Goal: Task Accomplishment & Management: Complete application form

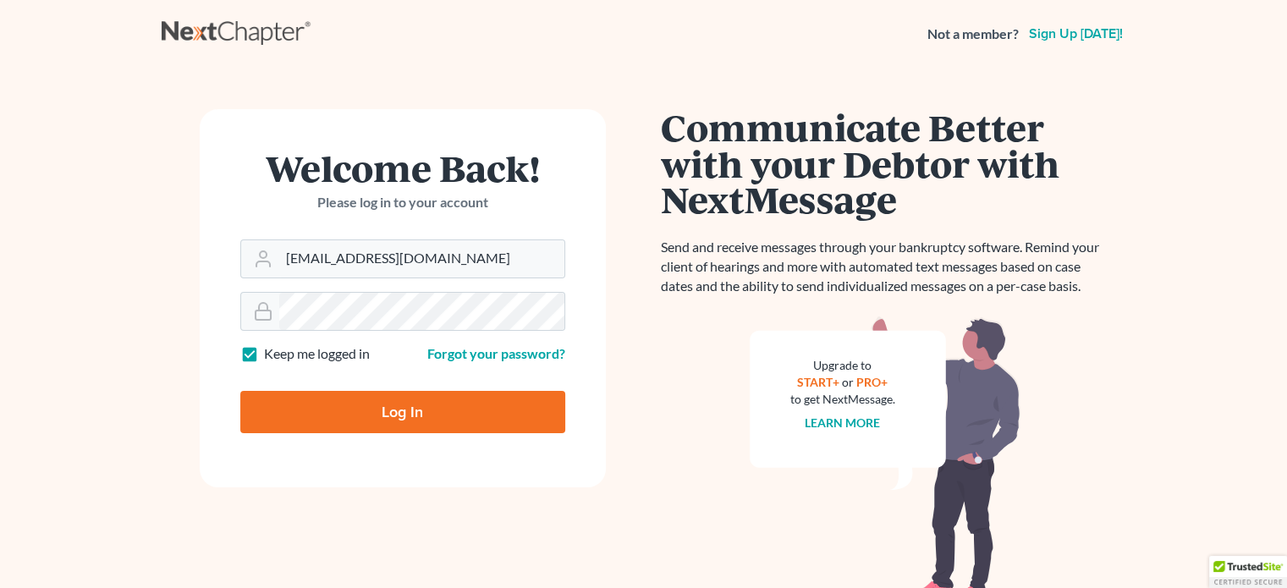
click at [376, 409] on input "Log In" at bounding box center [402, 412] width 325 height 42
type input "Thinking..."
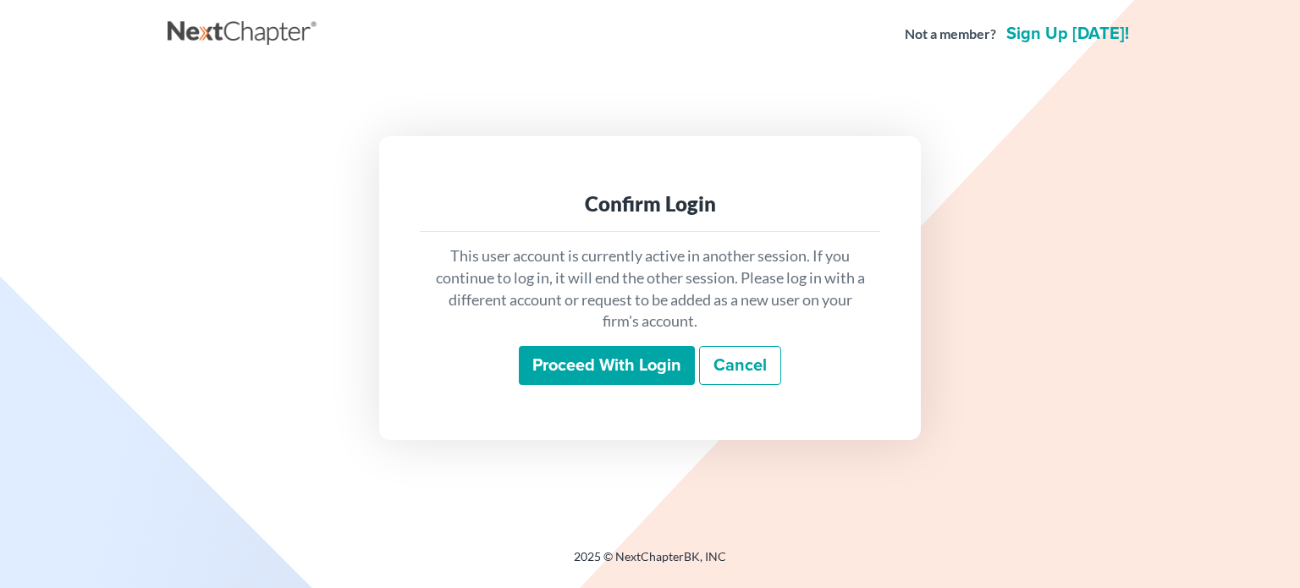
click at [603, 366] on input "Proceed with login" at bounding box center [607, 365] width 176 height 39
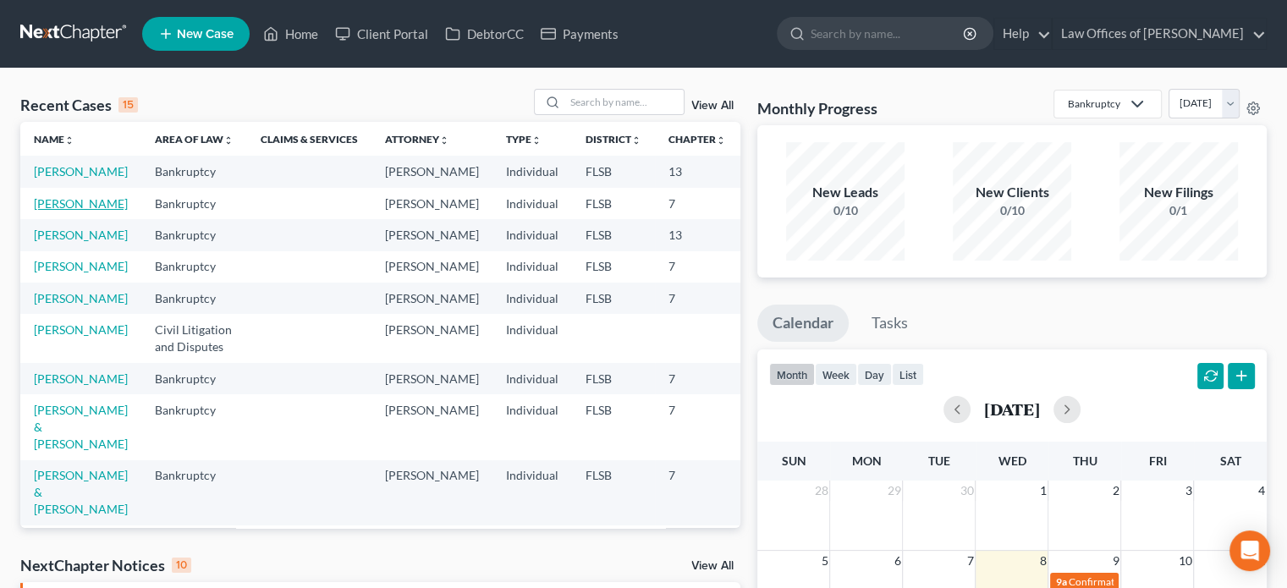
click at [54, 211] on link "[PERSON_NAME]" at bounding box center [81, 203] width 94 height 14
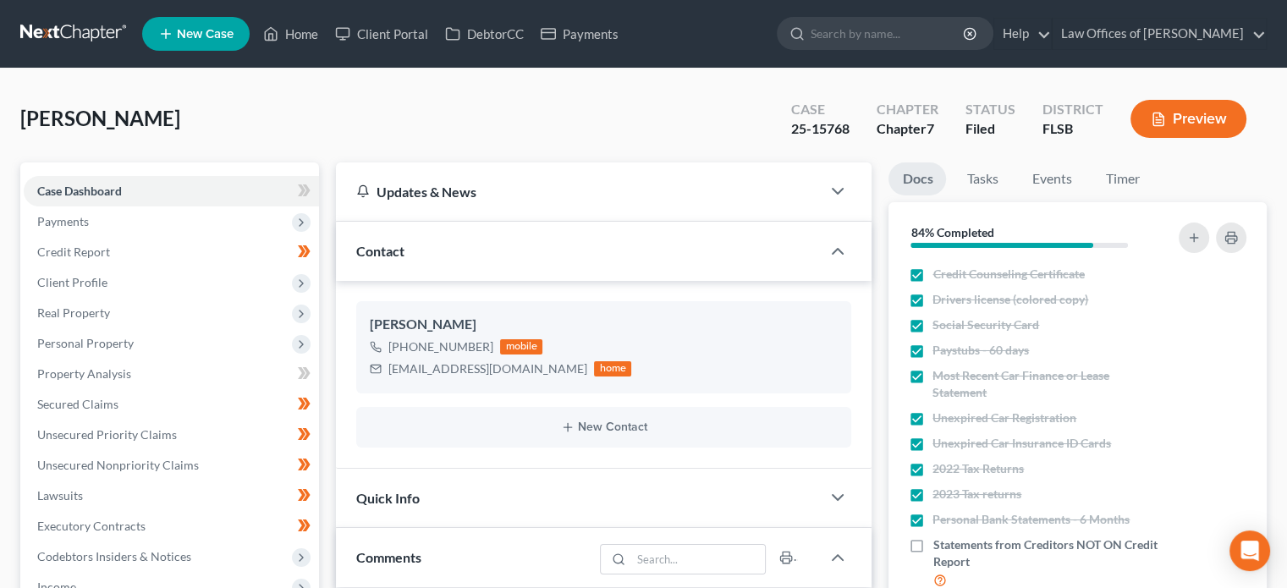
scroll to position [1043, 0]
drag, startPoint x: 795, startPoint y: 130, endPoint x: 853, endPoint y: 126, distance: 58.6
click at [853, 126] on div "Case 25-15768" at bounding box center [820, 121] width 85 height 50
copy div "25-15768"
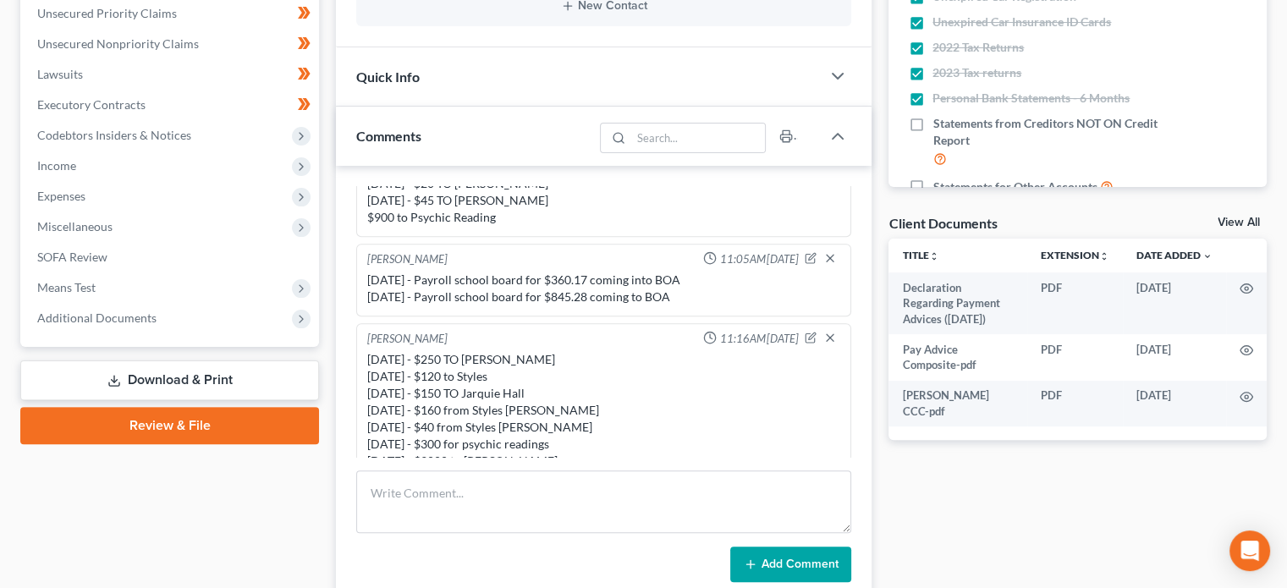
scroll to position [425, 0]
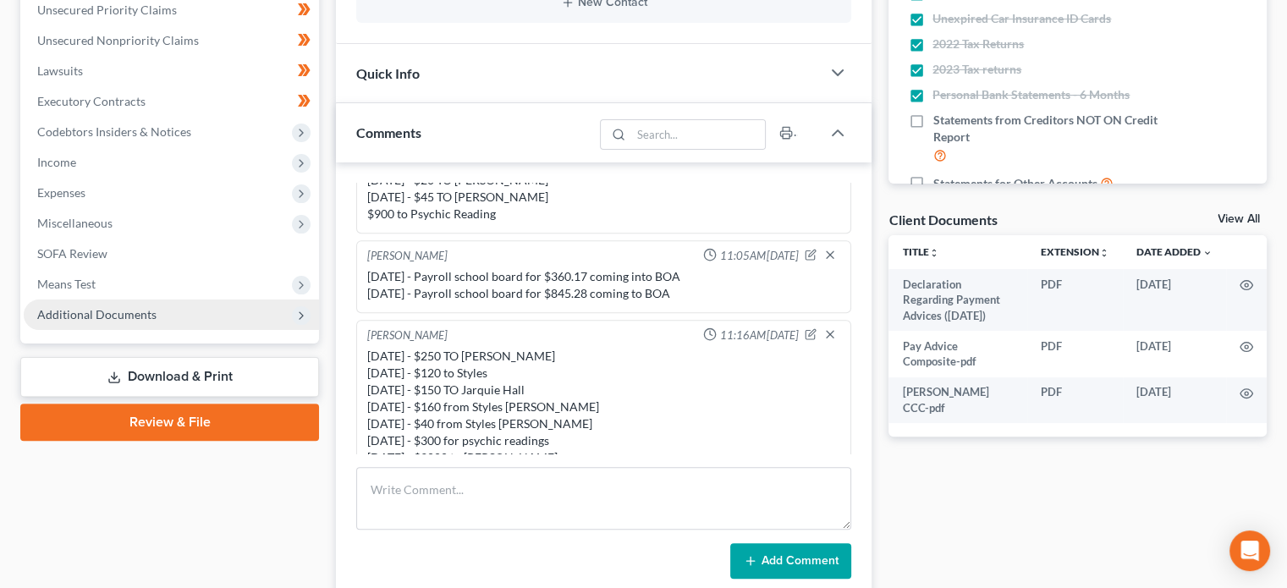
click at [122, 303] on span "Additional Documents" at bounding box center [171, 315] width 295 height 30
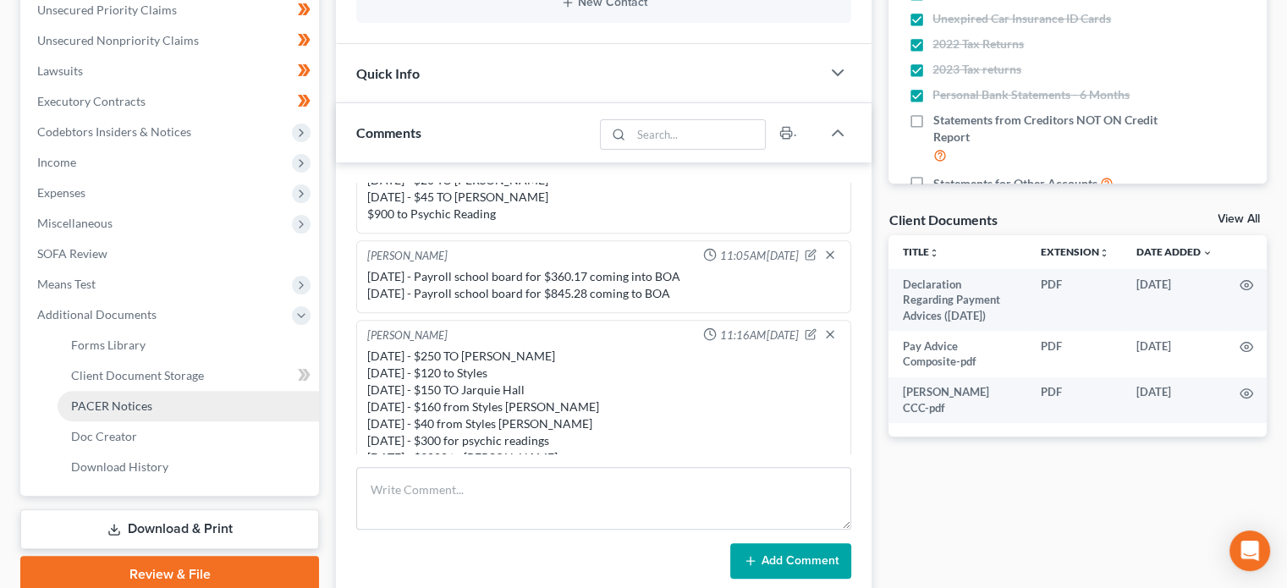
click at [159, 413] on link "PACER Notices" at bounding box center [189, 406] width 262 height 30
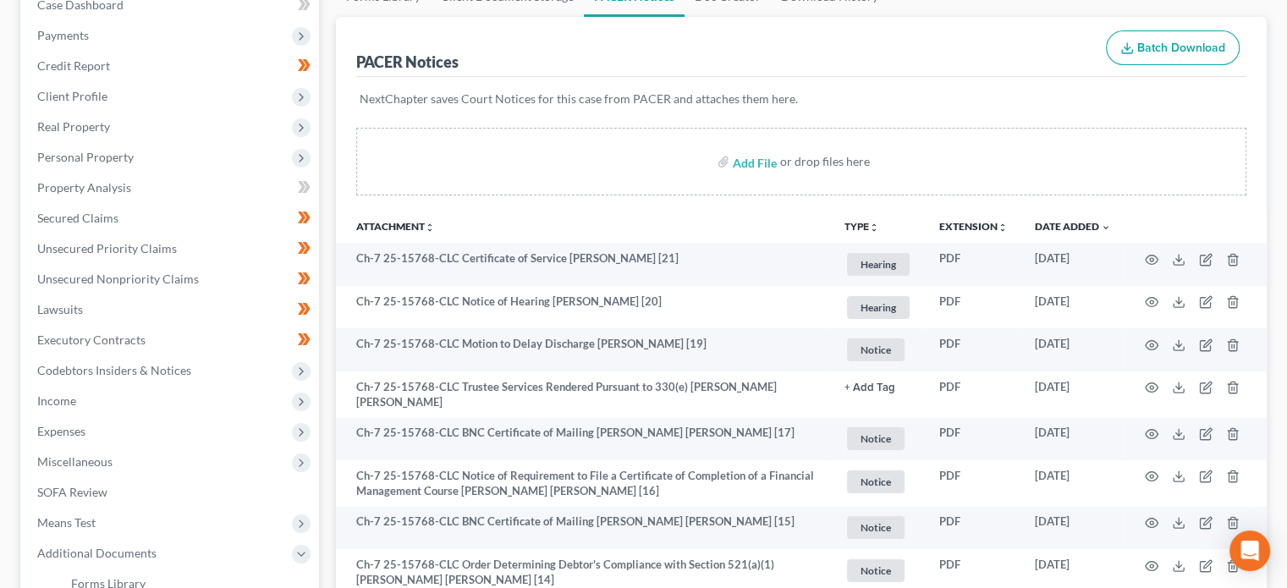
scroll to position [190, 0]
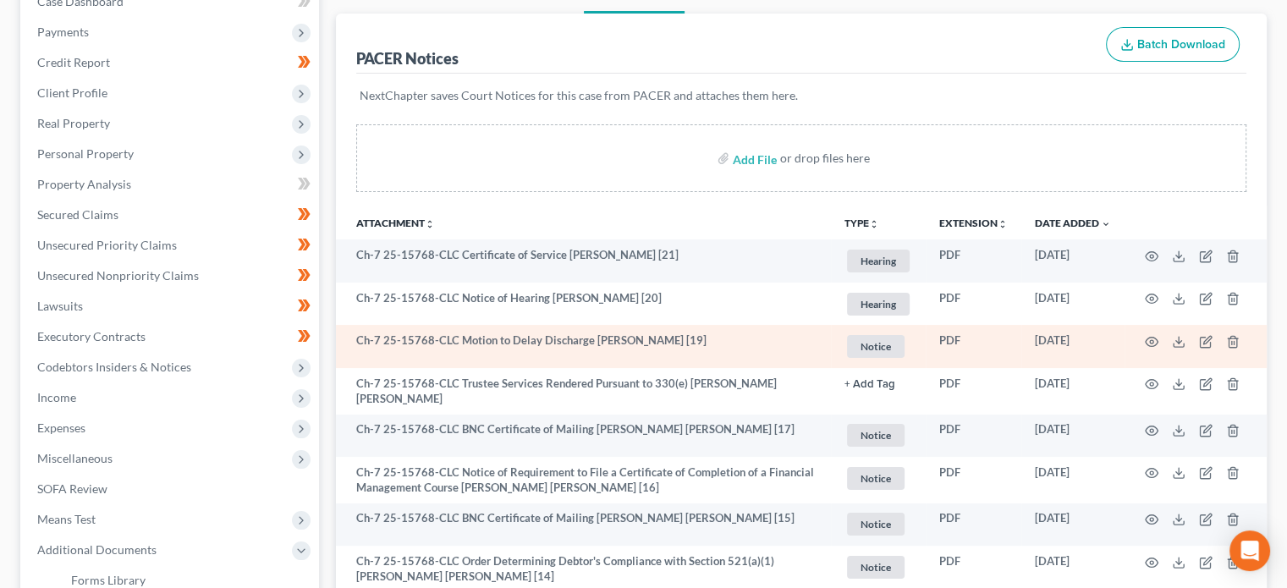
click at [606, 335] on td "Ch-7 25-15768-CLC Motion to Delay Discharge Kai Franquia Ricks [19]" at bounding box center [583, 346] width 495 height 43
click at [1147, 343] on icon "button" at bounding box center [1152, 342] width 13 height 9
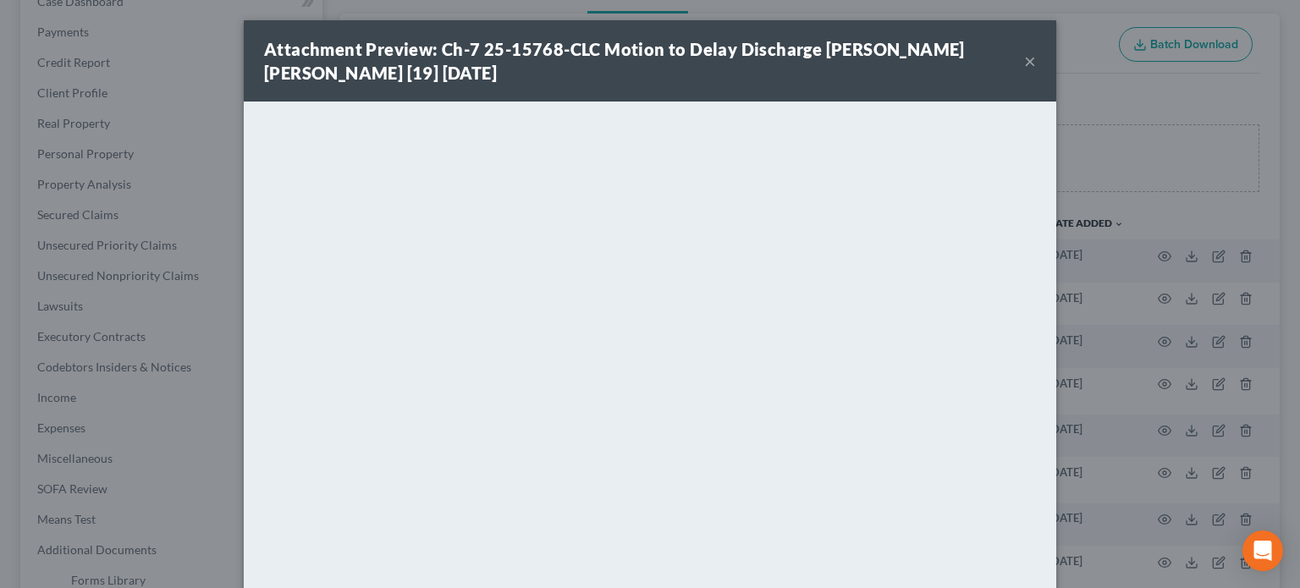
click at [1031, 63] on div "Attachment Preview: Ch-7 25-15768-CLC Motion to Delay Discharge Kai Franquia Ri…" at bounding box center [650, 60] width 812 height 81
click at [1024, 60] on button "×" at bounding box center [1030, 61] width 12 height 20
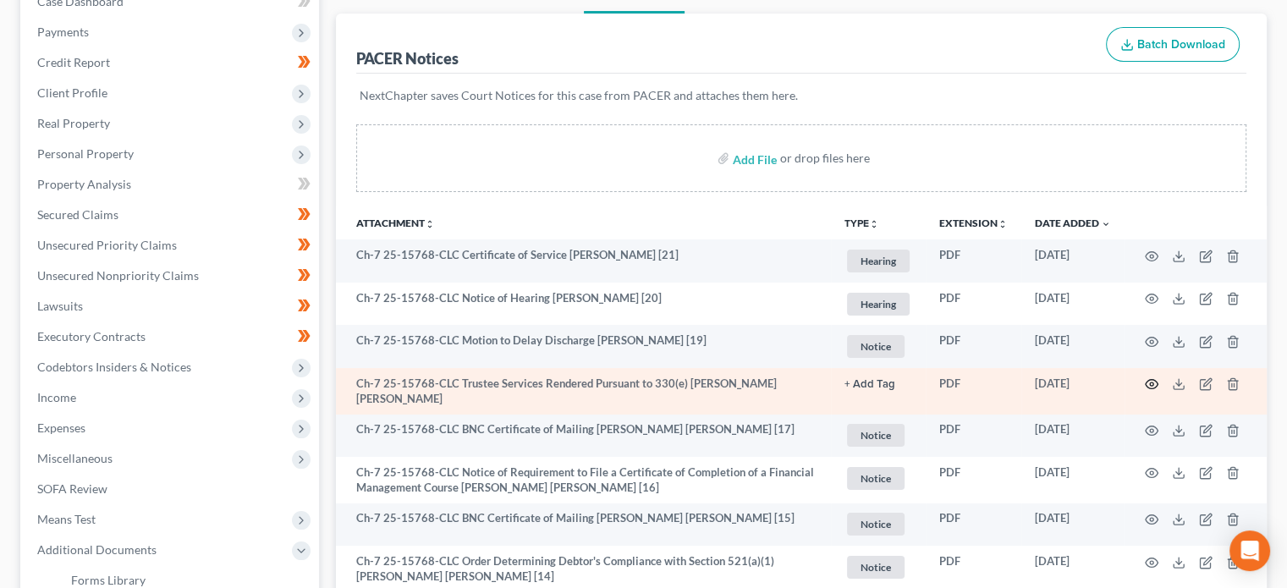
click at [1147, 383] on icon "button" at bounding box center [1152, 384] width 14 height 14
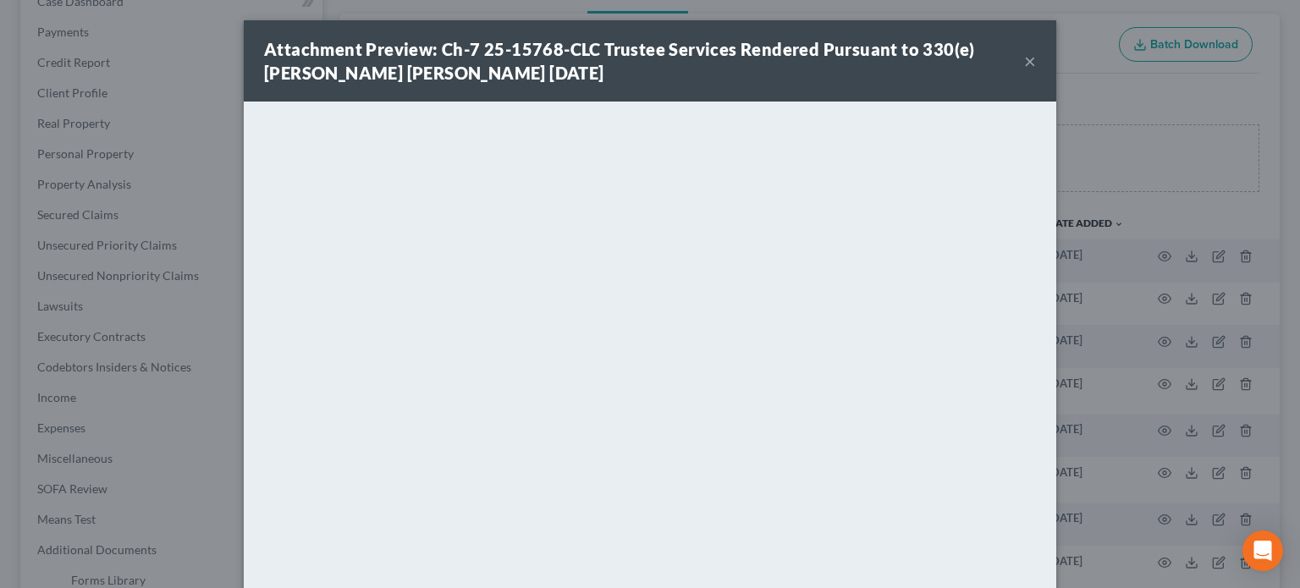
click at [1024, 61] on button "×" at bounding box center [1030, 61] width 12 height 20
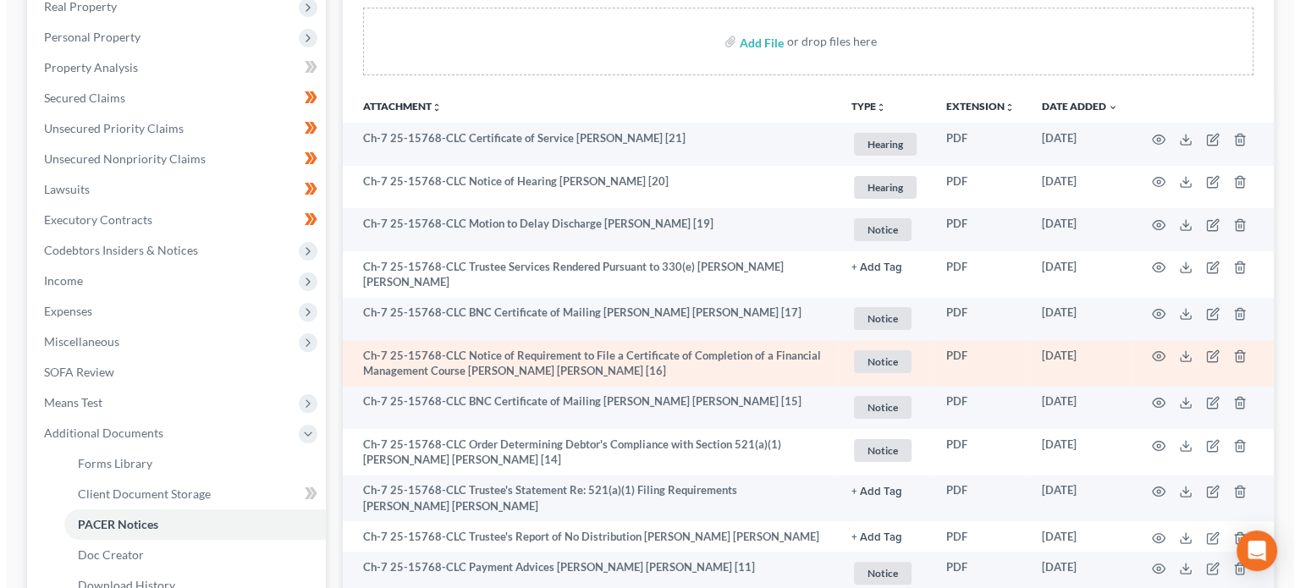
scroll to position [307, 0]
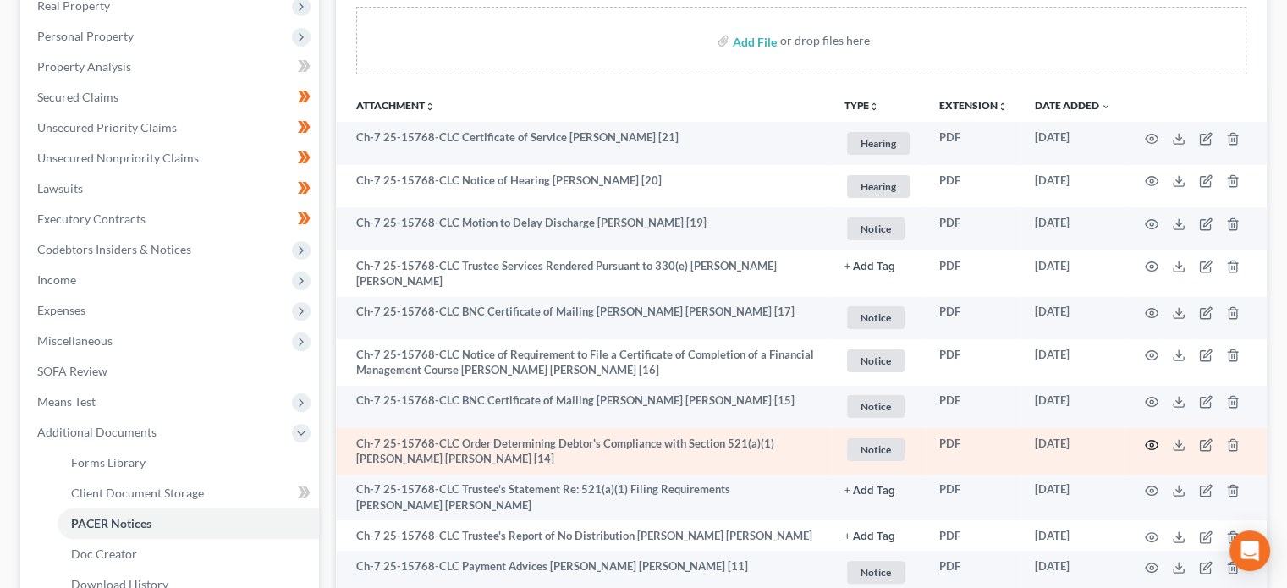
click at [1151, 438] on icon "button" at bounding box center [1152, 445] width 14 height 14
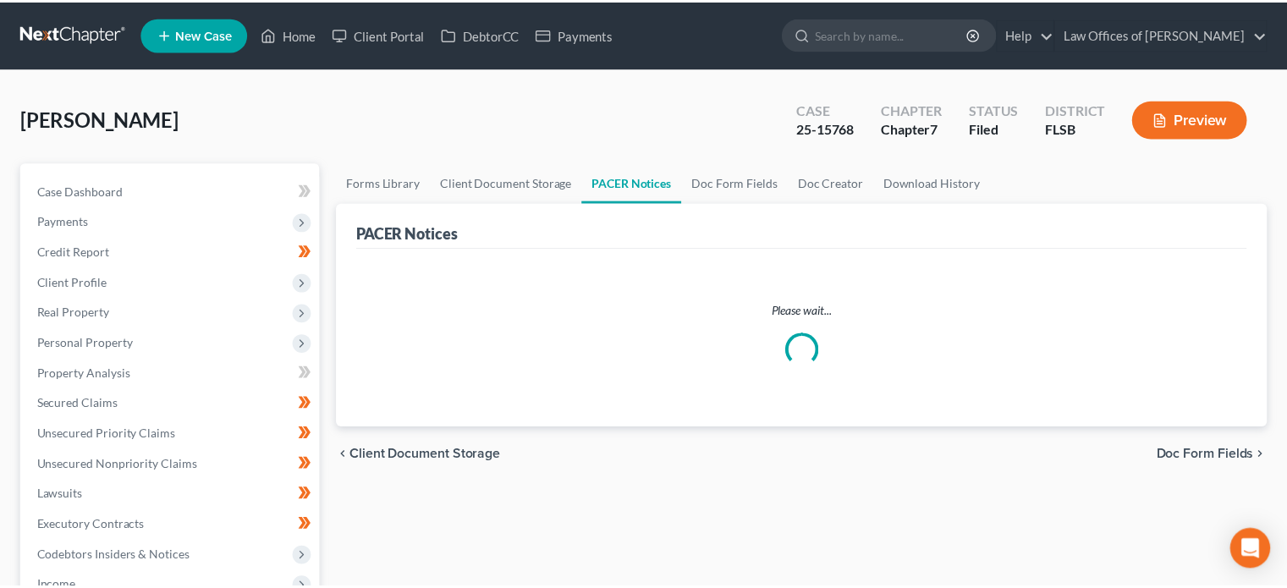
scroll to position [307, 0]
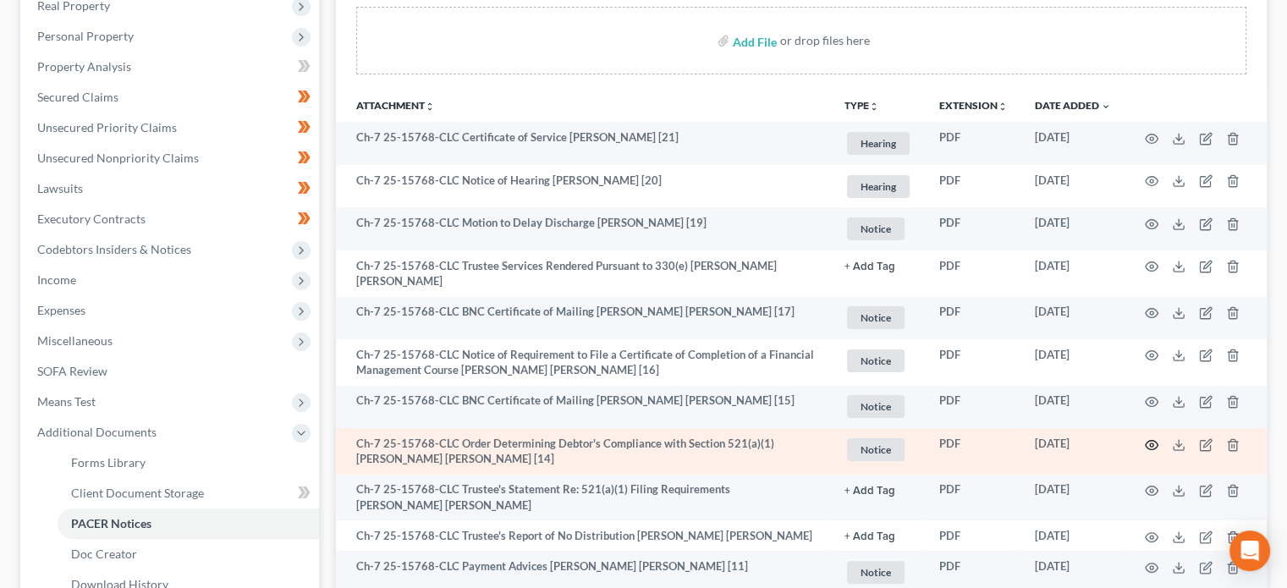
click at [1150, 443] on circle "button" at bounding box center [1151, 444] width 3 height 3
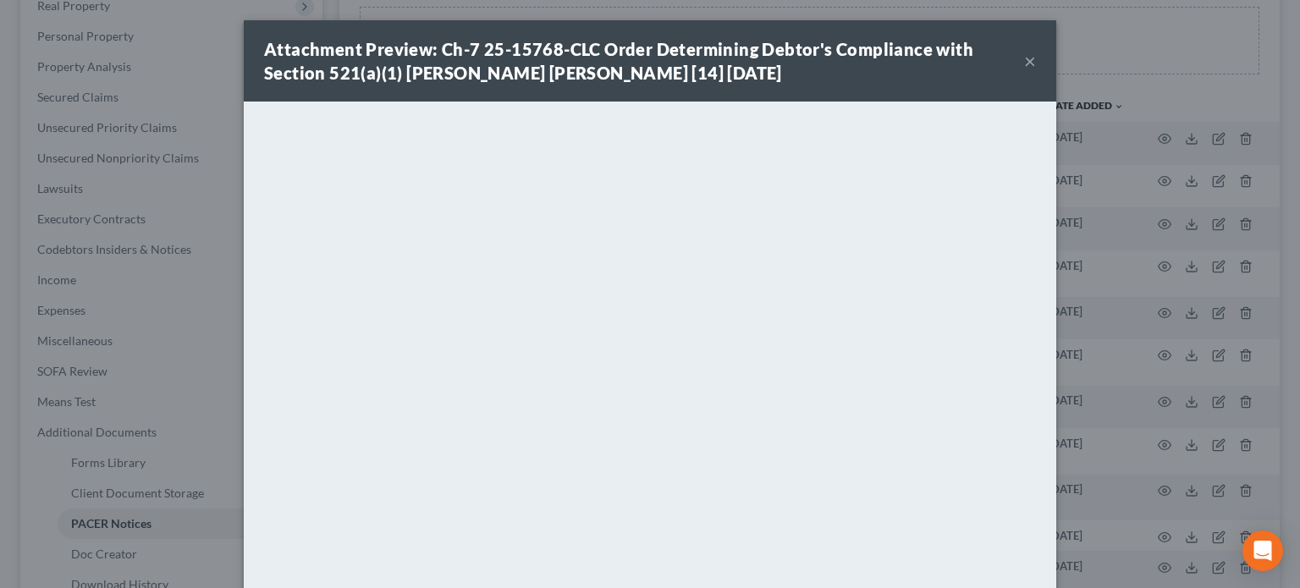
click at [1024, 55] on button "×" at bounding box center [1030, 61] width 12 height 20
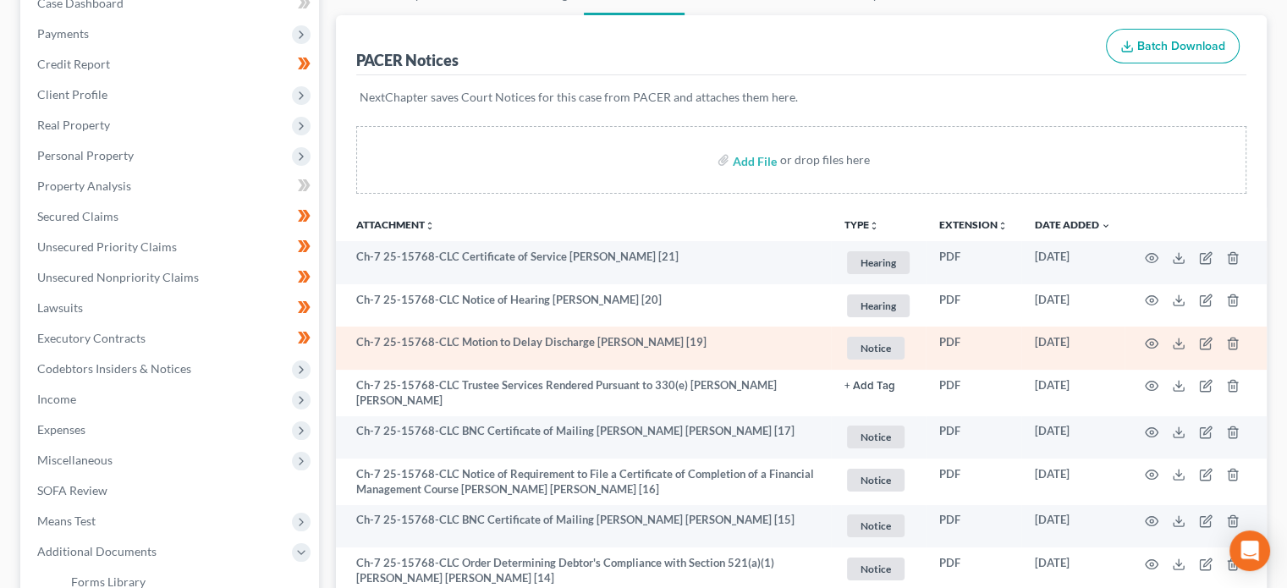
scroll to position [189, 0]
click at [1158, 338] on icon "button" at bounding box center [1152, 343] width 14 height 14
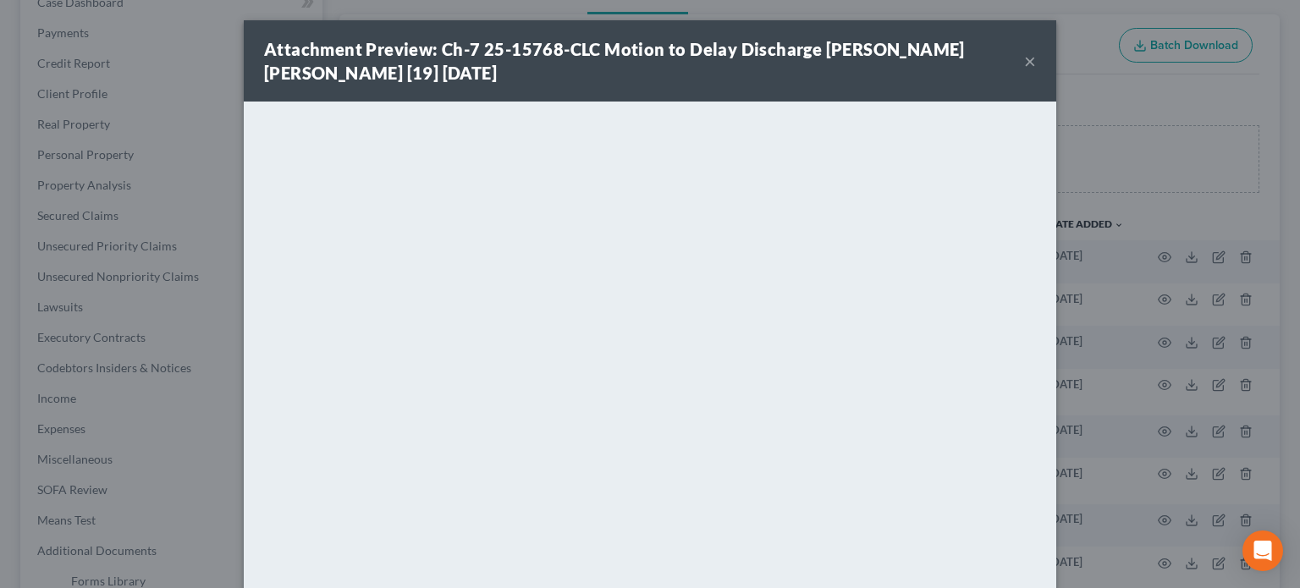
click at [1024, 58] on button "×" at bounding box center [1030, 61] width 12 height 20
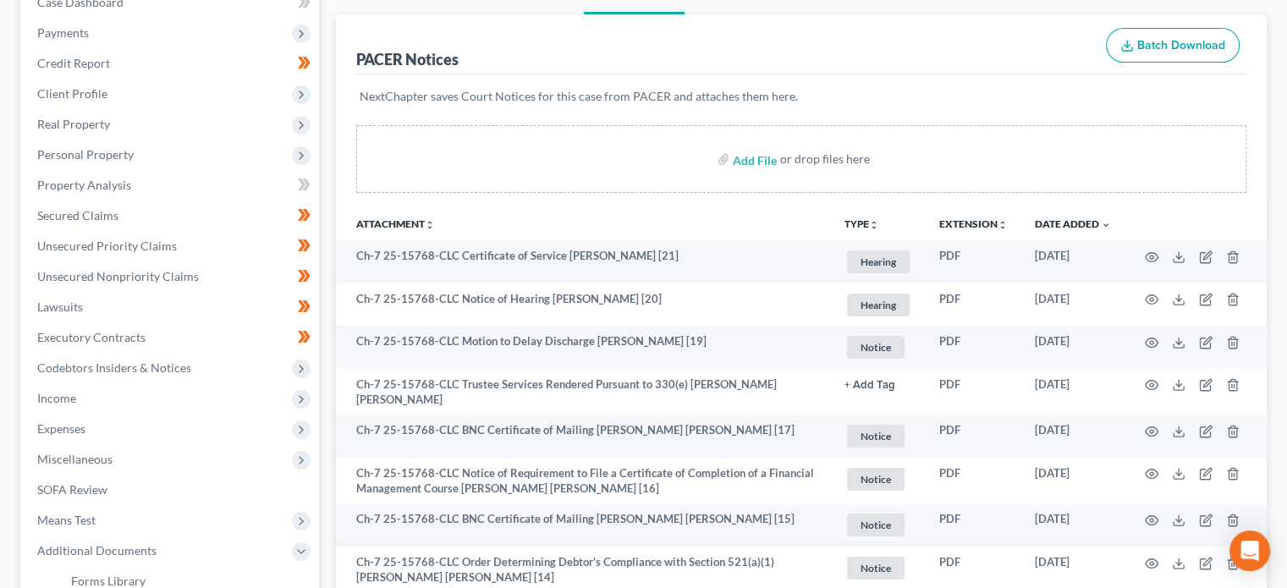
scroll to position [0, 0]
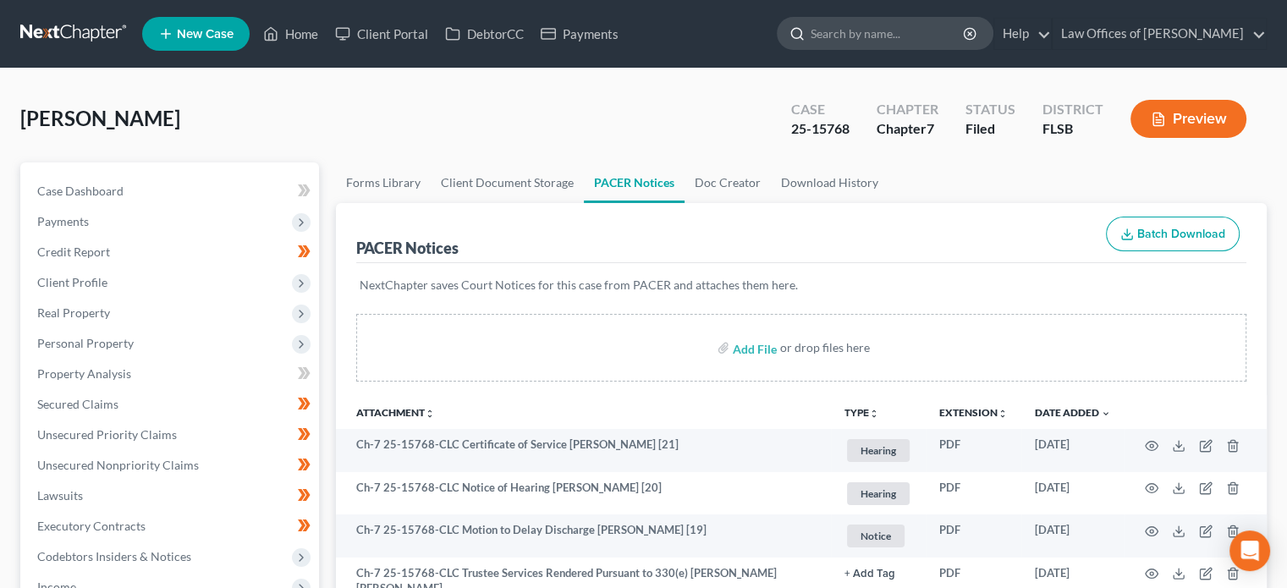
click at [880, 44] on input "search" at bounding box center [888, 33] width 155 height 31
click at [67, 22] on link at bounding box center [74, 34] width 108 height 30
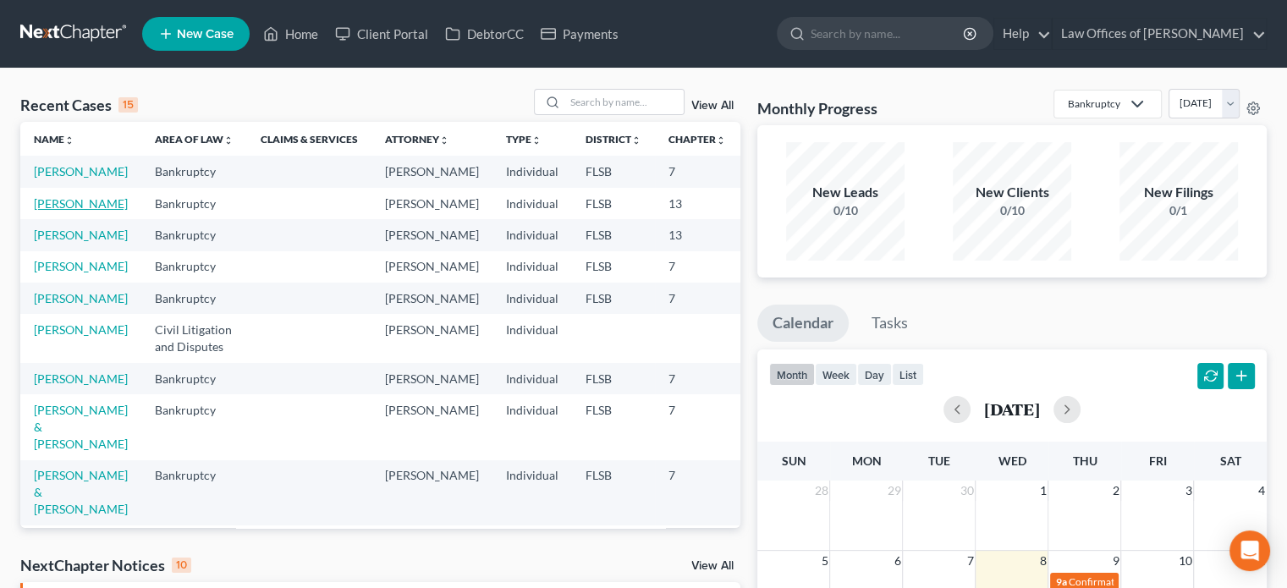
click at [49, 211] on link "[PERSON_NAME]" at bounding box center [81, 203] width 94 height 14
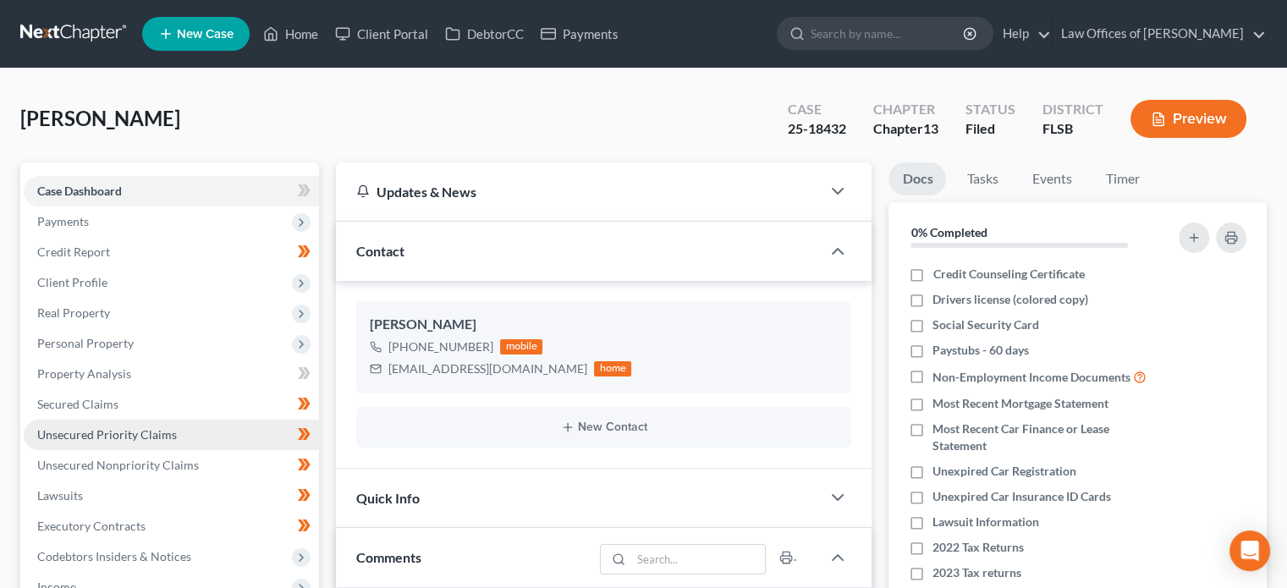
click at [127, 425] on link "Unsecured Priority Claims" at bounding box center [171, 435] width 295 height 30
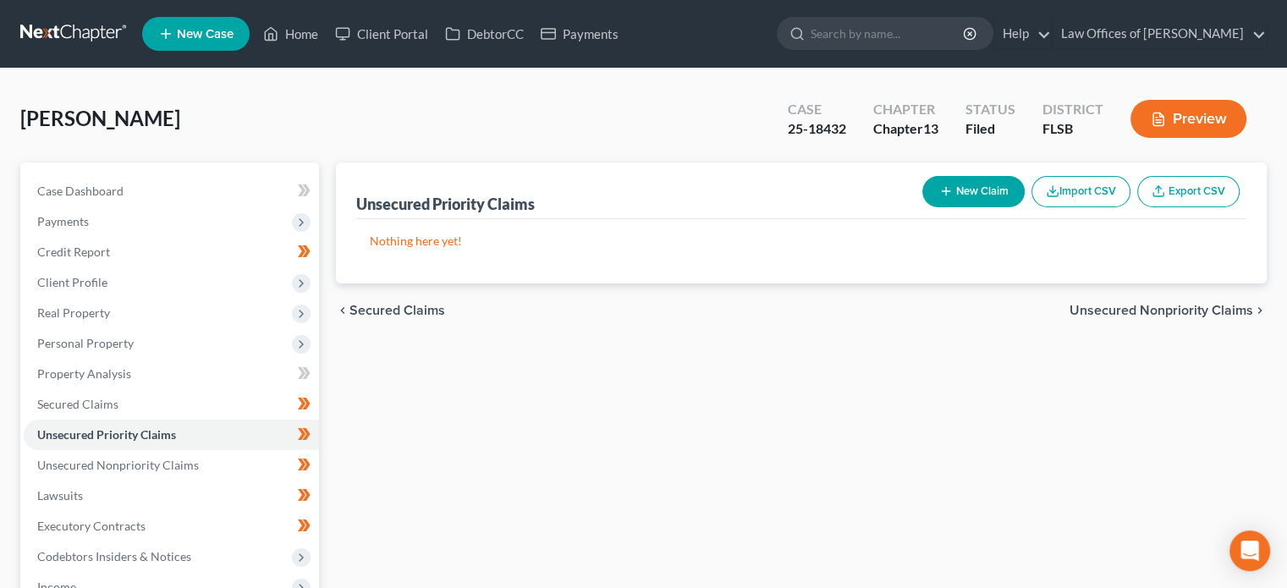
click at [972, 196] on button "New Claim" at bounding box center [974, 191] width 102 height 31
select select "0"
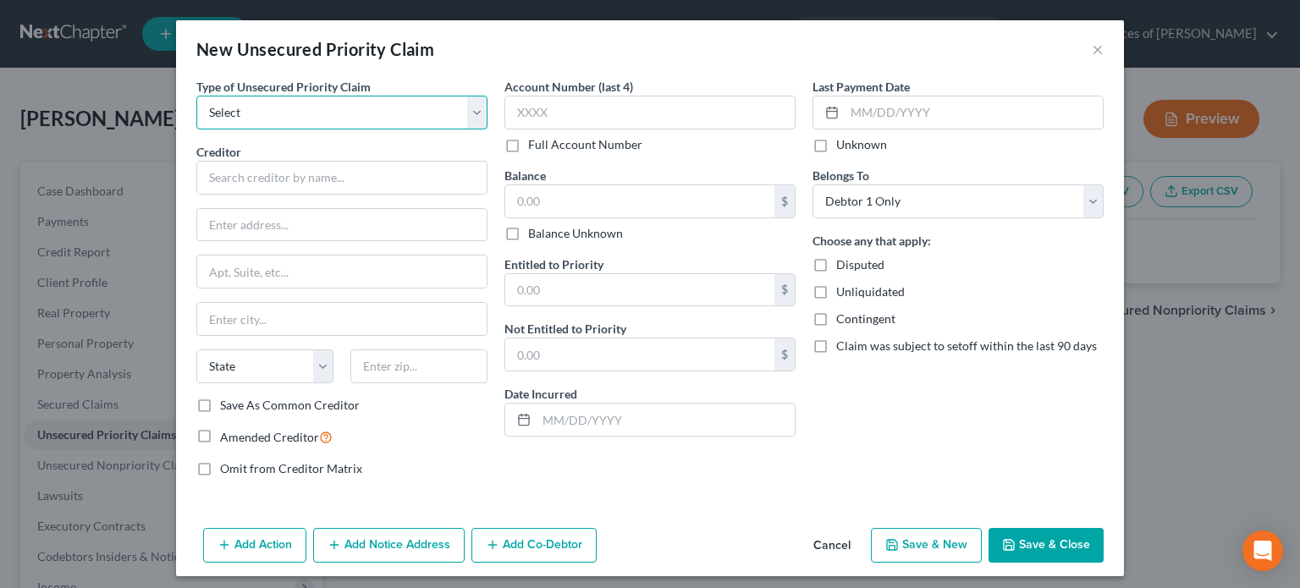
click at [438, 109] on select "Select Taxes & Other Government Units Domestic Support Obligations Extensions o…" at bounding box center [341, 113] width 291 height 34
select select "0"
click at [196, 96] on select "Select Taxes & Other Government Units Domestic Support Obligations Extensions o…" at bounding box center [341, 113] width 291 height 34
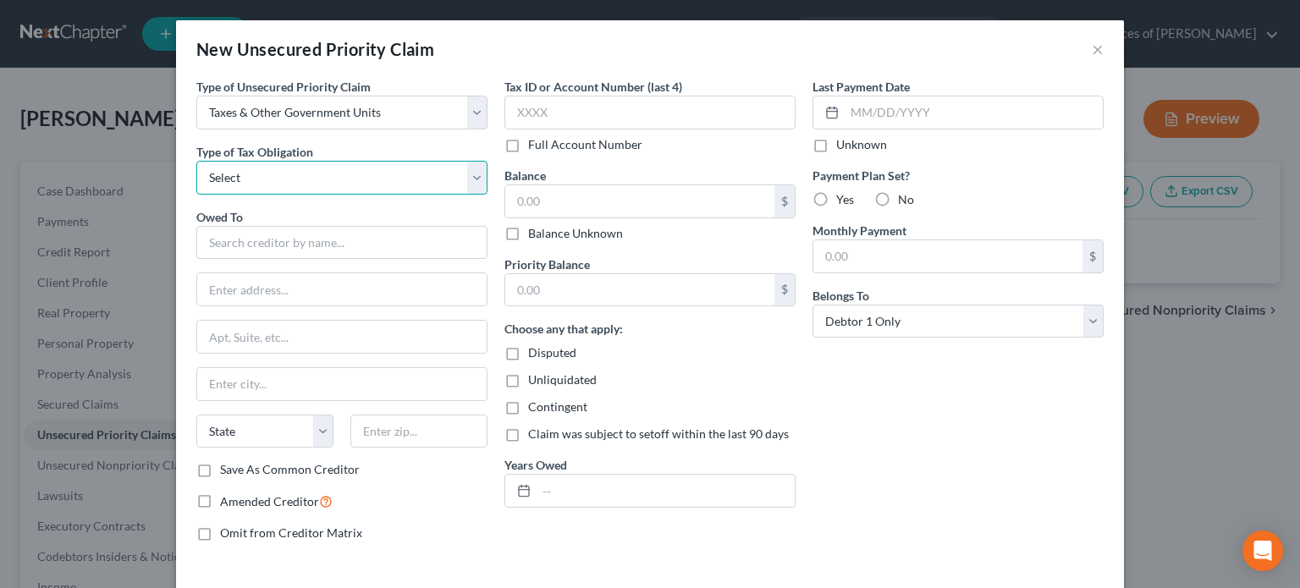
click at [349, 182] on select "Select Federal City State Franchise Tax Board Other" at bounding box center [341, 178] width 291 height 34
select select "0"
click at [196, 161] on select "Select Federal City State Franchise Tax Board Other" at bounding box center [341, 178] width 291 height 34
click at [278, 246] on input "text" at bounding box center [341, 243] width 291 height 34
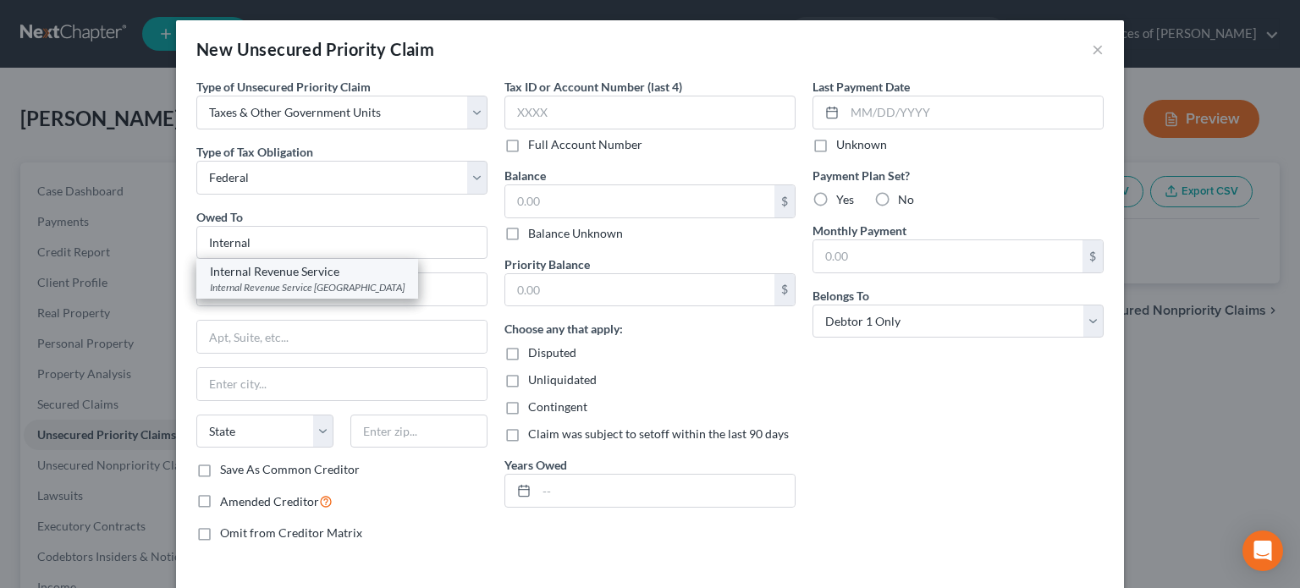
click at [272, 280] on div "Internal Revenue Service Center, Austin, TX 73301" at bounding box center [307, 287] width 195 height 14
type input "Internal Revenue Service"
type input "Internal Revenue Service Center"
type input "Austin"
select select "45"
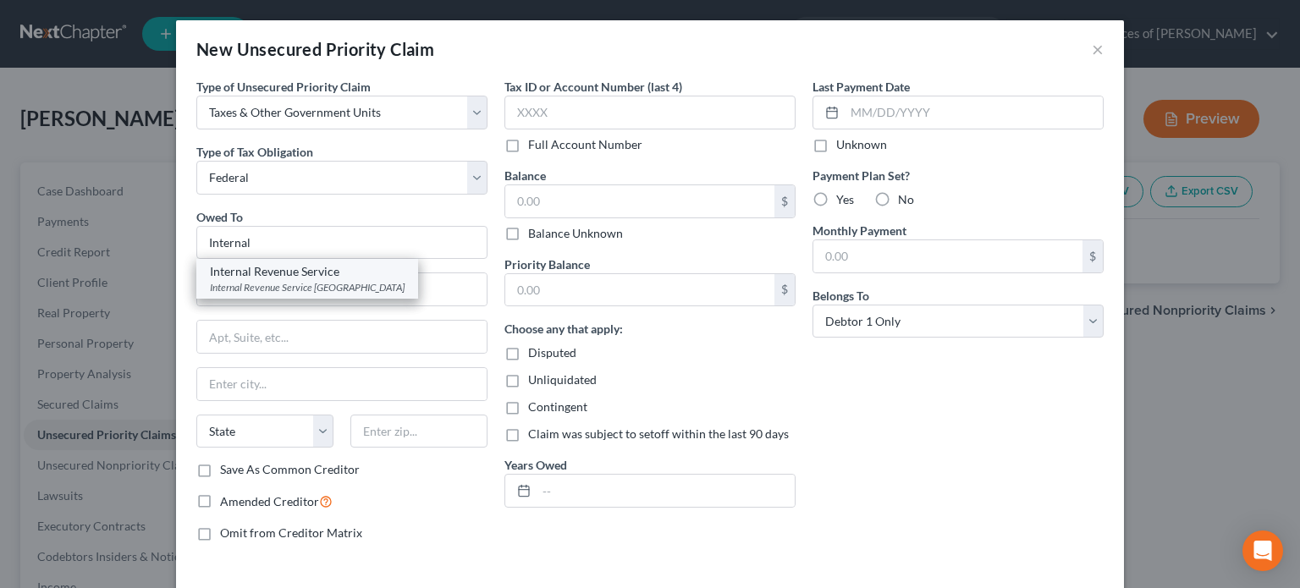
type input "73301"
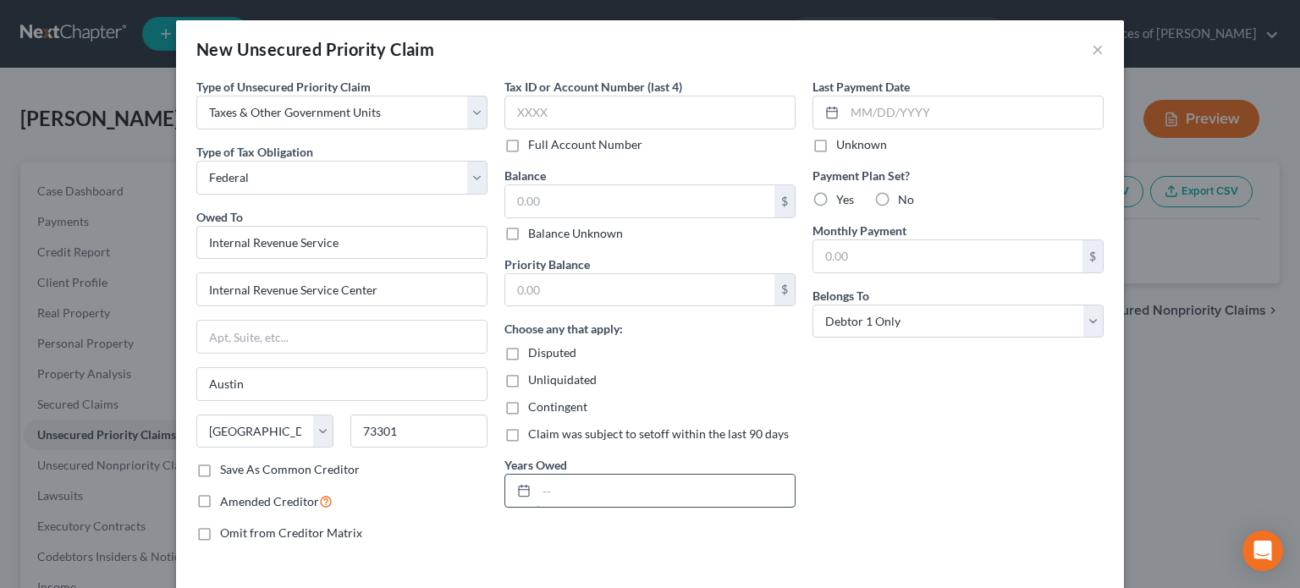
click at [603, 481] on input "text" at bounding box center [666, 491] width 258 height 32
click at [538, 487] on input "2022, 2023" at bounding box center [666, 491] width 258 height 32
type input "2021, 2022, 2023"
click at [550, 280] on input "text" at bounding box center [639, 290] width 269 height 32
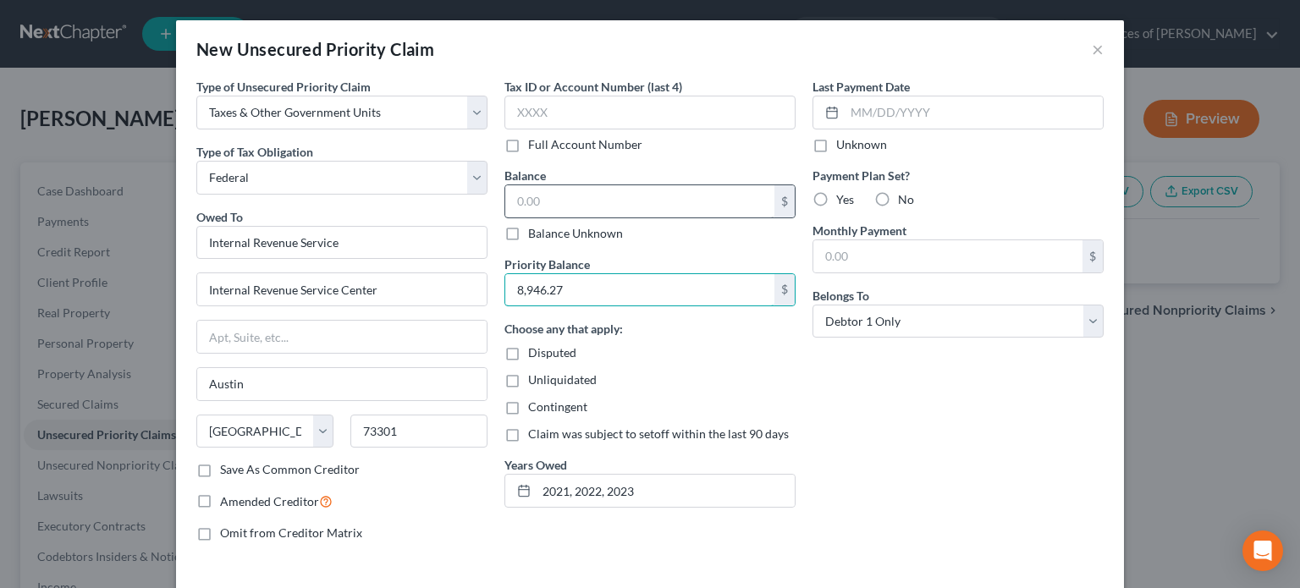
type input "8,946.27"
click at [598, 201] on input "text" at bounding box center [639, 201] width 269 height 32
type input "10,384.81"
click at [869, 436] on div "Last Payment Date Unknown Payment Plan Set? Yes No Monthly Payment $ Belongs To…" at bounding box center [958, 316] width 308 height 477
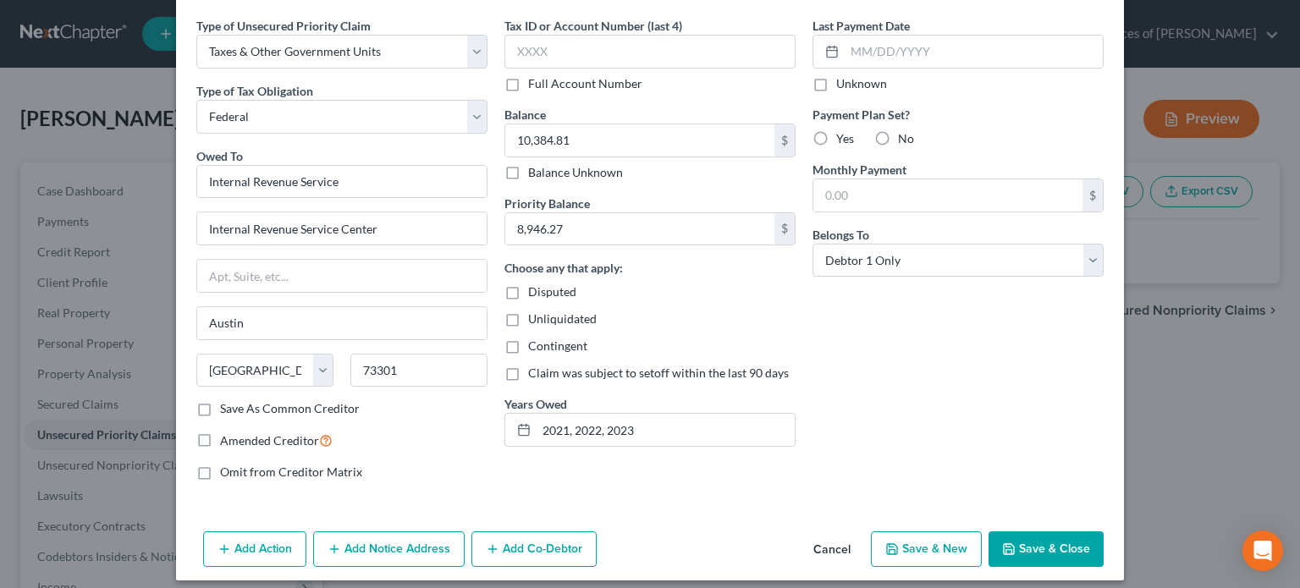
scroll to position [71, 0]
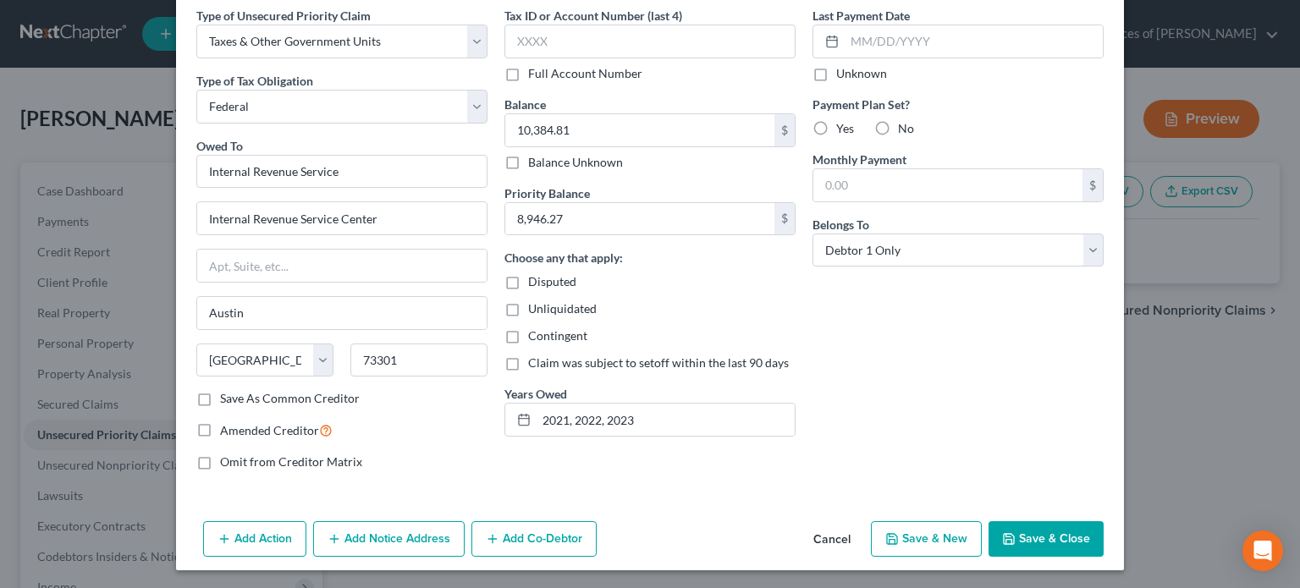
click at [1043, 537] on button "Save & Close" at bounding box center [1046, 539] width 115 height 36
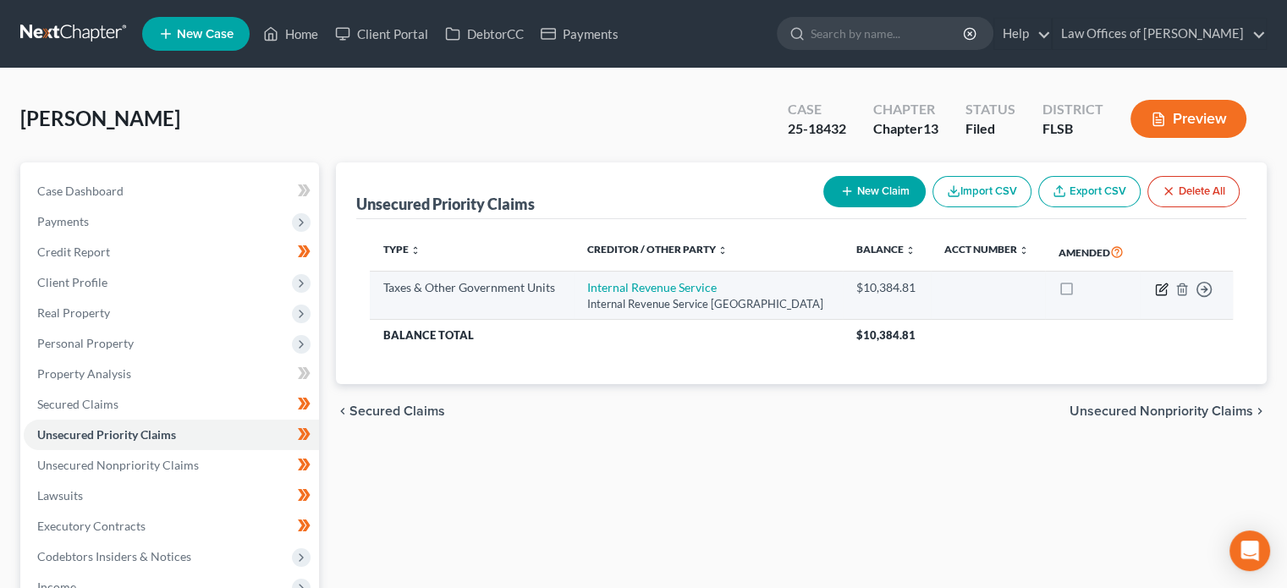
click at [1165, 288] on icon "button" at bounding box center [1162, 290] width 14 height 14
select select "0"
select select "45"
select select "0"
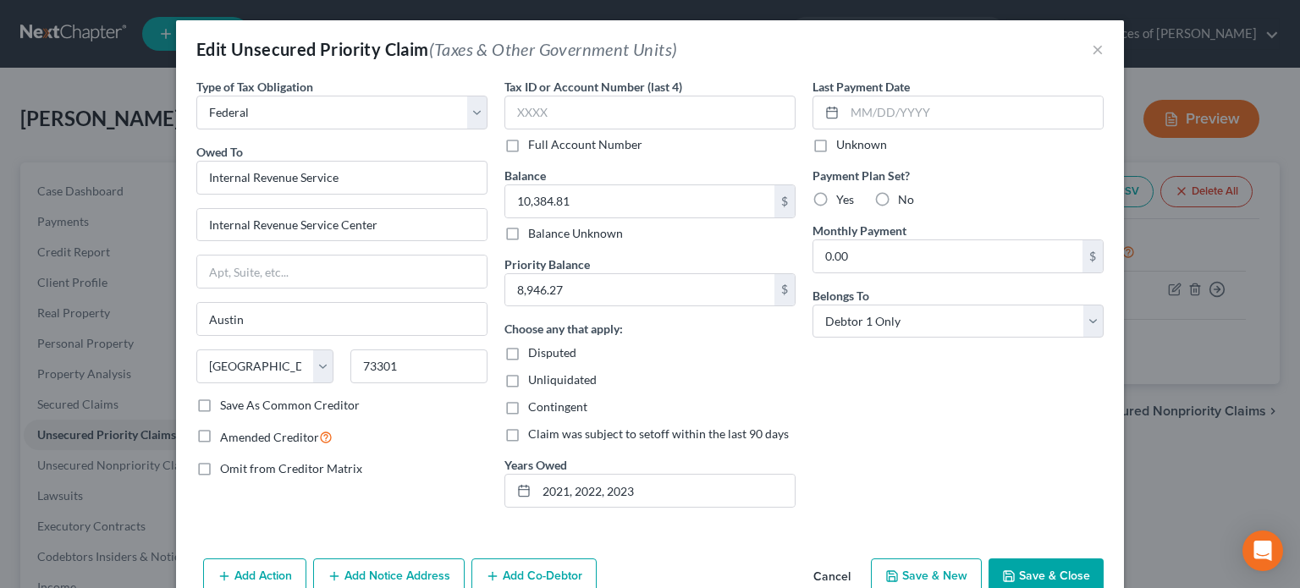
scroll to position [51, 0]
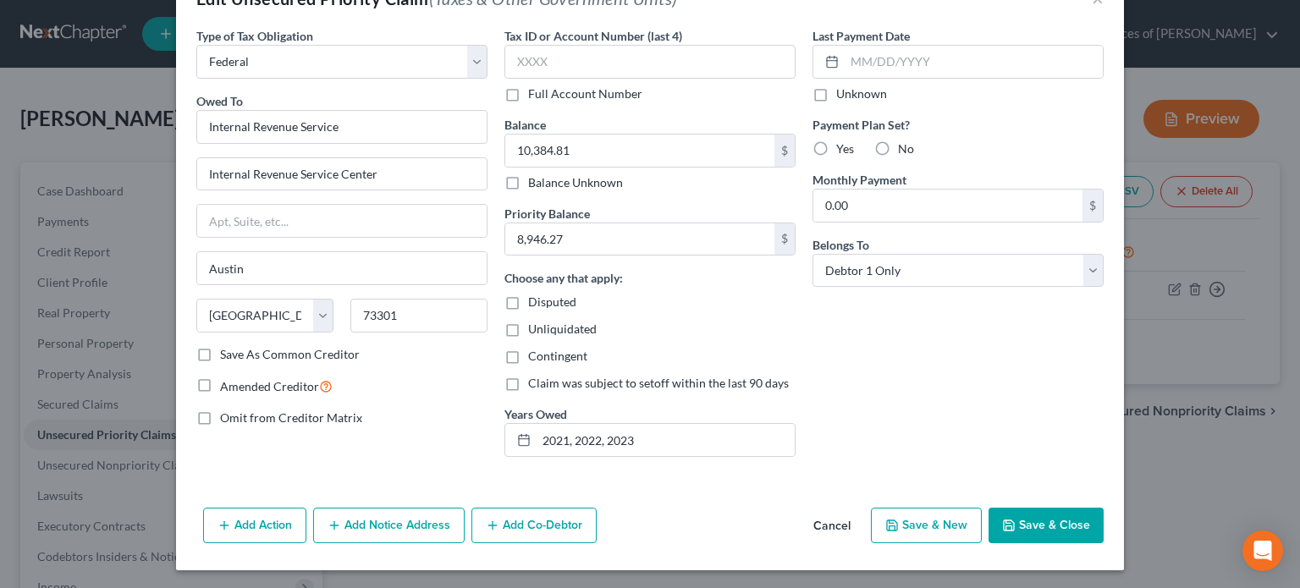
click at [379, 532] on button "Add Notice Address" at bounding box center [388, 526] width 151 height 36
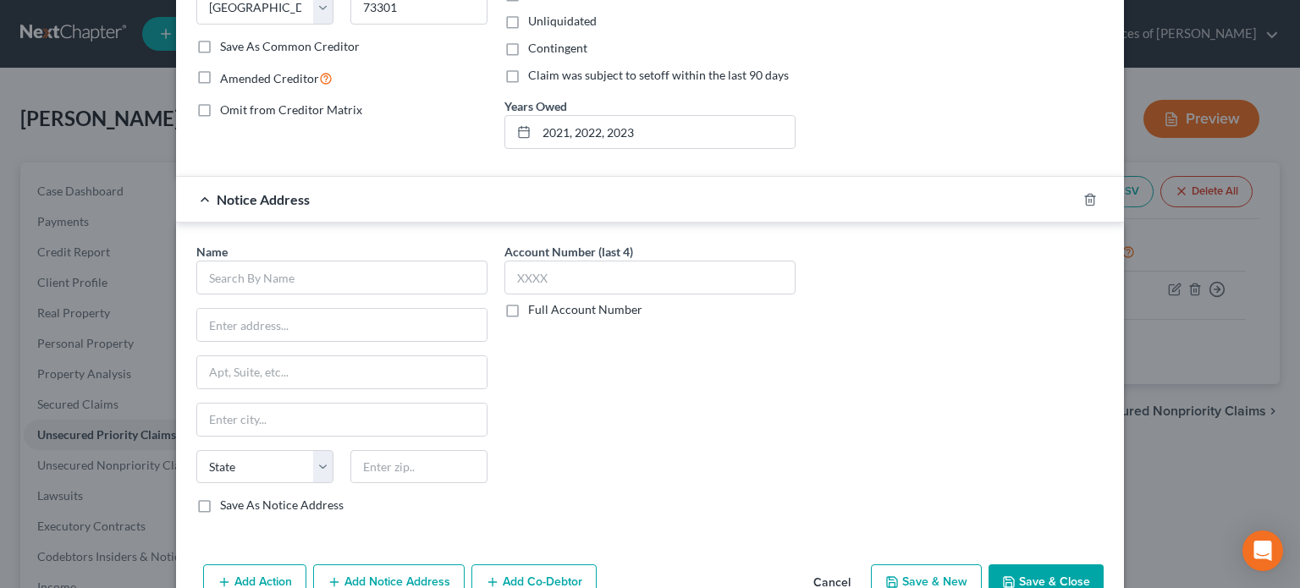
scroll to position [369, 0]
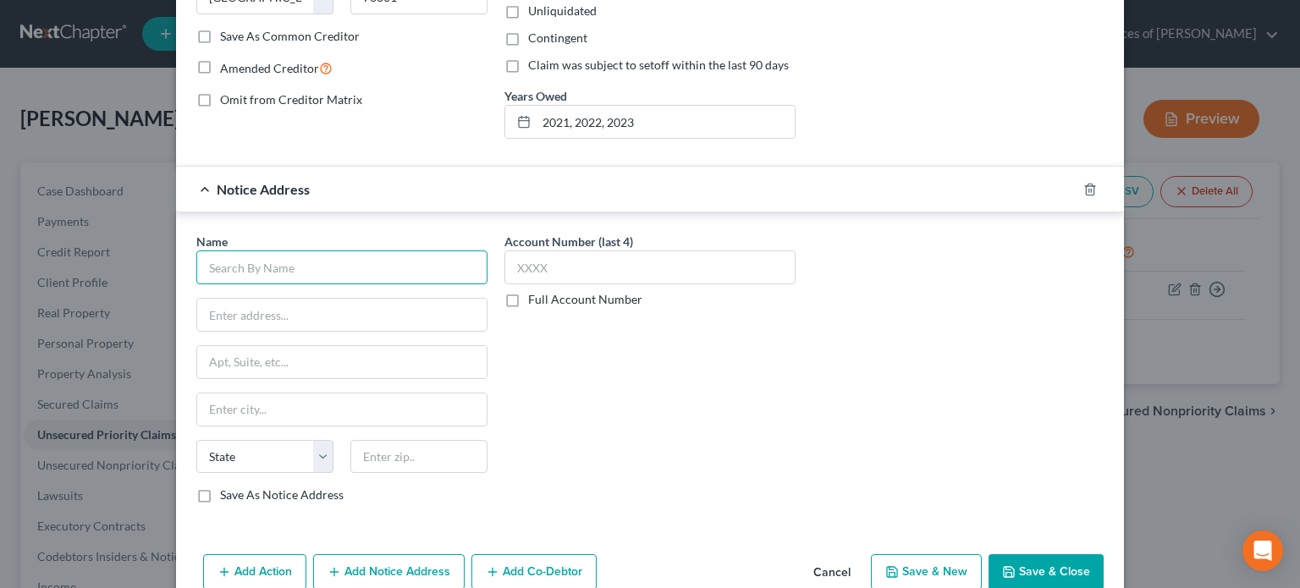
click at [281, 254] on input "text" at bounding box center [341, 268] width 291 height 34
paste input "United States Attorney General"
type input "United States Attorney General"
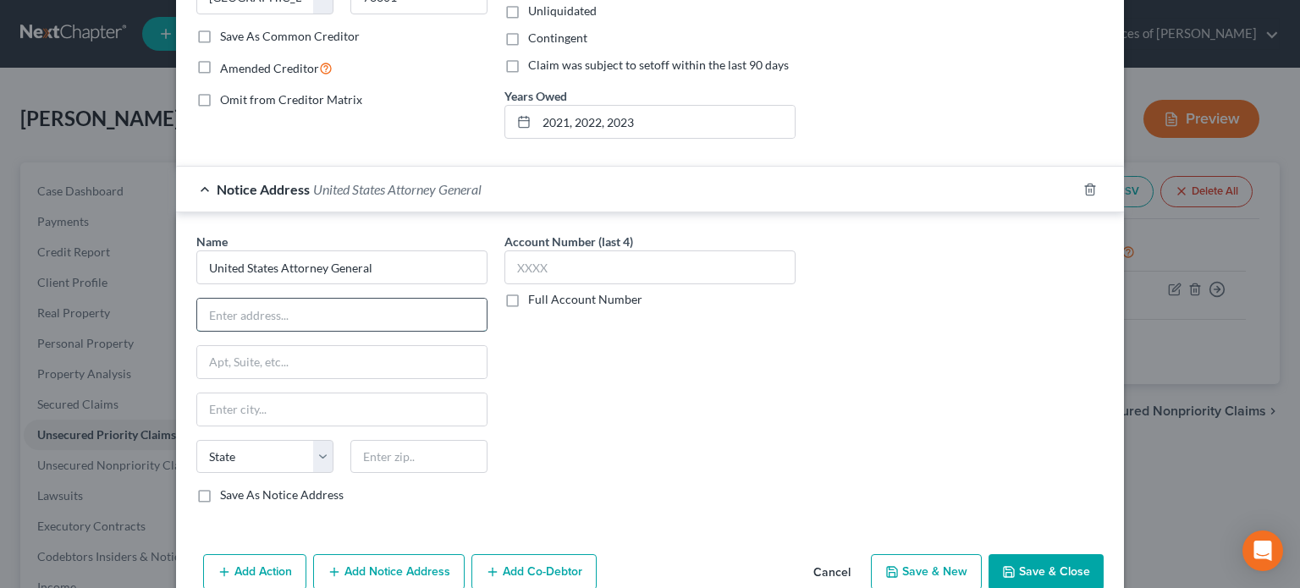
click at [339, 304] on input "text" at bounding box center [341, 315] width 289 height 32
paste input "[STREET_ADDRESS][US_STATE]"
type input "[STREET_ADDRESS][US_STATE]"
click at [398, 455] on input "text" at bounding box center [418, 457] width 137 height 34
type input "20530"
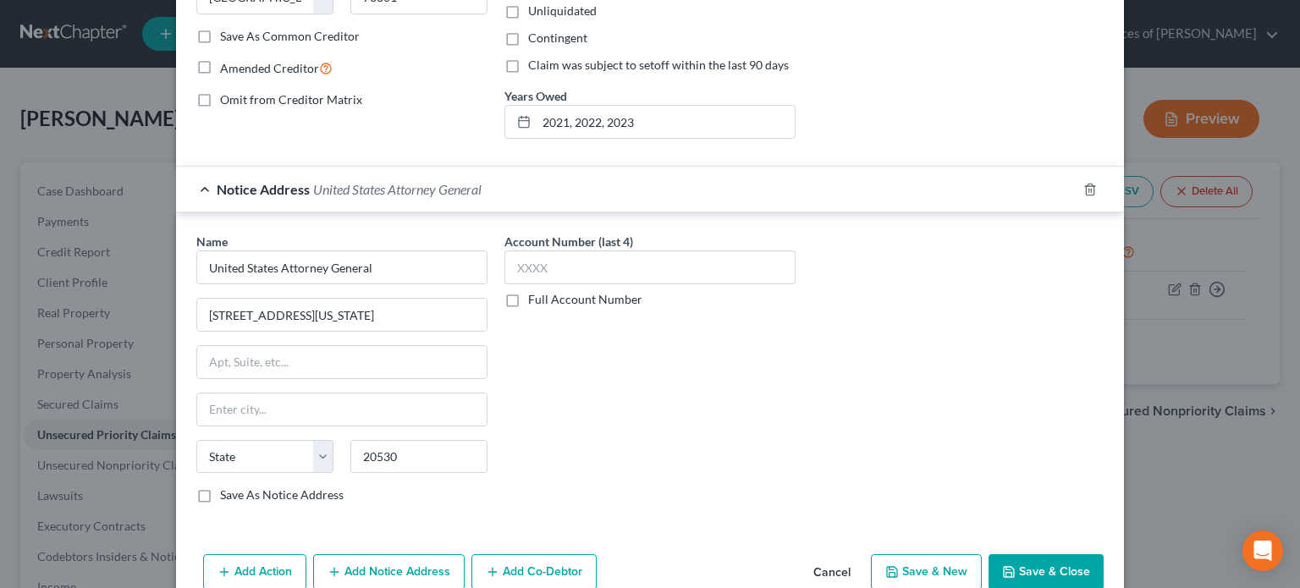
click at [542, 365] on div "Account Number (last 4) Full Account Number" at bounding box center [650, 375] width 308 height 284
type input "[US_STATE]"
select select "8"
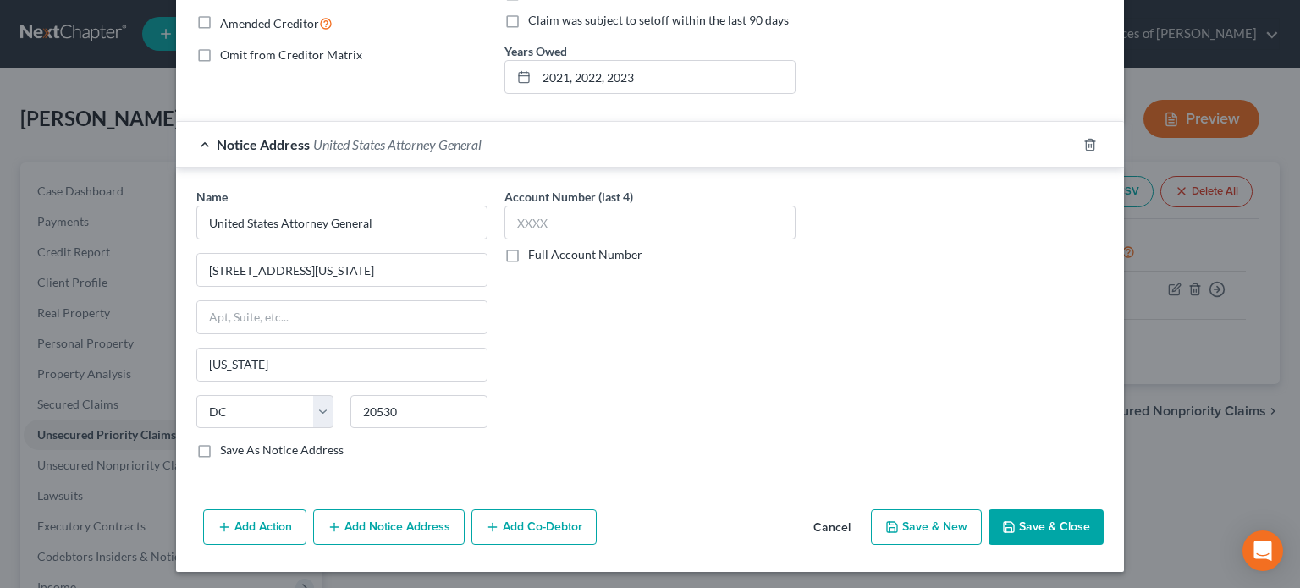
click at [420, 519] on button "Add Notice Address" at bounding box center [388, 528] width 151 height 36
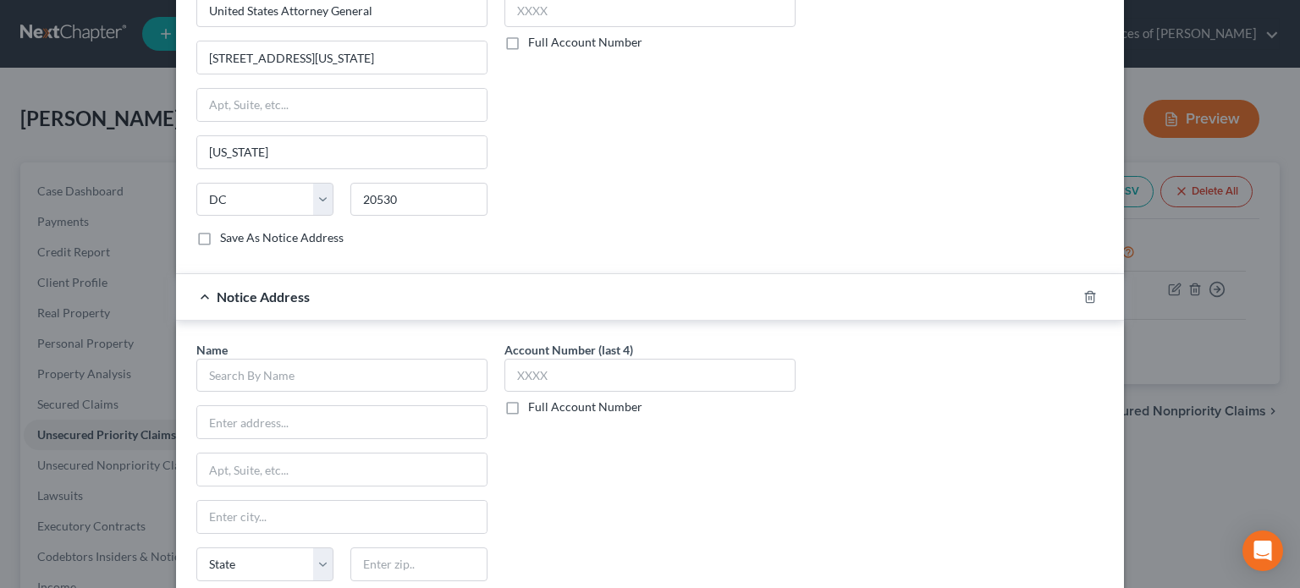
scroll to position [628, 0]
click at [391, 368] on input "text" at bounding box center [341, 374] width 291 height 34
paste input "U.S. Attorney’s Office for the Southern District of [US_STATE]"
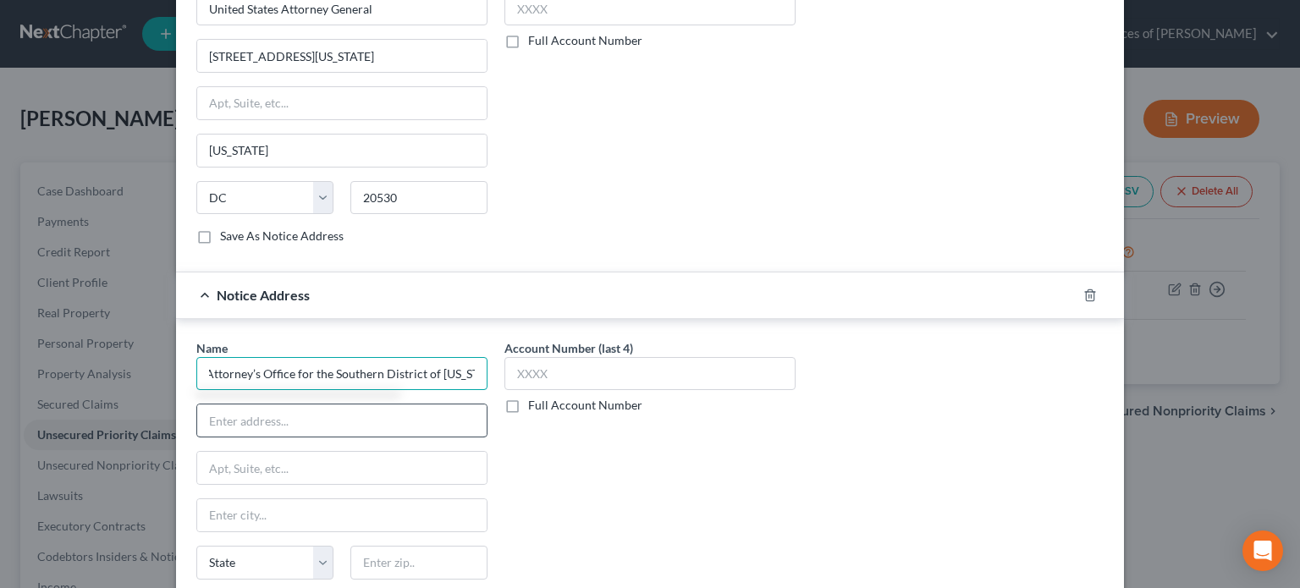
type input "U.S. Attorney’s Office for the Southern District of [US_STATE]"
click at [302, 416] on input "text" at bounding box center [341, 421] width 289 height 32
paste input "Attn: Civil Processing Clerk"
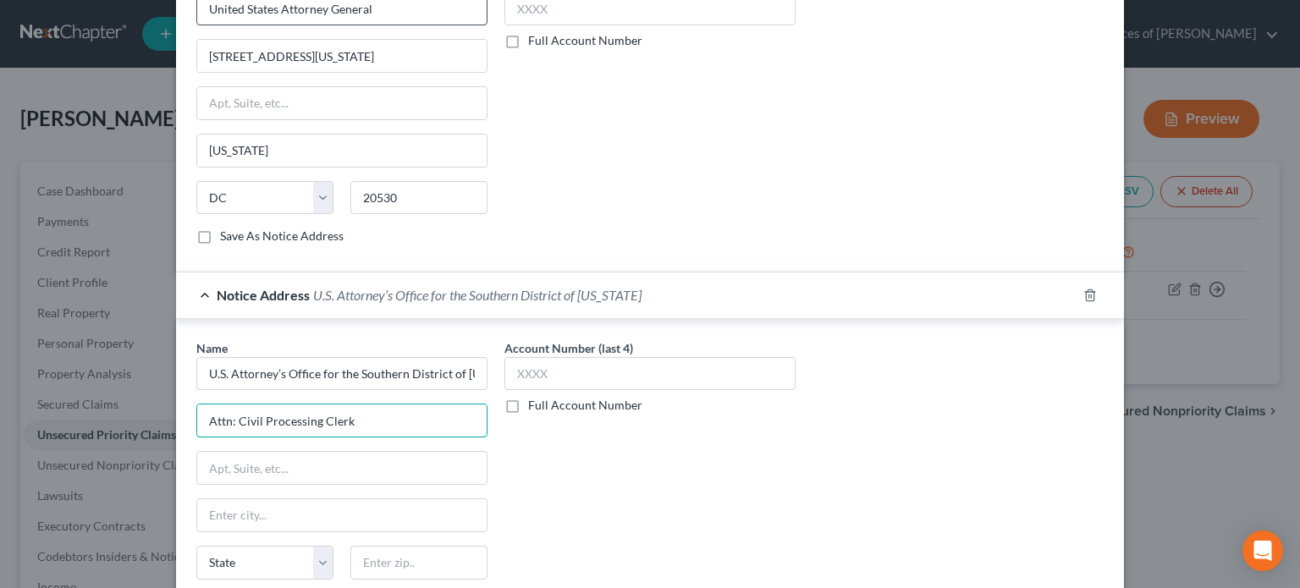
type input "Attn: Civil Processing Clerk"
click at [277, 465] on input "text" at bounding box center [341, 468] width 289 height 32
paste input "99 N.E. [GEOGRAPHIC_DATA]"
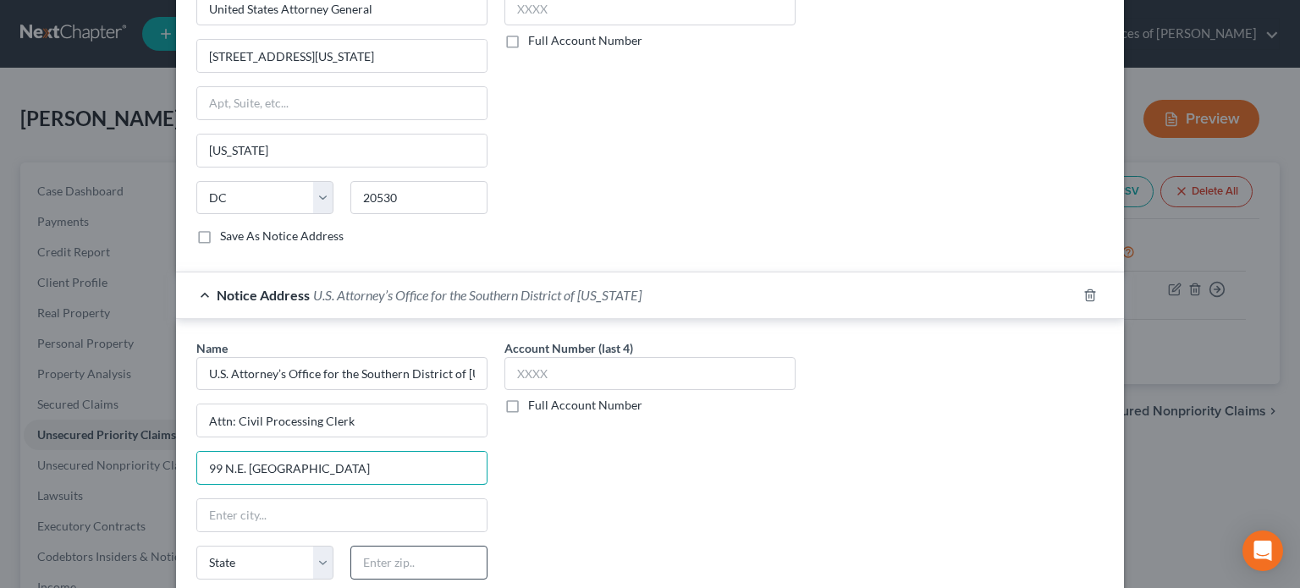
type input "99 N.E. [GEOGRAPHIC_DATA]"
click at [399, 551] on input "text" at bounding box center [418, 563] width 137 height 34
type input "33132"
type input "[GEOGRAPHIC_DATA]"
select select "9"
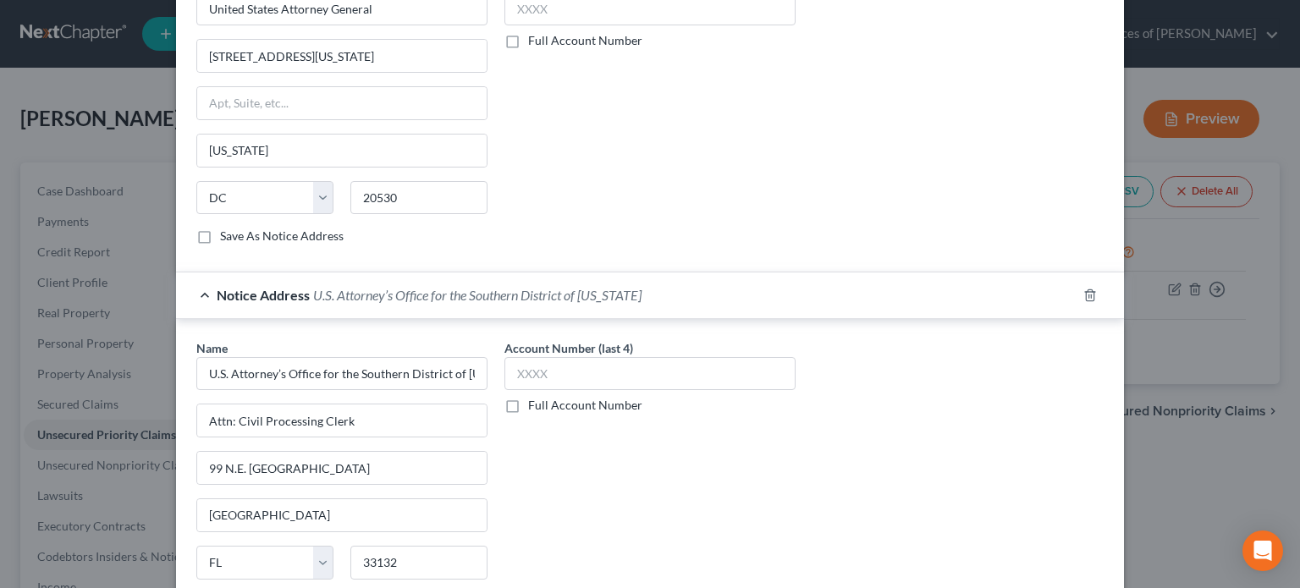
click at [551, 483] on div "Account Number (last 4) Full Account Number" at bounding box center [650, 481] width 308 height 284
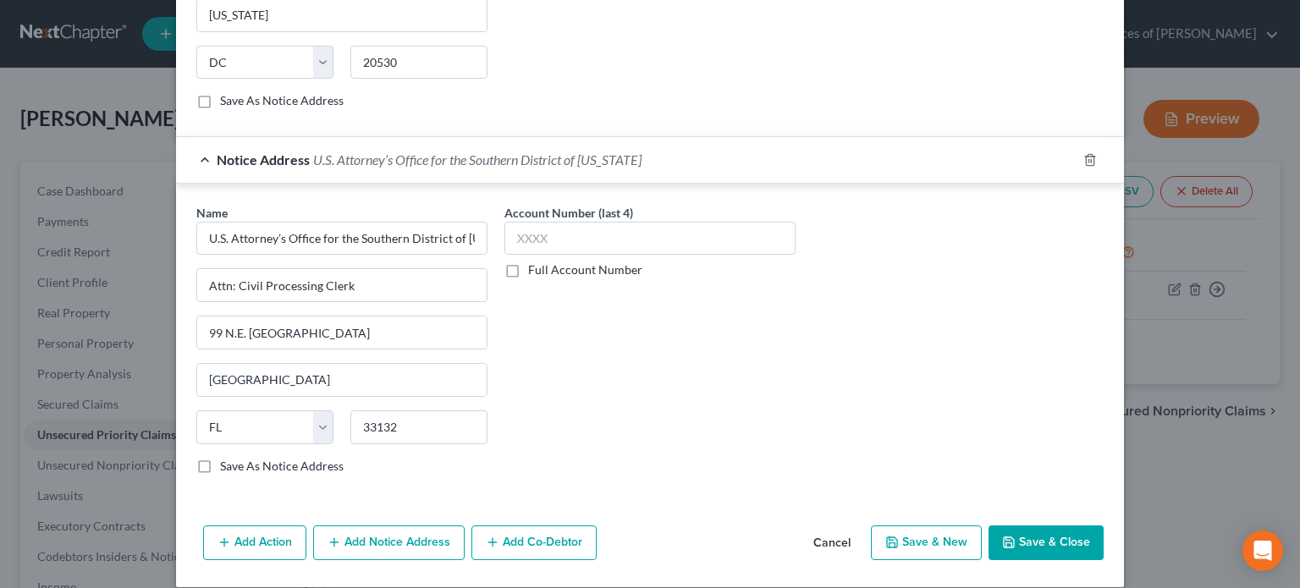
scroll to position [778, 0]
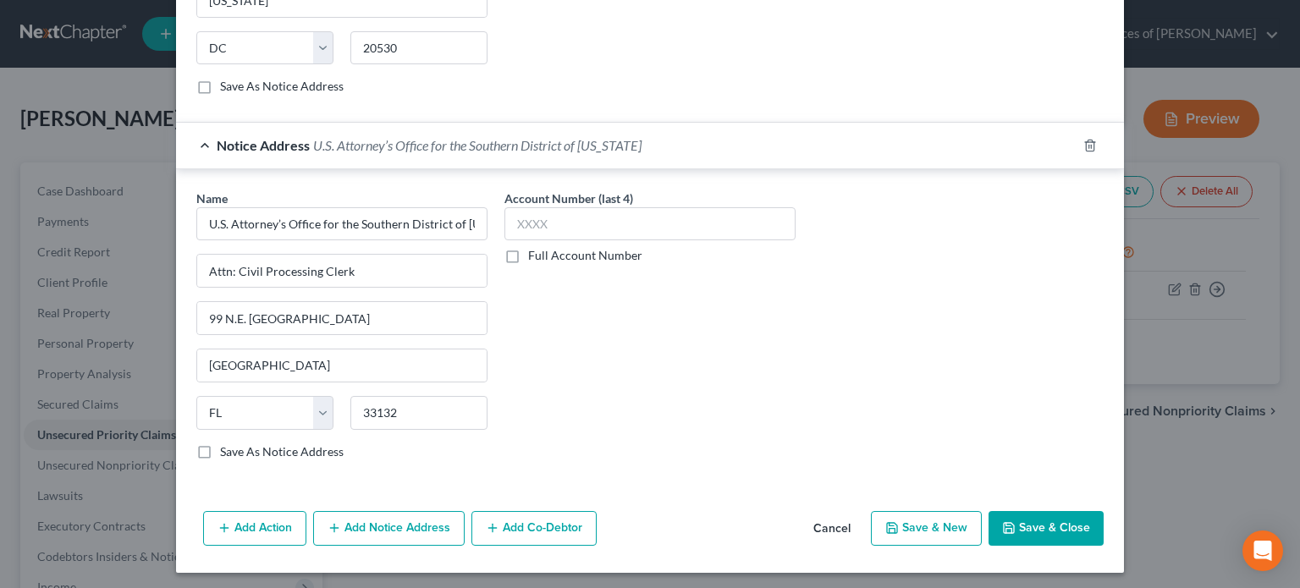
click at [390, 520] on button "Add Notice Address" at bounding box center [388, 529] width 151 height 36
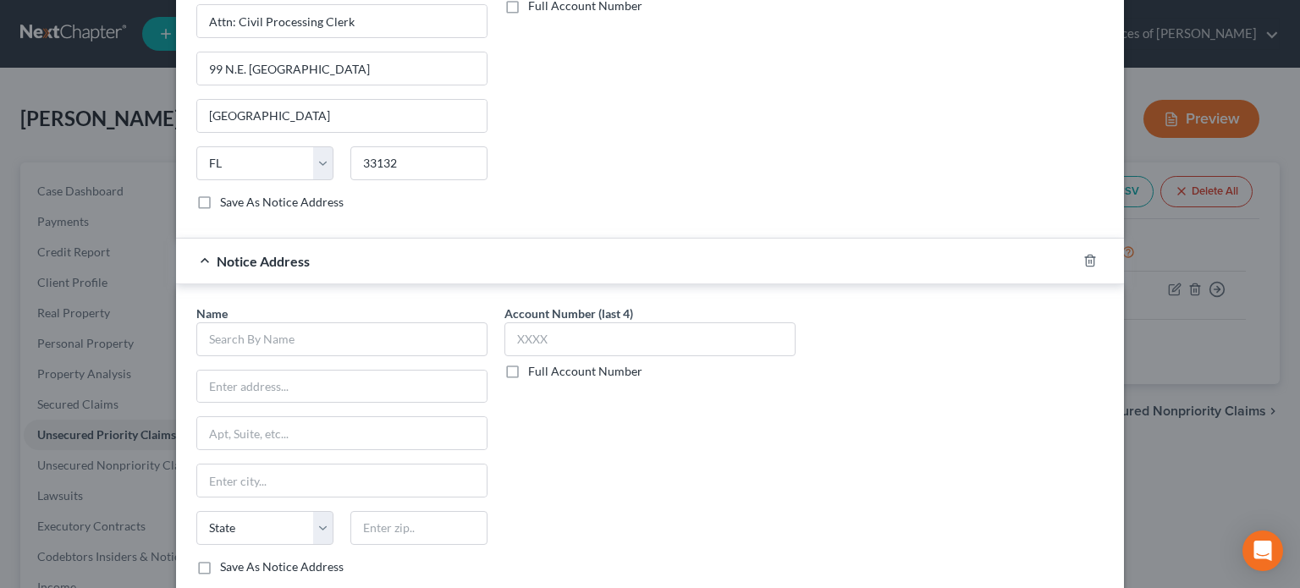
scroll to position [1028, 0]
click at [401, 325] on input "text" at bounding box center [341, 339] width 291 height 34
paste input "P.O. Box 7346"
type input "P"
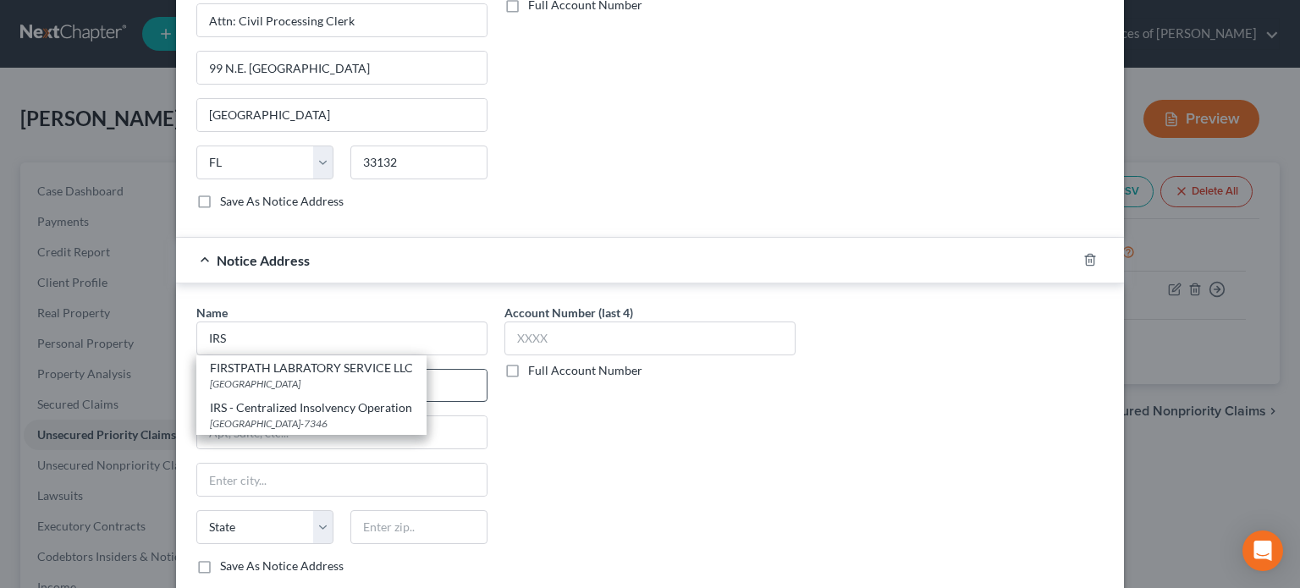
click at [259, 383] on div "PO BOX 21423, Tampa, FL 33622" at bounding box center [311, 384] width 203 height 14
type input "FIRSTPATH LABRATORY SERVICE LLC"
type input "PO BOX 21423"
type input "Tampa"
select select "9"
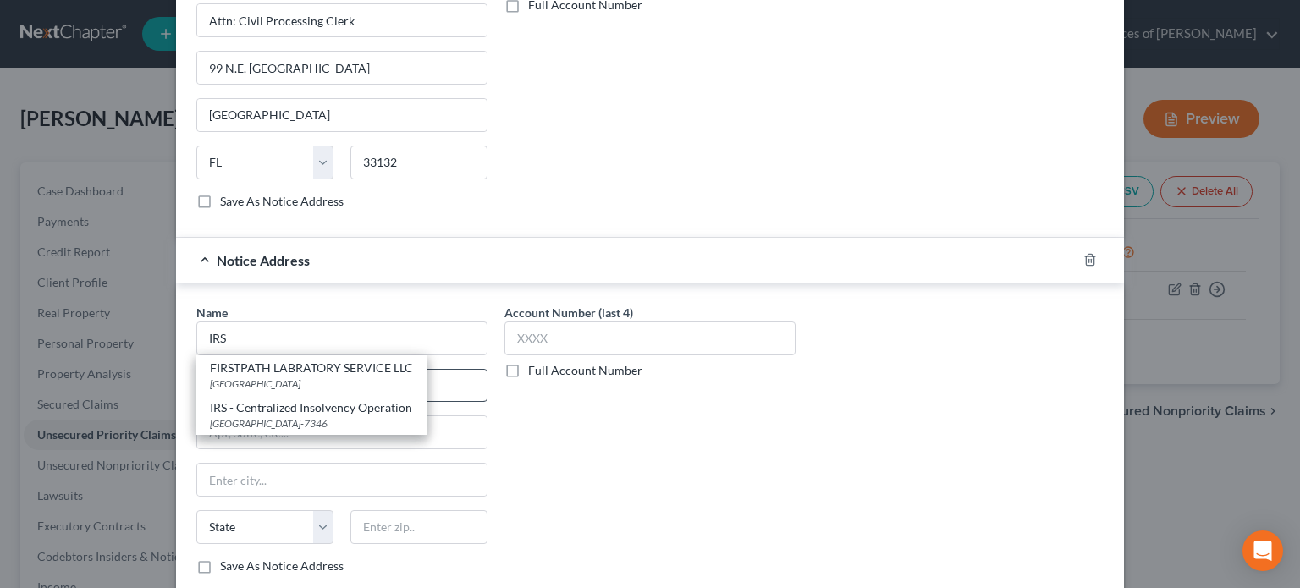
type input "33622"
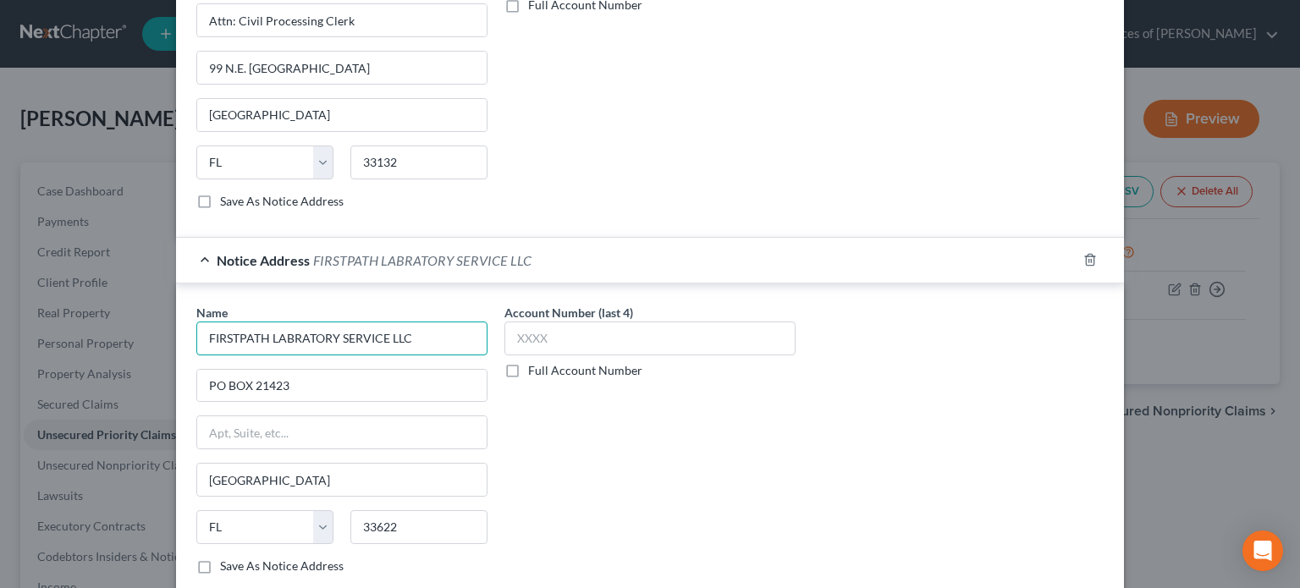
click at [432, 335] on input "FIRSTPATH LABRATORY SERVICE LLC" at bounding box center [341, 339] width 291 height 34
type input "IRS"
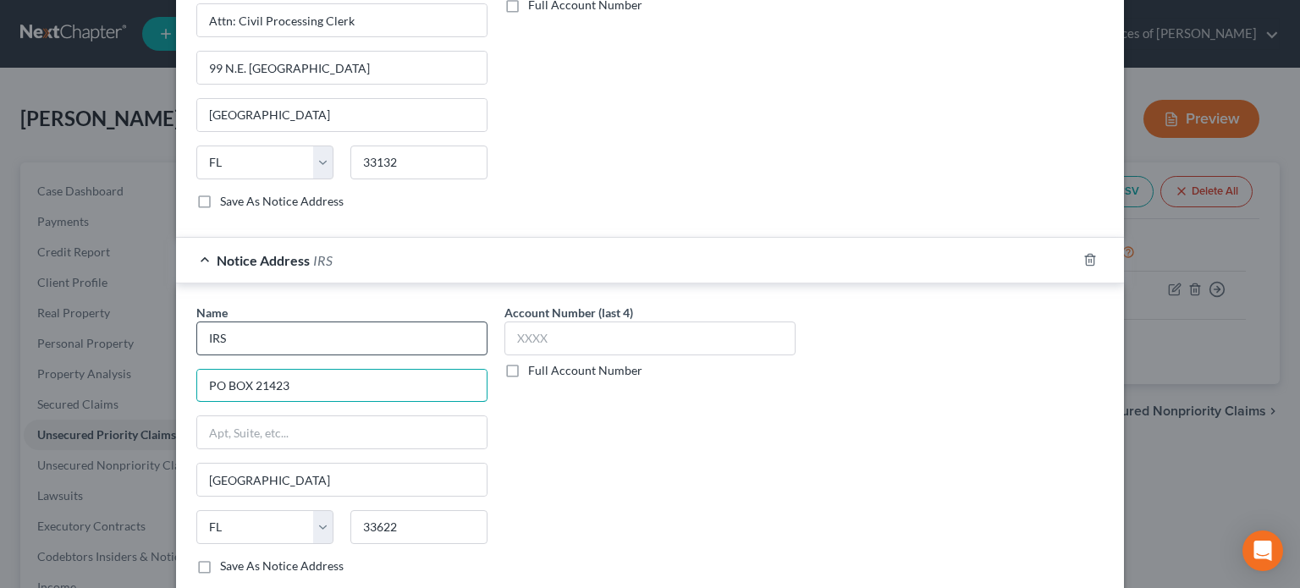
paste input ".O. Box 7346"
type input "P.O. Box 7346"
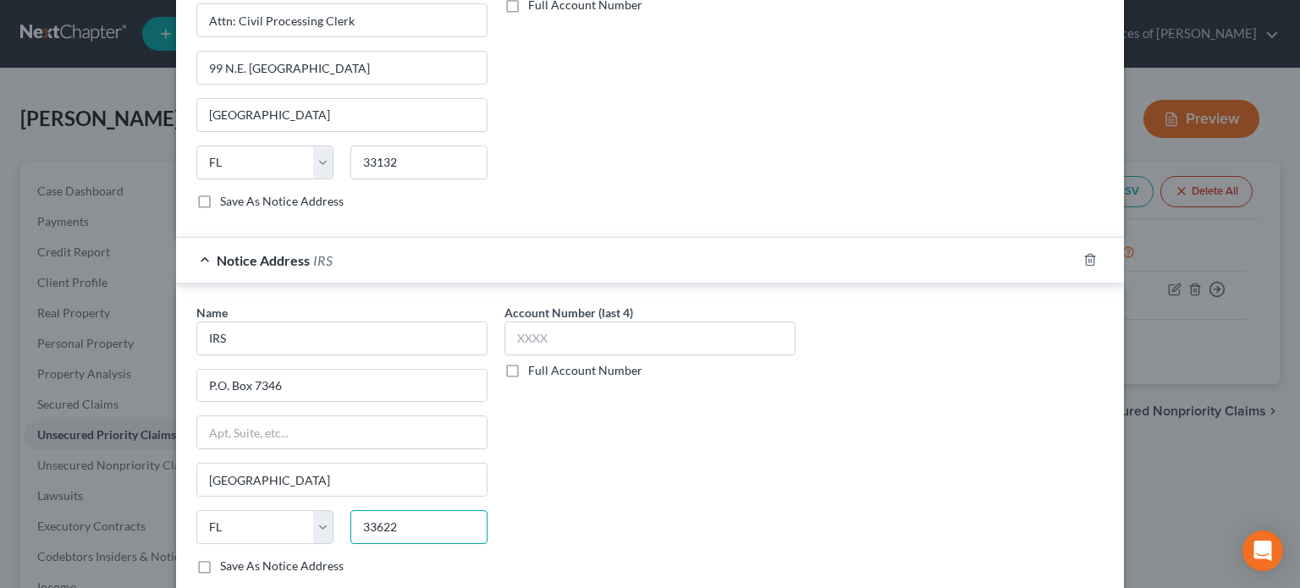
click at [394, 526] on input "33622" at bounding box center [418, 527] width 137 height 34
click at [364, 525] on input "33622" at bounding box center [418, 527] width 137 height 34
type input "19101"
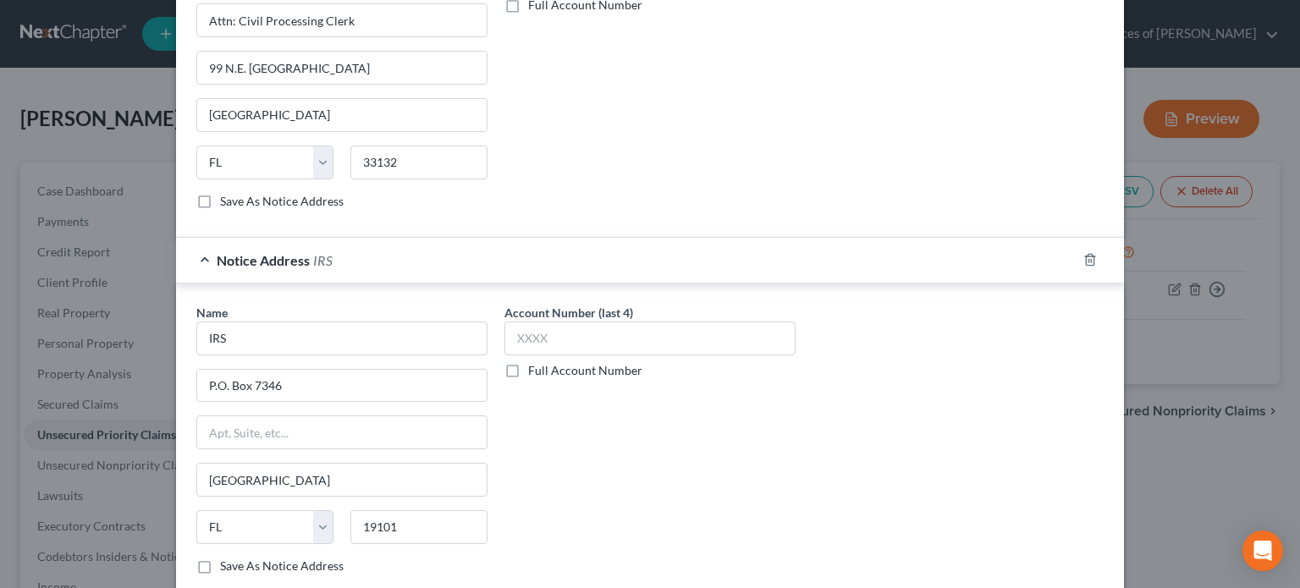
type input "[GEOGRAPHIC_DATA]"
select select "39"
click at [615, 423] on div "Account Number (last 4) Full Account Number" at bounding box center [650, 446] width 308 height 284
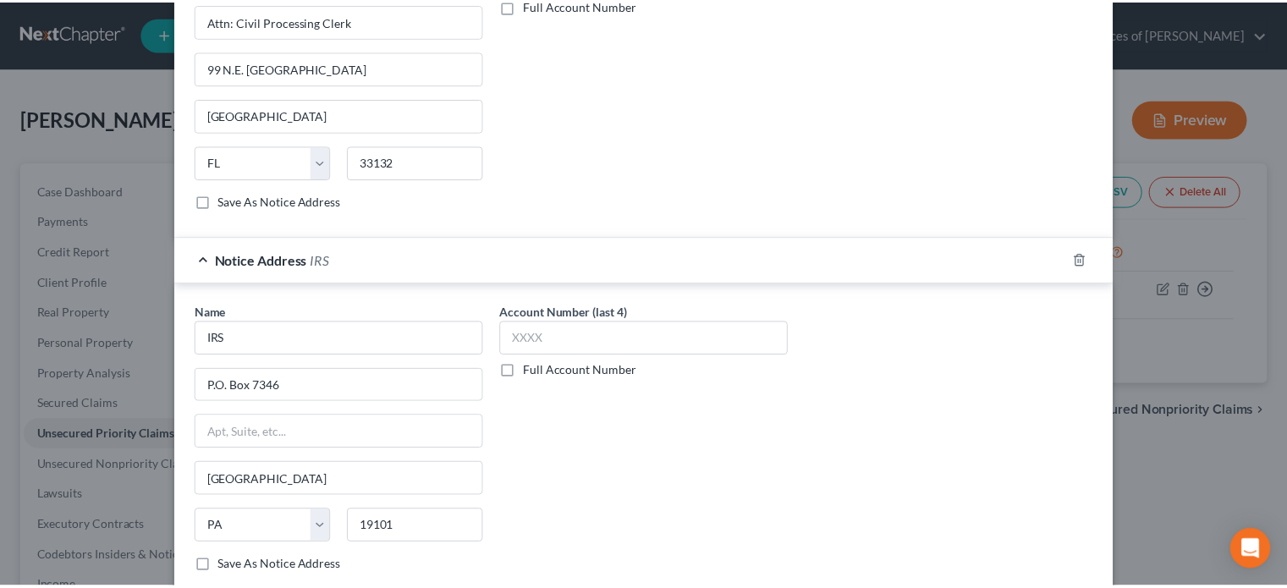
scroll to position [1141, 0]
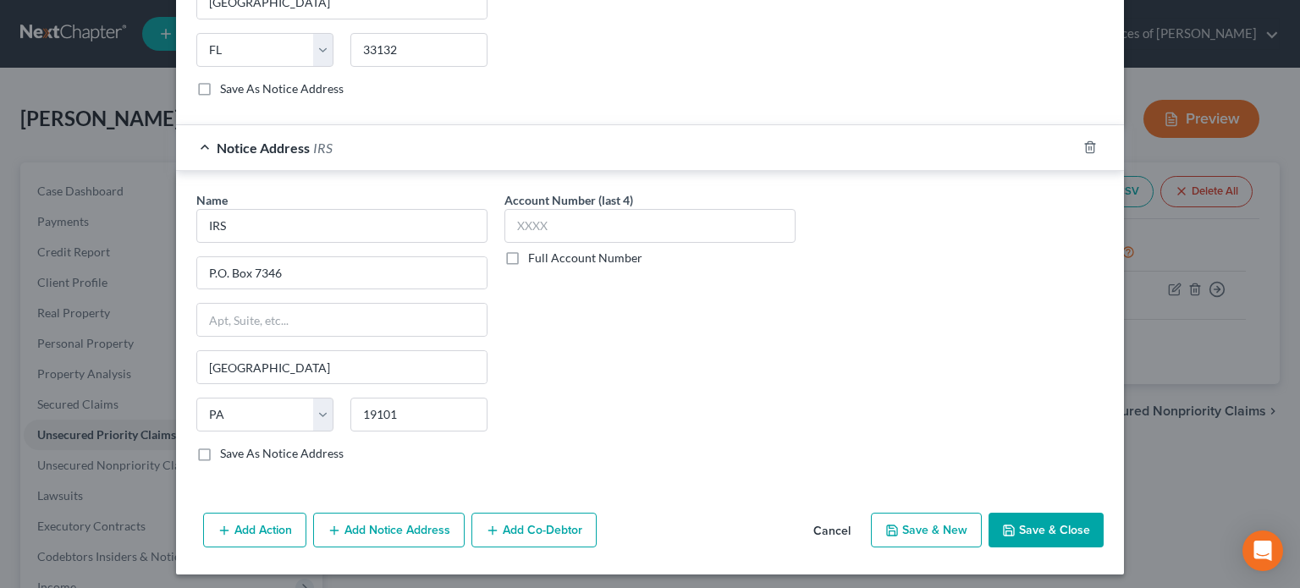
click at [1053, 520] on button "Save & Close" at bounding box center [1046, 531] width 115 height 36
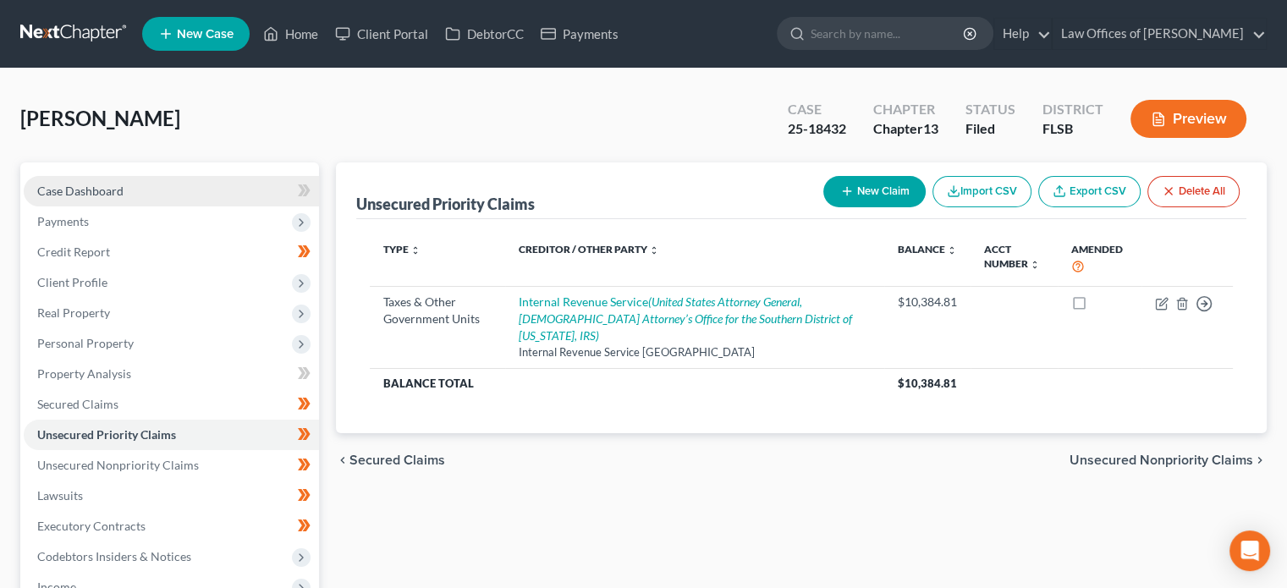
click at [97, 189] on span "Case Dashboard" at bounding box center [80, 191] width 86 height 14
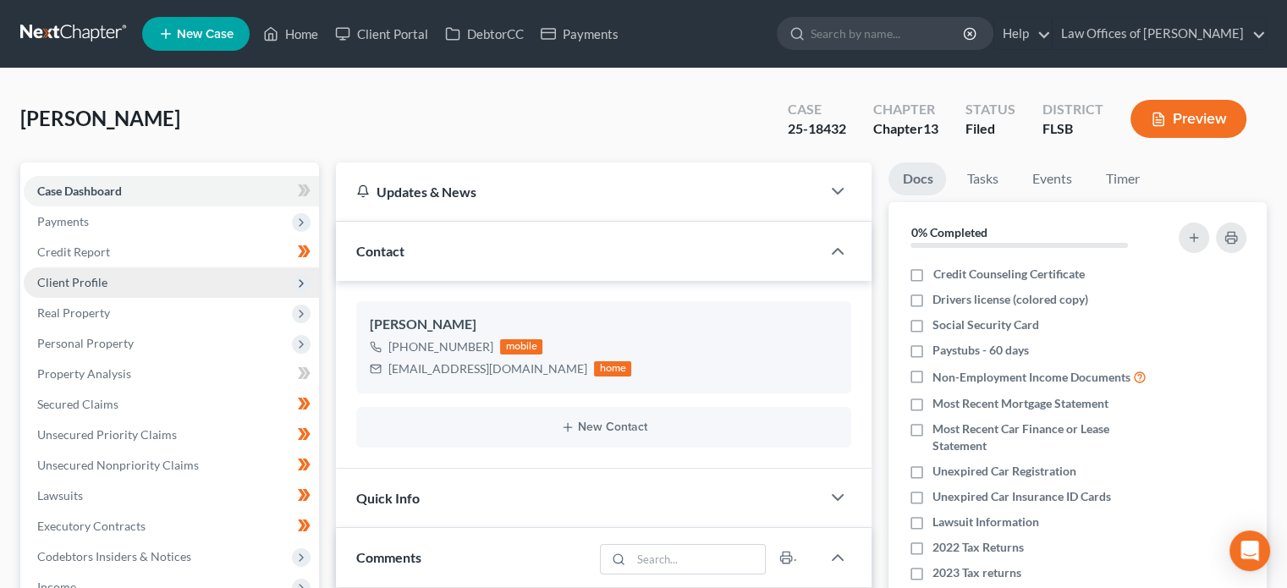
click at [95, 270] on span "Client Profile" at bounding box center [171, 282] width 295 height 30
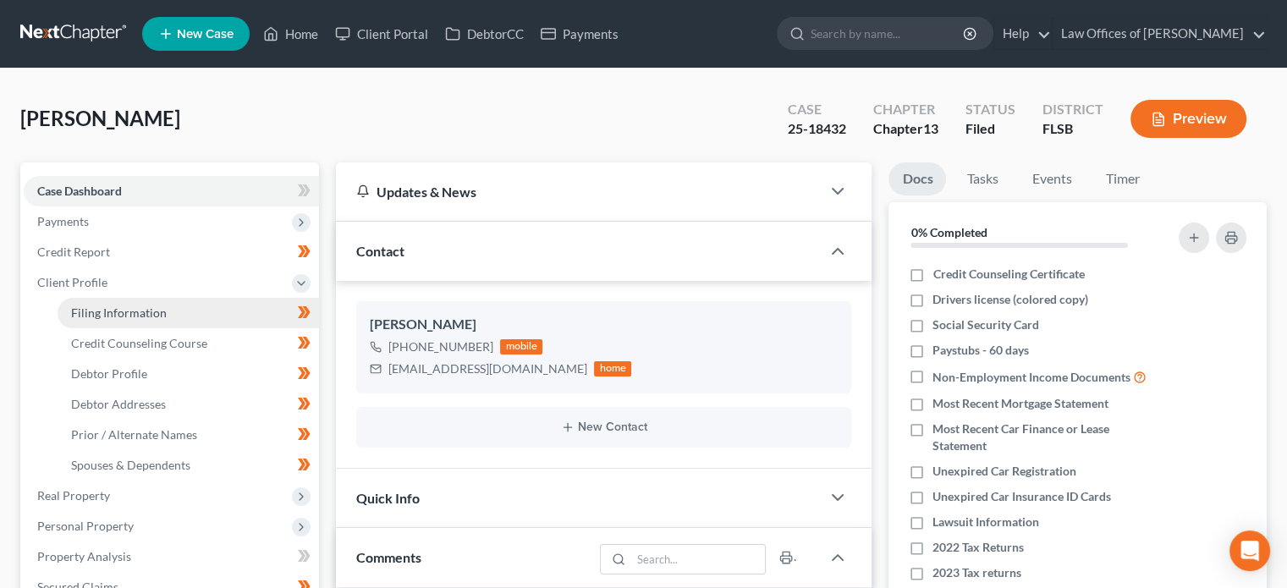
click at [127, 314] on span "Filing Information" at bounding box center [119, 313] width 96 height 14
select select "1"
select select "0"
select select "3"
select select "9"
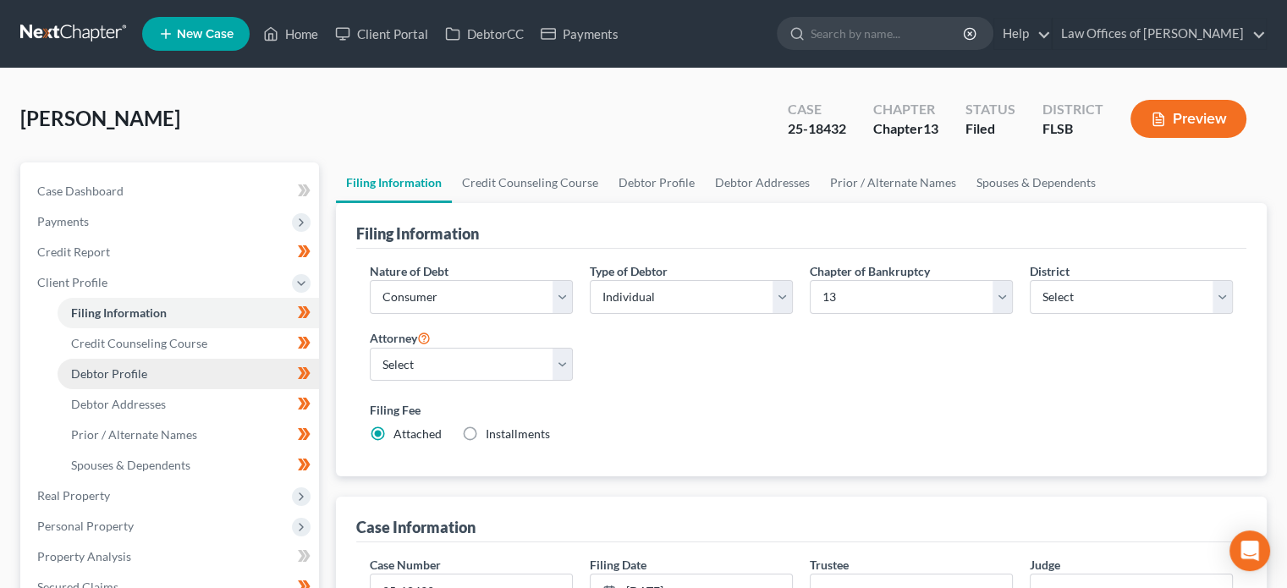
click at [117, 366] on span "Debtor Profile" at bounding box center [109, 373] width 76 height 14
select select "2"
select select "0"
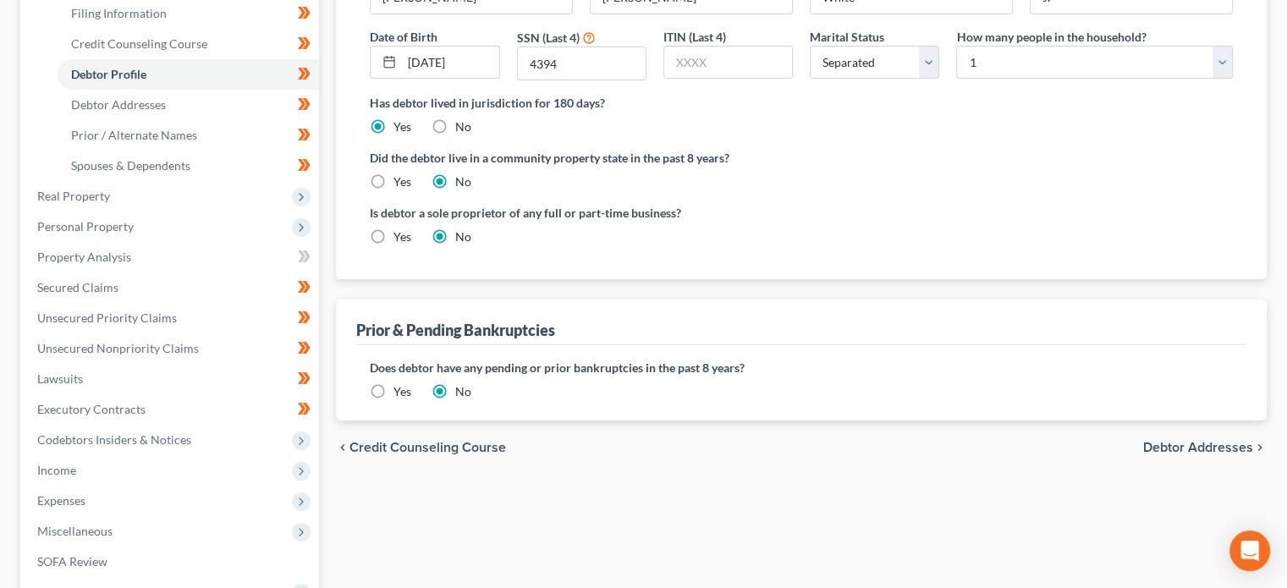
scroll to position [301, 0]
click at [153, 322] on span "Unsecured Priority Claims" at bounding box center [107, 316] width 140 height 14
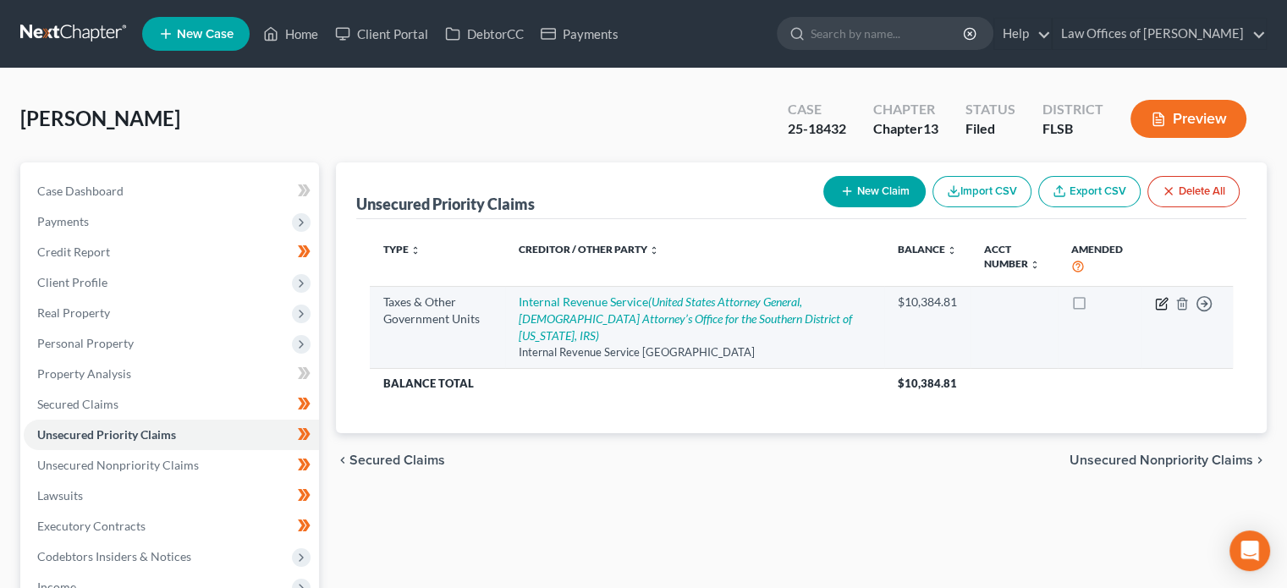
click at [1159, 301] on icon "button" at bounding box center [1162, 304] width 14 height 14
select select "0"
select select "45"
select select "0"
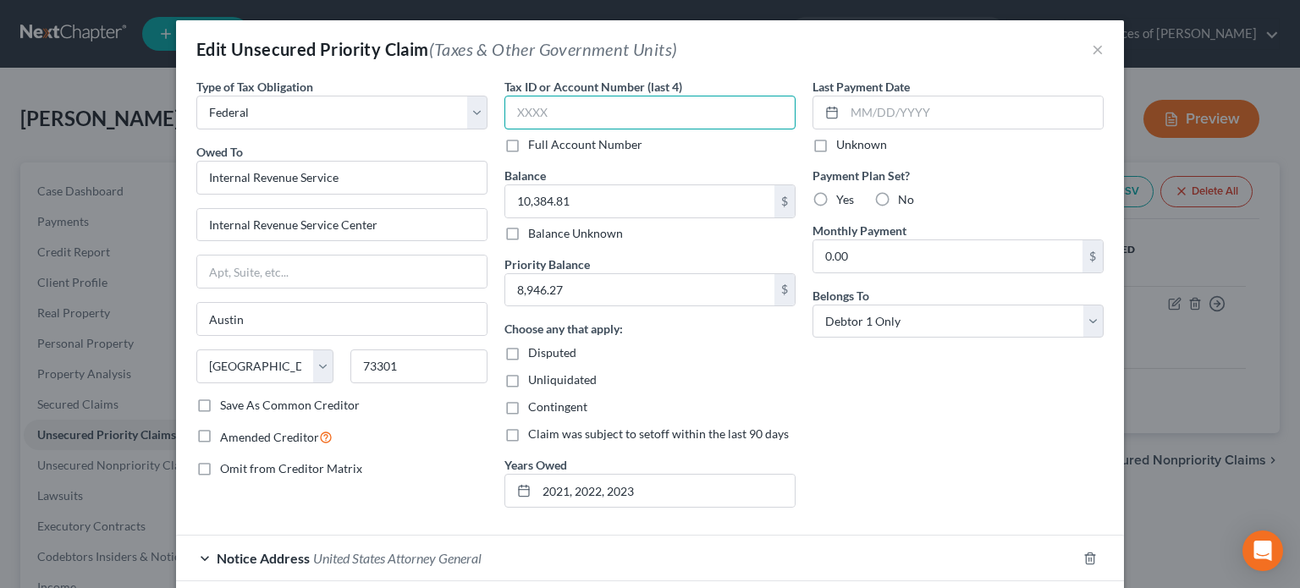
click at [554, 114] on input "text" at bounding box center [649, 113] width 291 height 34
type input "4394"
click at [836, 201] on label "Yes" at bounding box center [845, 199] width 18 height 17
click at [843, 201] on input "Yes" at bounding box center [848, 196] width 11 height 11
radio input "true"
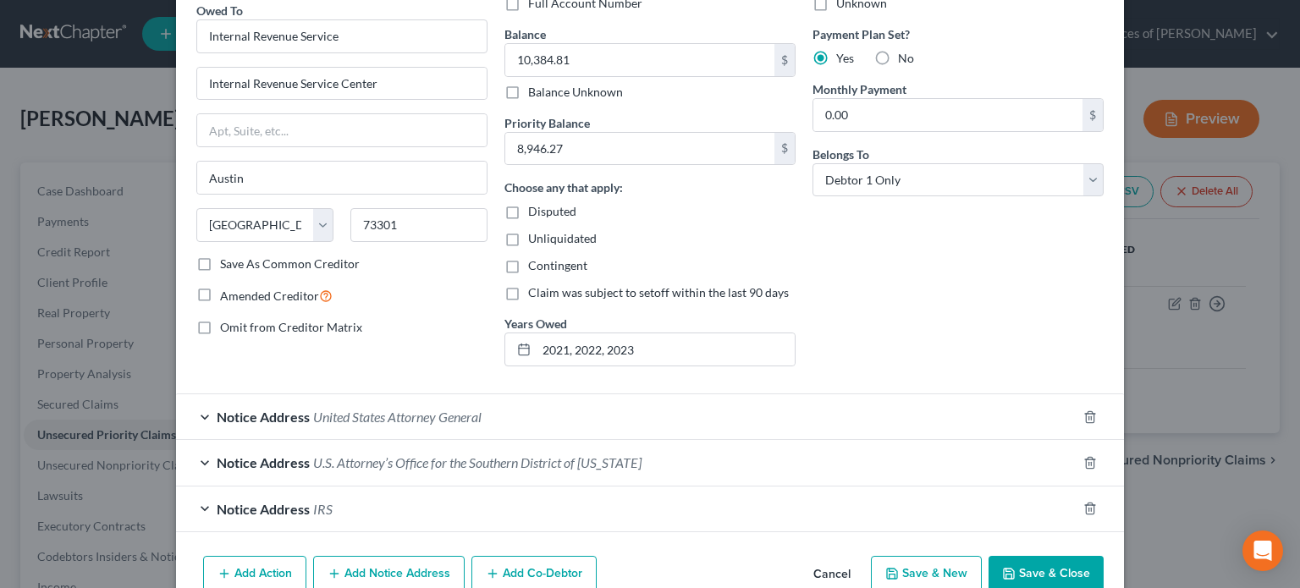
scroll to position [190, 0]
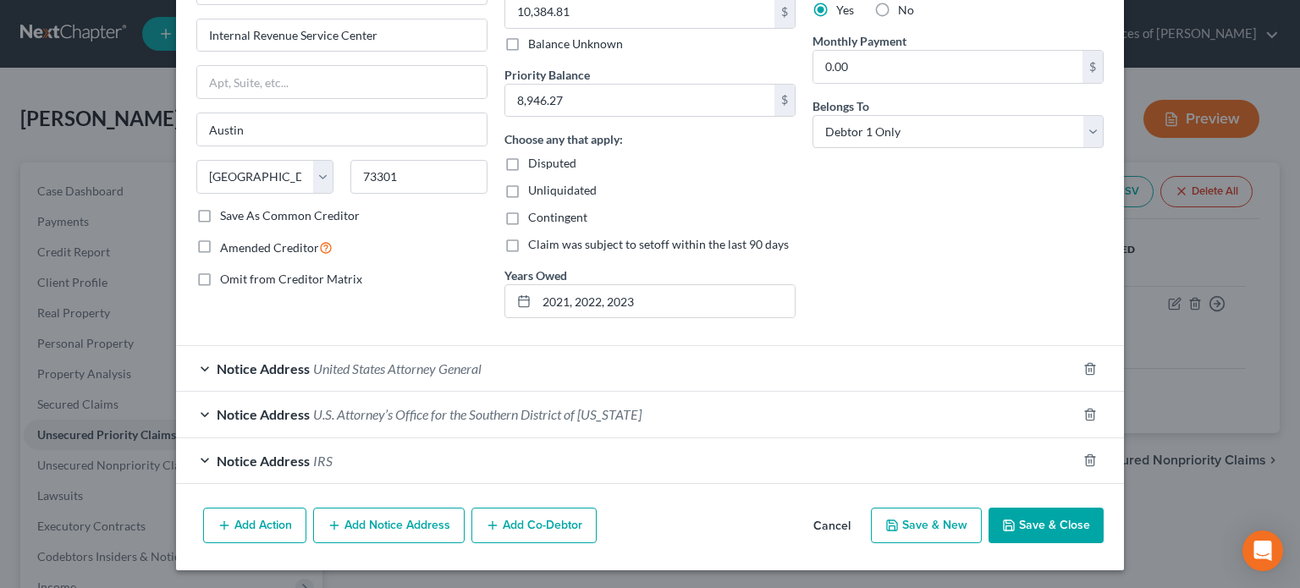
click at [647, 368] on div "Notice Address United States Attorney General" at bounding box center [626, 368] width 901 height 45
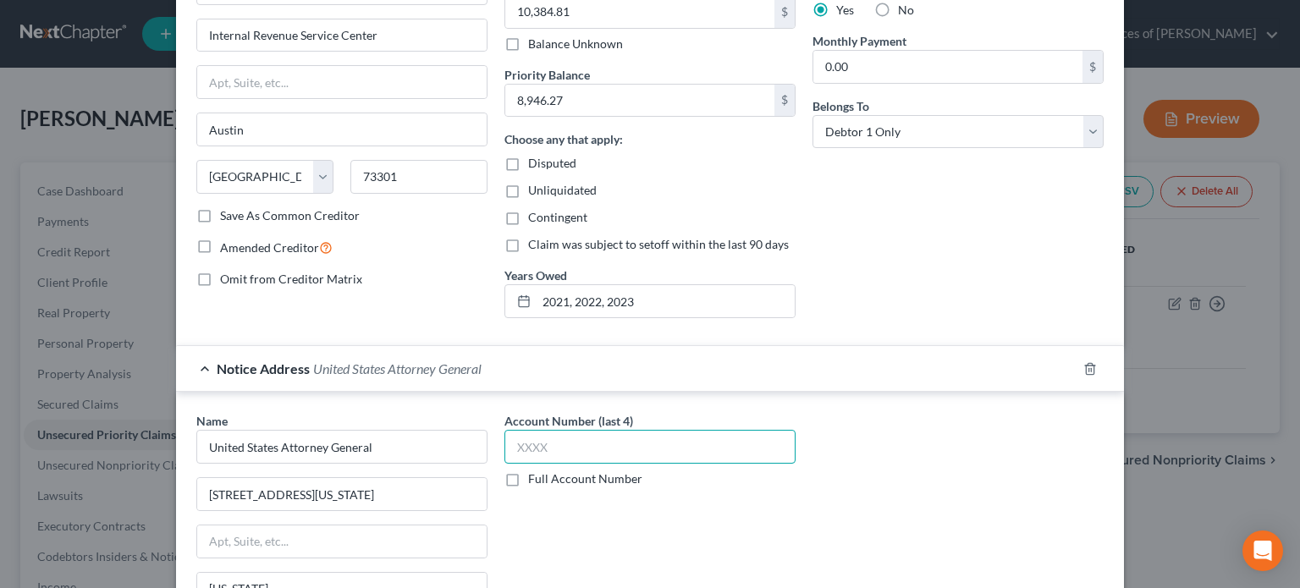
click at [569, 443] on input "text" at bounding box center [649, 447] width 291 height 34
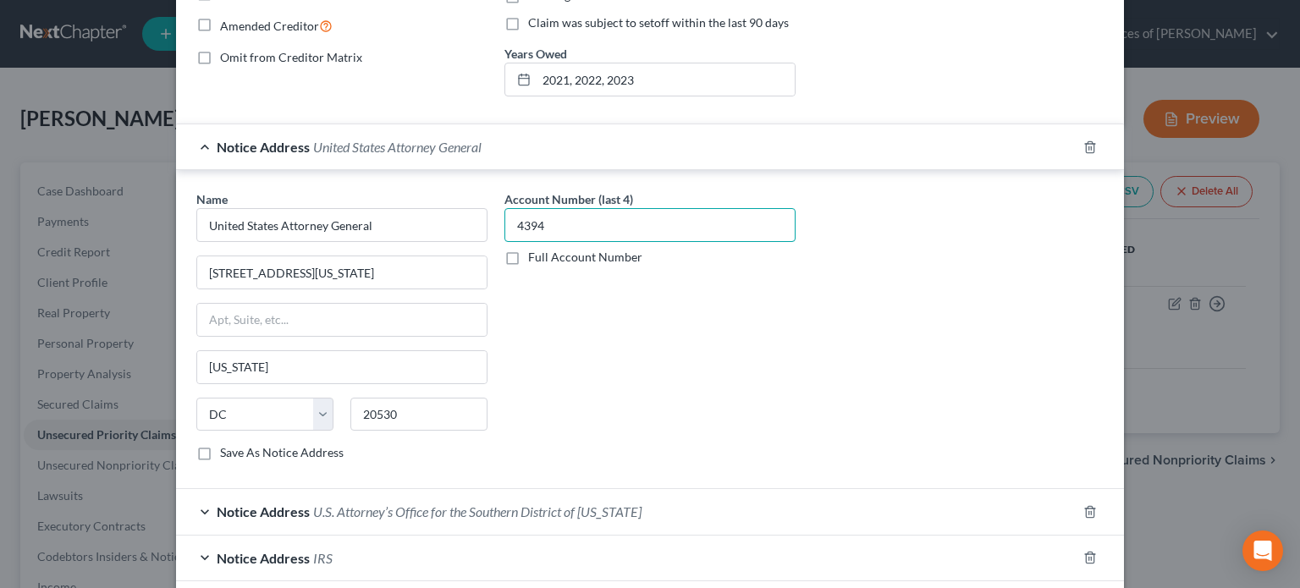
scroll to position [507, 0]
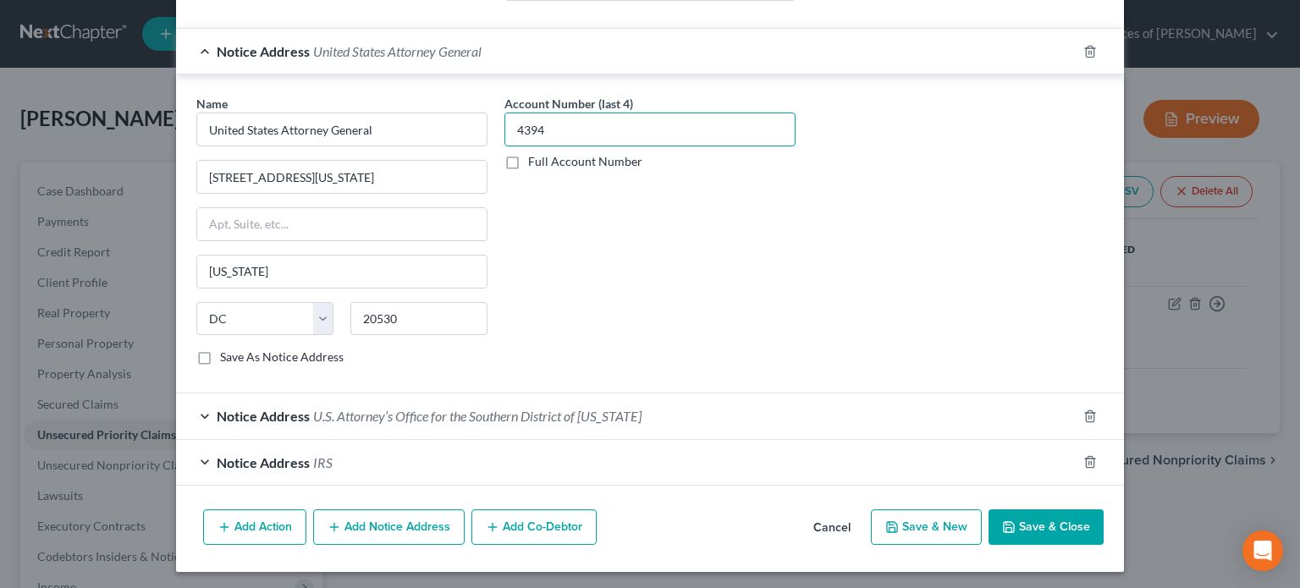
type input "4394"
click at [508, 413] on span "U.S. Attorney’s Office for the Southern District of Florida" at bounding box center [477, 416] width 328 height 16
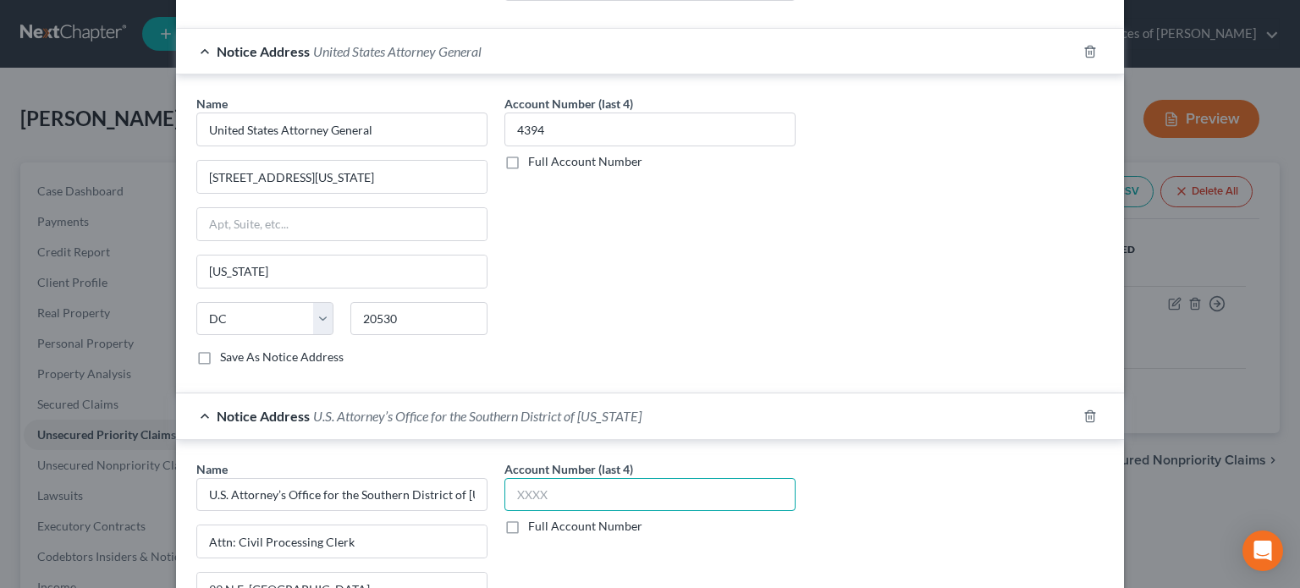
click at [586, 493] on input "text" at bounding box center [649, 495] width 291 height 34
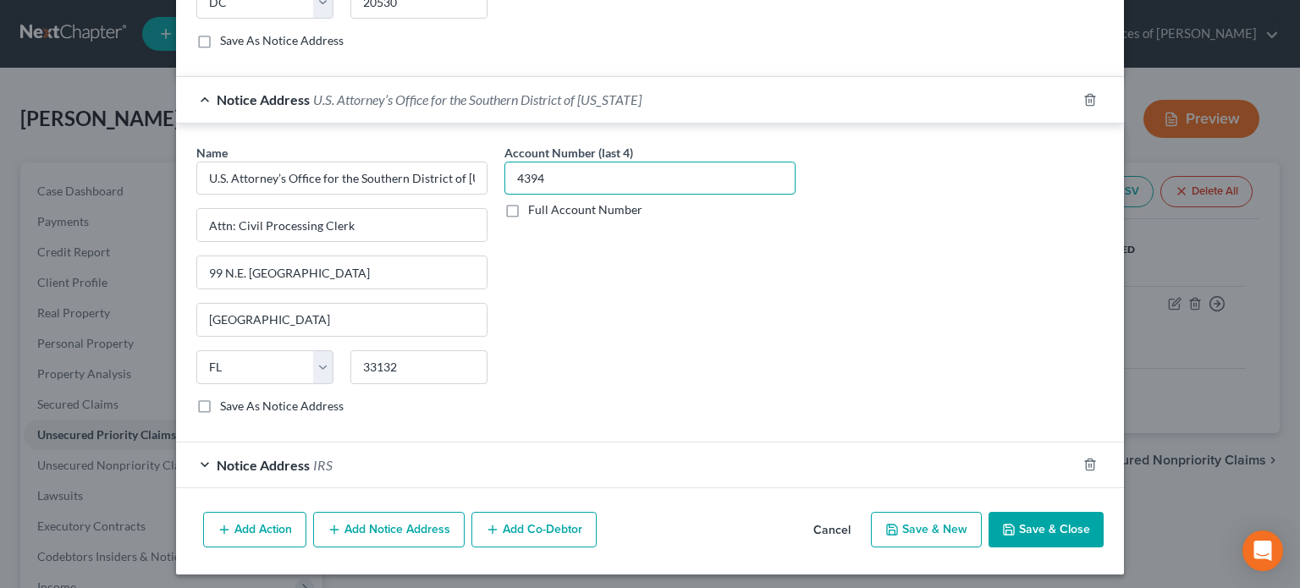
type input "4394"
click at [476, 453] on div "Notice Address IRS" at bounding box center [626, 465] width 901 height 45
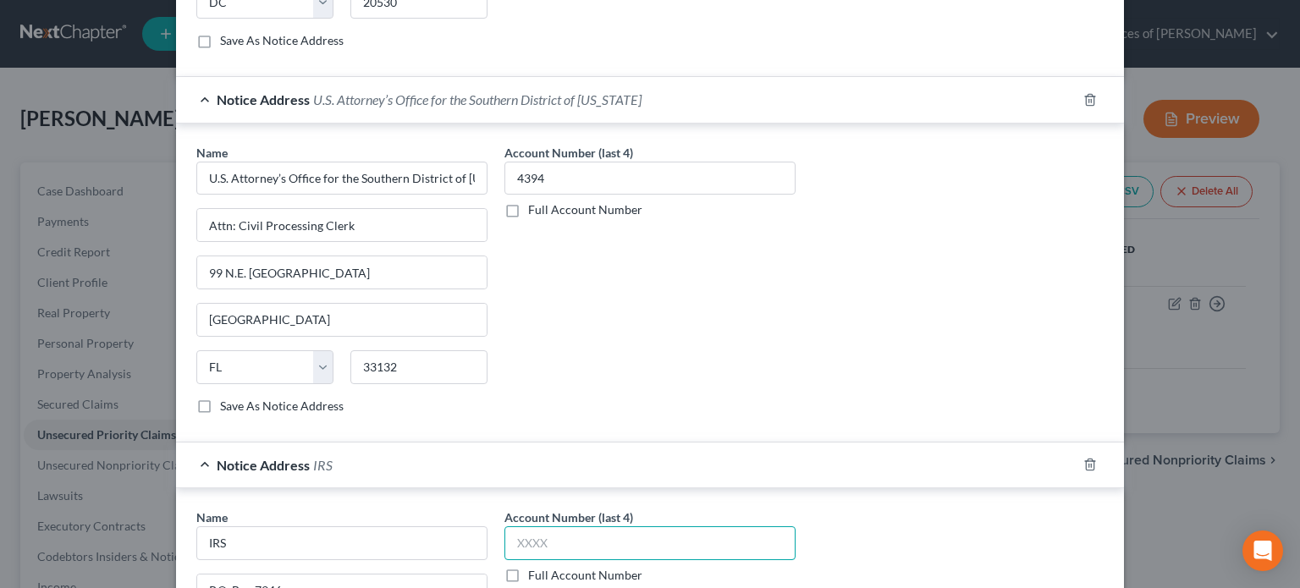
click at [565, 538] on input "text" at bounding box center [649, 543] width 291 height 34
type input "4394"
click at [684, 389] on div "Account Number (last 4) 4394 Full Account Number" at bounding box center [650, 286] width 308 height 284
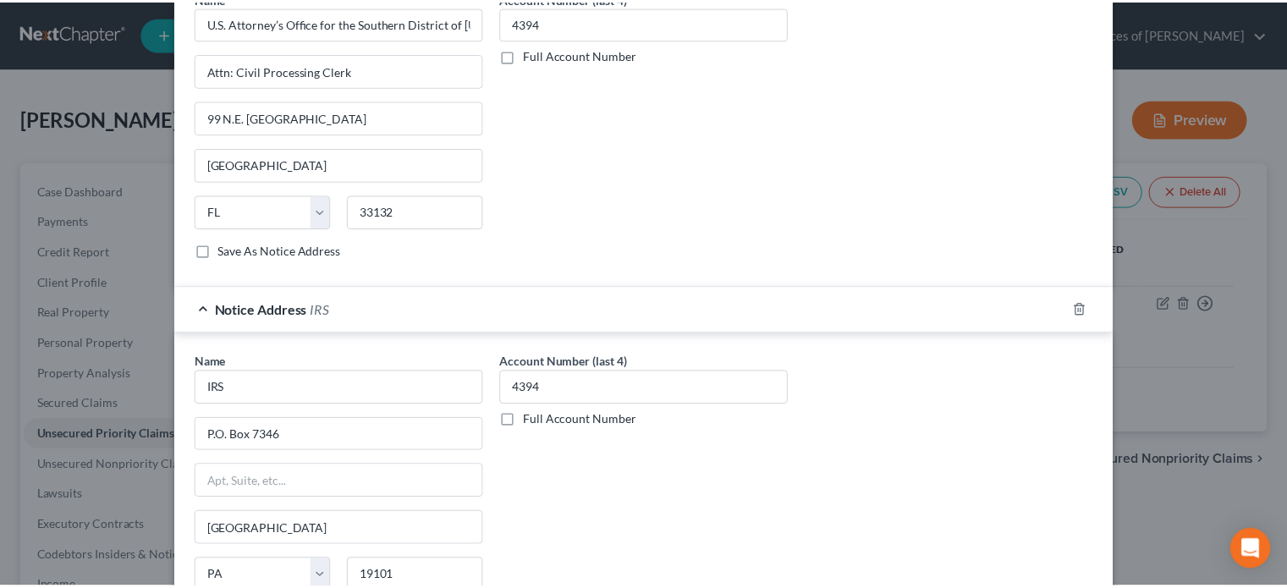
scroll to position [1141, 0]
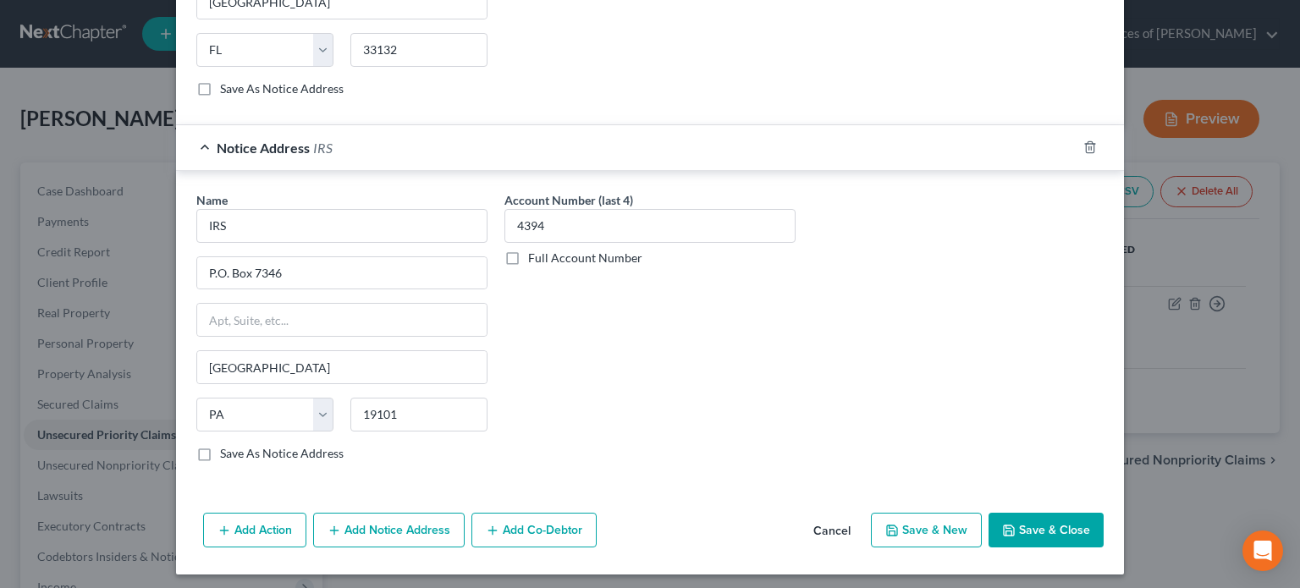
click at [1044, 526] on button "Save & Close" at bounding box center [1046, 531] width 115 height 36
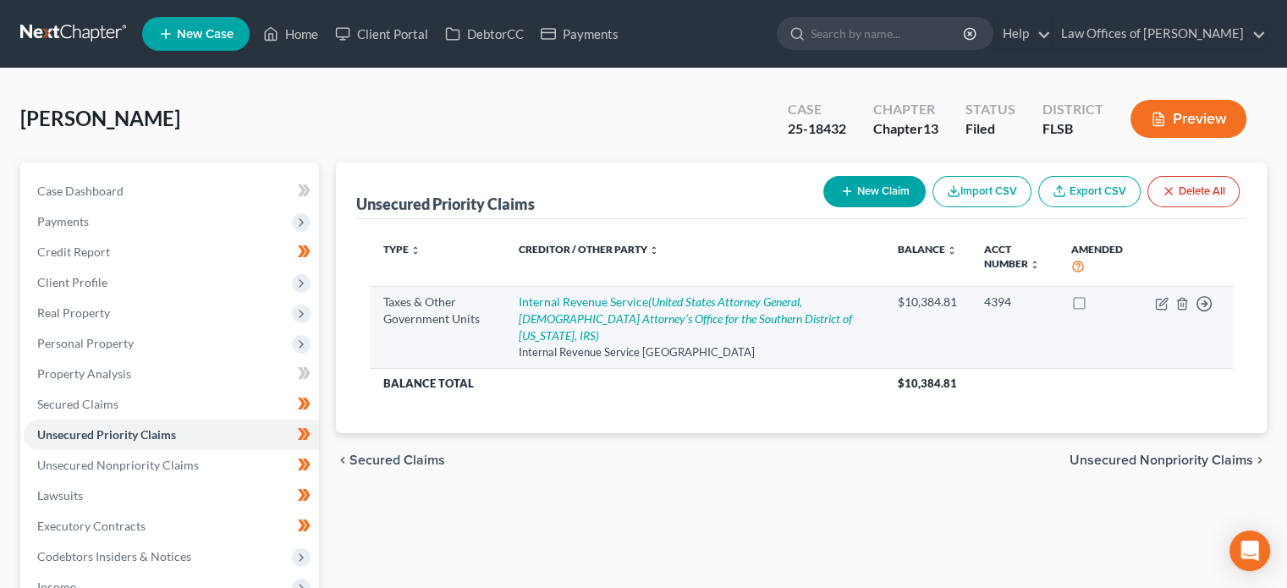
click at [1095, 306] on label at bounding box center [1095, 306] width 0 height 0
click at [1102, 300] on input "checkbox" at bounding box center [1107, 299] width 11 height 11
checkbox input "true"
click at [1162, 303] on icon "button" at bounding box center [1164, 302] width 8 height 8
select select "0"
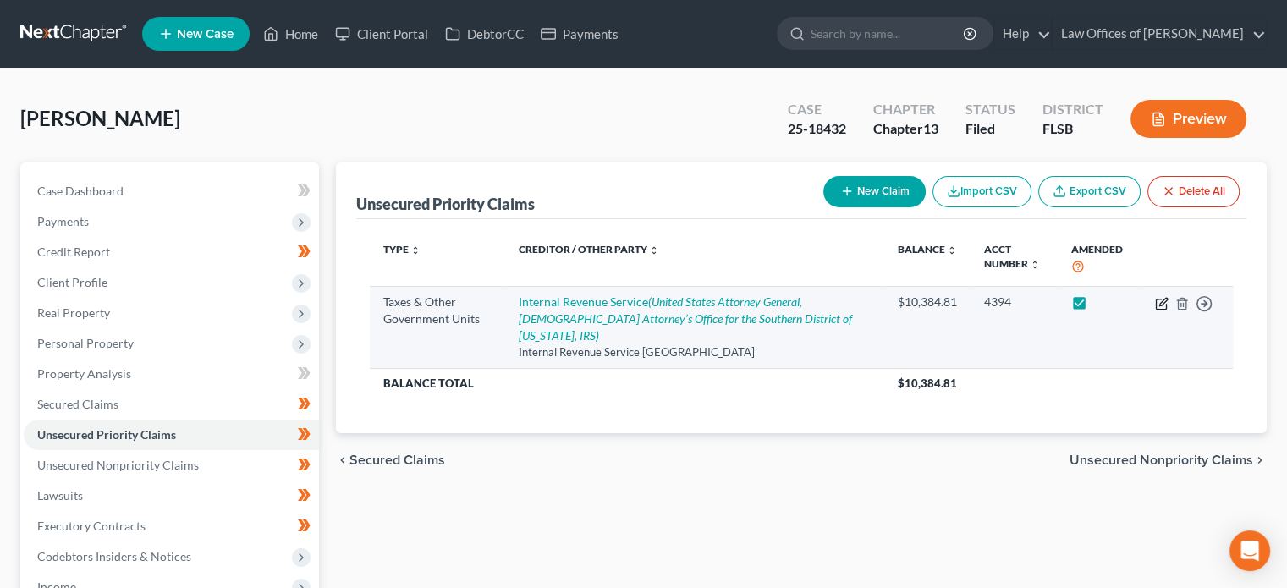
select select "45"
select select "0"
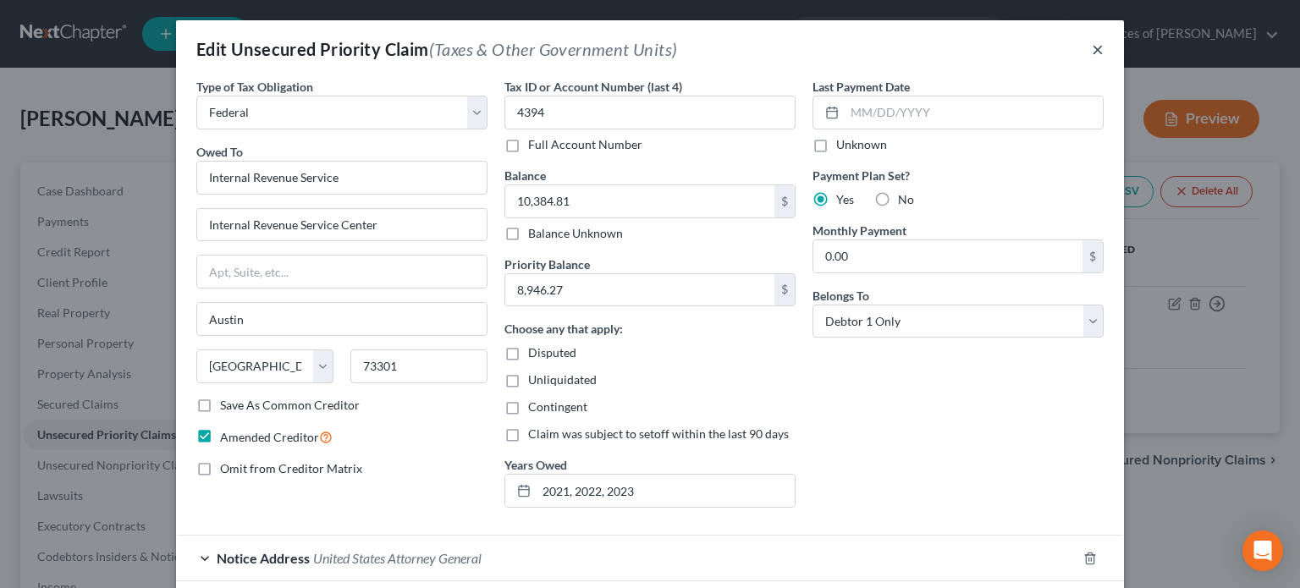
click at [1092, 49] on button "×" at bounding box center [1098, 49] width 12 height 20
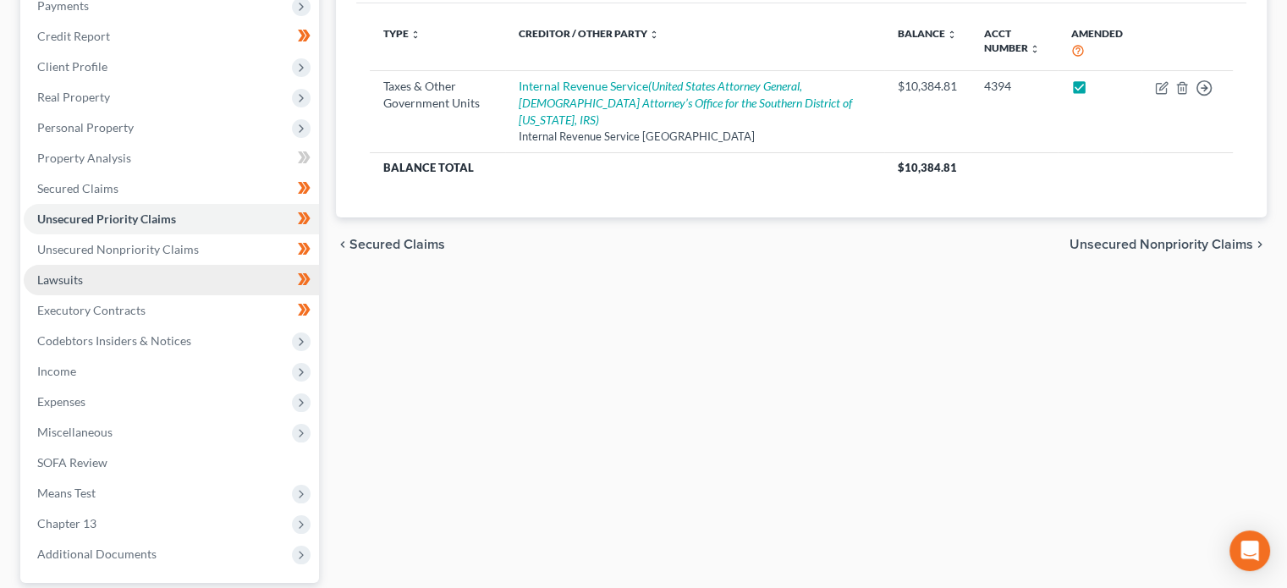
scroll to position [217, 0]
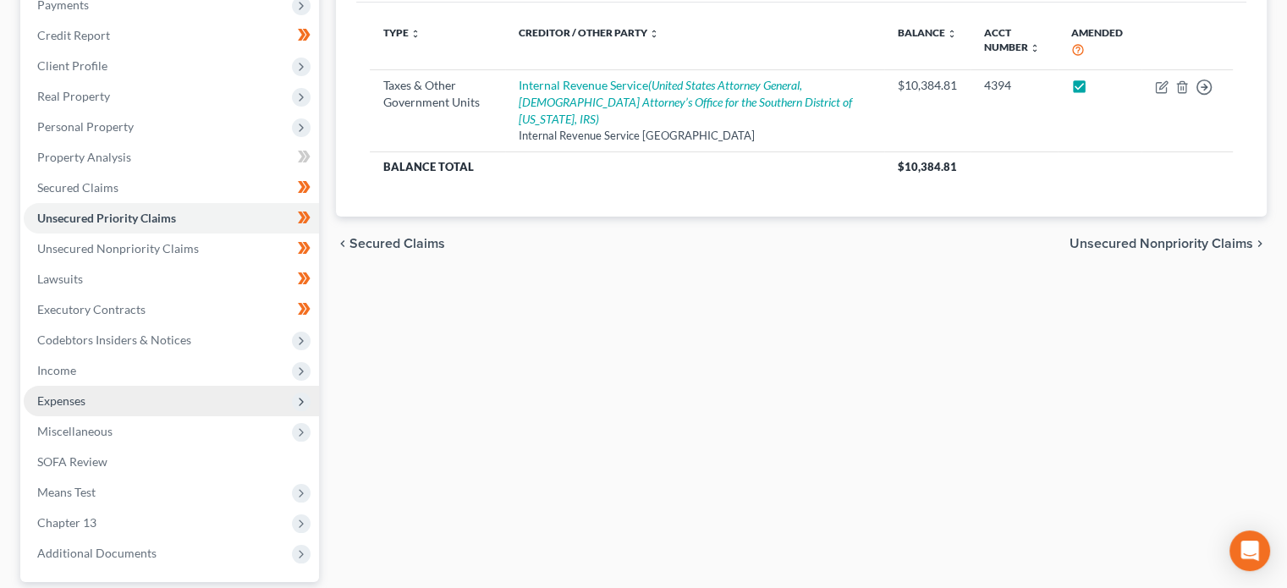
click at [110, 392] on span "Expenses" at bounding box center [171, 401] width 295 height 30
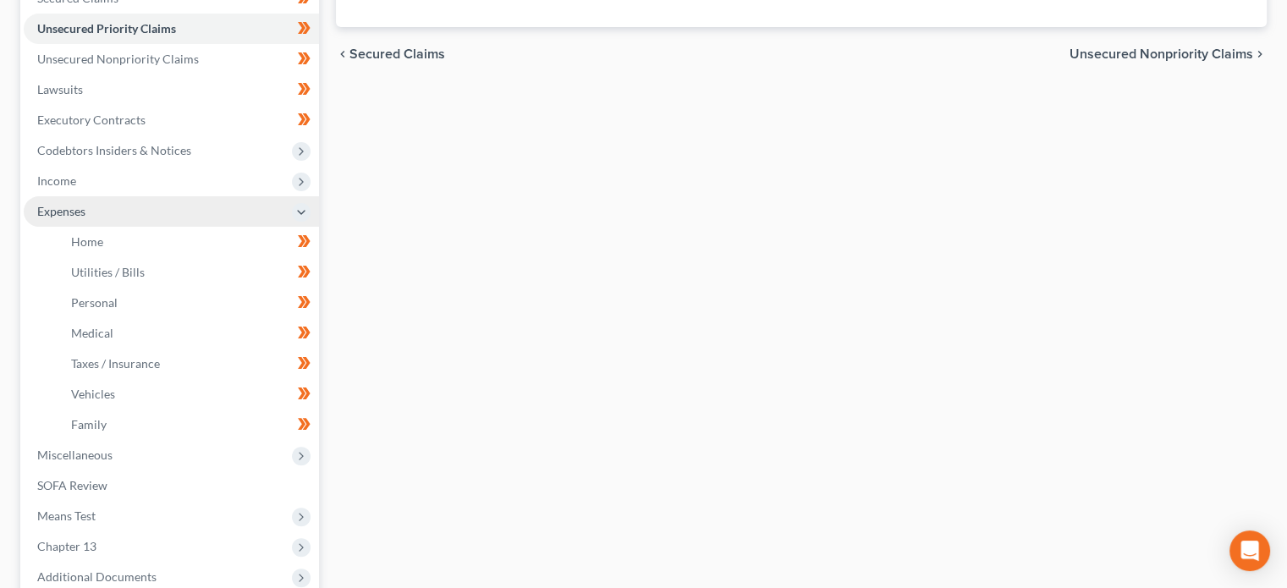
scroll to position [408, 0]
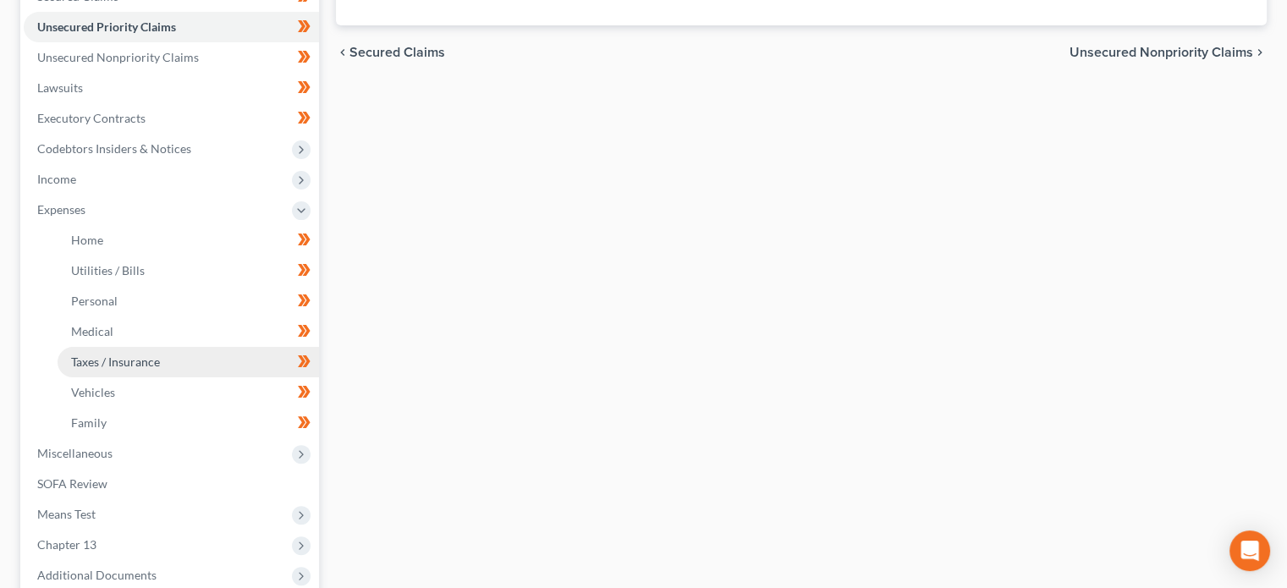
click at [189, 369] on link "Taxes / Insurance" at bounding box center [189, 362] width 262 height 30
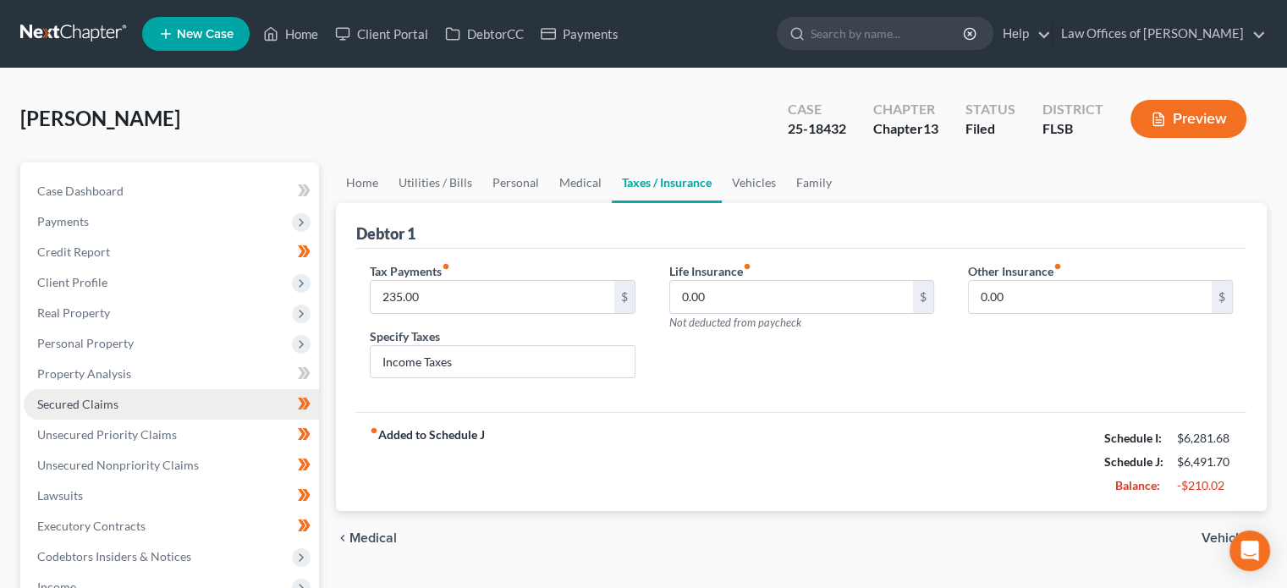
click at [136, 405] on link "Secured Claims" at bounding box center [171, 404] width 295 height 30
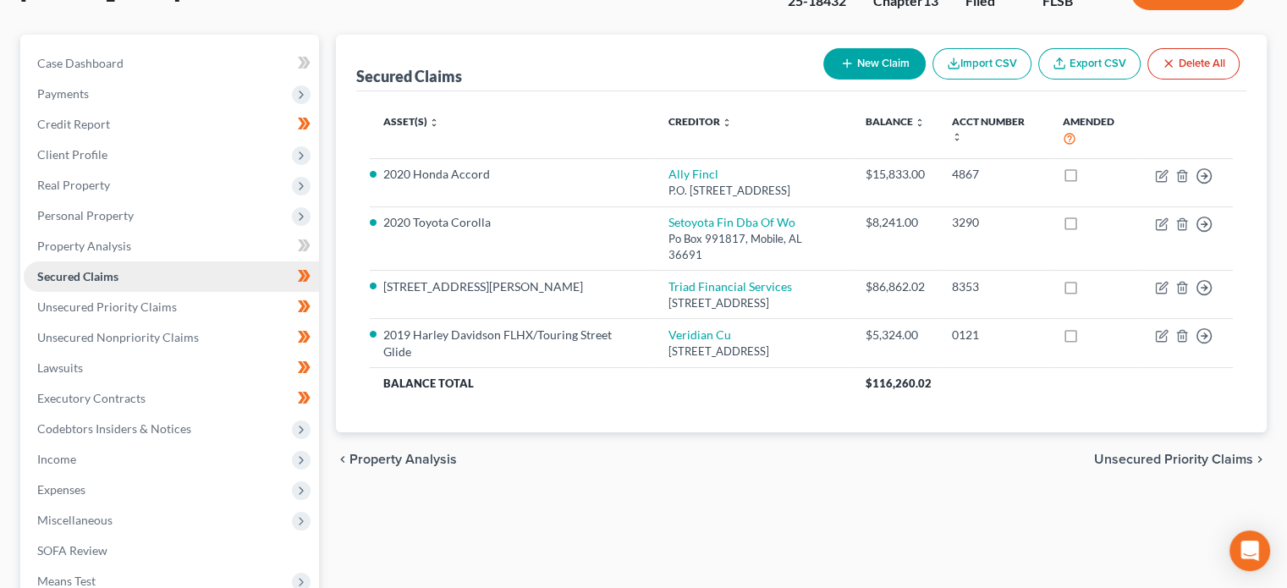
scroll to position [130, 0]
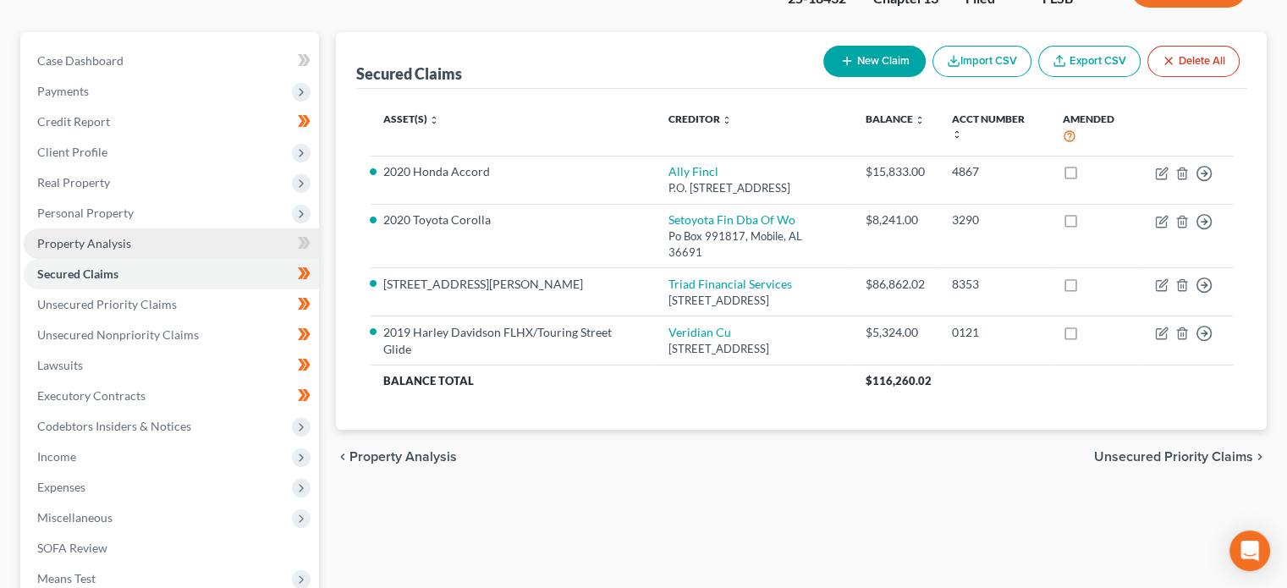
click at [122, 239] on span "Property Analysis" at bounding box center [84, 243] width 94 height 14
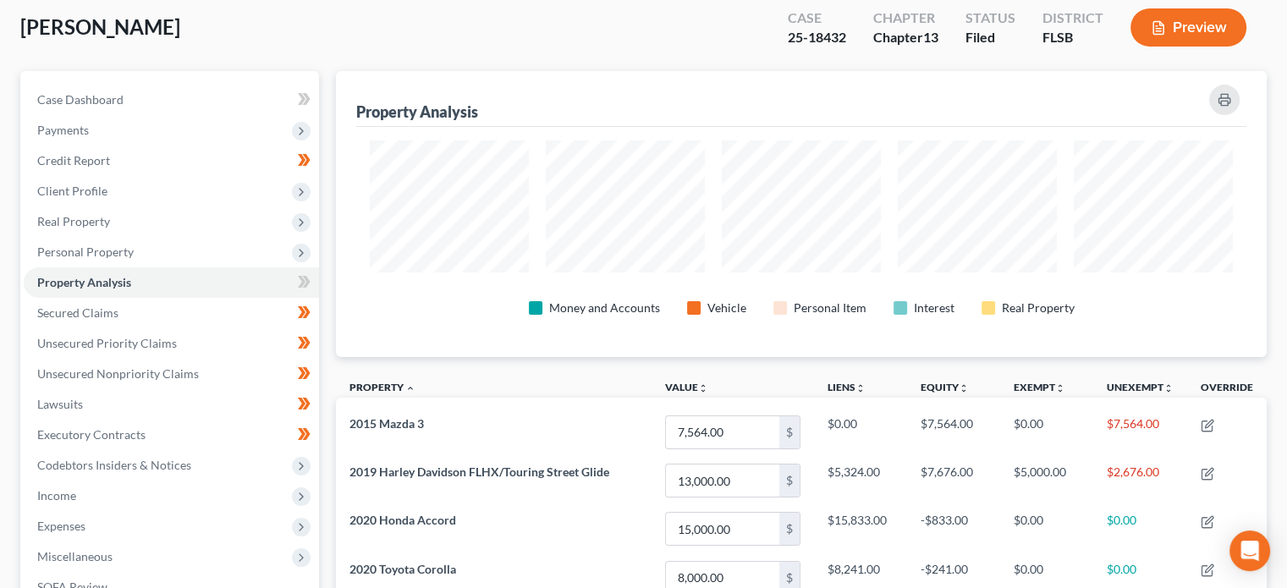
scroll to position [80, 0]
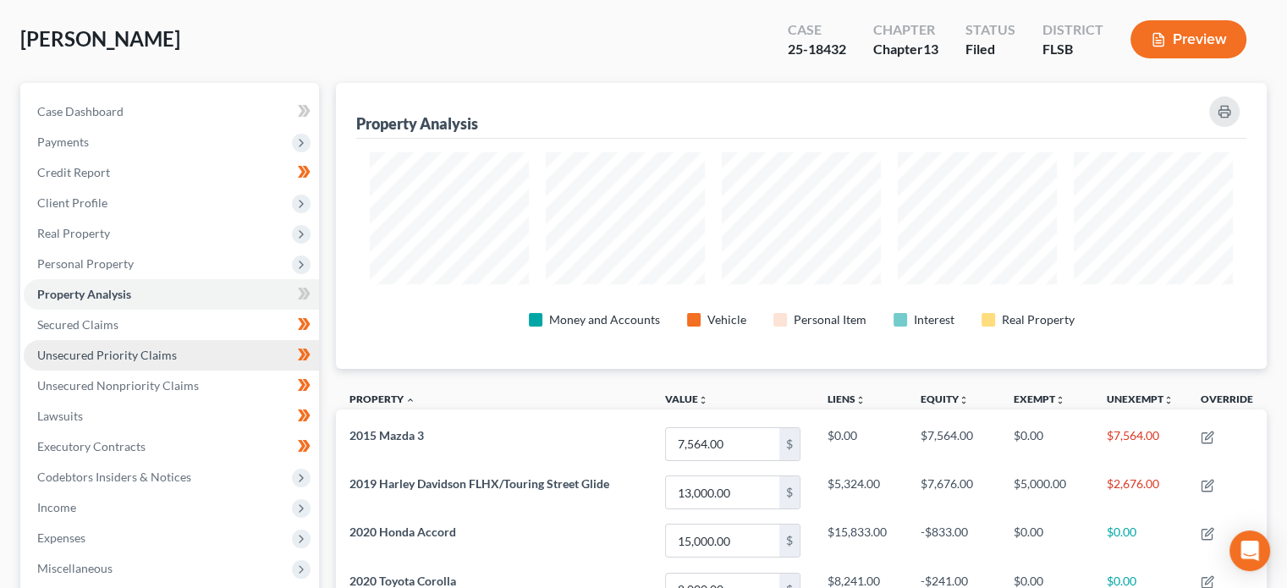
click at [139, 357] on span "Unsecured Priority Claims" at bounding box center [107, 355] width 140 height 14
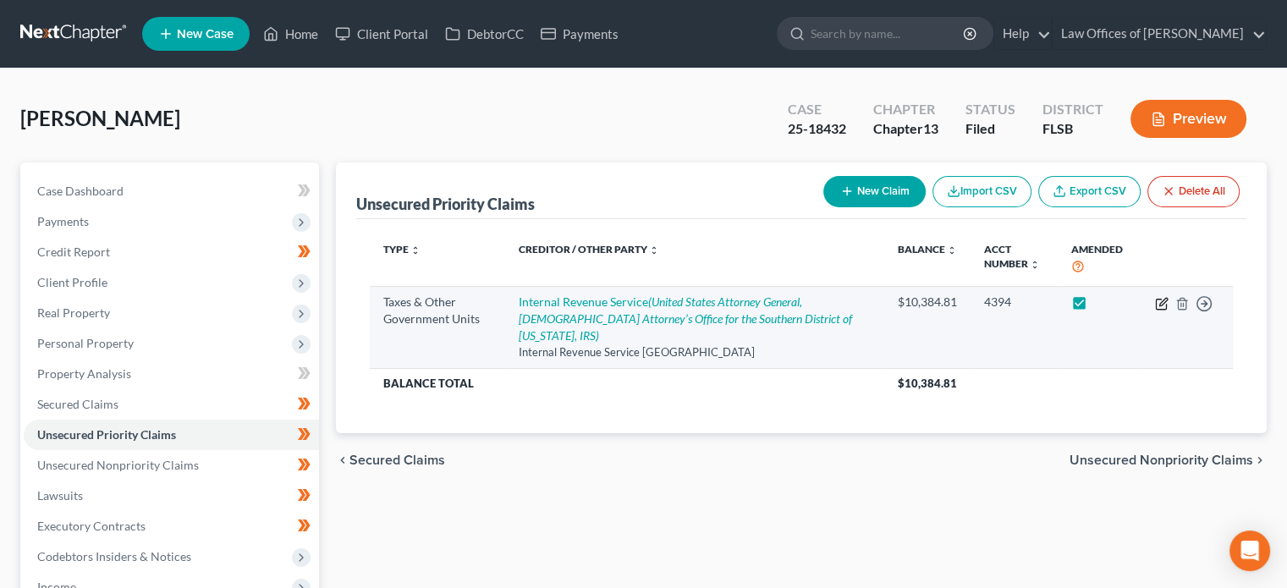
click at [1165, 300] on icon "button" at bounding box center [1164, 302] width 8 height 8
select select "0"
select select "45"
select select "0"
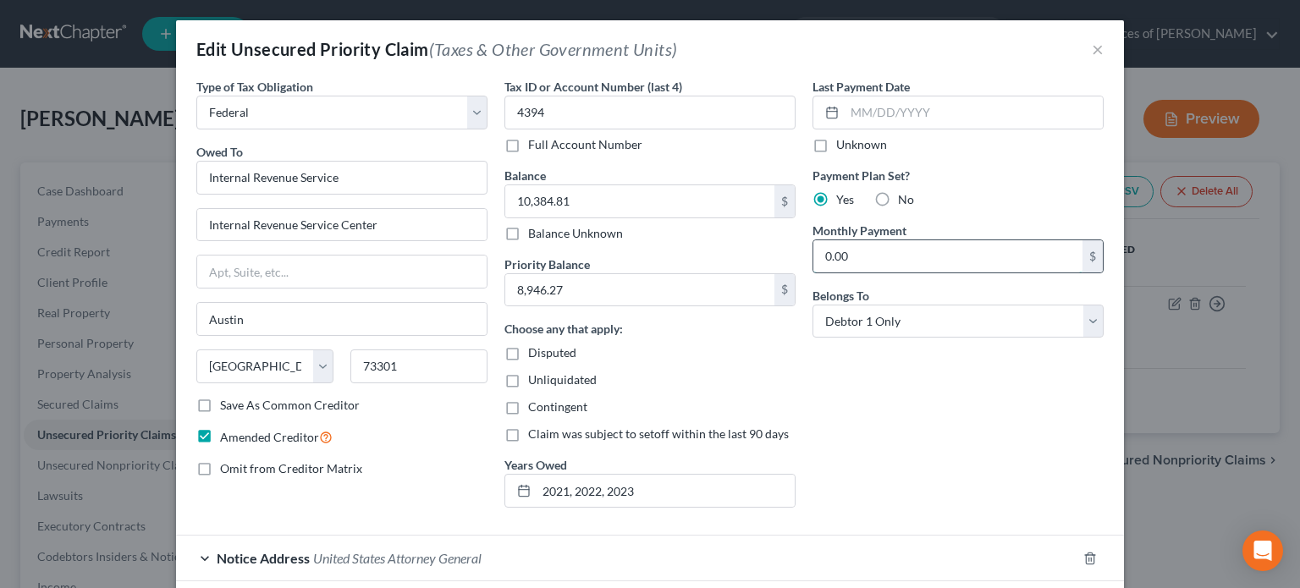
click at [851, 258] on input "0.00" at bounding box center [947, 256] width 269 height 32
type input "235.00"
click at [901, 382] on div "Last Payment Date Unknown Payment Plan Set? Yes No Monthly Payment 235.00 $ Bel…" at bounding box center [958, 299] width 308 height 443
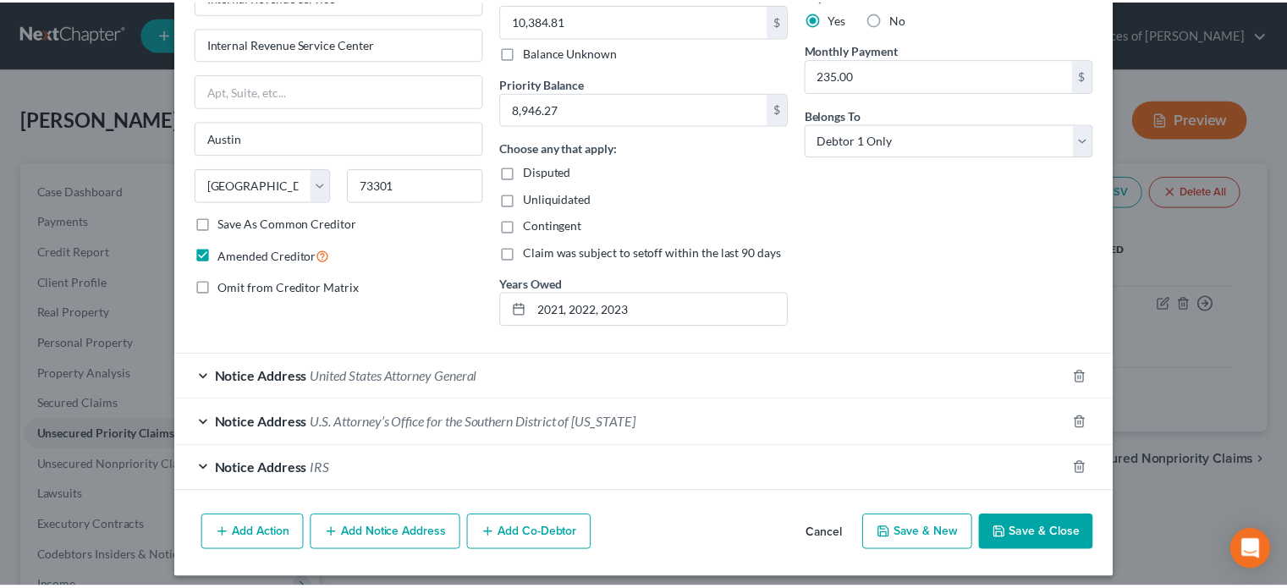
scroll to position [190, 0]
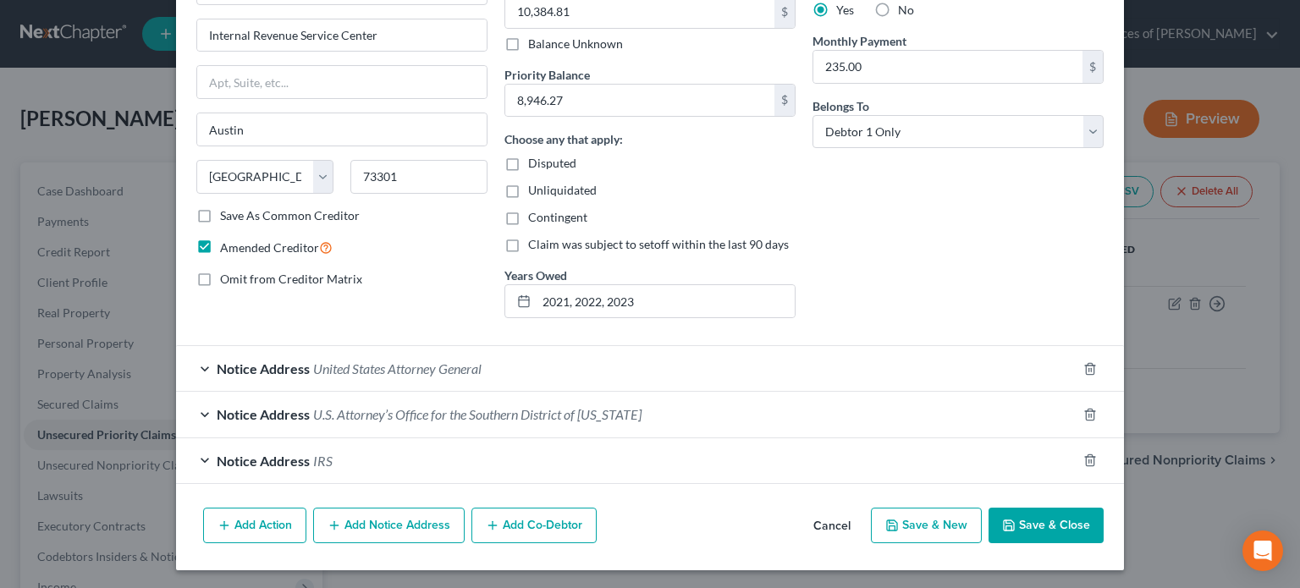
click at [1058, 527] on button "Save & Close" at bounding box center [1046, 526] width 115 height 36
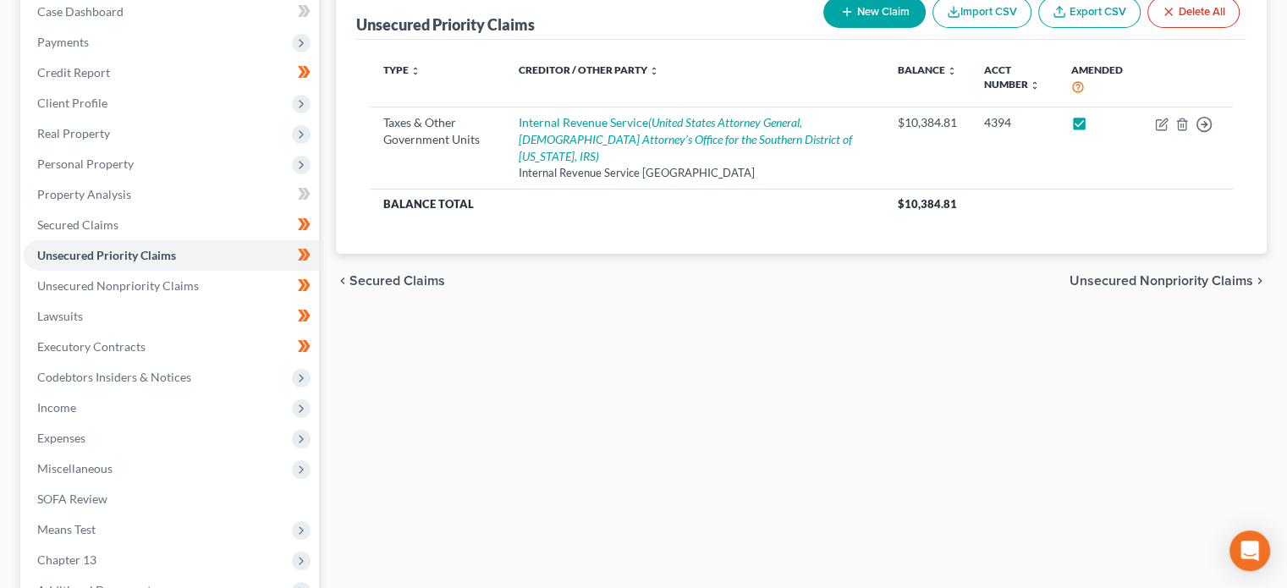
scroll to position [179, 0]
click at [208, 283] on link "Unsecured Nonpriority Claims" at bounding box center [171, 286] width 295 height 30
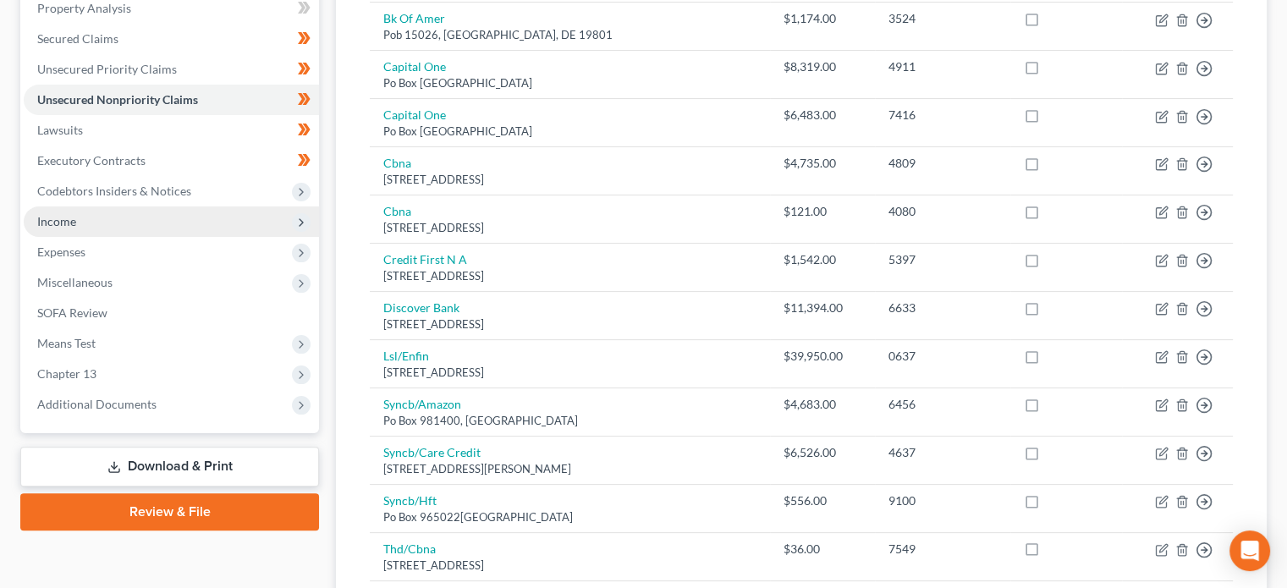
scroll to position [366, 0]
click at [192, 471] on link "Download & Print" at bounding box center [169, 467] width 299 height 40
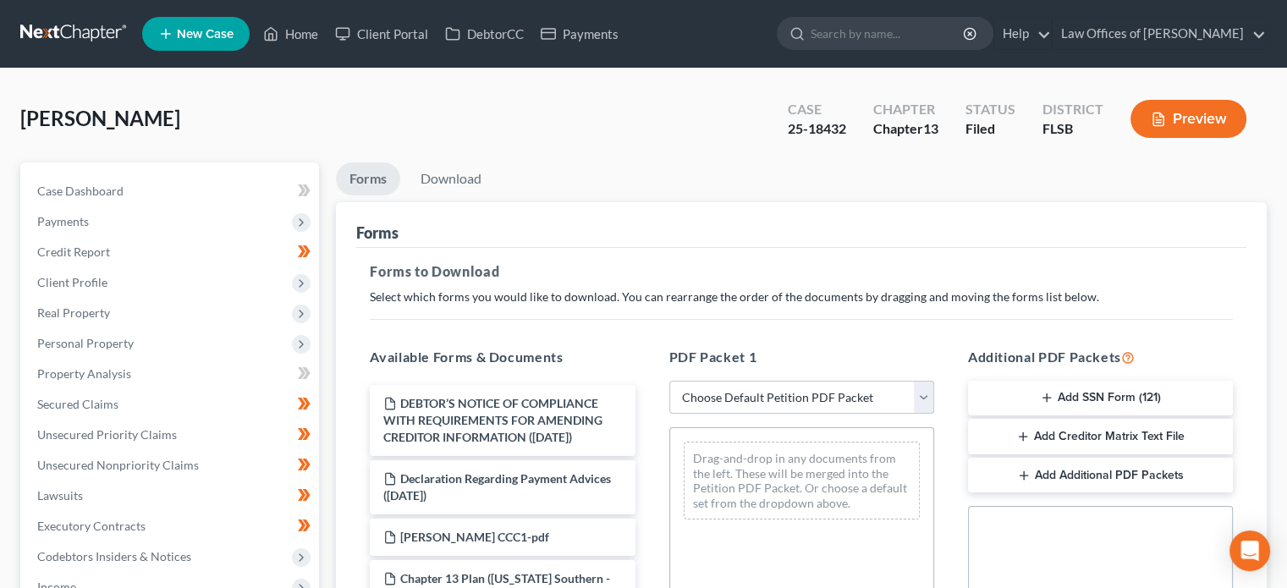
click at [745, 402] on select "Choose Default Petition PDF Packet Complete Bankruptcy Petition (all forms and …" at bounding box center [801, 398] width 265 height 34
select select "2"
click at [669, 381] on select "Choose Default Petition PDF Packet Complete Bankruptcy Petition (all forms and …" at bounding box center [801, 398] width 265 height 34
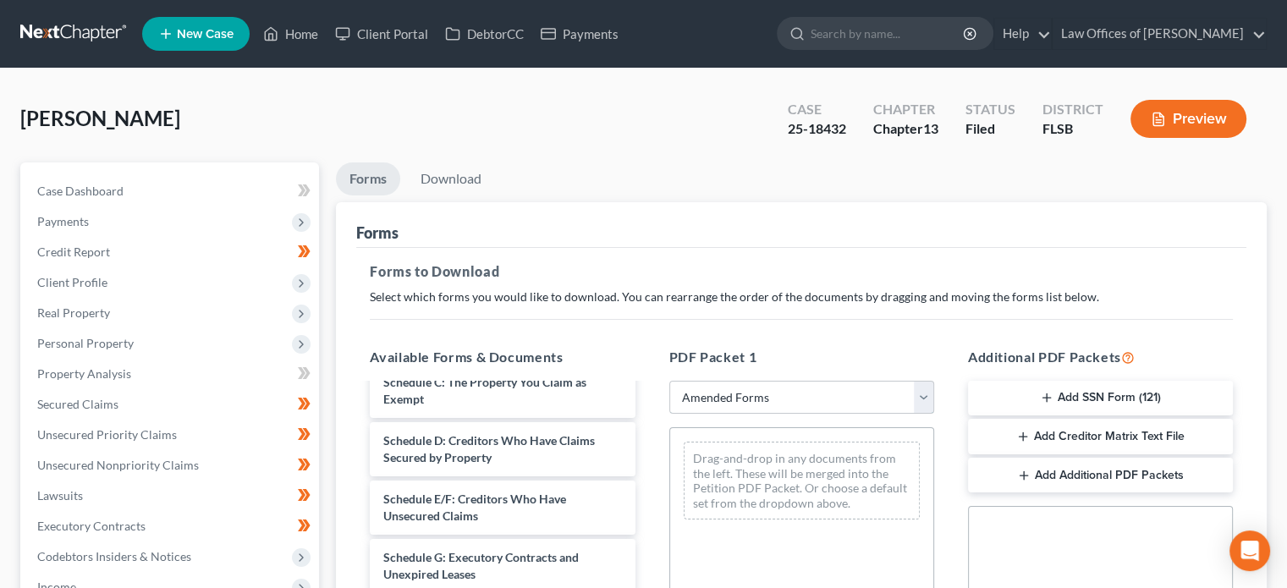
scroll to position [176, 0]
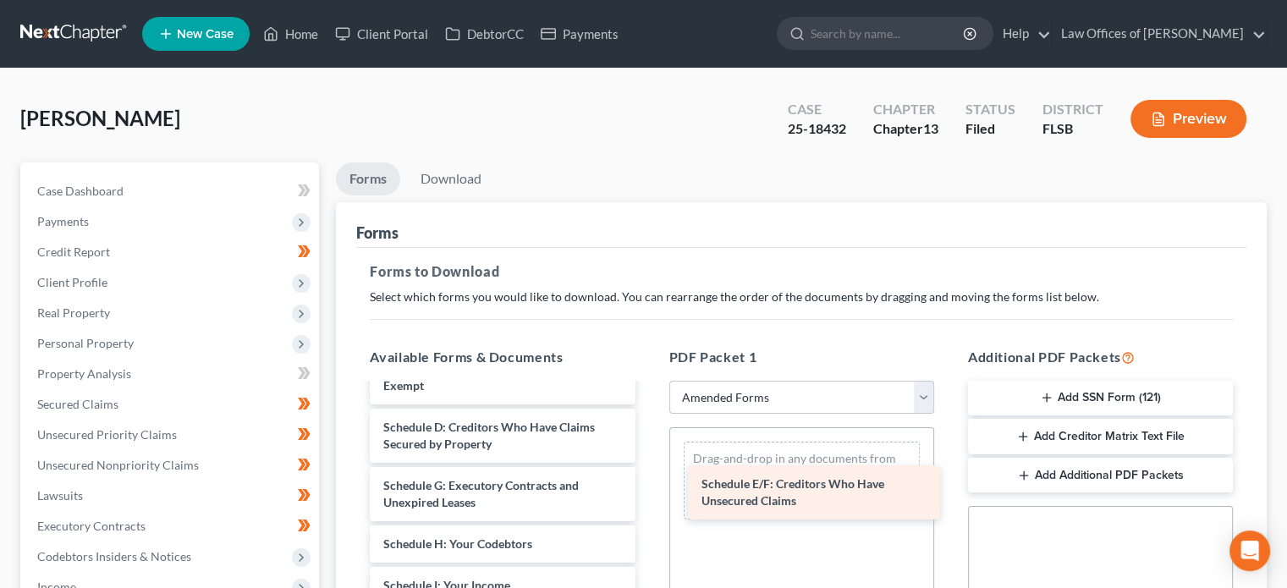
drag, startPoint x: 442, startPoint y: 487, endPoint x: 760, endPoint y: 487, distance: 318.2
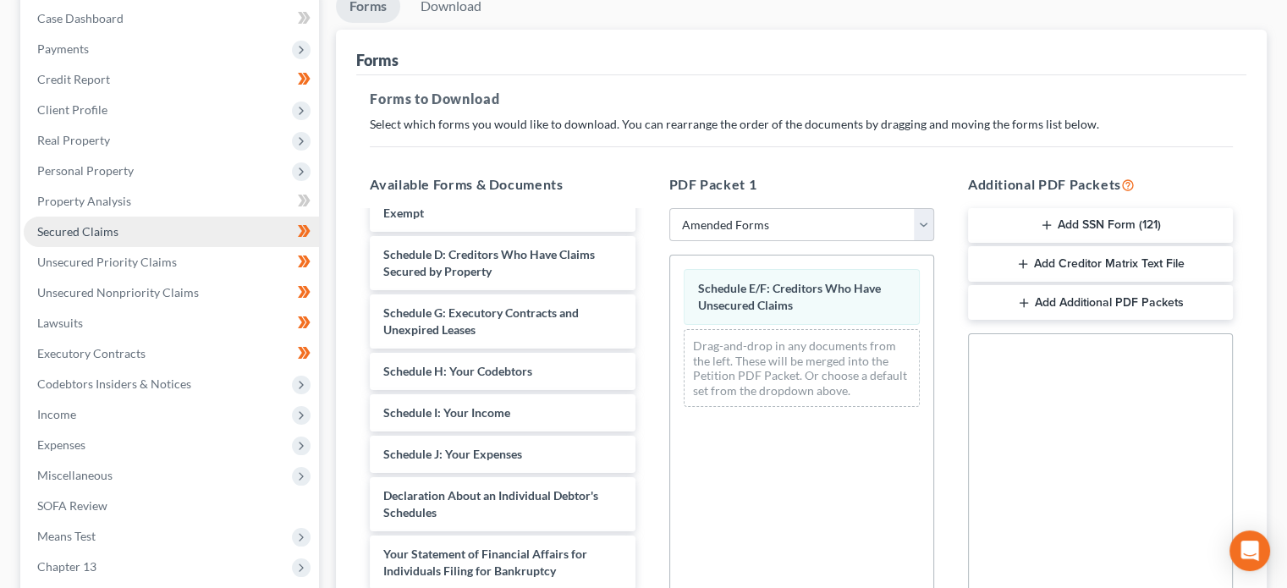
scroll to position [181, 0]
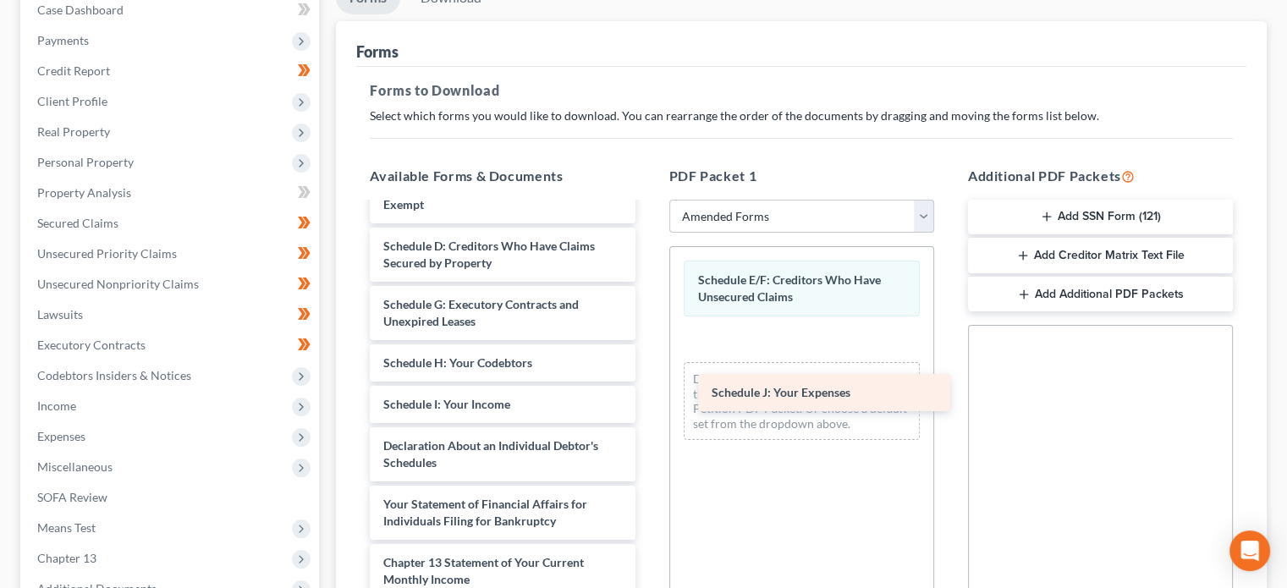
drag, startPoint x: 498, startPoint y: 437, endPoint x: 826, endPoint y: 377, distance: 333.8
click at [648, 377] on div "Schedule J: Your Expenses Voluntary Petition for Individuals Filing for Bankrup…" at bounding box center [502, 434] width 292 height 812
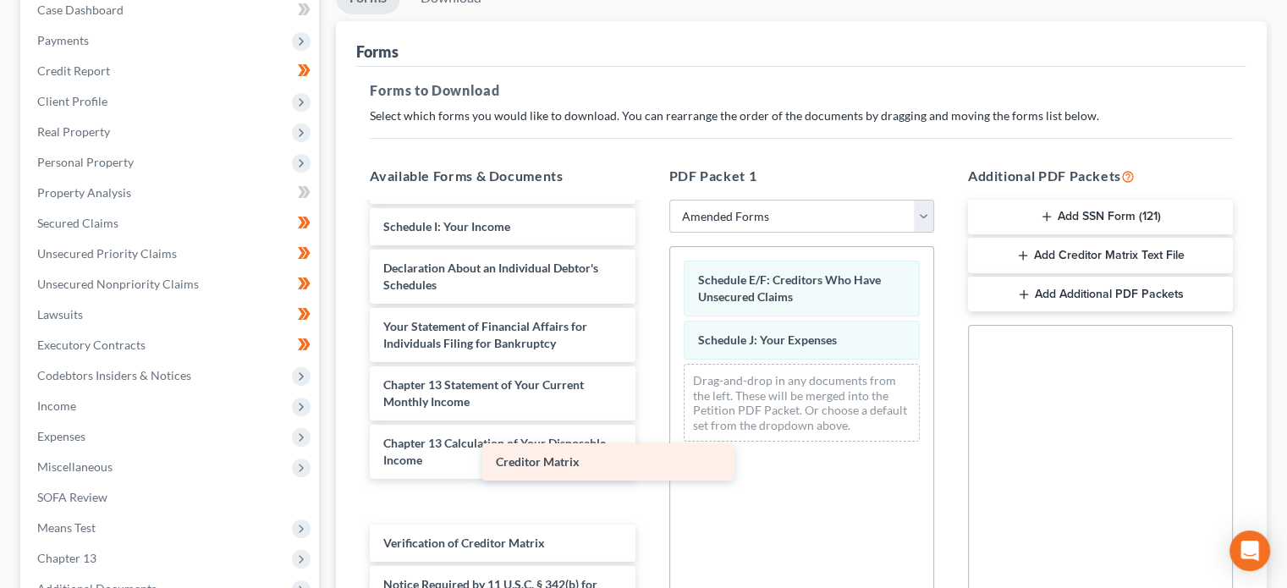
scroll to position [312, 0]
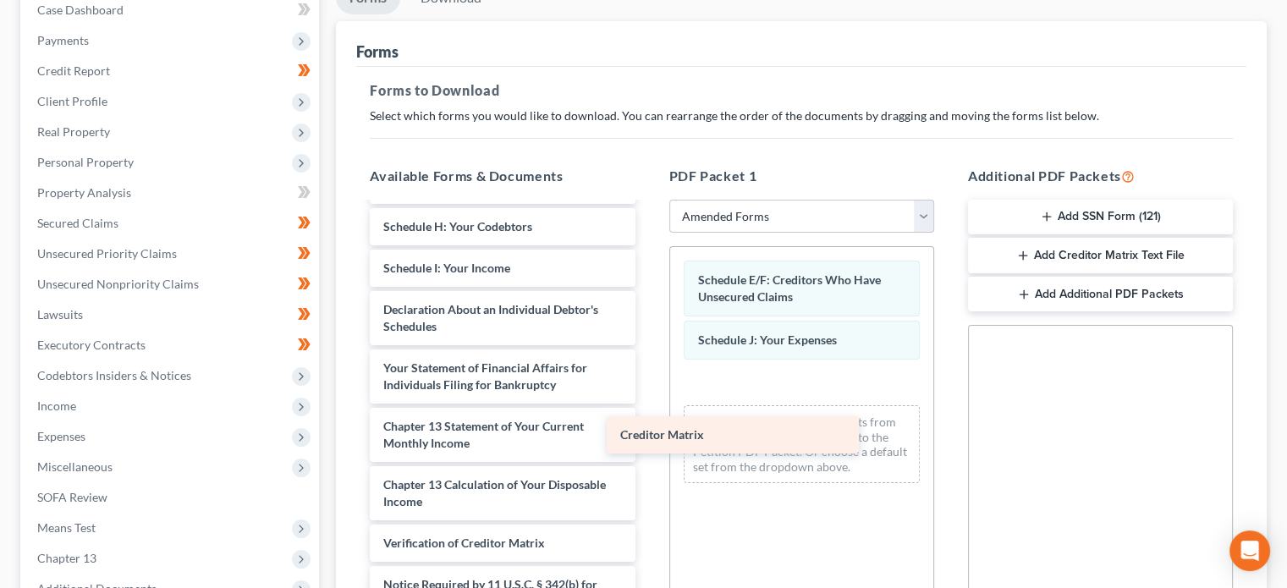
drag, startPoint x: 484, startPoint y: 511, endPoint x: 762, endPoint y: 430, distance: 289.2
click at [648, 430] on div "Creditor Matrix Voluntary Petition for Individuals Filing for Bankruptcy Summar…" at bounding box center [502, 277] width 292 height 770
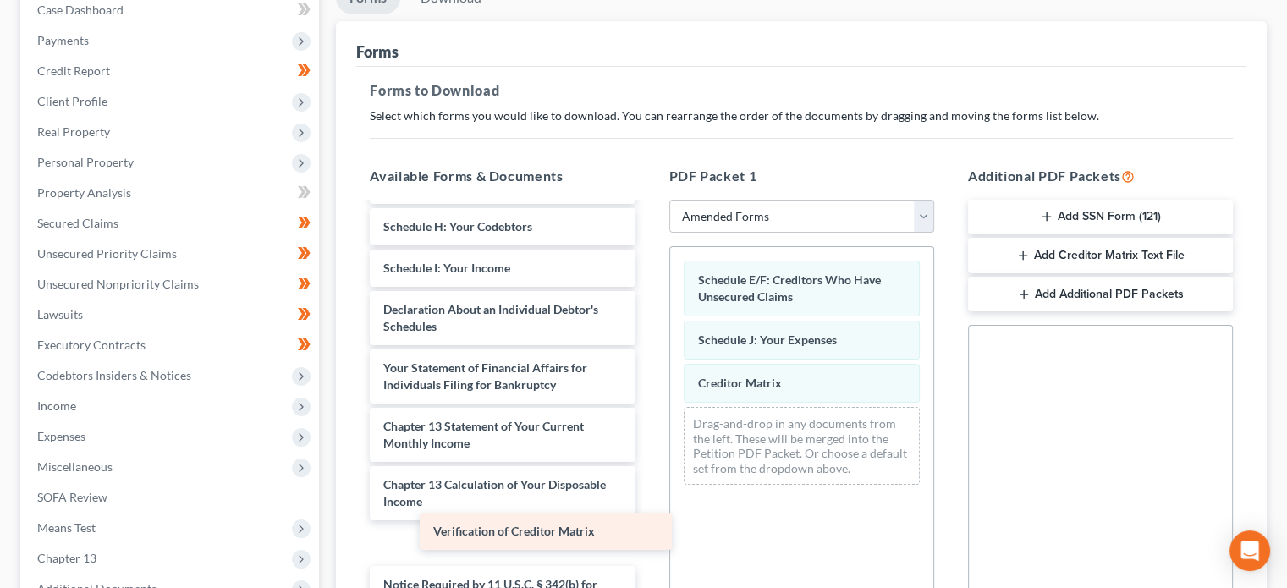
scroll to position [271, 0]
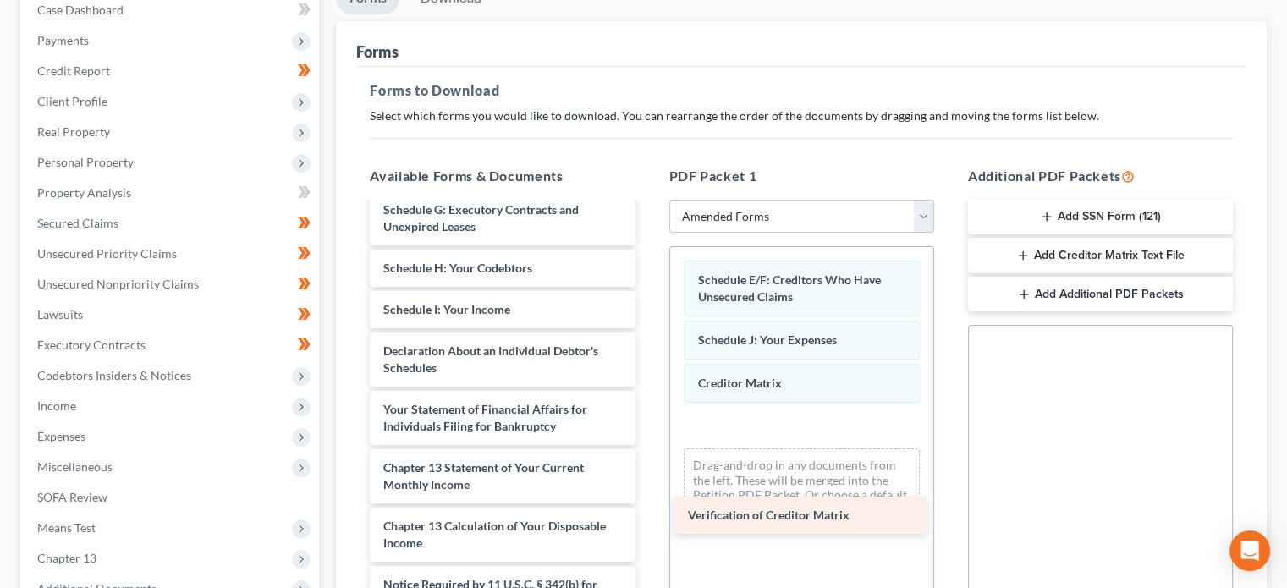
drag, startPoint x: 467, startPoint y: 541, endPoint x: 772, endPoint y: 515, distance: 305.7
click at [648, 515] on div "Verification of Creditor Matrix Voluntary Petition for Individuals Filing for B…" at bounding box center [502, 297] width 292 height 729
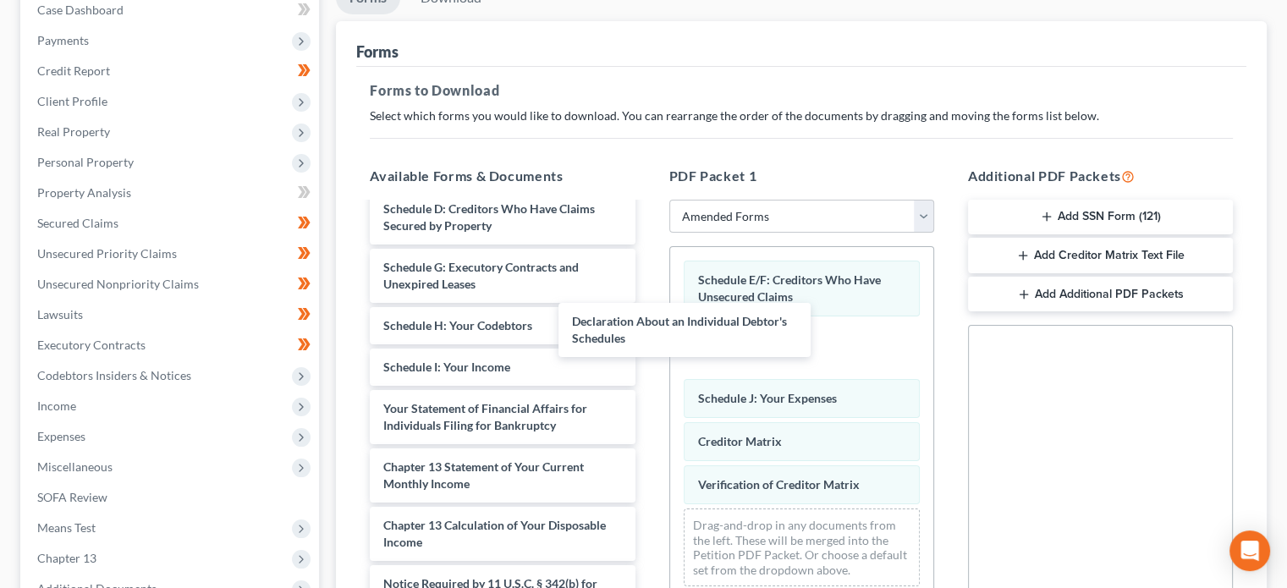
scroll to position [213, 0]
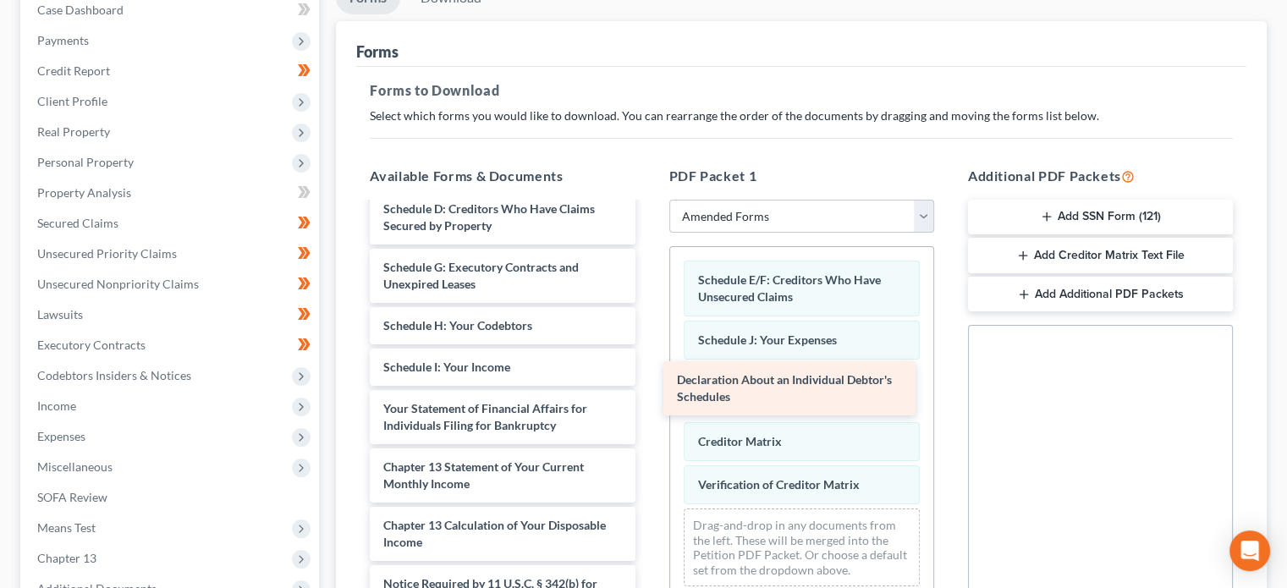
drag, startPoint x: 492, startPoint y: 351, endPoint x: 789, endPoint y: 380, distance: 298.5
click at [648, 380] on div "Declaration About an Individual Debtor's Schedules Voluntary Petition for Indiv…" at bounding box center [502, 326] width 292 height 670
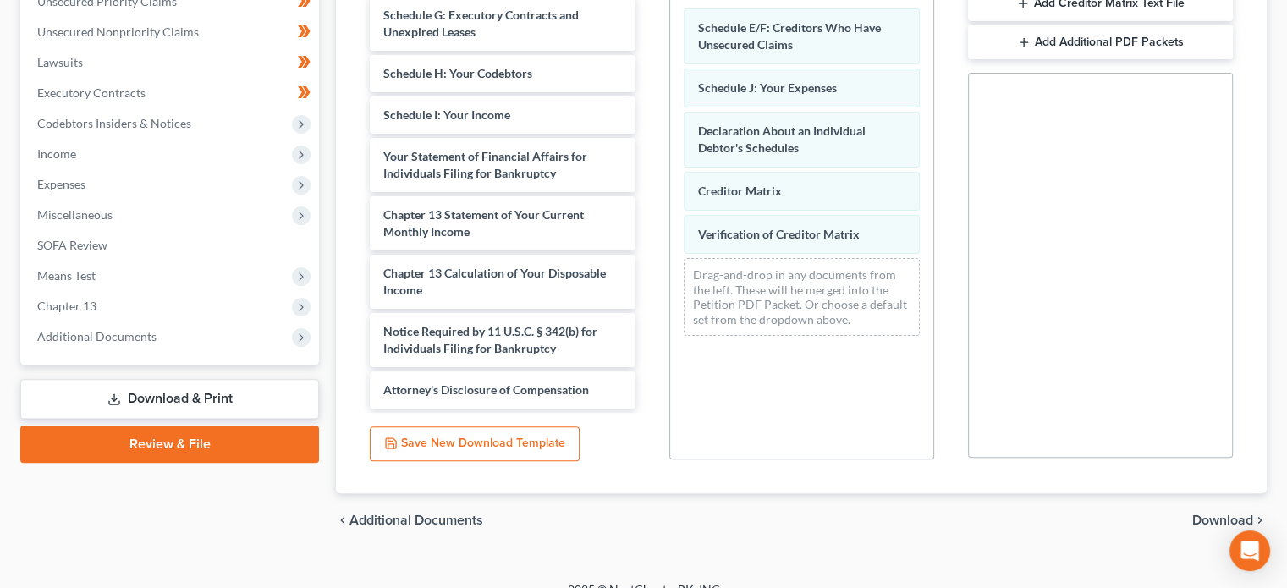
scroll to position [455, 0]
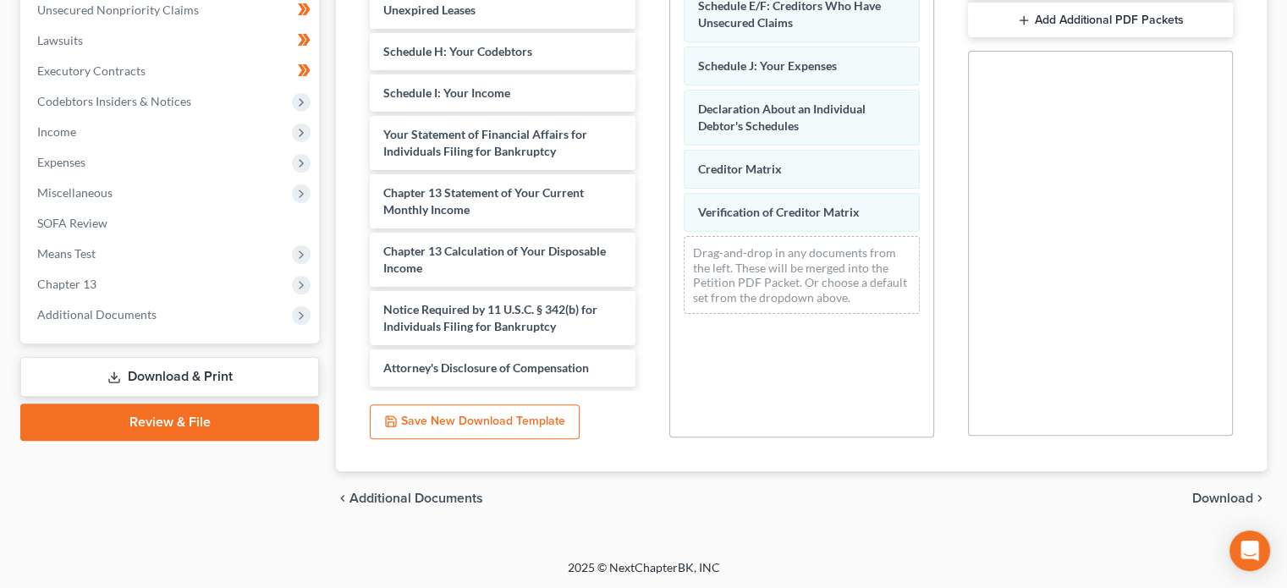
click at [1220, 498] on span "Download" at bounding box center [1223, 499] width 61 height 14
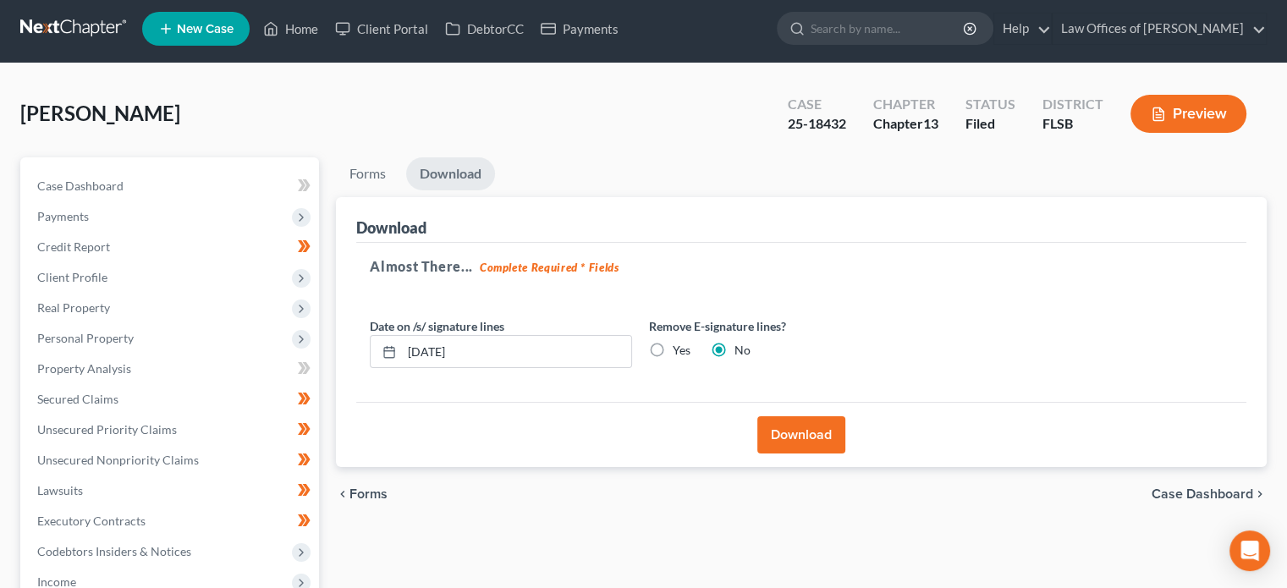
scroll to position [4, 0]
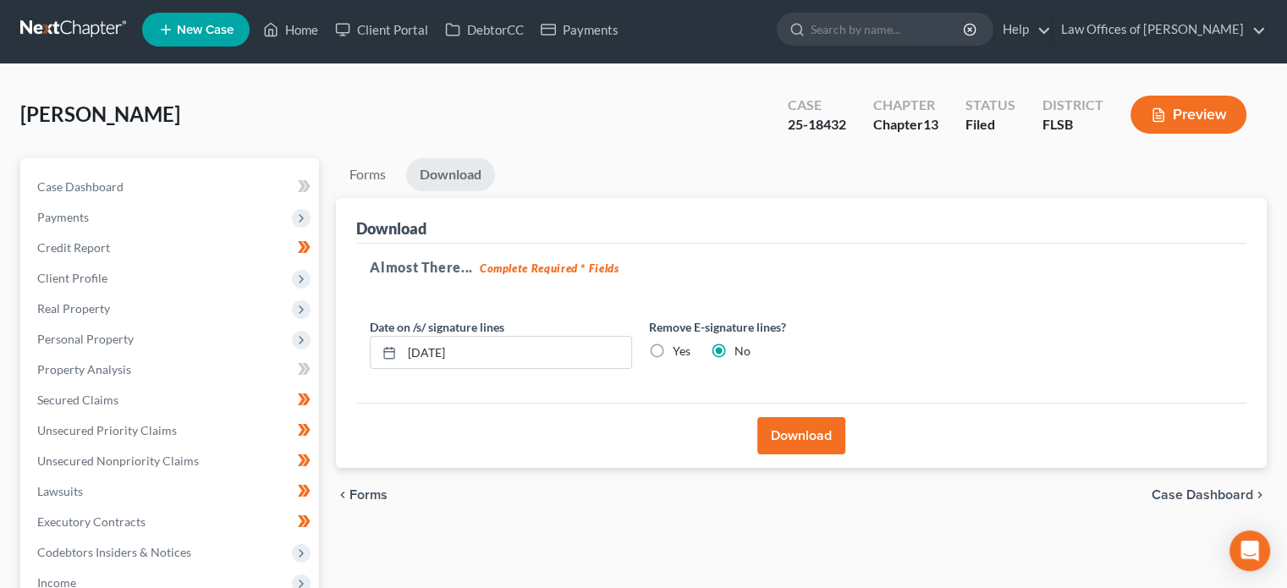
click at [794, 439] on button "Download" at bounding box center [801, 435] width 88 height 37
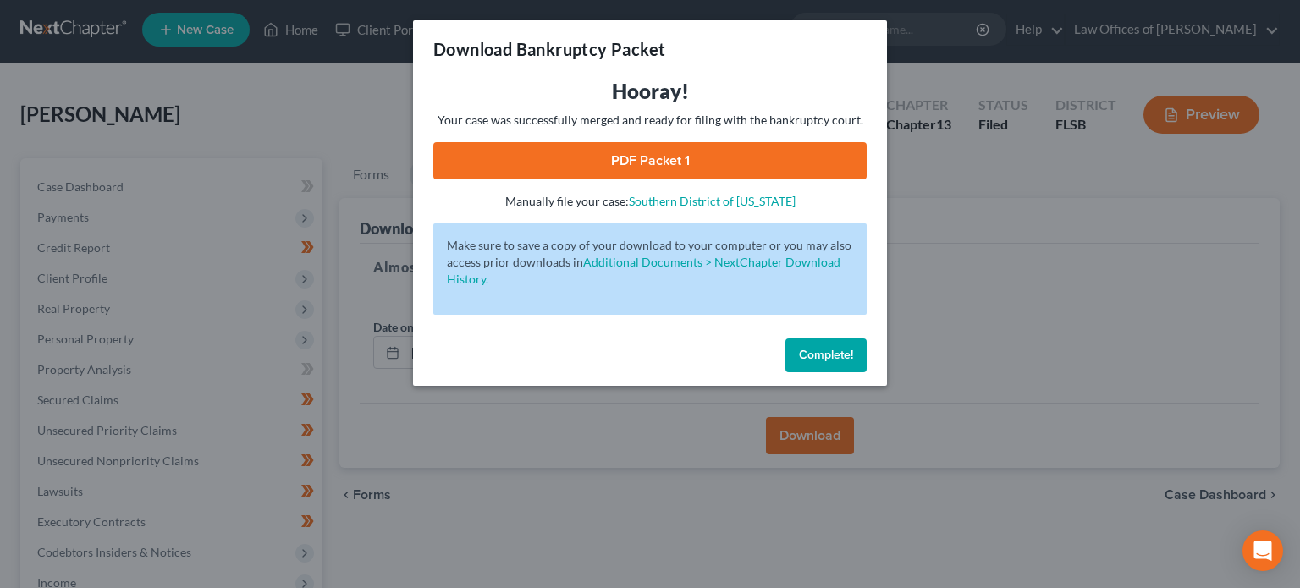
click at [718, 163] on link "PDF Packet 1" at bounding box center [649, 160] width 433 height 37
click at [840, 351] on span "Complete!" at bounding box center [826, 355] width 54 height 14
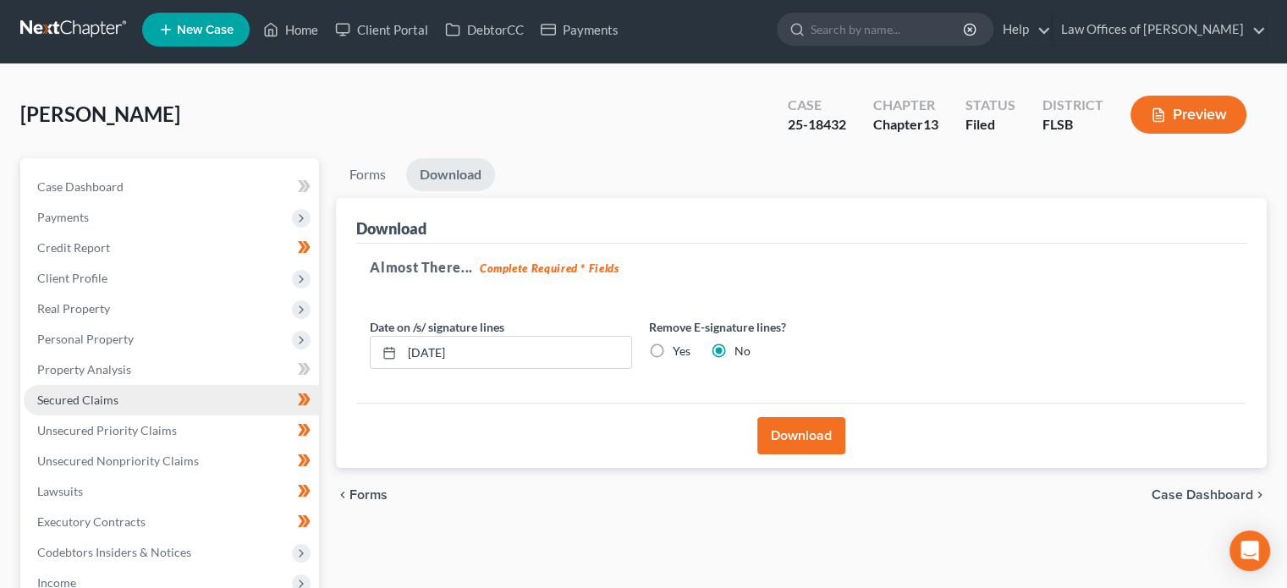
click at [143, 394] on link "Secured Claims" at bounding box center [171, 400] width 295 height 30
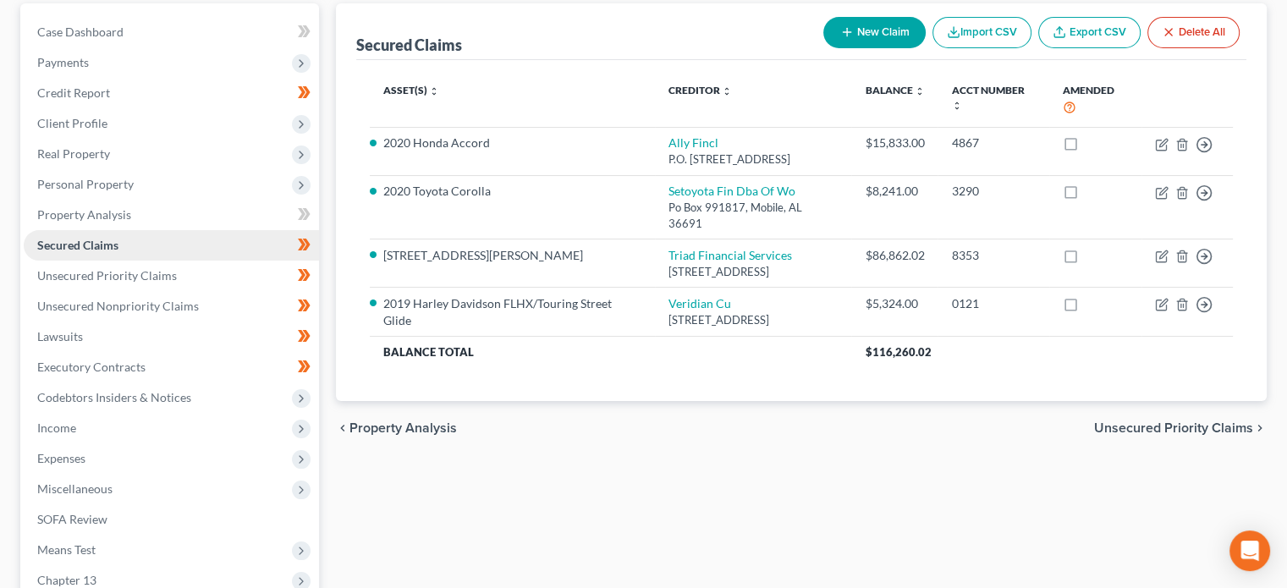
scroll to position [162, 0]
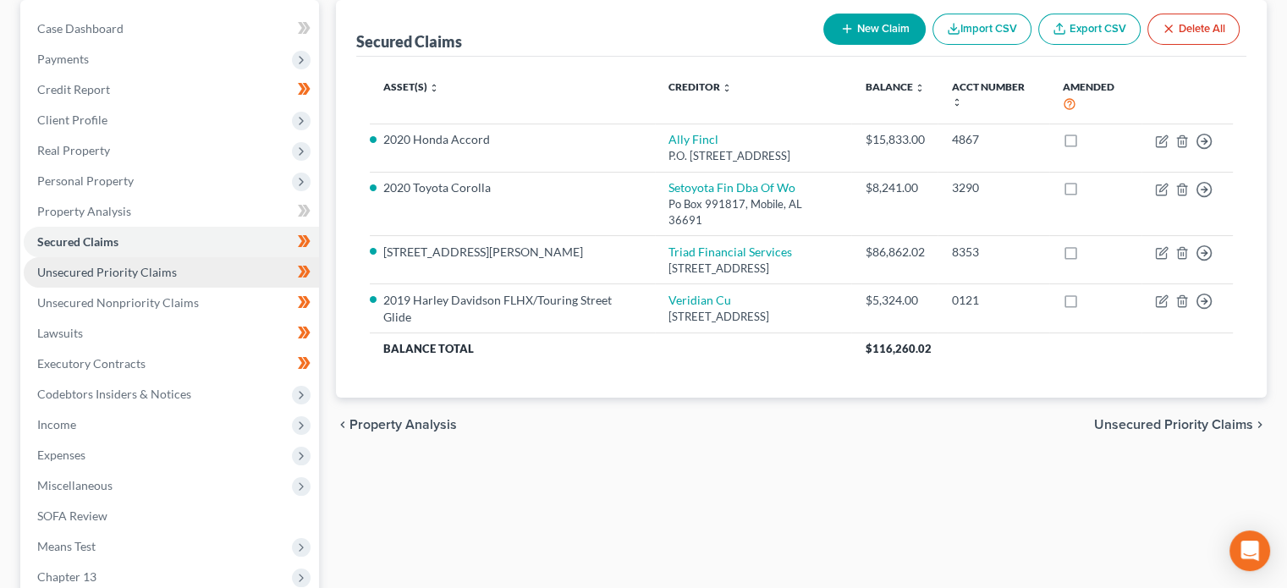
click at [147, 284] on link "Unsecured Priority Claims" at bounding box center [171, 272] width 295 height 30
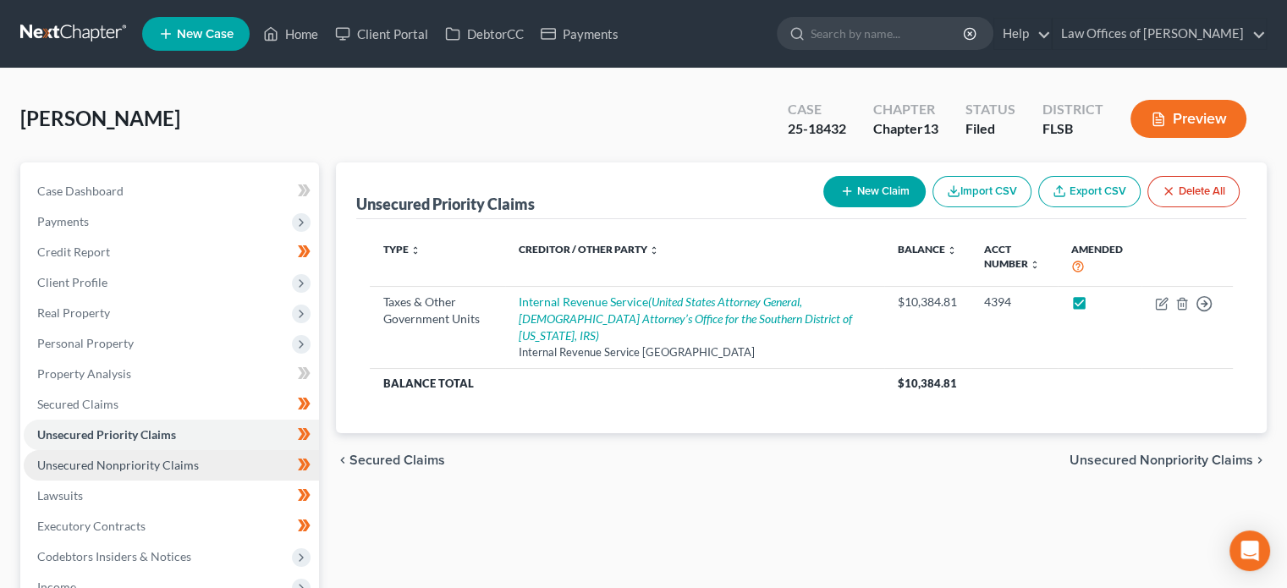
click at [122, 456] on link "Unsecured Nonpriority Claims" at bounding box center [171, 465] width 295 height 30
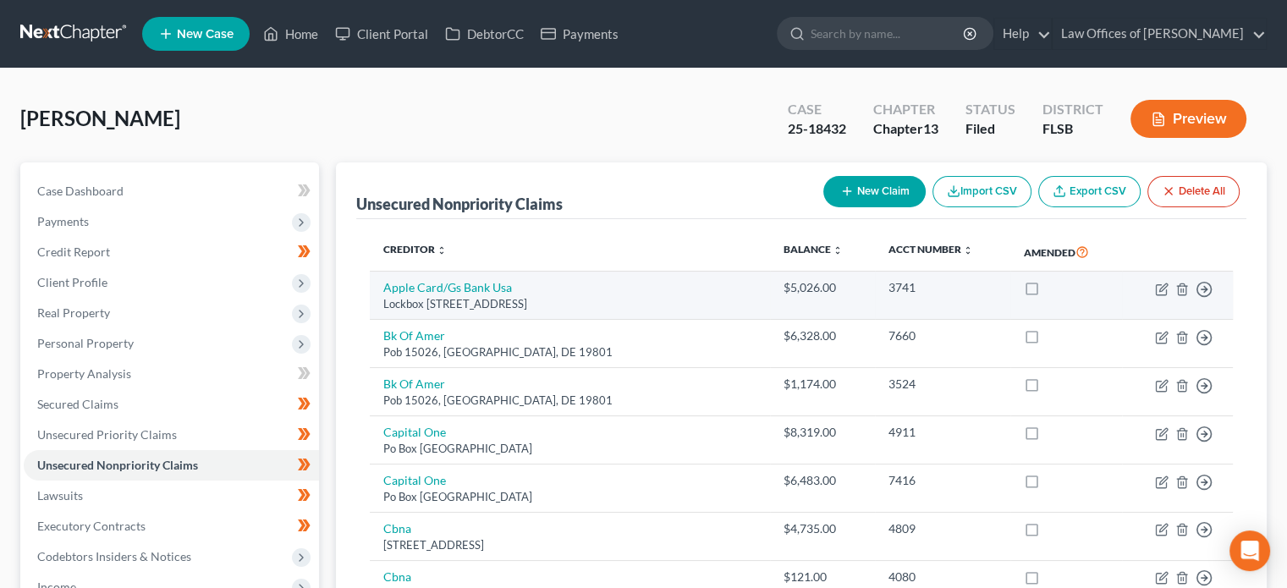
click at [1048, 292] on label at bounding box center [1048, 292] width 0 height 0
click at [1055, 288] on input "checkbox" at bounding box center [1060, 284] width 11 height 11
checkbox input "true"
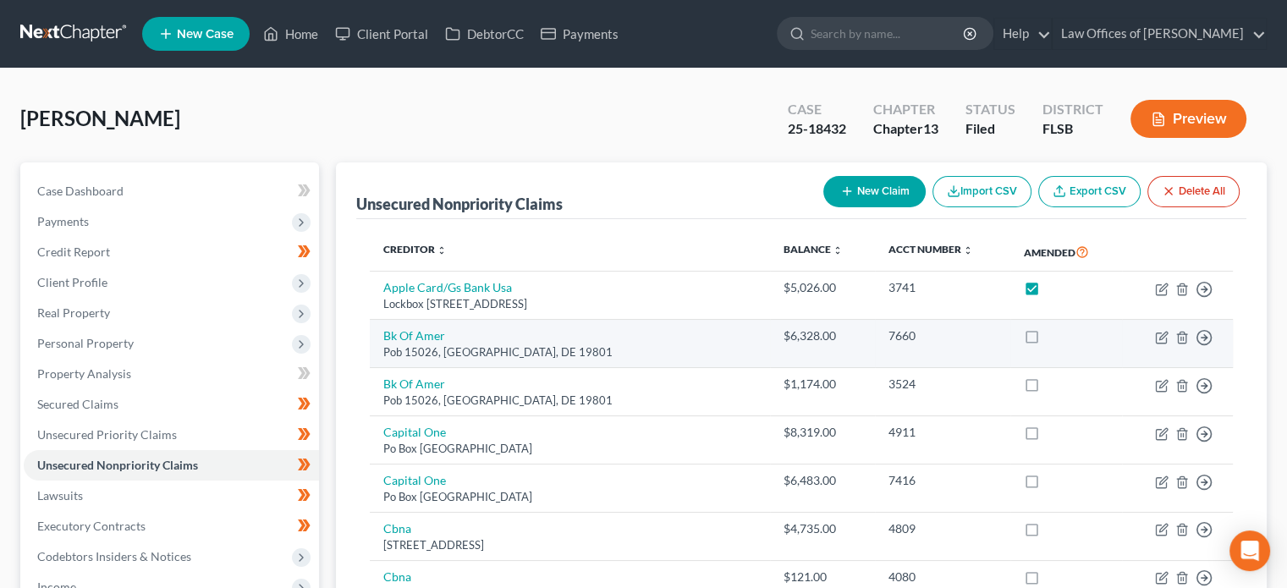
click at [1048, 340] on label at bounding box center [1048, 340] width 0 height 0
click at [1055, 333] on input "checkbox" at bounding box center [1060, 333] width 11 height 11
checkbox input "true"
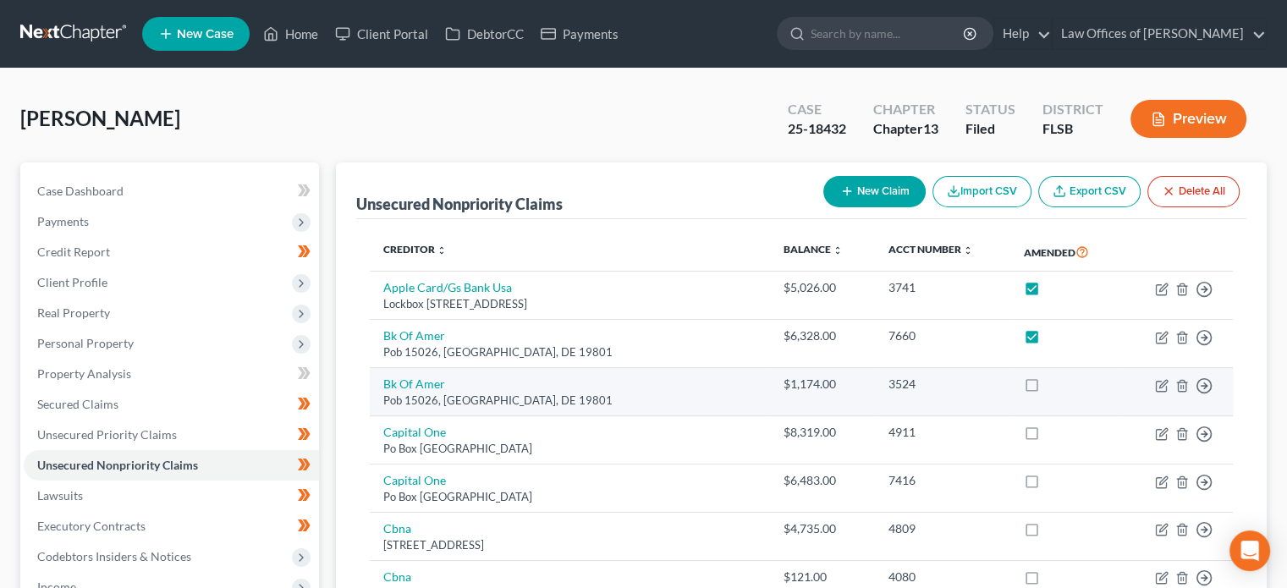
click at [1048, 388] on label at bounding box center [1048, 388] width 0 height 0
click at [1055, 376] on input "checkbox" at bounding box center [1060, 381] width 11 height 11
checkbox input "true"
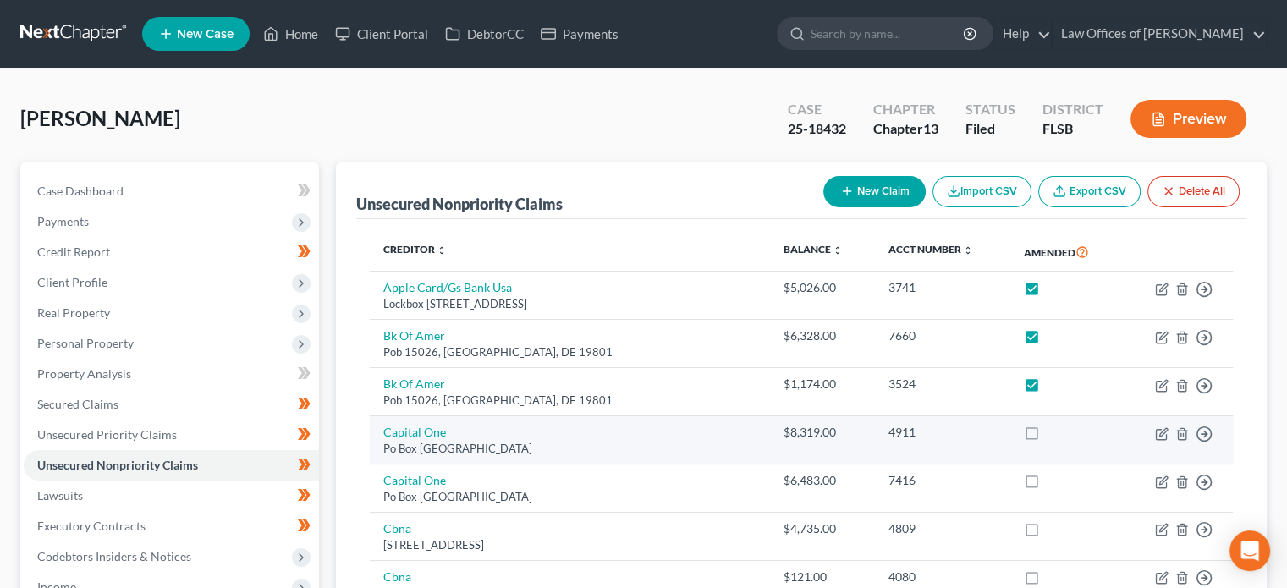
click at [1048, 437] on label at bounding box center [1048, 437] width 0 height 0
click at [1055, 426] on input "checkbox" at bounding box center [1060, 429] width 11 height 11
checkbox input "true"
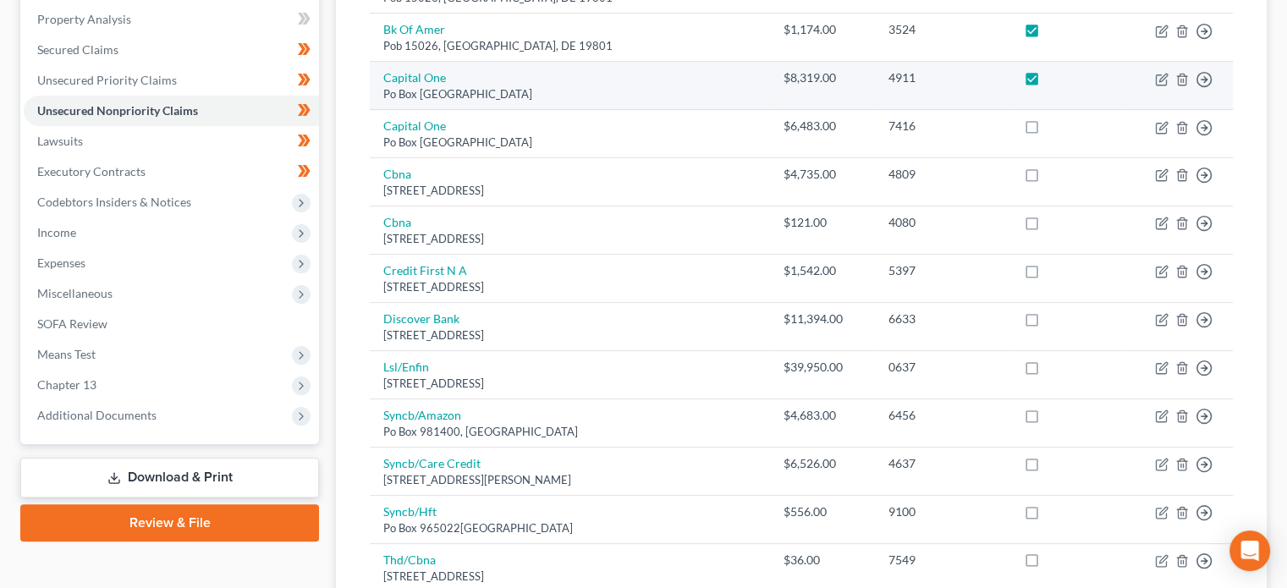
scroll to position [389, 0]
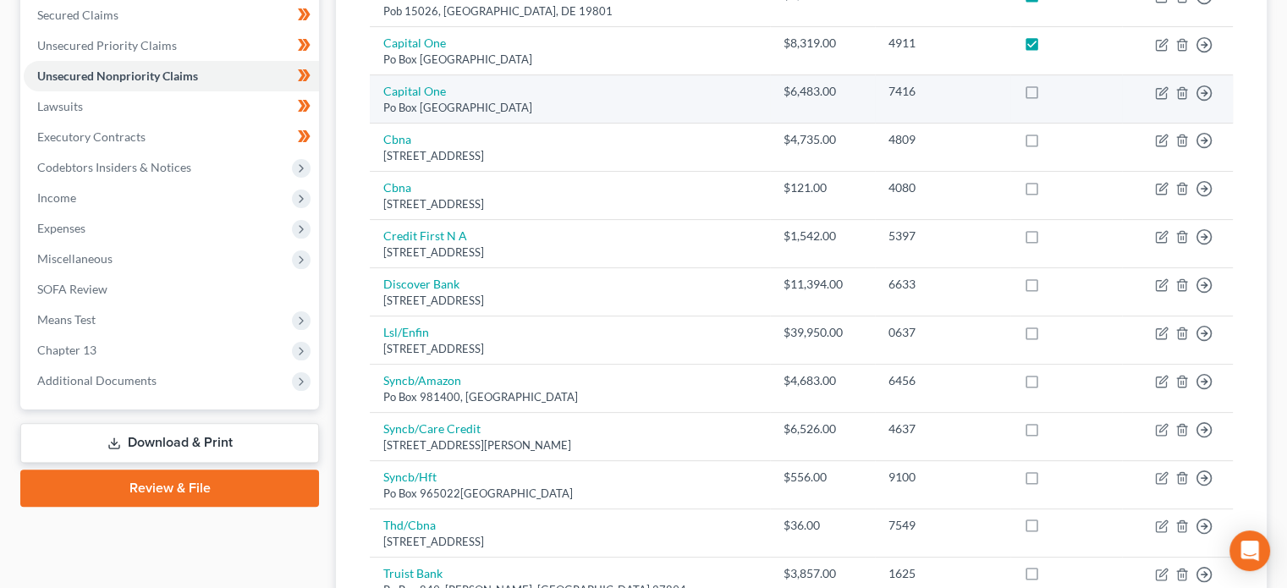
click at [1048, 96] on label at bounding box center [1048, 96] width 0 height 0
click at [1055, 86] on input "checkbox" at bounding box center [1060, 88] width 11 height 11
checkbox input "true"
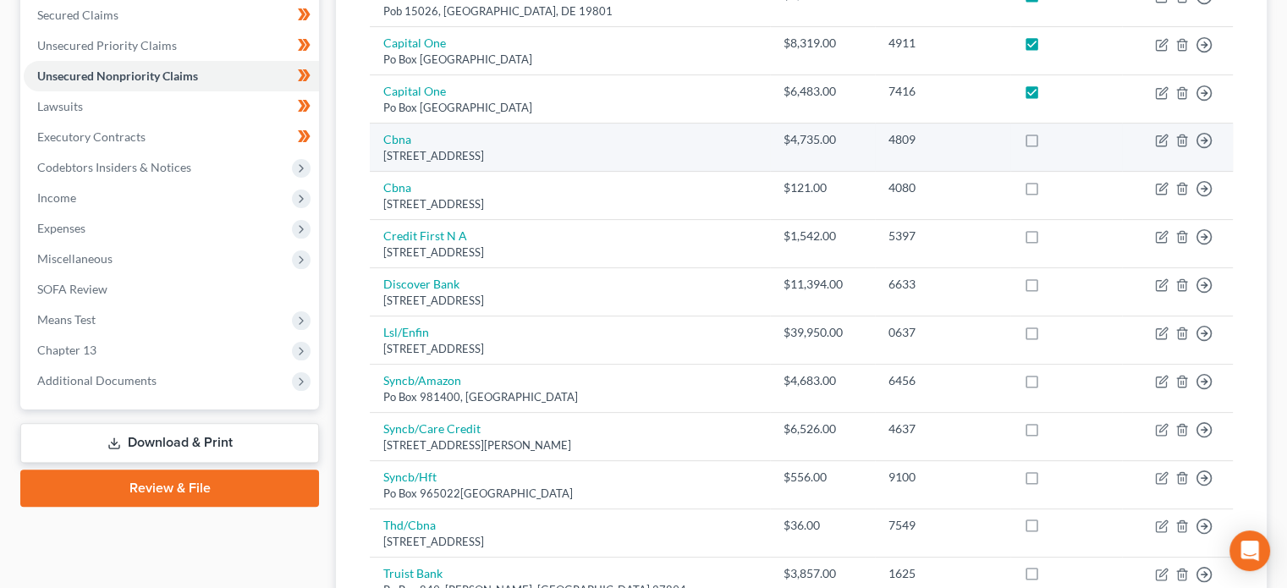
click at [1048, 144] on label at bounding box center [1048, 144] width 0 height 0
click at [1055, 137] on input "checkbox" at bounding box center [1060, 136] width 11 height 11
checkbox input "true"
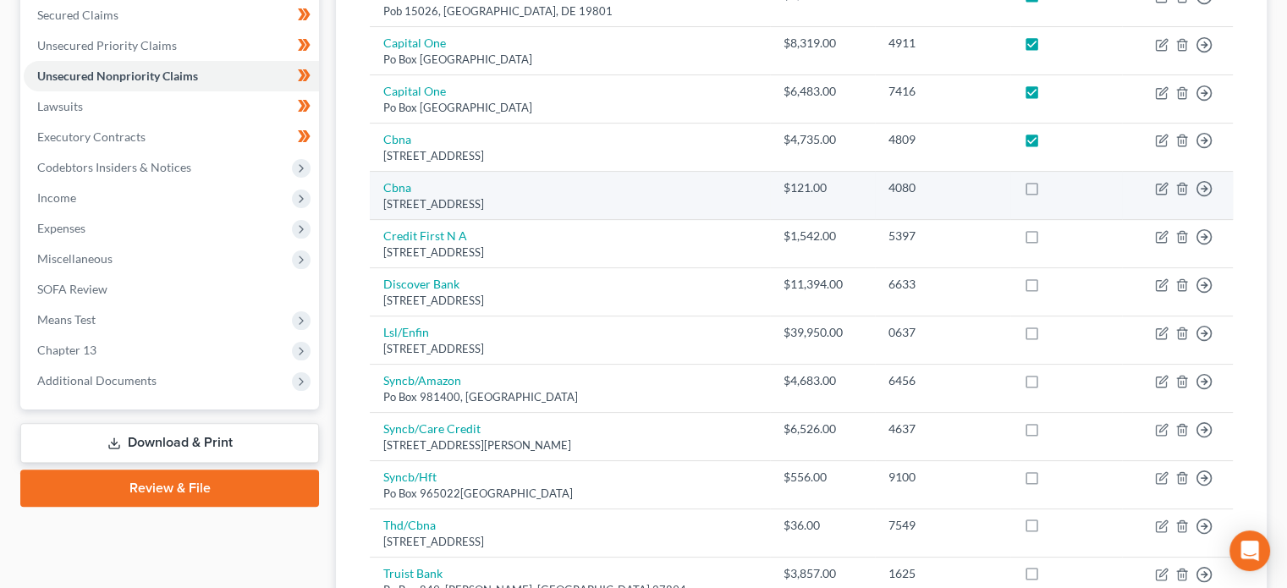
click at [1048, 192] on label at bounding box center [1048, 192] width 0 height 0
click at [1055, 179] on input "checkbox" at bounding box center [1060, 184] width 11 height 11
checkbox input "true"
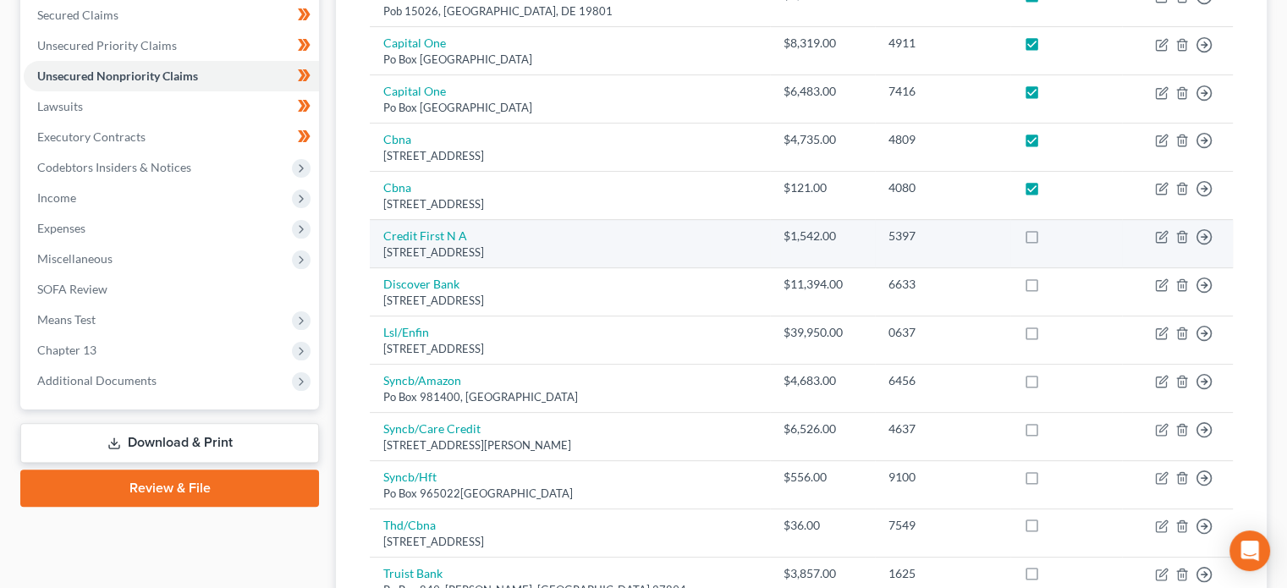
click at [1048, 240] on label at bounding box center [1048, 240] width 0 height 0
click at [1055, 230] on input "checkbox" at bounding box center [1060, 233] width 11 height 11
checkbox input "true"
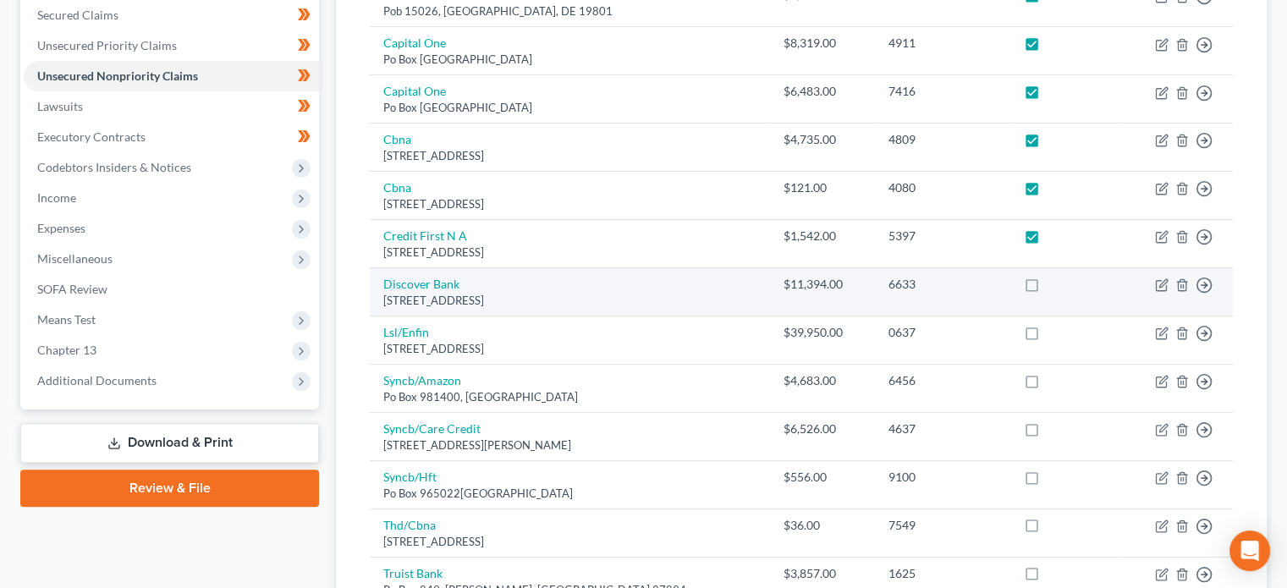
click at [1048, 289] on label at bounding box center [1048, 289] width 0 height 0
click at [1055, 277] on input "checkbox" at bounding box center [1060, 281] width 11 height 11
checkbox input "true"
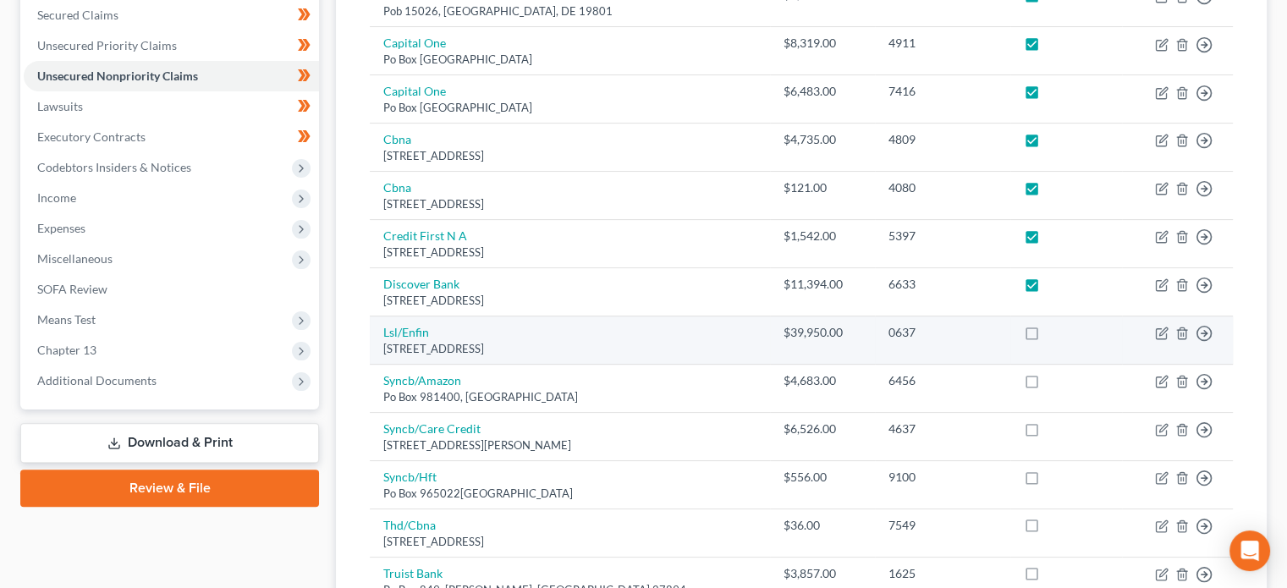
click at [1048, 337] on label at bounding box center [1048, 337] width 0 height 0
click at [1055, 334] on input "checkbox" at bounding box center [1060, 329] width 11 height 11
checkbox input "true"
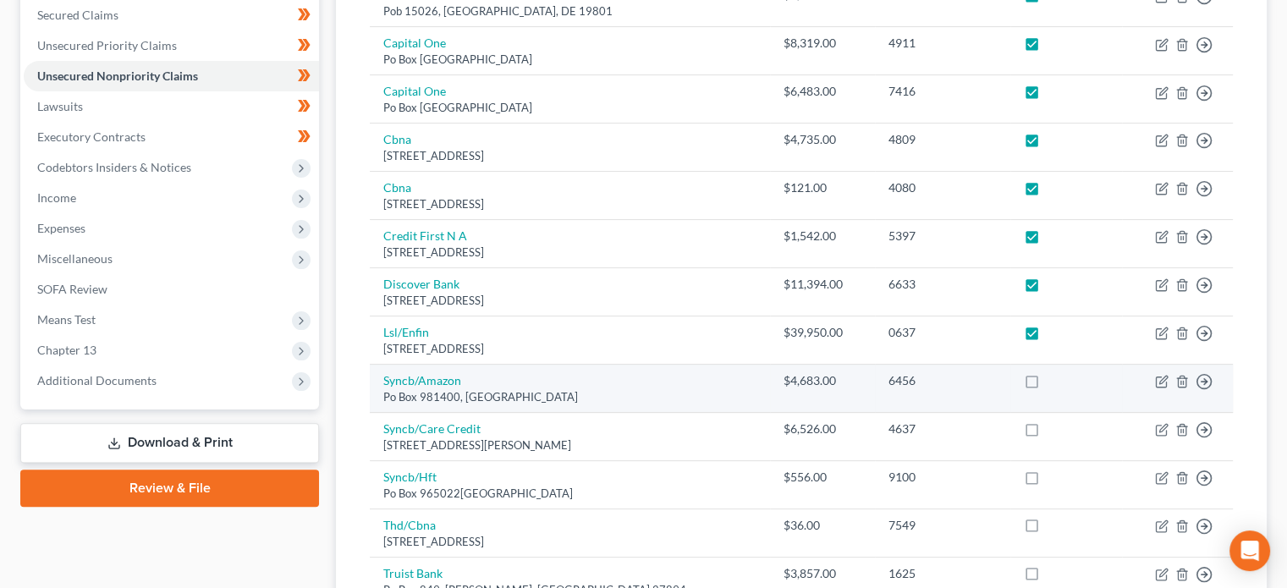
click at [1048, 385] on label at bounding box center [1048, 385] width 0 height 0
click at [1055, 372] on input "checkbox" at bounding box center [1060, 377] width 11 height 11
checkbox input "true"
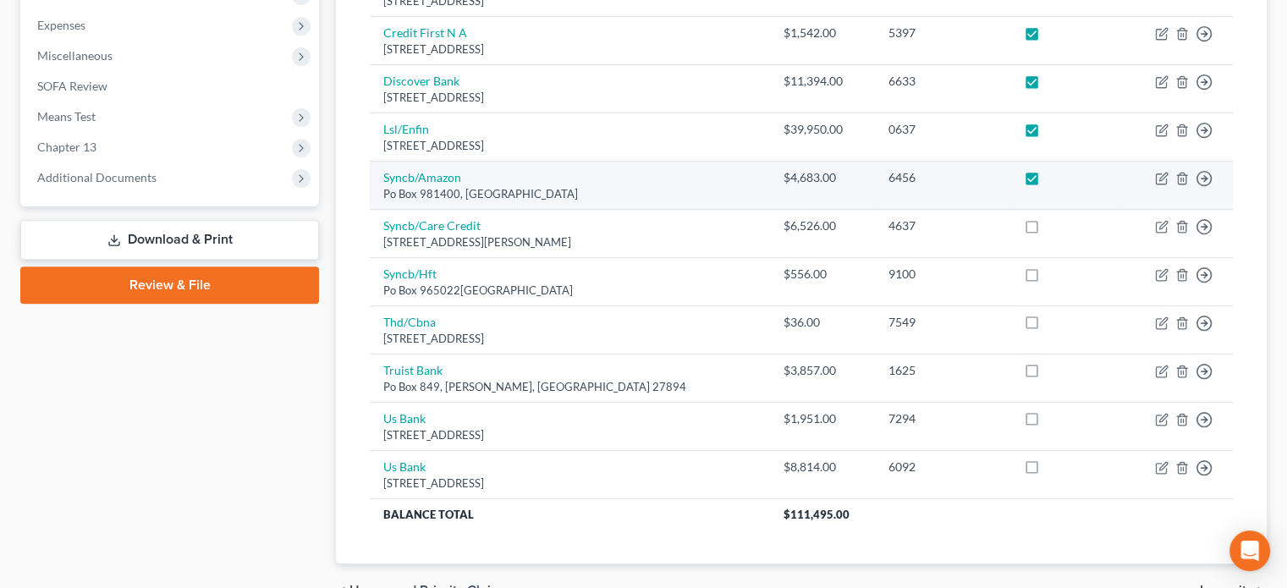
scroll to position [596, 0]
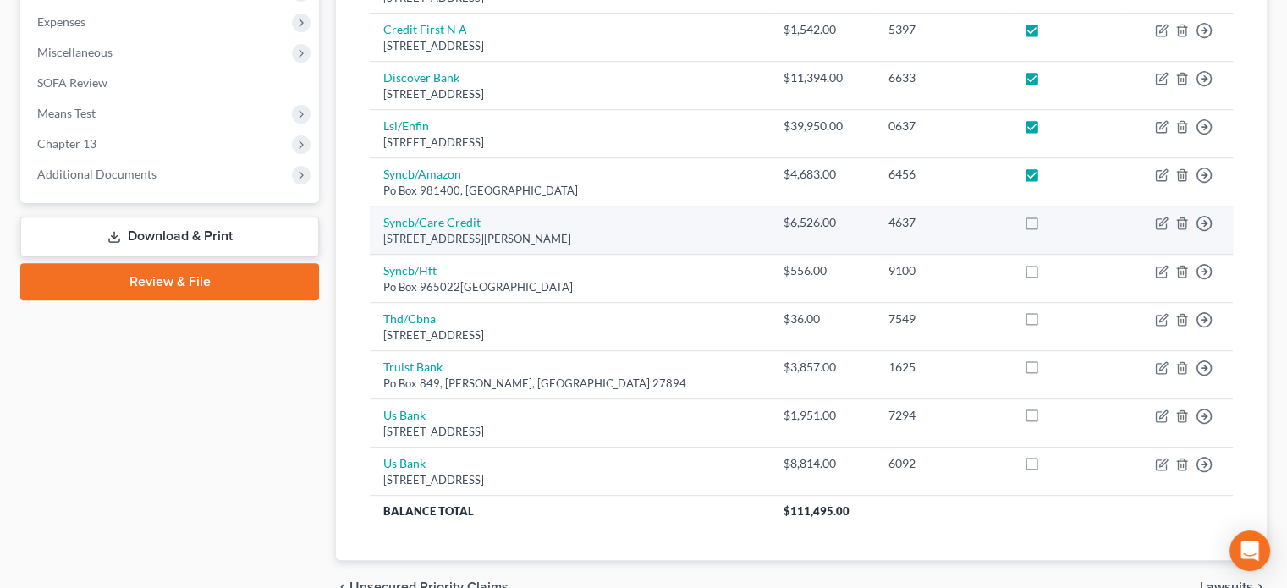
click at [1011, 234] on td at bounding box center [1067, 231] width 112 height 48
click at [1048, 227] on label at bounding box center [1048, 227] width 0 height 0
click at [1055, 223] on input "checkbox" at bounding box center [1060, 219] width 11 height 11
checkbox input "true"
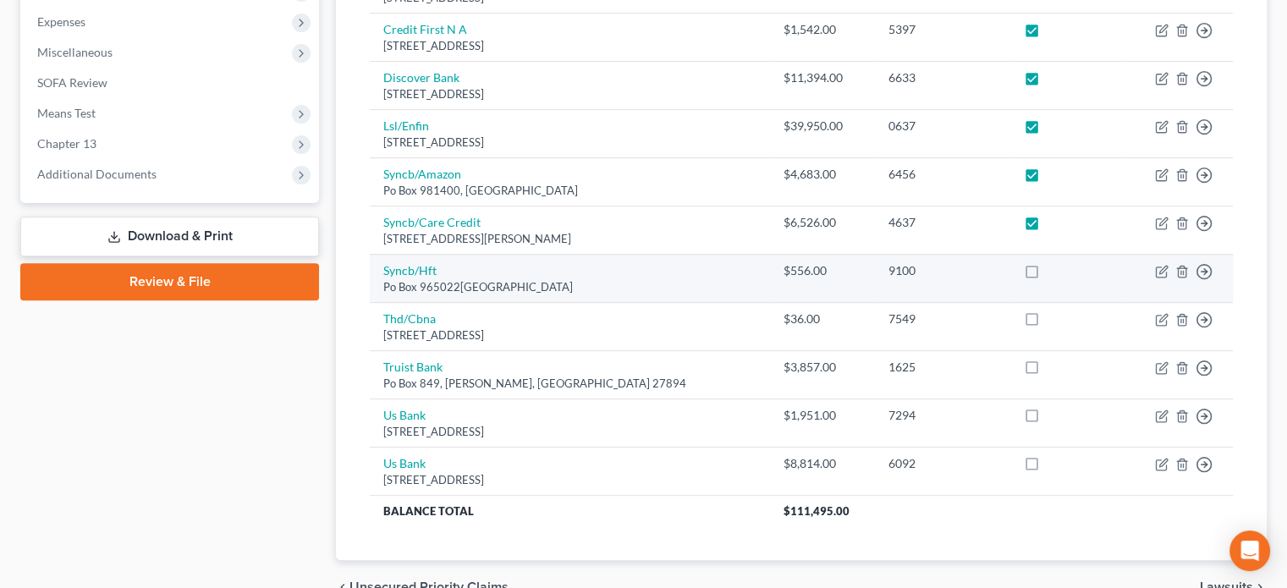
click at [1048, 275] on label at bounding box center [1048, 275] width 0 height 0
click at [1055, 262] on input "checkbox" at bounding box center [1060, 267] width 11 height 11
checkbox input "true"
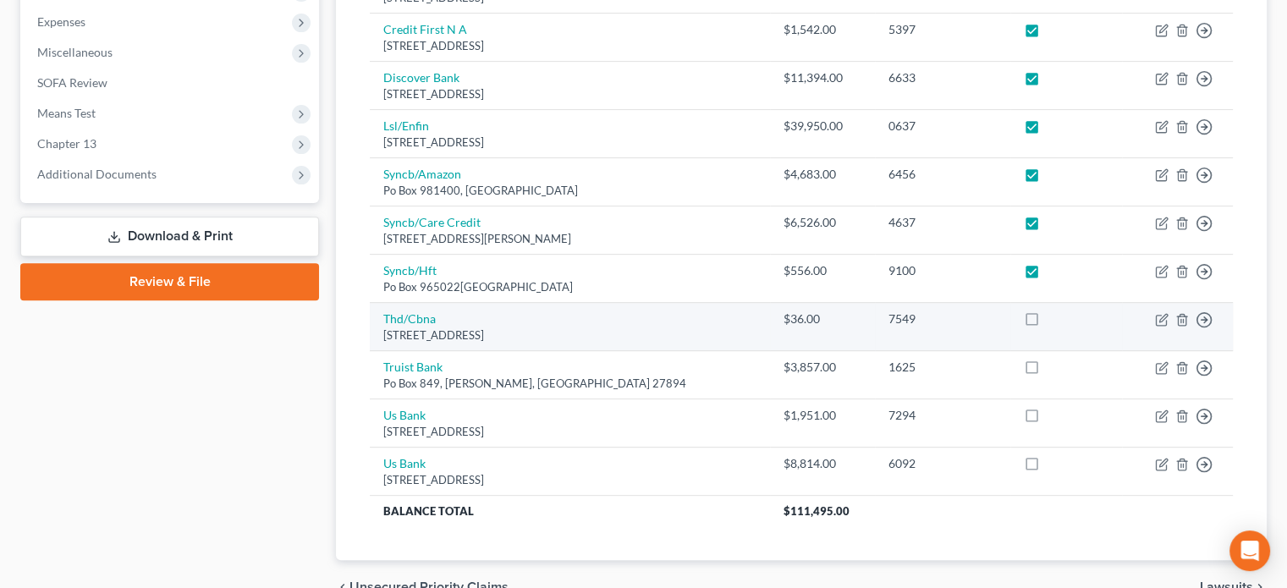
click at [1048, 323] on label at bounding box center [1048, 323] width 0 height 0
click at [1055, 315] on input "checkbox" at bounding box center [1060, 316] width 11 height 11
checkbox input "true"
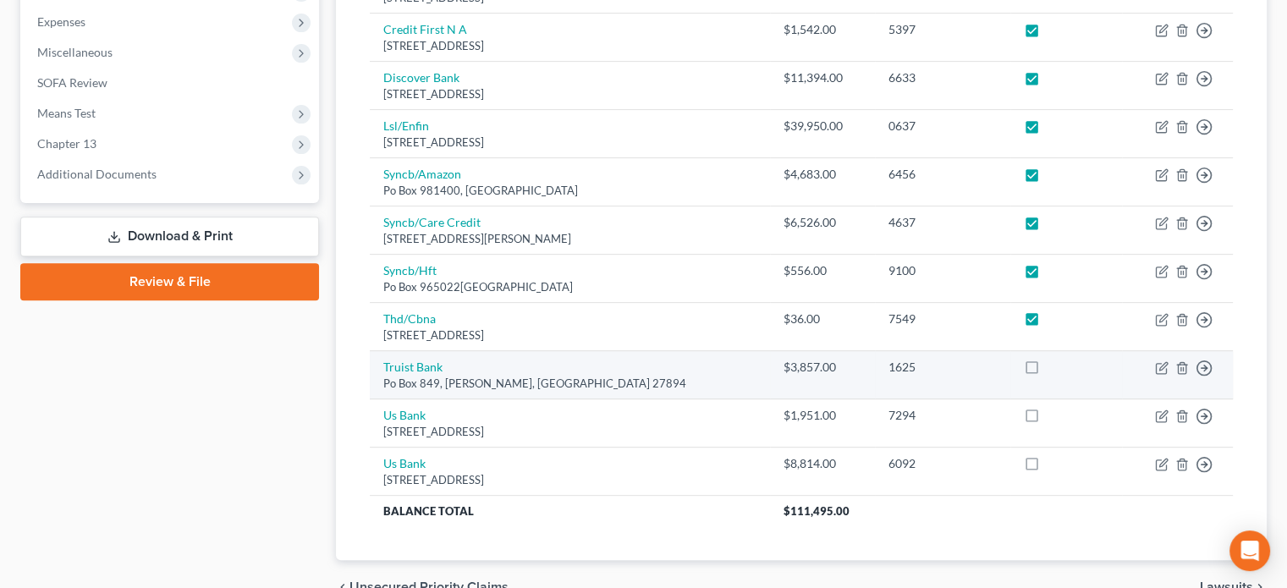
click at [1048, 372] on label at bounding box center [1048, 372] width 0 height 0
click at [1055, 360] on input "checkbox" at bounding box center [1060, 364] width 11 height 11
checkbox input "true"
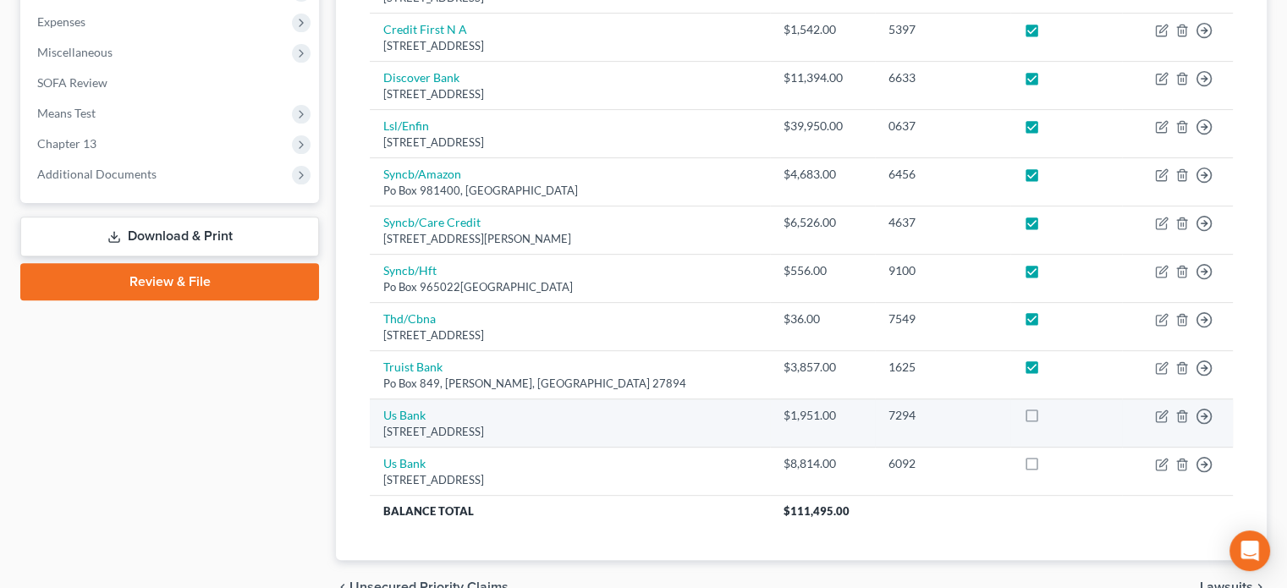
click at [1048, 420] on label at bounding box center [1048, 420] width 0 height 0
click at [1055, 410] on input "checkbox" at bounding box center [1060, 412] width 11 height 11
checkbox input "true"
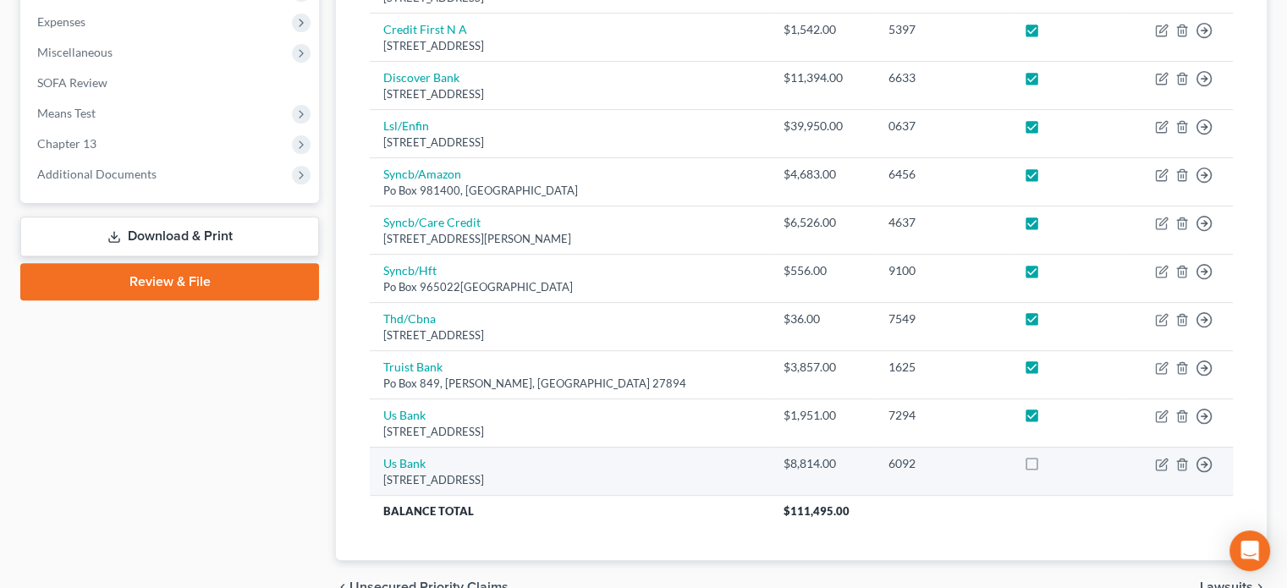
click at [1048, 468] on label at bounding box center [1048, 468] width 0 height 0
click at [1055, 465] on input "checkbox" at bounding box center [1060, 460] width 11 height 11
checkbox input "true"
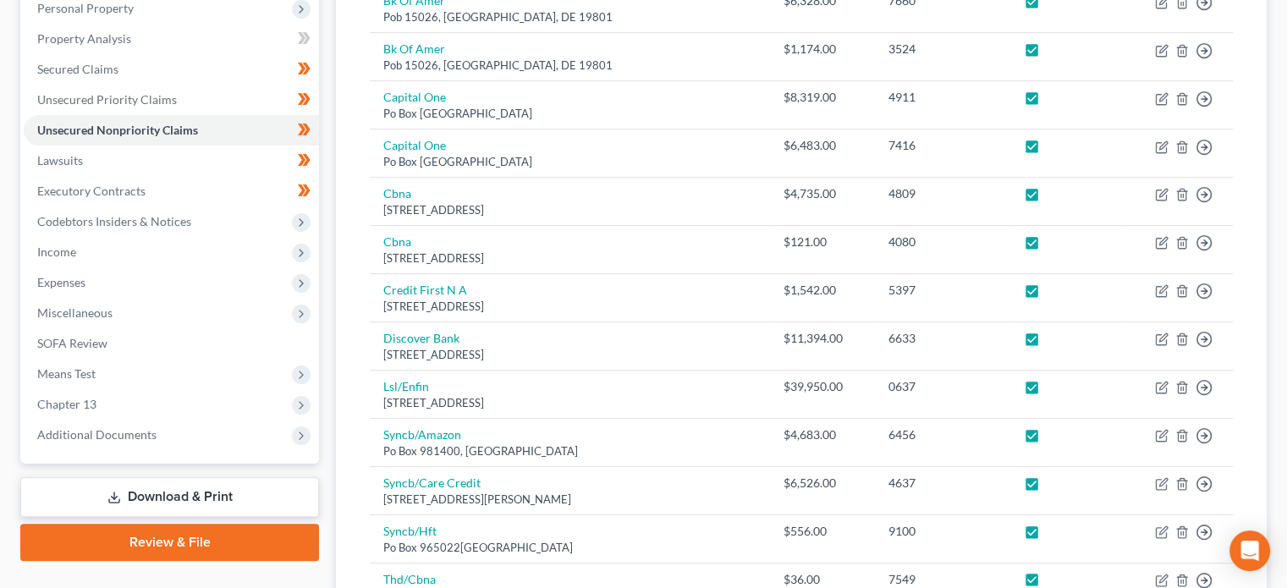
scroll to position [332, 0]
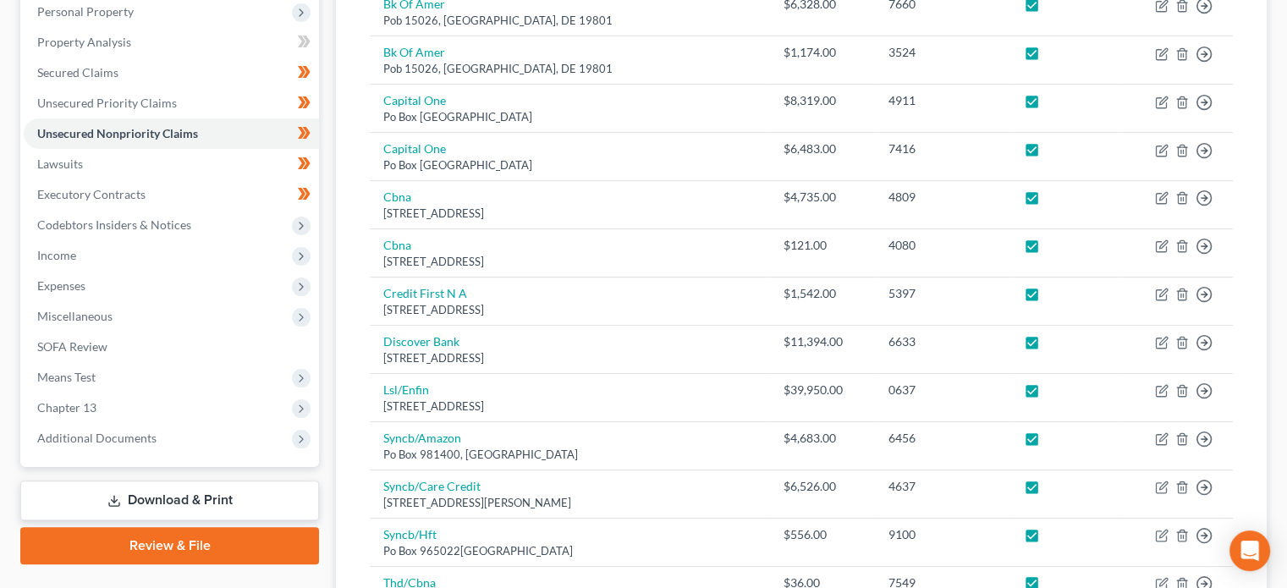
click at [244, 499] on link "Download & Print" at bounding box center [169, 501] width 299 height 40
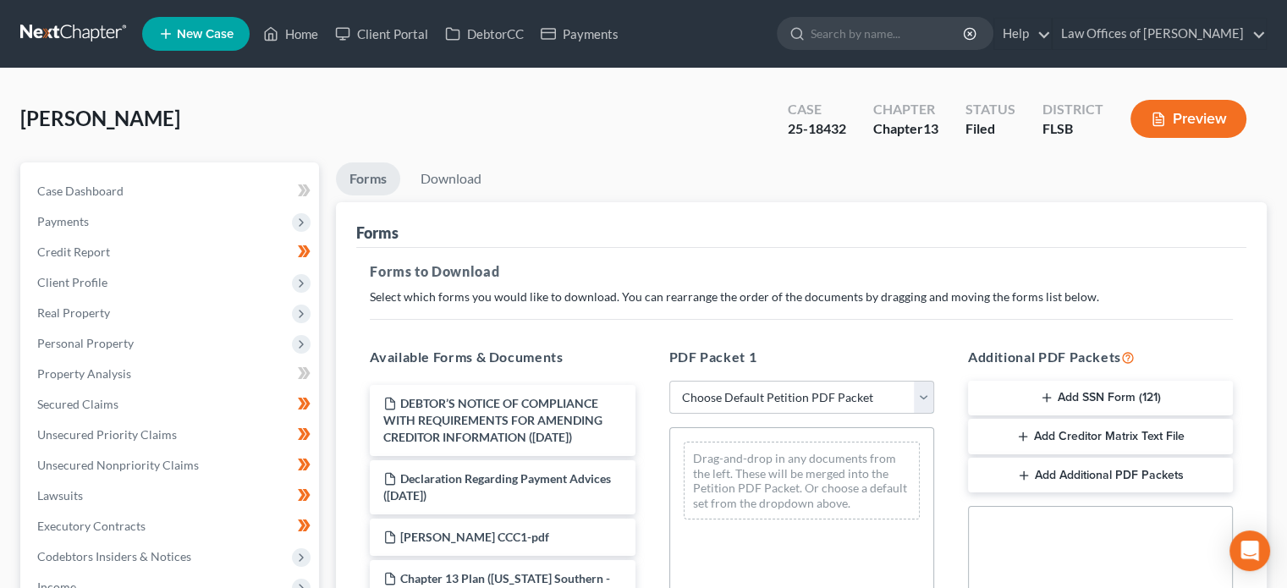
click at [782, 394] on select "Choose Default Petition PDF Packet Complete Bankruptcy Petition (all forms and …" at bounding box center [801, 398] width 265 height 34
select select "2"
click at [669, 381] on select "Choose Default Petition PDF Packet Complete Bankruptcy Petition (all forms and …" at bounding box center [801, 398] width 265 height 34
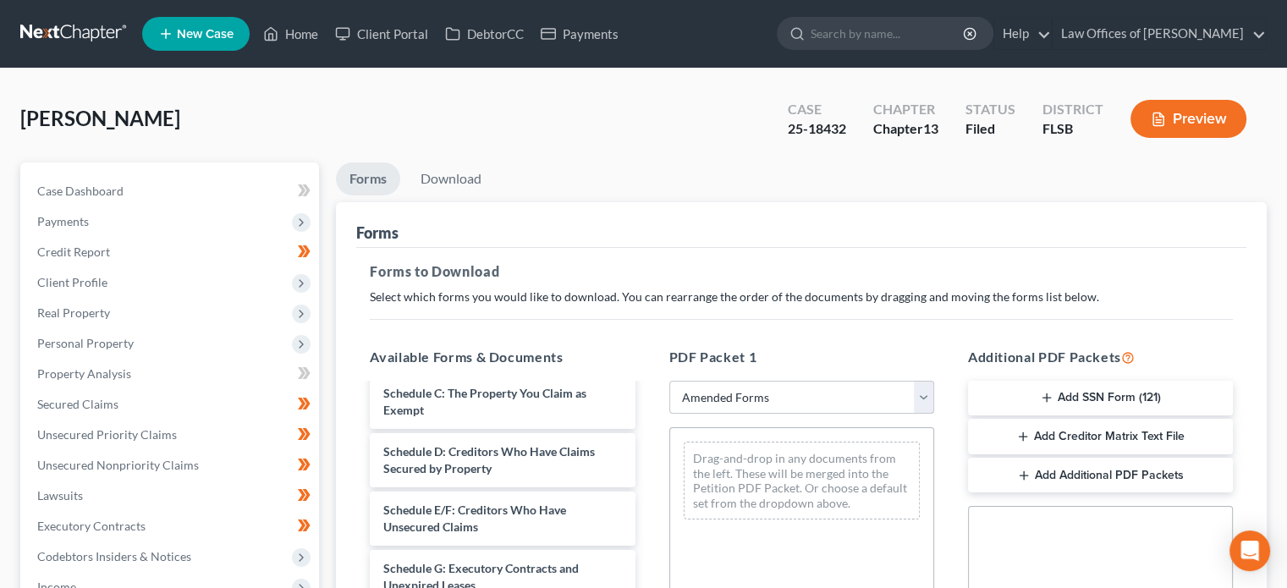
scroll to position [152, 0]
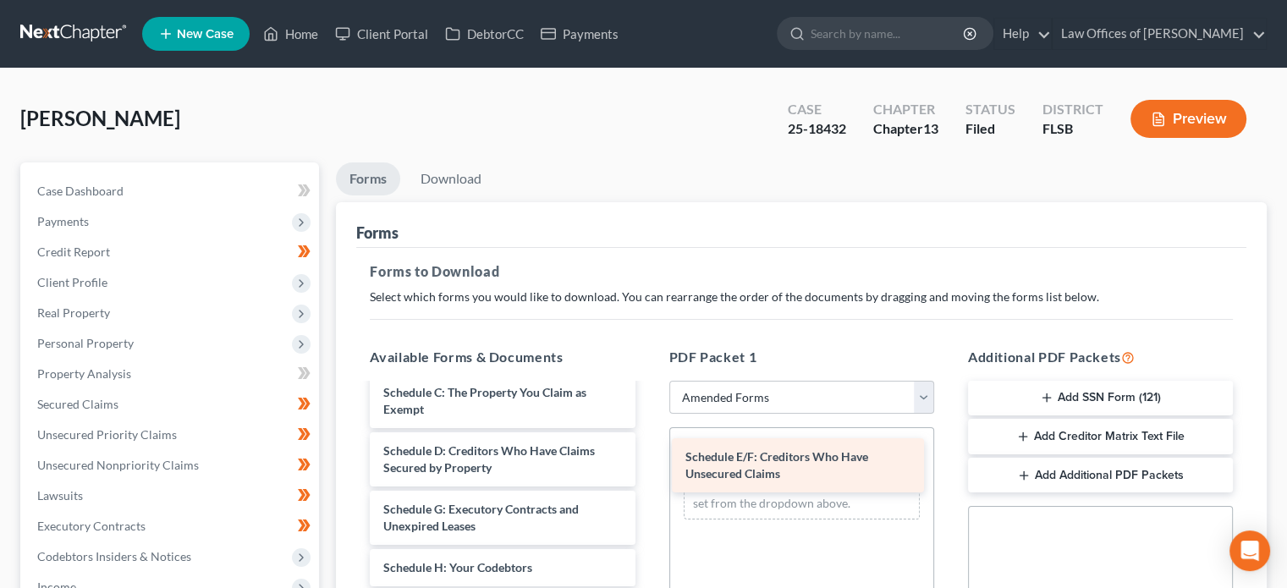
drag, startPoint x: 466, startPoint y: 520, endPoint x: 768, endPoint y: 469, distance: 306.4
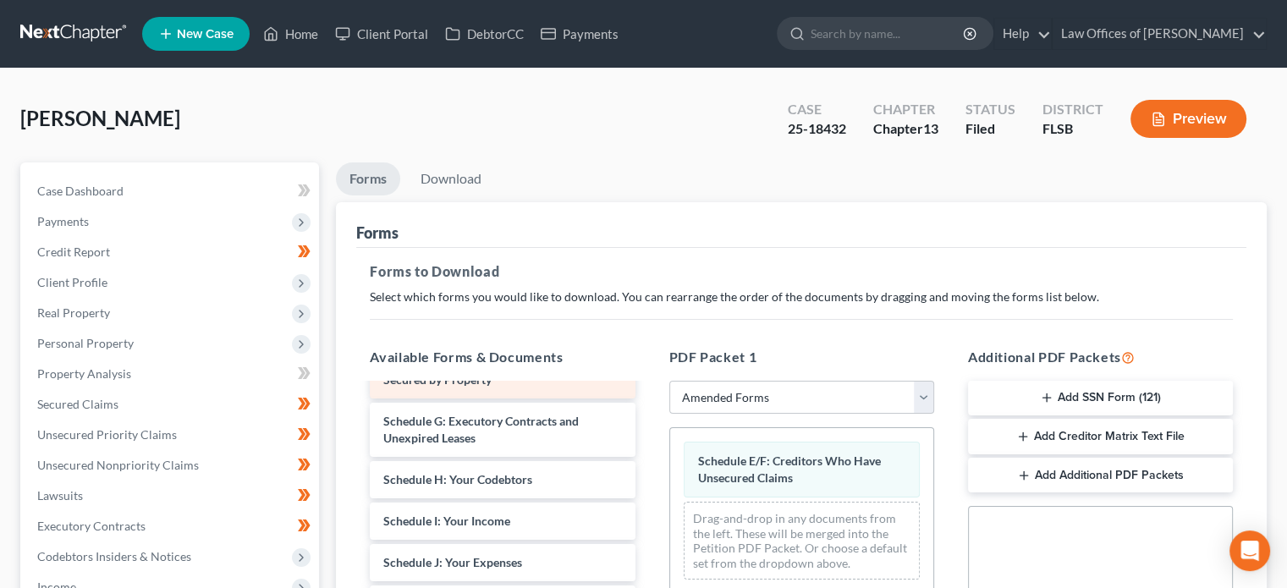
scroll to position [244, 0]
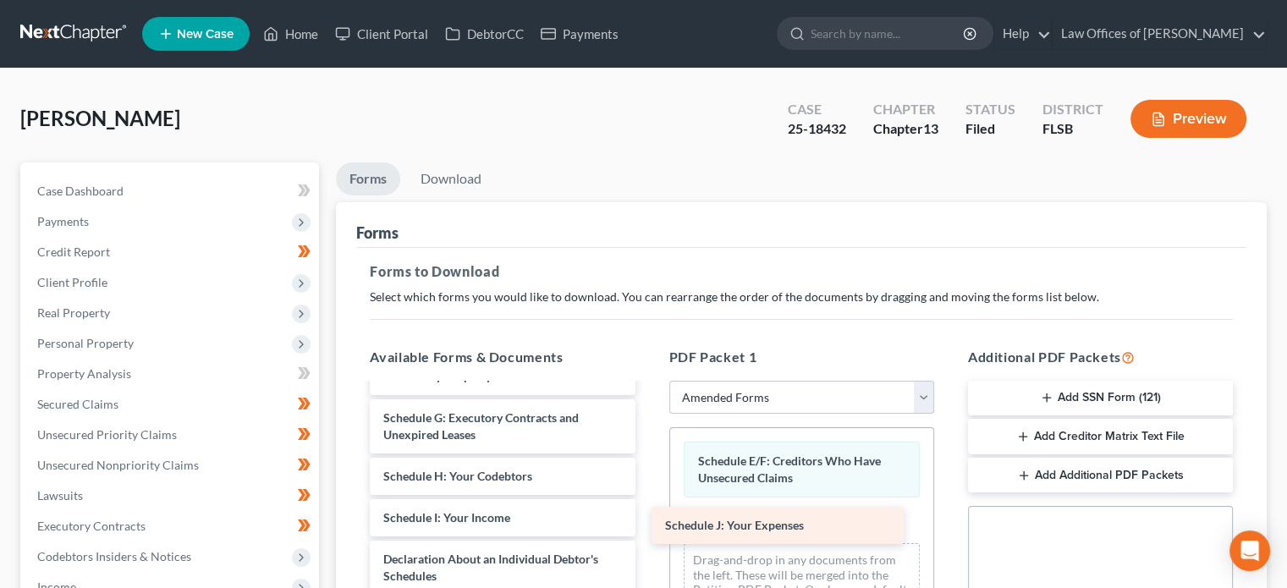
drag, startPoint x: 473, startPoint y: 553, endPoint x: 765, endPoint y: 525, distance: 293.3
click at [648, 525] on div "Schedule J: Your Expenses Voluntary Petition for Individuals Filing for Bankrup…" at bounding box center [502, 547] width 292 height 812
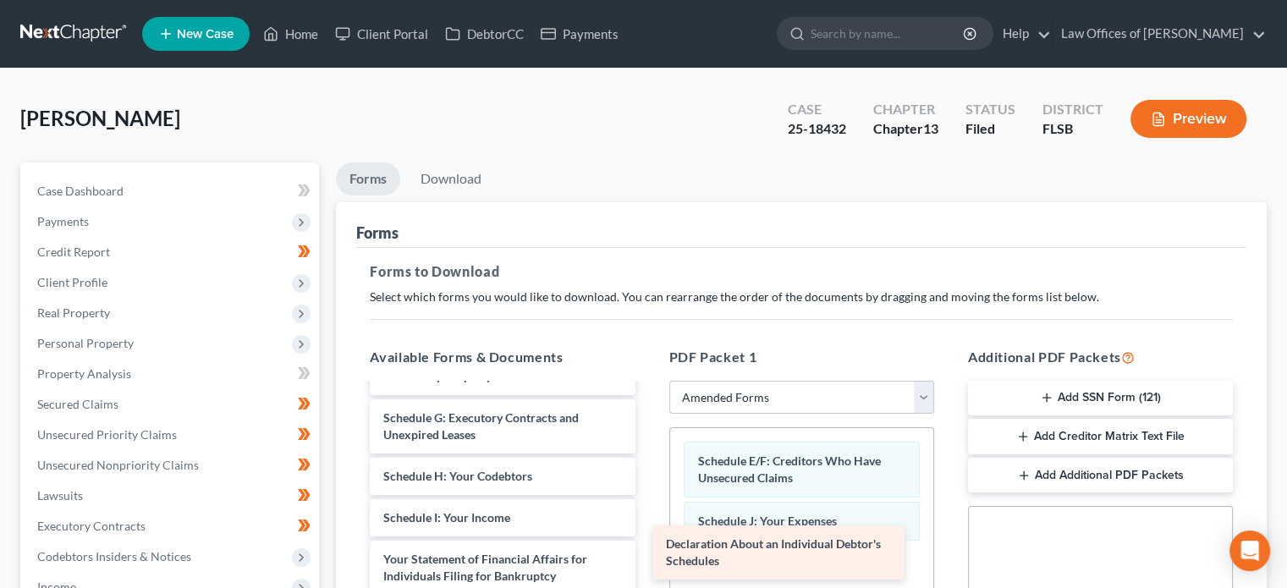
drag, startPoint x: 514, startPoint y: 568, endPoint x: 799, endPoint y: 556, distance: 285.5
click at [648, 556] on div "Declaration About an Individual Debtor's Schedules Voluntary Petition for Indiv…" at bounding box center [502, 517] width 292 height 753
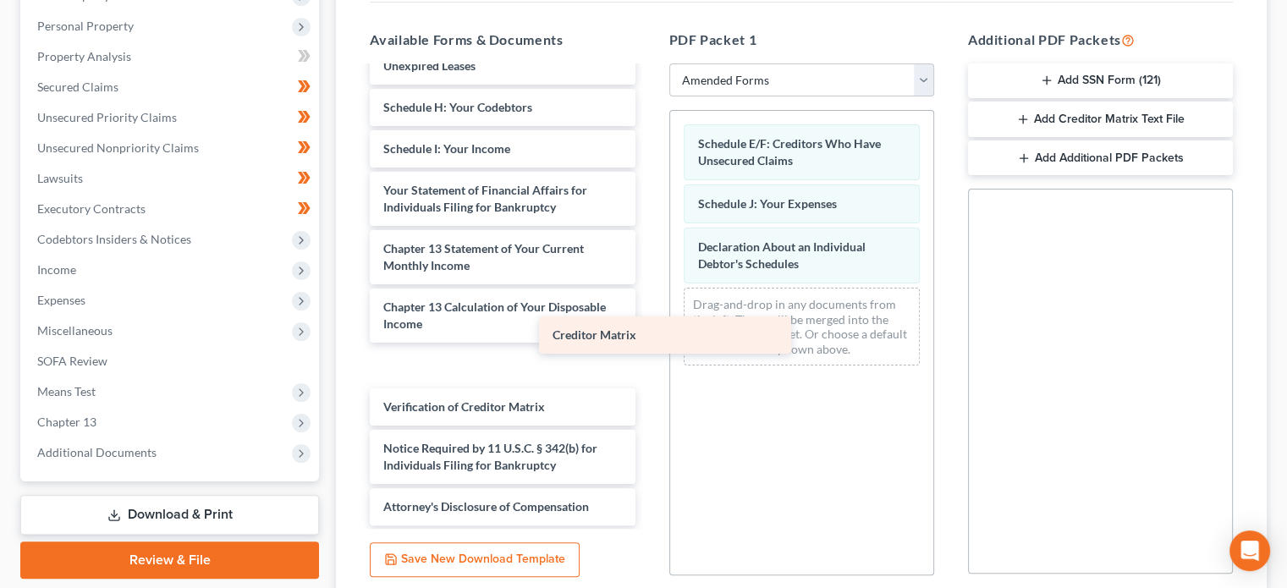
scroll to position [254, 0]
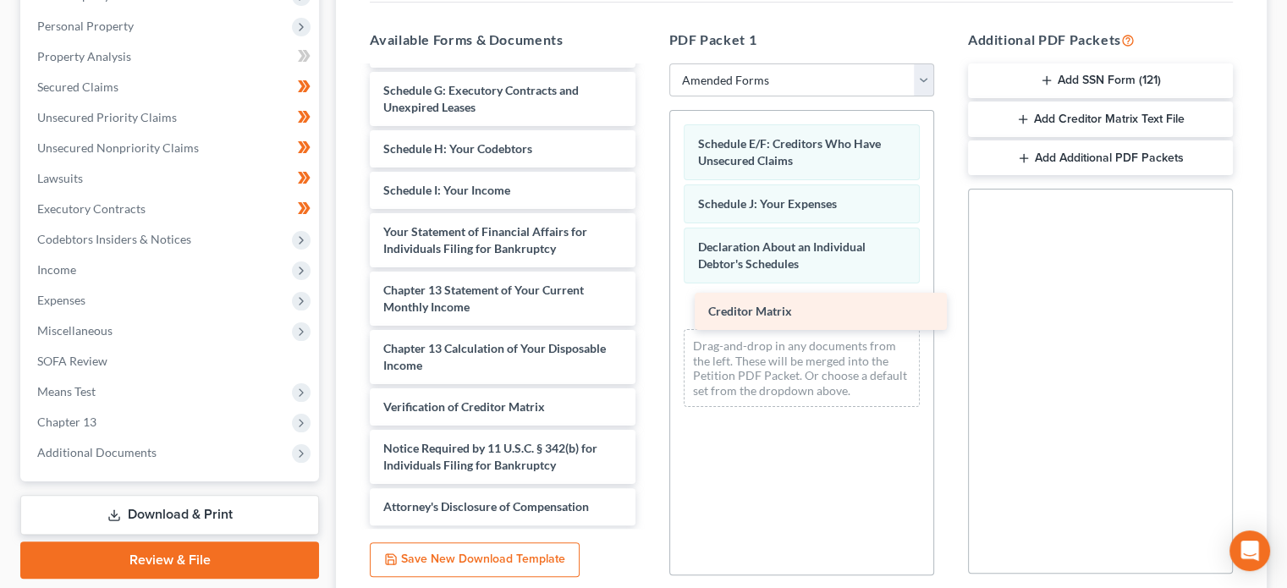
drag, startPoint x: 484, startPoint y: 370, endPoint x: 809, endPoint y: 317, distance: 329.2
click at [648, 317] on div "Creditor Matrix Voluntary Petition for Individuals Filing for Bankruptcy Summar…" at bounding box center [502, 170] width 292 height 712
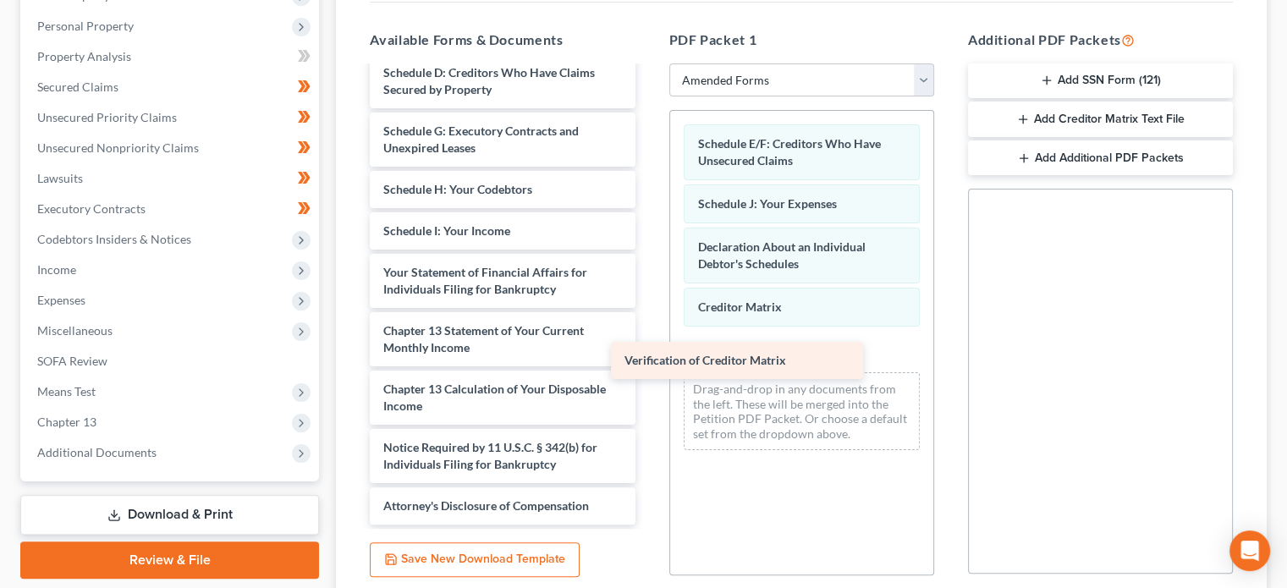
scroll to position [213, 0]
drag, startPoint x: 477, startPoint y: 405, endPoint x: 778, endPoint y: 366, distance: 303.1
click at [648, 366] on div "Verification of Creditor Matrix Voluntary Petition for Individuals Filing for B…" at bounding box center [502, 189] width 292 height 670
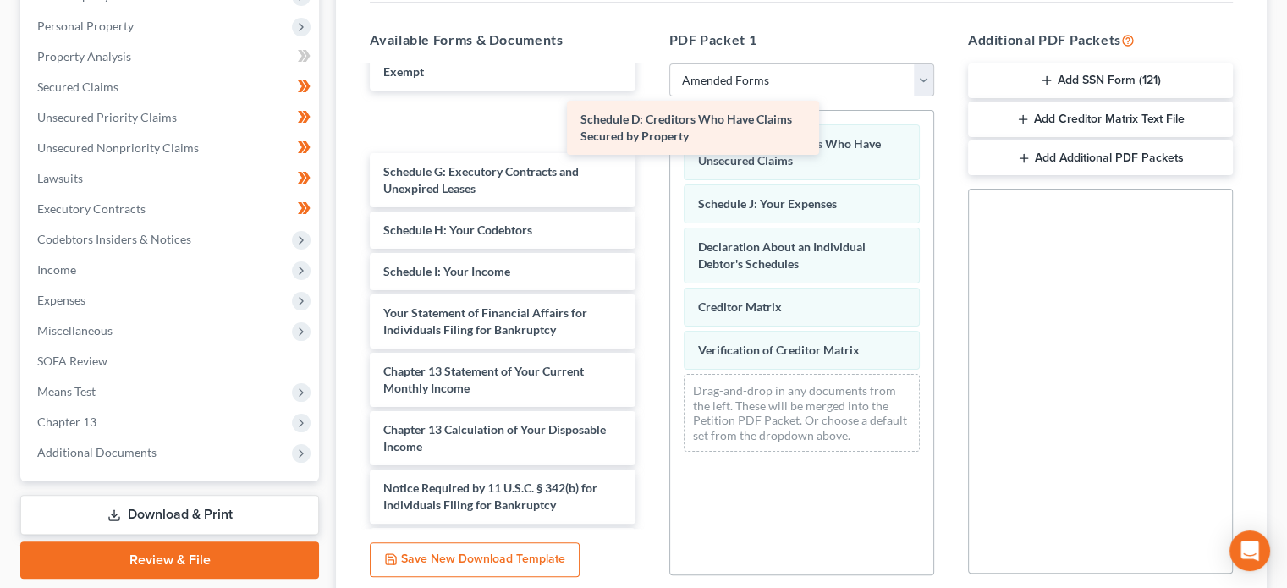
scroll to position [154, 0]
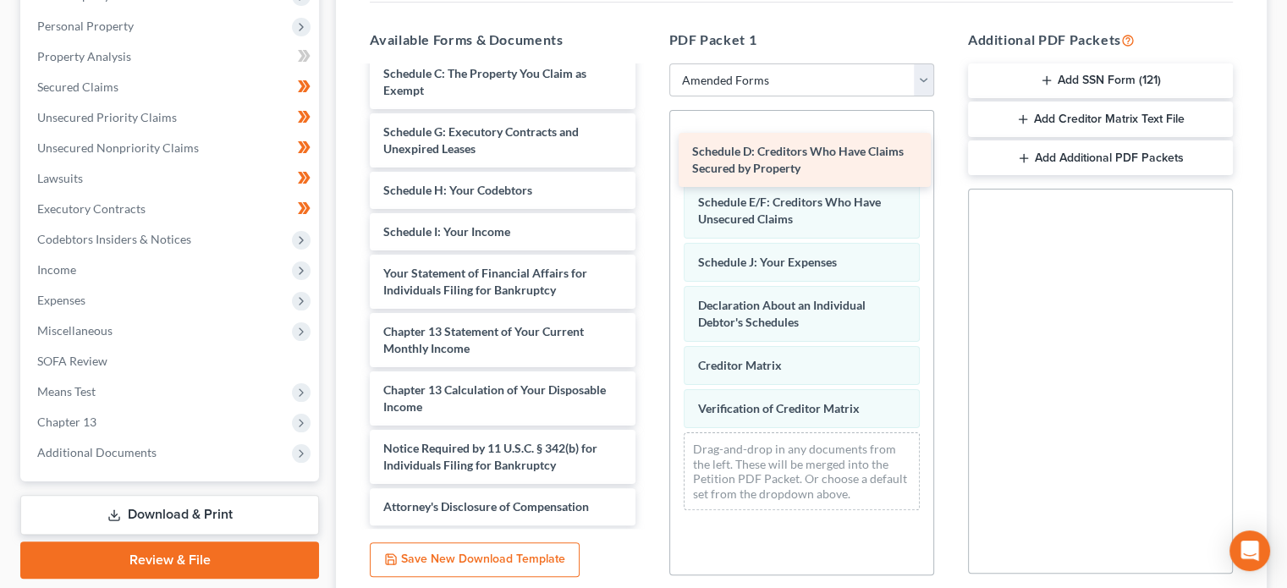
drag, startPoint x: 443, startPoint y: 120, endPoint x: 752, endPoint y: 162, distance: 311.7
click at [648, 162] on div "Schedule D: Creditors Who Have Claims Secured by Property Voluntary Petition fo…" at bounding box center [502, 220] width 292 height 612
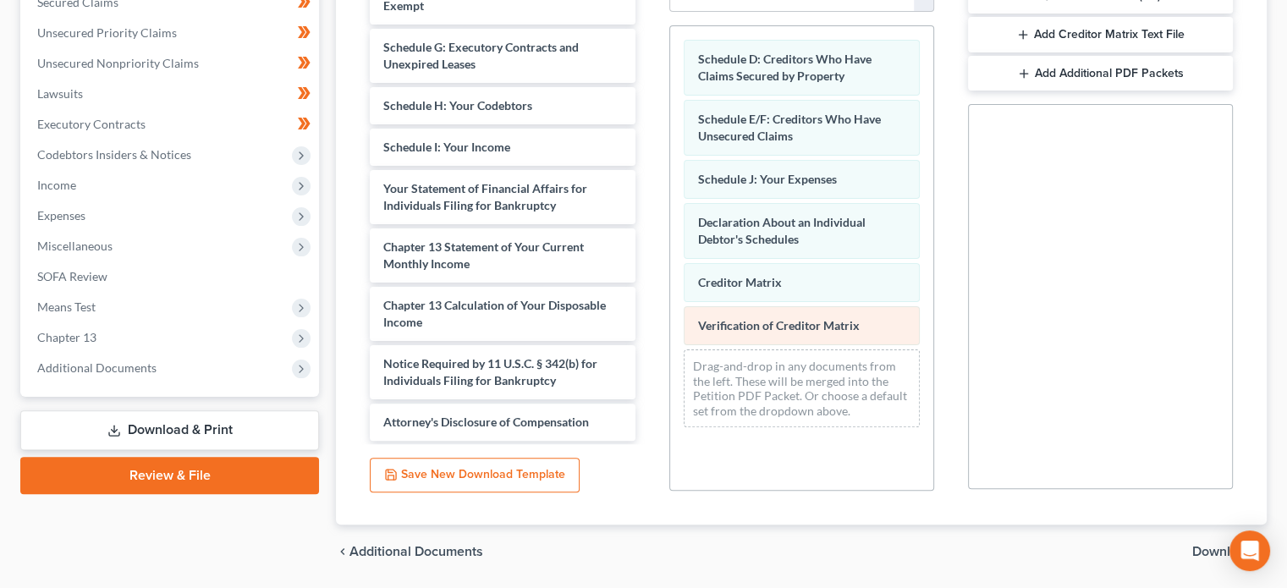
scroll to position [455, 0]
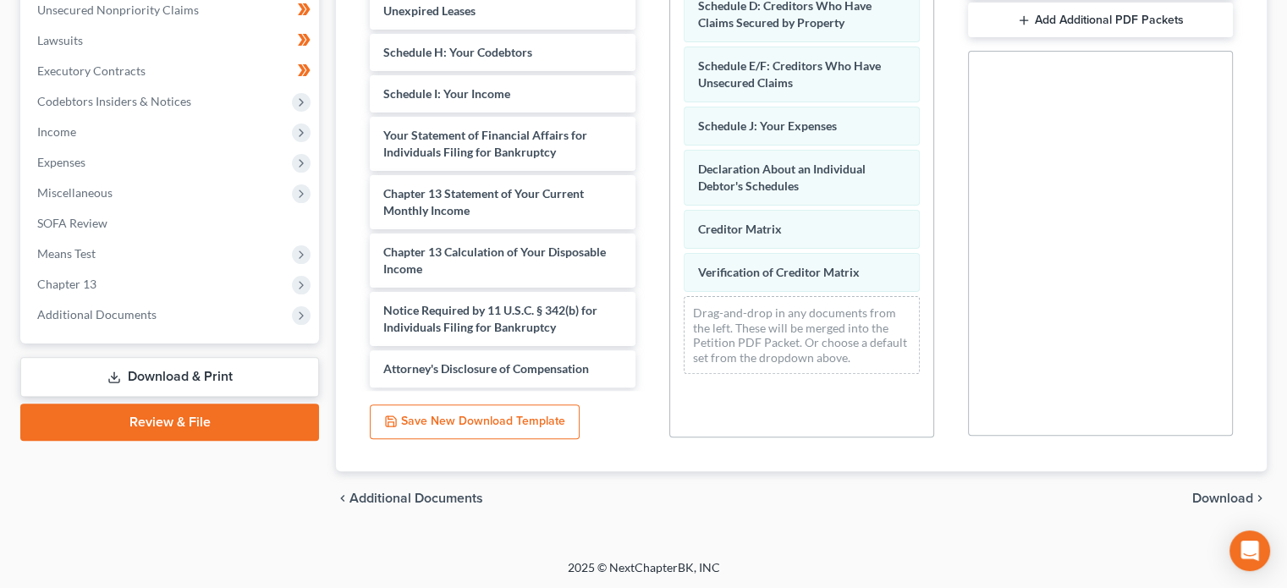
click at [1212, 499] on span "Download" at bounding box center [1223, 499] width 61 height 14
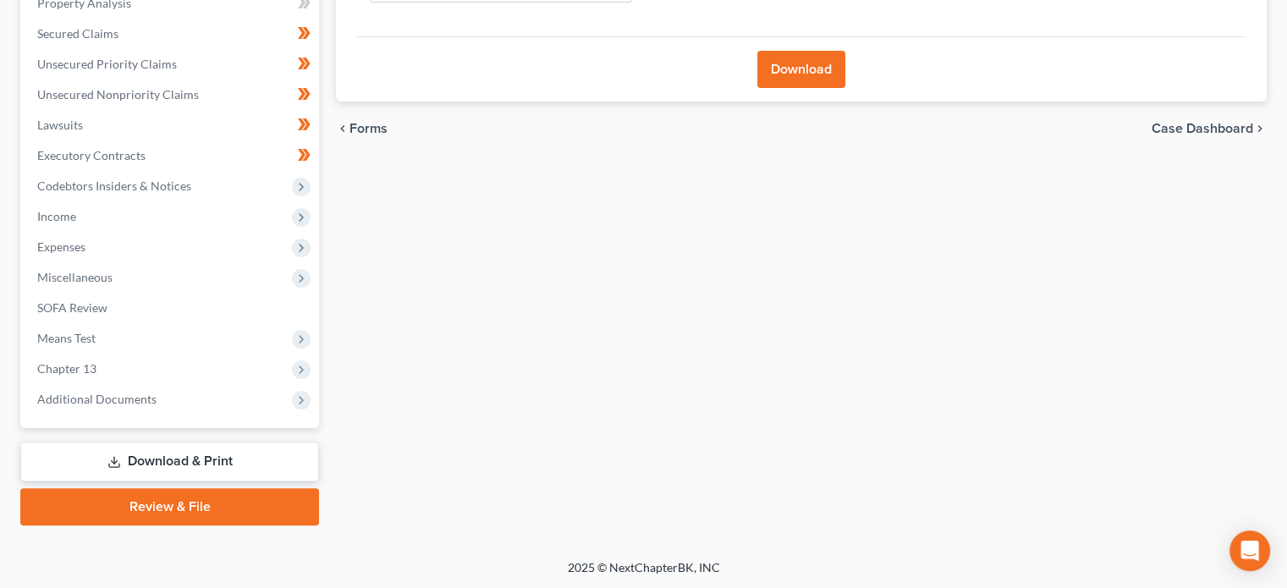
click at [378, 125] on span "Forms" at bounding box center [369, 129] width 38 height 14
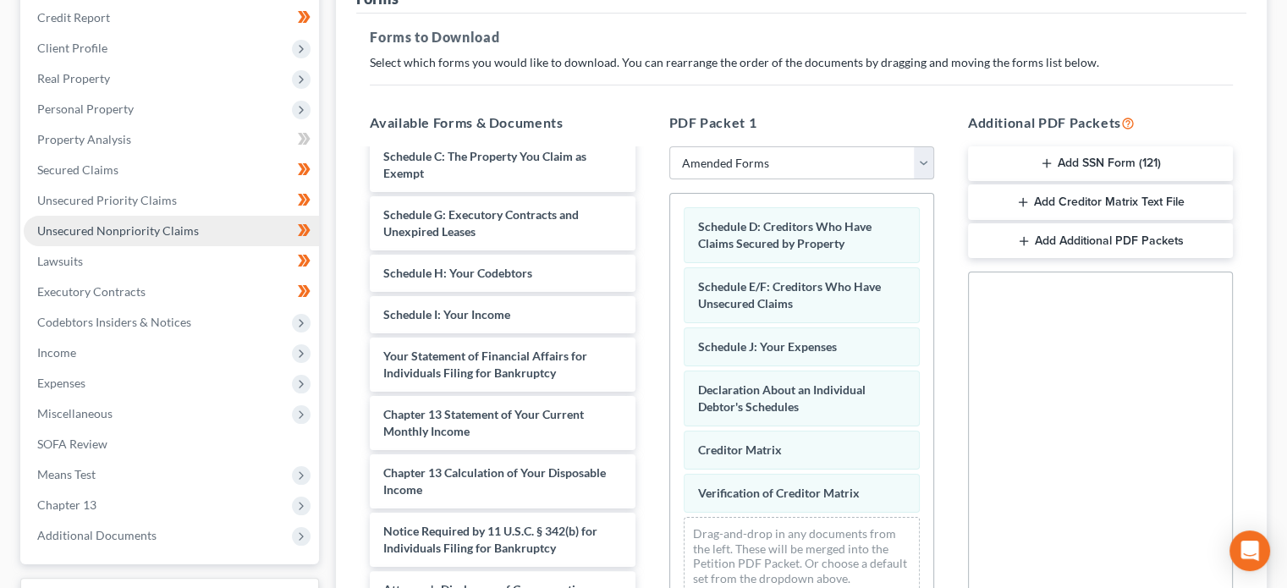
scroll to position [224, 0]
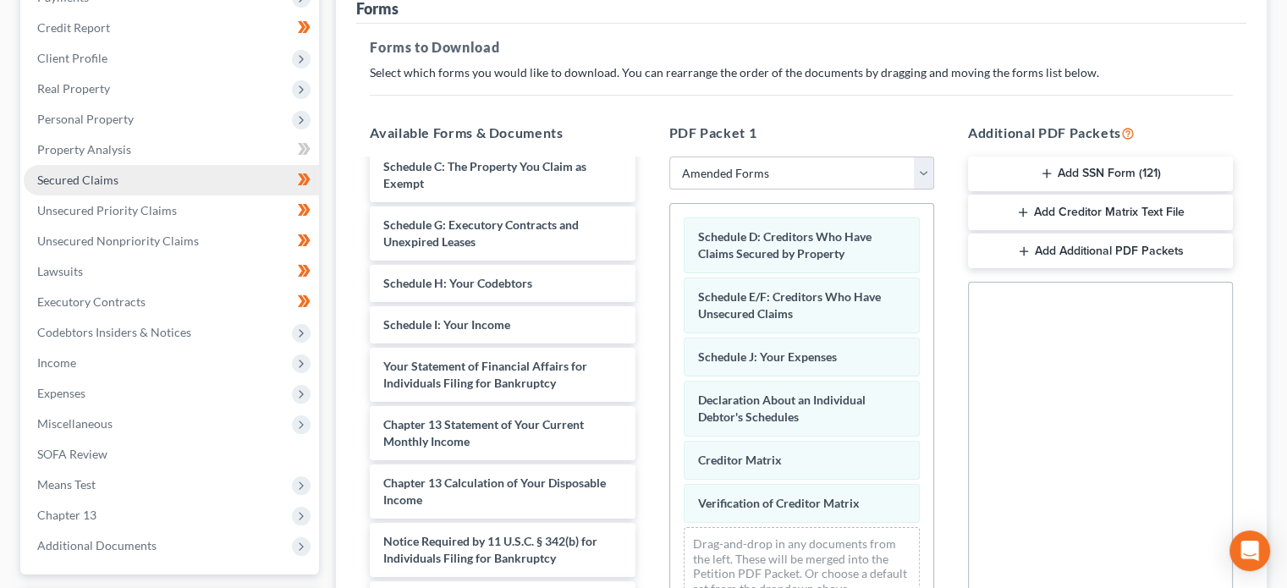
click at [108, 184] on span "Secured Claims" at bounding box center [77, 180] width 81 height 14
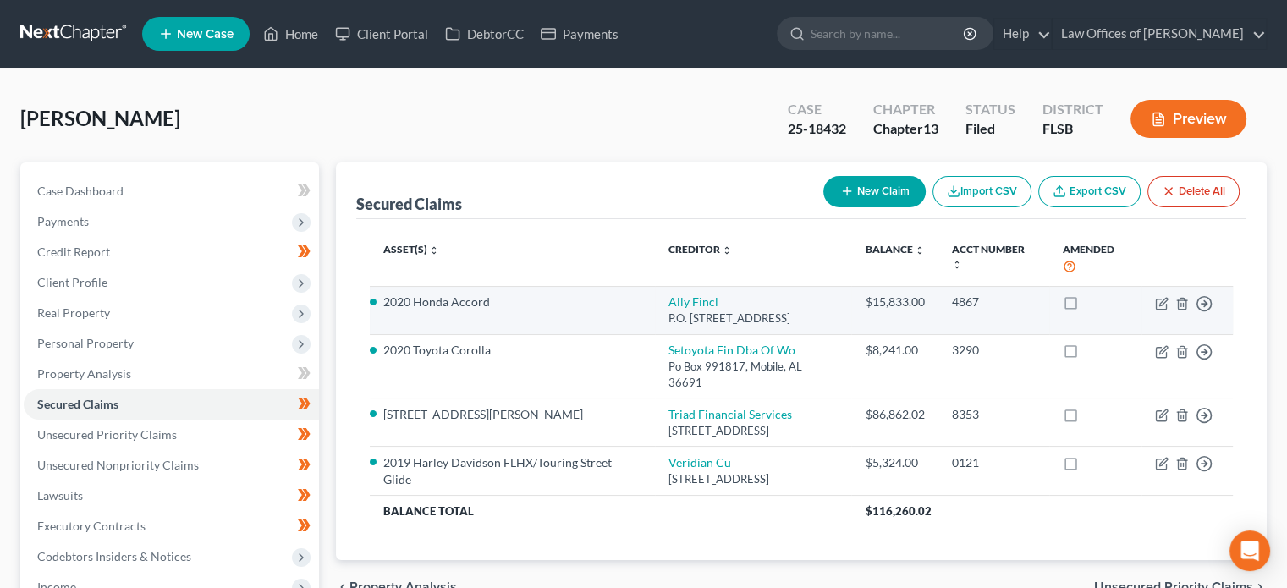
click at [1087, 306] on label at bounding box center [1087, 306] width 0 height 0
click at [1093, 305] on input "checkbox" at bounding box center [1098, 299] width 11 height 11
checkbox input "true"
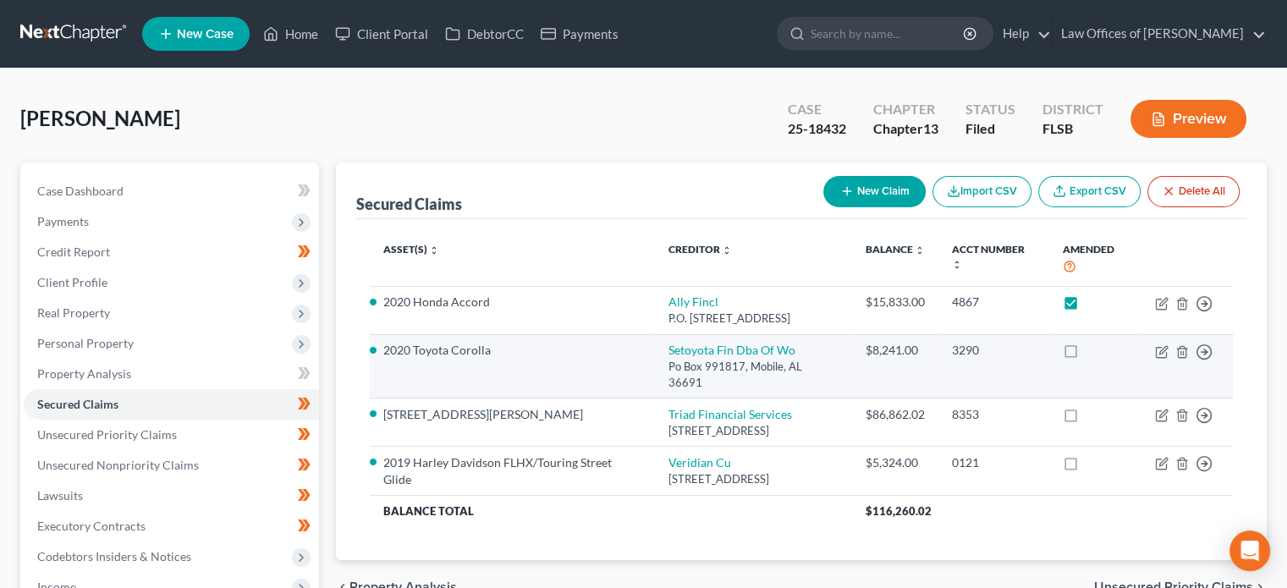
click at [1087, 355] on label at bounding box center [1087, 355] width 0 height 0
click at [1093, 353] on input "checkbox" at bounding box center [1098, 347] width 11 height 11
checkbox input "true"
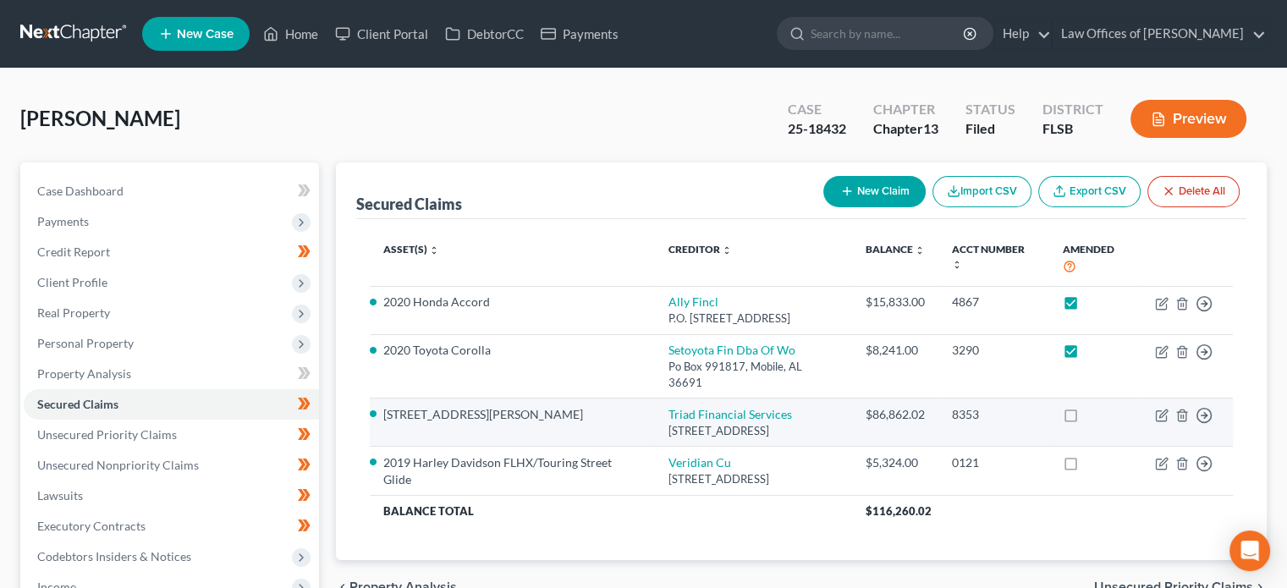
click at [1087, 419] on label at bounding box center [1087, 419] width 0 height 0
click at [1093, 417] on input "checkbox" at bounding box center [1098, 411] width 11 height 11
checkbox input "true"
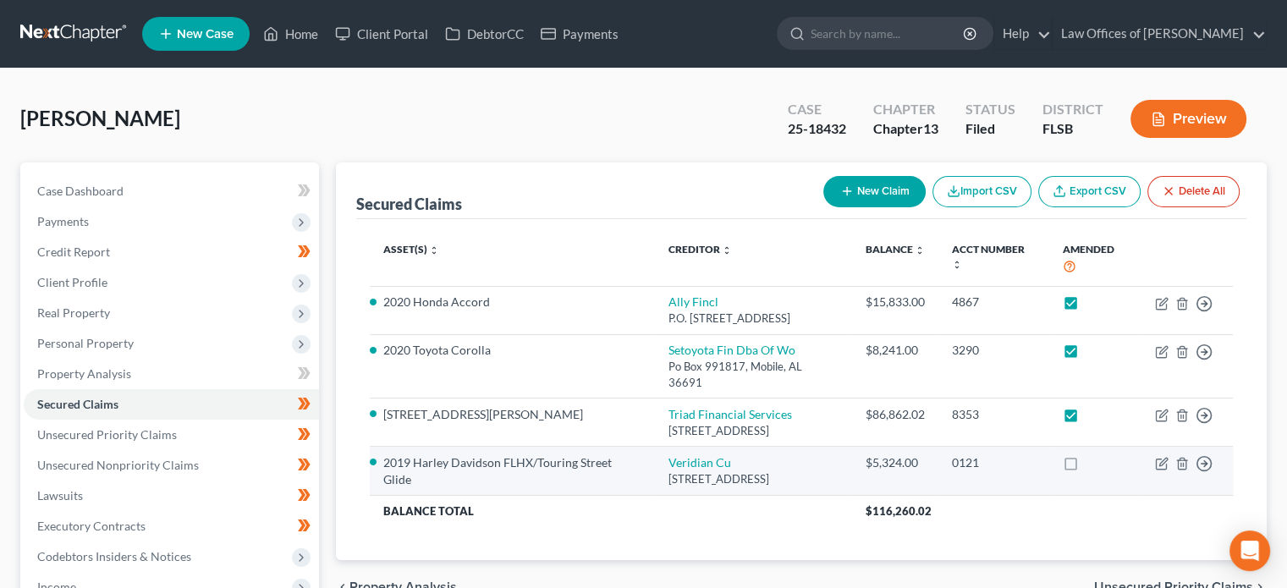
click at [1087, 467] on label at bounding box center [1087, 467] width 0 height 0
click at [1093, 465] on input "checkbox" at bounding box center [1098, 459] width 11 height 11
checkbox input "true"
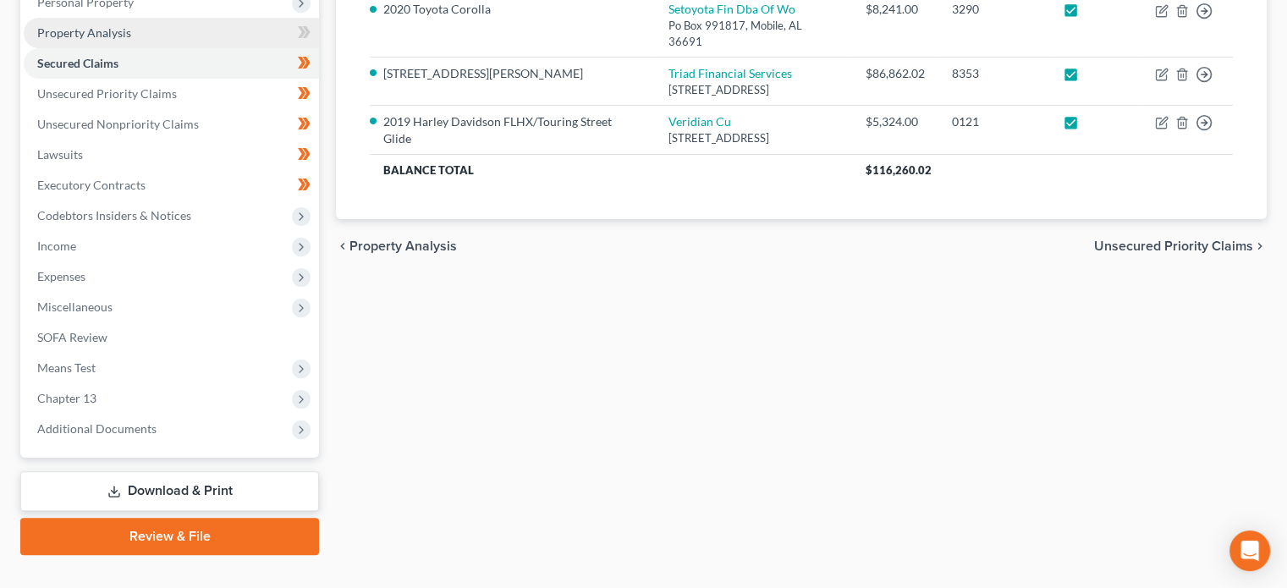
scroll to position [342, 0]
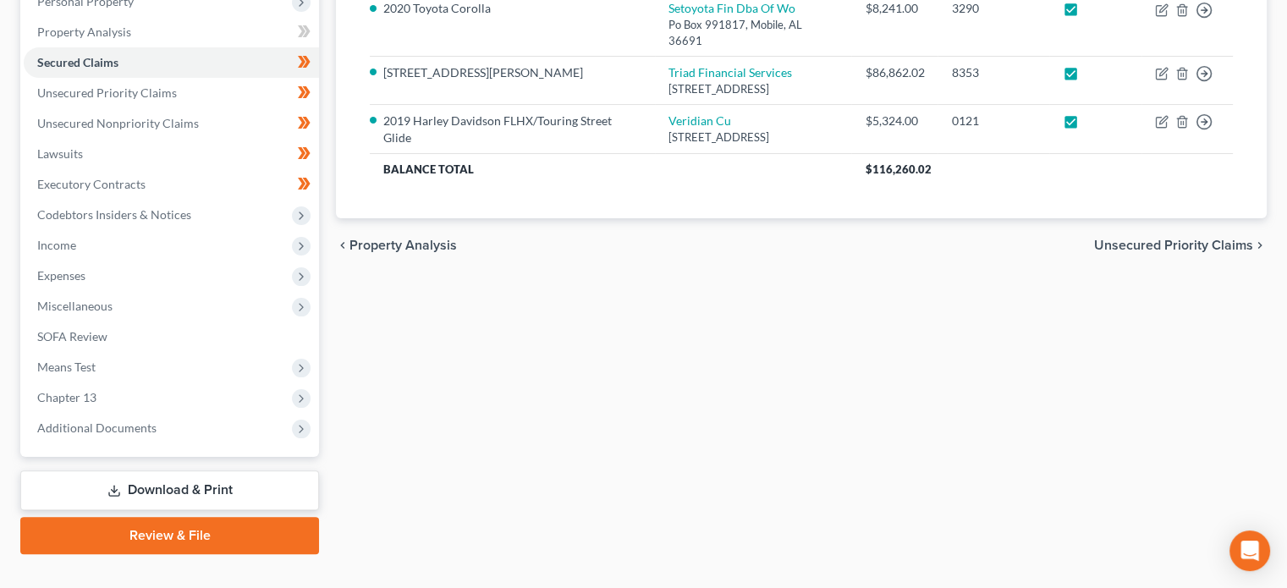
click at [189, 487] on link "Download & Print" at bounding box center [169, 491] width 299 height 40
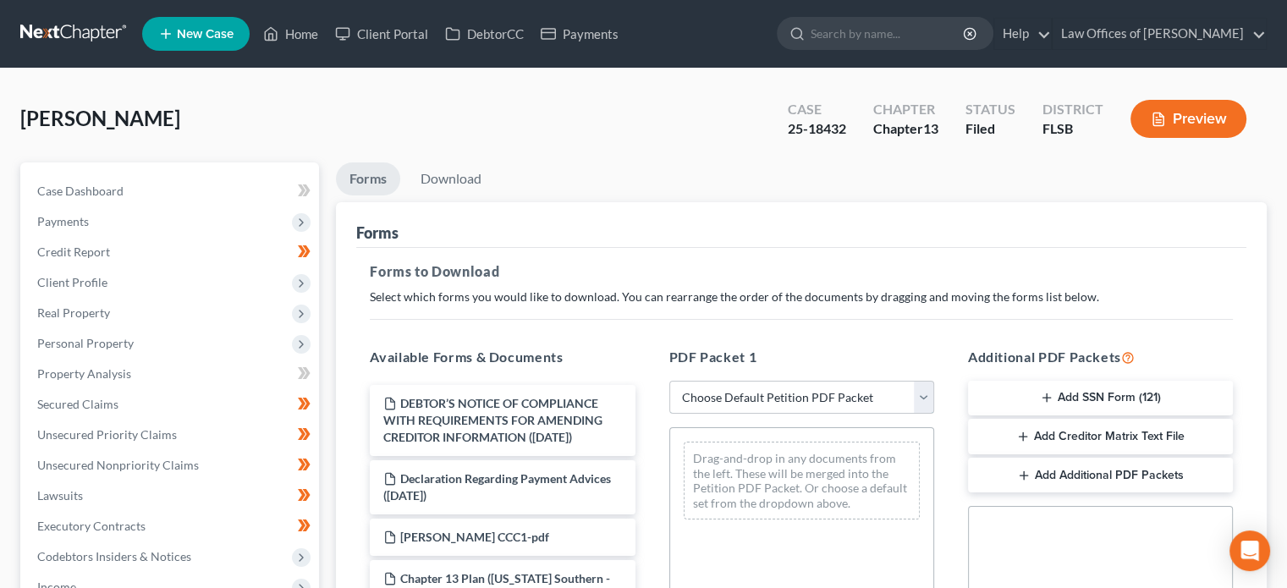
click at [705, 395] on select "Choose Default Petition PDF Packet Complete Bankruptcy Petition (all forms and …" at bounding box center [801, 398] width 265 height 34
select select "2"
click at [669, 381] on select "Choose Default Petition PDF Packet Complete Bankruptcy Petition (all forms and …" at bounding box center [801, 398] width 265 height 34
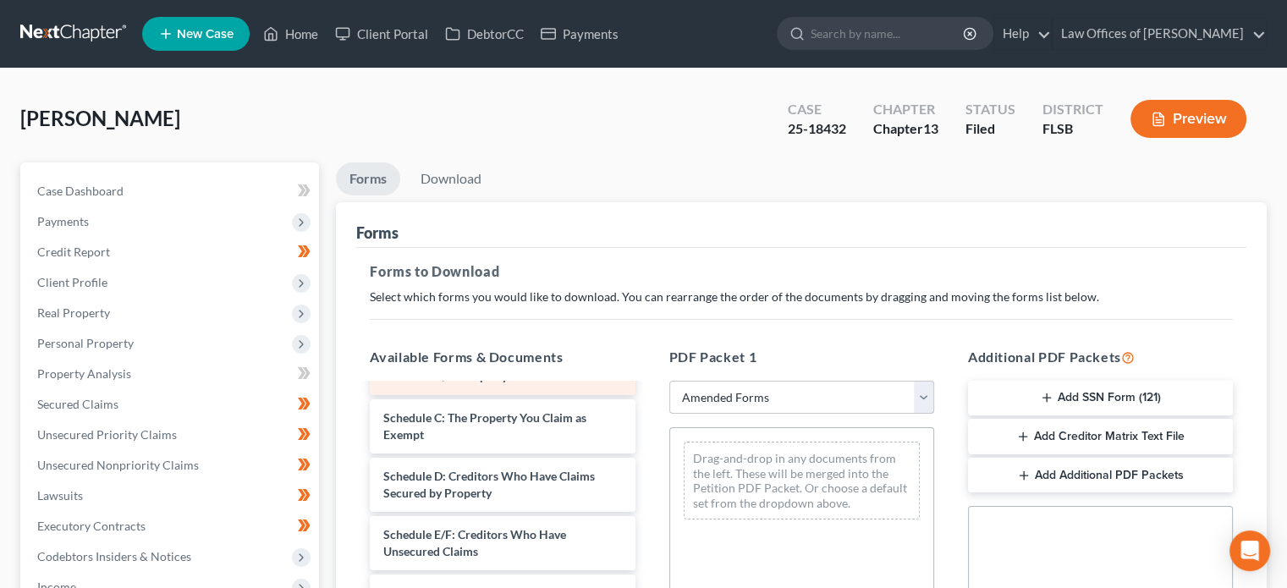
scroll to position [129, 0]
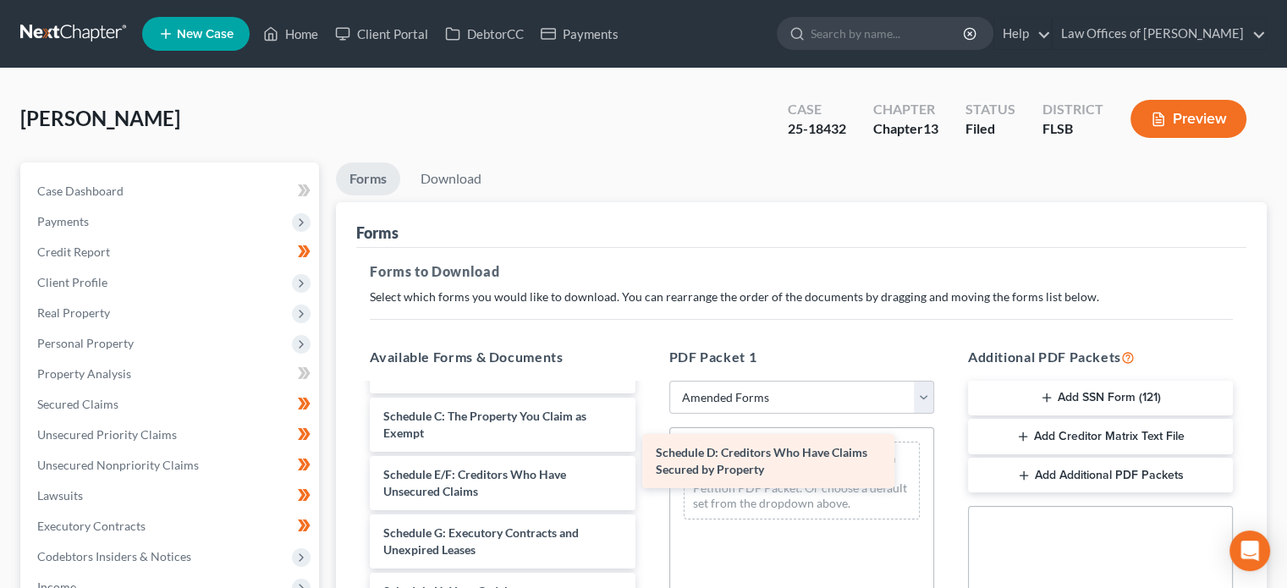
drag, startPoint x: 487, startPoint y: 487, endPoint x: 763, endPoint y: 465, distance: 277.6
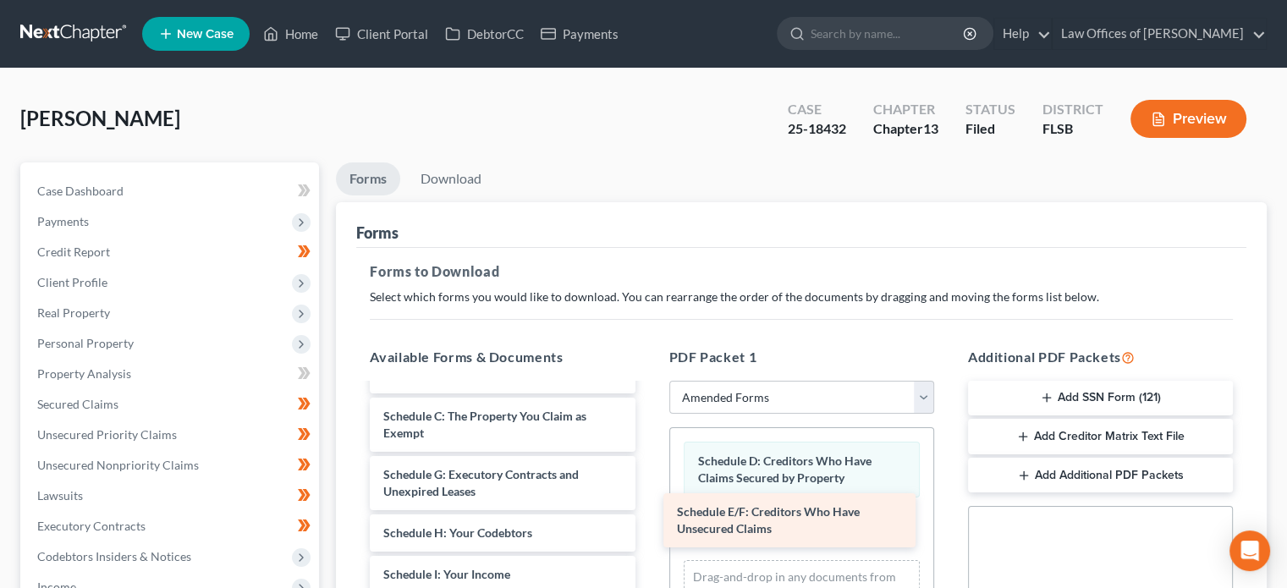
drag, startPoint x: 534, startPoint y: 482, endPoint x: 828, endPoint y: 521, distance: 296.3
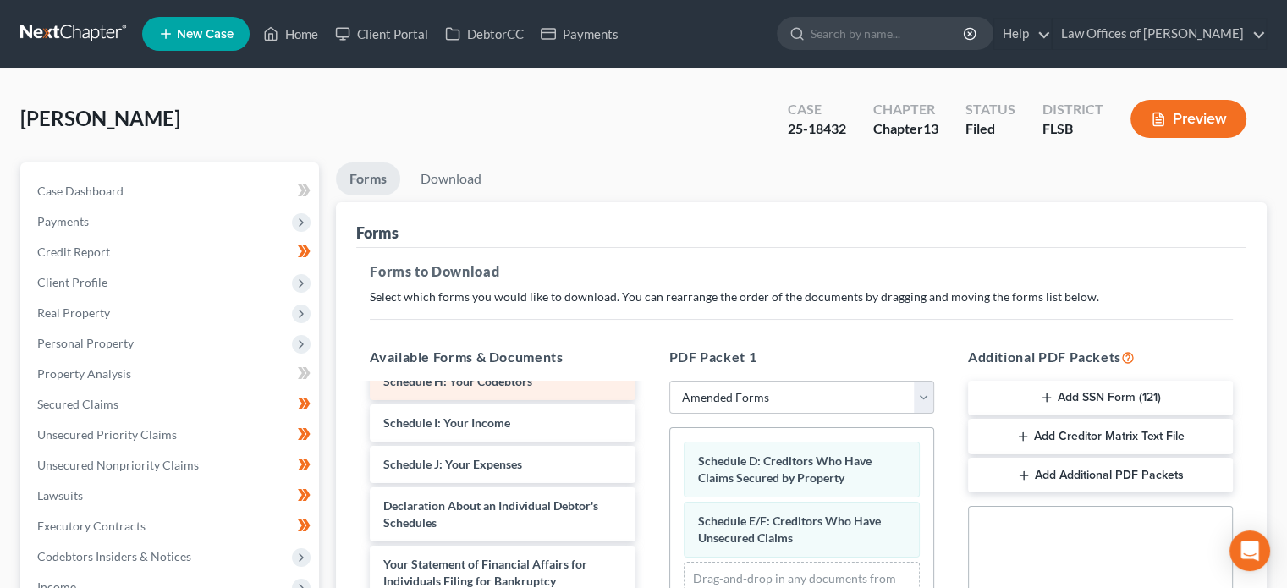
scroll to position [281, 0]
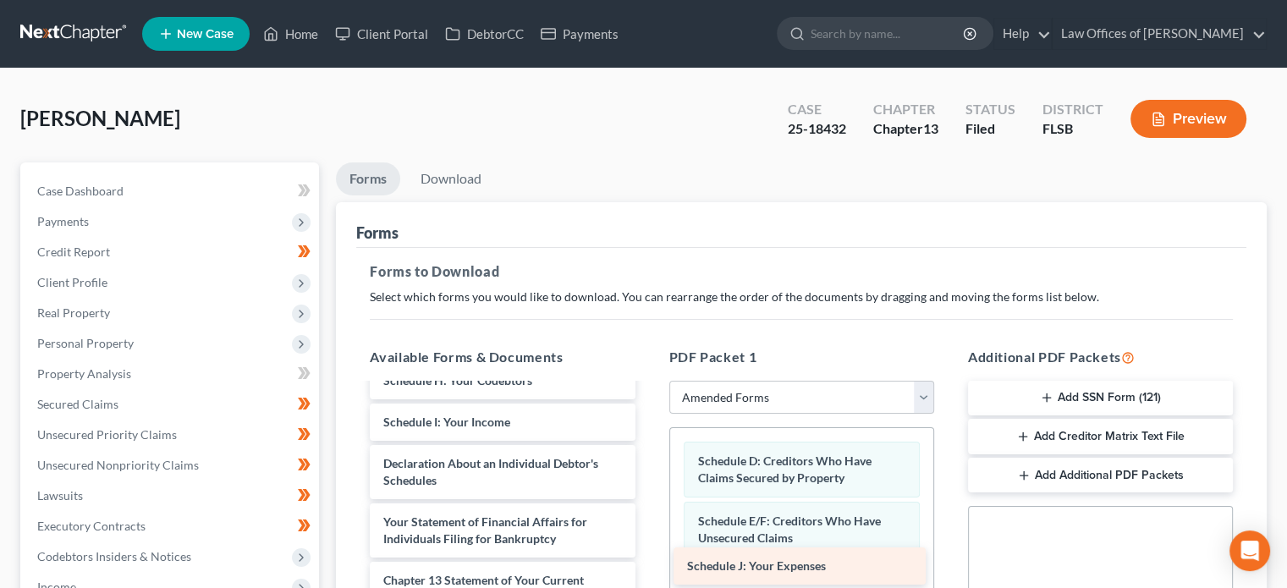
drag, startPoint x: 487, startPoint y: 464, endPoint x: 785, endPoint y: 569, distance: 315.9
click at [648, 569] on div "Schedule J: Your Expenses Voluntary Petition for Individuals Filing for Bankrup…" at bounding box center [502, 480] width 292 height 753
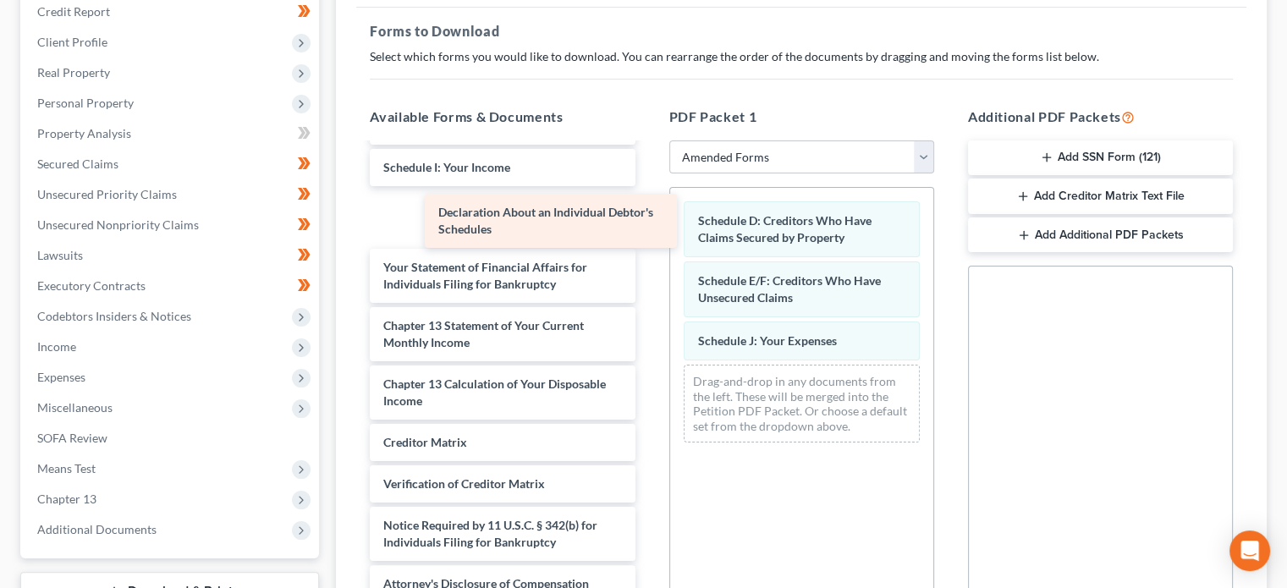
scroll to position [237, 0]
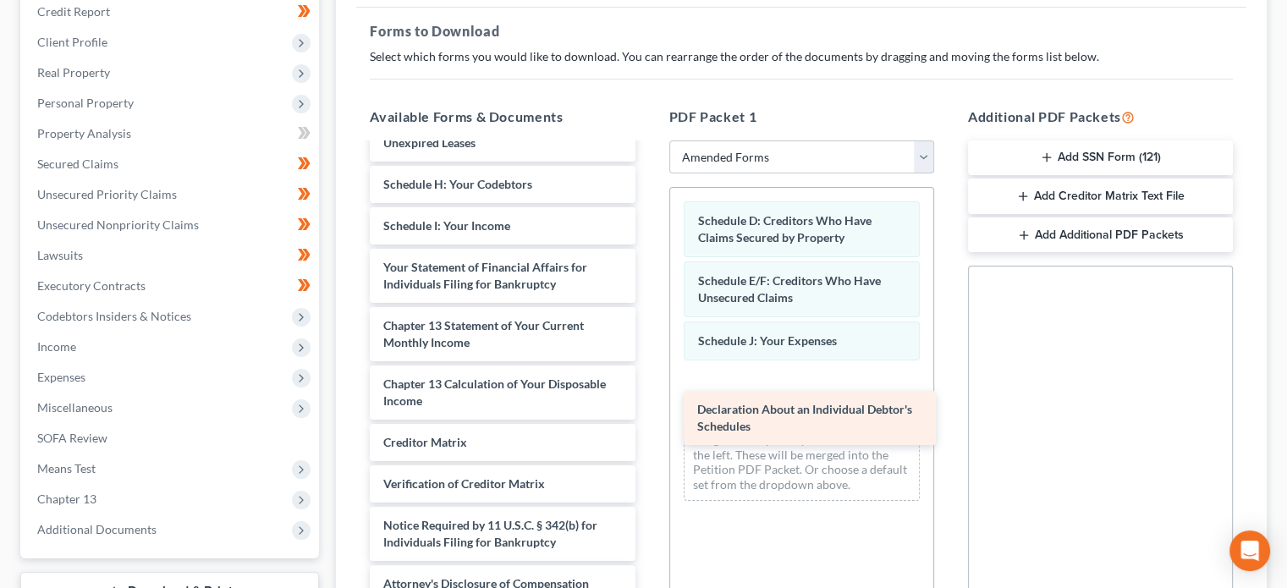
drag, startPoint x: 465, startPoint y: 209, endPoint x: 779, endPoint y: 412, distance: 374.0
click at [648, 412] on div "Declaration About an Individual Debtor's Schedules Voluntary Petition for Indiv…" at bounding box center [502, 255] width 292 height 695
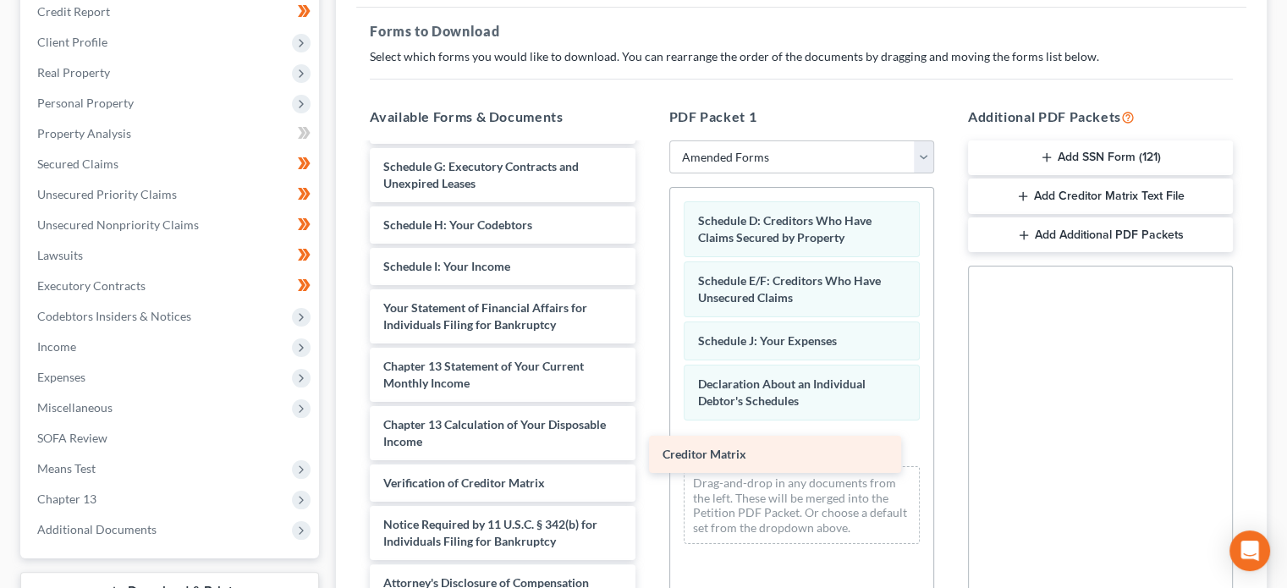
scroll to position [196, 0]
drag, startPoint x: 472, startPoint y: 430, endPoint x: 772, endPoint y: 449, distance: 300.2
click at [648, 449] on div "Creditor Matrix Voluntary Petition for Individuals Filing for Bankruptcy Summar…" at bounding box center [502, 274] width 292 height 653
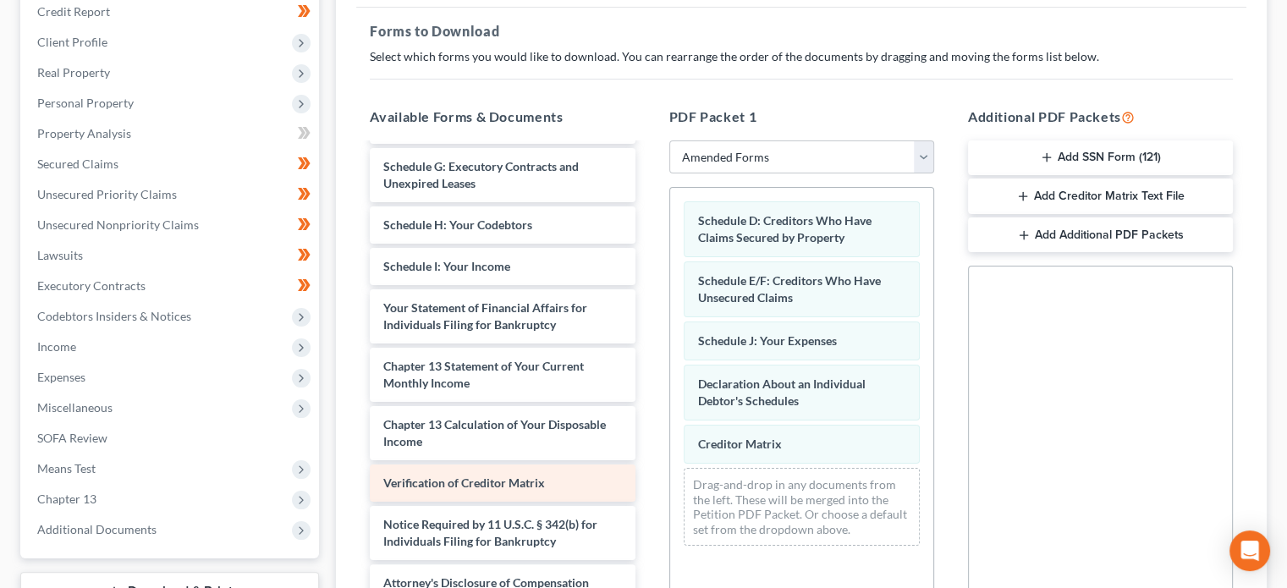
scroll to position [154, 0]
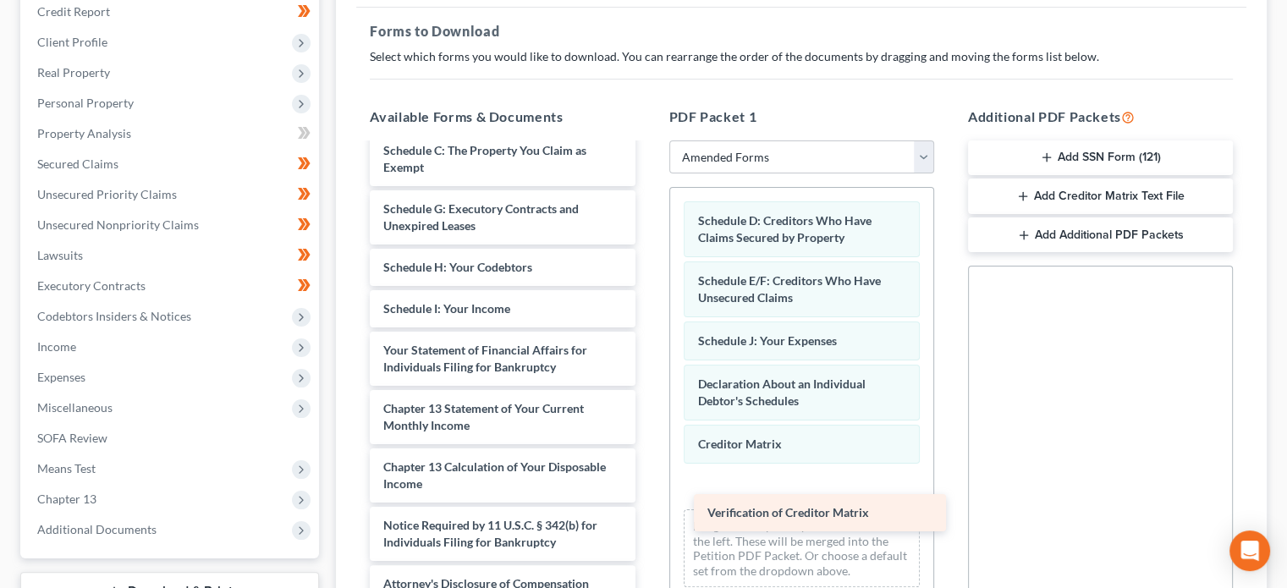
drag, startPoint x: 460, startPoint y: 483, endPoint x: 772, endPoint y: 510, distance: 312.6
click at [648, 510] on div "Verification of Creditor Matrix Voluntary Petition for Individuals Filing for B…" at bounding box center [502, 297] width 292 height 612
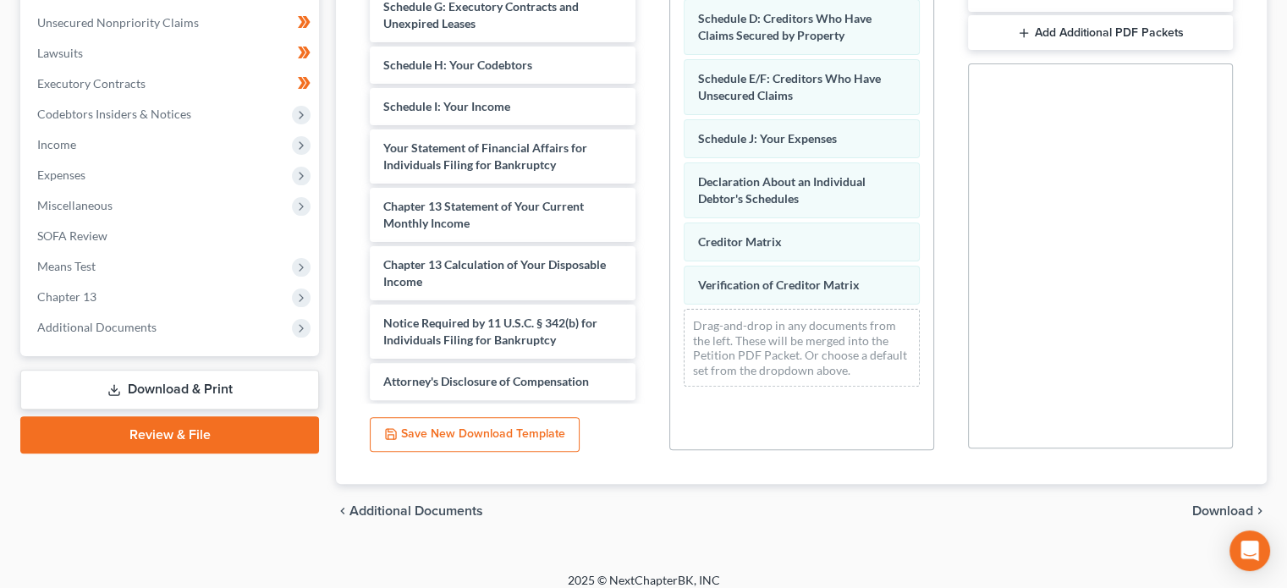
scroll to position [455, 0]
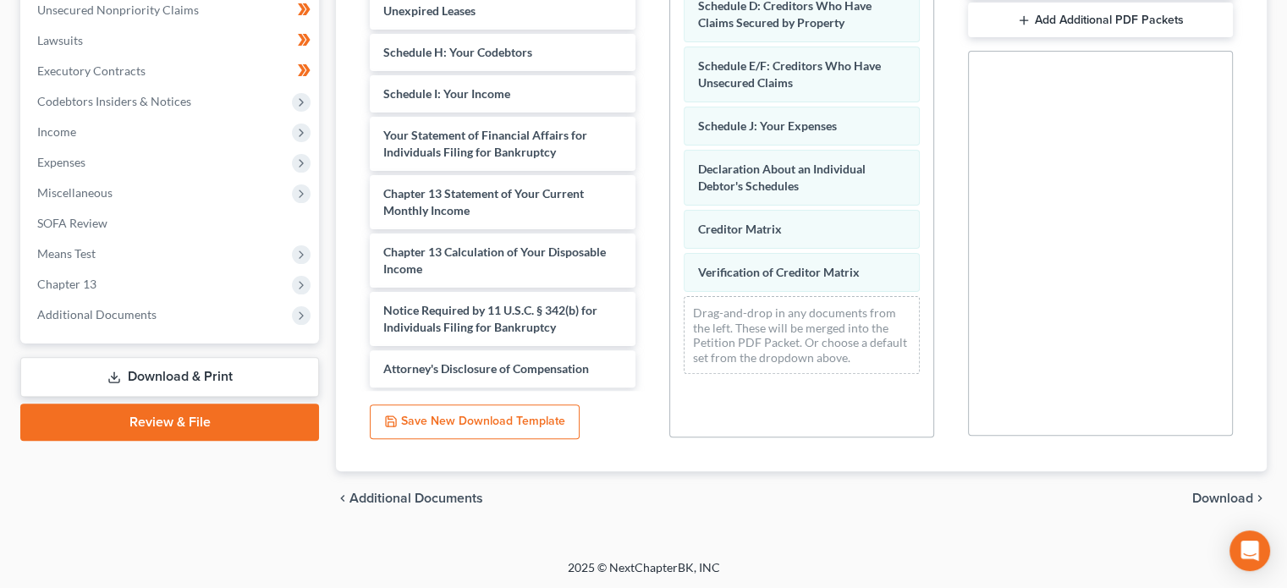
click at [1202, 492] on span "Download" at bounding box center [1223, 499] width 61 height 14
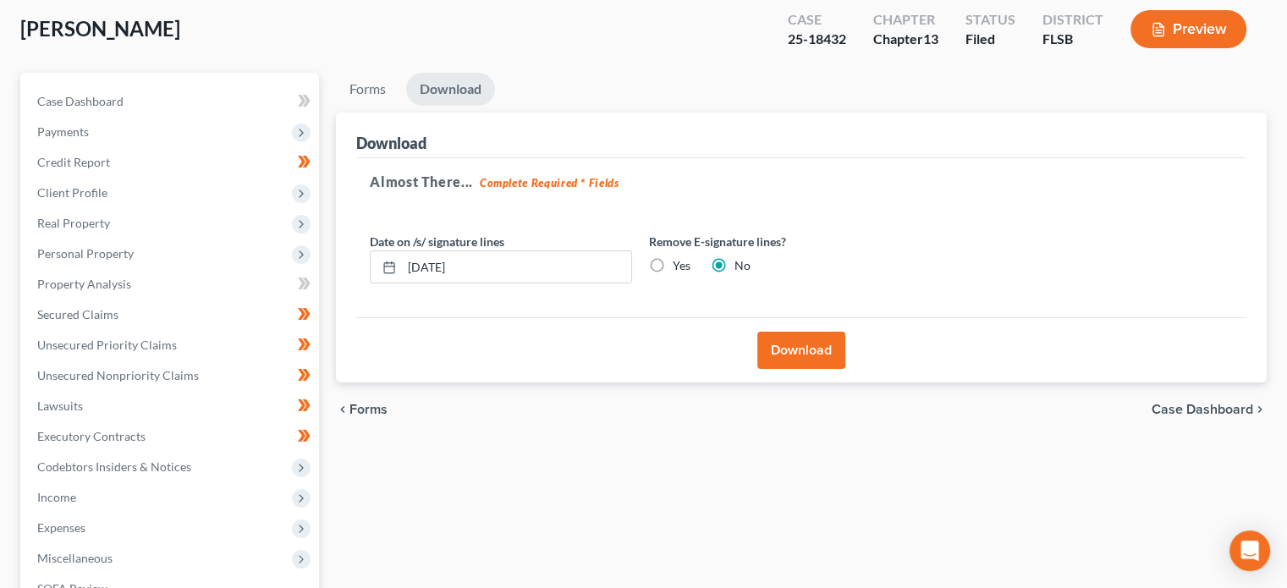
scroll to position [86, 0]
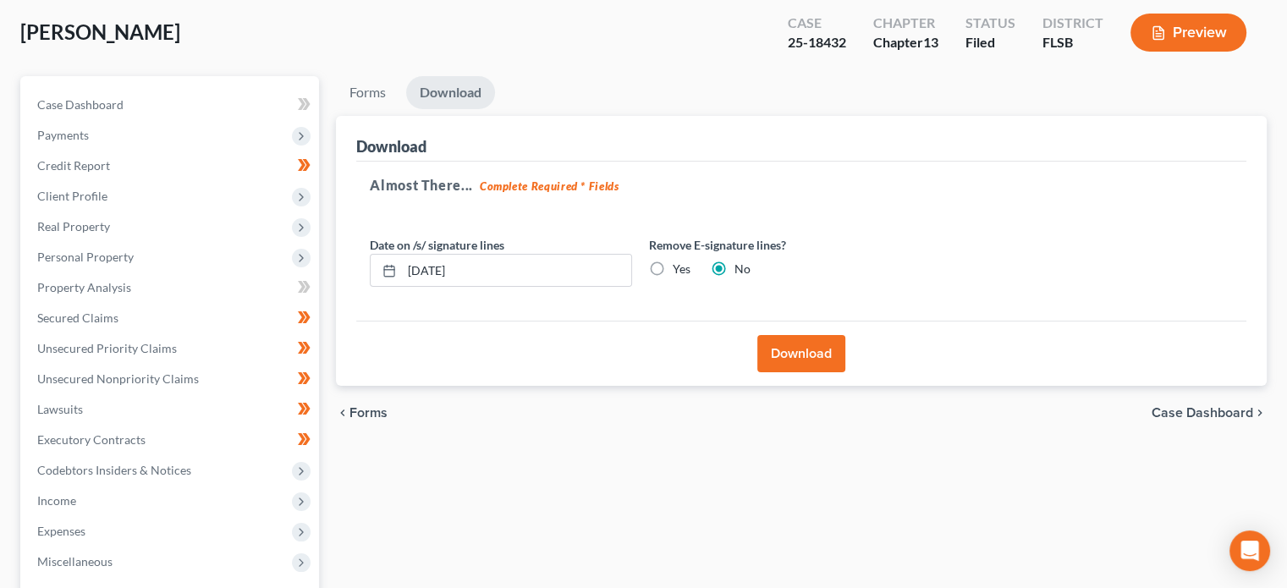
click at [787, 357] on button "Download" at bounding box center [801, 353] width 88 height 37
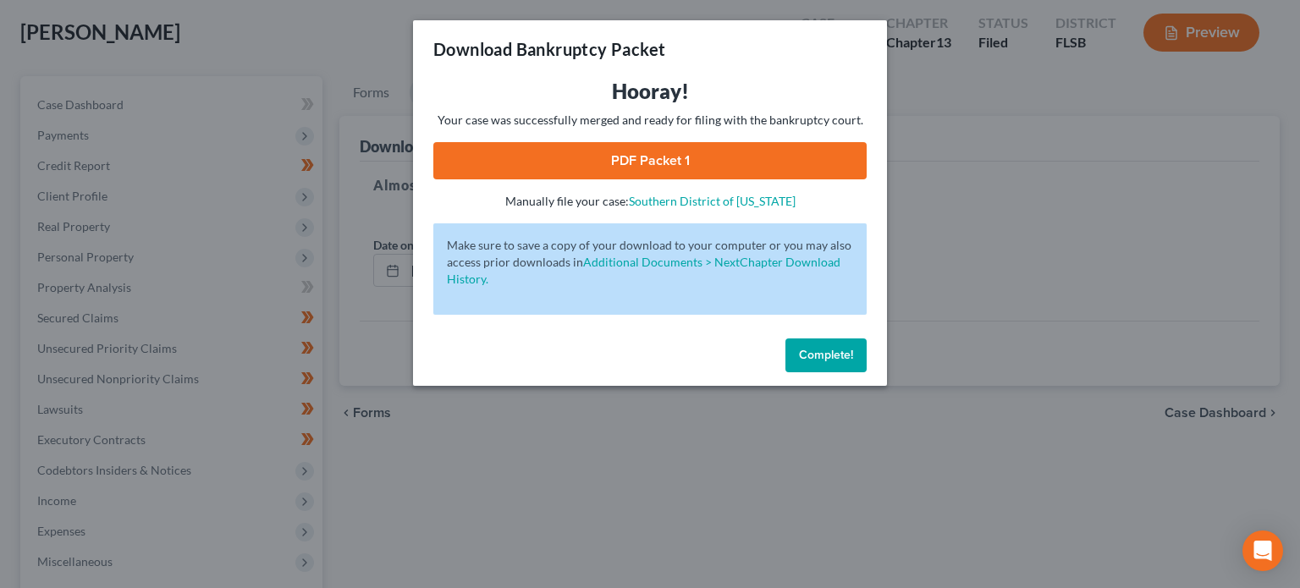
click at [669, 158] on link "PDF Packet 1" at bounding box center [649, 160] width 433 height 37
click at [824, 363] on button "Complete!" at bounding box center [825, 356] width 81 height 34
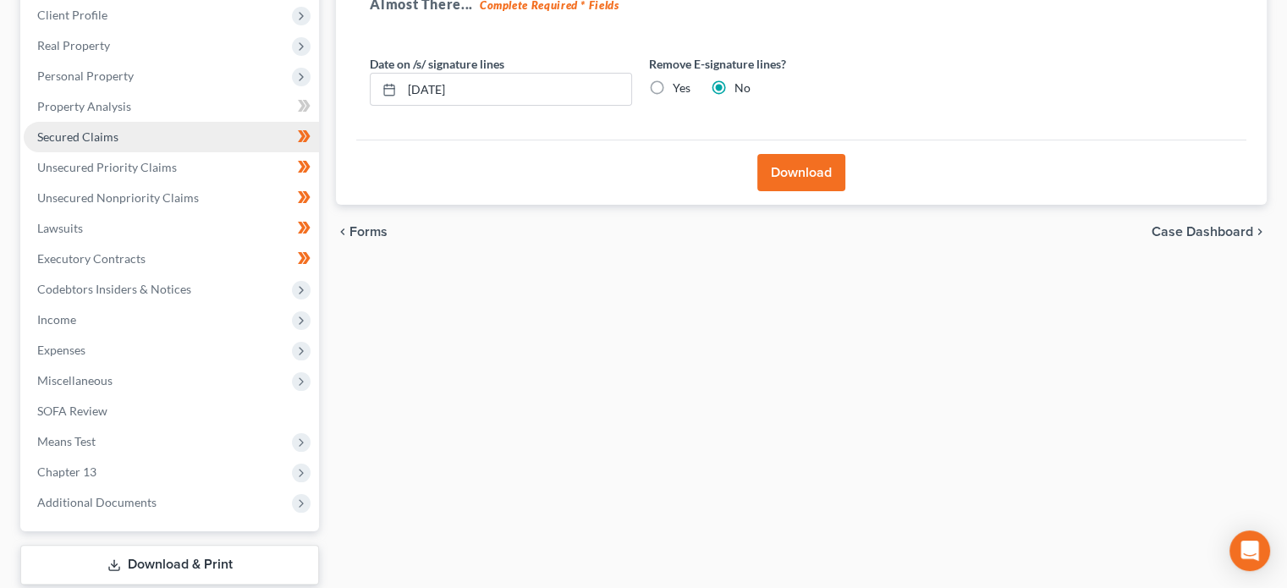
scroll to position [271, 0]
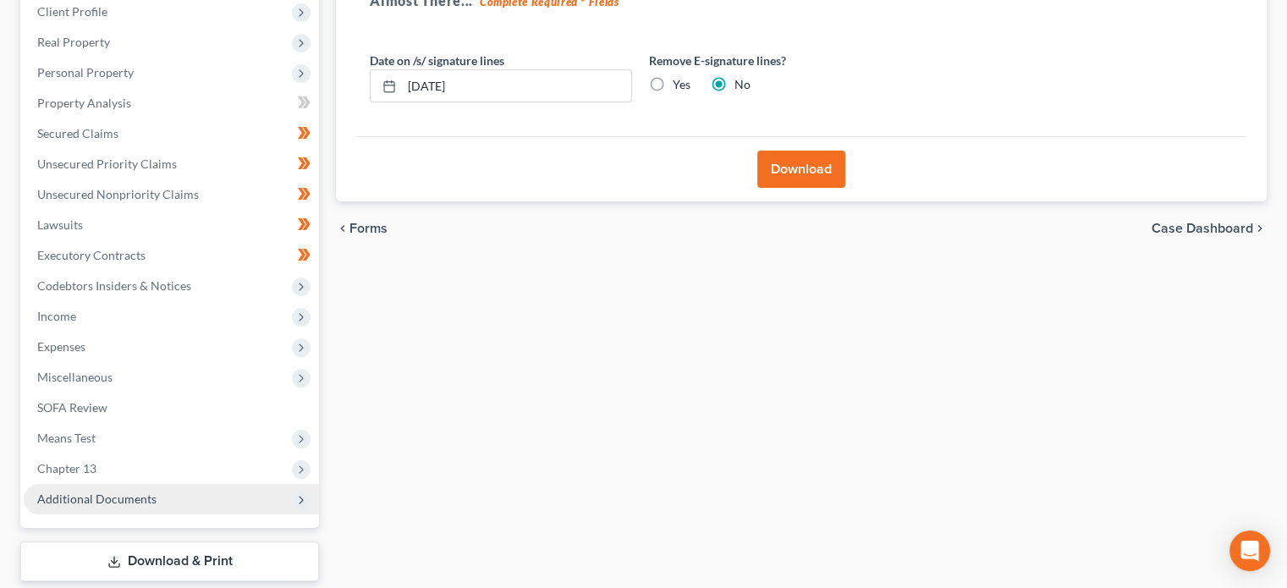
click at [142, 496] on span "Additional Documents" at bounding box center [96, 499] width 119 height 14
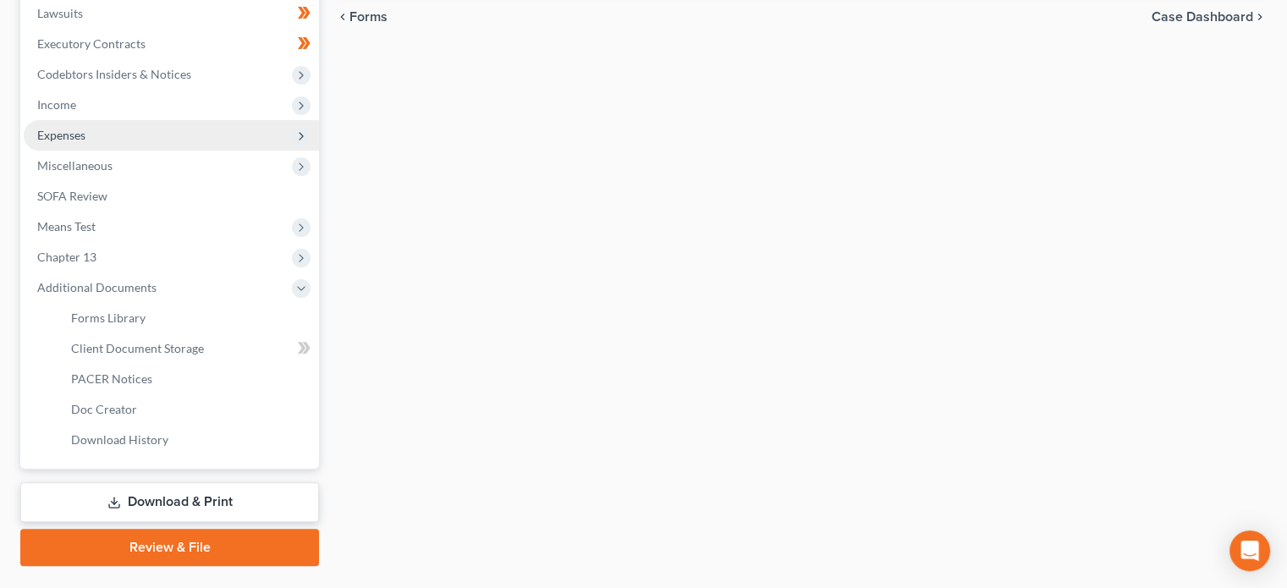
scroll to position [484, 0]
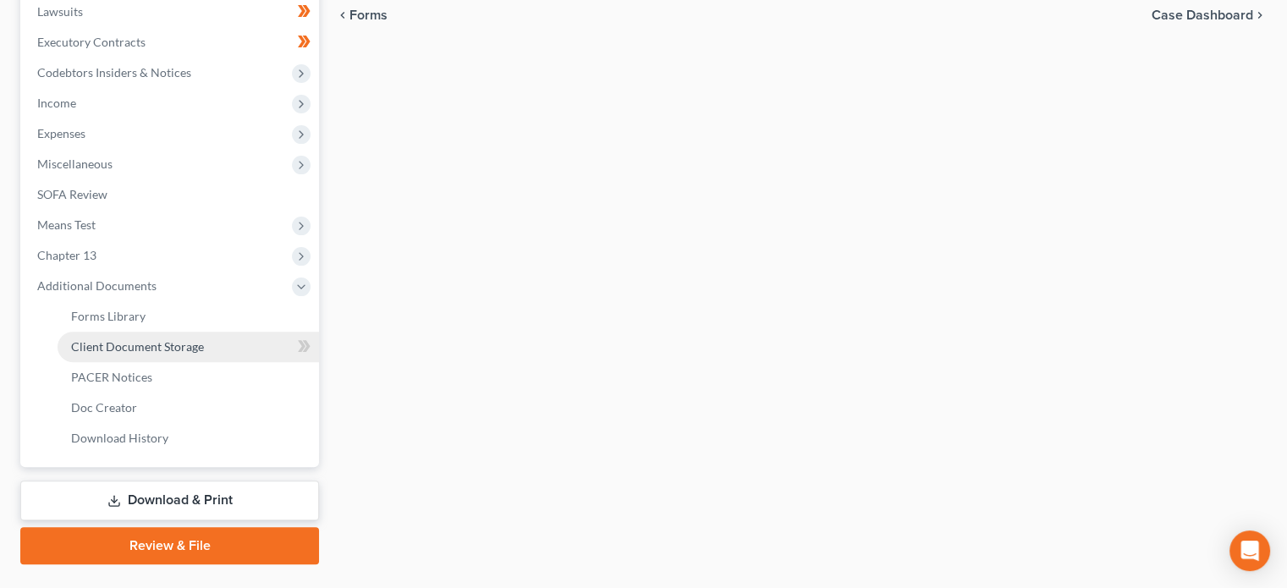
click at [170, 344] on span "Client Document Storage" at bounding box center [137, 346] width 133 height 14
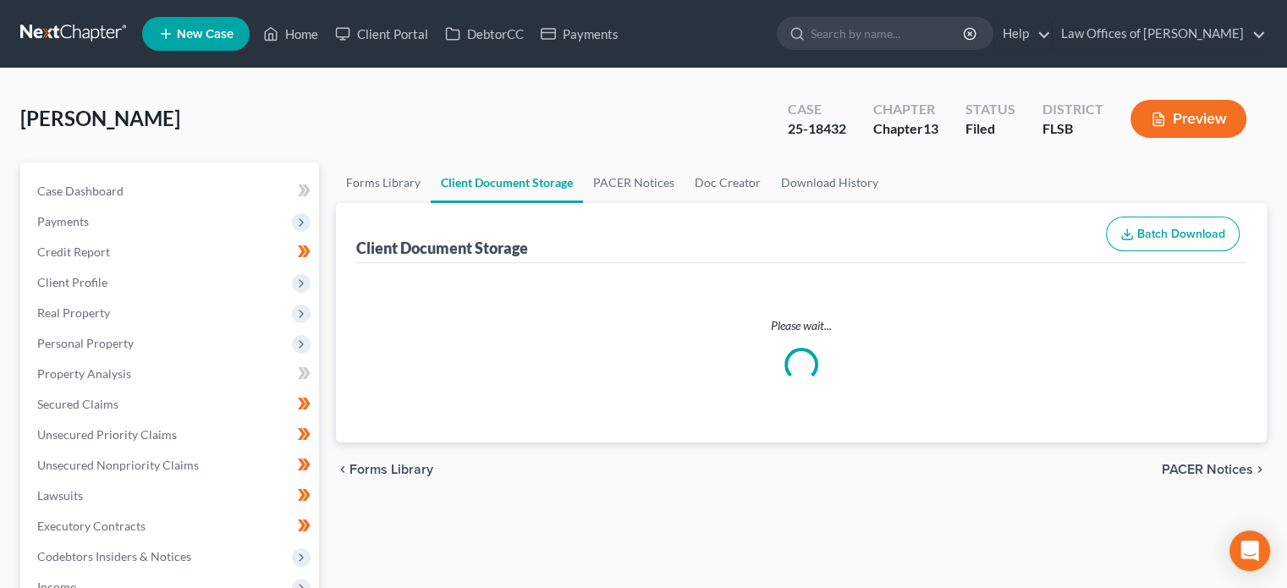
select select "9"
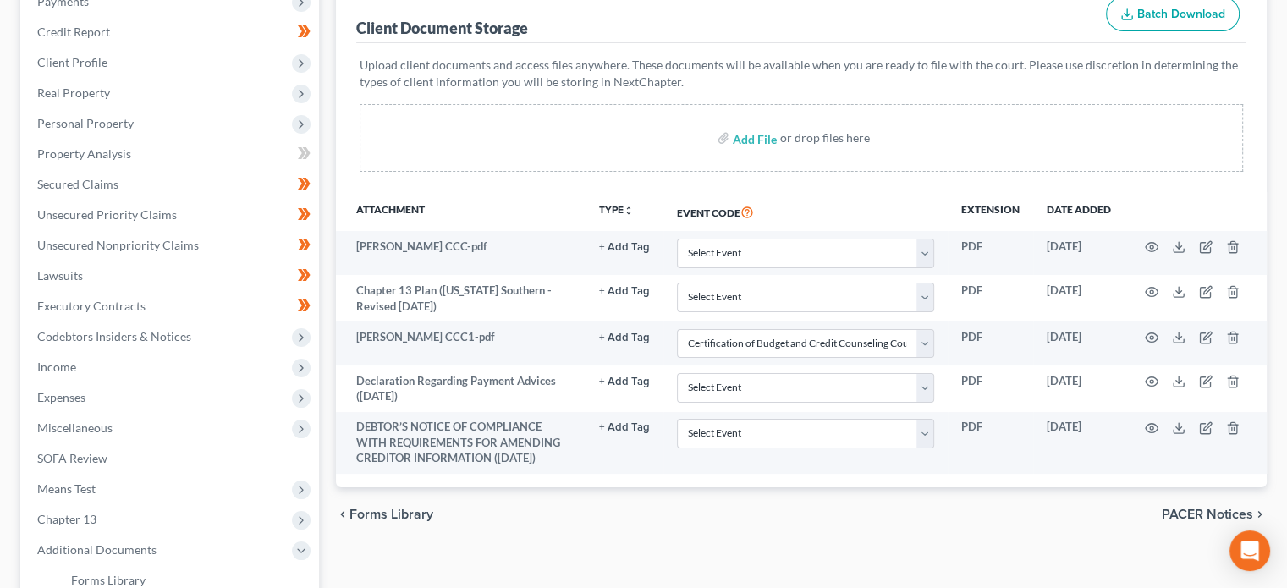
scroll to position [213, 0]
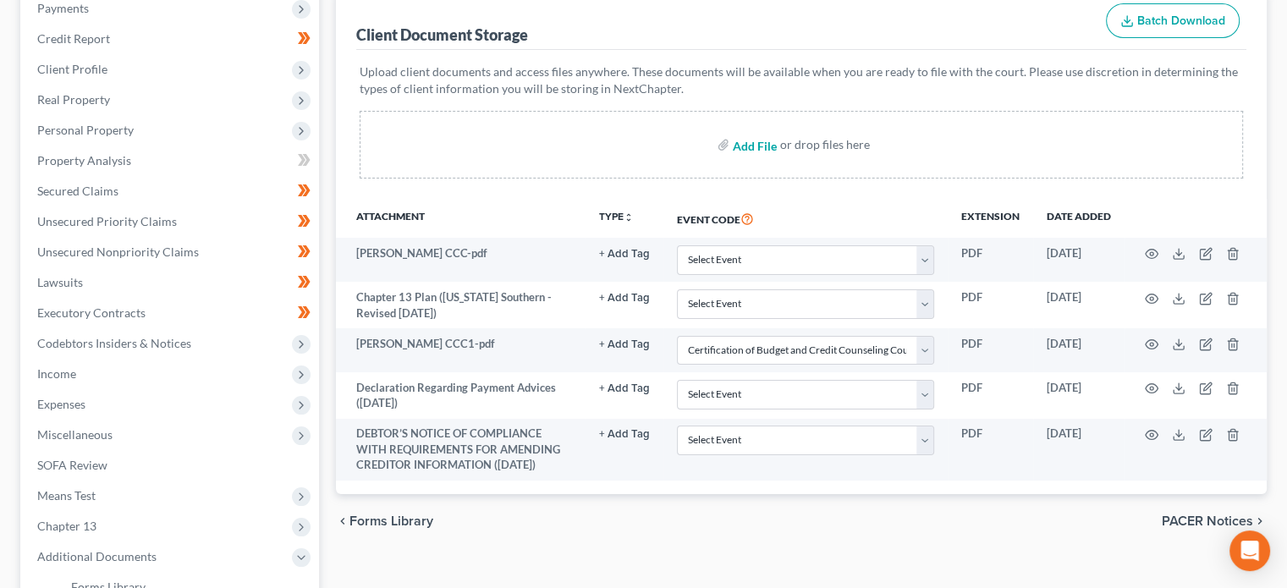
click at [749, 140] on input "file" at bounding box center [753, 144] width 41 height 30
type input "C:\fakepath\2025_10_08 Richard White - Amended DEFJ.pdf"
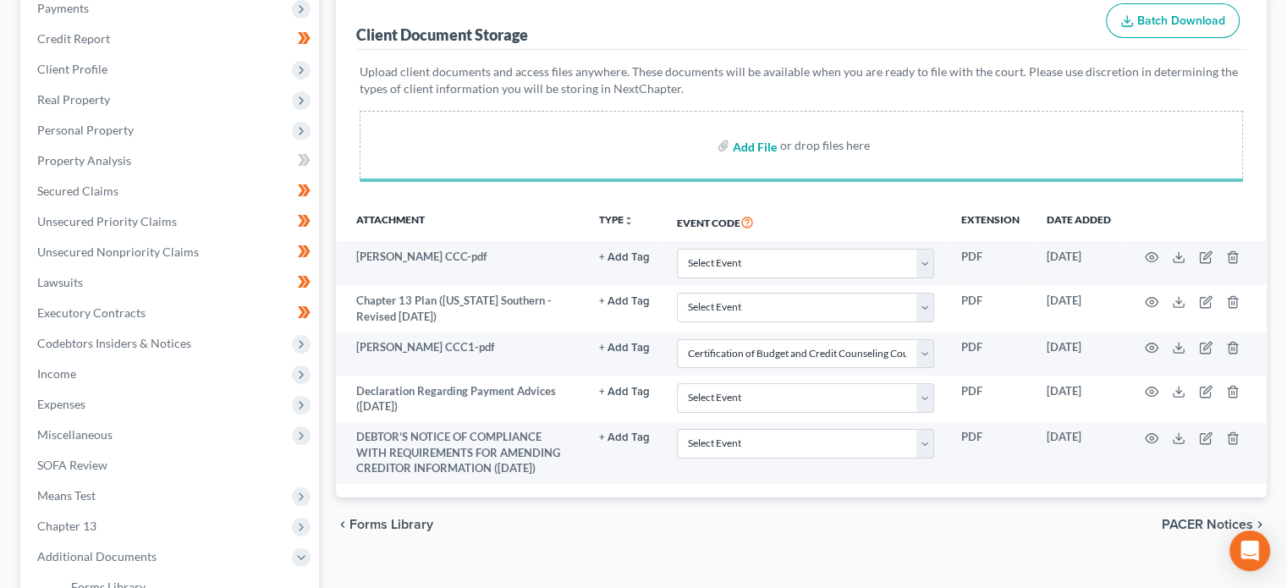
select select "9"
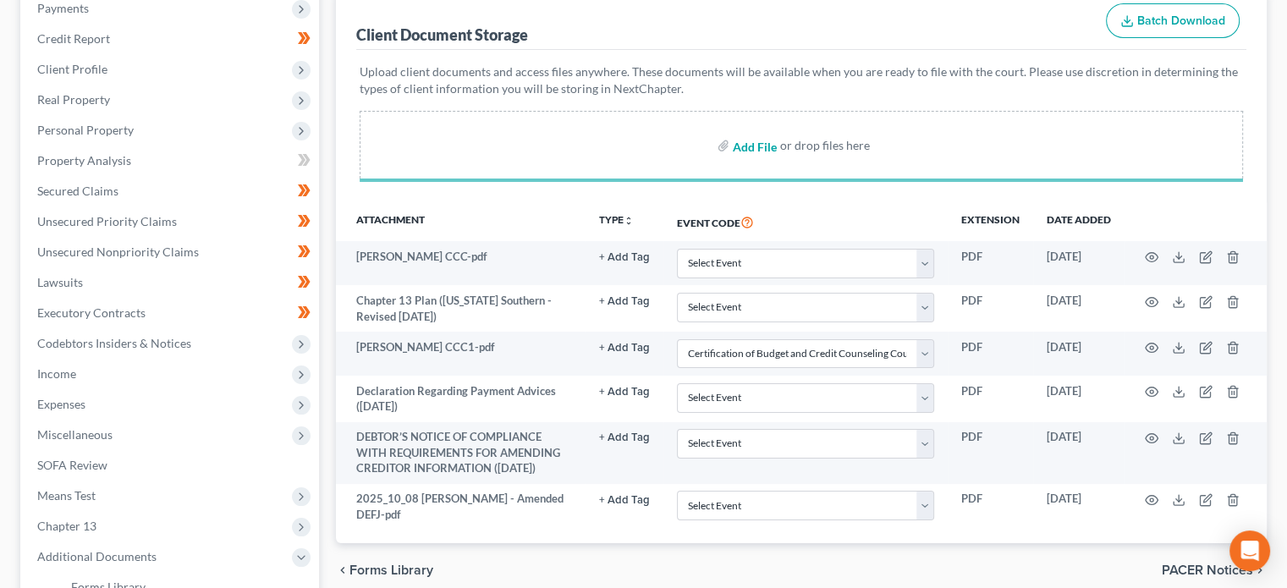
select select "9"
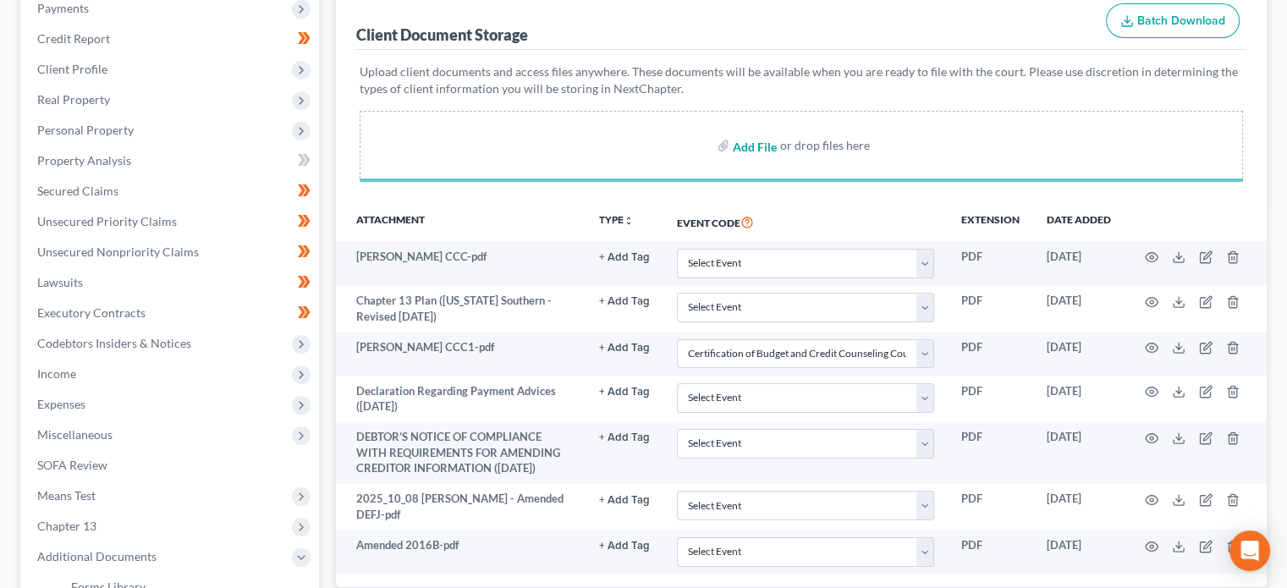
select select "9"
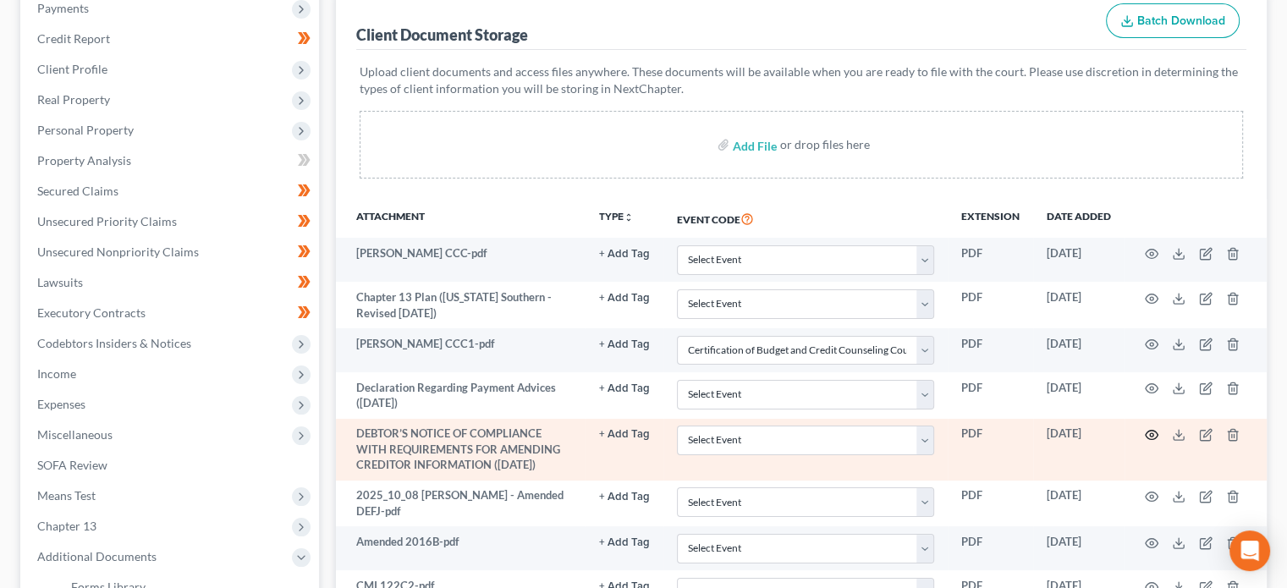
click at [1147, 432] on icon "button" at bounding box center [1152, 435] width 14 height 14
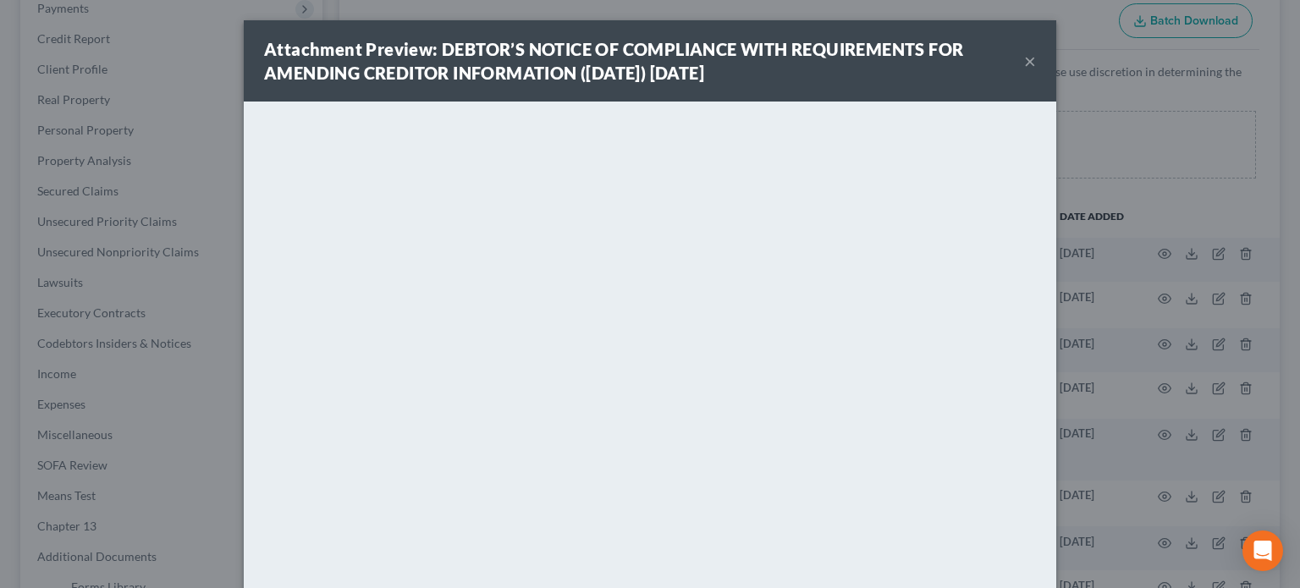
click at [1024, 62] on button "×" at bounding box center [1030, 61] width 12 height 20
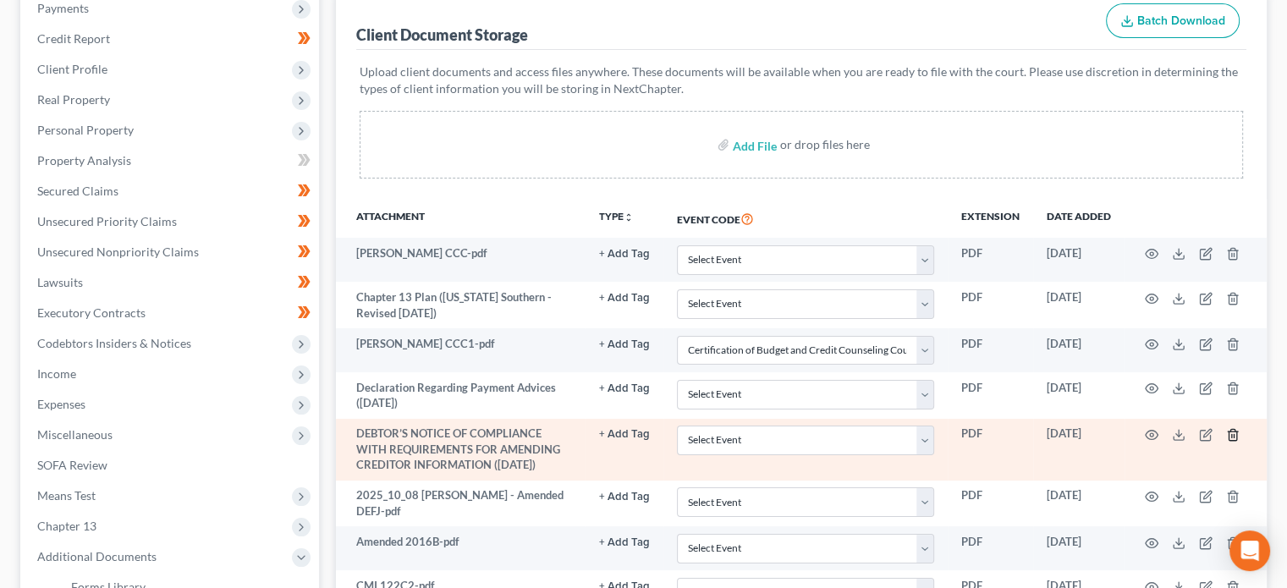
click at [1234, 434] on line "button" at bounding box center [1234, 435] width 0 height 3
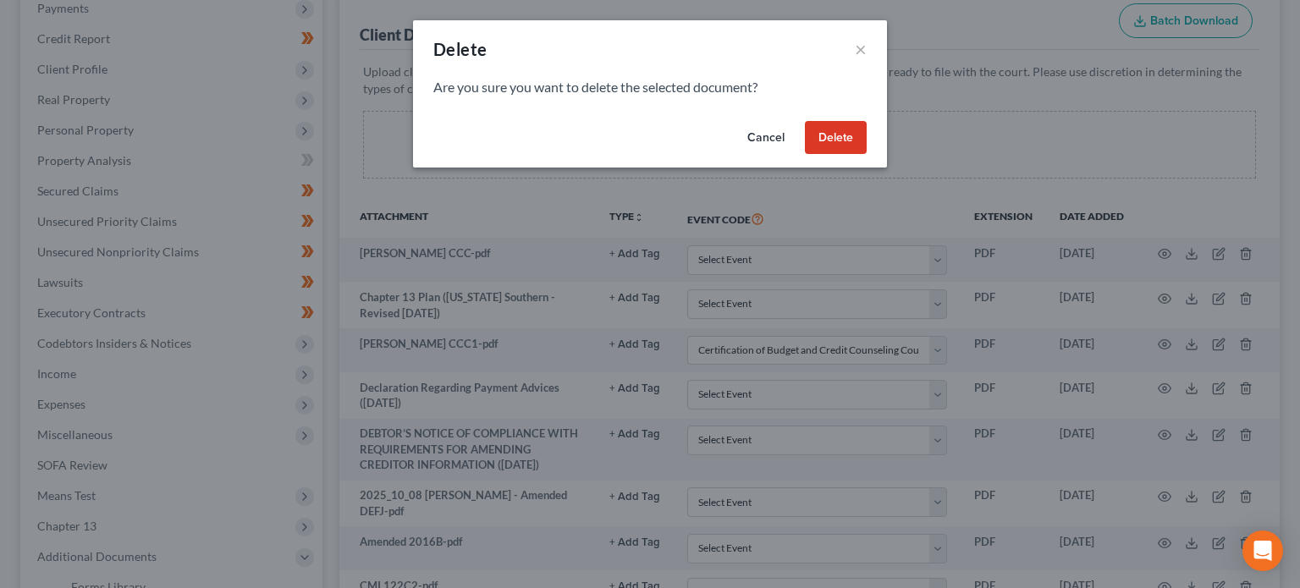
click at [863, 142] on button "Delete" at bounding box center [836, 138] width 62 height 34
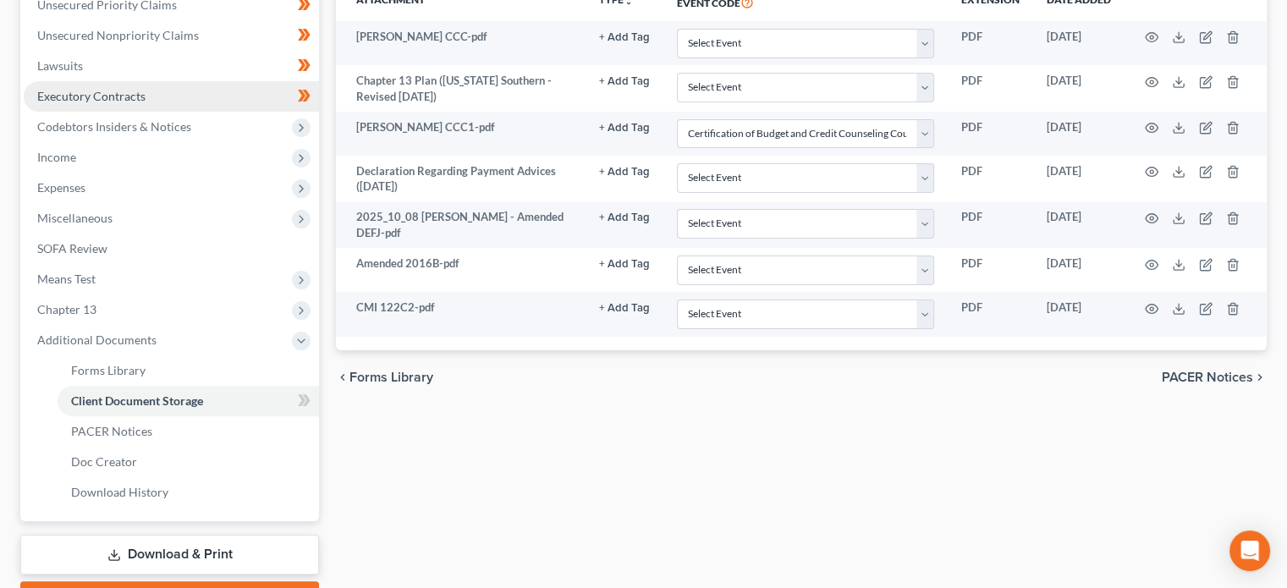
scroll to position [455, 0]
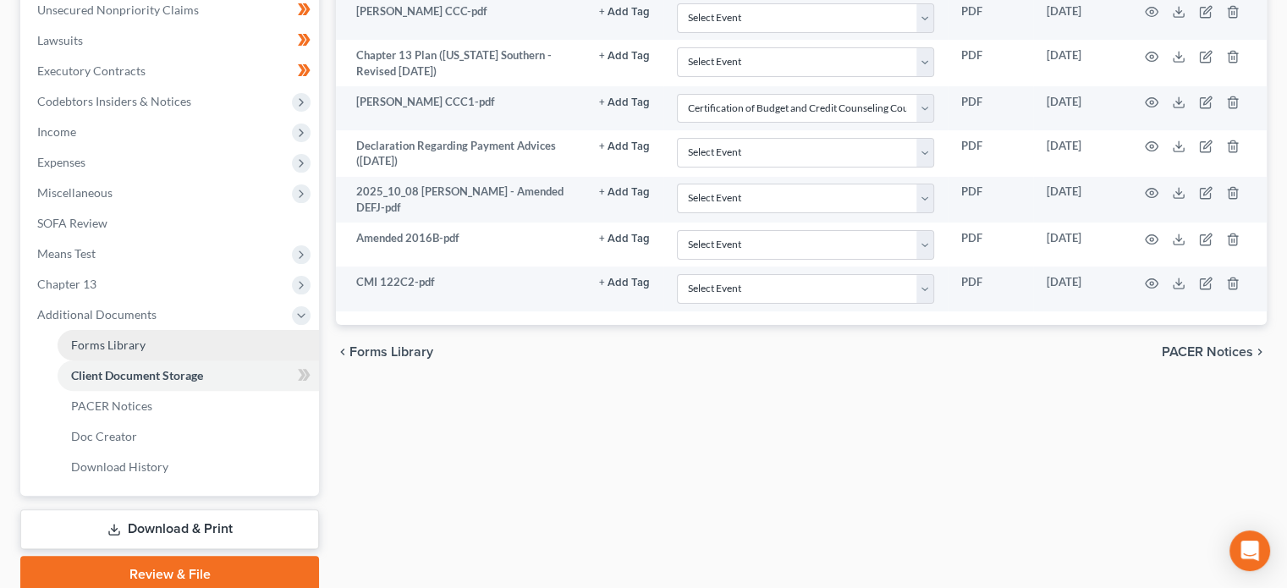
click at [132, 354] on link "Forms Library" at bounding box center [189, 345] width 262 height 30
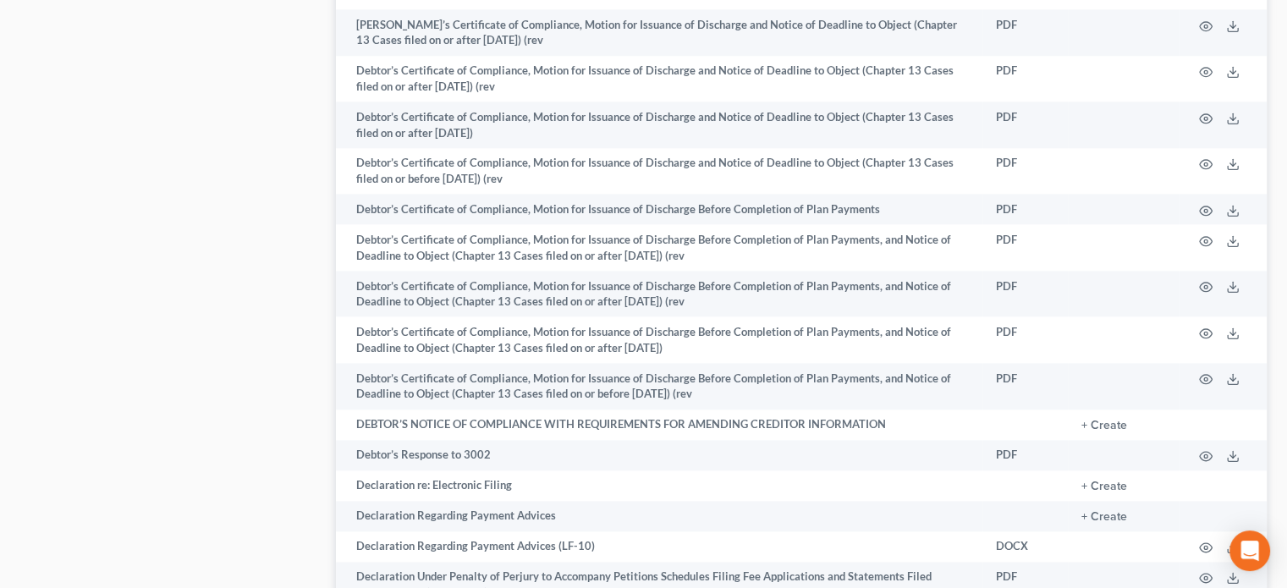
scroll to position [1989, 0]
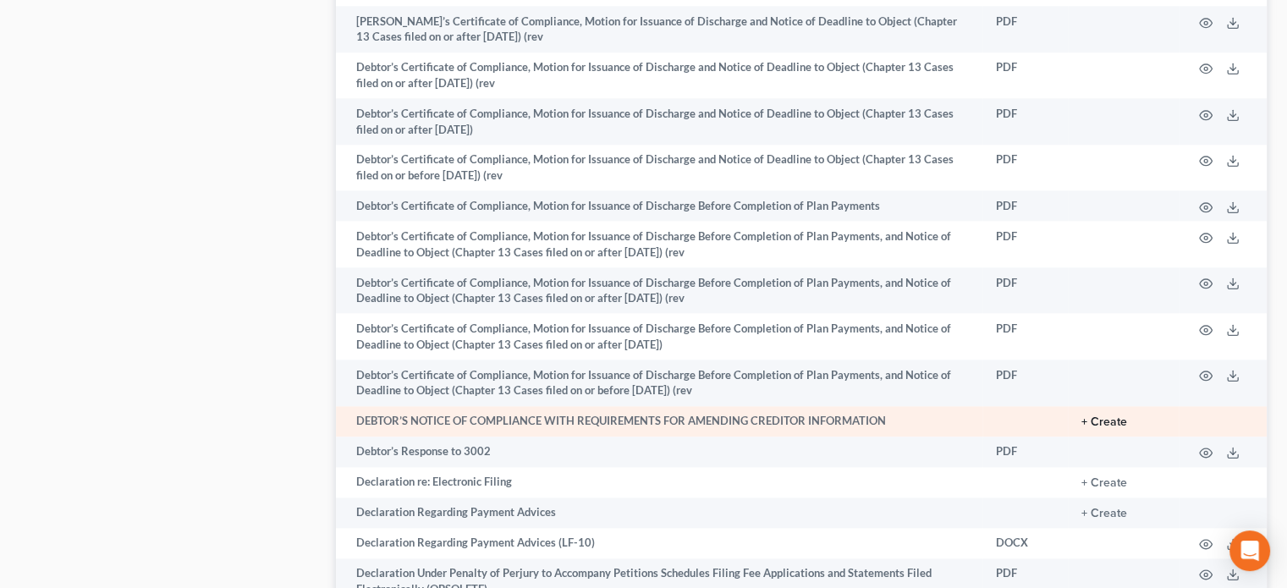
click at [1107, 428] on button "+ Create" at bounding box center [1105, 422] width 46 height 12
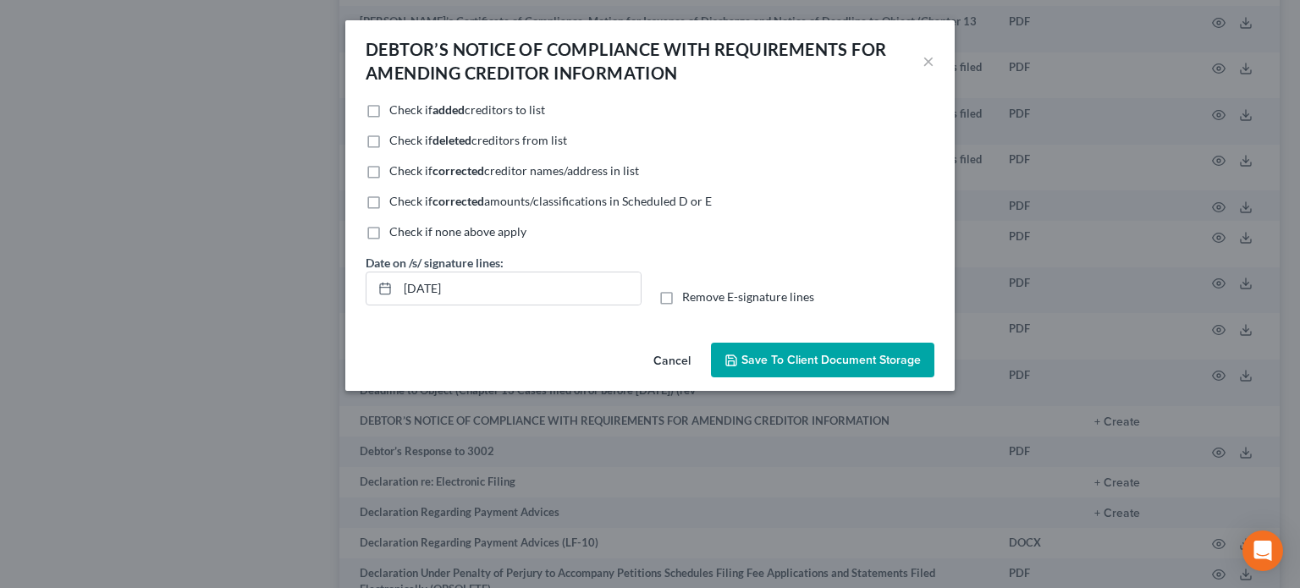
click at [389, 109] on label "Check if added creditors to list" at bounding box center [467, 110] width 156 height 17
click at [396, 109] on input "Check if added creditors to list" at bounding box center [401, 107] width 11 height 11
checkbox input "true"
click at [760, 358] on span "Save to Client Document Storage" at bounding box center [830, 360] width 179 height 14
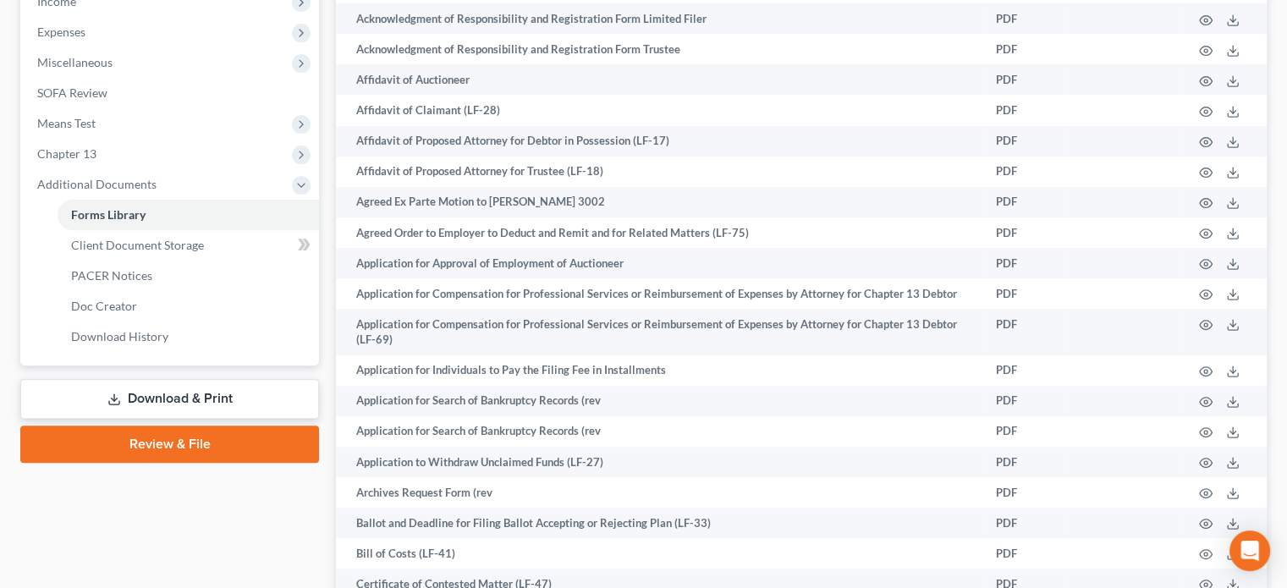
scroll to position [587, 0]
click at [196, 434] on link "Review & File" at bounding box center [169, 442] width 299 height 37
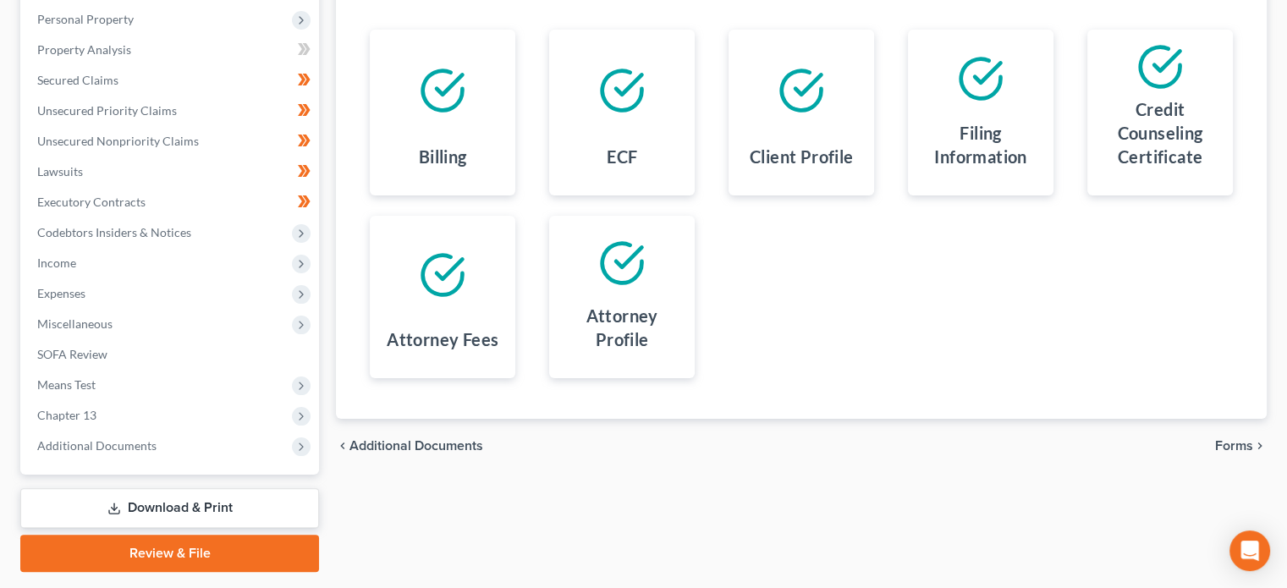
scroll to position [330, 0]
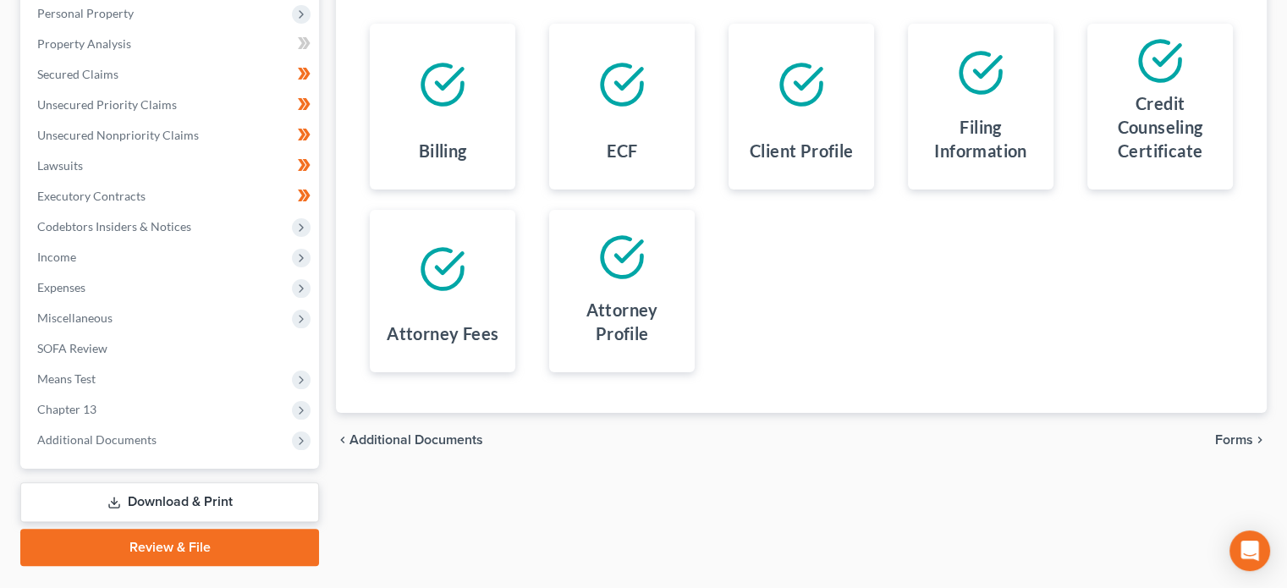
click at [1240, 433] on span "Forms" at bounding box center [1234, 440] width 38 height 14
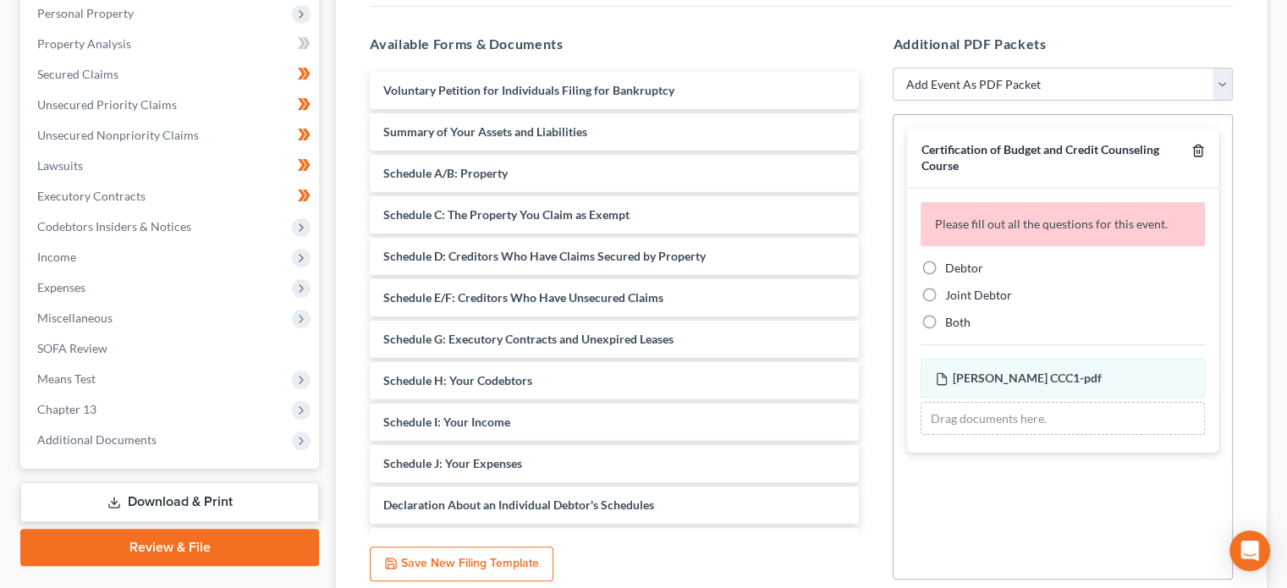
click at [1198, 147] on polyline "button" at bounding box center [1198, 147] width 10 height 0
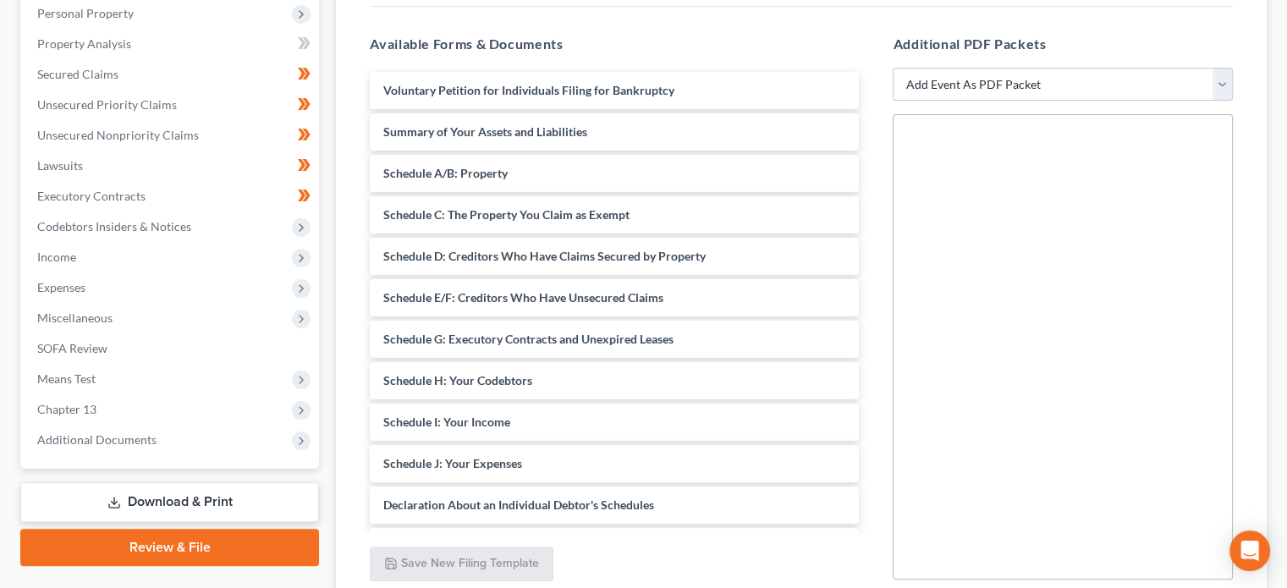
click at [1231, 81] on select "Add Event As PDF Packet Affidavit Notice of Case Reassignment Affidavit to Defe…" at bounding box center [1063, 85] width 340 height 34
select select "27"
click at [893, 68] on select "Add Event As PDF Packet Affidavit Notice of Case Reassignment Affidavit to Defe…" at bounding box center [1063, 85] width 340 height 34
select select
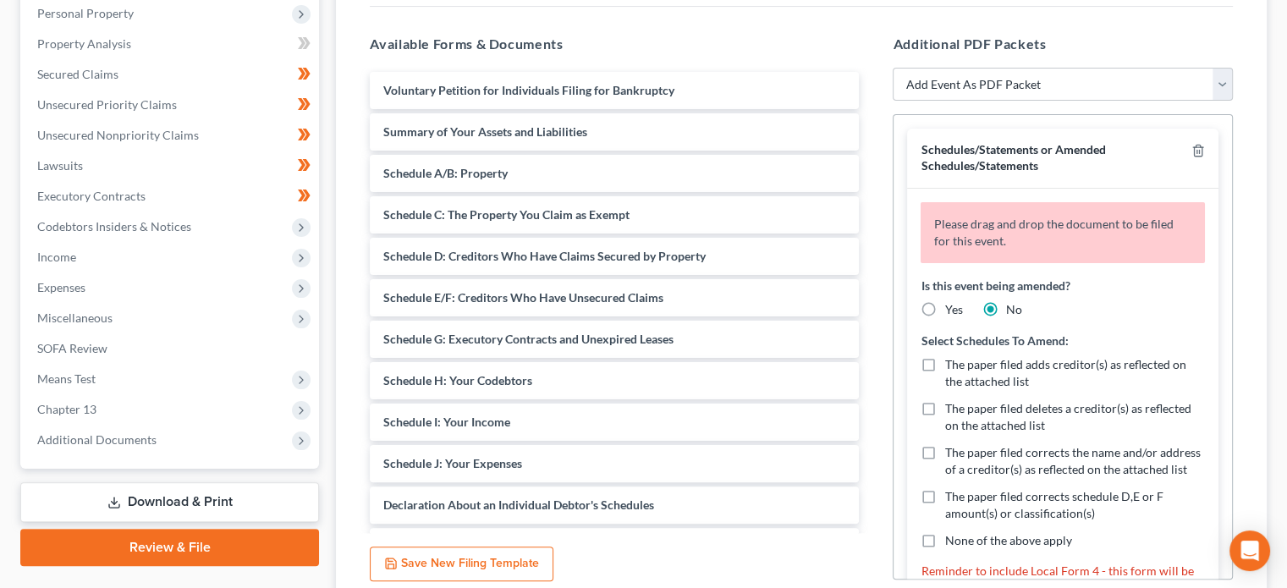
click at [945, 306] on label "Yes" at bounding box center [954, 309] width 18 height 17
click at [951, 306] on input "Yes" at bounding box center [956, 306] width 11 height 11
radio input "true"
radio input "false"
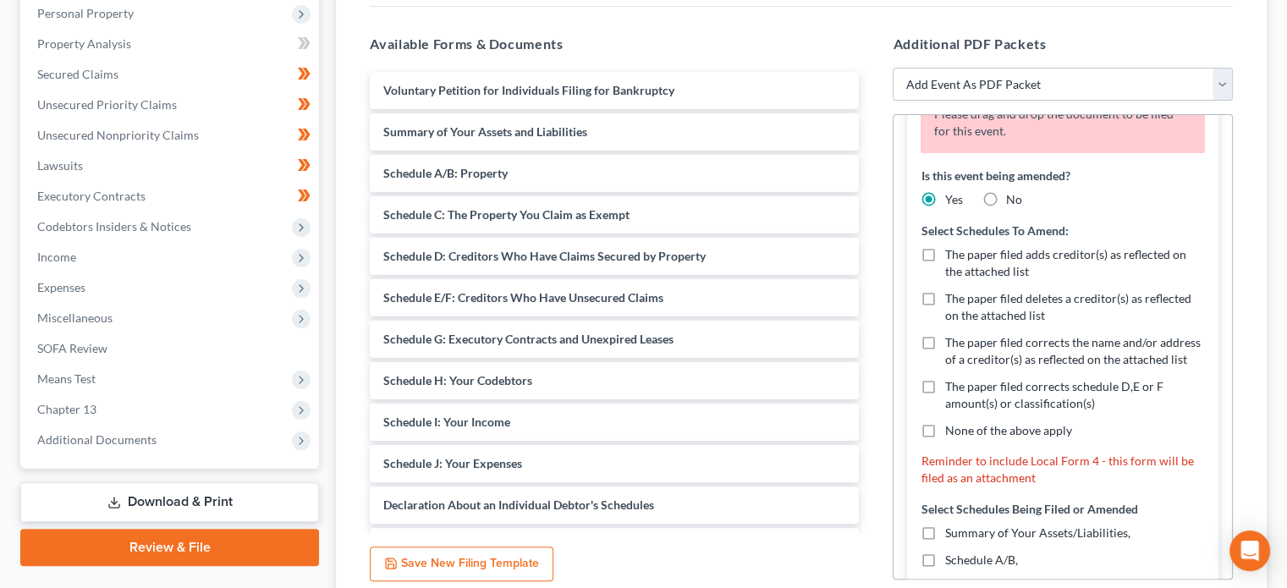
scroll to position [111, 0]
click at [945, 250] on label "The paper filed adds creditor(s) as reflected on the attached list" at bounding box center [1075, 262] width 261 height 34
click at [951, 250] on input "The paper filed adds creditor(s) as reflected on the attached list" at bounding box center [956, 250] width 11 height 11
checkbox input "true"
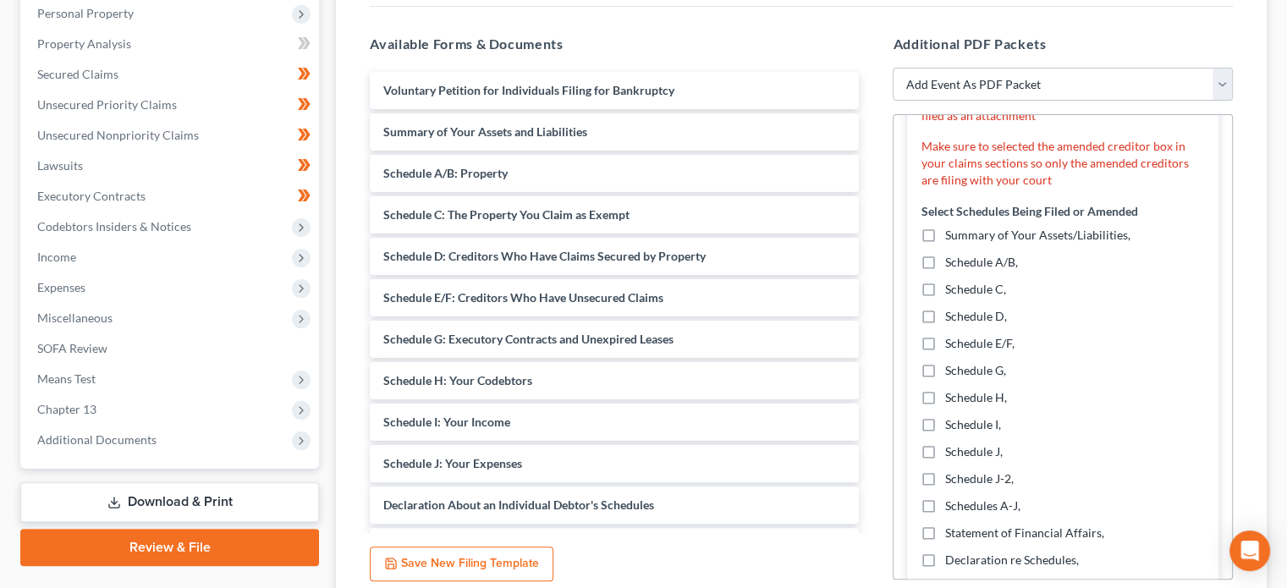
scroll to position [477, 0]
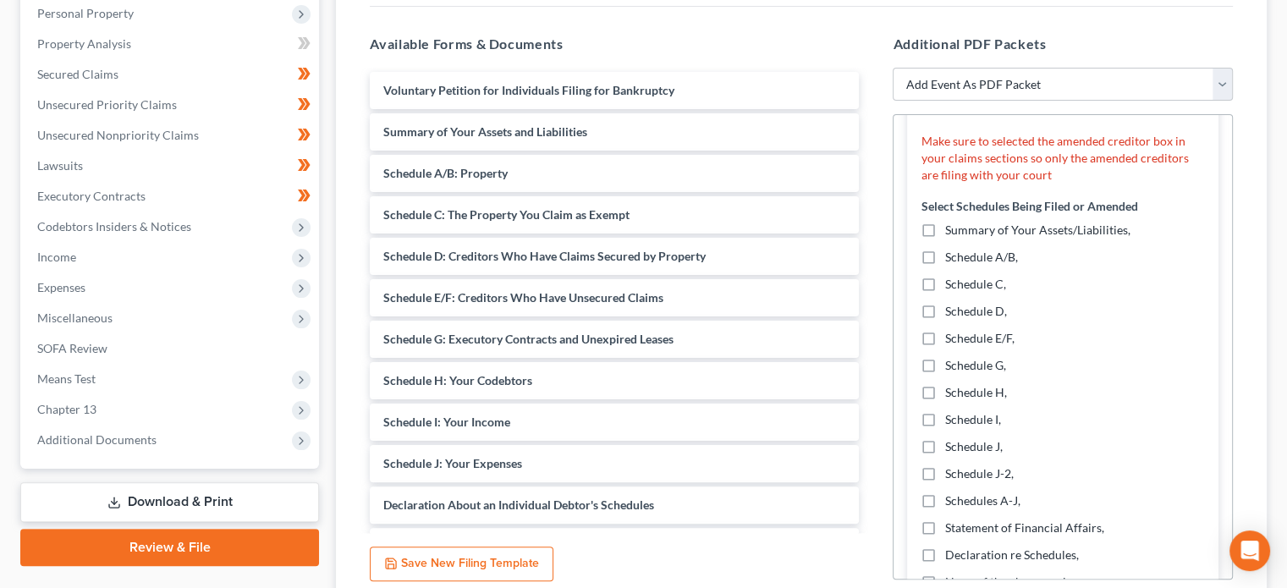
click at [945, 320] on label "Schedule D," at bounding box center [976, 311] width 62 height 17
click at [951, 314] on input "Schedule D," at bounding box center [956, 308] width 11 height 11
checkbox input "true"
click at [945, 347] on label "Schedule E/F," at bounding box center [979, 338] width 69 height 17
click at [951, 341] on input "Schedule E/F," at bounding box center [956, 335] width 11 height 11
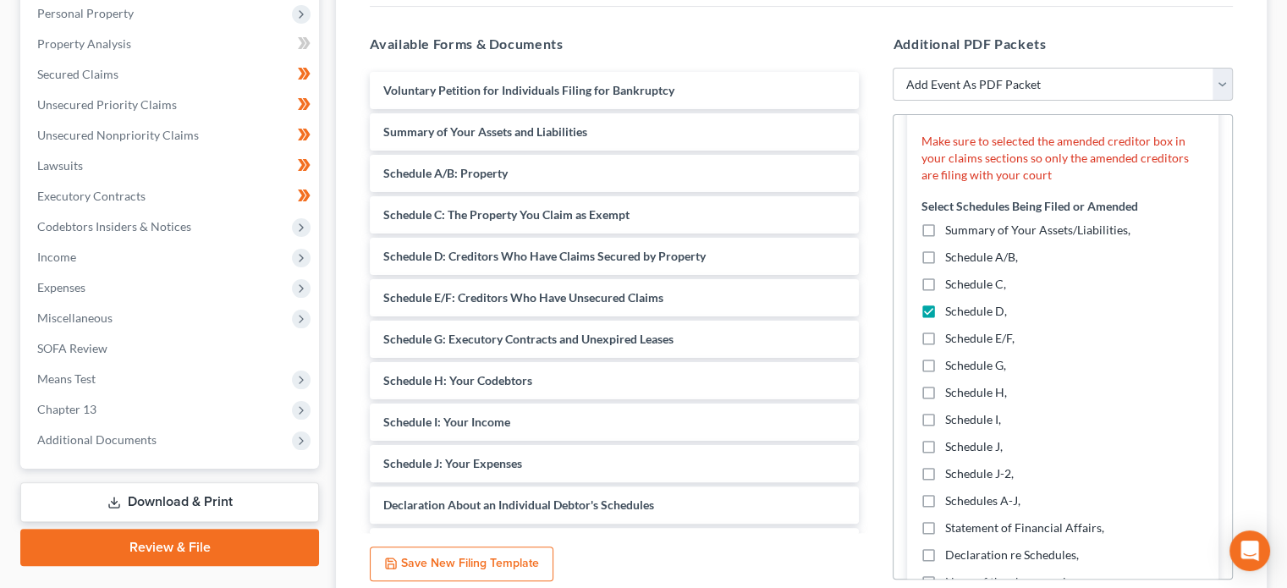
checkbox input "true"
click at [945, 455] on label "Schedule J," at bounding box center [974, 446] width 58 height 17
click at [951, 449] on input "Schedule J," at bounding box center [956, 443] width 11 height 11
checkbox input "true"
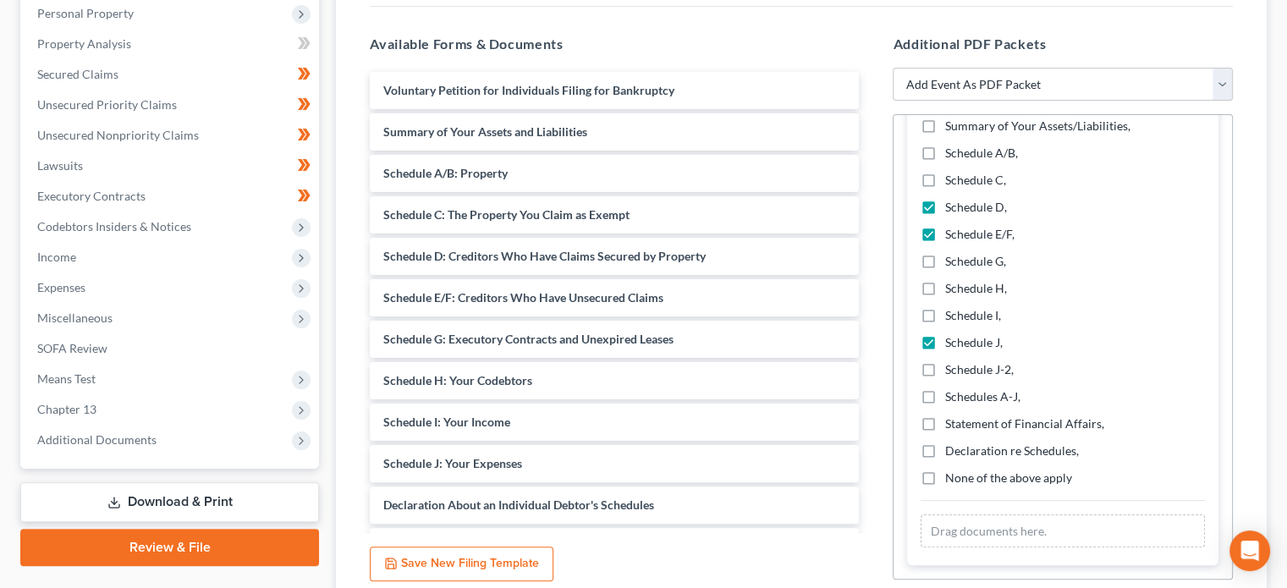
scroll to position [596, 0]
click at [945, 450] on label "Declaration re Schedules," at bounding box center [1012, 451] width 134 height 17
click at [951, 450] on input "Declaration re Schedules," at bounding box center [956, 448] width 11 height 11
checkbox input "true"
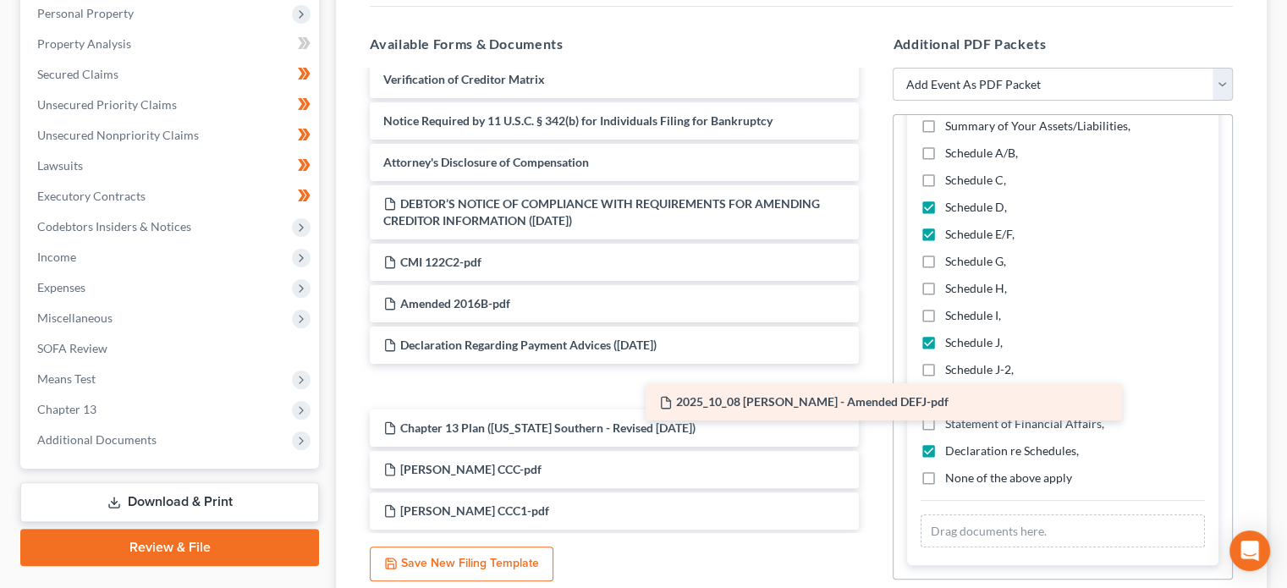
scroll to position [592, 0]
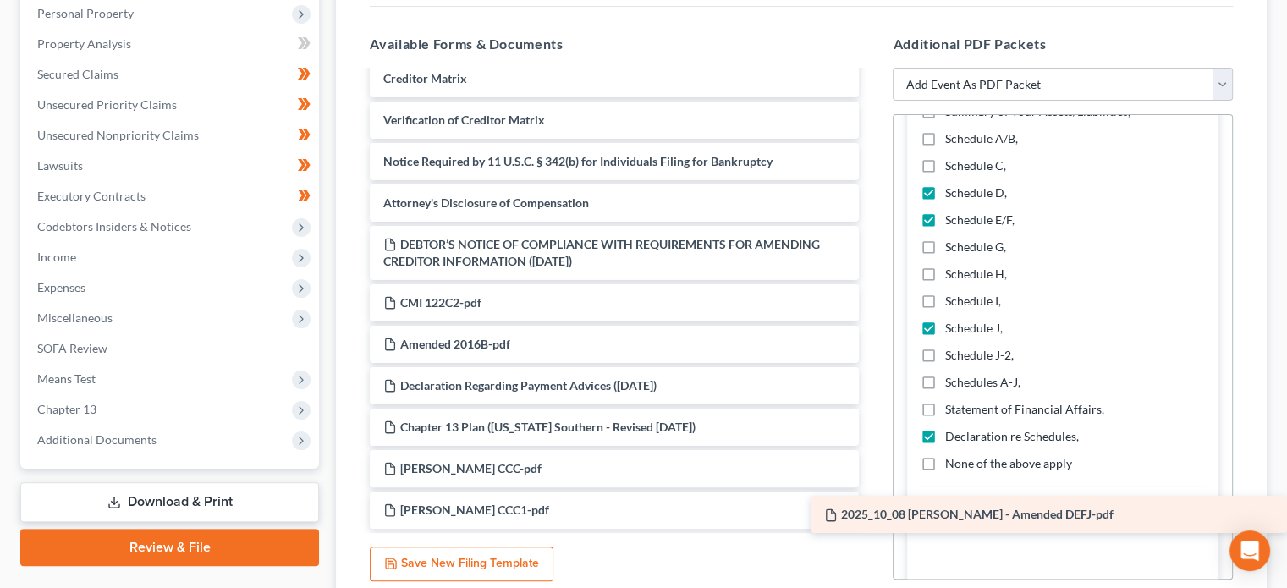
drag, startPoint x: 561, startPoint y: 334, endPoint x: 1019, endPoint y: 506, distance: 489.0
click at [873, 506] on div "2025_10_08 Richard White - Amended DEFJ-pdf Voluntary Petition for Individuals …" at bounding box center [614, 3] width 516 height 1049
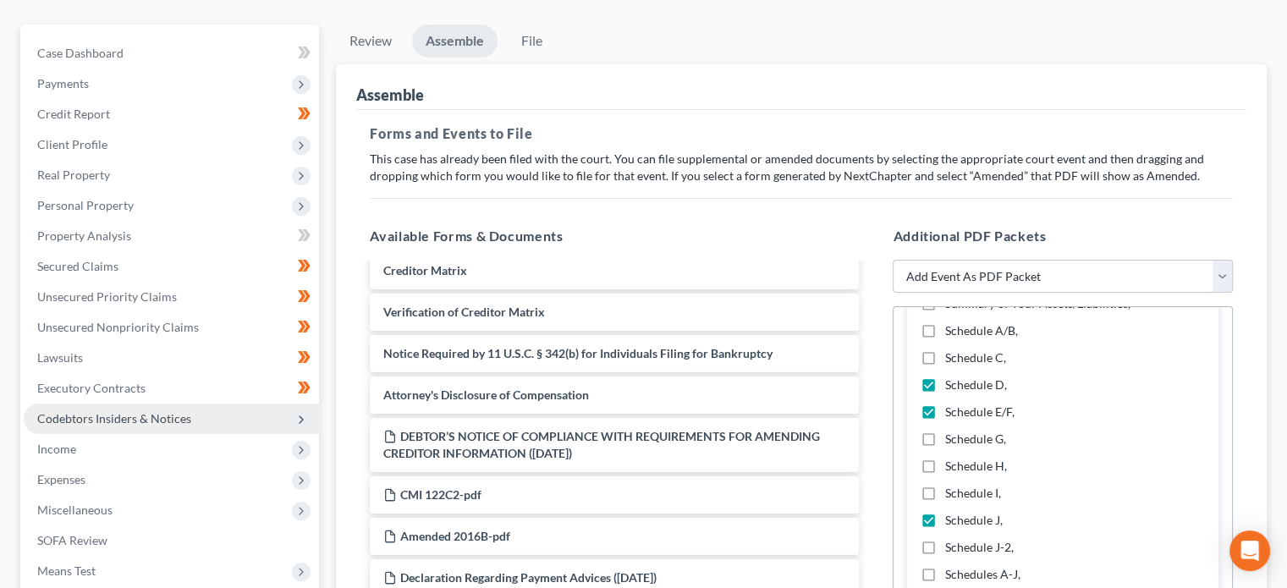
scroll to position [472, 0]
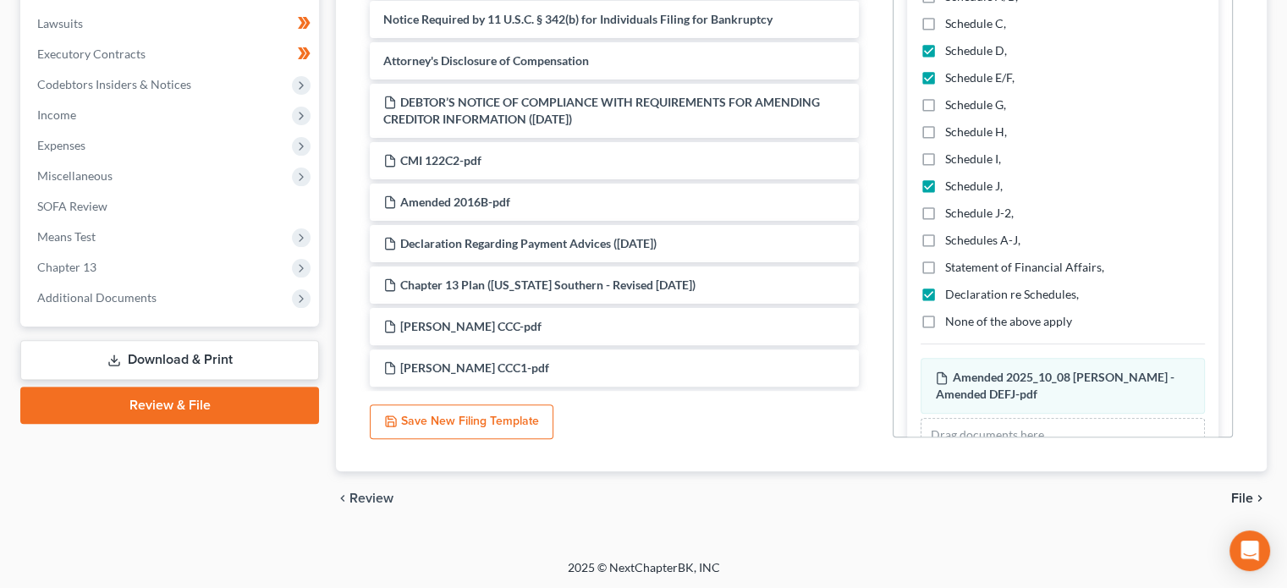
click at [167, 353] on link "Download & Print" at bounding box center [169, 360] width 299 height 40
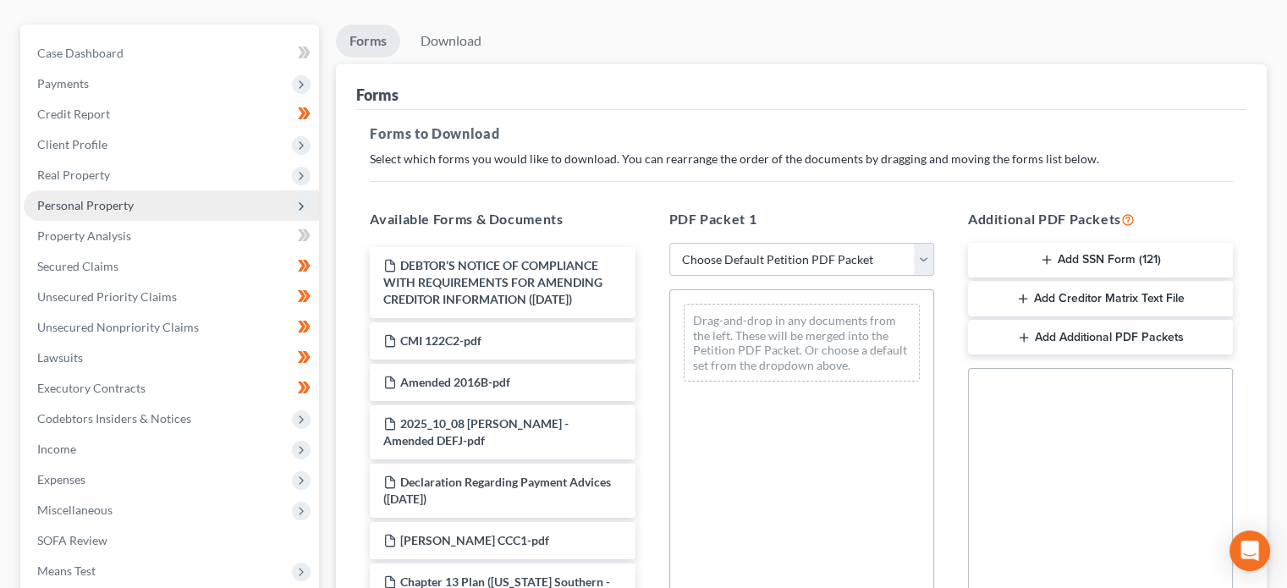
scroll to position [139, 0]
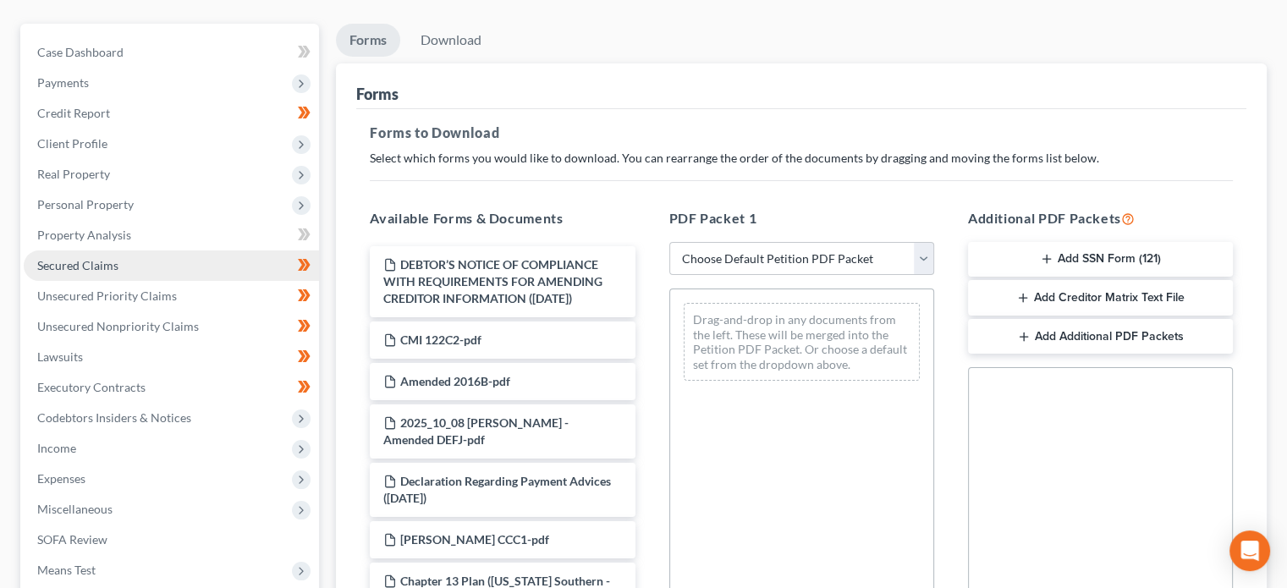
click at [138, 267] on link "Secured Claims" at bounding box center [171, 266] width 295 height 30
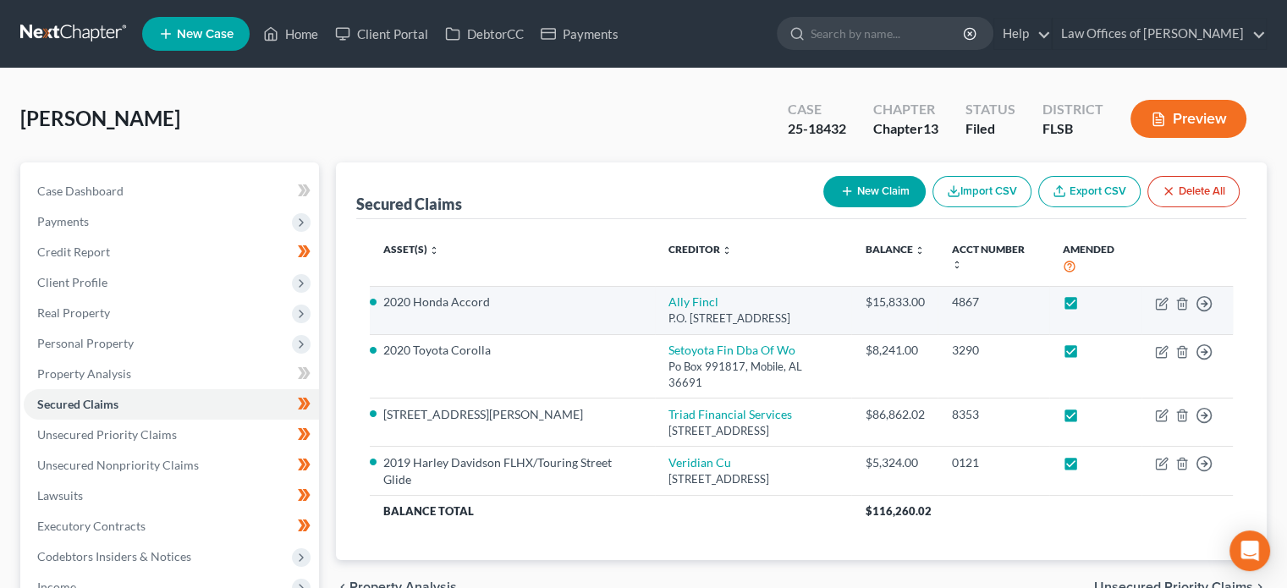
click at [1087, 306] on label at bounding box center [1087, 306] width 0 height 0
click at [1093, 300] on input "checkbox" at bounding box center [1098, 299] width 11 height 11
checkbox input "false"
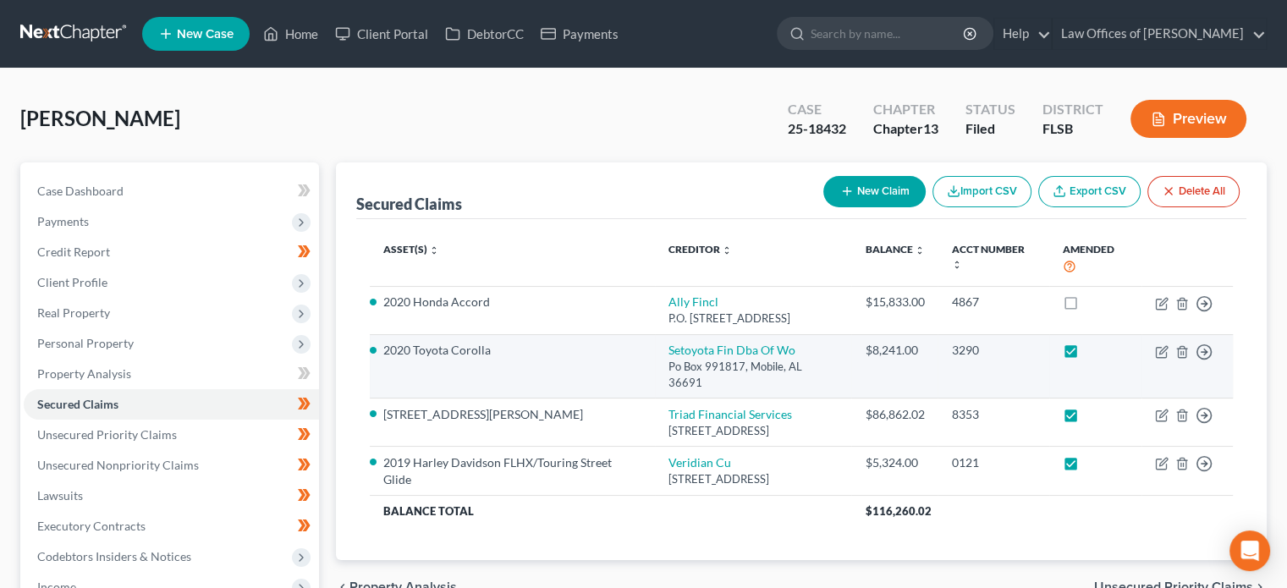
click at [1087, 355] on label at bounding box center [1087, 355] width 0 height 0
click at [1093, 353] on input "checkbox" at bounding box center [1098, 347] width 11 height 11
checkbox input "false"
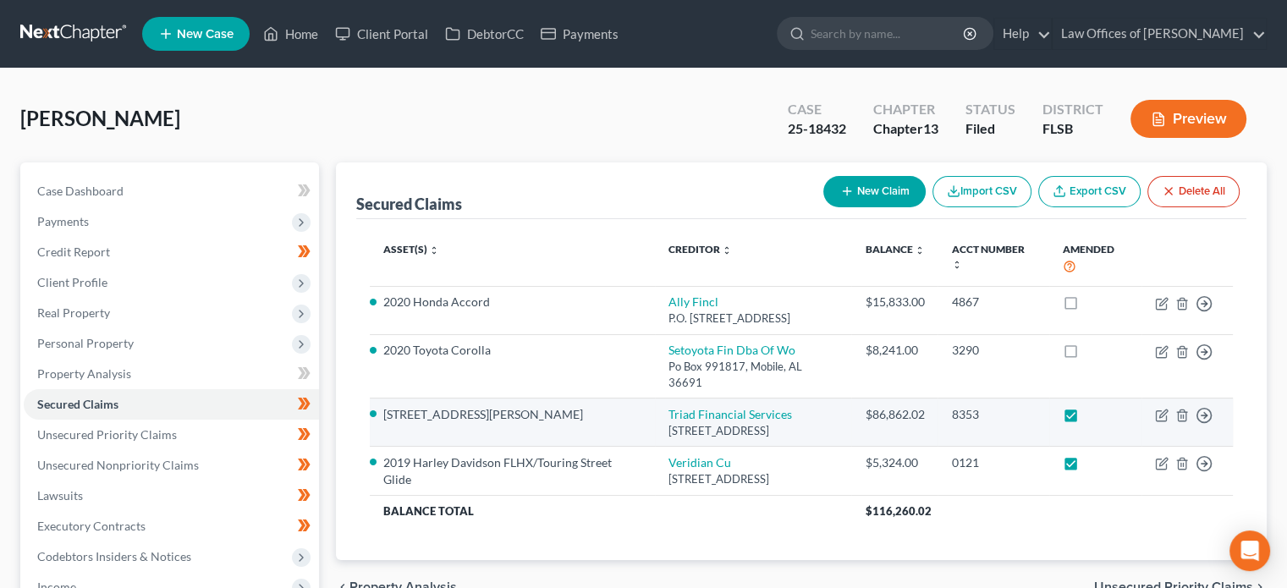
click at [1087, 419] on label at bounding box center [1087, 419] width 0 height 0
click at [1093, 411] on input "checkbox" at bounding box center [1098, 411] width 11 height 11
checkbox input "false"
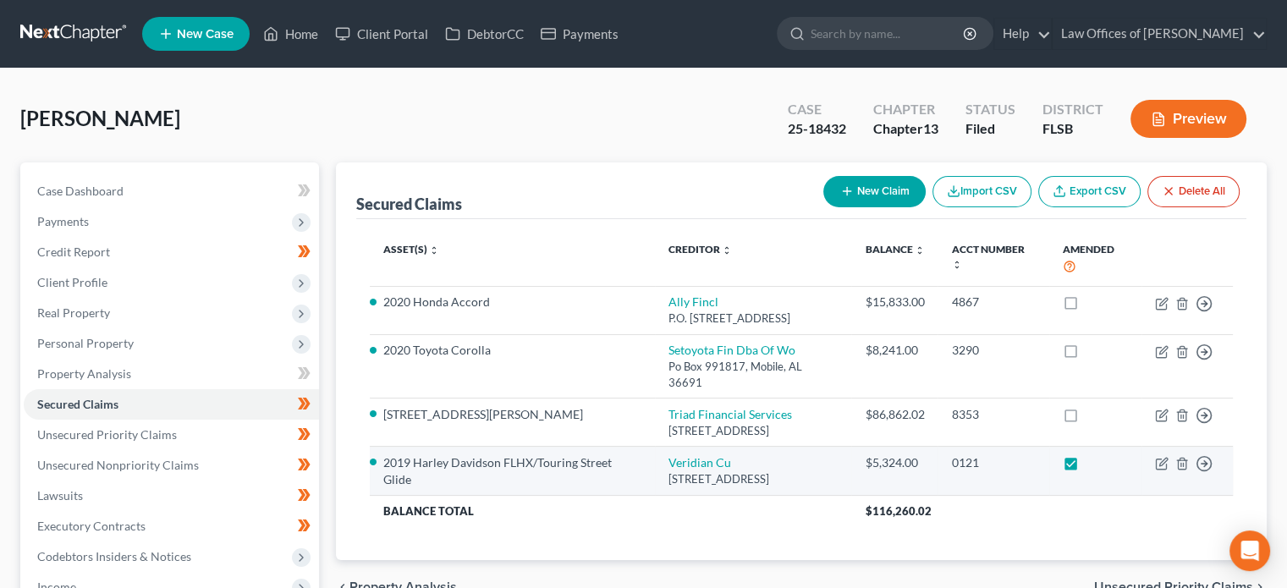
click at [1087, 467] on label at bounding box center [1087, 467] width 0 height 0
click at [1093, 465] on input "checkbox" at bounding box center [1098, 459] width 11 height 11
checkbox input "false"
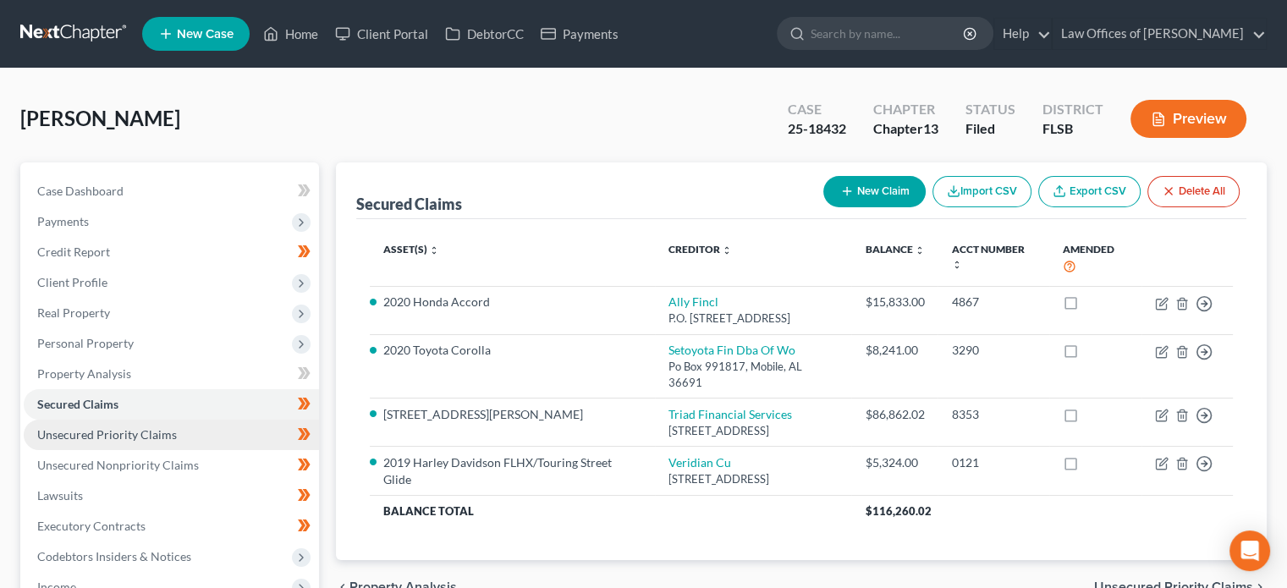
click at [176, 442] on link "Unsecured Priority Claims" at bounding box center [171, 435] width 295 height 30
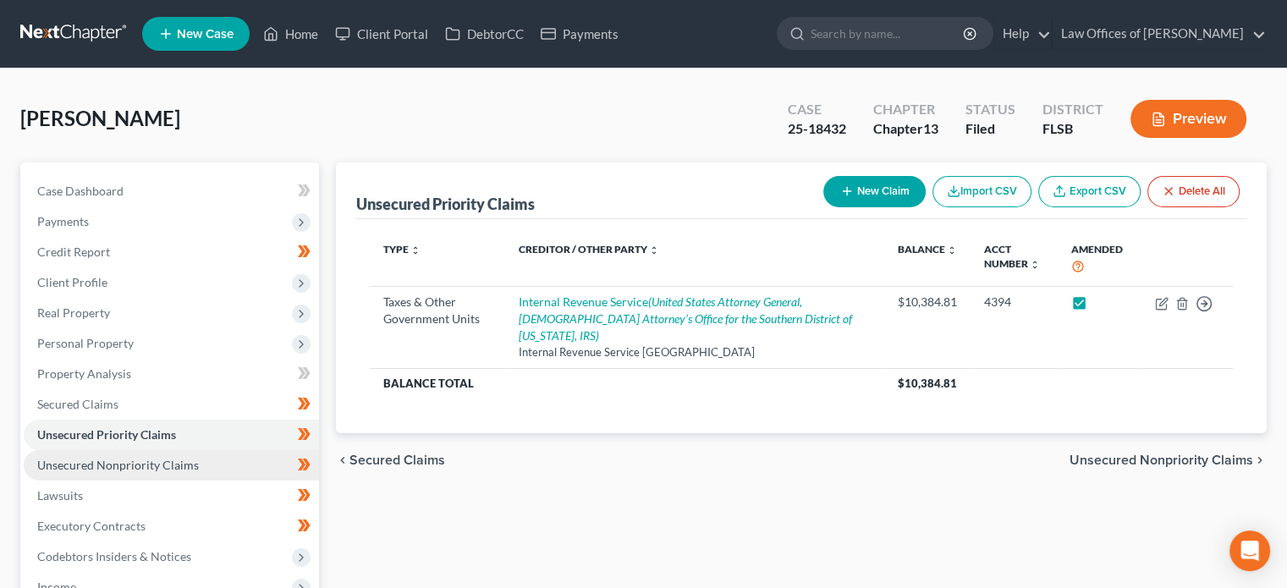
click at [165, 468] on span "Unsecured Nonpriority Claims" at bounding box center [118, 465] width 162 height 14
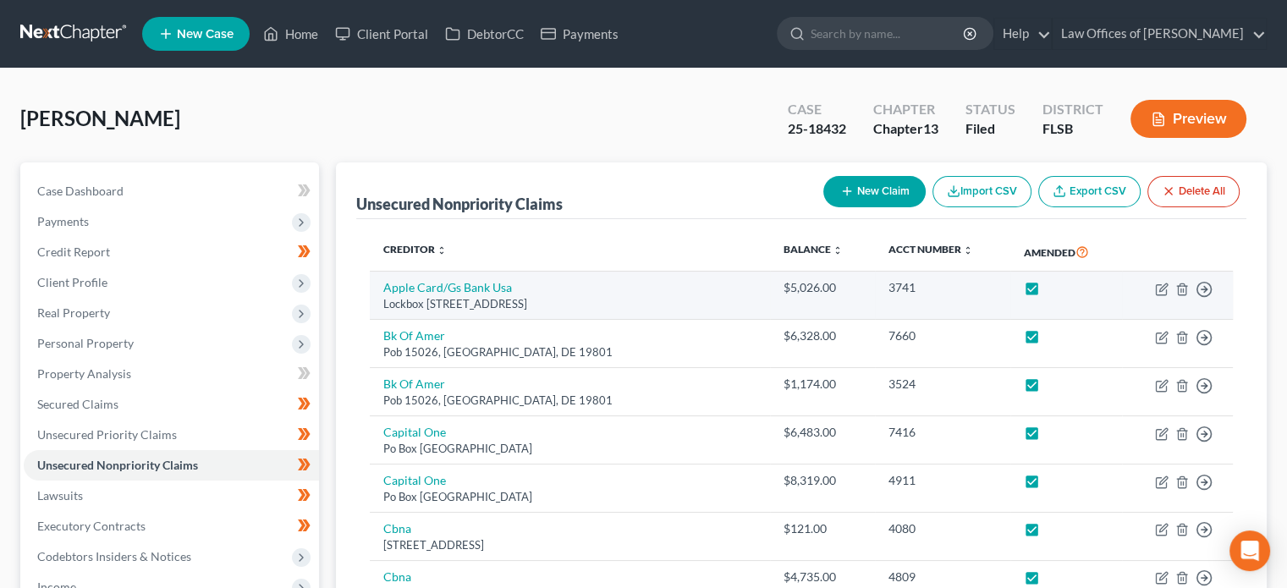
click at [1048, 292] on label at bounding box center [1048, 292] width 0 height 0
click at [1055, 284] on input "checkbox" at bounding box center [1060, 284] width 11 height 11
checkbox input "false"
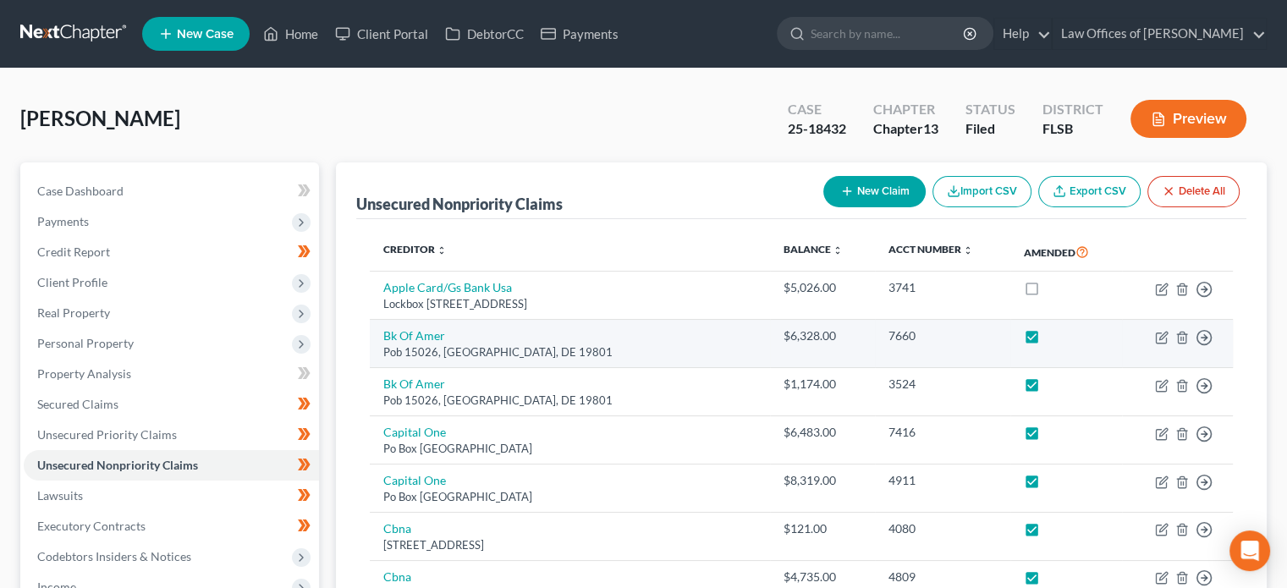
click at [1048, 340] on label at bounding box center [1048, 340] width 0 height 0
click at [1055, 338] on input "checkbox" at bounding box center [1060, 333] width 11 height 11
checkbox input "false"
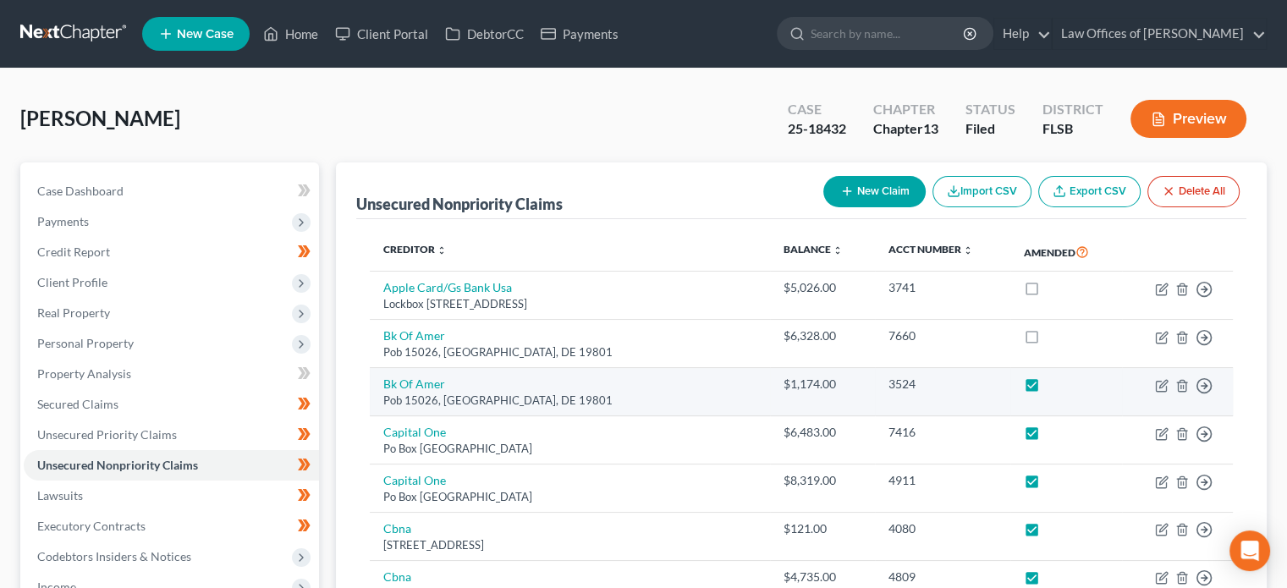
click at [1048, 388] on label at bounding box center [1048, 388] width 0 height 0
click at [1055, 381] on input "checkbox" at bounding box center [1060, 381] width 11 height 11
checkbox input "false"
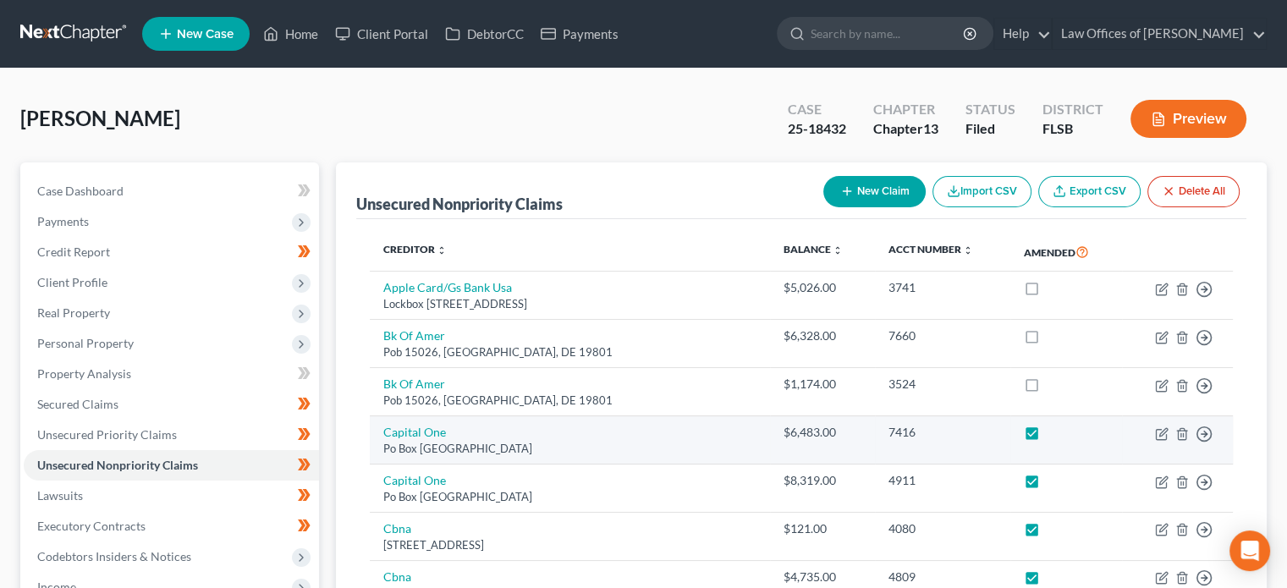
click at [1048, 437] on label at bounding box center [1048, 437] width 0 height 0
click at [1055, 429] on input "checkbox" at bounding box center [1060, 429] width 11 height 11
checkbox input "false"
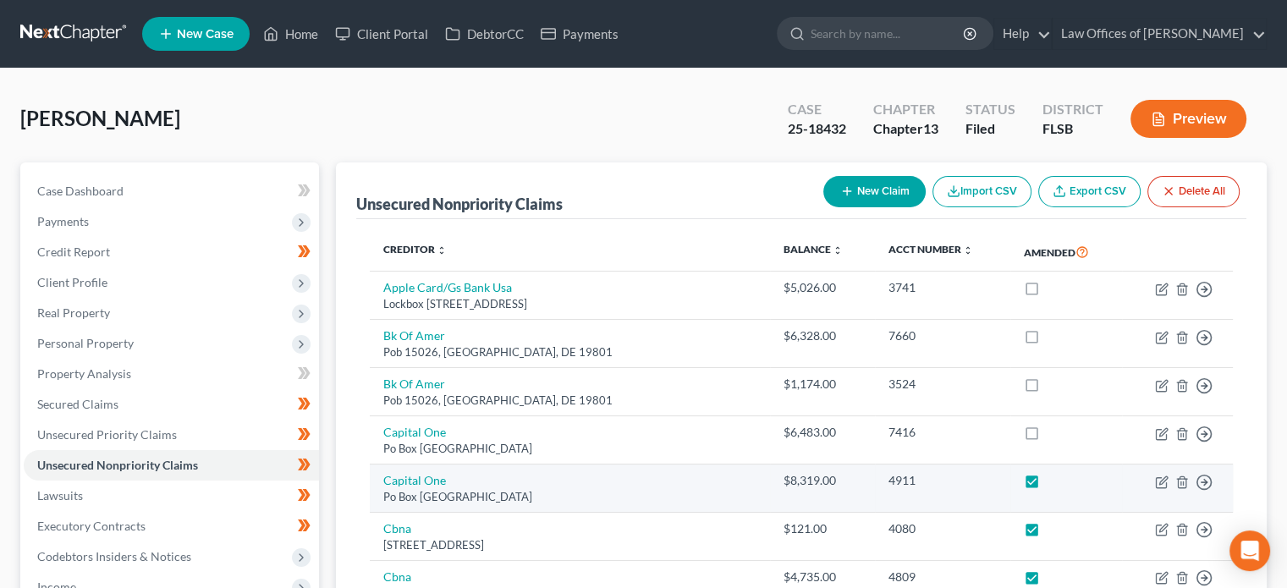
click at [1048, 485] on label at bounding box center [1048, 485] width 0 height 0
click at [1055, 476] on input "checkbox" at bounding box center [1060, 477] width 11 height 11
checkbox input "false"
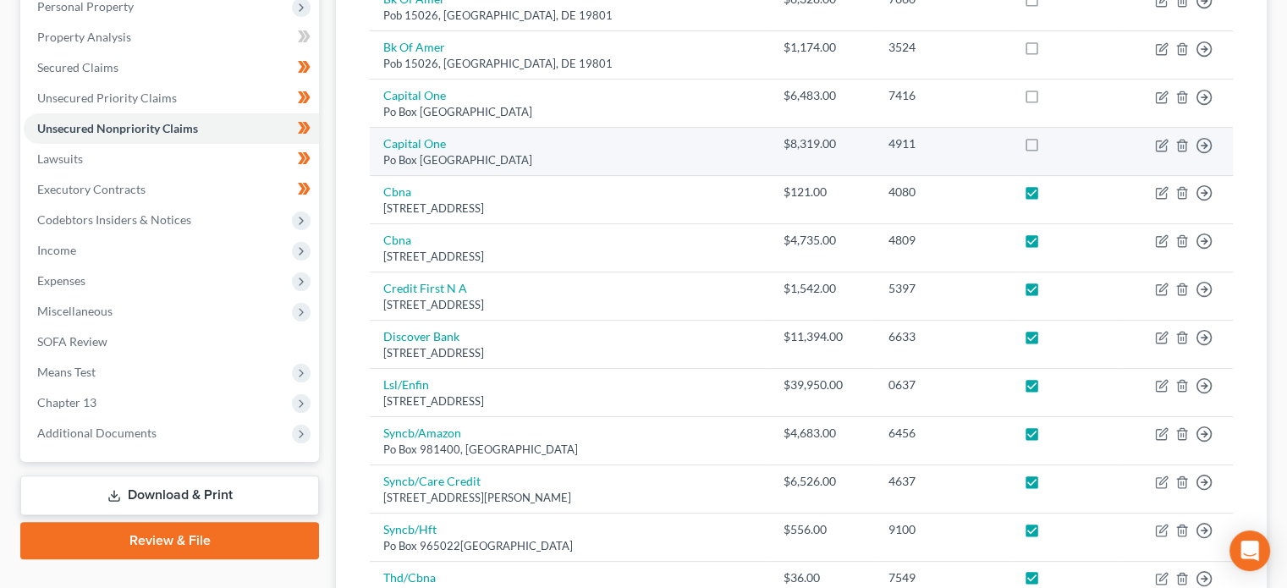
scroll to position [339, 0]
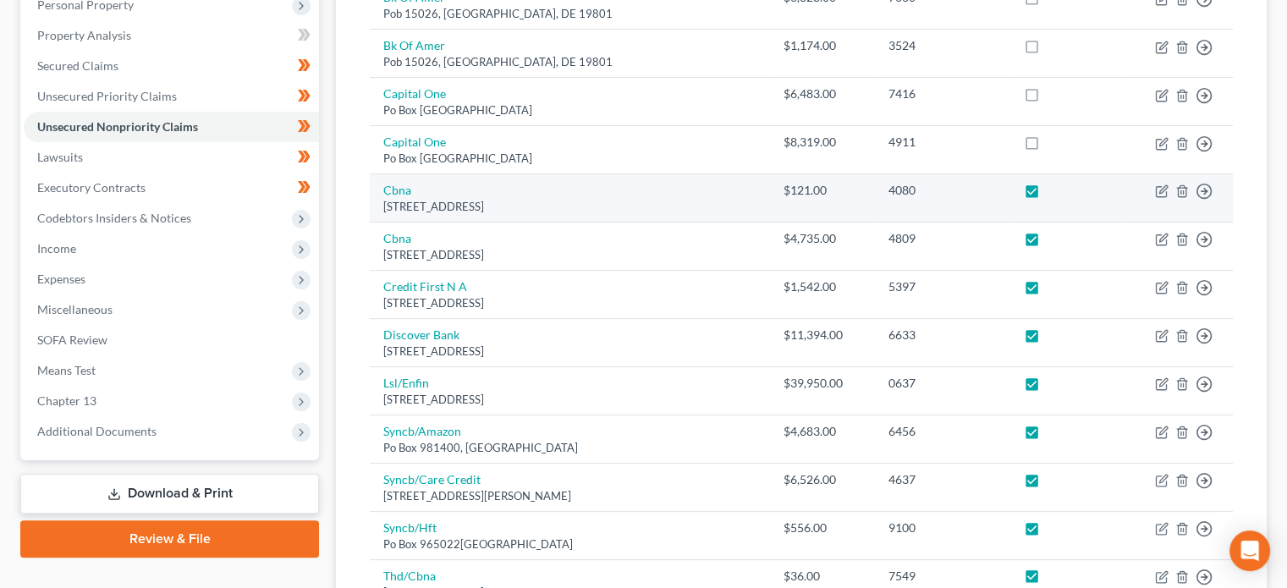
click at [1048, 195] on label at bounding box center [1048, 195] width 0 height 0
click at [1055, 190] on input "checkbox" at bounding box center [1060, 187] width 11 height 11
checkbox input "false"
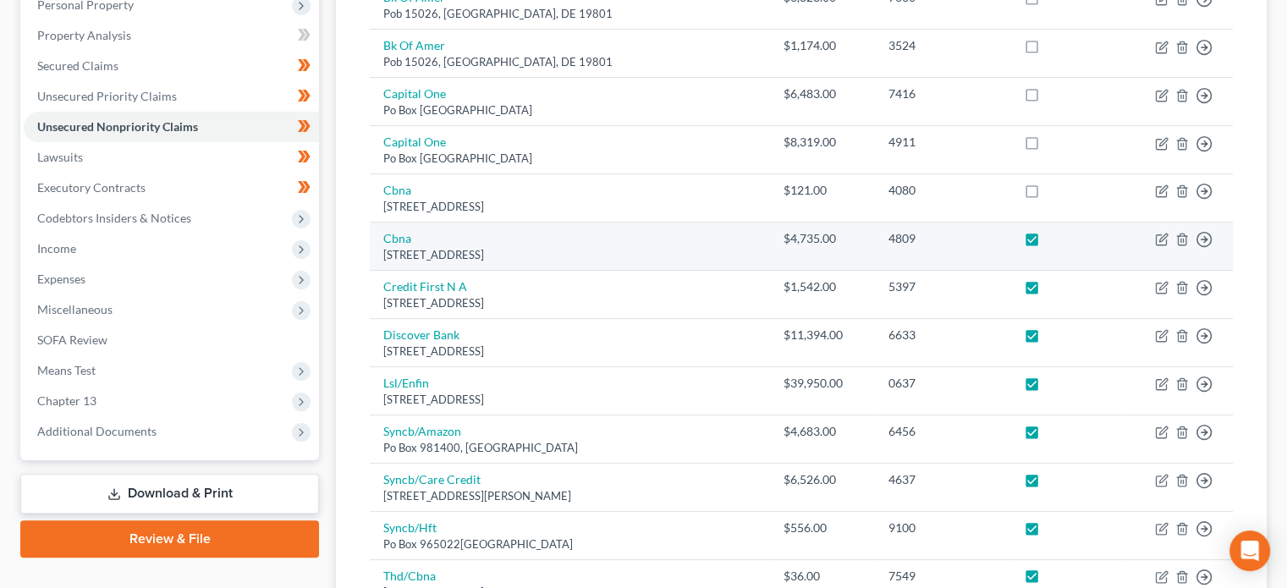
click at [1048, 243] on label at bounding box center [1048, 243] width 0 height 0
click at [1055, 230] on input "checkbox" at bounding box center [1060, 235] width 11 height 11
checkbox input "false"
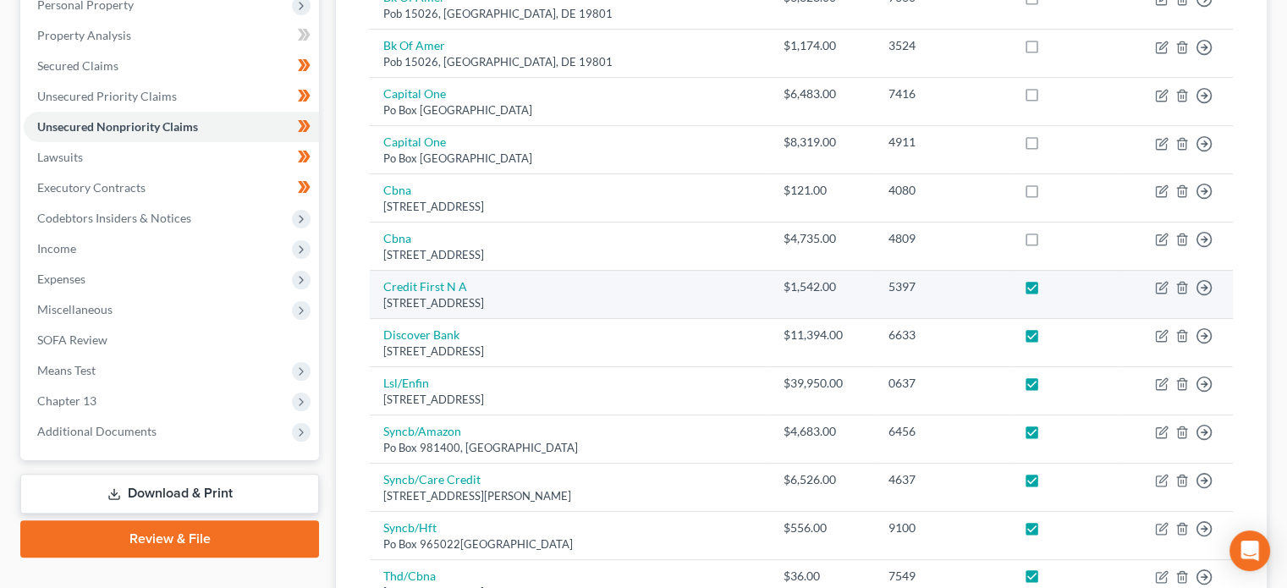
click at [1048, 291] on label at bounding box center [1048, 291] width 0 height 0
click at [1055, 283] on input "checkbox" at bounding box center [1060, 283] width 11 height 11
checkbox input "false"
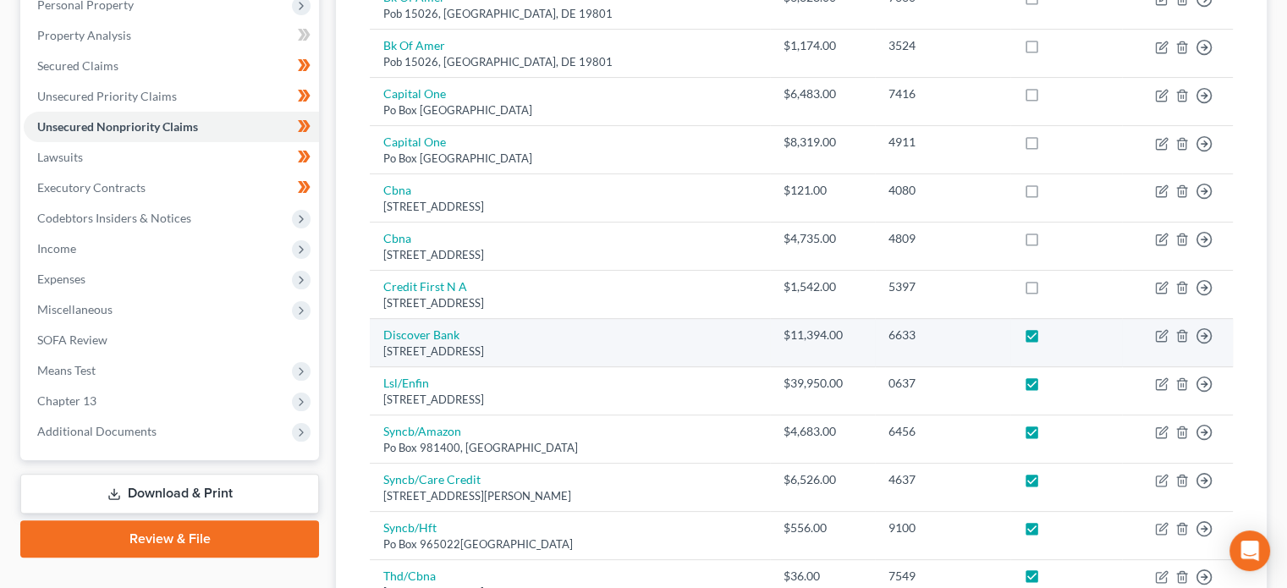
click at [1048, 339] on label at bounding box center [1048, 339] width 0 height 0
click at [1055, 334] on input "checkbox" at bounding box center [1060, 332] width 11 height 11
checkbox input "false"
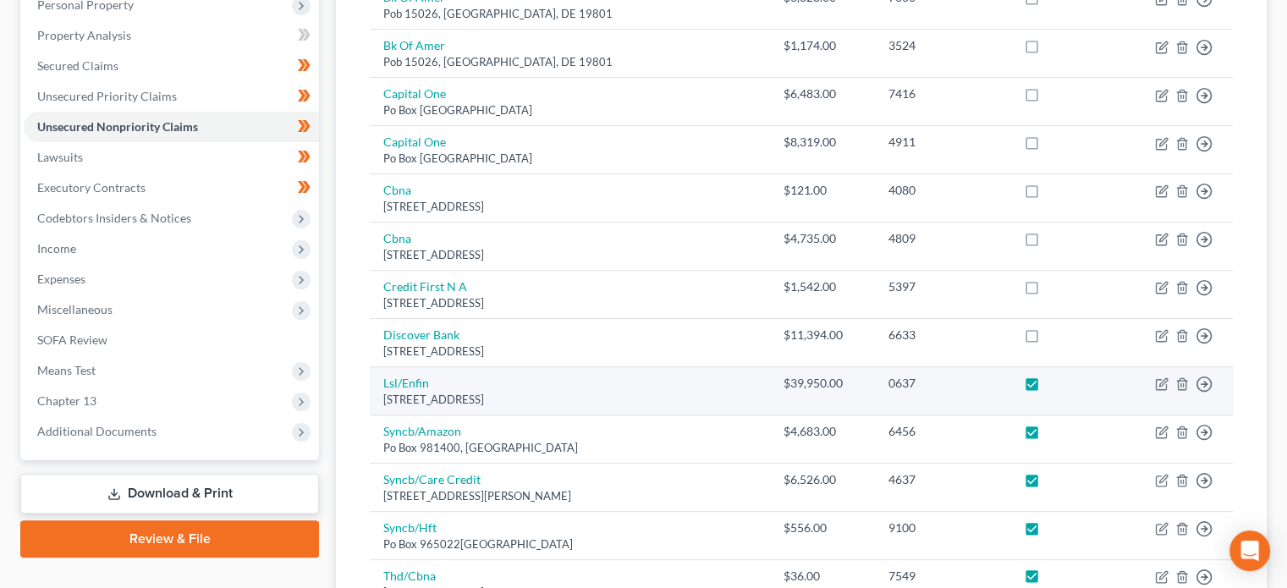
click at [1048, 388] on label at bounding box center [1048, 388] width 0 height 0
click at [1055, 375] on input "checkbox" at bounding box center [1060, 380] width 11 height 11
checkbox input "false"
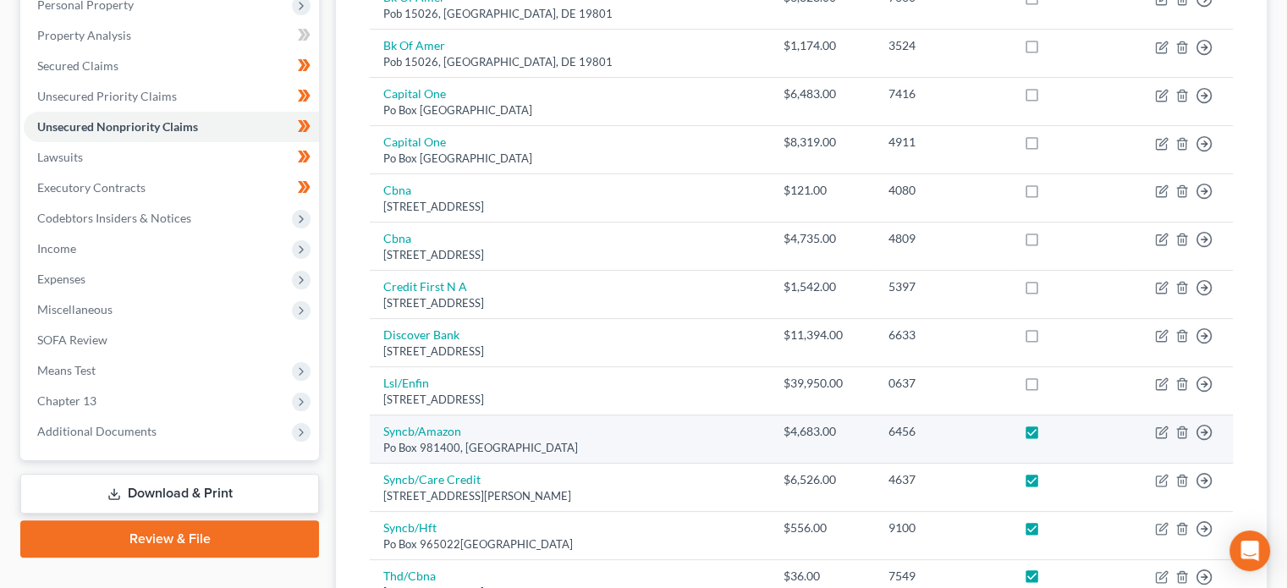
click at [1048, 436] on label at bounding box center [1048, 436] width 0 height 0
click at [1055, 430] on input "checkbox" at bounding box center [1060, 428] width 11 height 11
checkbox input "false"
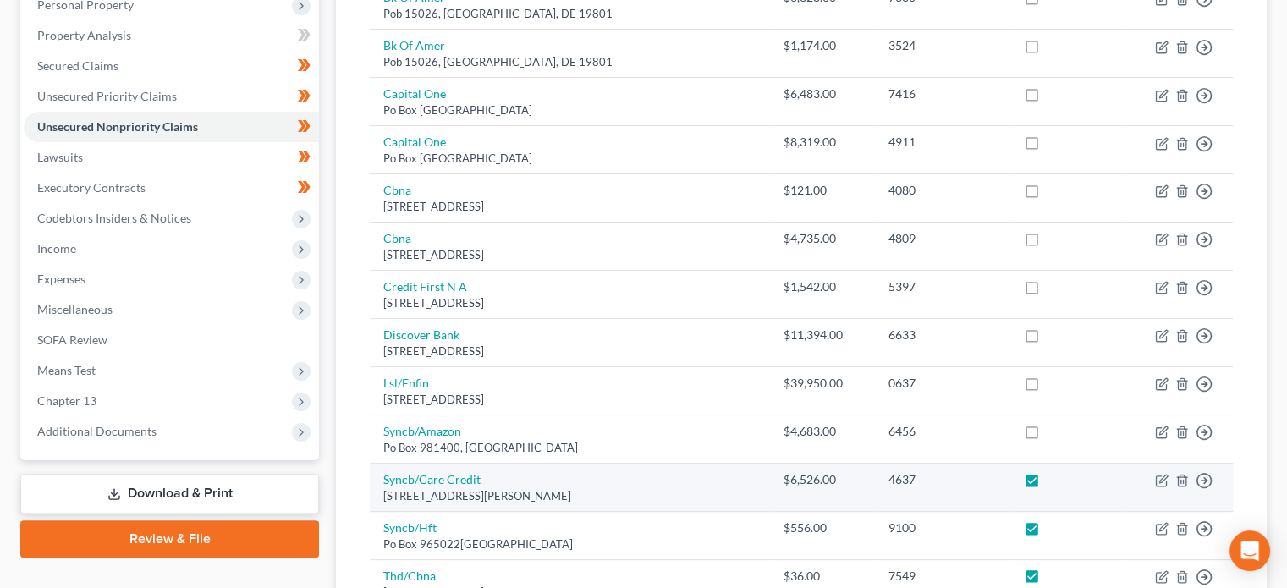
click at [1048, 484] on label at bounding box center [1048, 484] width 0 height 0
click at [1055, 472] on input "checkbox" at bounding box center [1060, 476] width 11 height 11
checkbox input "false"
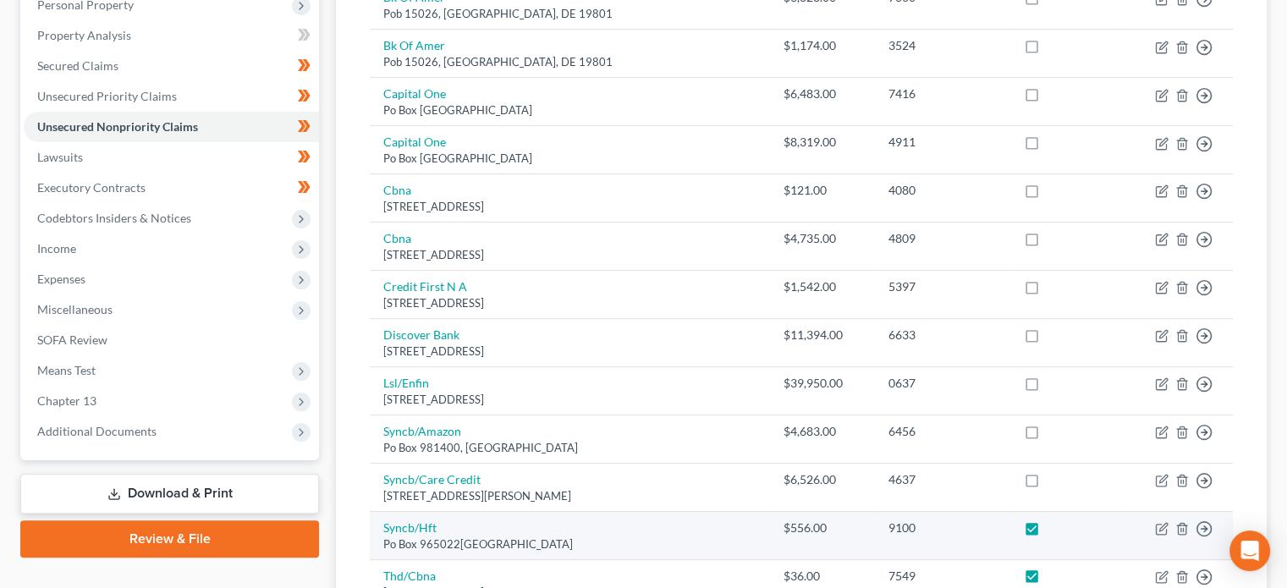
click at [1048, 532] on label at bounding box center [1048, 532] width 0 height 0
click at [1055, 526] on input "checkbox" at bounding box center [1060, 525] width 11 height 11
checkbox input "false"
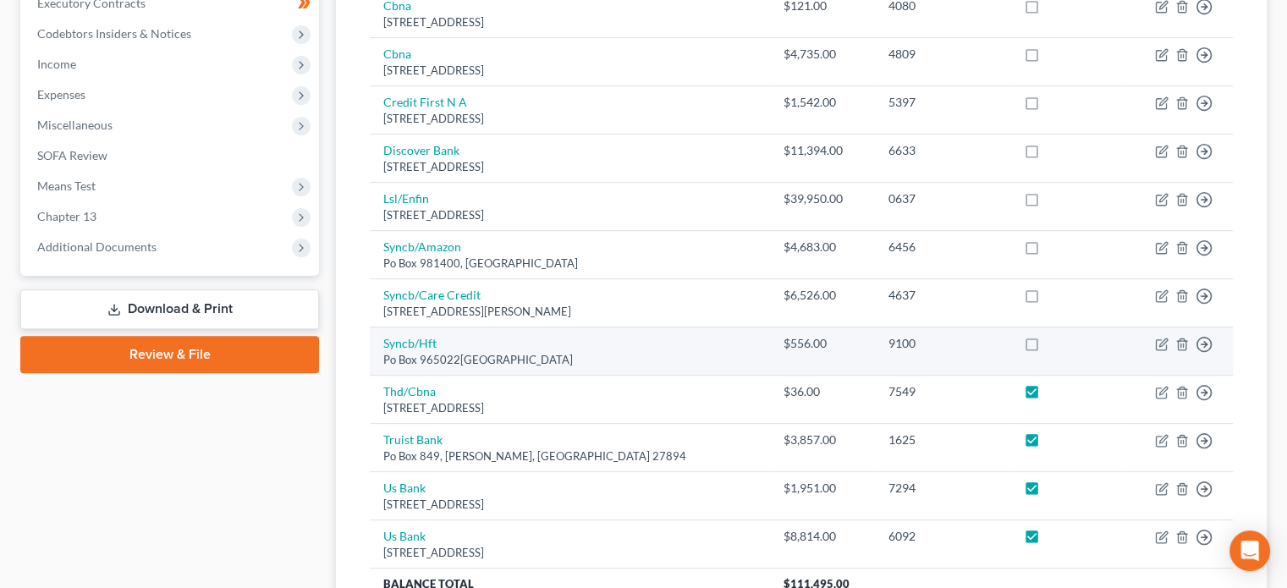
scroll to position [531, 0]
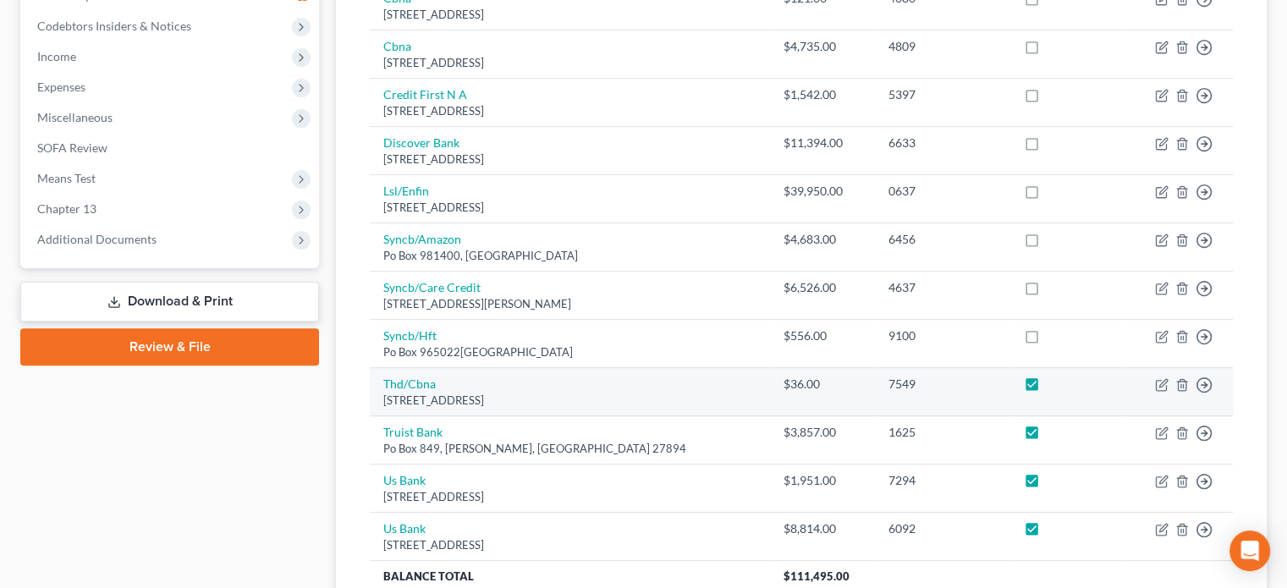
click at [1048, 388] on label at bounding box center [1048, 388] width 0 height 0
click at [1055, 376] on input "checkbox" at bounding box center [1060, 381] width 11 height 11
checkbox input "false"
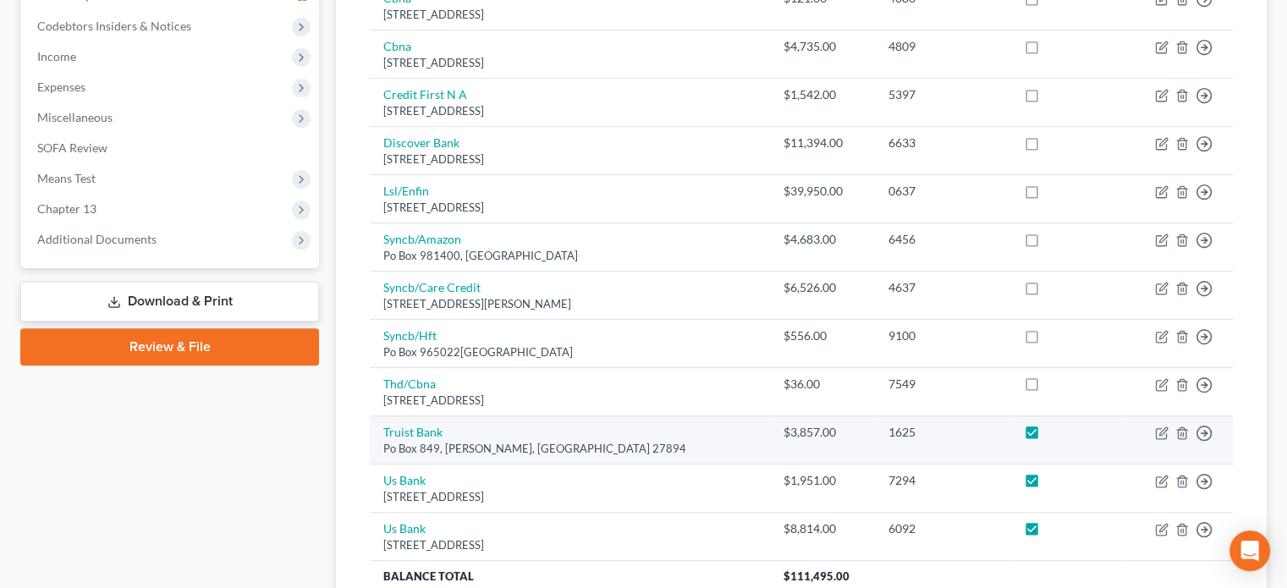
click at [1048, 437] on label at bounding box center [1048, 437] width 0 height 0
click at [1055, 427] on input "checkbox" at bounding box center [1060, 429] width 11 height 11
checkbox input "false"
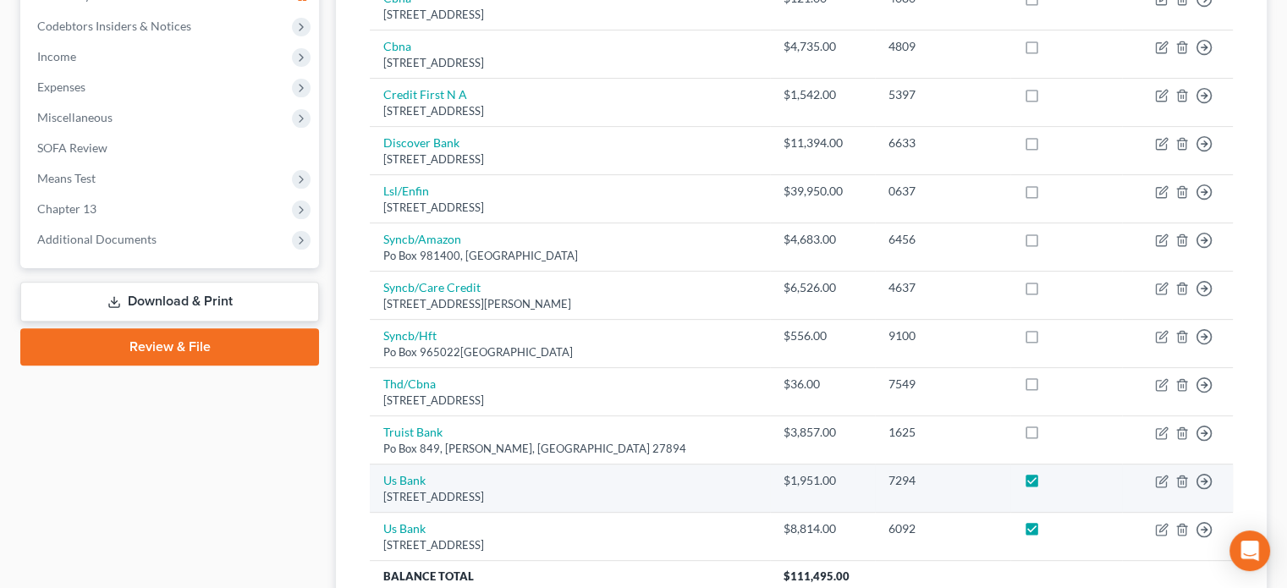
click at [1048, 485] on label at bounding box center [1048, 485] width 0 height 0
click at [1055, 478] on input "checkbox" at bounding box center [1060, 477] width 11 height 11
checkbox input "false"
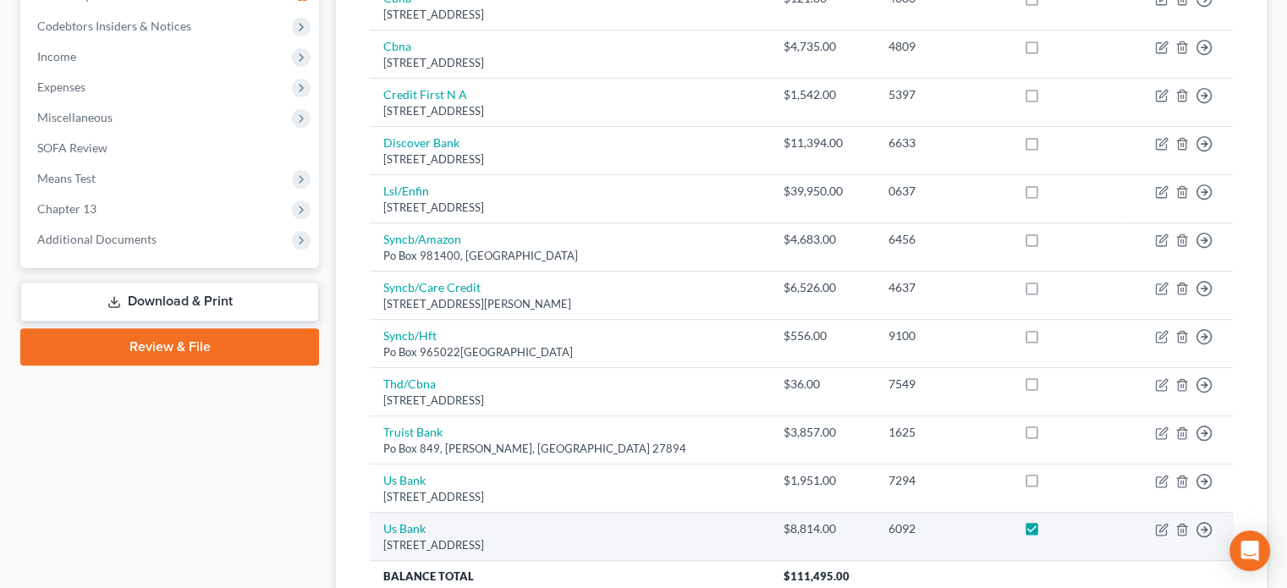
click at [1048, 533] on label at bounding box center [1048, 533] width 0 height 0
click at [1055, 522] on input "checkbox" at bounding box center [1060, 526] width 11 height 11
checkbox input "false"
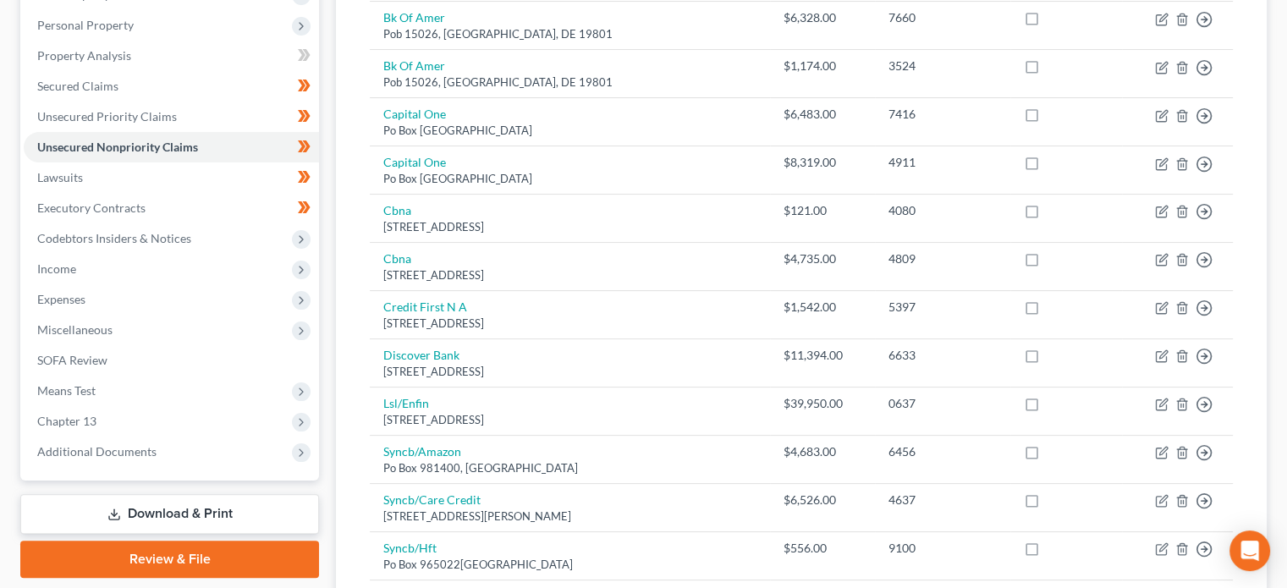
scroll to position [310, 0]
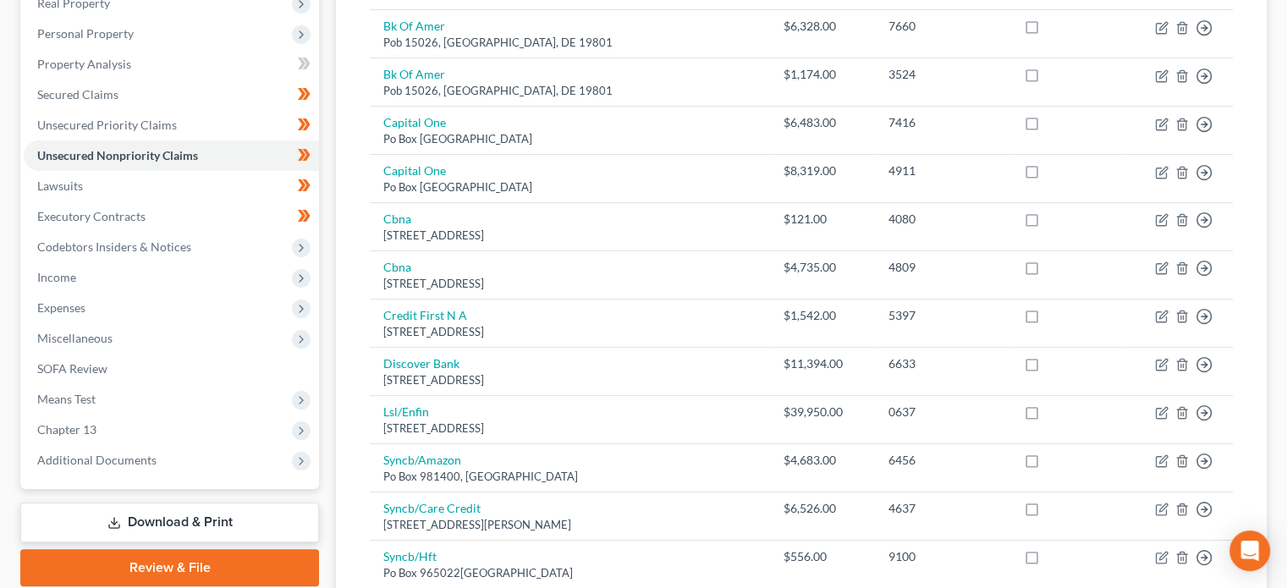
click at [224, 531] on link "Download & Print" at bounding box center [169, 523] width 299 height 40
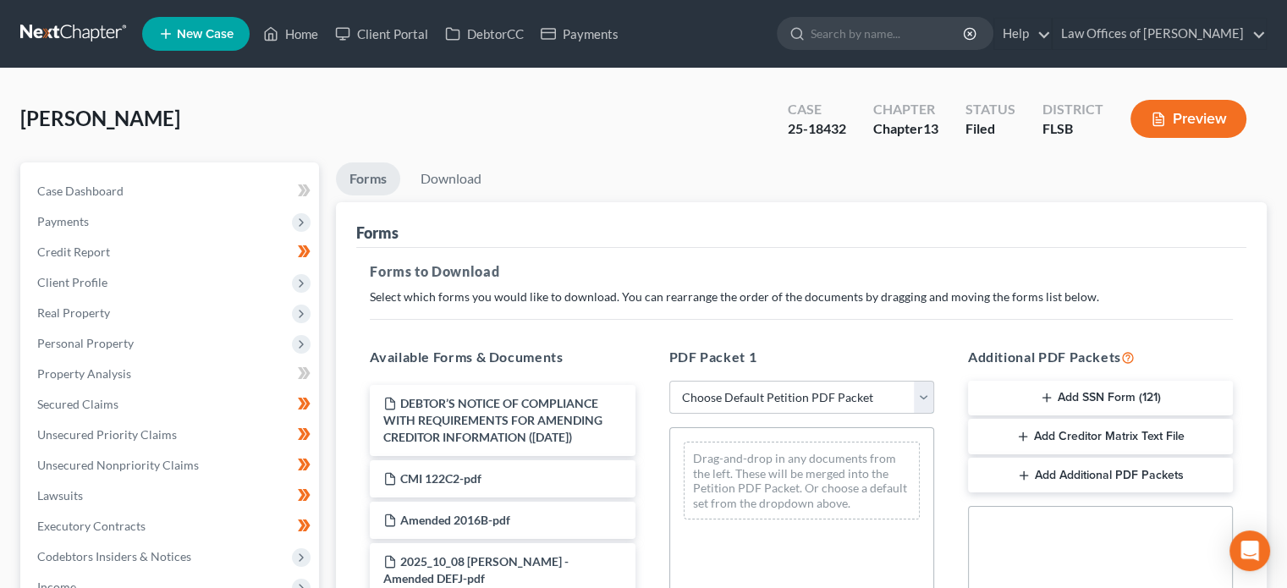
click at [765, 396] on select "Choose Default Petition PDF Packet Complete Bankruptcy Petition (all forms and …" at bounding box center [801, 398] width 265 height 34
select select "2"
click at [669, 381] on select "Choose Default Petition PDF Packet Complete Bankruptcy Petition (all forms and …" at bounding box center [801, 398] width 265 height 34
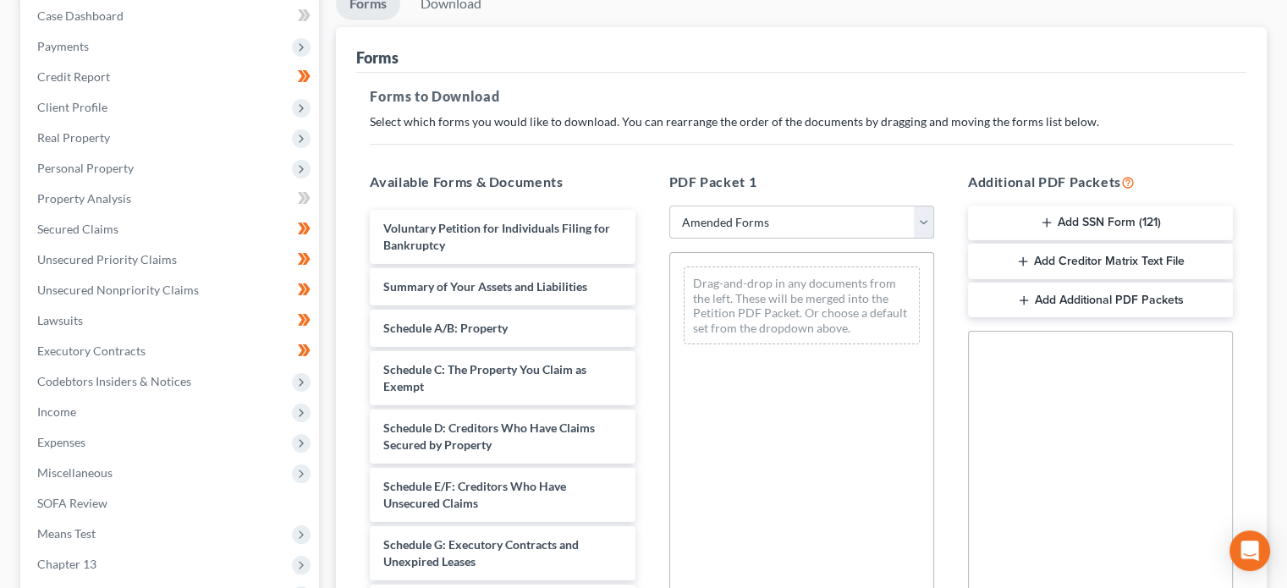
scroll to position [176, 0]
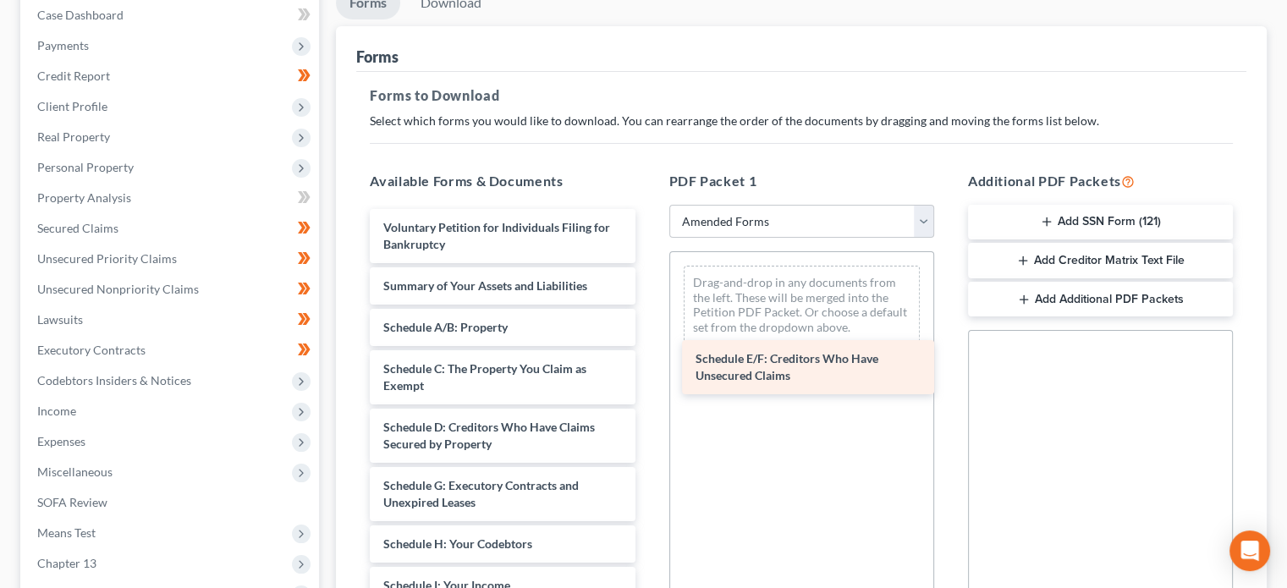
drag, startPoint x: 455, startPoint y: 495, endPoint x: 768, endPoint y: 359, distance: 340.7
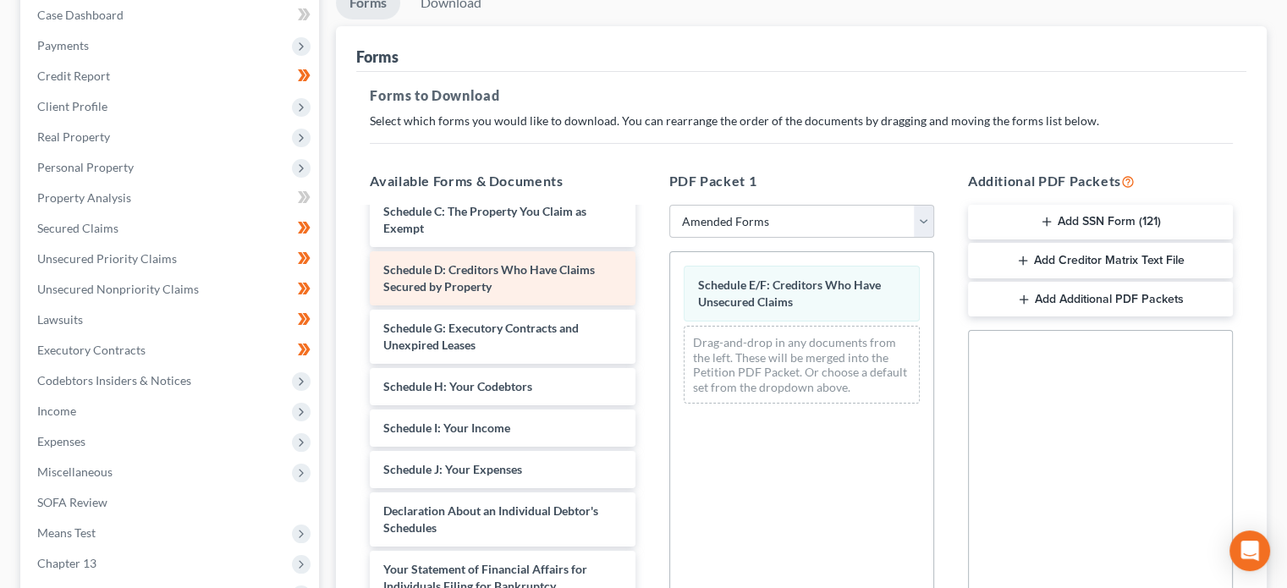
scroll to position [179, 0]
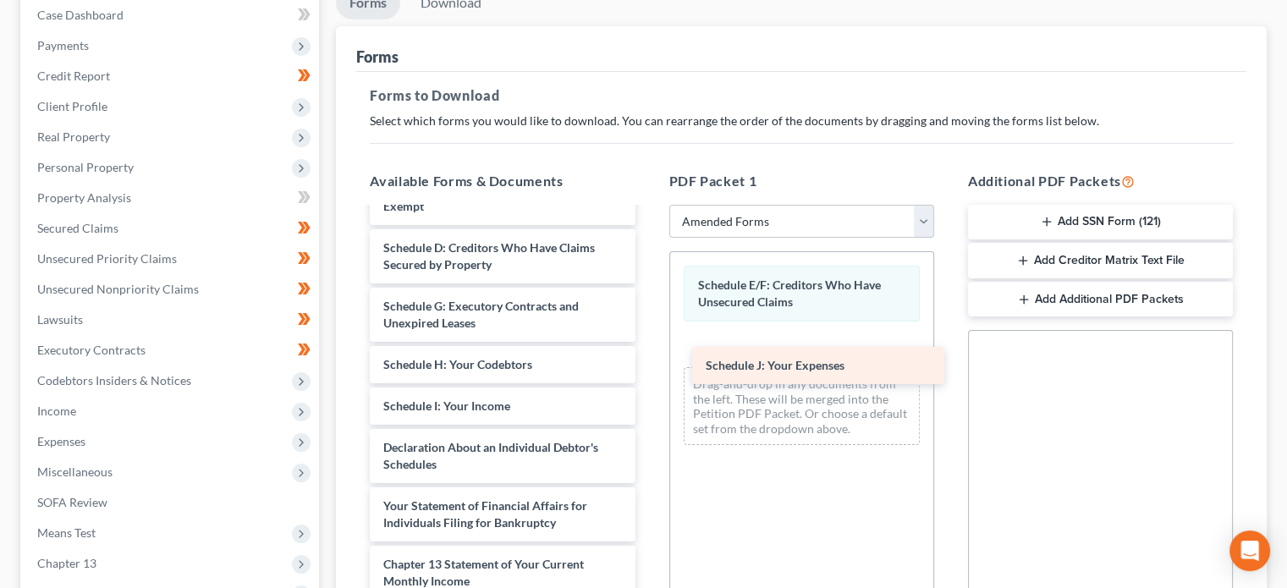
drag, startPoint x: 460, startPoint y: 438, endPoint x: 782, endPoint y: 358, distance: 332.3
click at [648, 358] on div "Schedule J: Your Expenses Voluntary Petition for Individuals Filing for Bankrup…" at bounding box center [502, 436] width 292 height 812
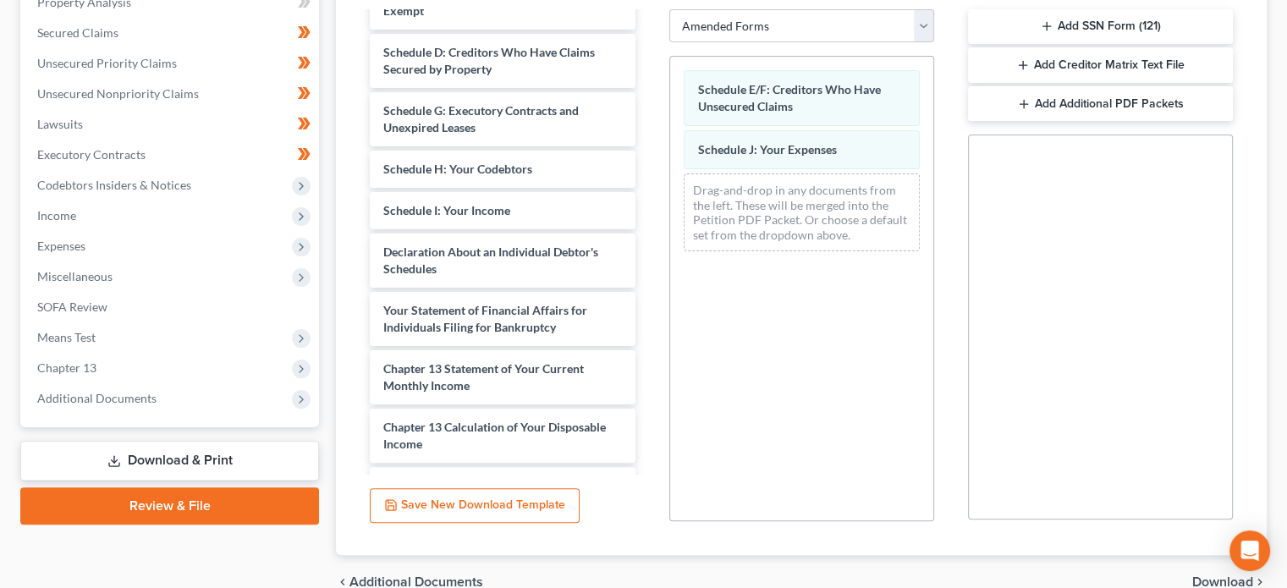
scroll to position [369, 0]
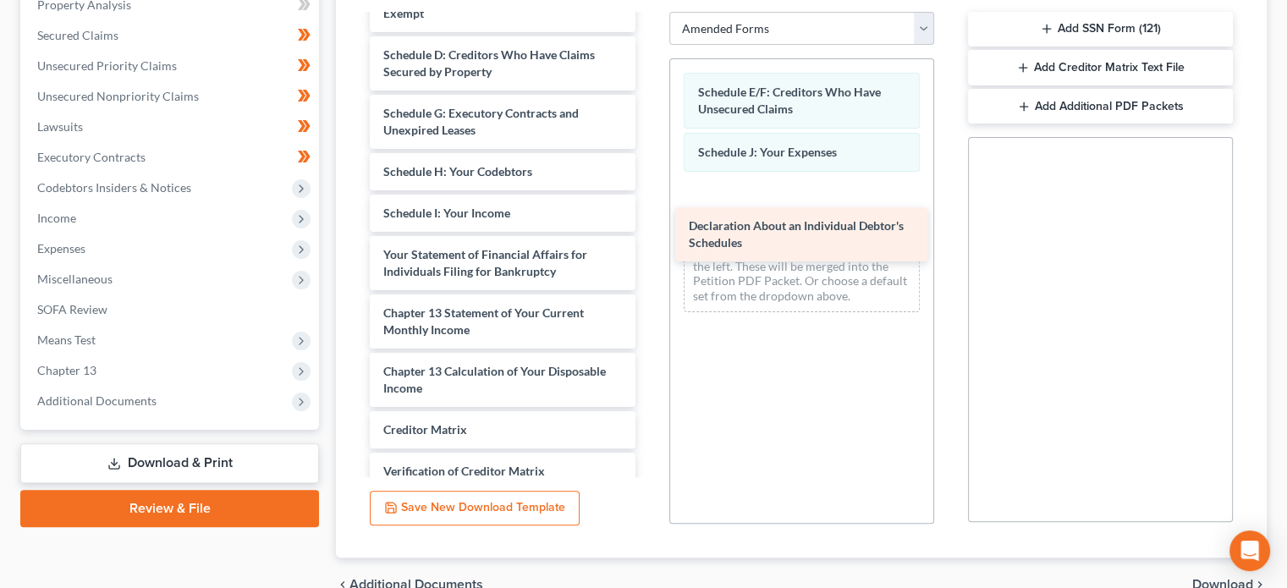
drag, startPoint x: 490, startPoint y: 270, endPoint x: 796, endPoint y: 243, distance: 306.7
click at [648, 243] on div "Declaration About an Individual Debtor's Schedules Voluntary Petition for Indiv…" at bounding box center [502, 213] width 292 height 753
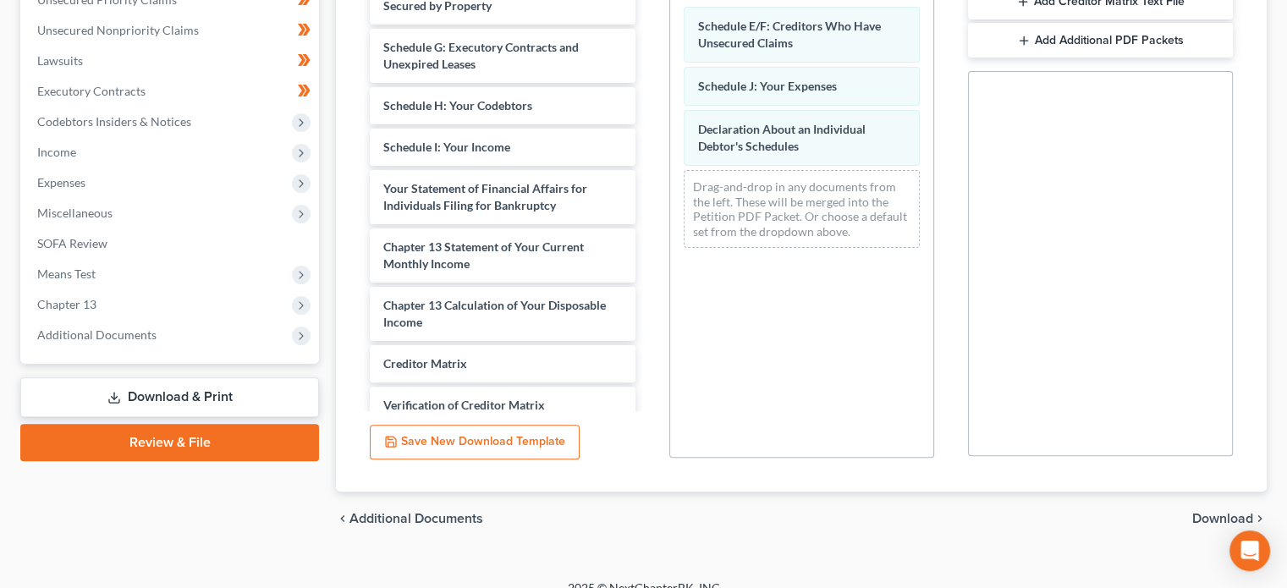
scroll to position [455, 0]
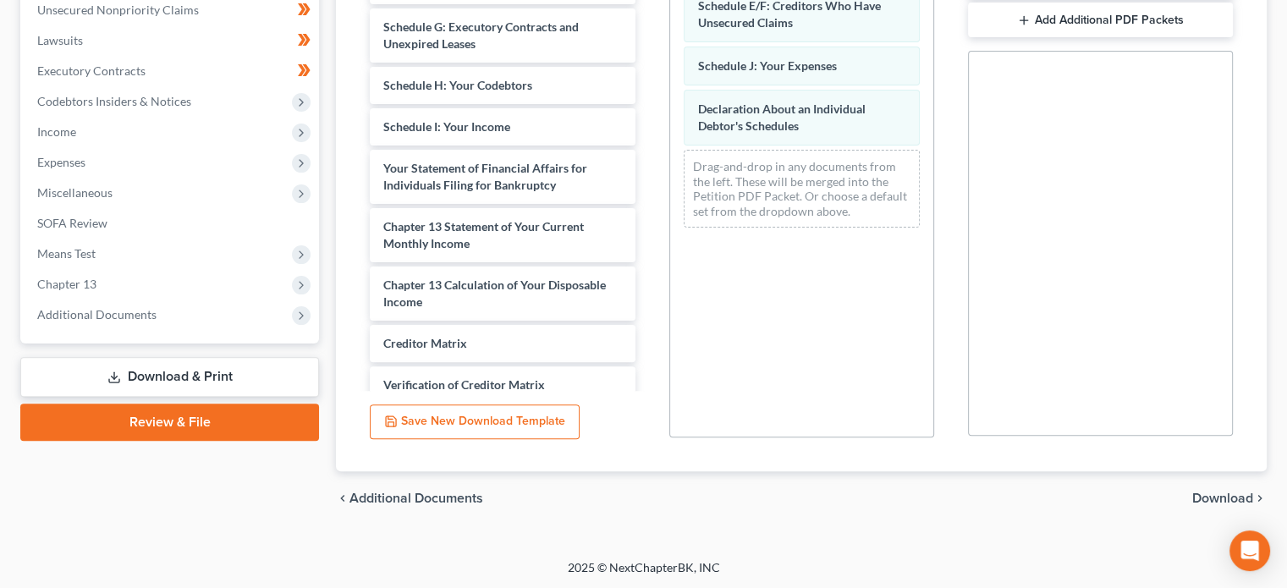
click at [1232, 492] on span "Download" at bounding box center [1223, 499] width 61 height 14
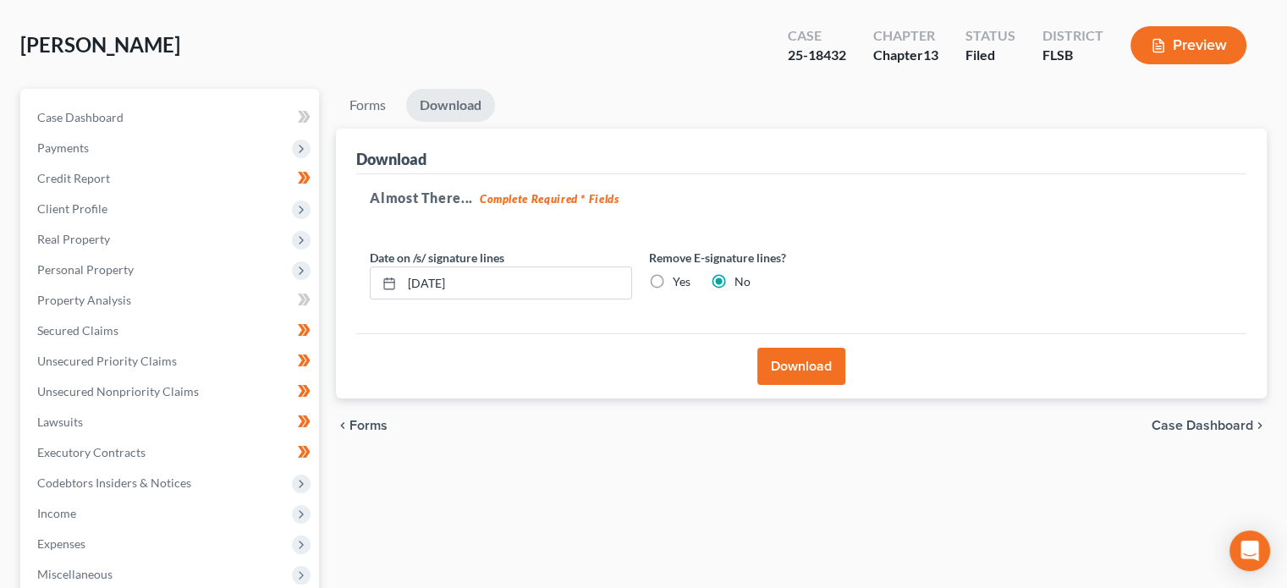
scroll to position [69, 0]
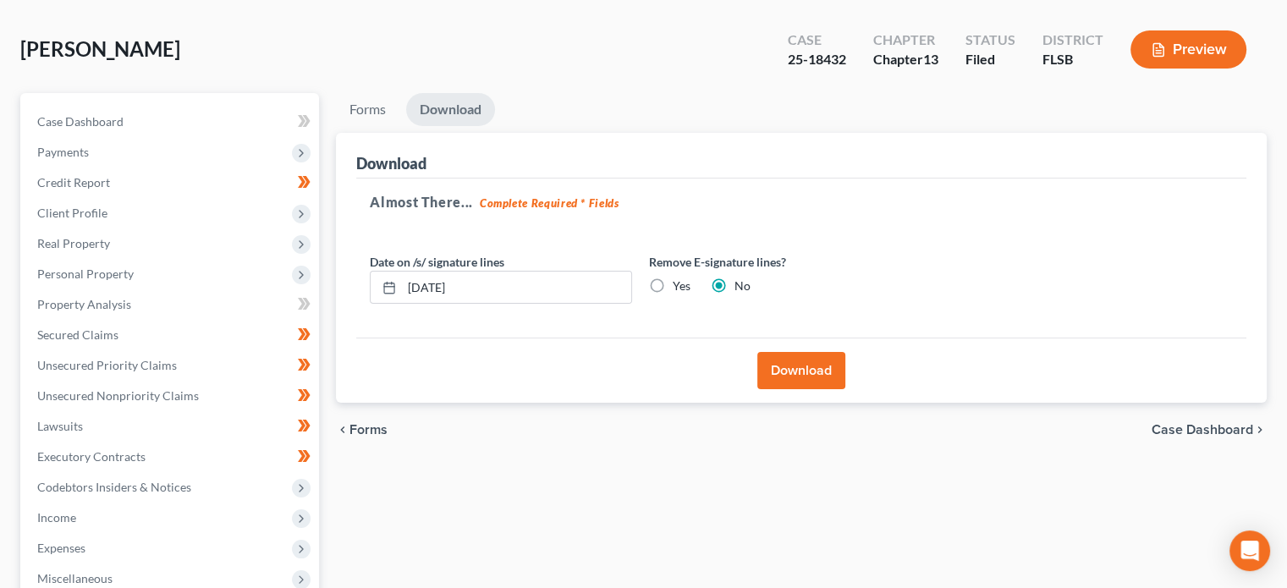
click at [792, 368] on button "Download" at bounding box center [801, 370] width 88 height 37
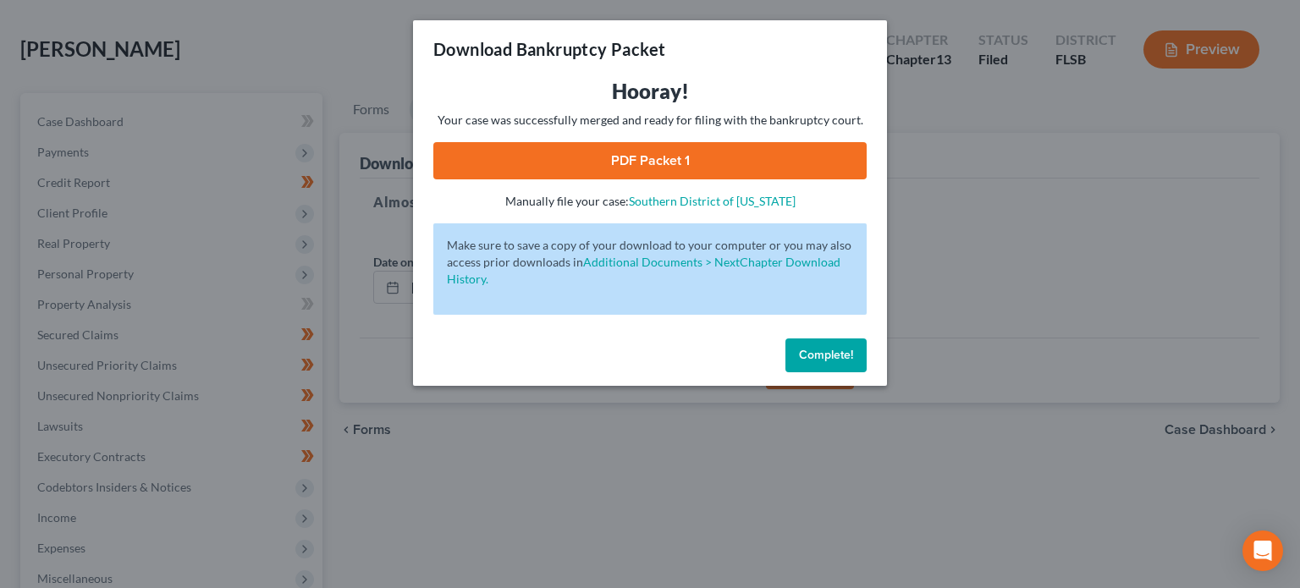
click at [680, 168] on link "PDF Packet 1" at bounding box center [649, 160] width 433 height 37
click at [834, 357] on span "Complete!" at bounding box center [826, 355] width 54 height 14
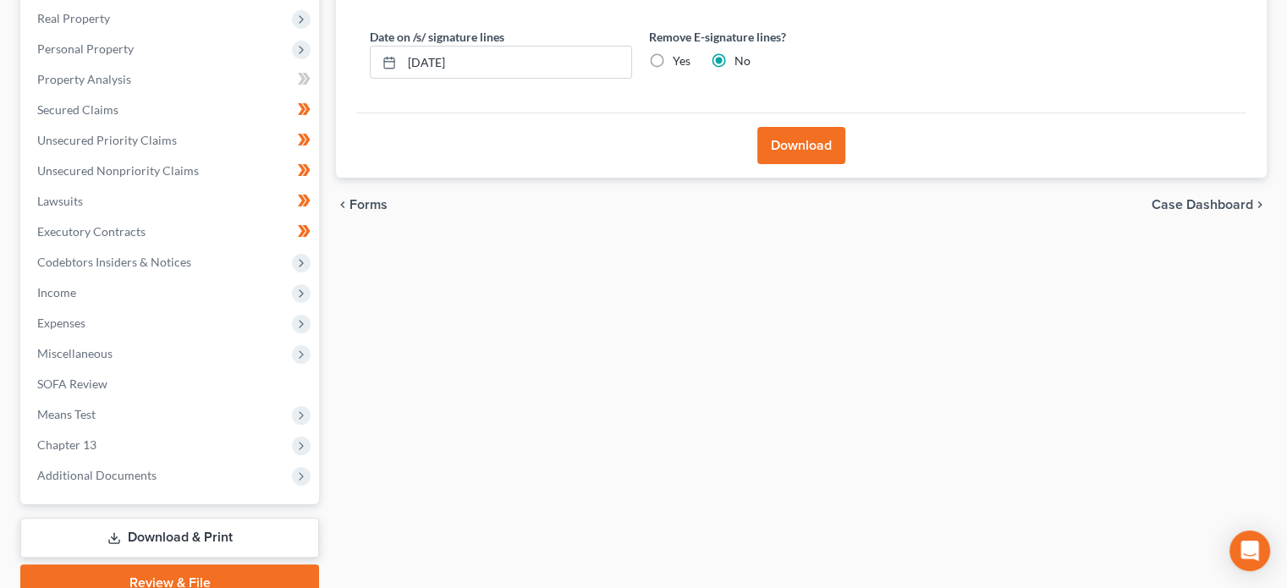
scroll to position [294, 0]
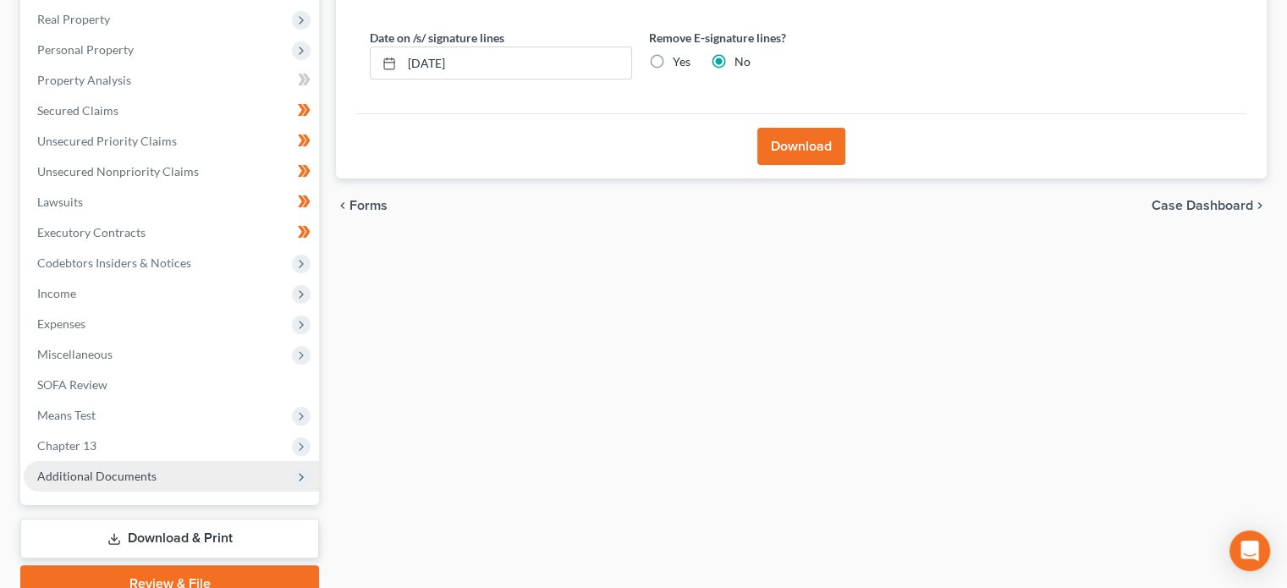
click at [146, 464] on span "Additional Documents" at bounding box center [171, 476] width 295 height 30
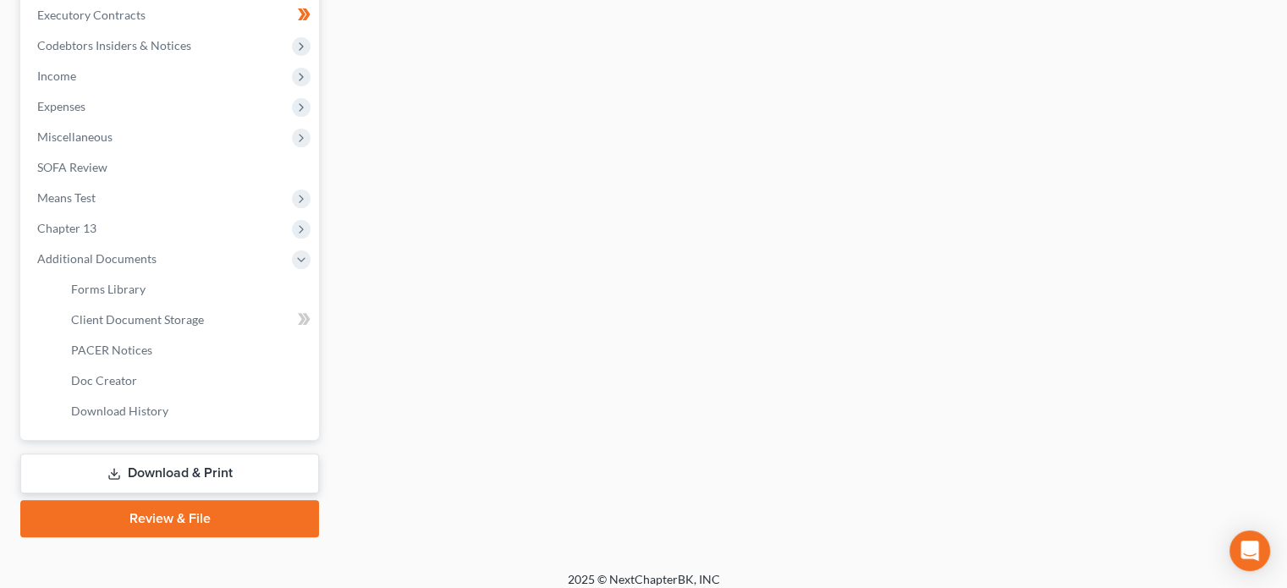
scroll to position [523, 0]
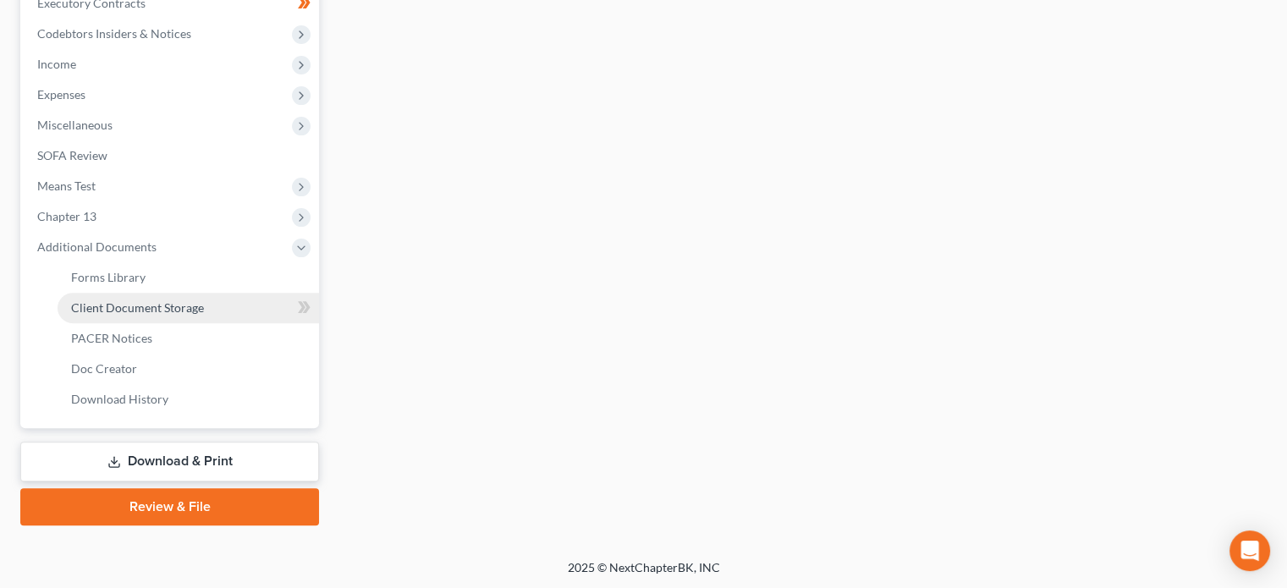
click at [164, 303] on span "Client Document Storage" at bounding box center [137, 307] width 133 height 14
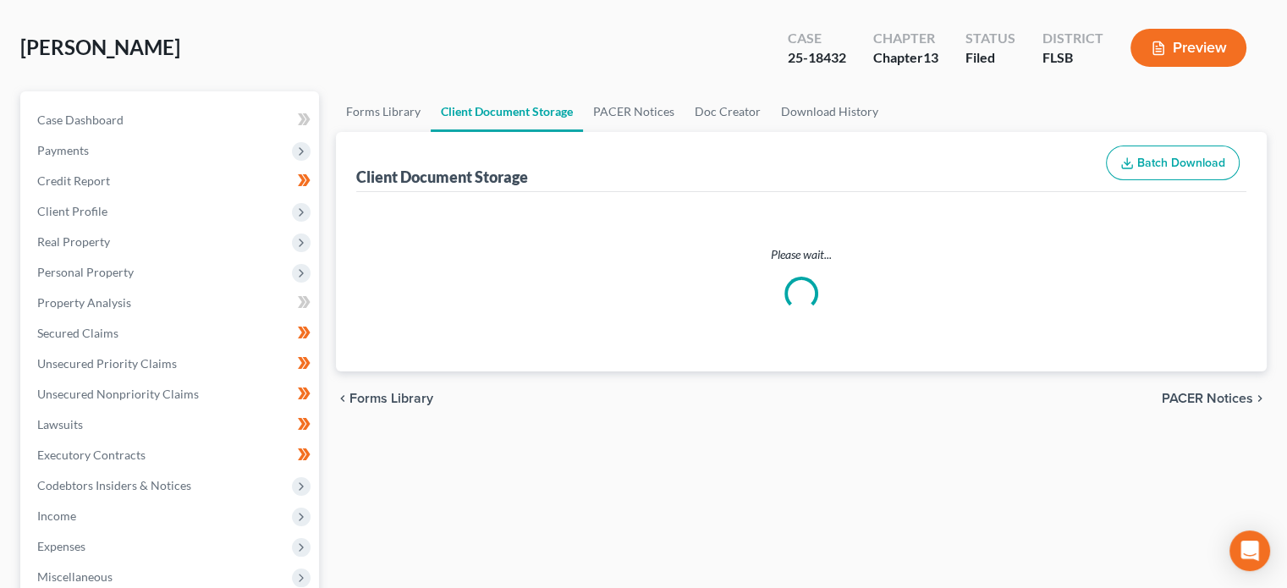
scroll to position [13, 0]
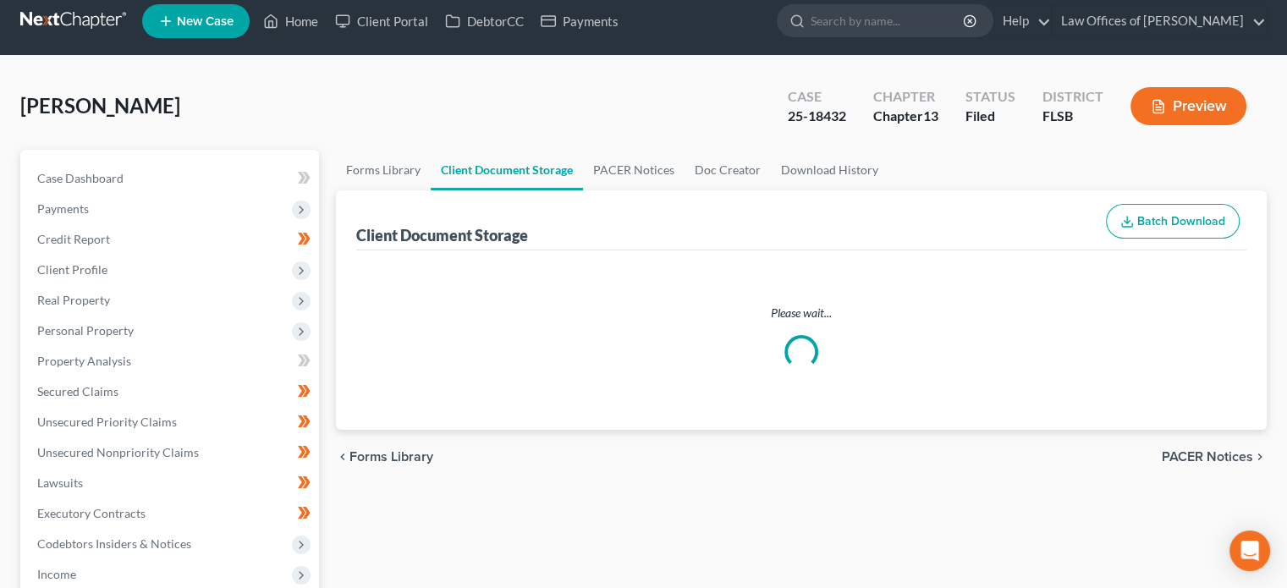
select select "9"
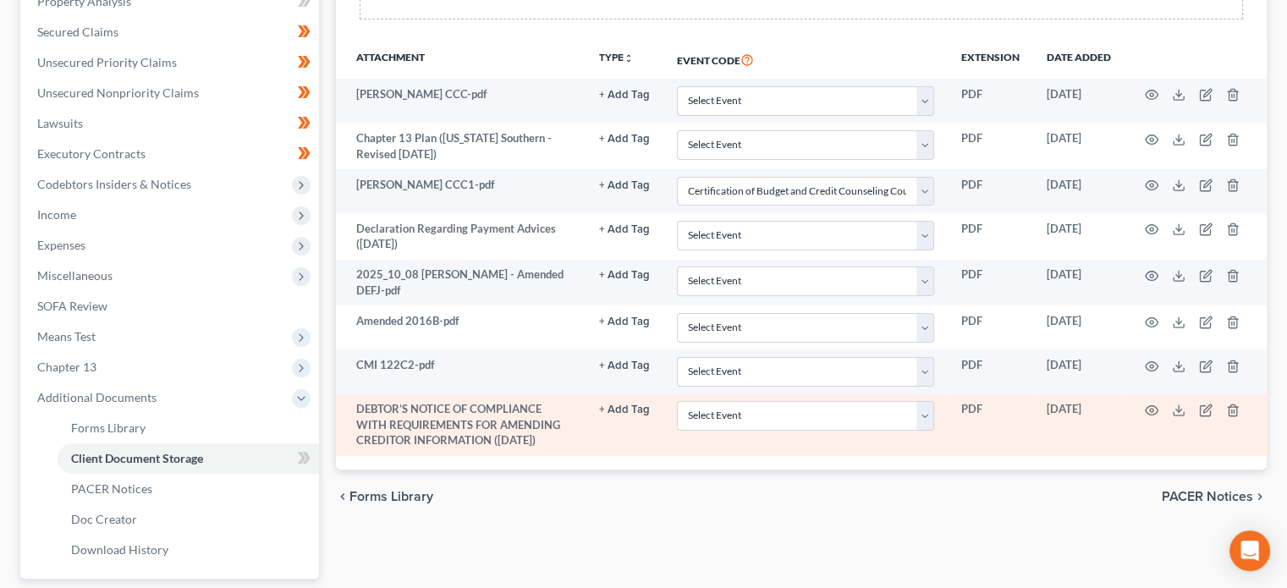
scroll to position [369, 0]
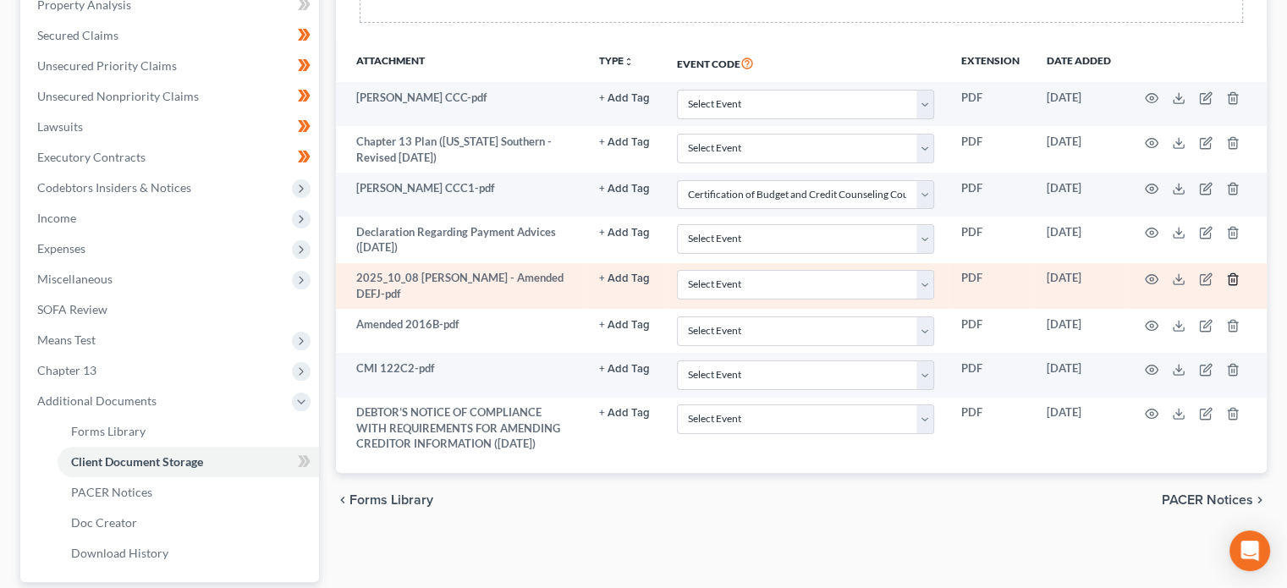
click at [1234, 273] on icon "button" at bounding box center [1233, 280] width 14 height 14
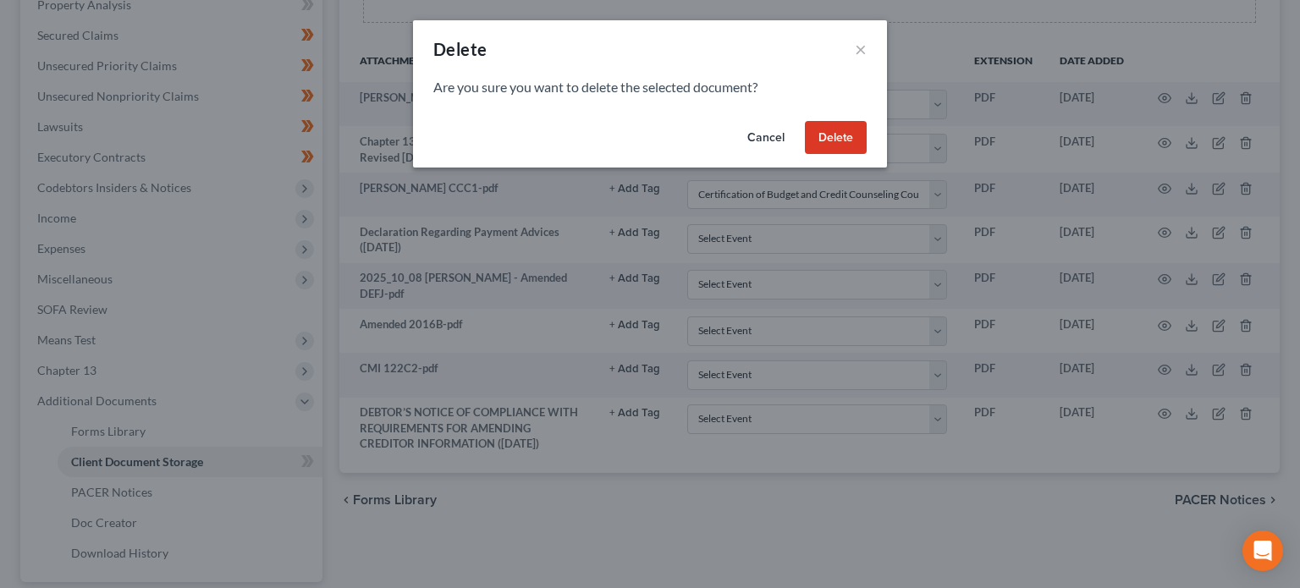
click at [823, 147] on button "Delete" at bounding box center [836, 138] width 62 height 34
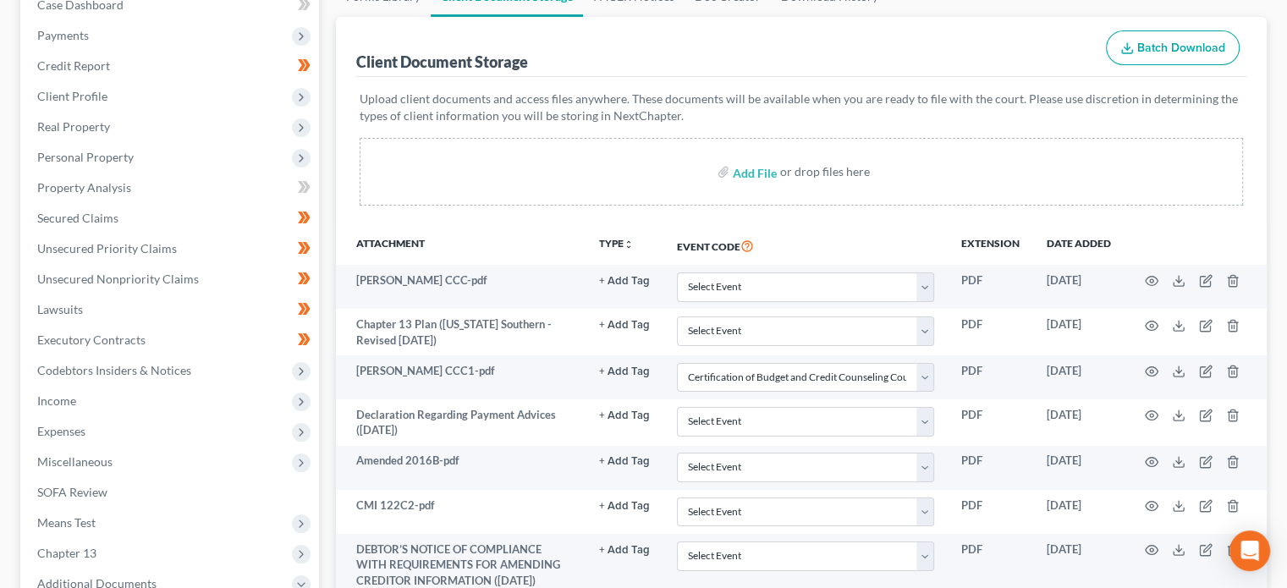
scroll to position [181, 0]
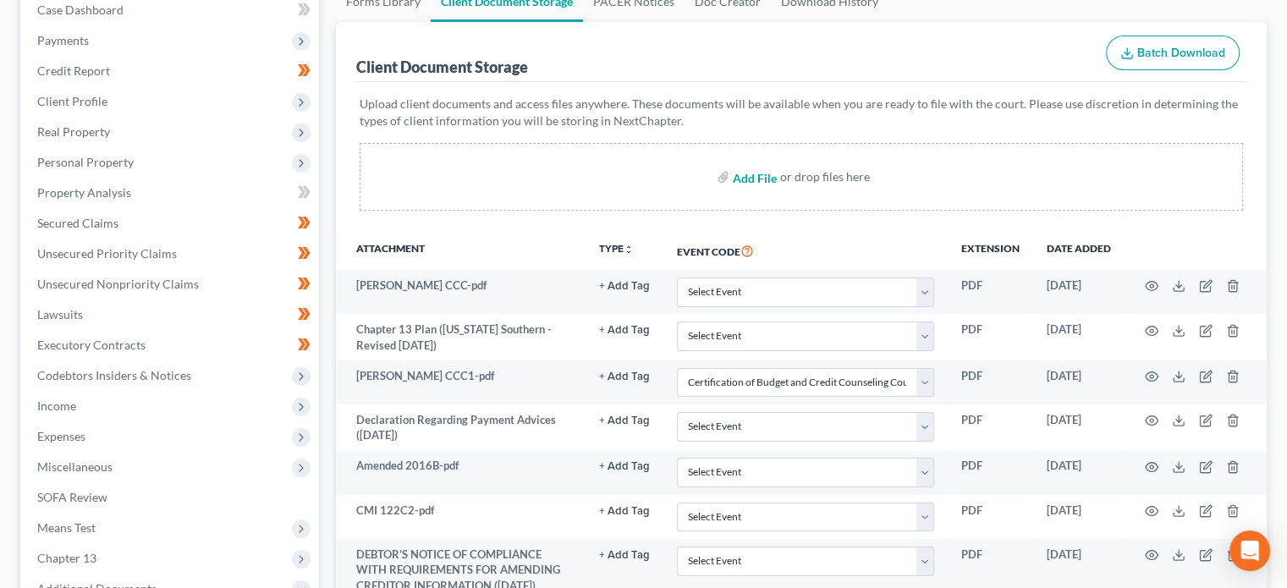
click at [758, 175] on input "file" at bounding box center [753, 177] width 41 height 30
type input "C:\fakepath\2025_10_08 Richard White - Amended EFJ.pdf"
select select "9"
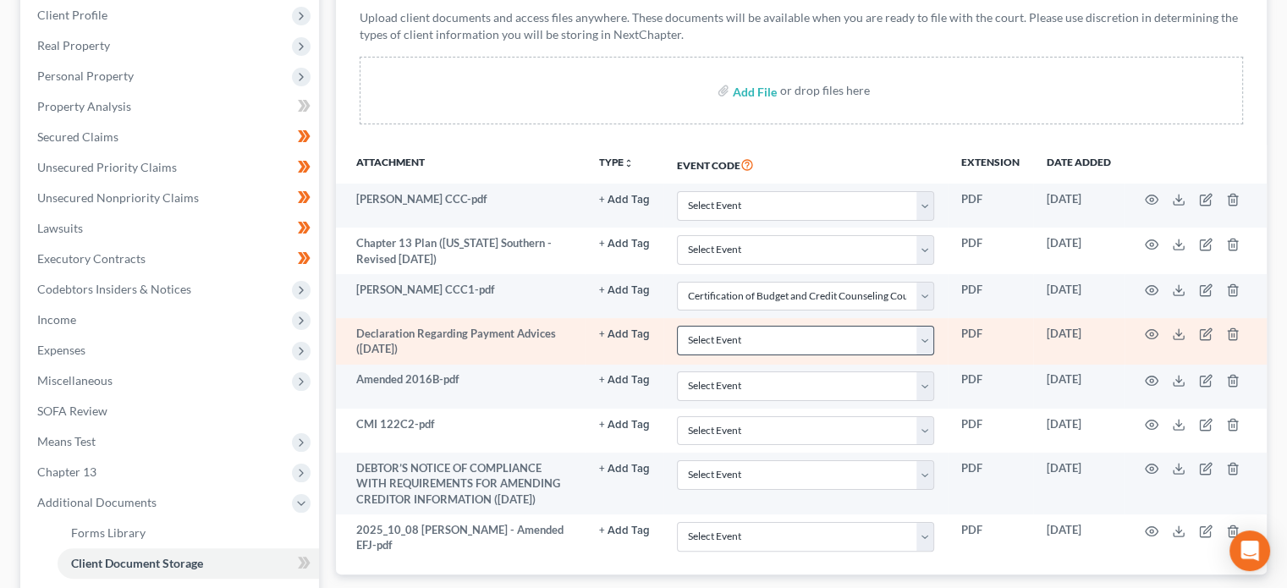
scroll to position [523, 0]
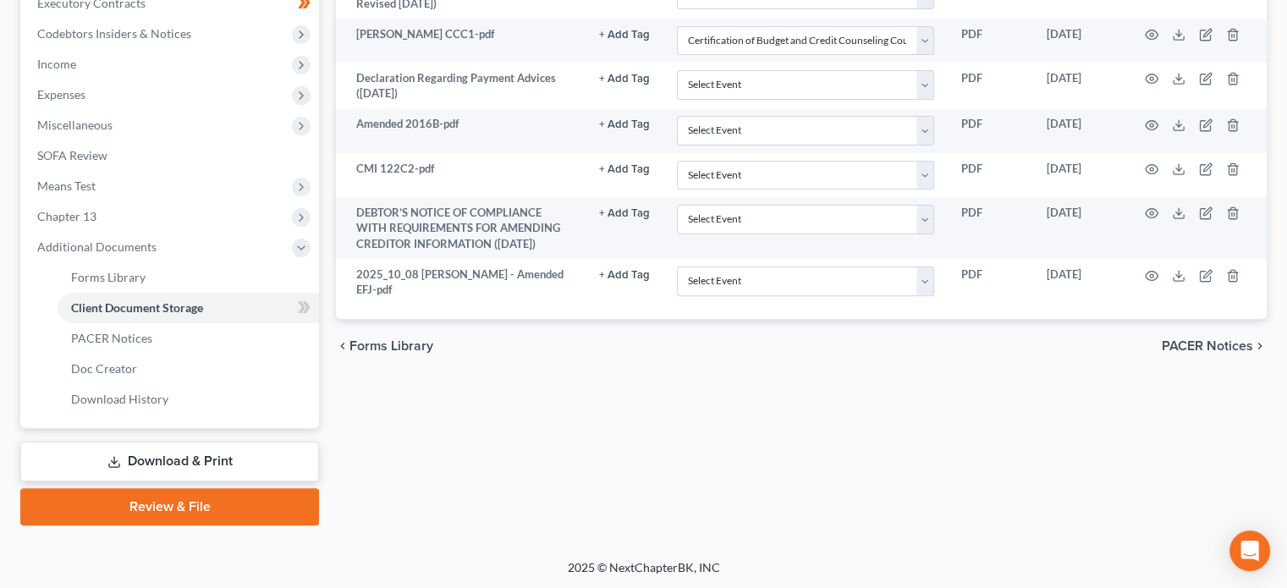
click at [138, 501] on link "Review & File" at bounding box center [169, 506] width 299 height 37
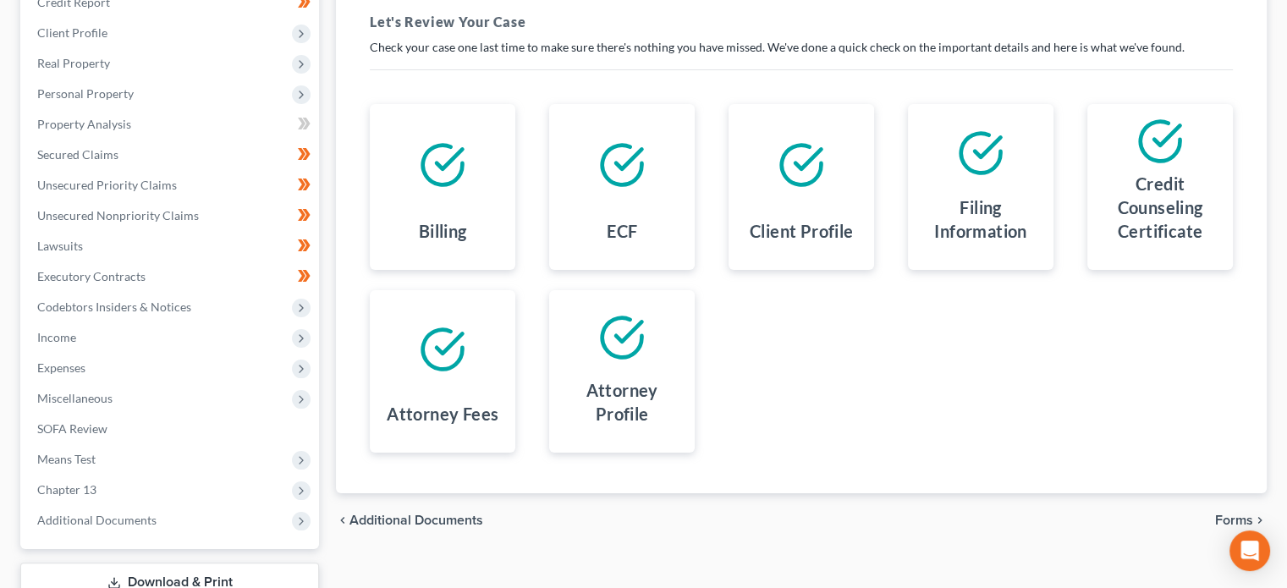
scroll to position [371, 0]
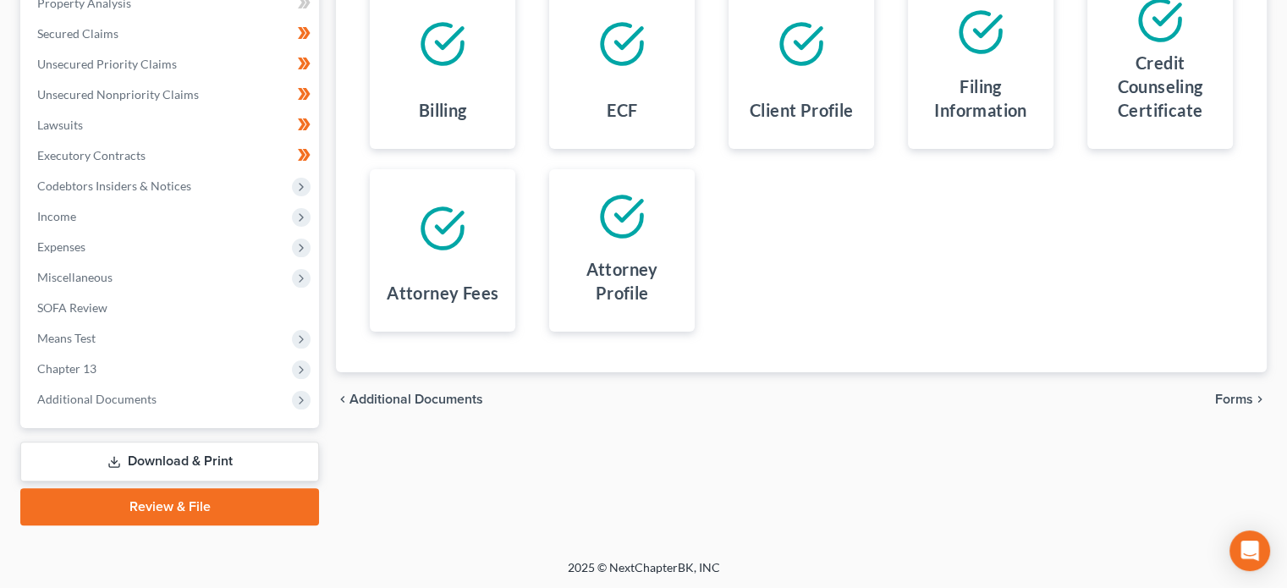
click at [1218, 399] on span "Forms" at bounding box center [1234, 400] width 38 height 14
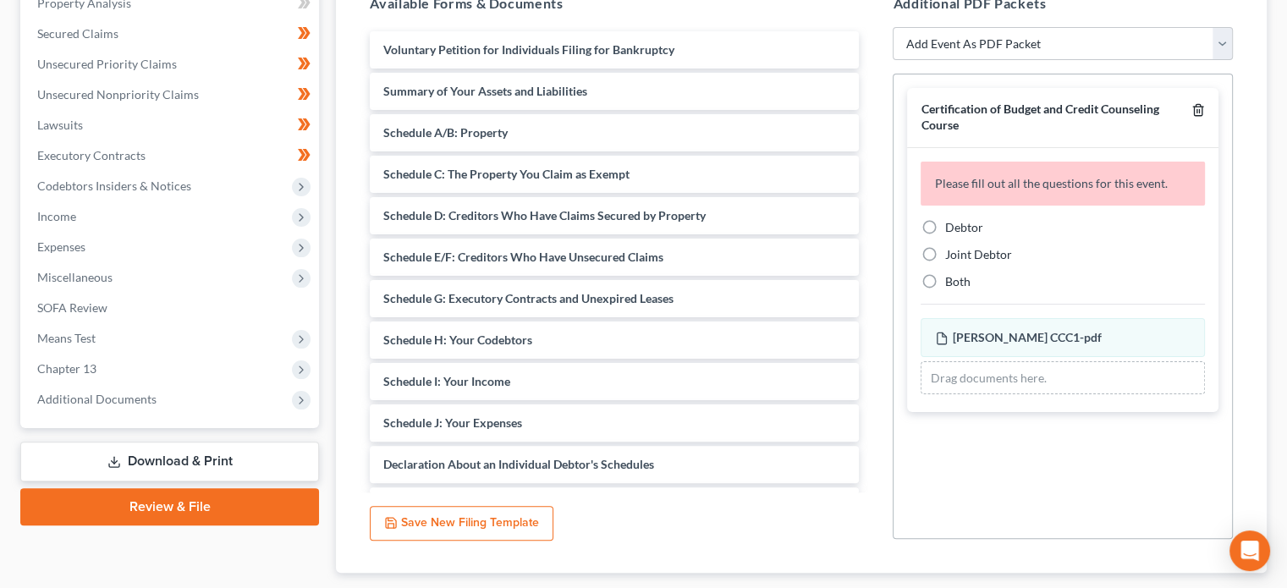
click at [1198, 107] on polyline "button" at bounding box center [1198, 107] width 10 height 0
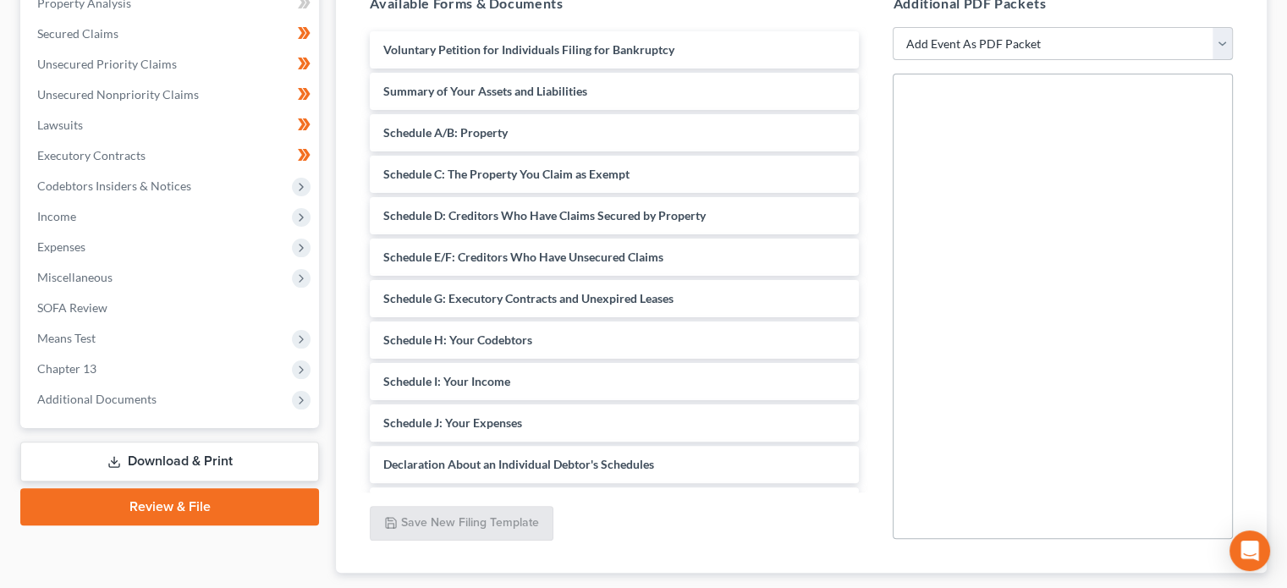
click at [1225, 37] on select "Add Event As PDF Packet Affidavit Notice of Case Reassignment Affidavit to Defe…" at bounding box center [1063, 44] width 340 height 34
select select "13"
click at [893, 27] on select "Add Event As PDF Packet Affidavit Notice of Case Reassignment Affidavit to Defe…" at bounding box center [1063, 44] width 340 height 34
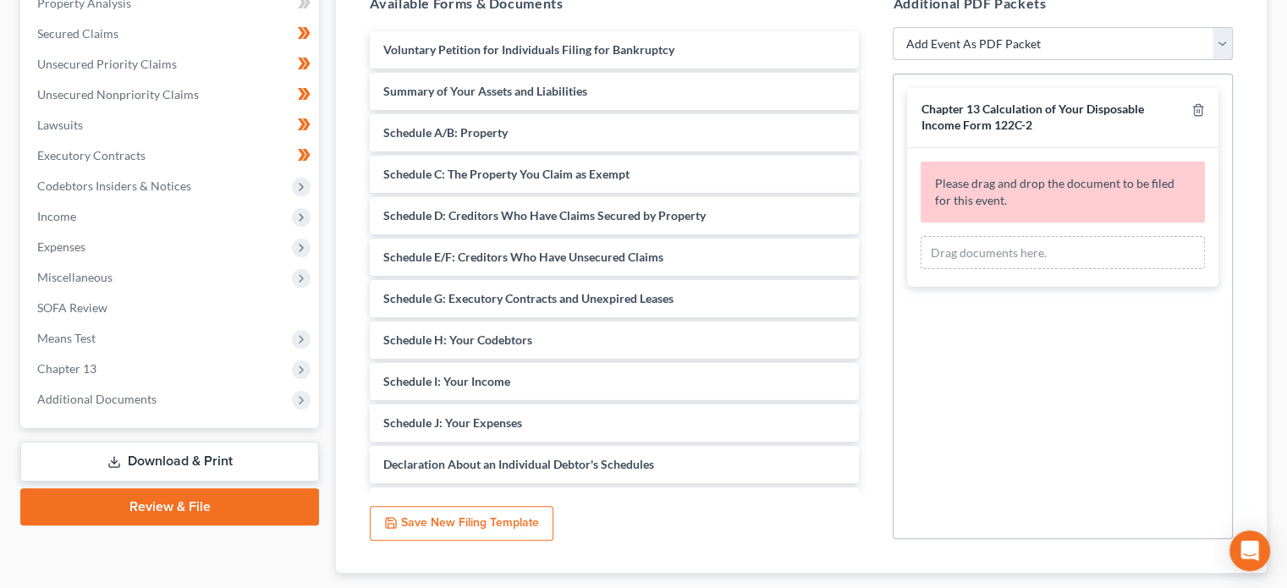
click at [1225, 40] on select "Add Event As PDF Packet Affidavit Notice of Case Reassignment Affidavit to Defe…" at bounding box center [1063, 44] width 340 height 34
select select "27"
click at [893, 27] on select "Add Event As PDF Packet Affidavit Notice of Case Reassignment Affidavit to Defe…" at bounding box center [1063, 44] width 340 height 34
select select
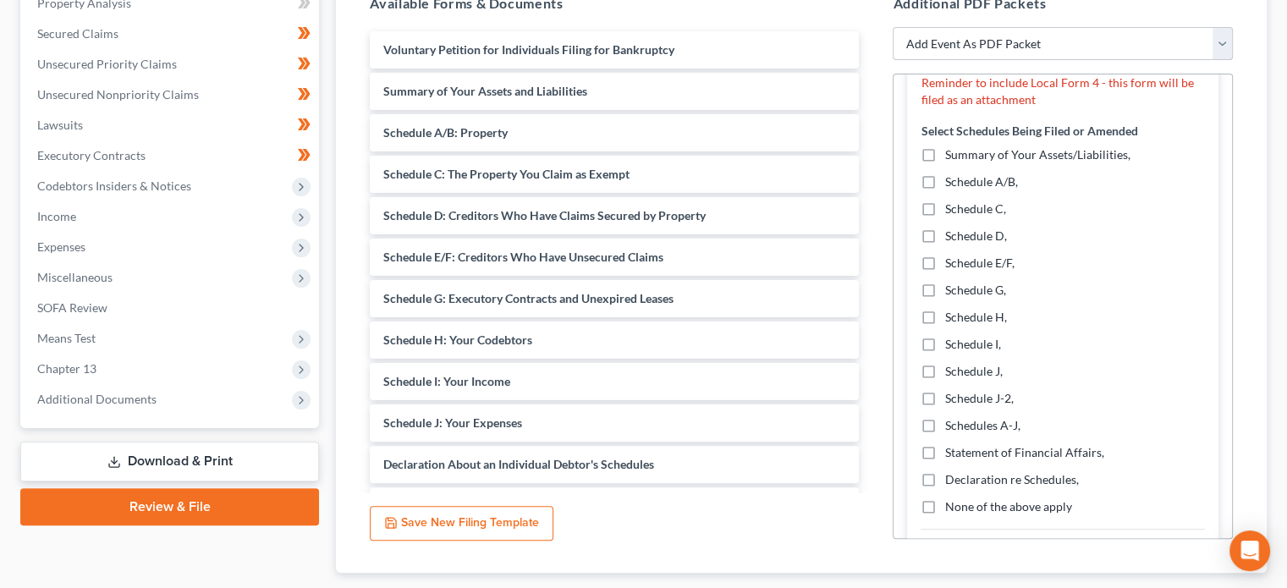
scroll to position [447, 0]
click at [945, 273] on label "Schedule E/F," at bounding box center [979, 264] width 69 height 17
click at [951, 267] on input "Schedule E/F," at bounding box center [956, 261] width 11 height 11
checkbox input "true"
click at [945, 381] on label "Schedule J," at bounding box center [974, 372] width 58 height 17
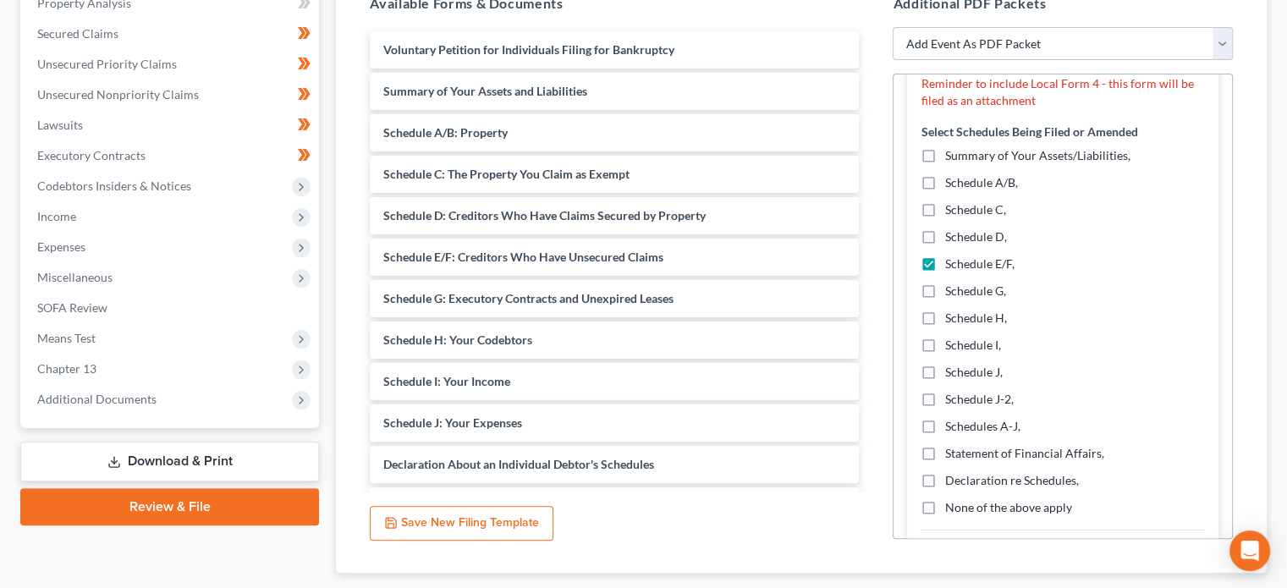
click at [951, 375] on input "Schedule J," at bounding box center [956, 369] width 11 height 11
checkbox input "true"
click at [945, 489] on label "Declaration re Schedules," at bounding box center [1012, 480] width 134 height 17
click at [951, 483] on input "Declaration re Schedules," at bounding box center [956, 477] width 11 height 11
checkbox input "true"
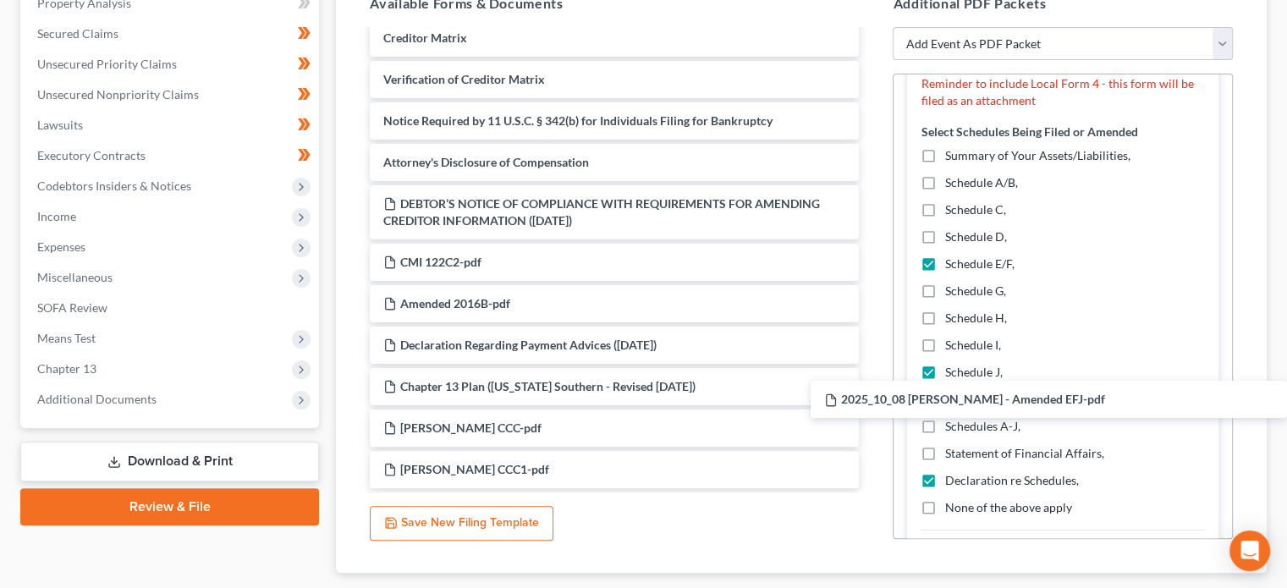
scroll to position [592, 0]
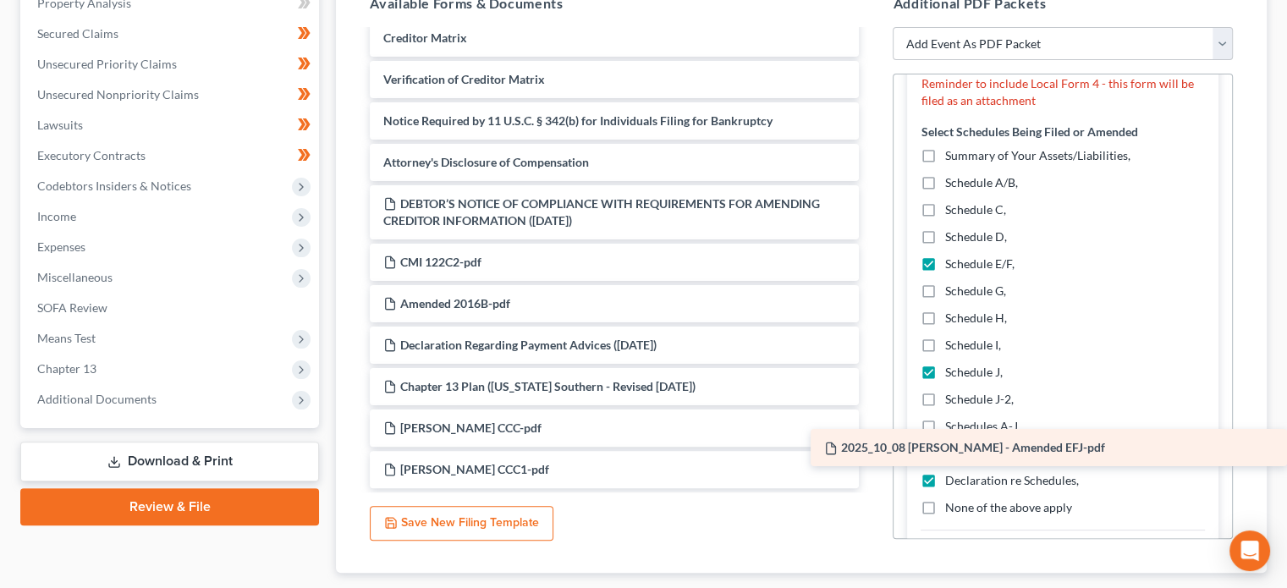
drag, startPoint x: 532, startPoint y: 180, endPoint x: 1063, endPoint y: 454, distance: 596.9
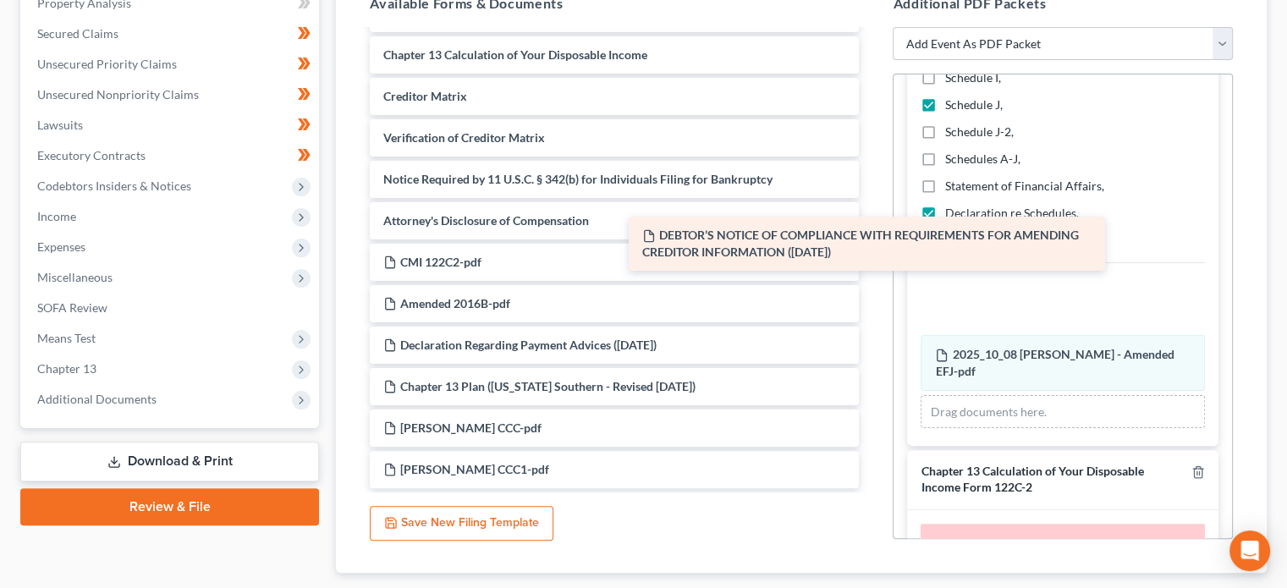
scroll to position [533, 0]
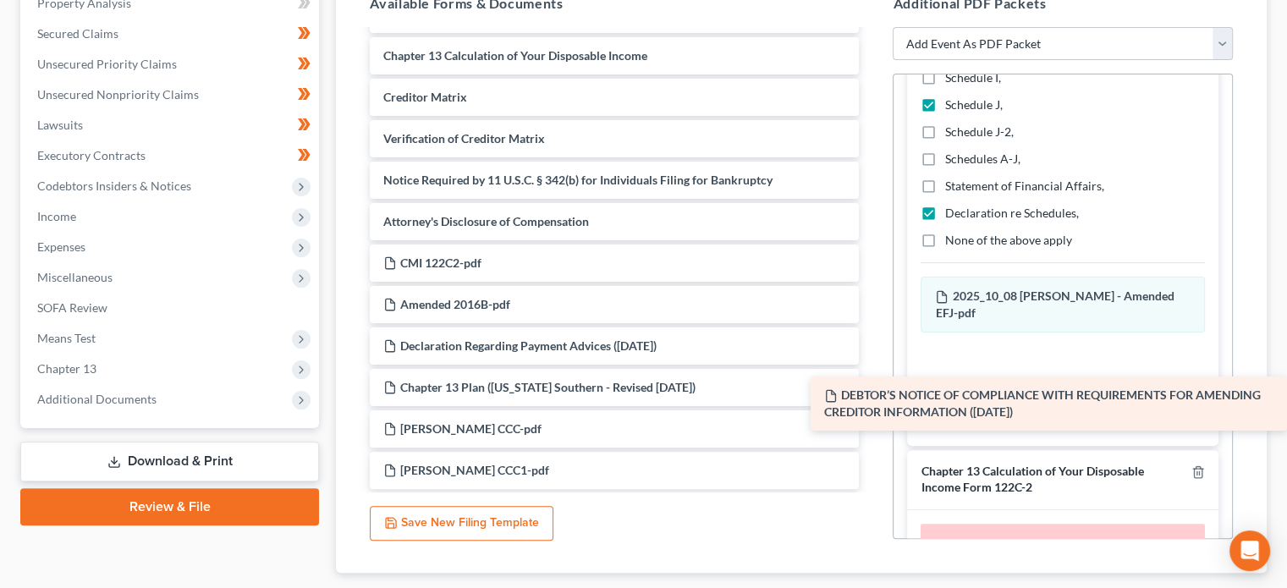
drag, startPoint x: 616, startPoint y: 212, endPoint x: 1066, endPoint y: 405, distance: 489.1
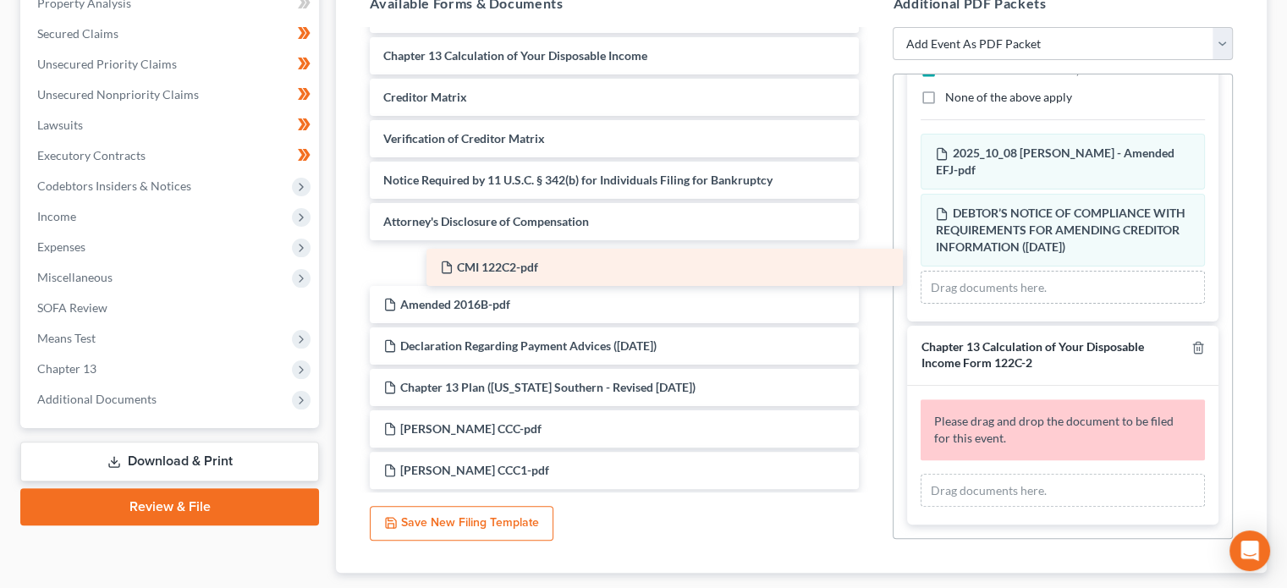
scroll to position [492, 0]
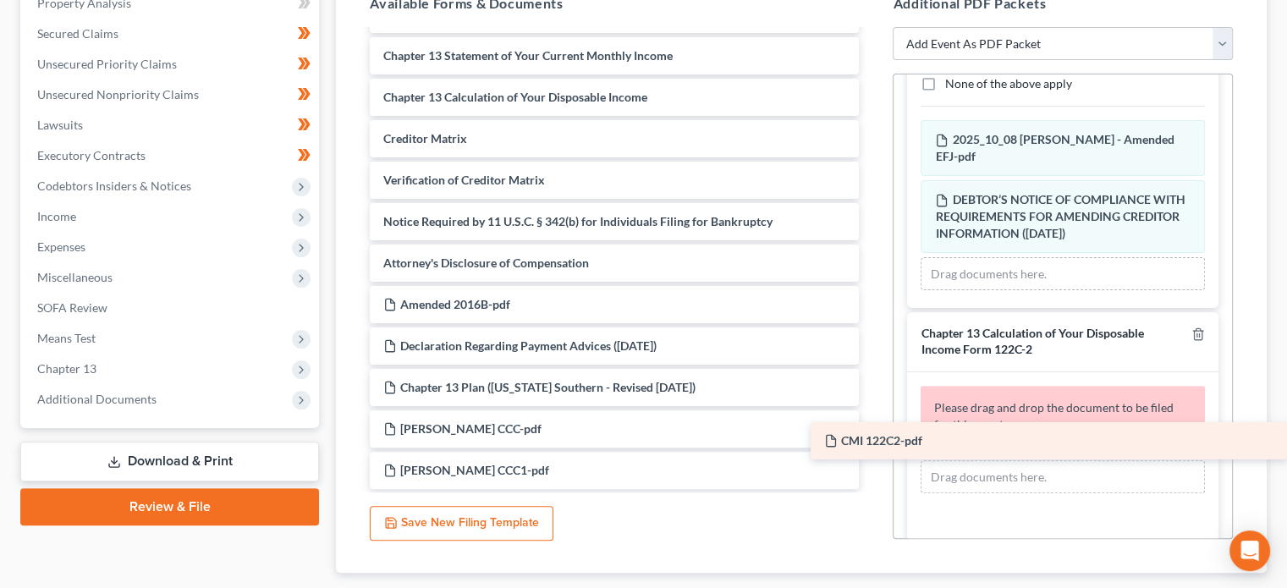
drag, startPoint x: 568, startPoint y: 263, endPoint x: 1107, endPoint y: 443, distance: 568.2
click at [873, 443] on div "CMI 122C2-pdf Voluntary Petition for Individuals Filing for Bankruptcy Summary …" at bounding box center [614, 15] width 516 height 950
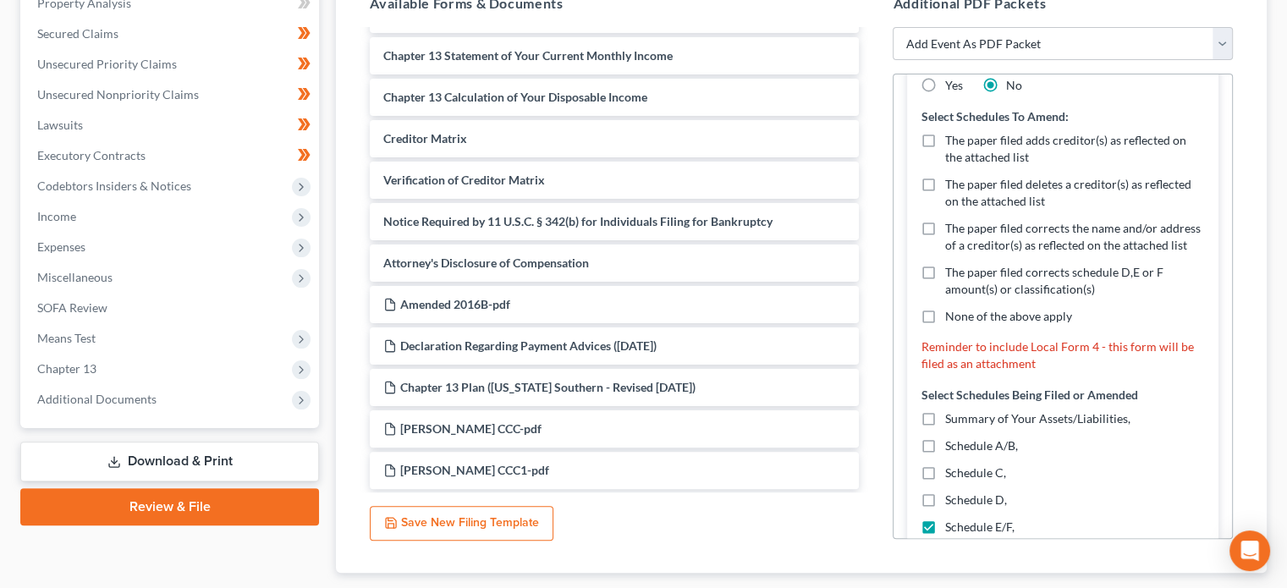
scroll to position [0, 0]
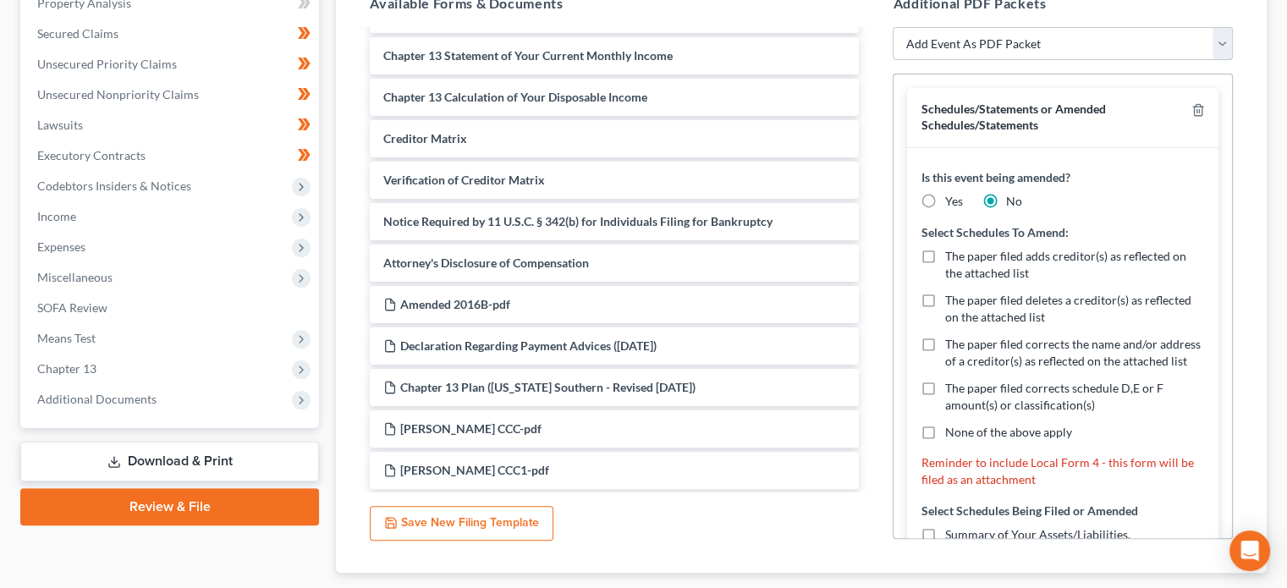
click at [1222, 39] on select "Add Event As PDF Packet Affidavit Notice of Case Reassignment Affidavit to Defe…" at bounding box center [1063, 44] width 340 height 34
select select "22"
click at [893, 27] on select "Add Event As PDF Packet Affidavit Notice of Case Reassignment Affidavit to Defe…" at bounding box center [1063, 44] width 340 height 34
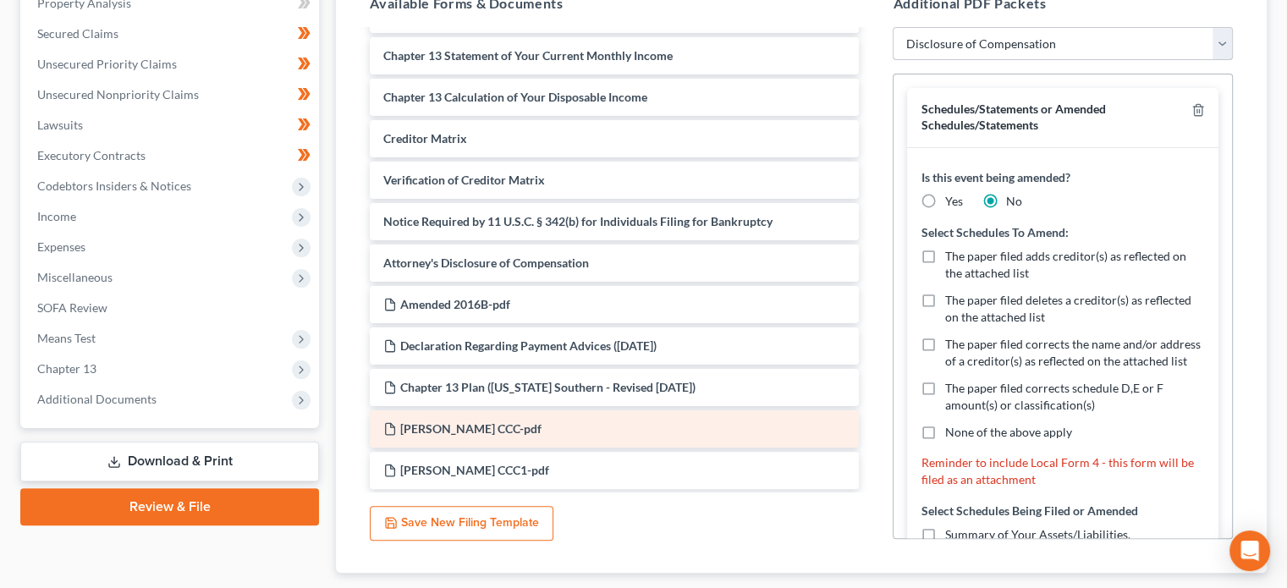
select select
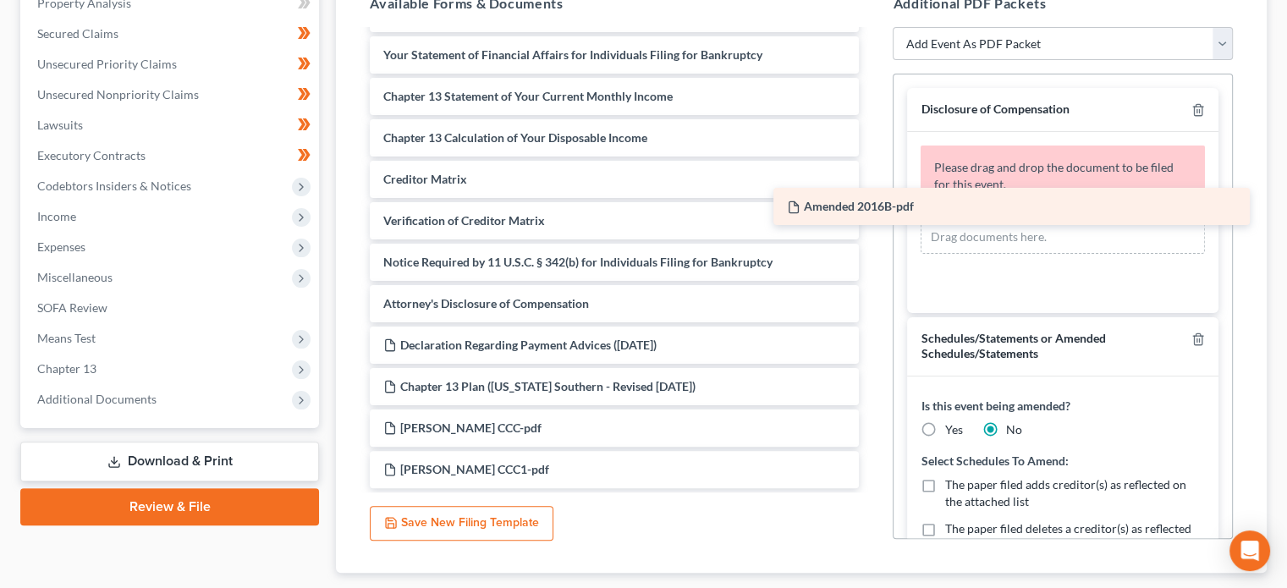
scroll to position [450, 0]
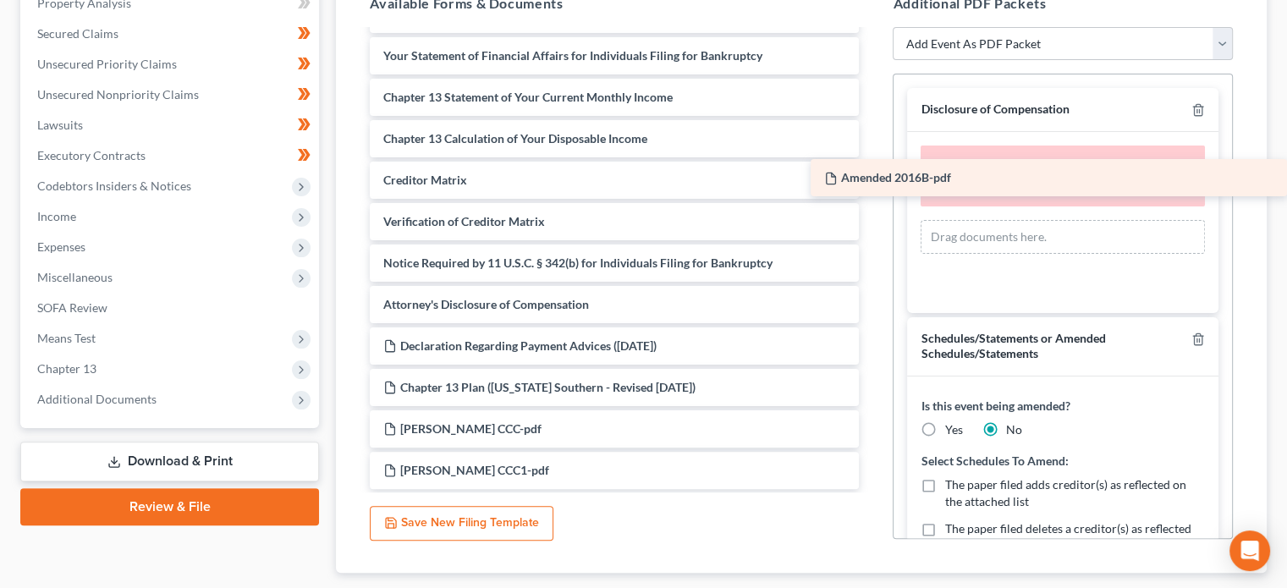
drag, startPoint x: 499, startPoint y: 297, endPoint x: 976, endPoint y: 172, distance: 493.5
click at [873, 172] on div "Amended 2016B-pdf Voluntary Petition for Individuals Filing for Bankruptcy Summ…" at bounding box center [614, 35] width 516 height 908
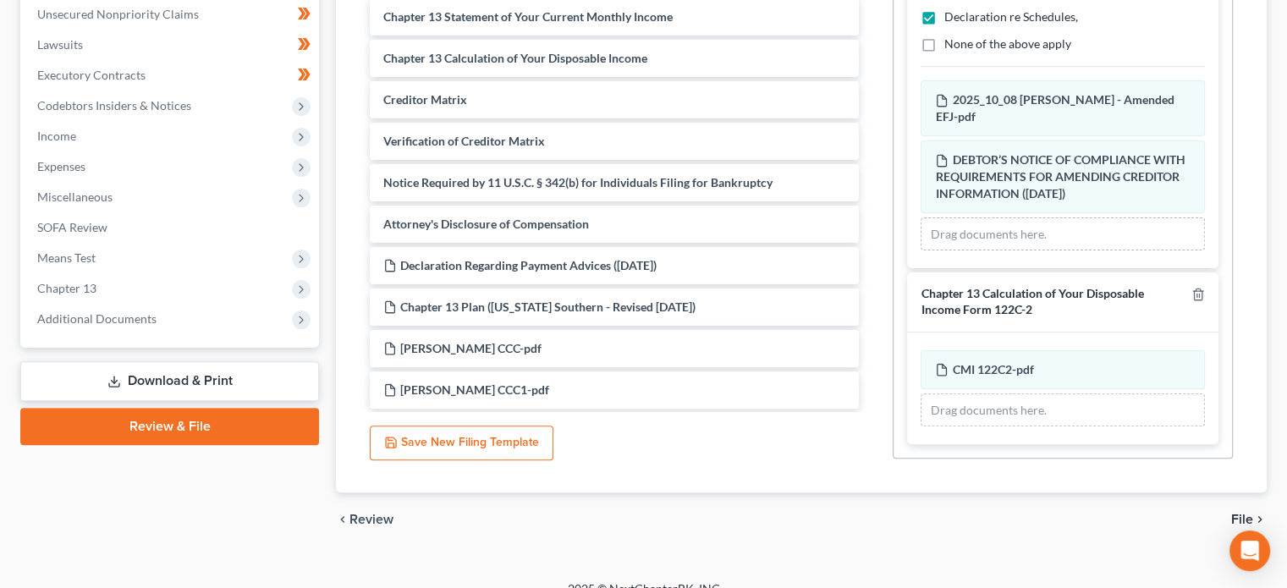
scroll to position [472, 0]
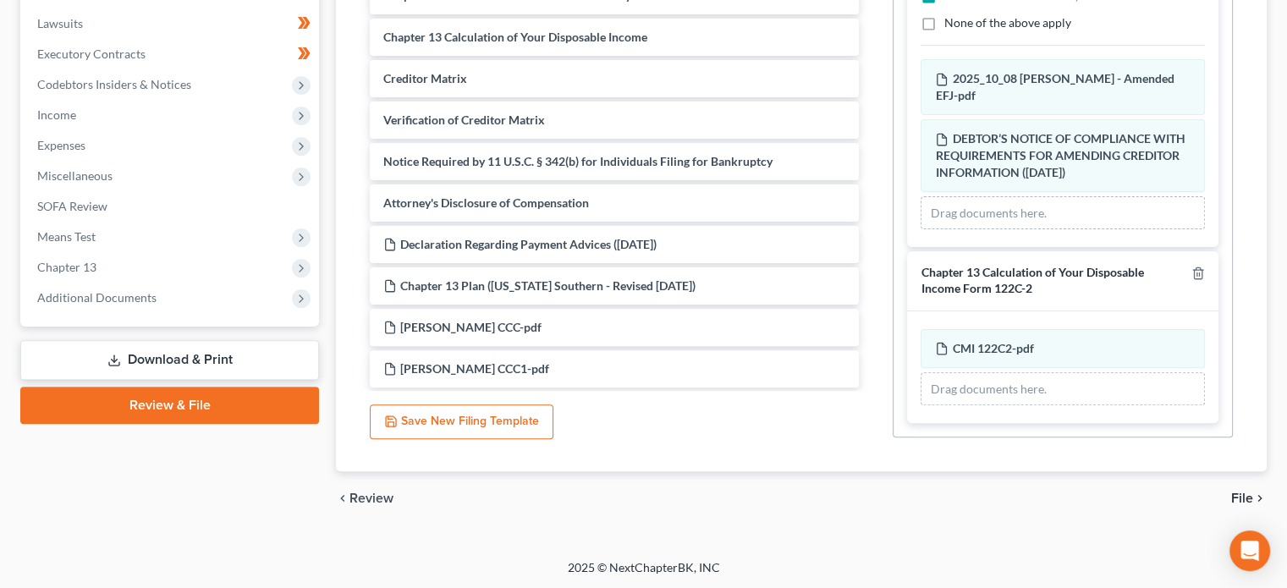
click at [1238, 493] on span "File" at bounding box center [1242, 499] width 22 height 14
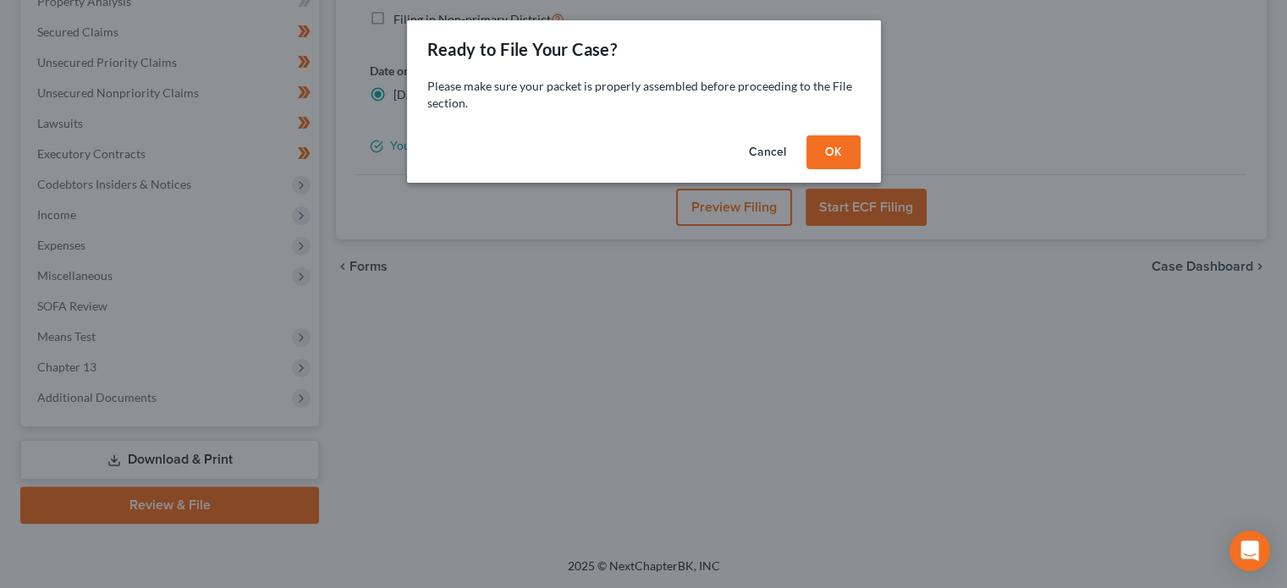
scroll to position [371, 0]
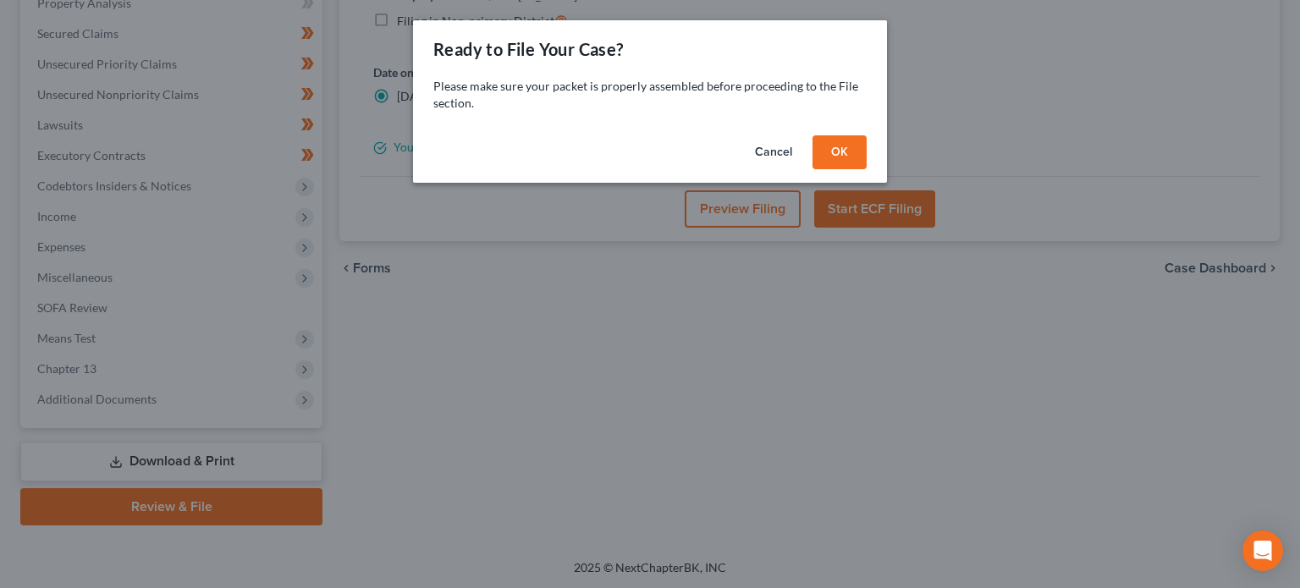
click at [843, 148] on button "OK" at bounding box center [839, 152] width 54 height 34
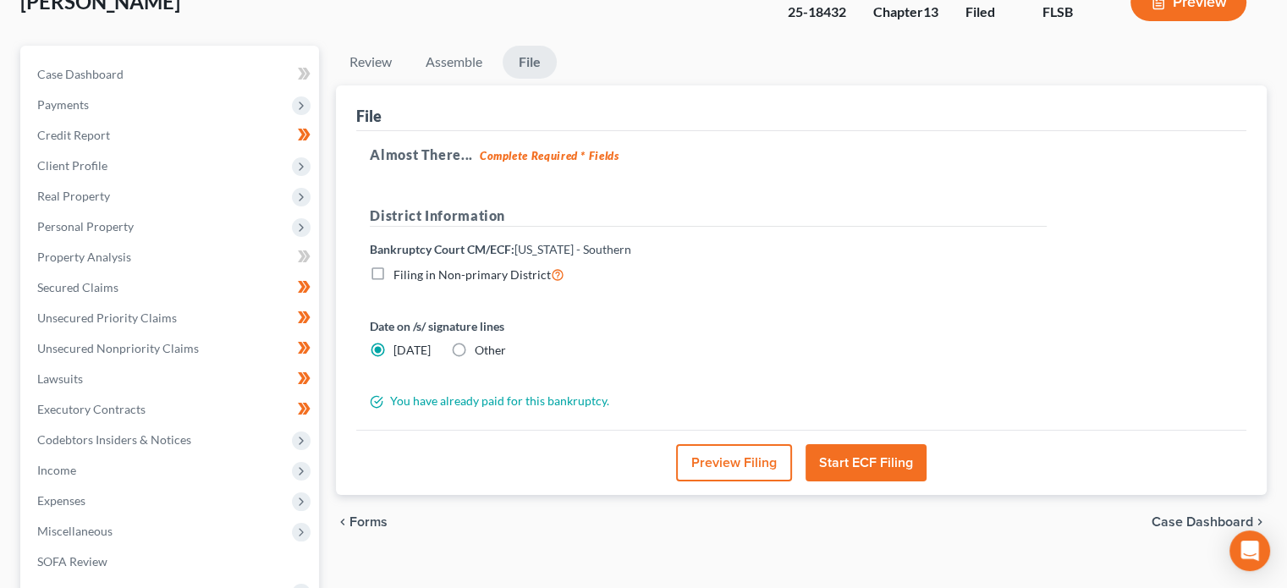
scroll to position [125, 0]
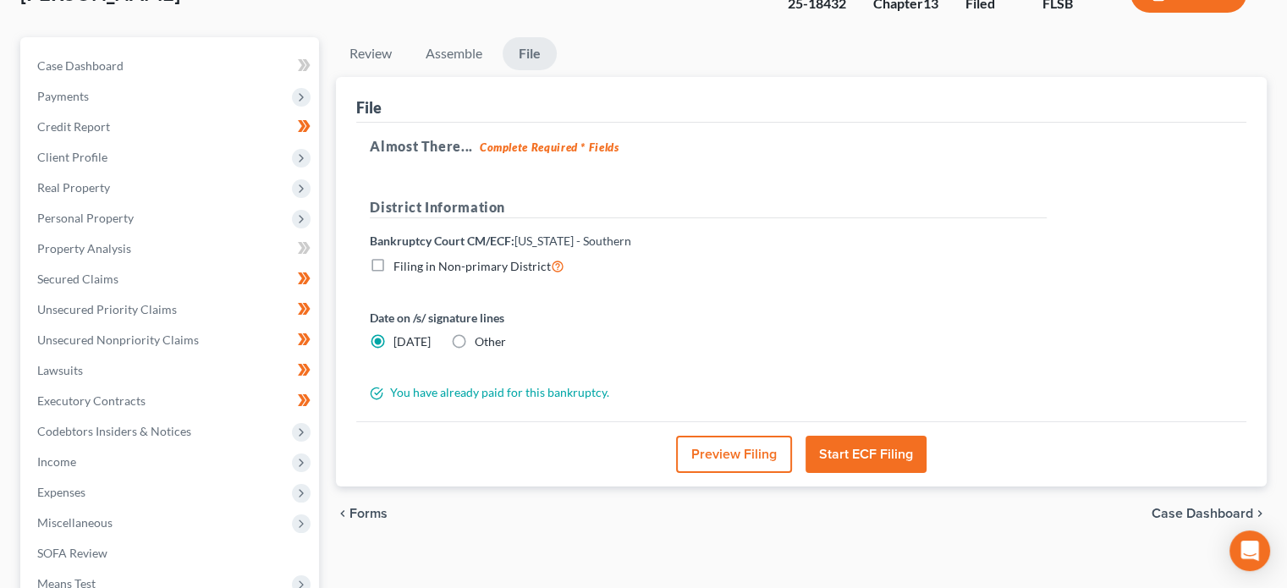
click at [870, 455] on button "Start ECF Filing" at bounding box center [866, 454] width 121 height 37
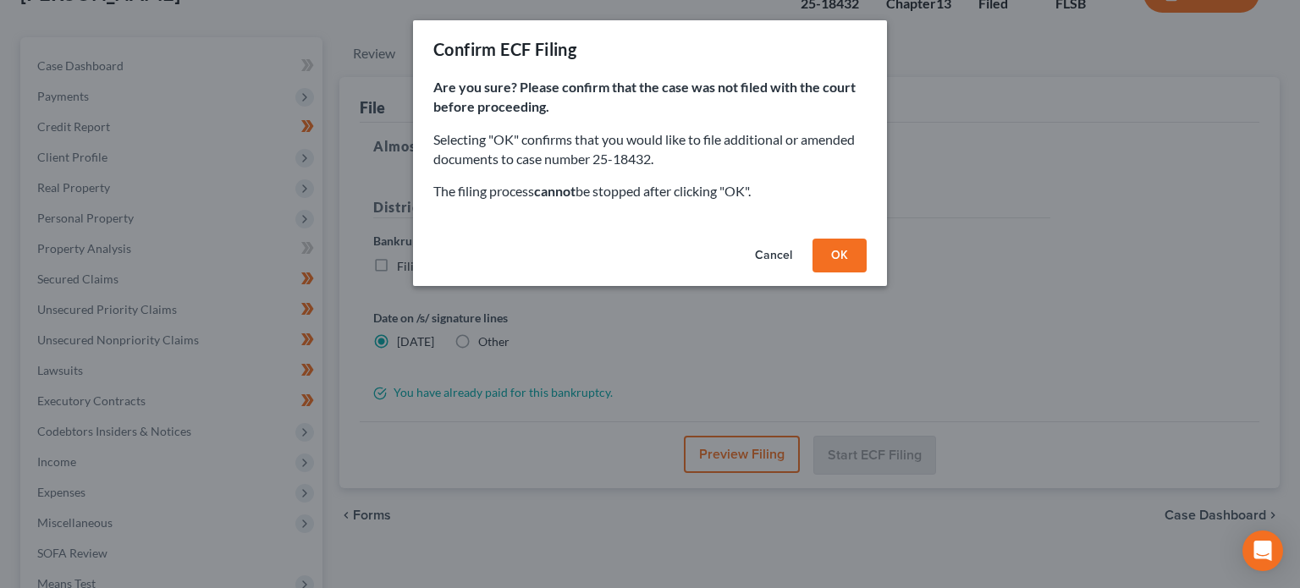
click at [841, 254] on button "OK" at bounding box center [839, 256] width 54 height 34
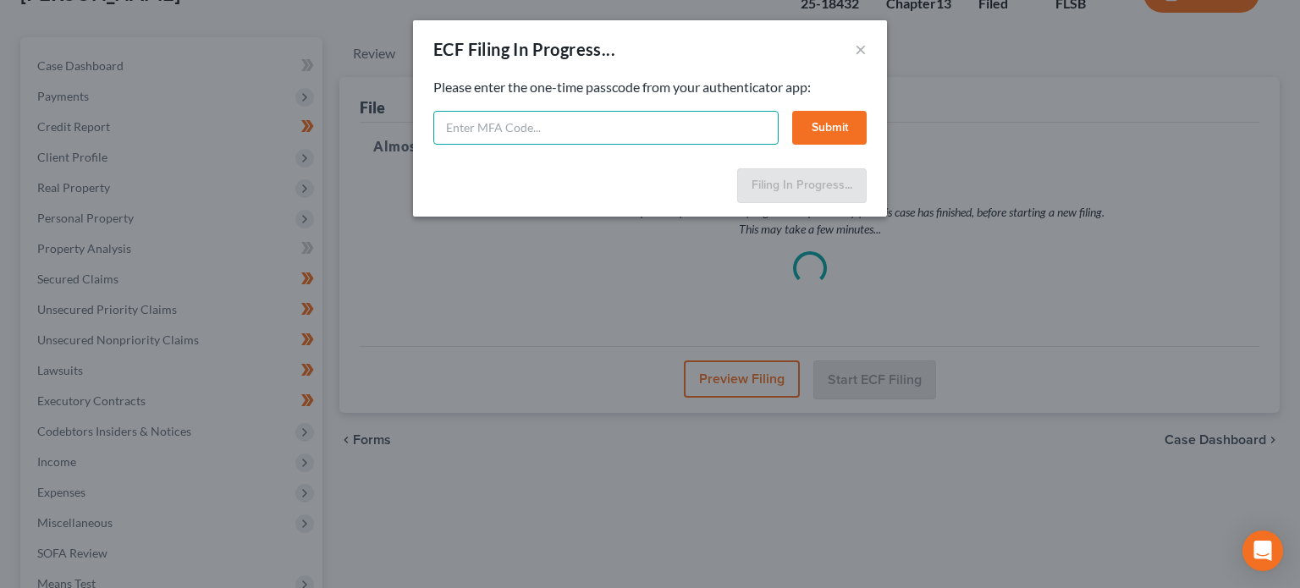
click at [512, 118] on input "text" at bounding box center [605, 128] width 345 height 34
type input "206216"
click at [832, 131] on button "Submit" at bounding box center [829, 128] width 74 height 34
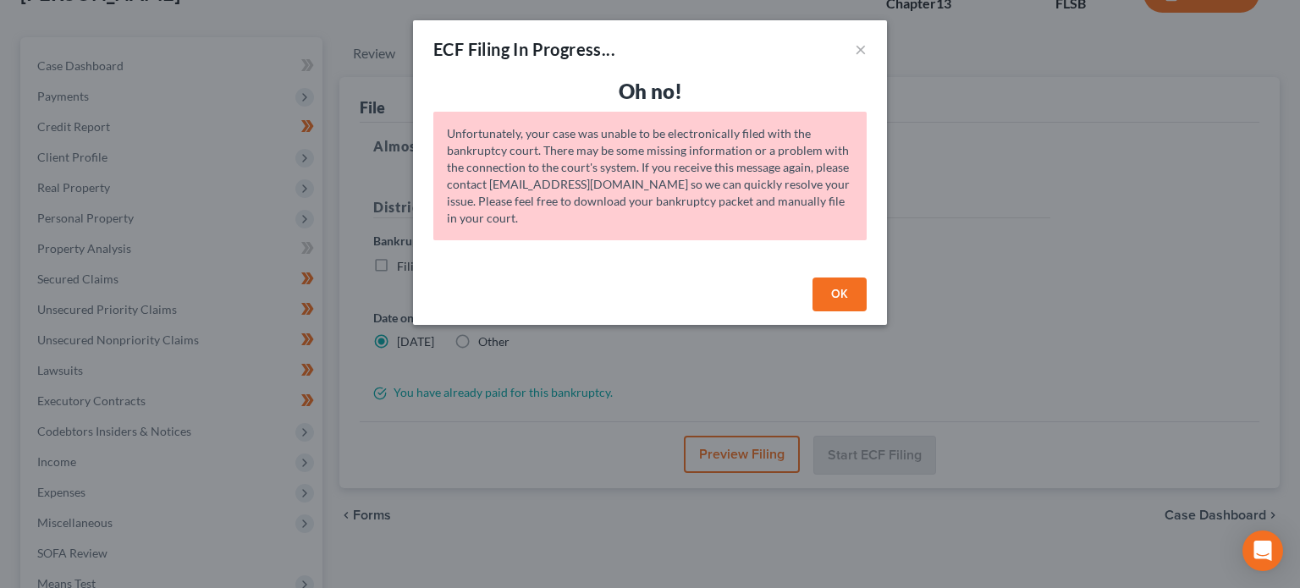
click at [824, 289] on button "OK" at bounding box center [839, 295] width 54 height 34
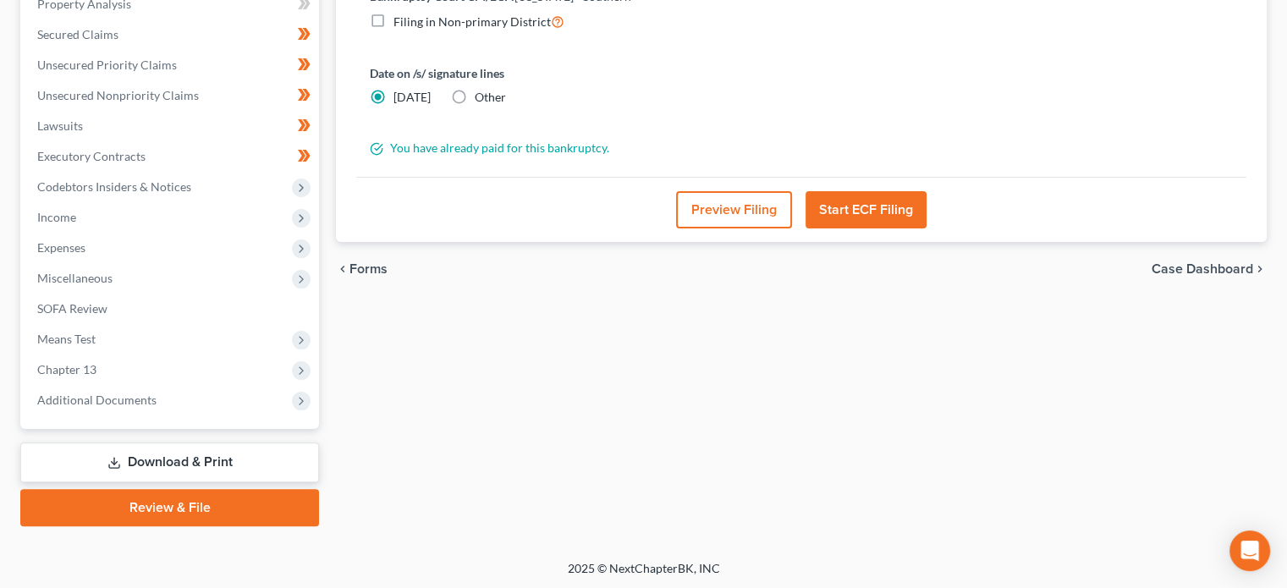
scroll to position [371, 0]
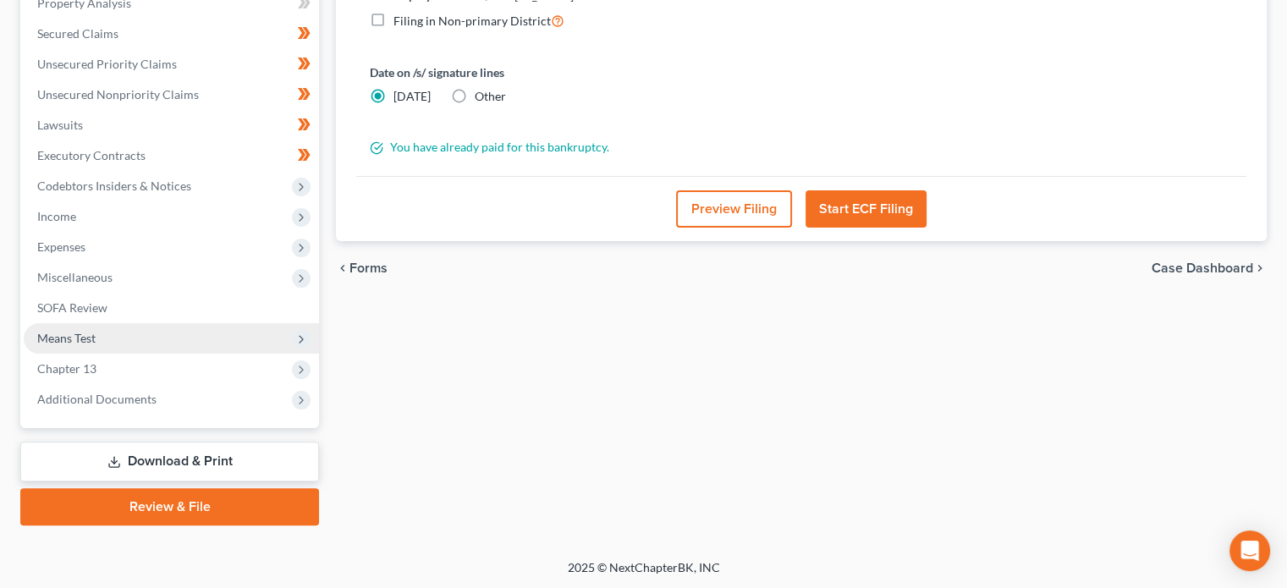
click at [185, 344] on span "Means Test" at bounding box center [171, 338] width 295 height 30
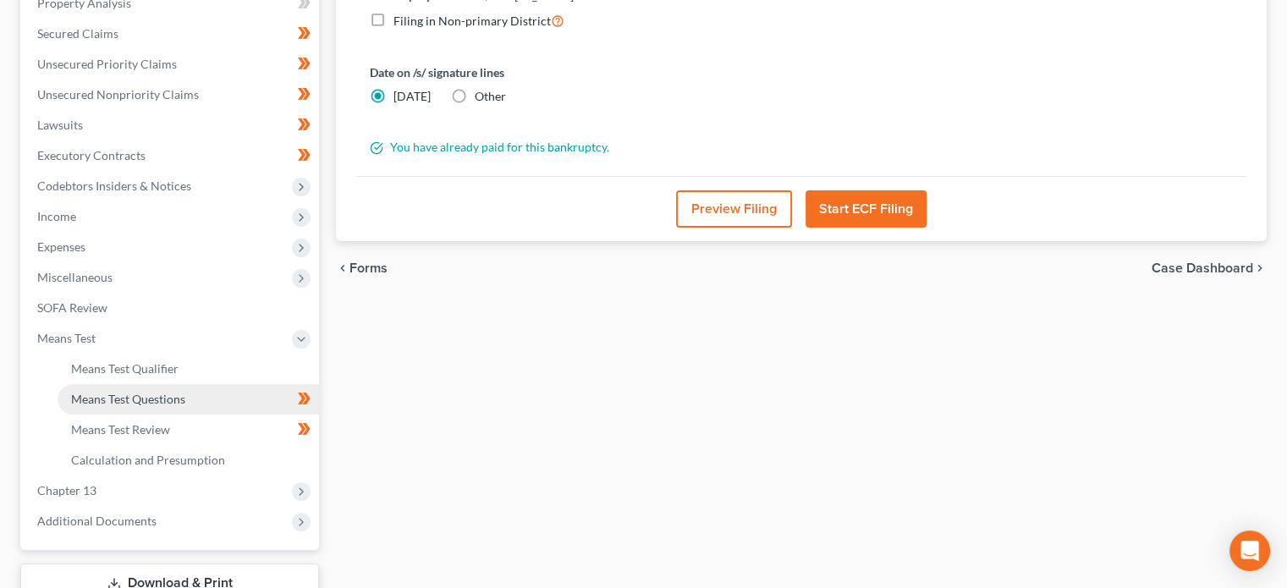
click at [168, 398] on span "Means Test Questions" at bounding box center [128, 399] width 114 height 14
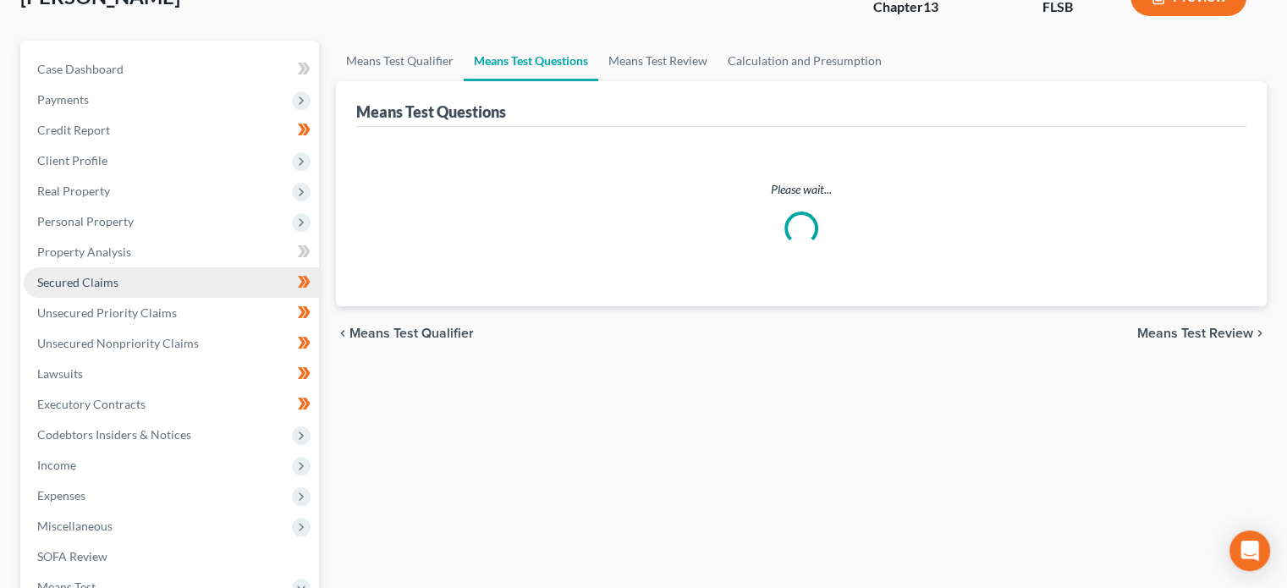
select select "1"
select select "0"
select select "60"
select select "1"
select select "60"
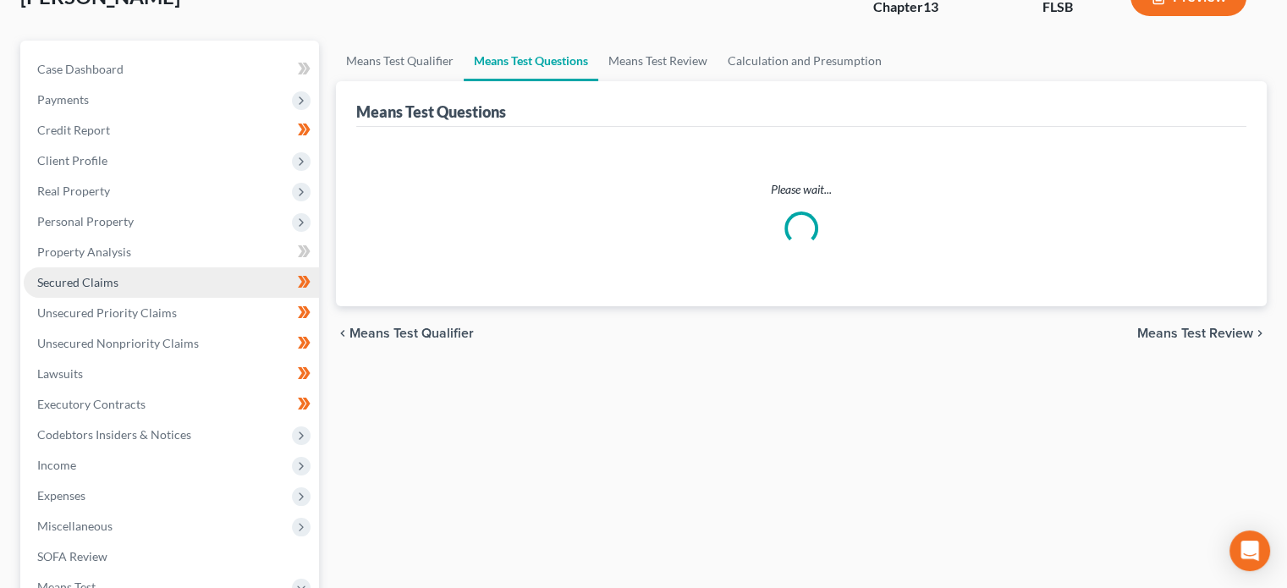
select select "1"
select select "60"
select select "1"
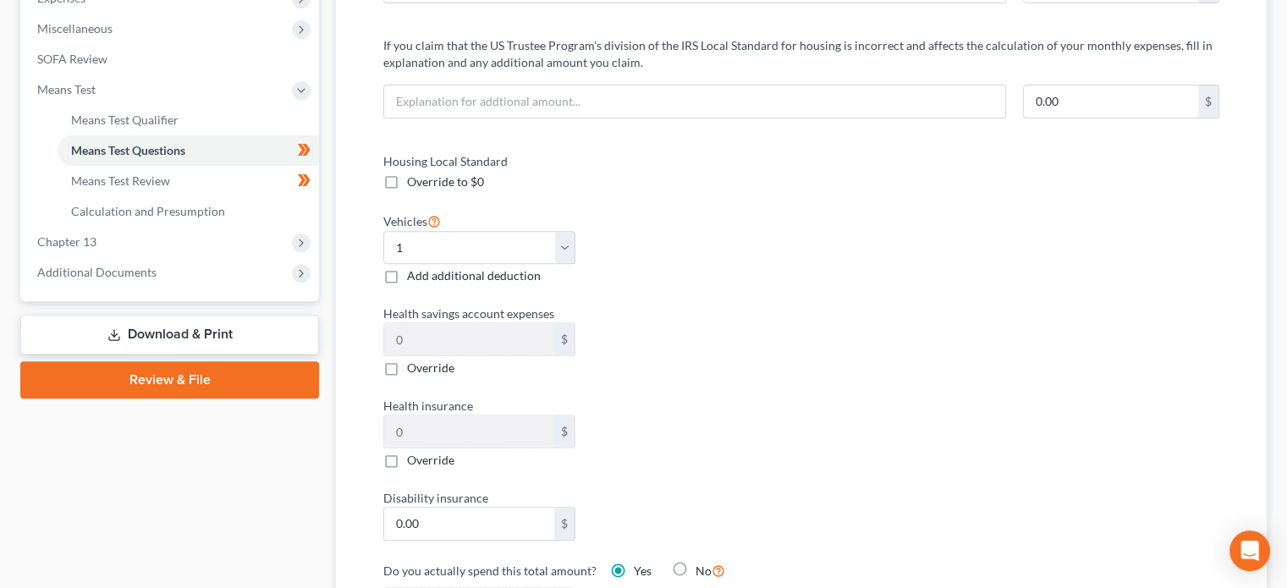
scroll to position [622, 0]
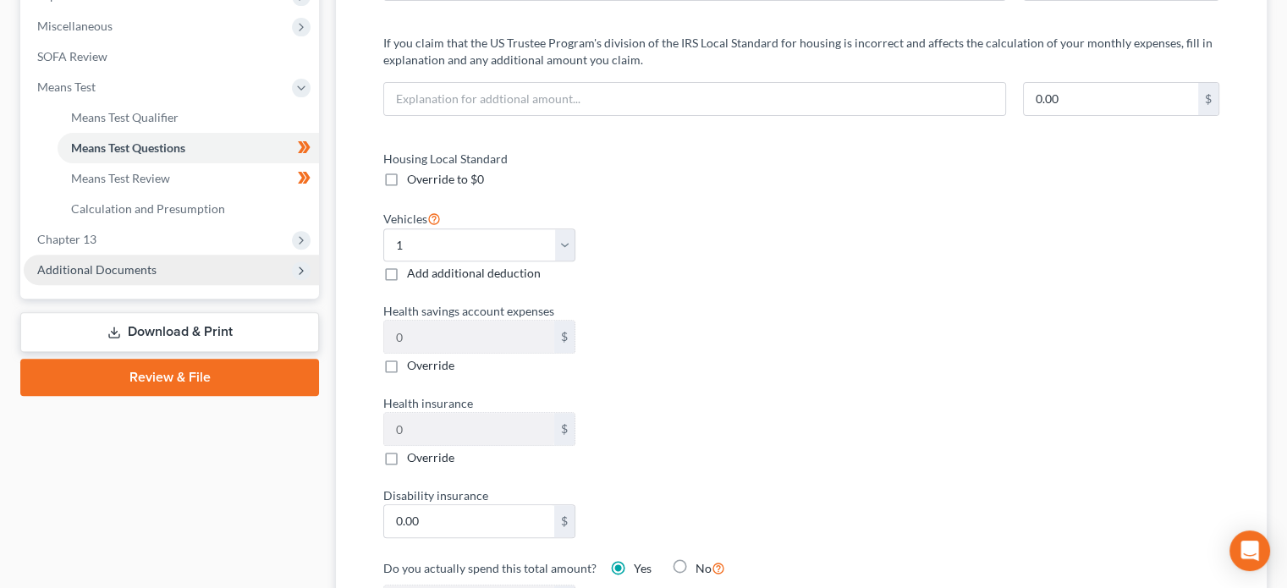
click at [135, 263] on span "Additional Documents" at bounding box center [96, 269] width 119 height 14
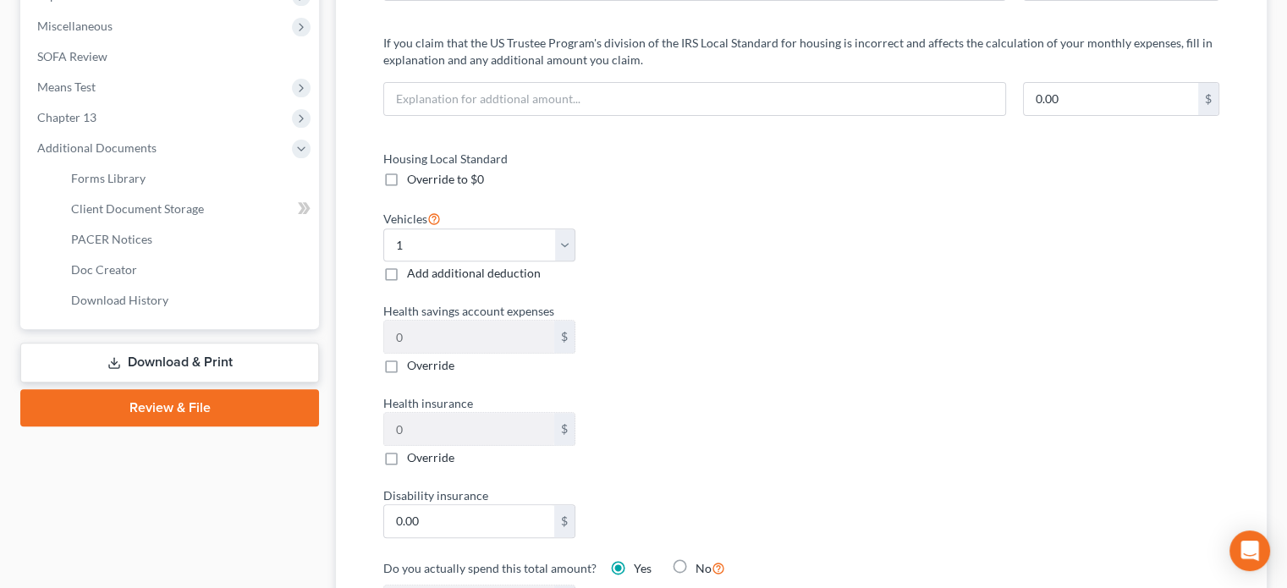
click at [239, 403] on link "Review & File" at bounding box center [169, 407] width 299 height 37
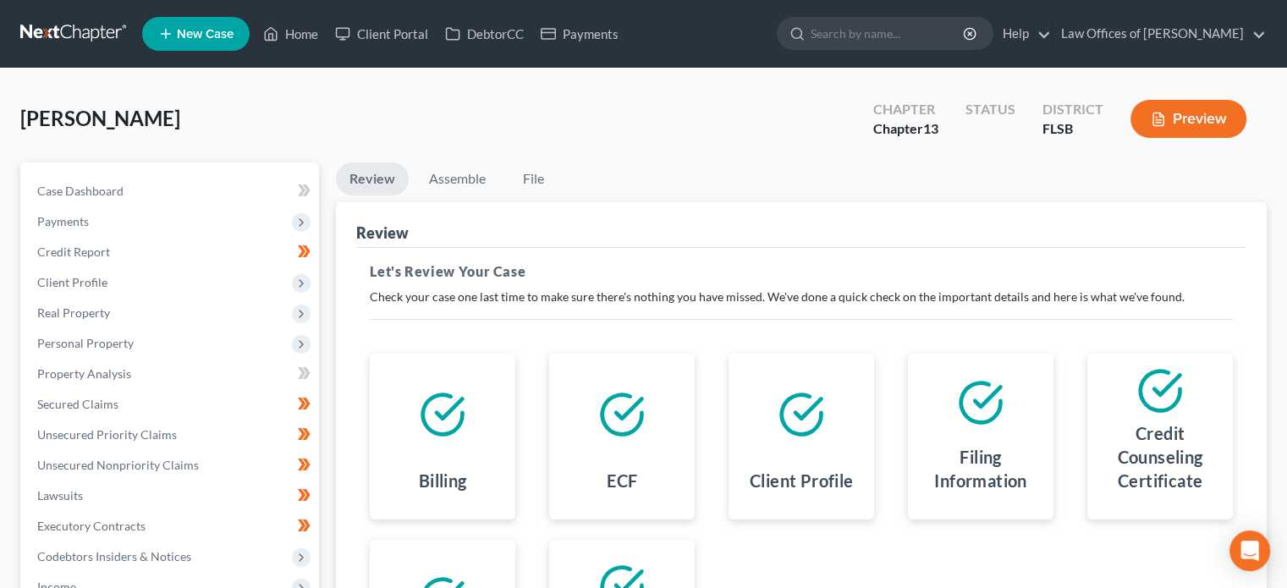
scroll to position [371, 0]
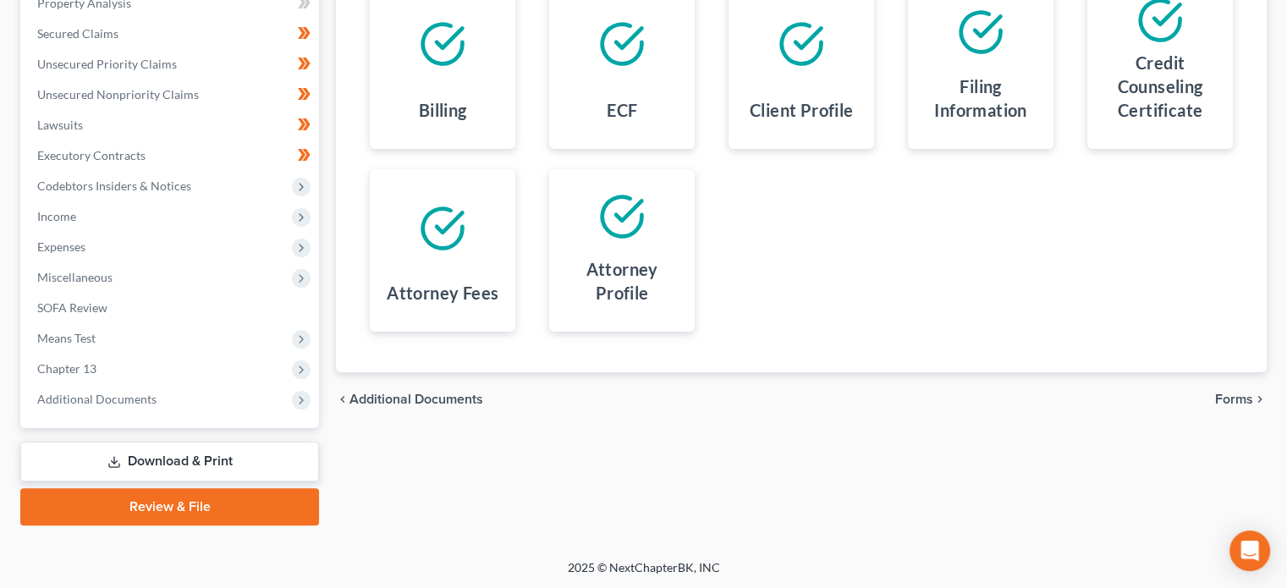
click at [1226, 398] on span "Forms" at bounding box center [1234, 400] width 38 height 14
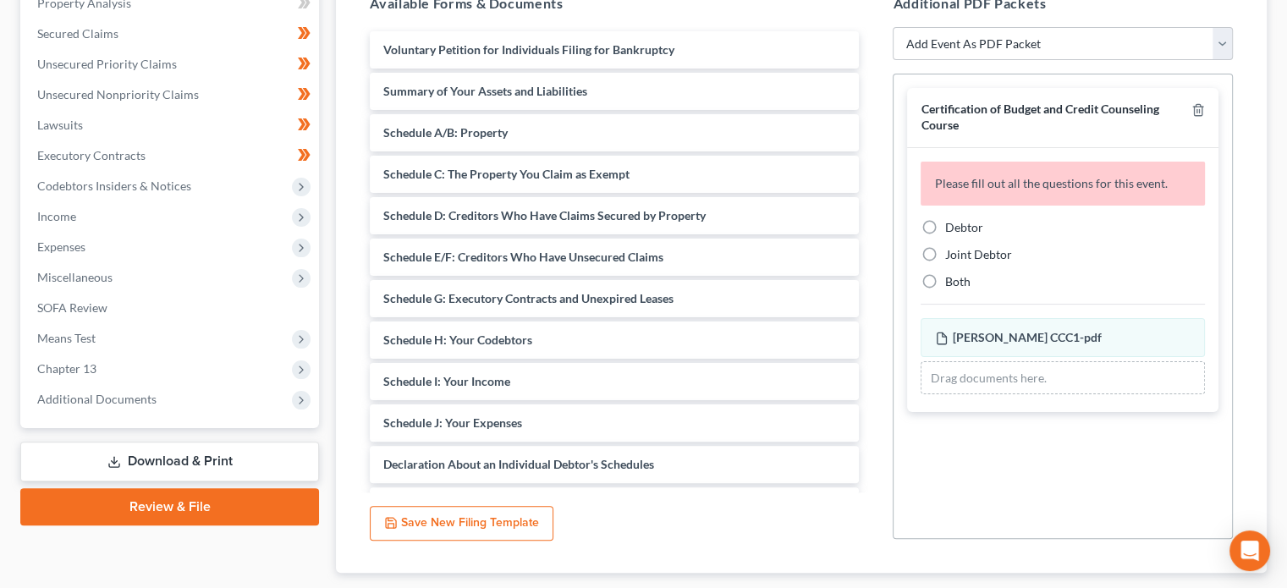
click at [1205, 111] on div "Certification of Budget and Credit Counseling Course" at bounding box center [1062, 117] width 311 height 59
click at [1203, 110] on icon "button" at bounding box center [1199, 110] width 14 height 14
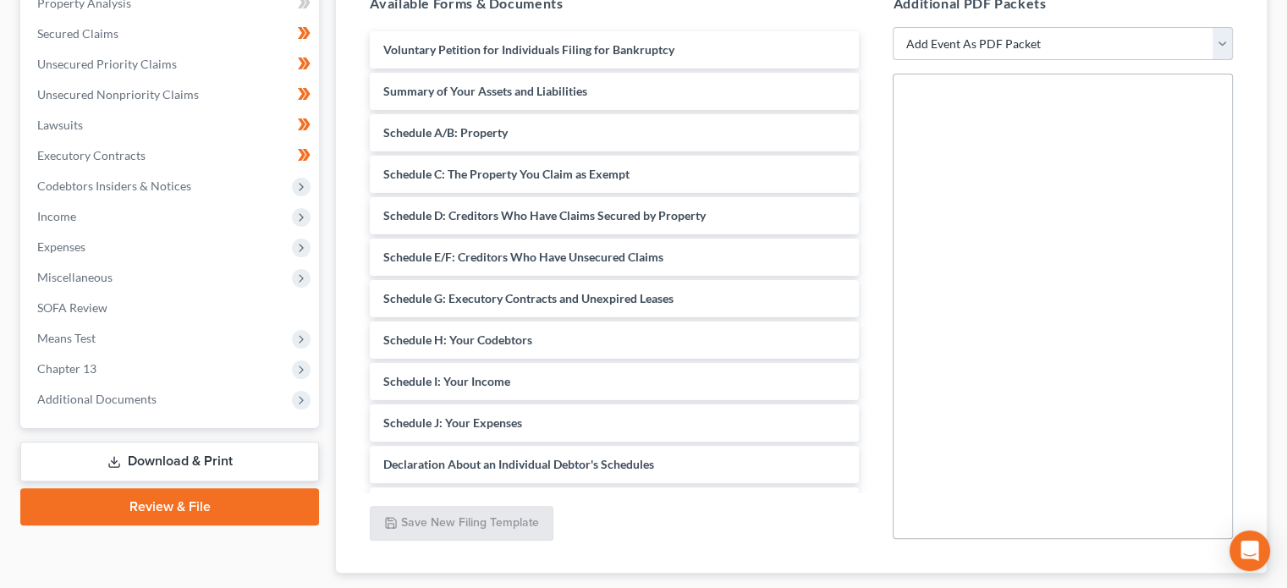
click at [1226, 45] on select "Add Event As PDF Packet Affidavit Notice of Case Reassignment Affidavit to Defe…" at bounding box center [1063, 44] width 340 height 34
select select "13"
click at [893, 27] on select "Add Event As PDF Packet Affidavit Notice of Case Reassignment Affidavit to Defe…" at bounding box center [1063, 44] width 340 height 34
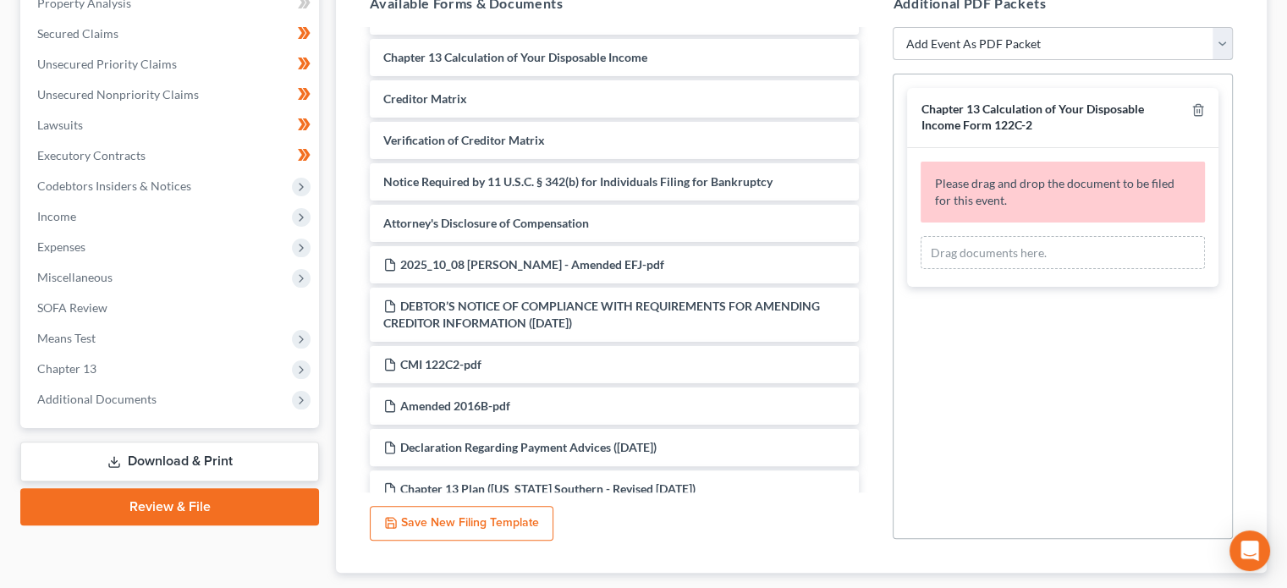
scroll to position [535, 0]
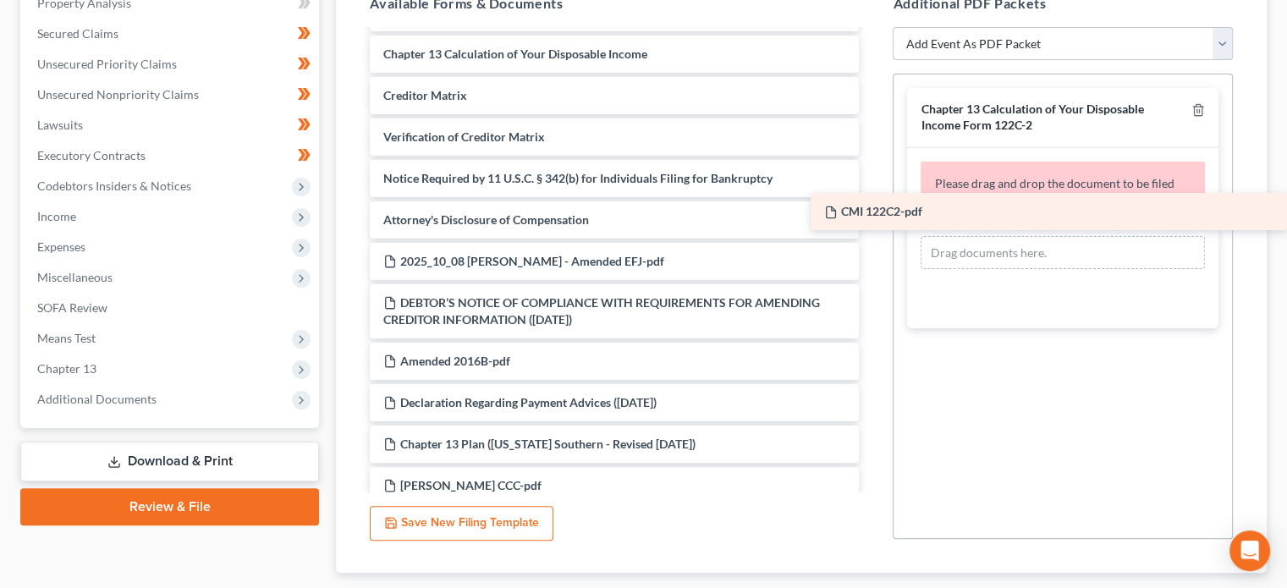
drag, startPoint x: 496, startPoint y: 361, endPoint x: 1002, endPoint y: 212, distance: 527.3
click at [873, 212] on div "CMI 122C2-pdf Voluntary Petition for Individuals Filing for Bankruptcy Summary …" at bounding box center [614, 20] width 516 height 1049
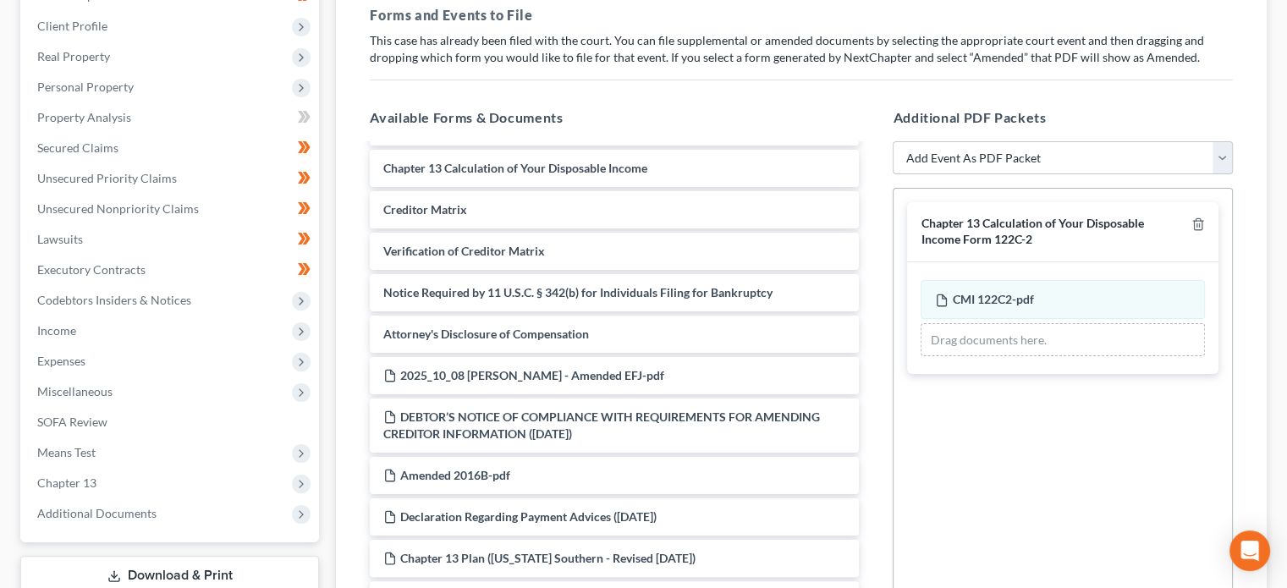
scroll to position [252, 0]
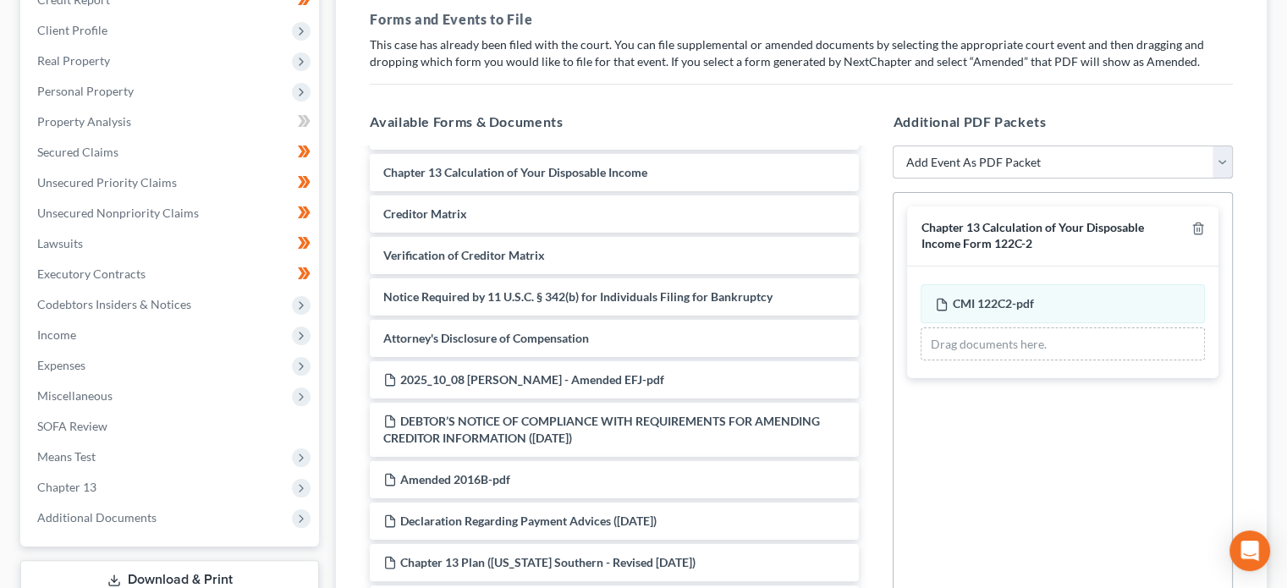
click at [1226, 162] on select "Add Event As PDF Packet Affidavit Notice of Case Reassignment Affidavit to Defe…" at bounding box center [1063, 163] width 340 height 34
select select "27"
click at [893, 146] on select "Add Event As PDF Packet Affidavit Notice of Case Reassignment Affidavit to Defe…" at bounding box center [1063, 163] width 340 height 34
select select
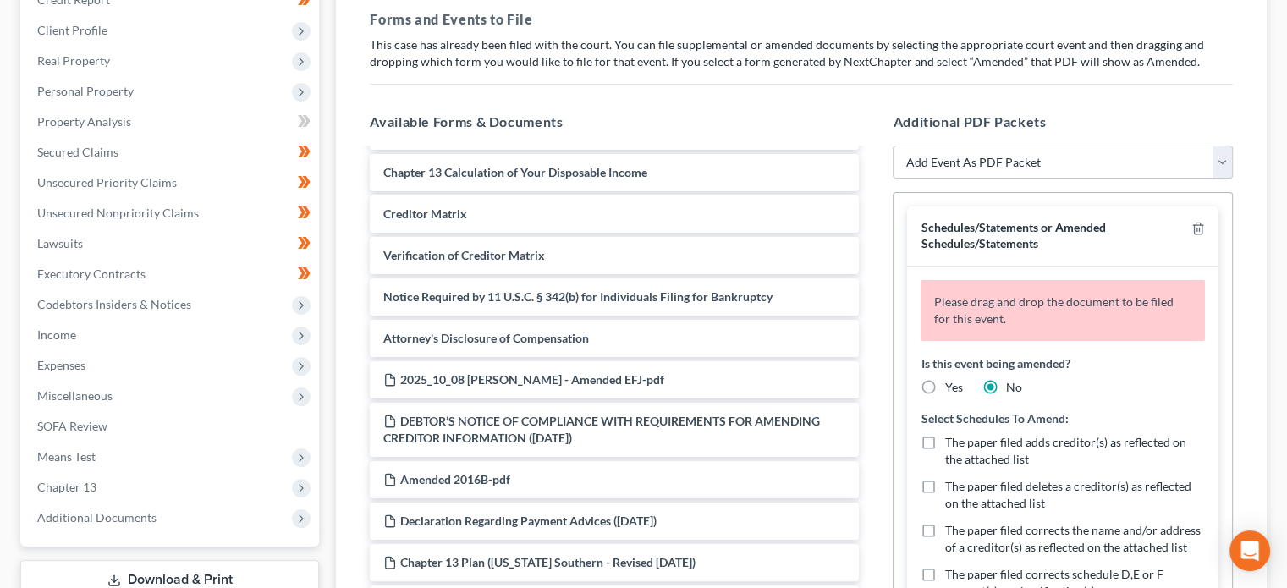
click at [945, 381] on label "Yes" at bounding box center [954, 387] width 18 height 17
click at [951, 381] on input "Yes" at bounding box center [956, 384] width 11 height 11
radio input "true"
radio input "false"
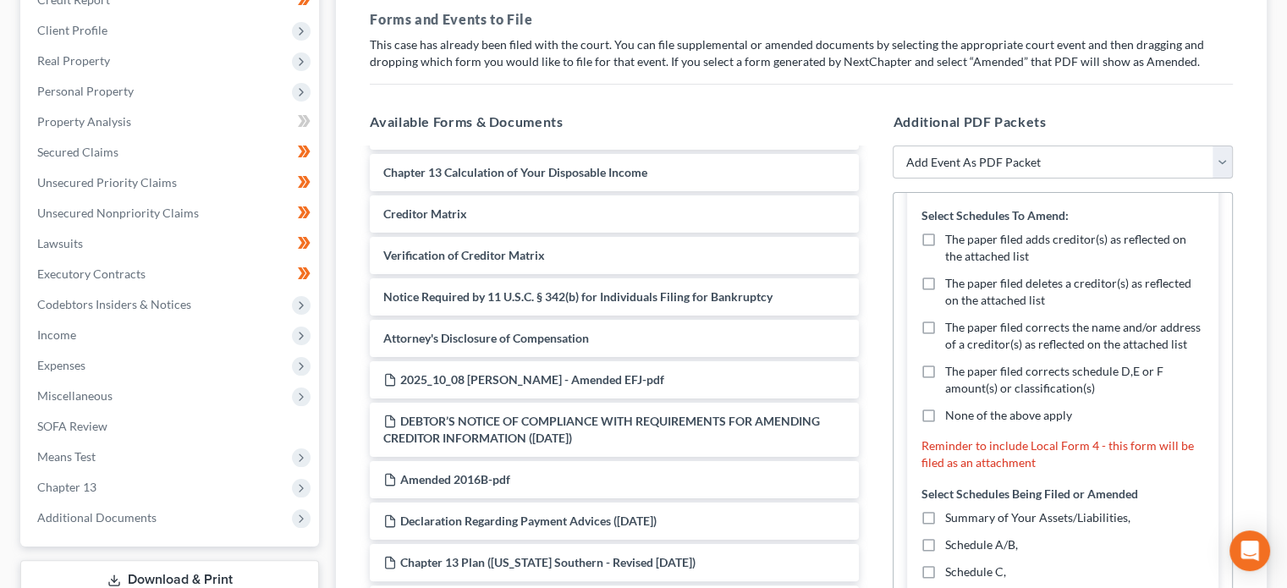
scroll to position [205, 0]
click at [945, 229] on label "The paper filed adds creditor(s) as reflected on the attached list" at bounding box center [1075, 246] width 261 height 34
click at [951, 229] on input "The paper filed adds creditor(s) as reflected on the attached list" at bounding box center [956, 234] width 11 height 11
checkbox input "true"
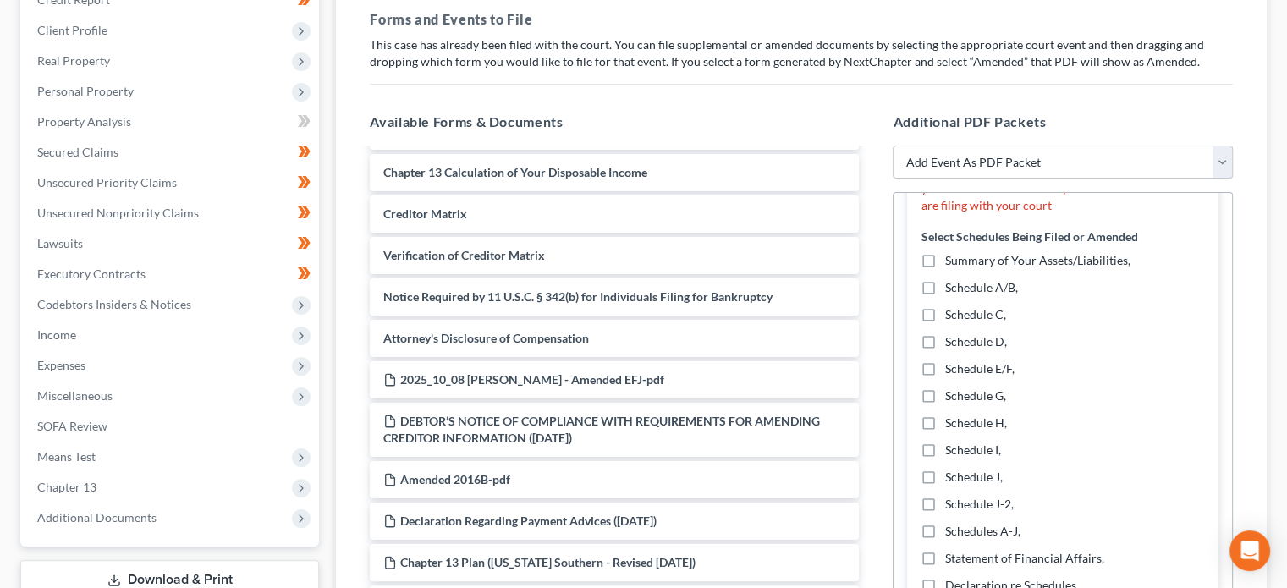
scroll to position [528, 0]
click at [945, 374] on label "Schedule E/F," at bounding box center [979, 365] width 69 height 17
click at [951, 368] on input "Schedule E/F," at bounding box center [956, 362] width 11 height 11
checkbox input "true"
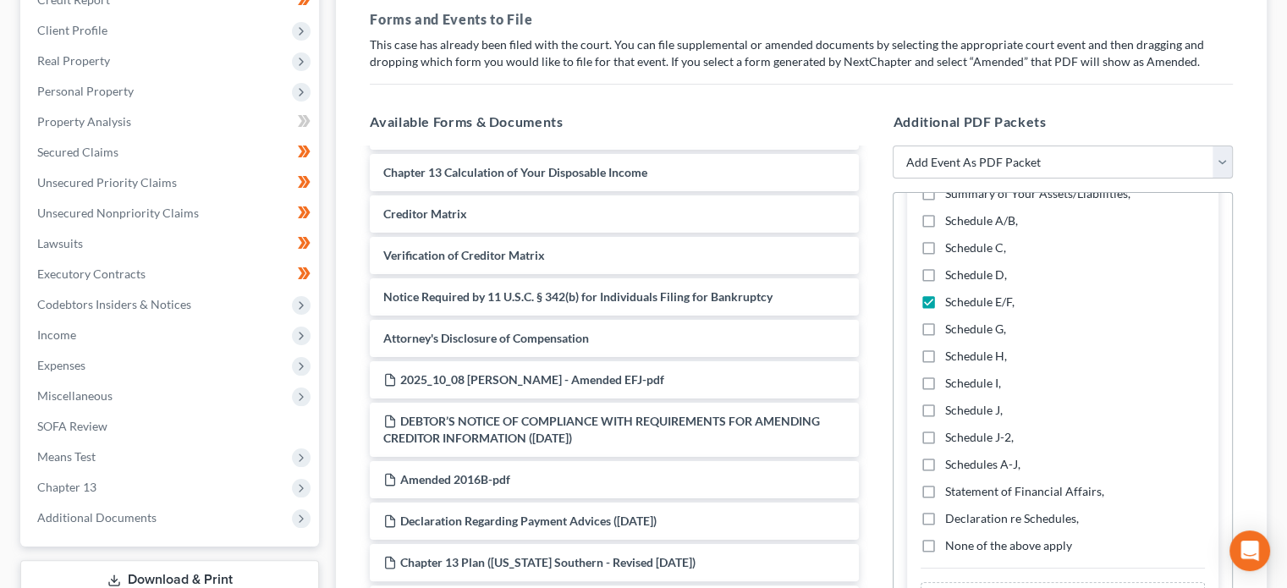
scroll to position [592, 0]
click at [945, 418] on label "Schedule J," at bounding box center [974, 409] width 58 height 17
click at [951, 412] on input "Schedule J," at bounding box center [956, 406] width 11 height 11
checkbox input "true"
click at [945, 526] on label "Declaration re Schedules," at bounding box center [1012, 518] width 134 height 17
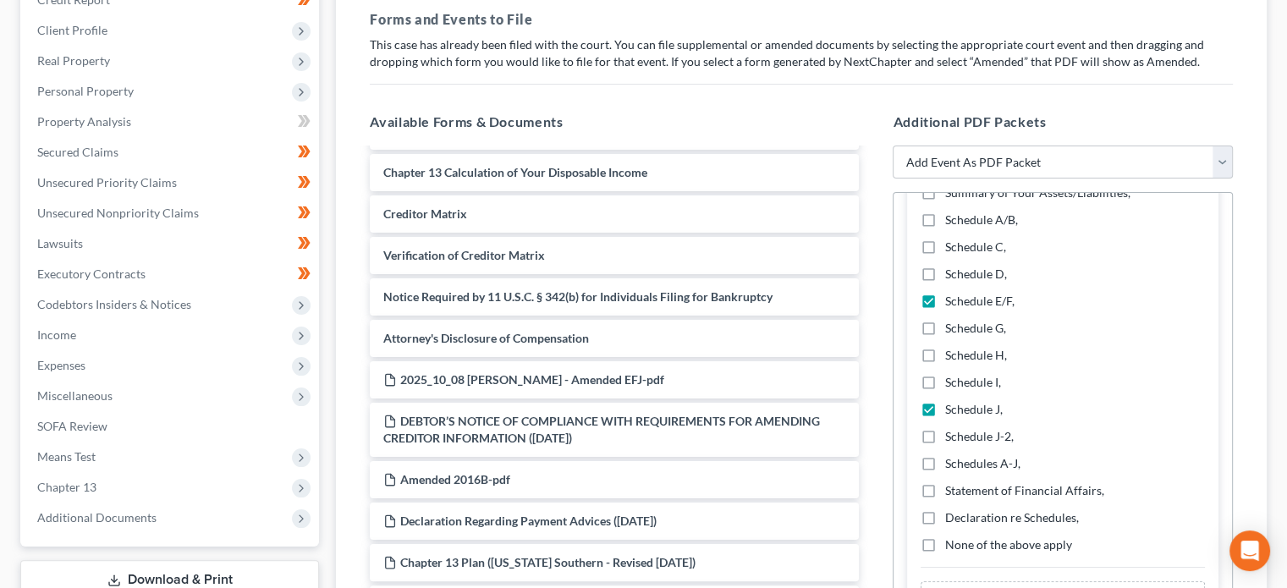
click at [951, 521] on input "Declaration re Schedules," at bounding box center [956, 515] width 11 height 11
checkbox input "true"
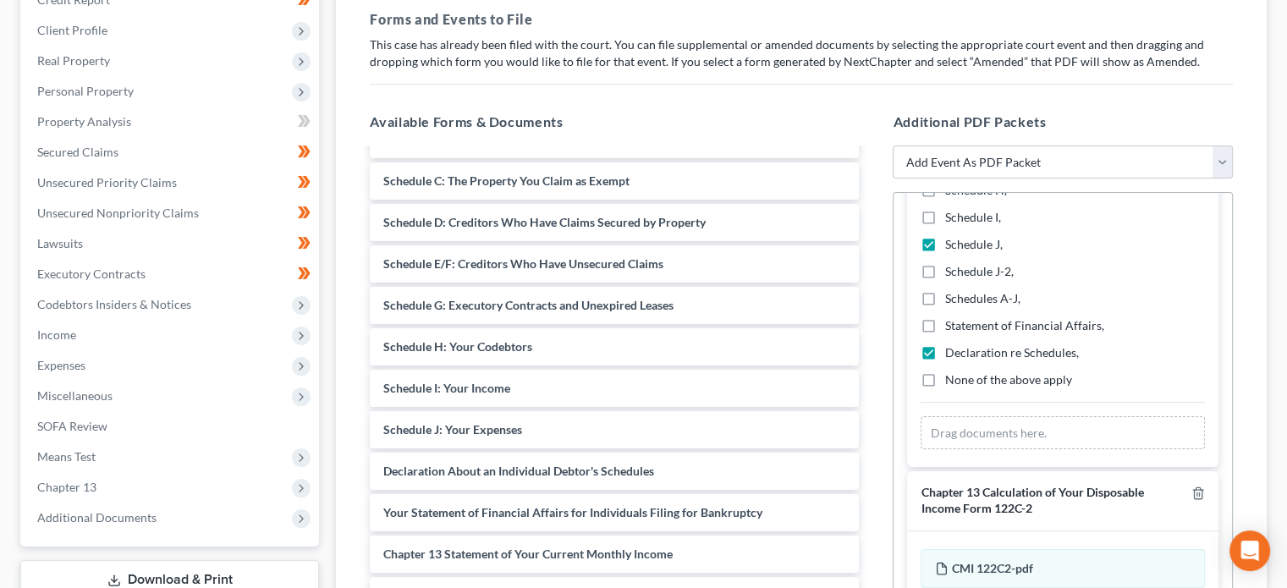
scroll to position [102, 0]
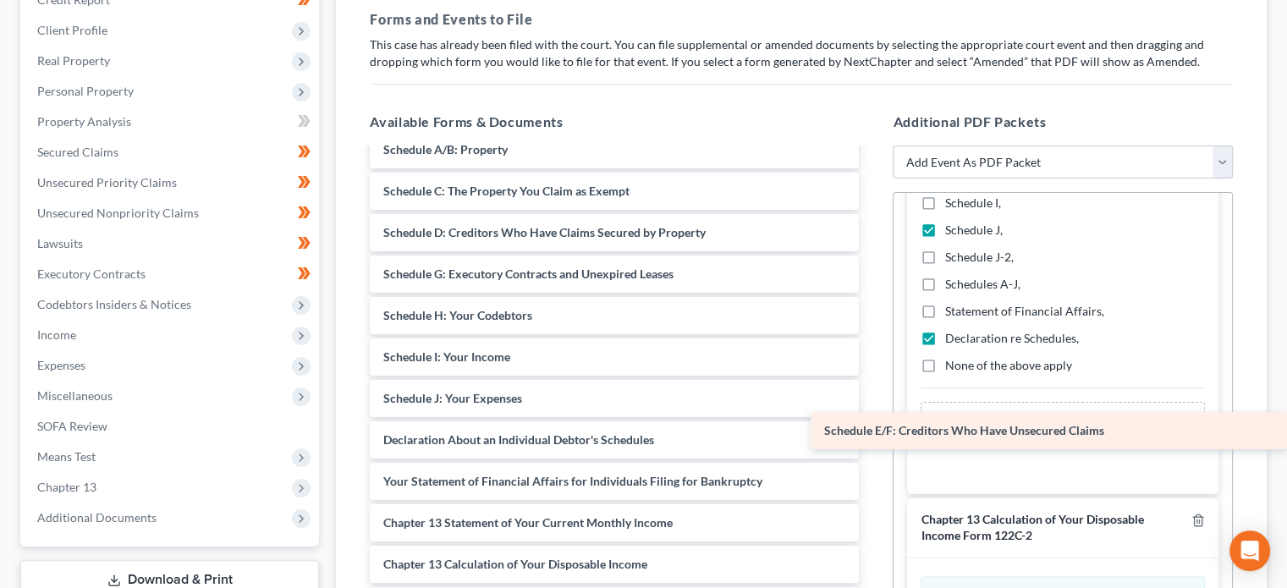
drag, startPoint x: 625, startPoint y: 272, endPoint x: 1095, endPoint y: 431, distance: 495.9
click at [873, 431] on div "Schedule E/F: Creditors Who Have Unsecured Claims Voluntary Petition for Indivi…" at bounding box center [614, 552] width 516 height 1008
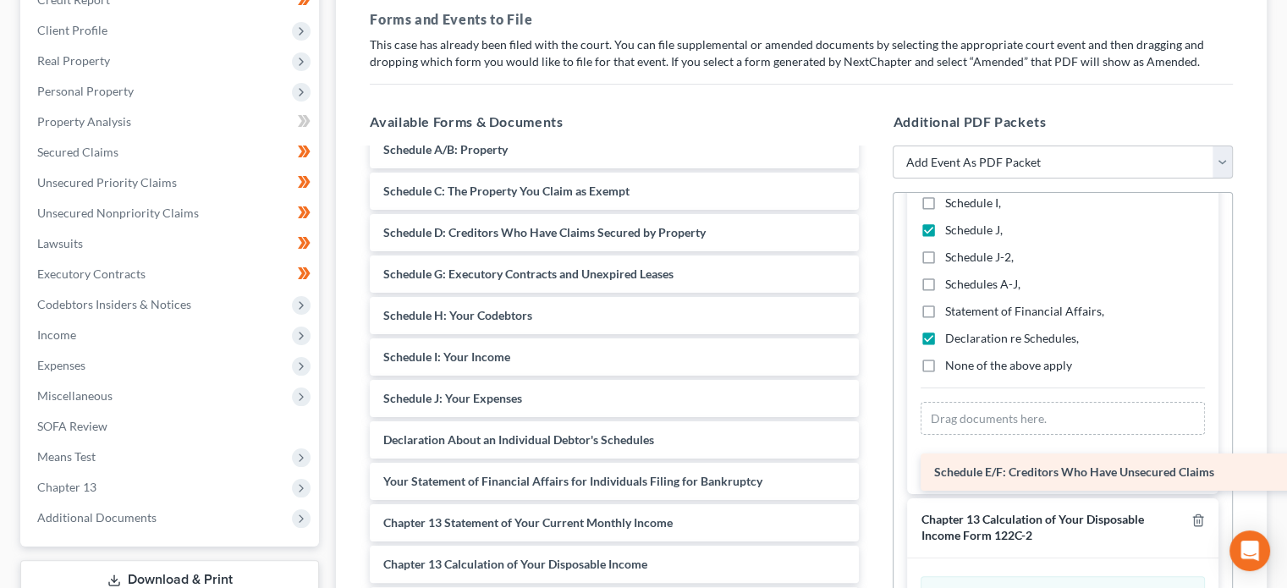
scroll to position [704, 0]
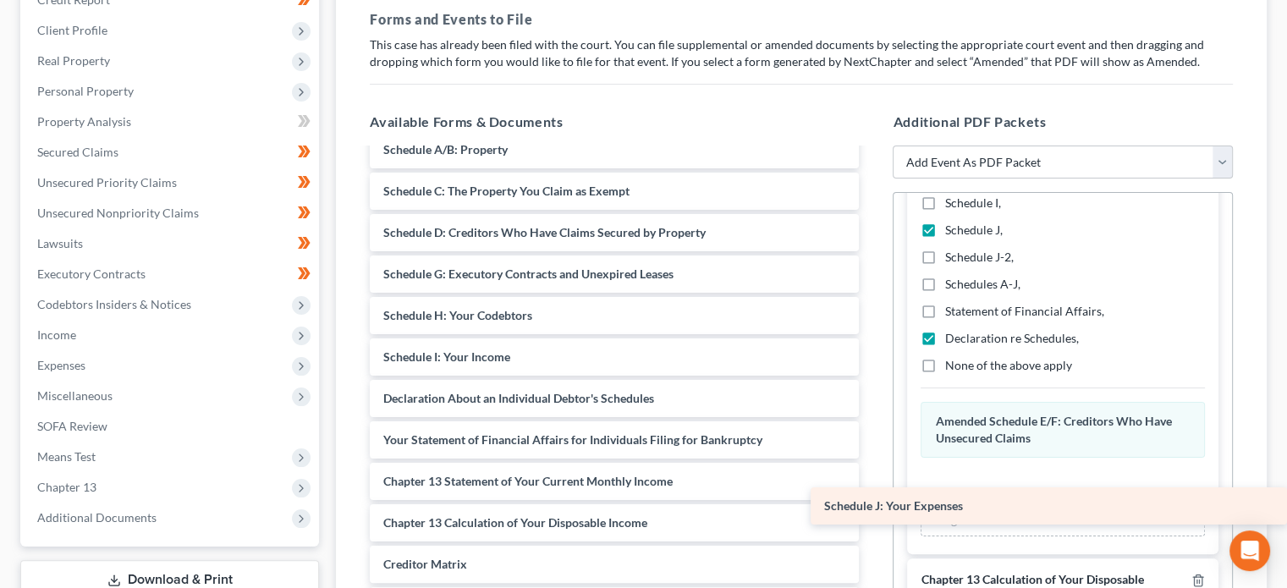
drag, startPoint x: 529, startPoint y: 394, endPoint x: 1093, endPoint y: 495, distance: 573.6
click at [873, 495] on div "Schedule J: Your Expenses Voluntary Petition for Individuals Filing for Bankrup…" at bounding box center [614, 531] width 516 height 967
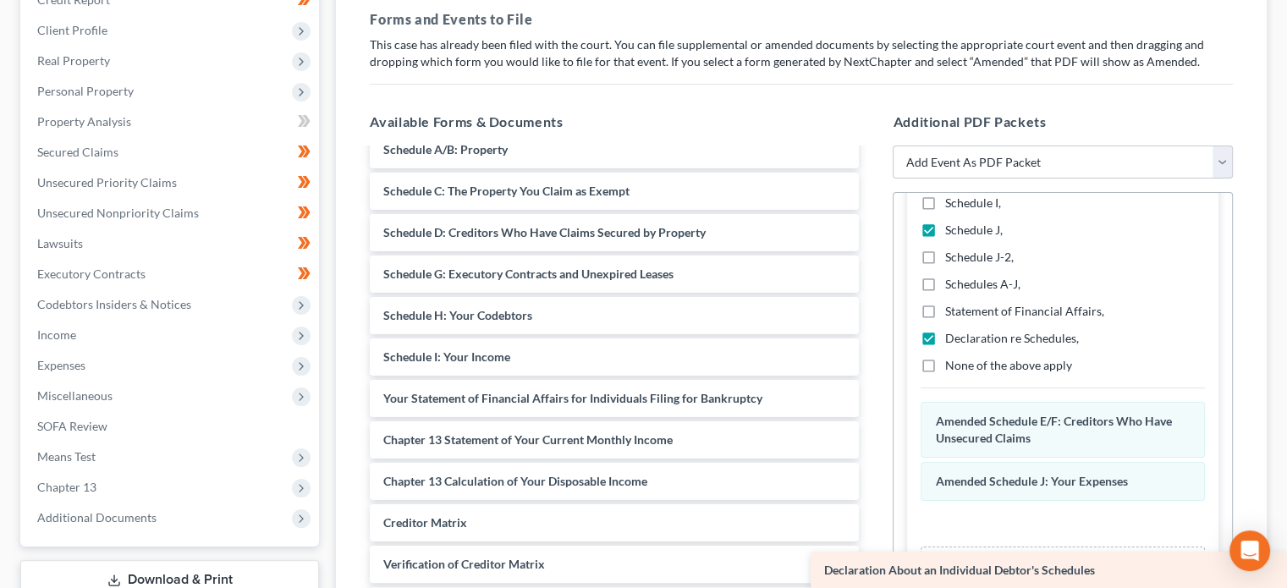
drag, startPoint x: 565, startPoint y: 392, endPoint x: 1049, endPoint y: 546, distance: 508.8
click at [873, 546] on div "Declaration About an Individual Debtor's Schedules Voluntary Petition for Indiv…" at bounding box center [614, 510] width 516 height 925
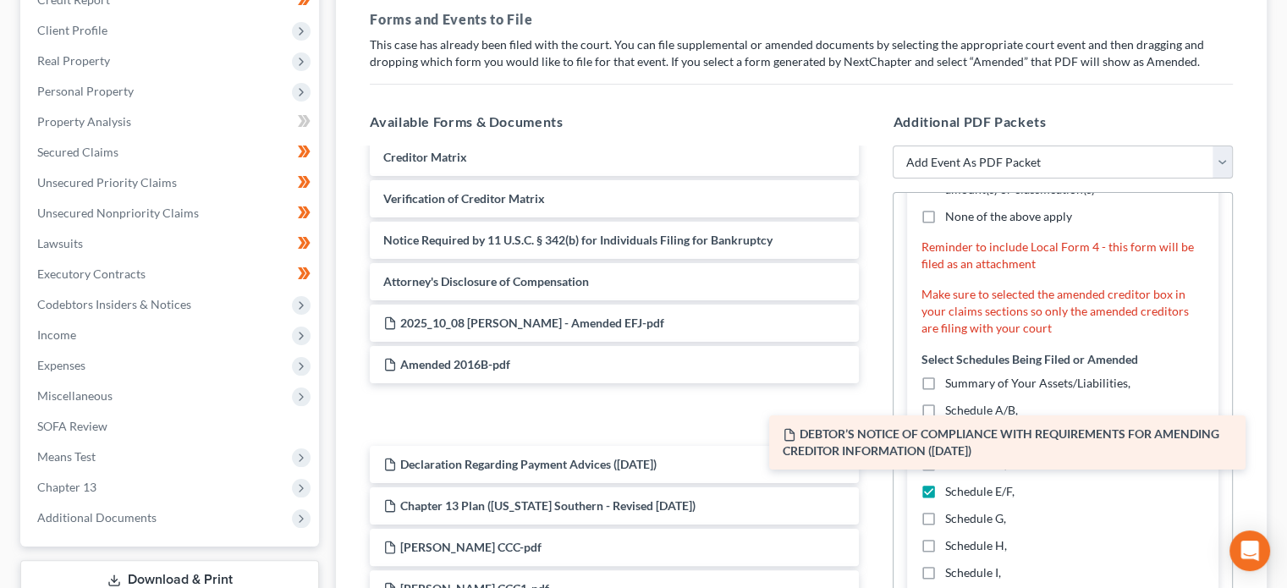
scroll to position [410, 0]
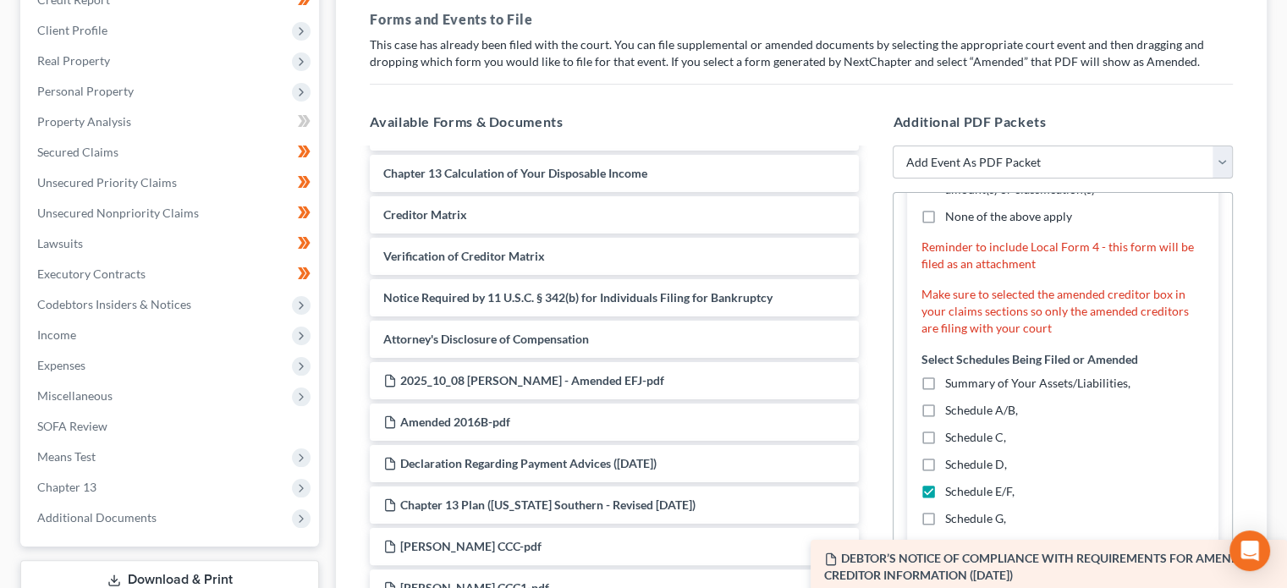
drag, startPoint x: 532, startPoint y: 375, endPoint x: 1025, endPoint y: 571, distance: 530.3
click at [873, 571] on div "DEBTOR’S NOTICE OF COMPLIANCE WITH REQUIREMENTS FOR AMENDING CREDITOR INFORMATI…" at bounding box center [614, 173] width 516 height 867
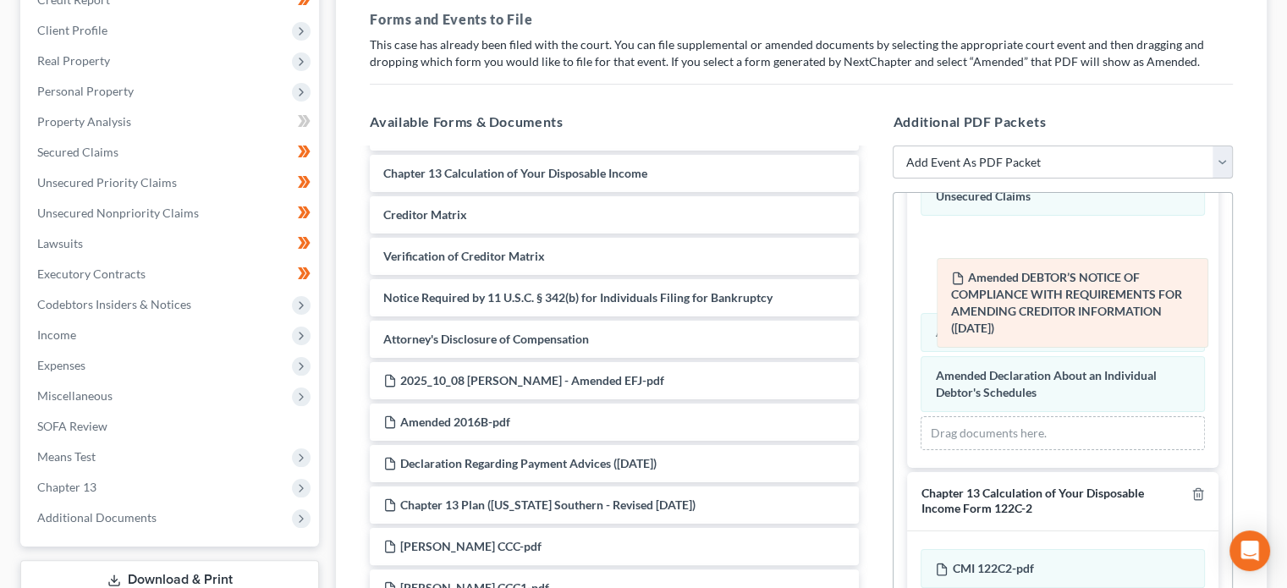
scroll to position [866, 0]
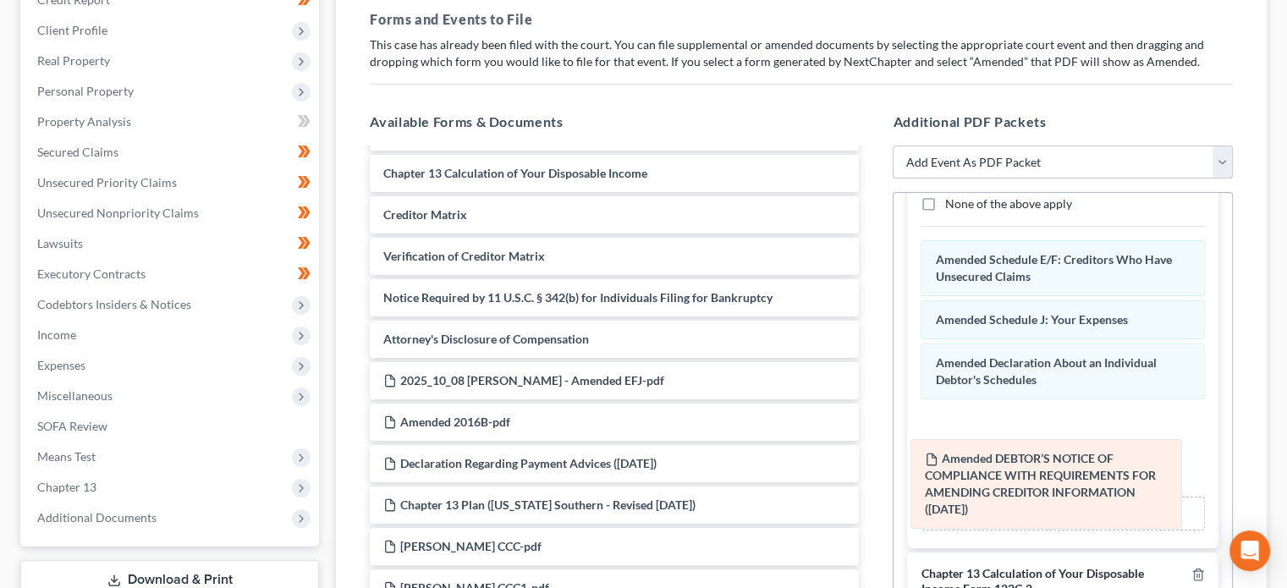
drag, startPoint x: 1066, startPoint y: 208, endPoint x: 1056, endPoint y: 487, distance: 278.6
click at [1056, 487] on div "DEBTOR’S NOTICE OF COMPLIANCE WITH REQUIREMENTS FOR AMENDING CREDITOR INFORMATI…" at bounding box center [1063, 385] width 284 height 290
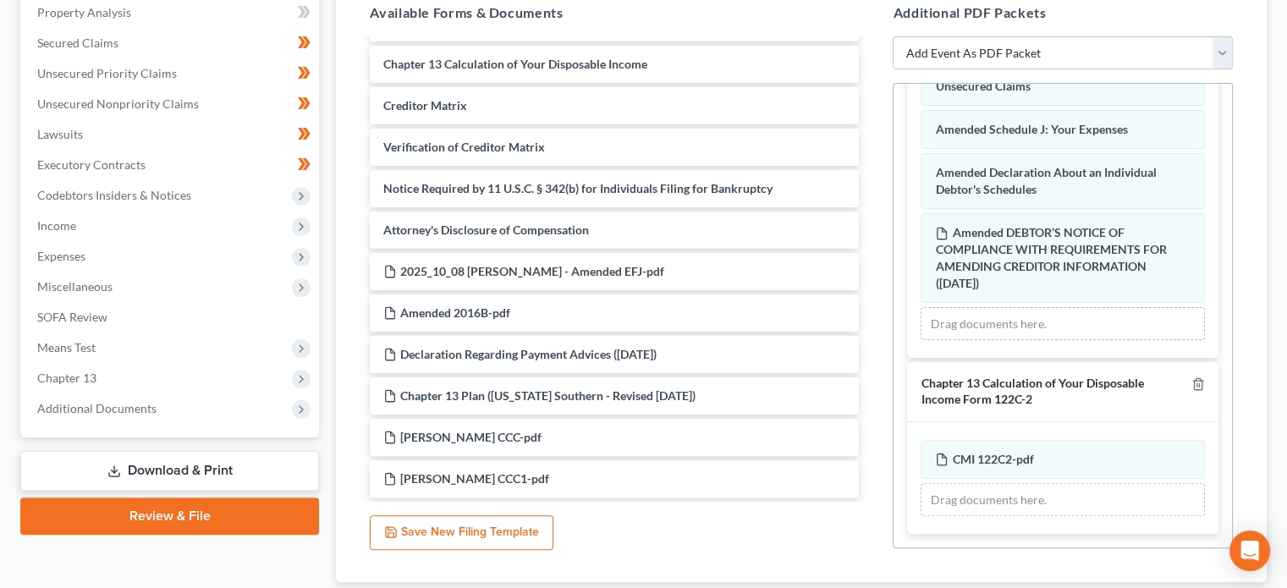
scroll to position [472, 0]
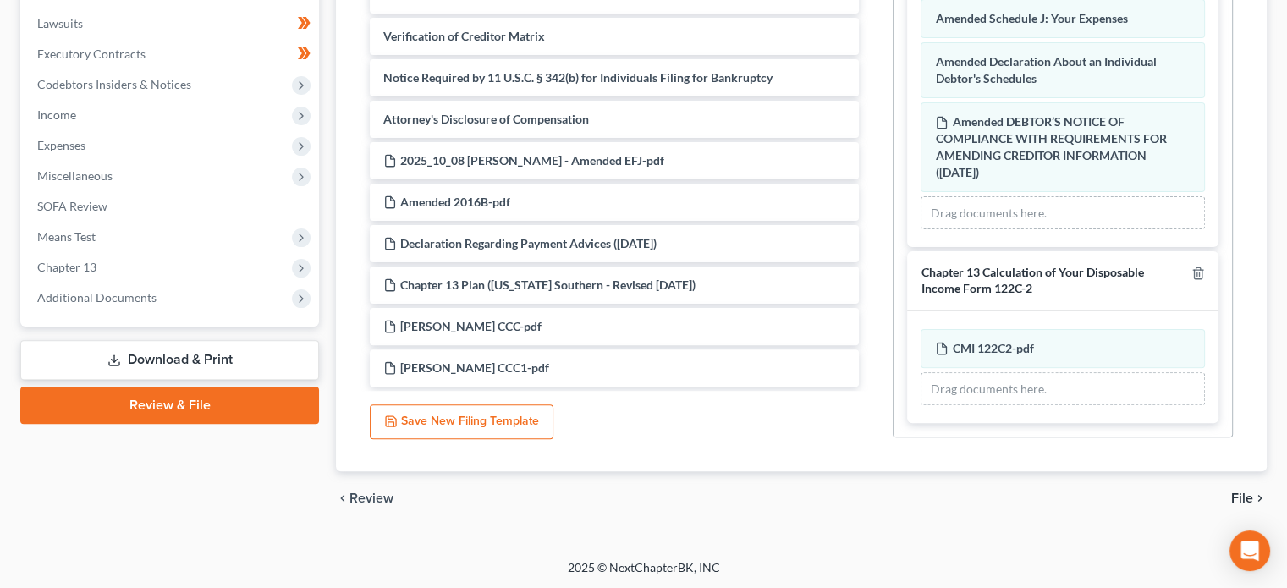
click at [1254, 493] on icon "chevron_right" at bounding box center [1260, 499] width 14 height 14
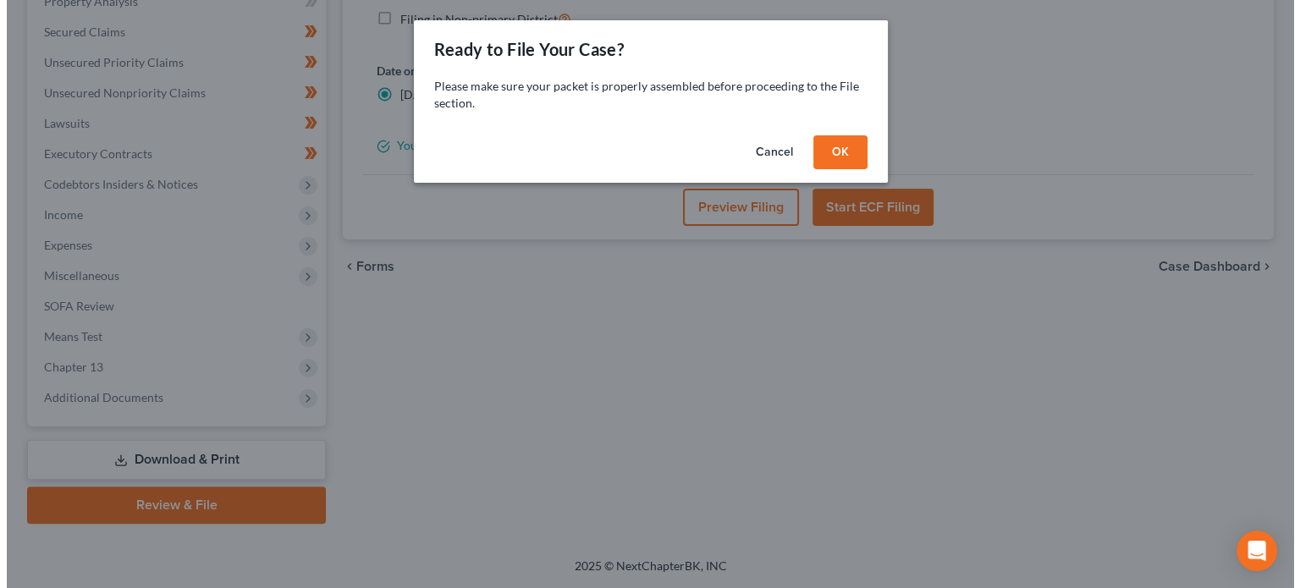
scroll to position [371, 0]
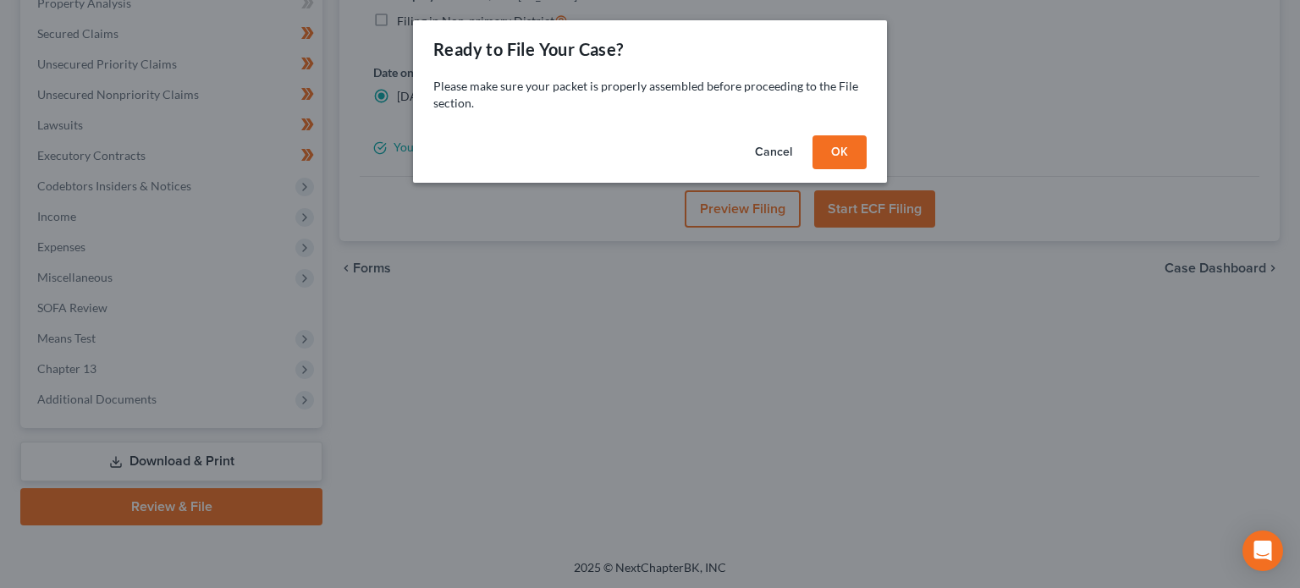
click at [847, 146] on button "OK" at bounding box center [839, 152] width 54 height 34
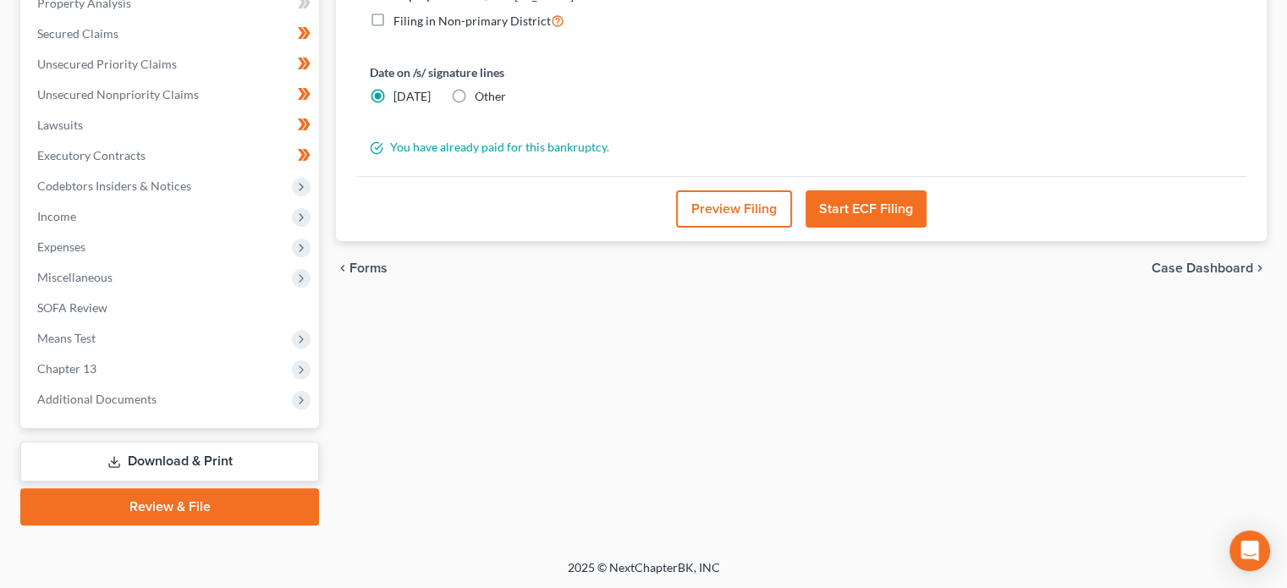
click at [852, 203] on button "Start ECF Filing" at bounding box center [866, 208] width 121 height 37
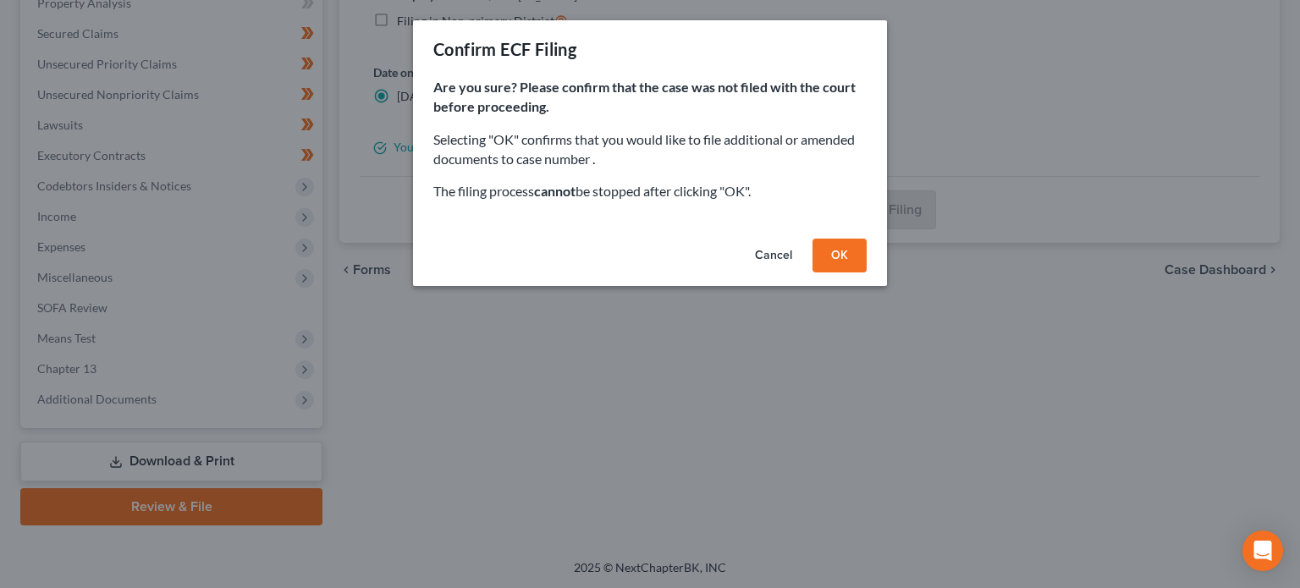
click at [848, 256] on button "OK" at bounding box center [839, 256] width 54 height 34
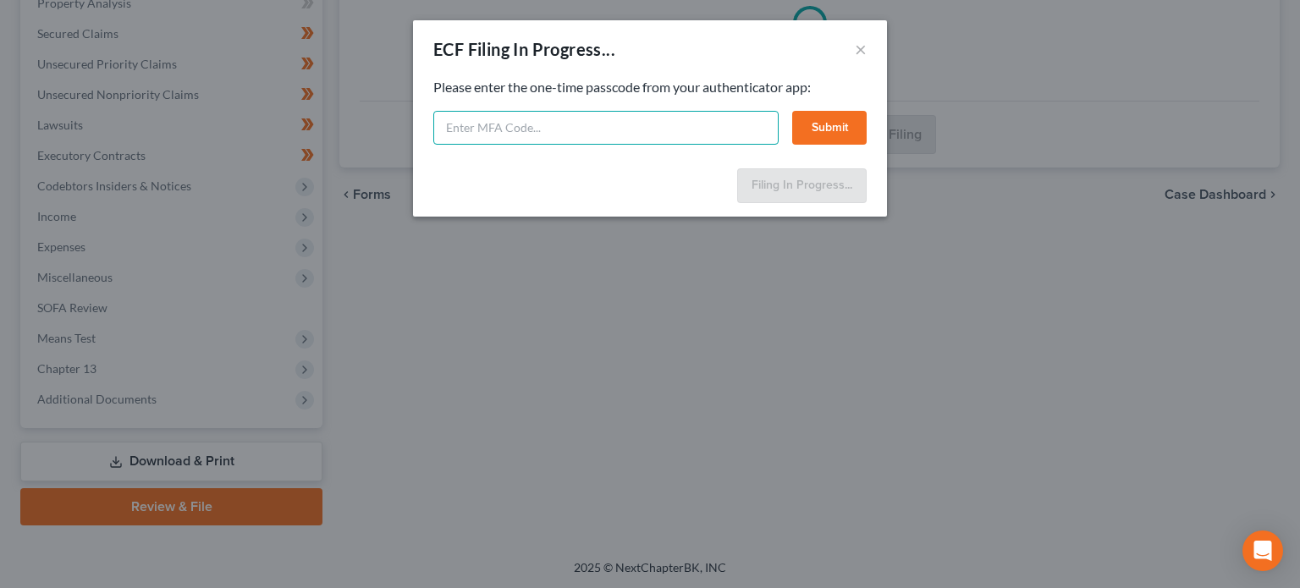
click at [538, 130] on input "text" at bounding box center [605, 128] width 345 height 34
type input "006567"
click at [842, 114] on button "Submit" at bounding box center [829, 128] width 74 height 34
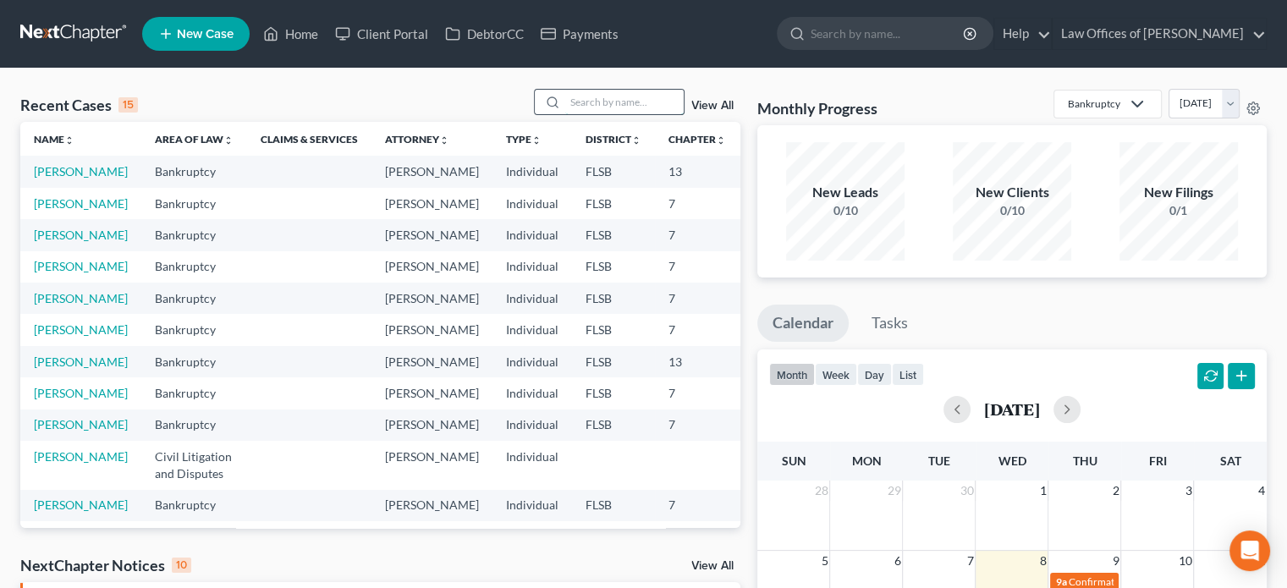
click at [614, 102] on input "search" at bounding box center [624, 102] width 118 height 25
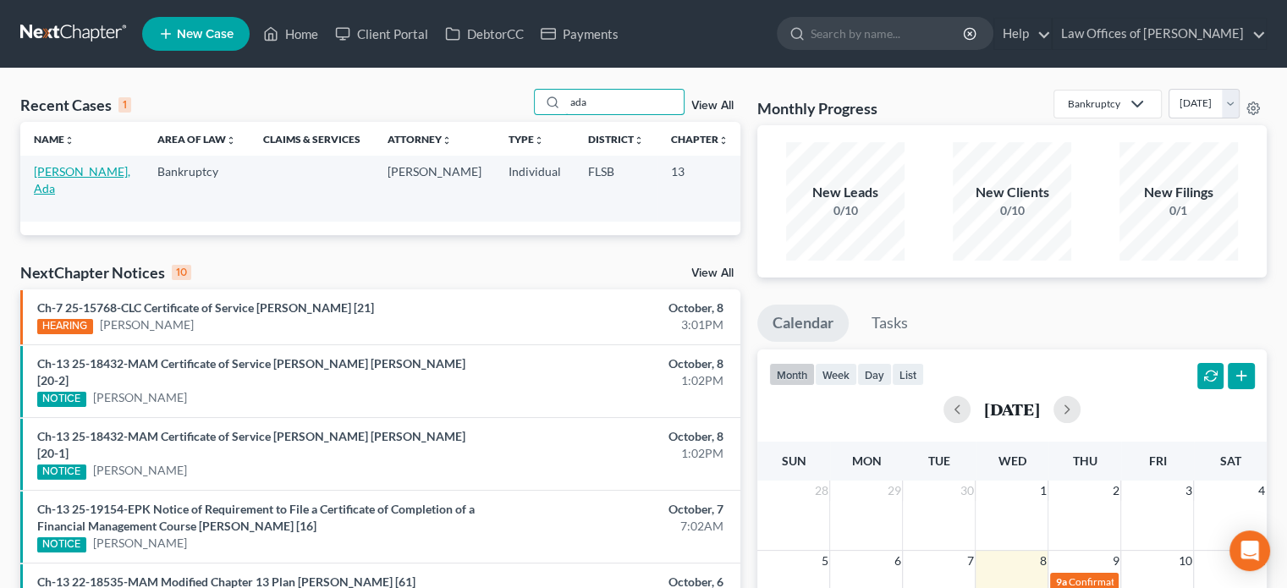
type input "ada"
click at [44, 189] on link "[PERSON_NAME], Ada" at bounding box center [82, 179] width 96 height 31
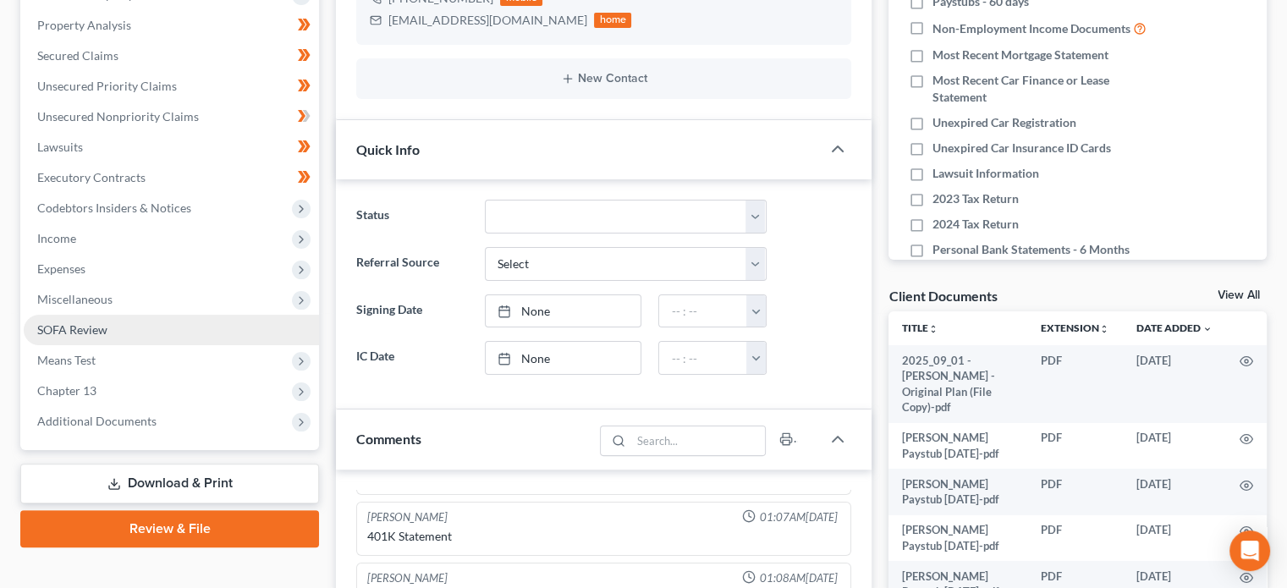
scroll to position [350, 0]
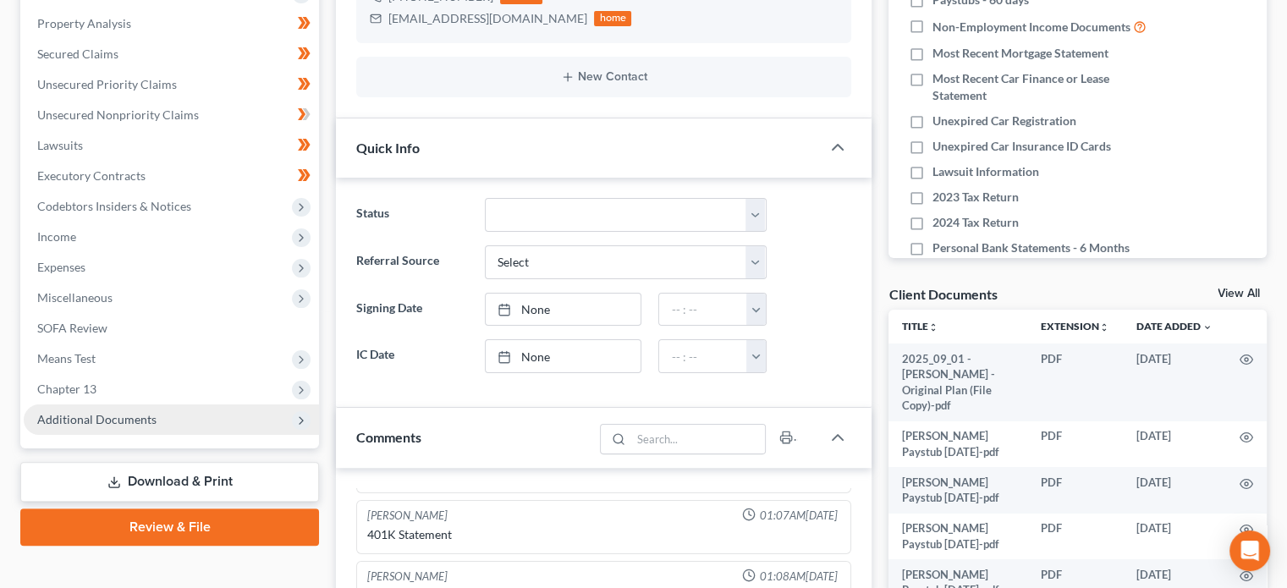
click at [117, 419] on span "Additional Documents" at bounding box center [96, 419] width 119 height 14
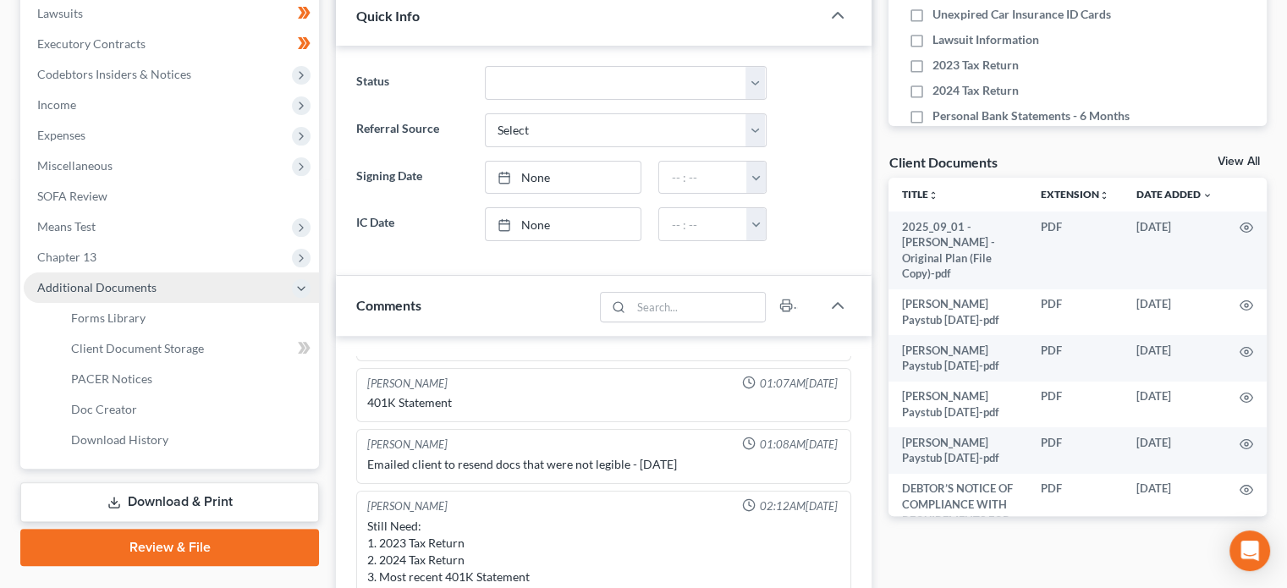
scroll to position [483, 0]
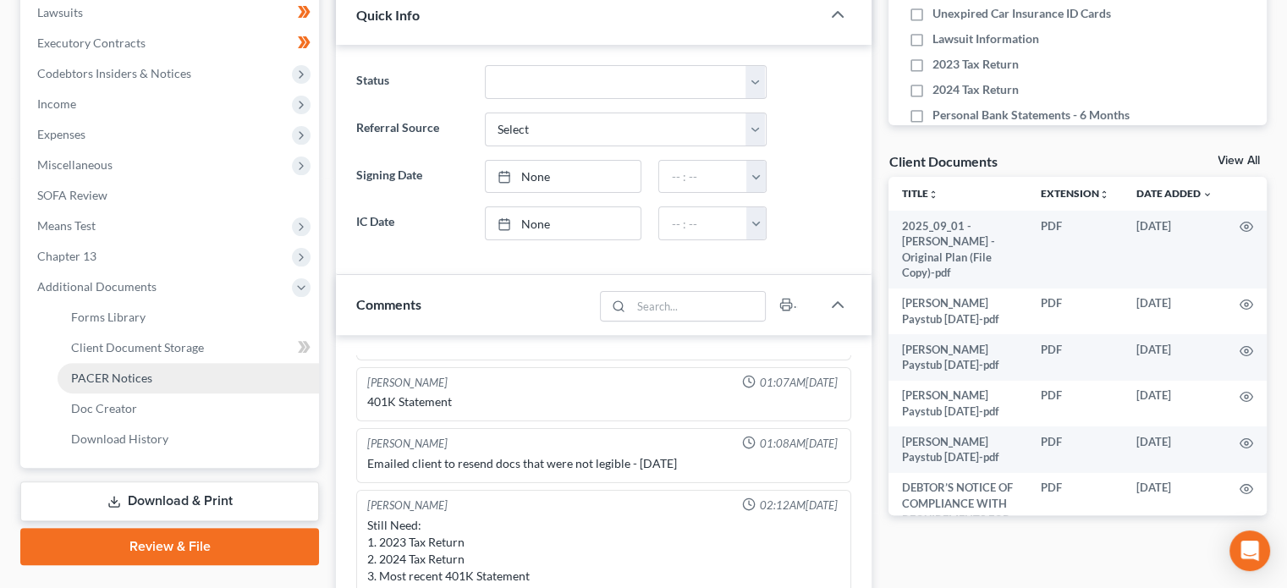
click at [142, 374] on span "PACER Notices" at bounding box center [111, 378] width 81 height 14
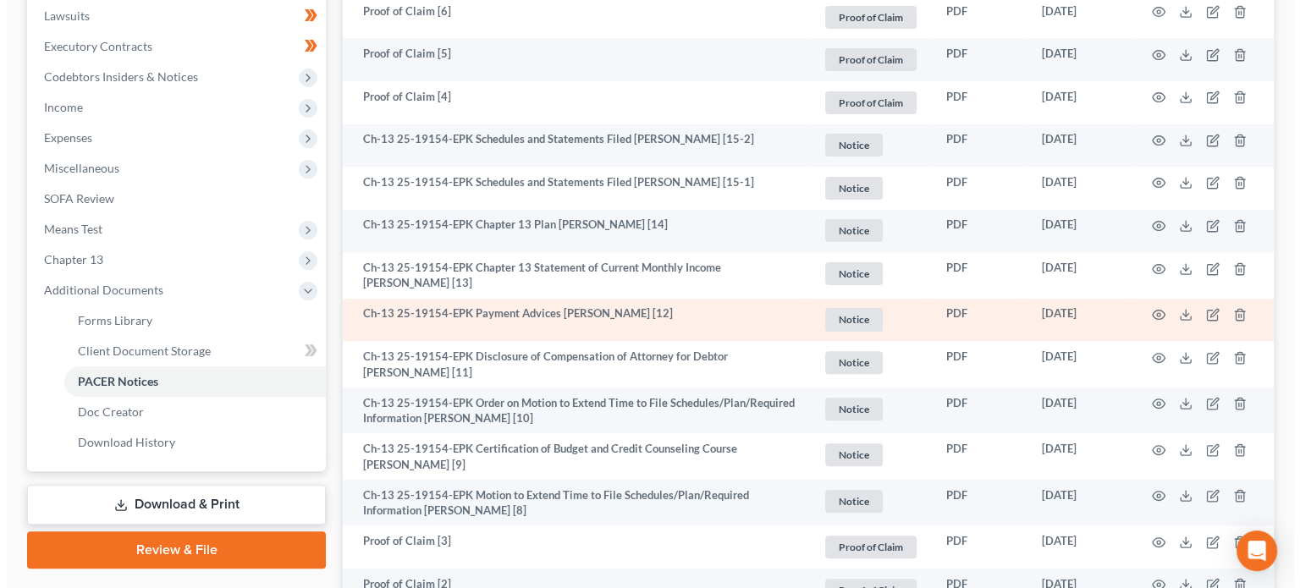
scroll to position [477, 0]
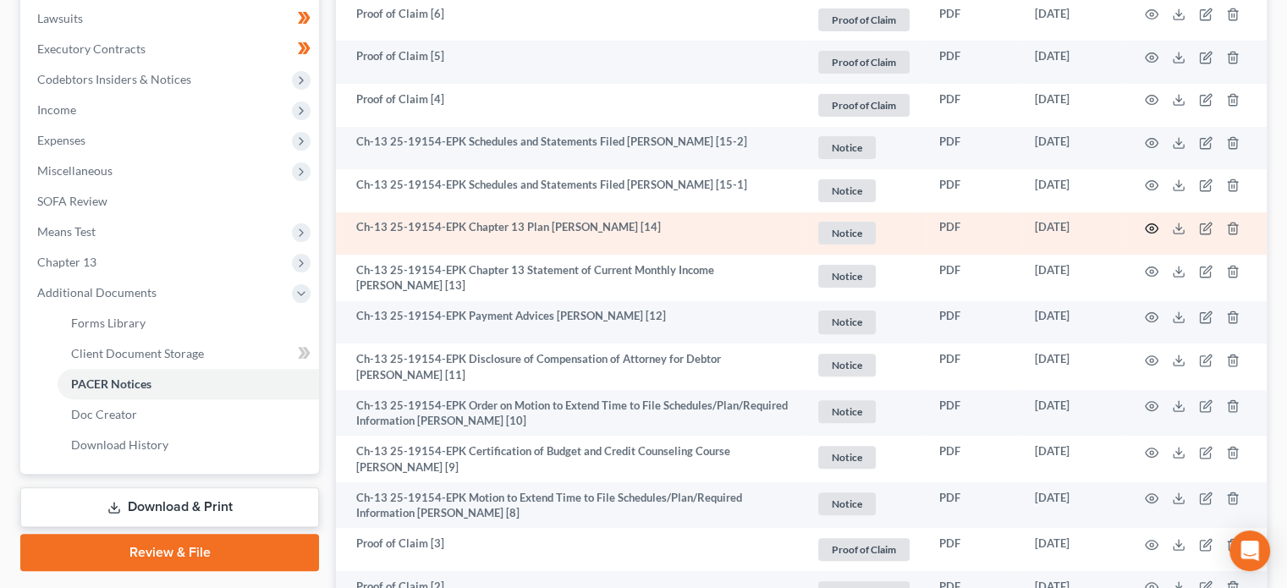
click at [1145, 226] on icon "button" at bounding box center [1152, 229] width 14 height 14
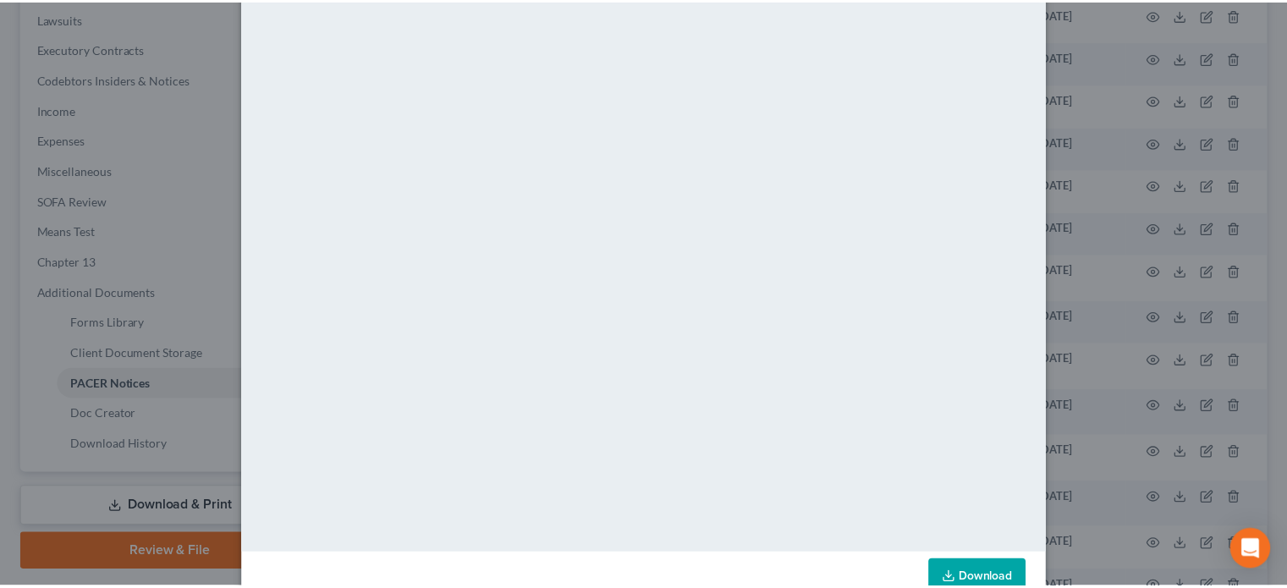
scroll to position [0, 0]
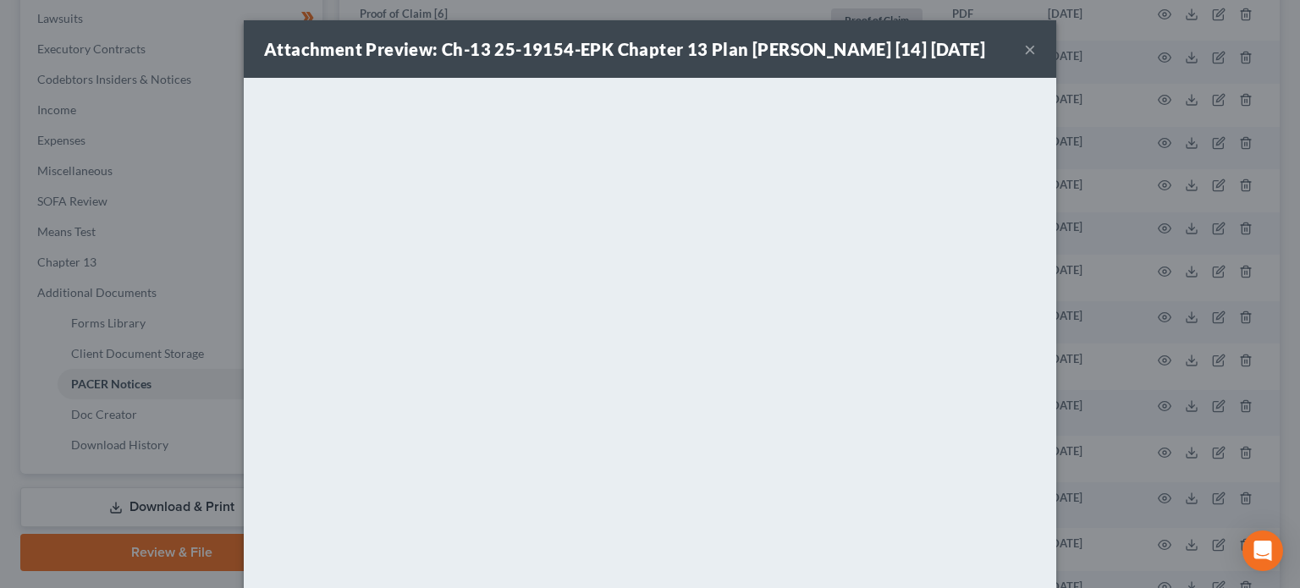
click at [1024, 59] on button "×" at bounding box center [1030, 49] width 12 height 20
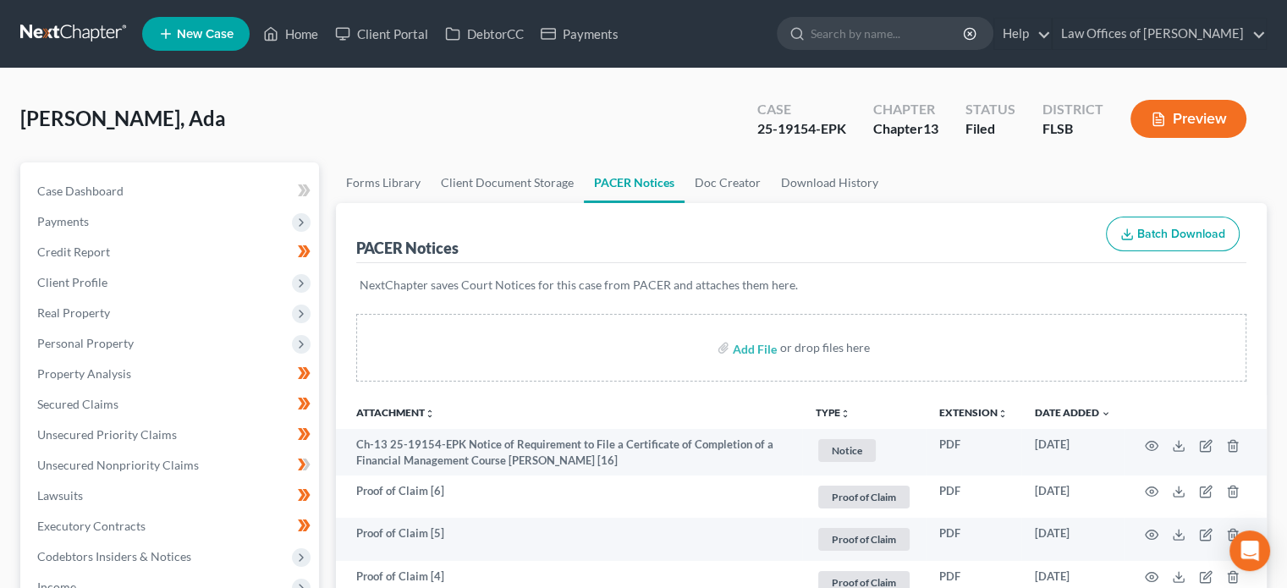
click at [54, 35] on link at bounding box center [74, 34] width 108 height 30
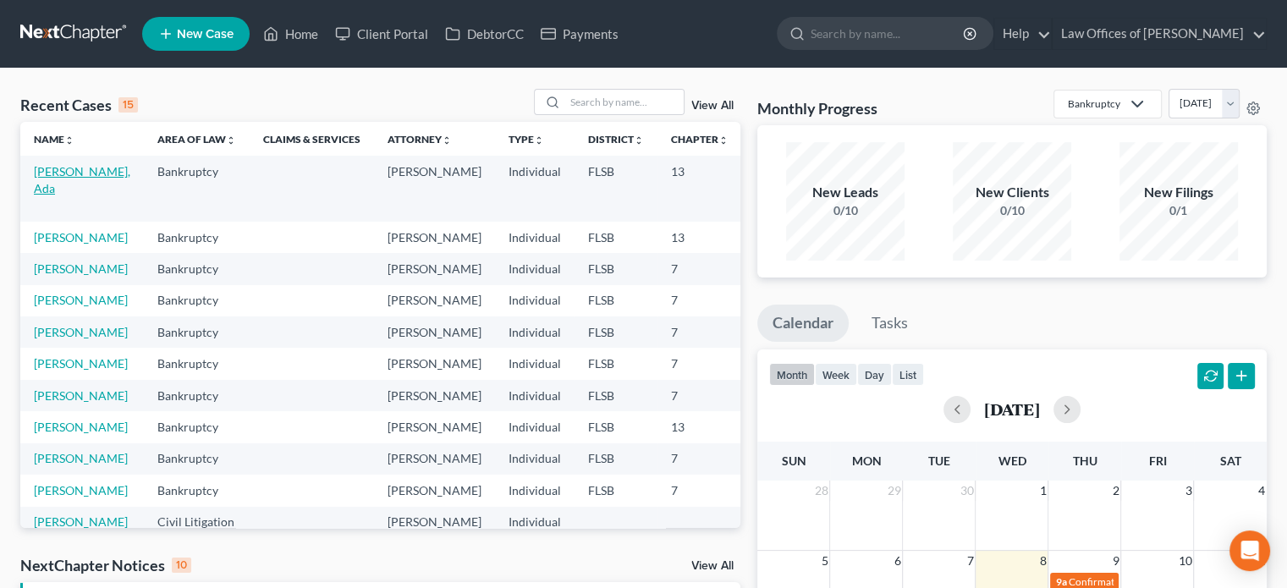
click at [50, 185] on link "[PERSON_NAME], Ada" at bounding box center [82, 179] width 96 height 31
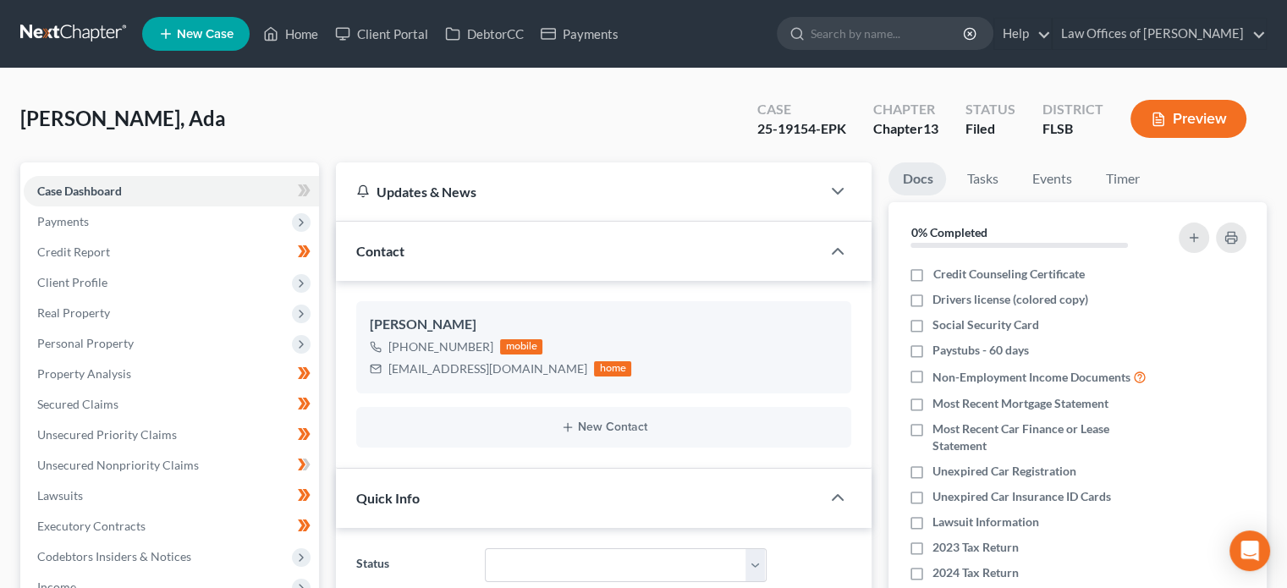
scroll to position [390, 0]
click at [862, 34] on input "search" at bounding box center [888, 33] width 155 height 31
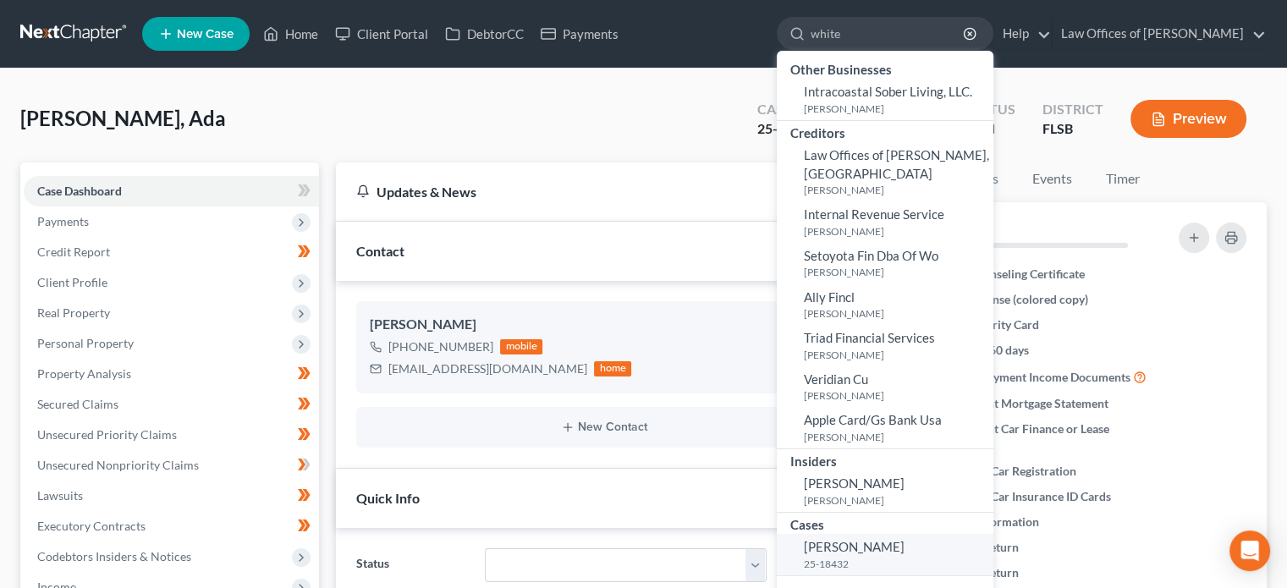
type input "white"
click at [898, 539] on span "[PERSON_NAME]" at bounding box center [854, 546] width 101 height 15
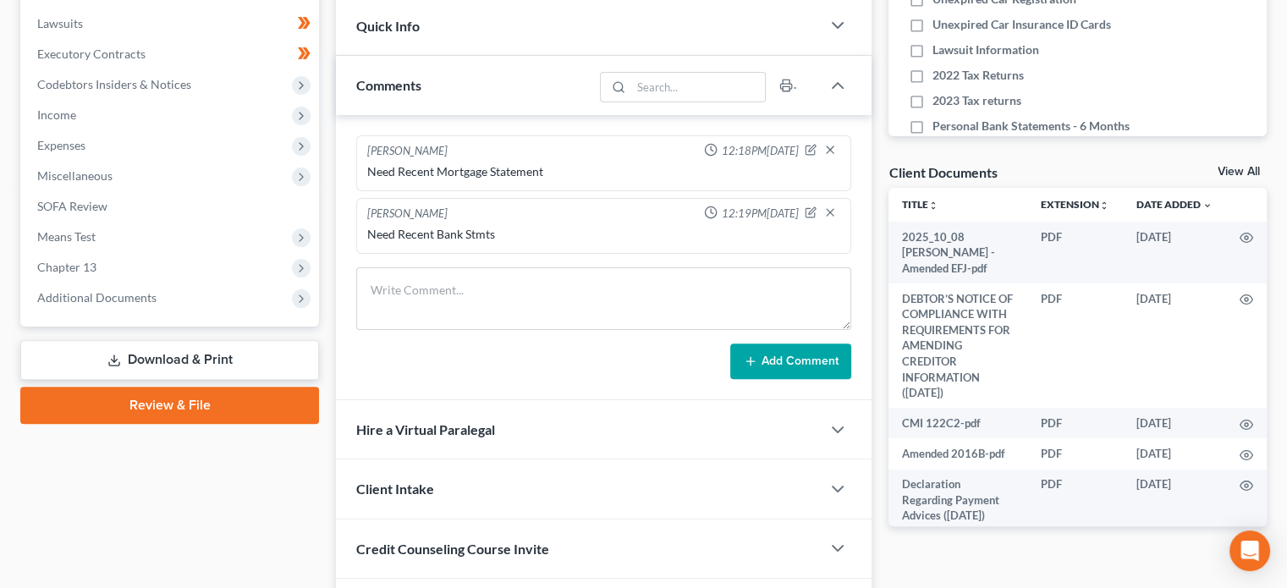
scroll to position [476, 0]
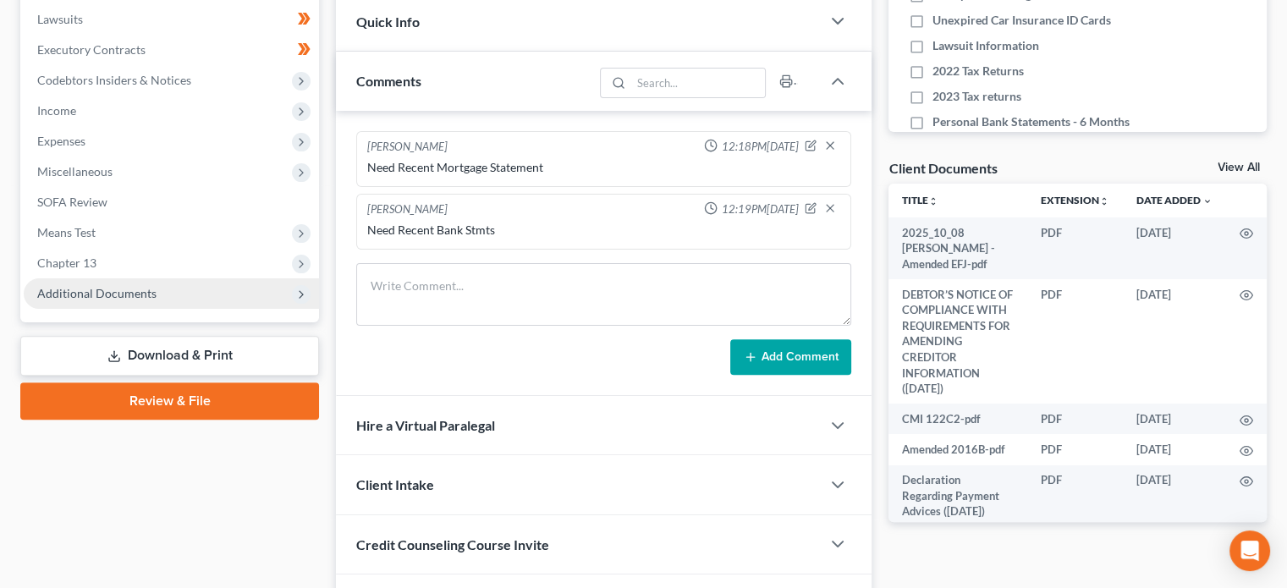
click at [111, 291] on span "Additional Documents" at bounding box center [96, 293] width 119 height 14
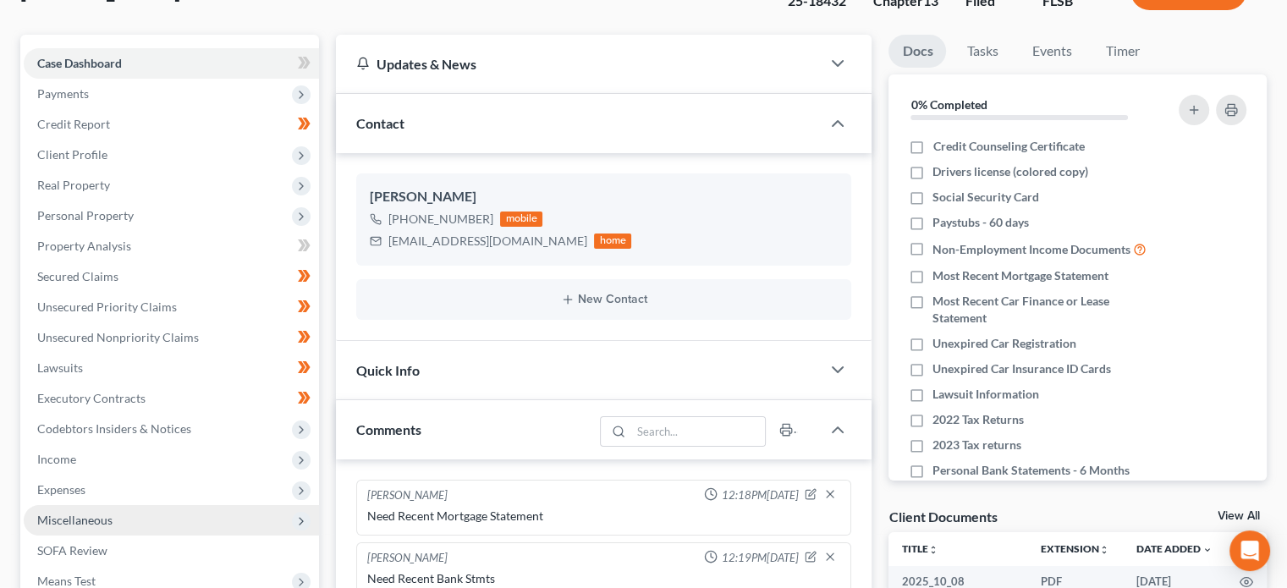
scroll to position [134, 0]
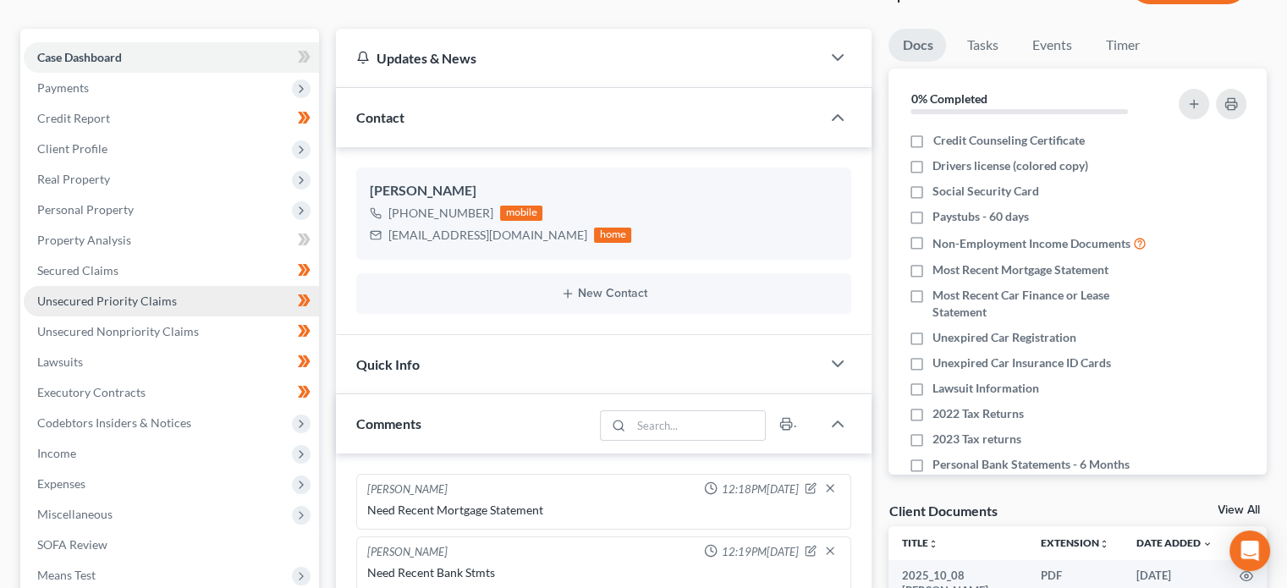
click at [87, 298] on span "Unsecured Priority Claims" at bounding box center [107, 301] width 140 height 14
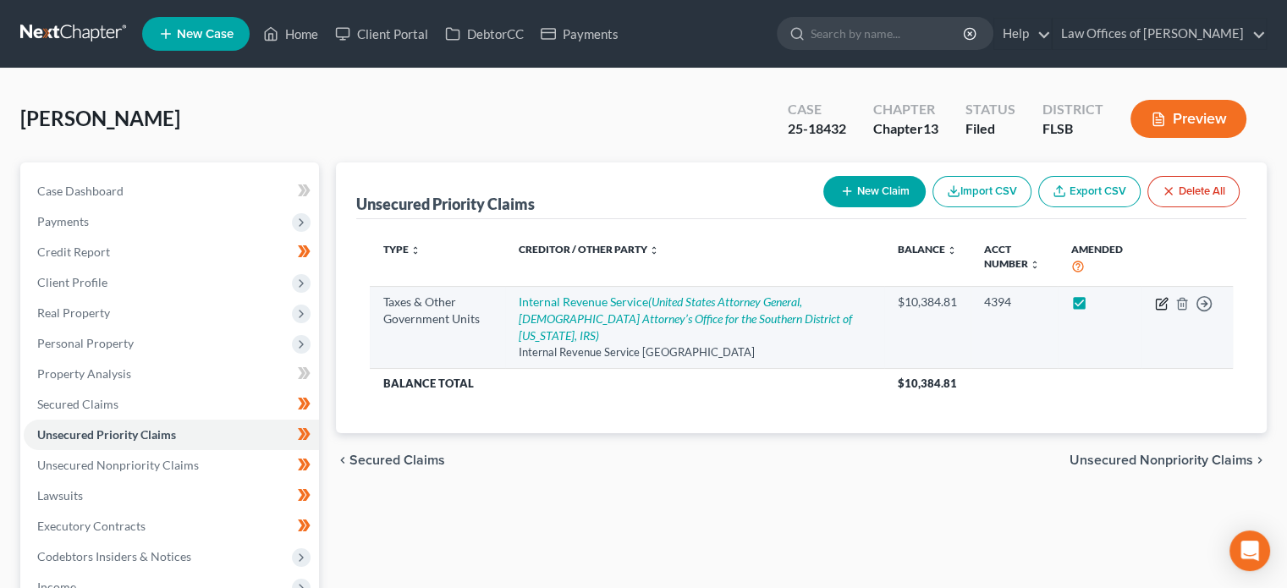
click at [1165, 301] on icon "button" at bounding box center [1164, 302] width 8 height 8
select select "0"
select select "45"
select select "0"
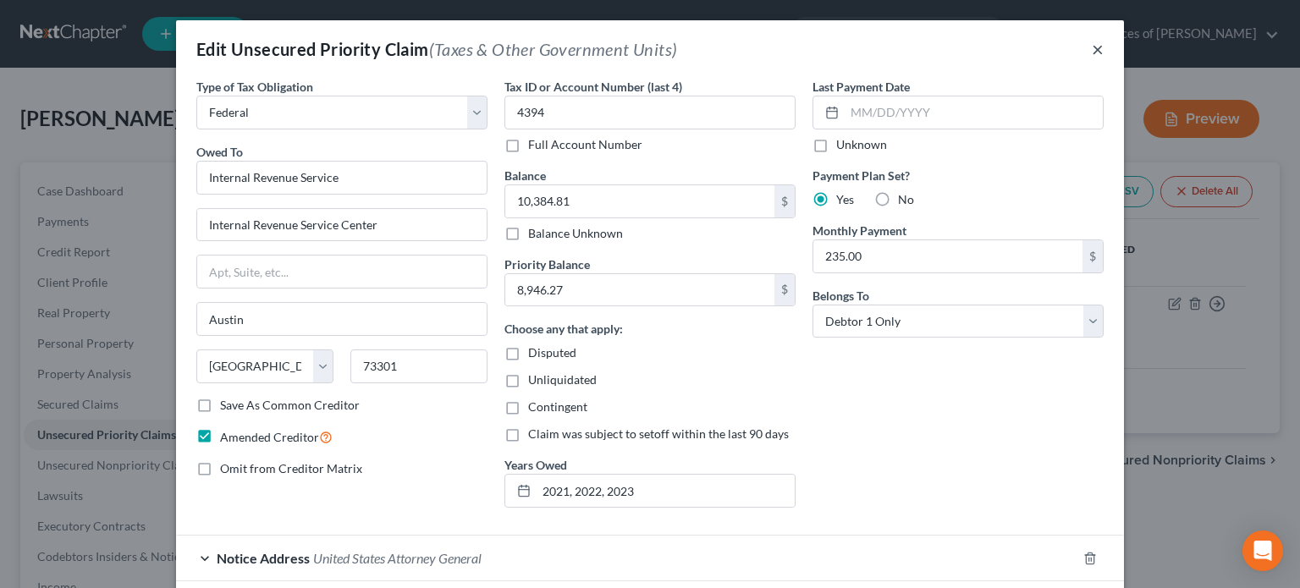
click at [1093, 48] on button "×" at bounding box center [1098, 49] width 12 height 20
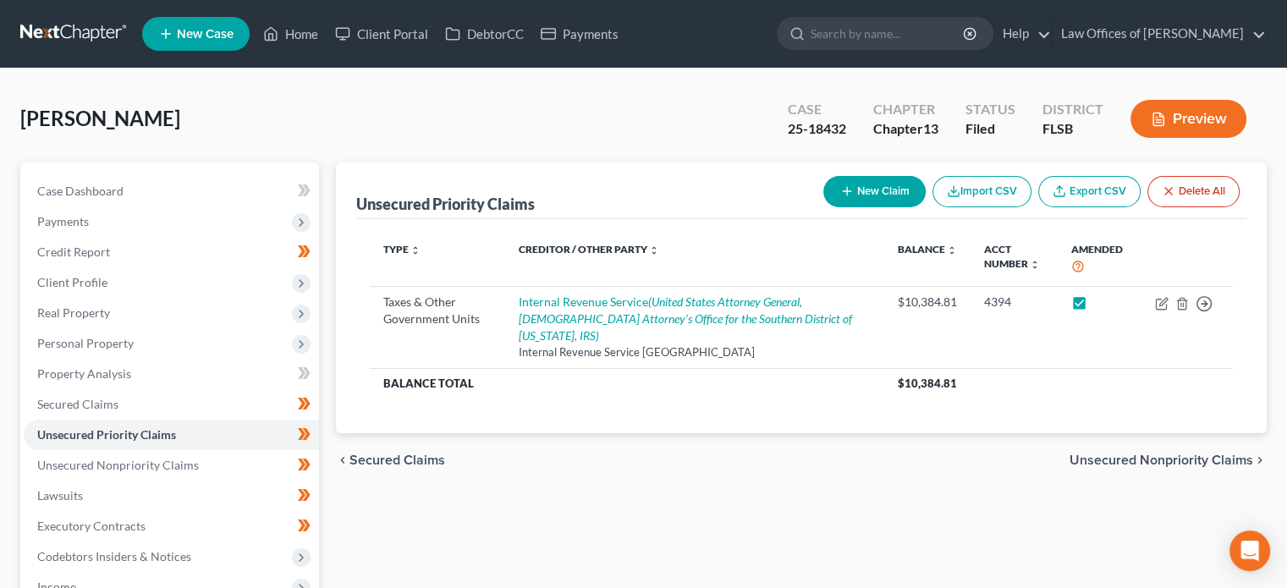
click at [73, 33] on link at bounding box center [74, 34] width 108 height 30
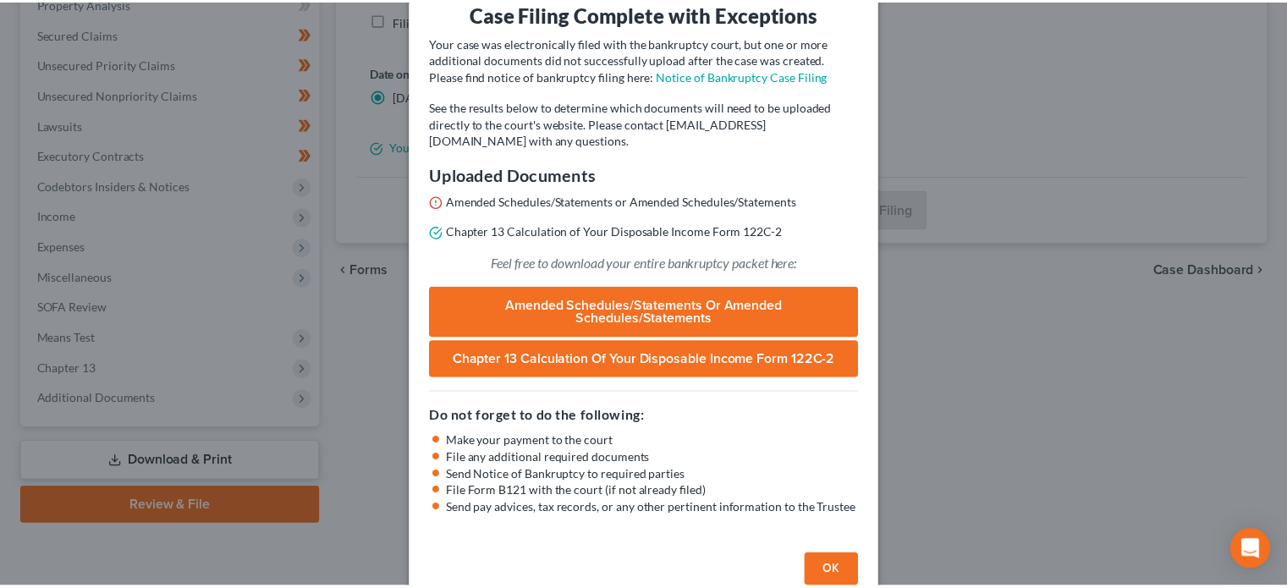
scroll to position [112, 0]
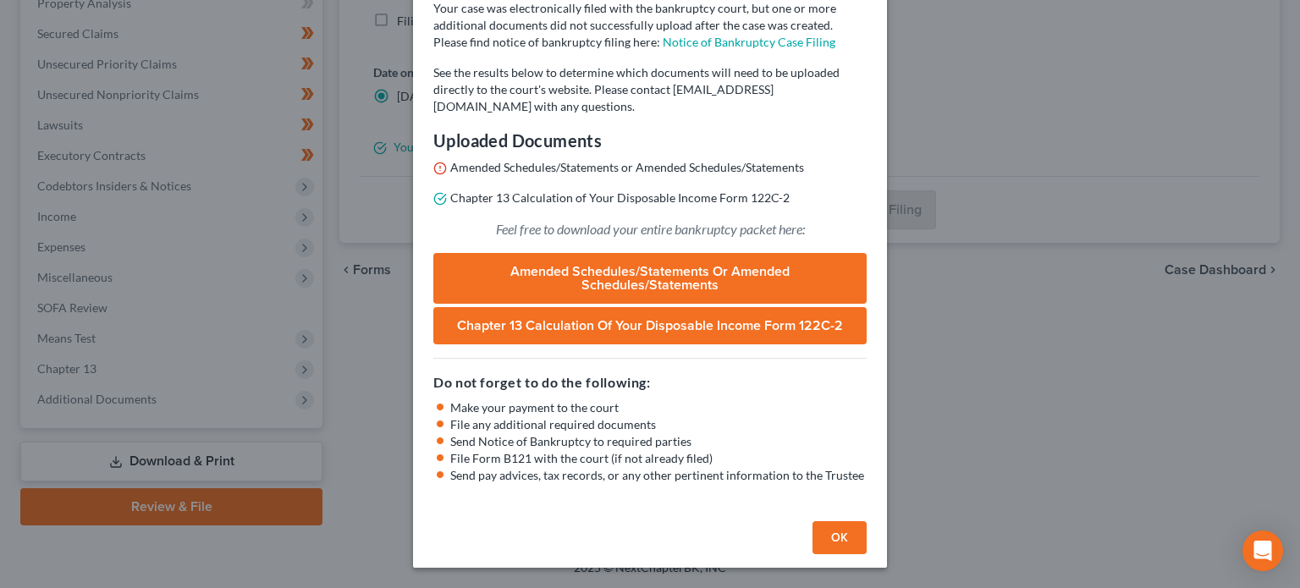
click at [822, 545] on button "OK" at bounding box center [839, 538] width 54 height 34
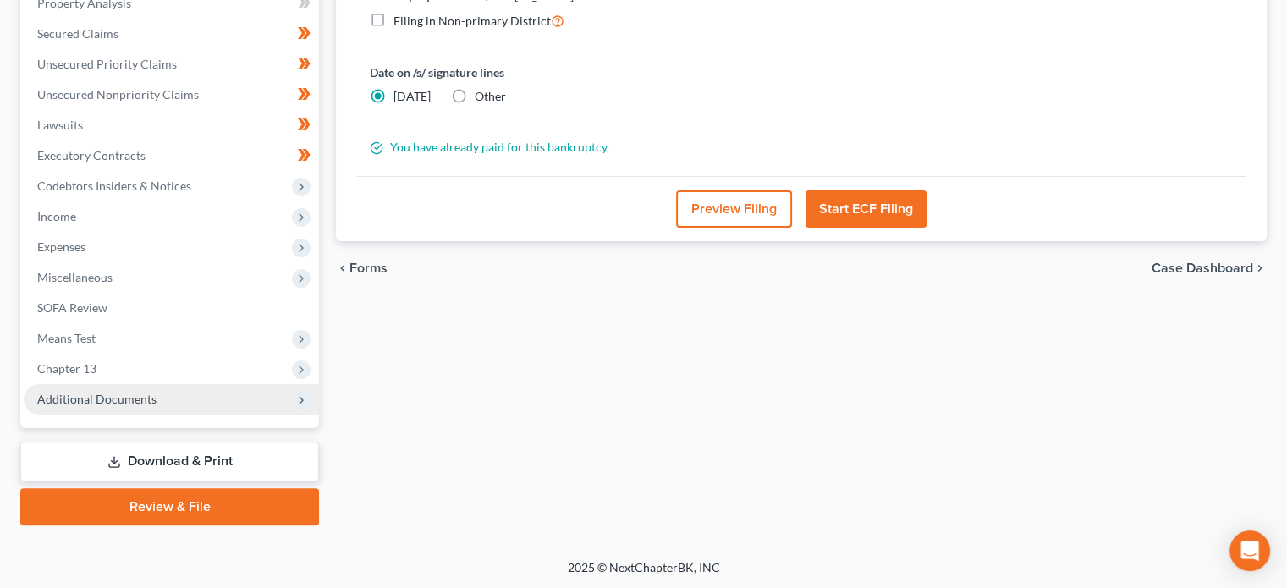
click at [182, 395] on span "Additional Documents" at bounding box center [171, 399] width 295 height 30
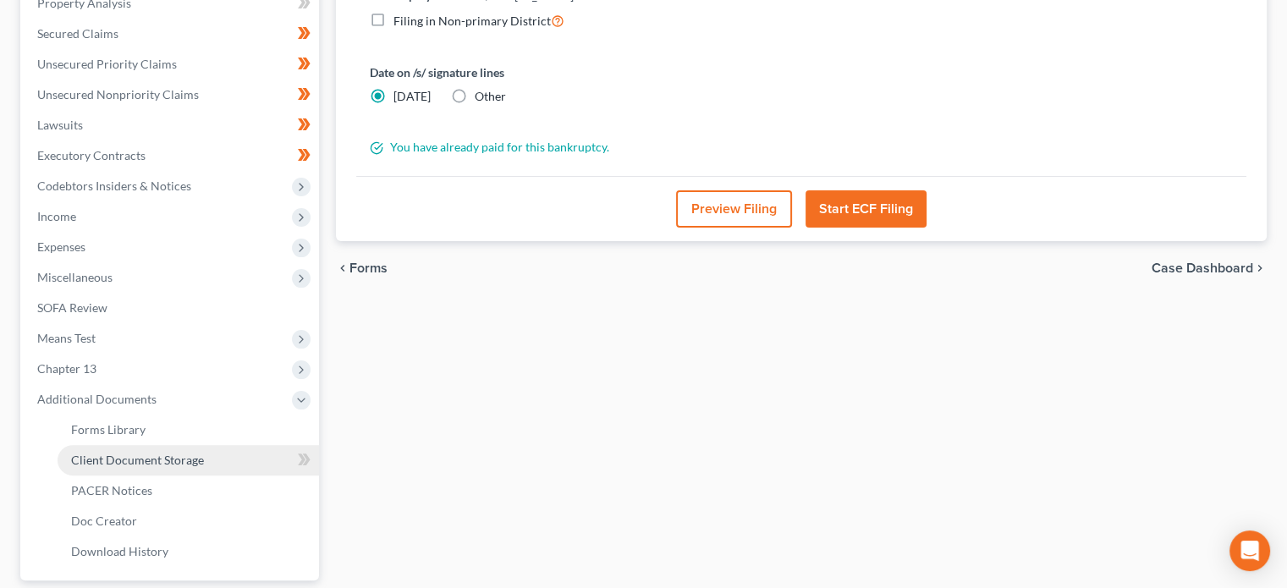
click at [196, 448] on link "Client Document Storage" at bounding box center [189, 460] width 262 height 30
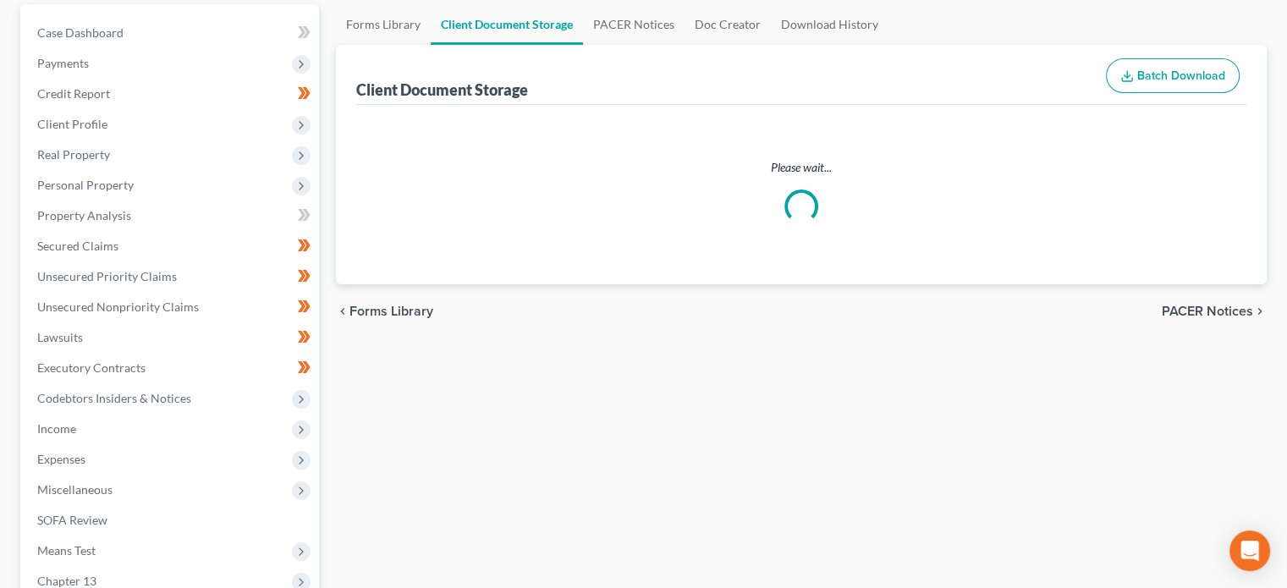
scroll to position [16, 0]
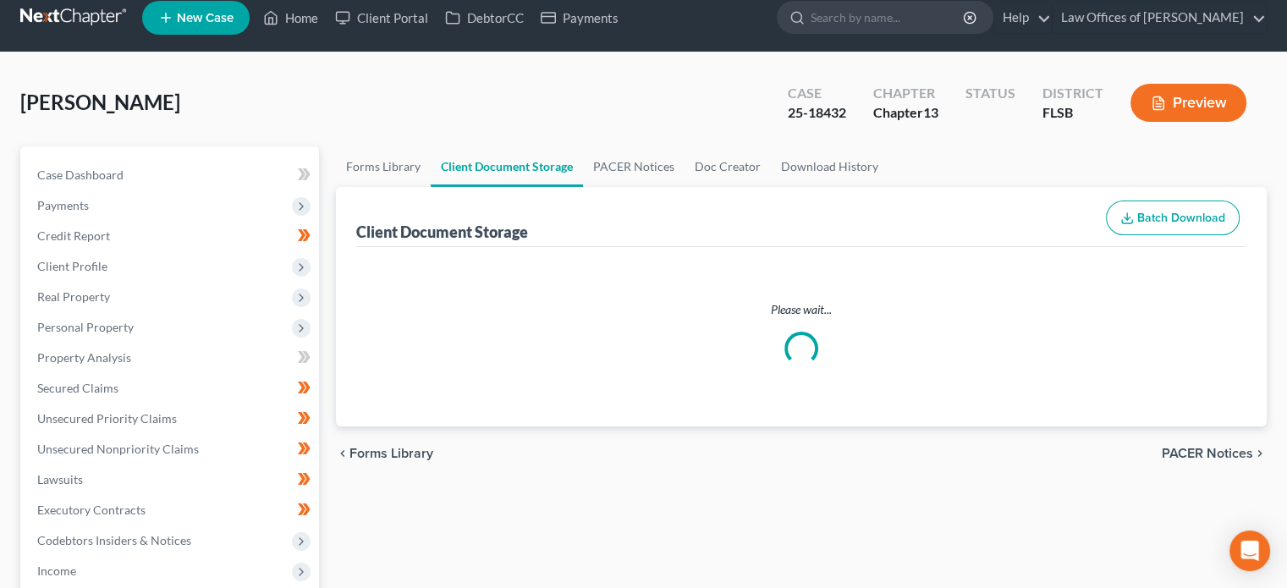
select select "9"
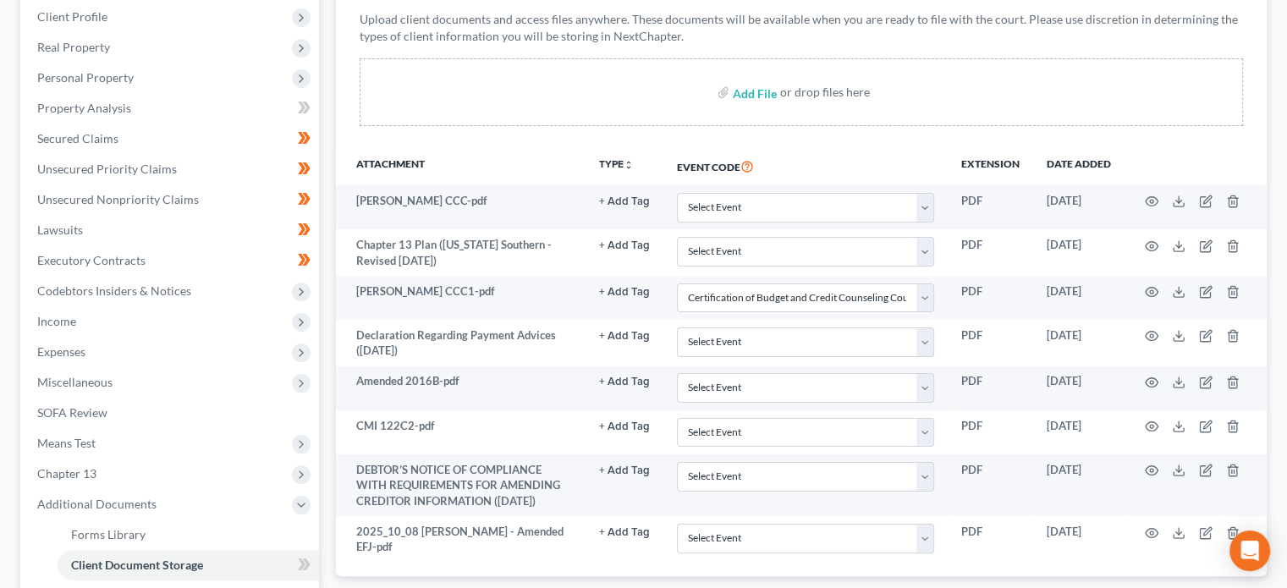
scroll to position [314, 0]
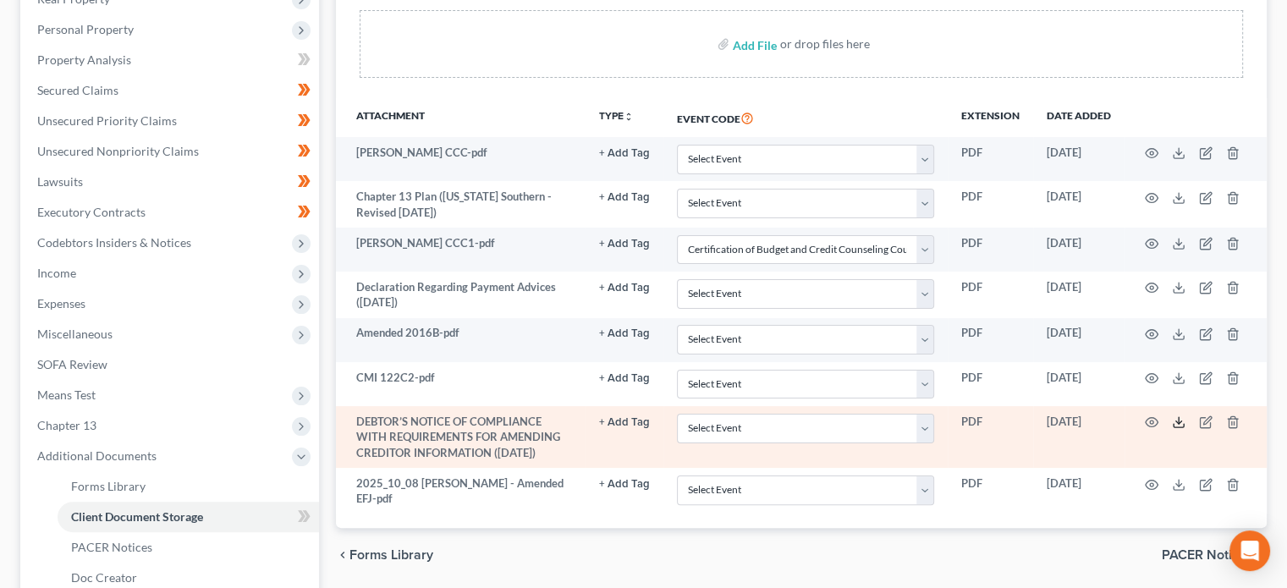
click at [1178, 422] on polyline at bounding box center [1179, 422] width 6 height 3
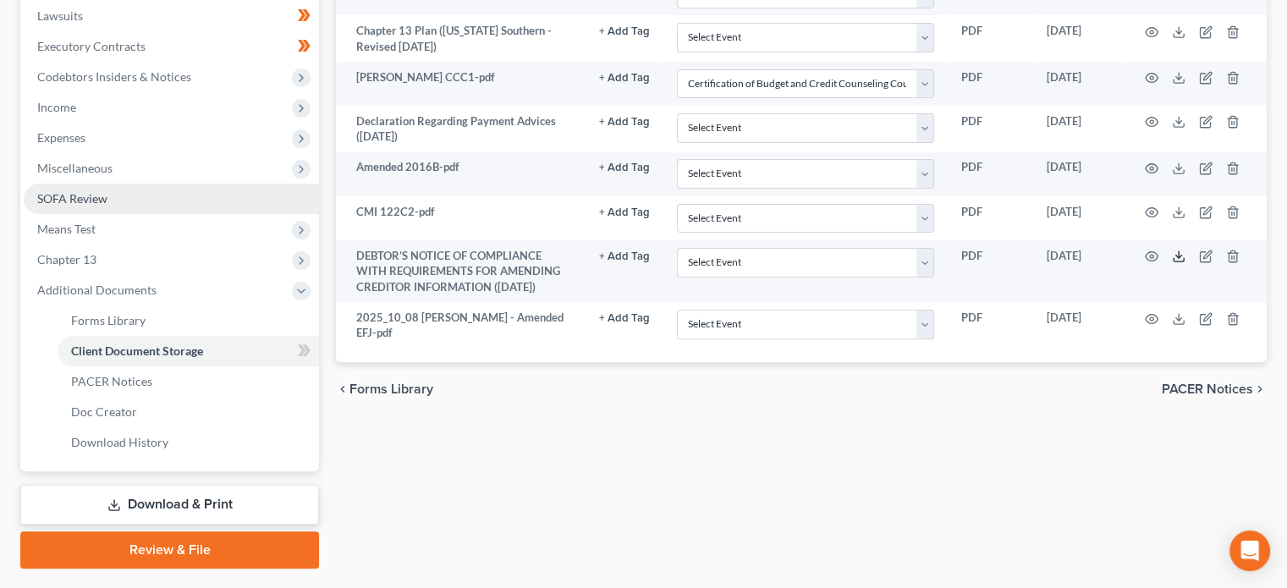
scroll to position [523, 0]
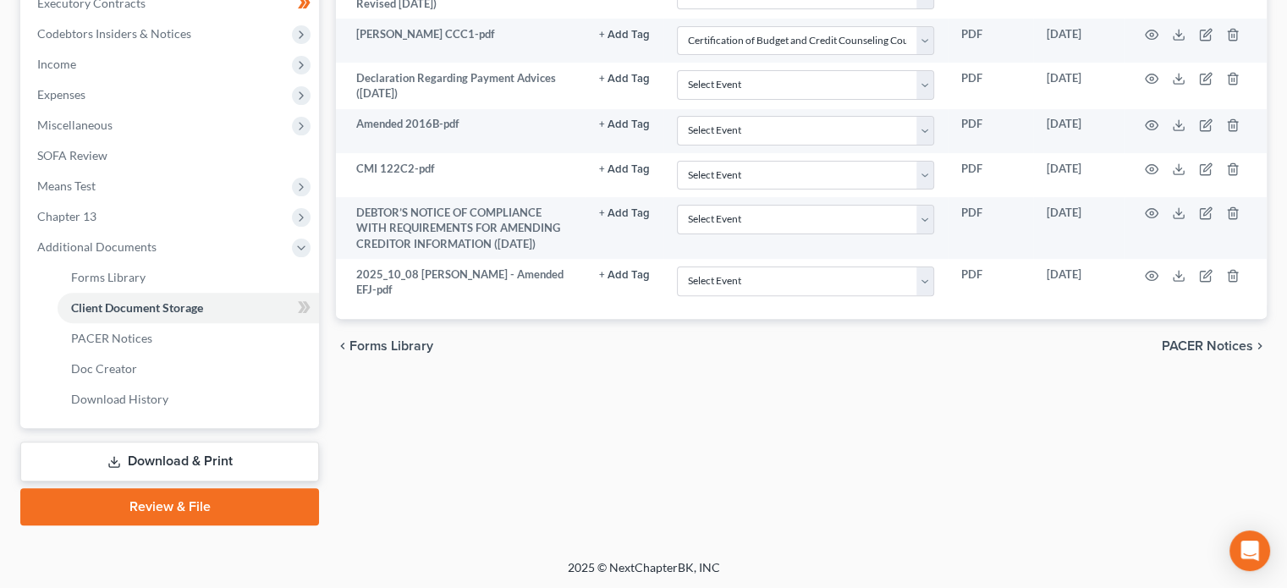
click at [186, 461] on link "Download & Print" at bounding box center [169, 462] width 299 height 40
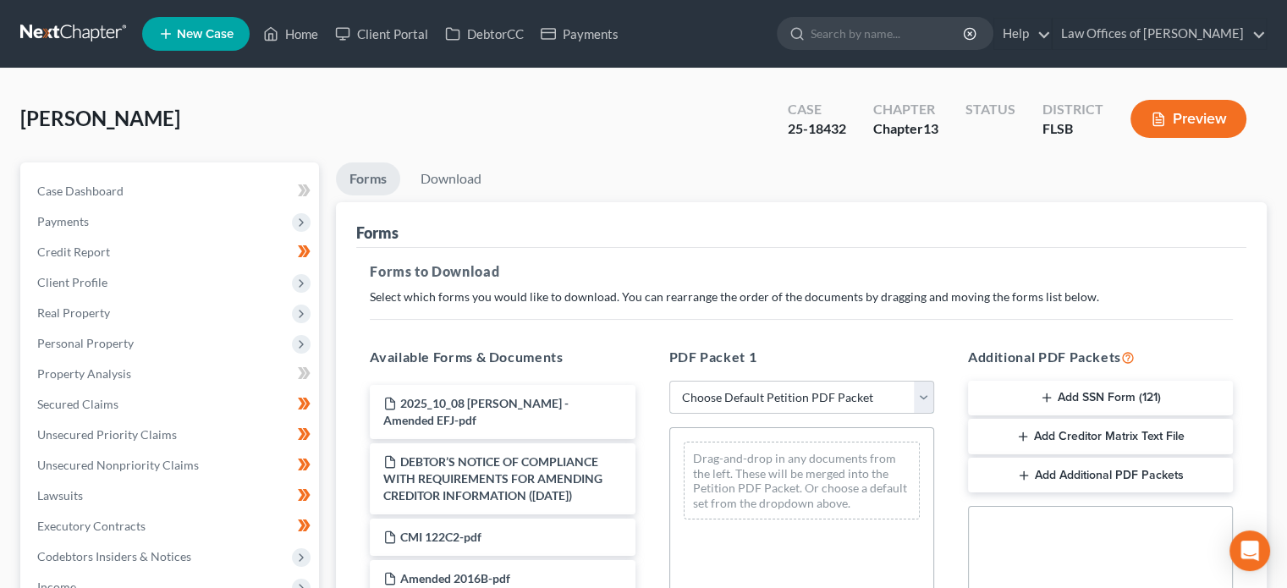
click at [829, 390] on select "Choose Default Petition PDF Packet Complete Bankruptcy Petition (all forms and …" at bounding box center [801, 398] width 265 height 34
select select "2"
click at [669, 381] on select "Choose Default Petition PDF Packet Complete Bankruptcy Petition (all forms and …" at bounding box center [801, 398] width 265 height 34
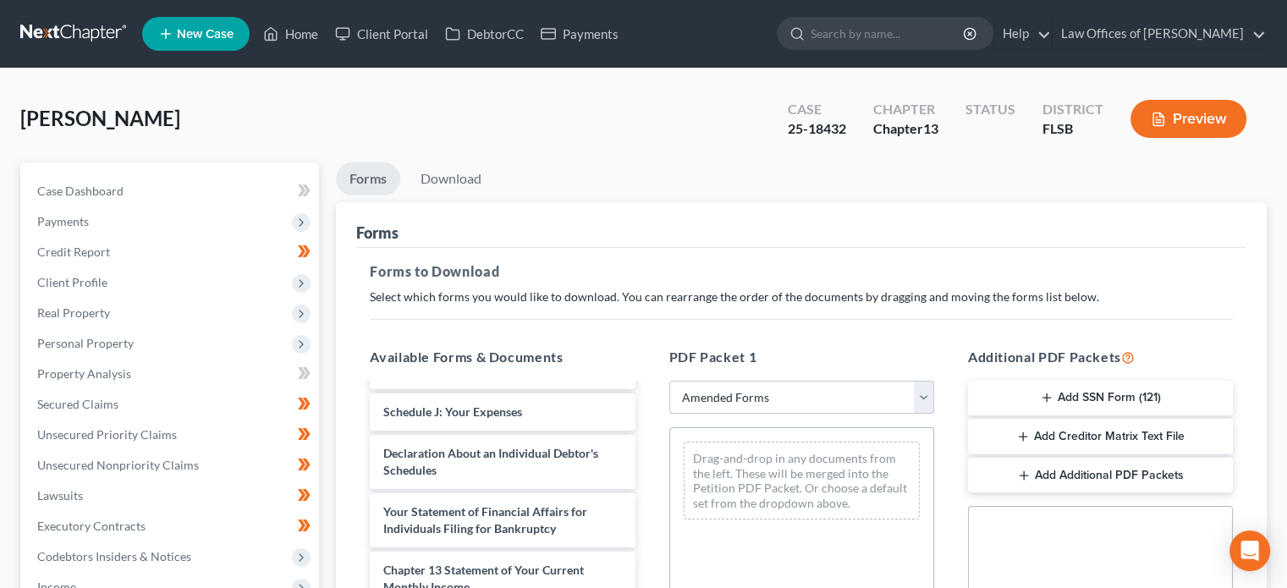
scroll to position [454, 0]
click at [532, 482] on div "Declaration About an Individual Debtor's Schedules" at bounding box center [502, 458] width 265 height 54
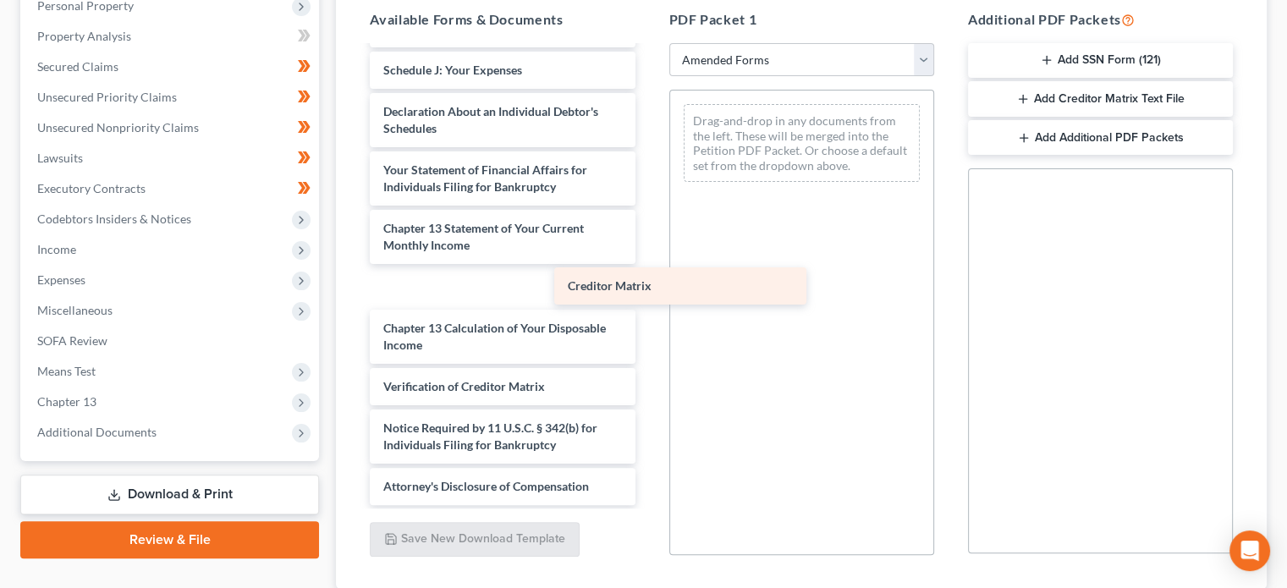
scroll to position [413, 0]
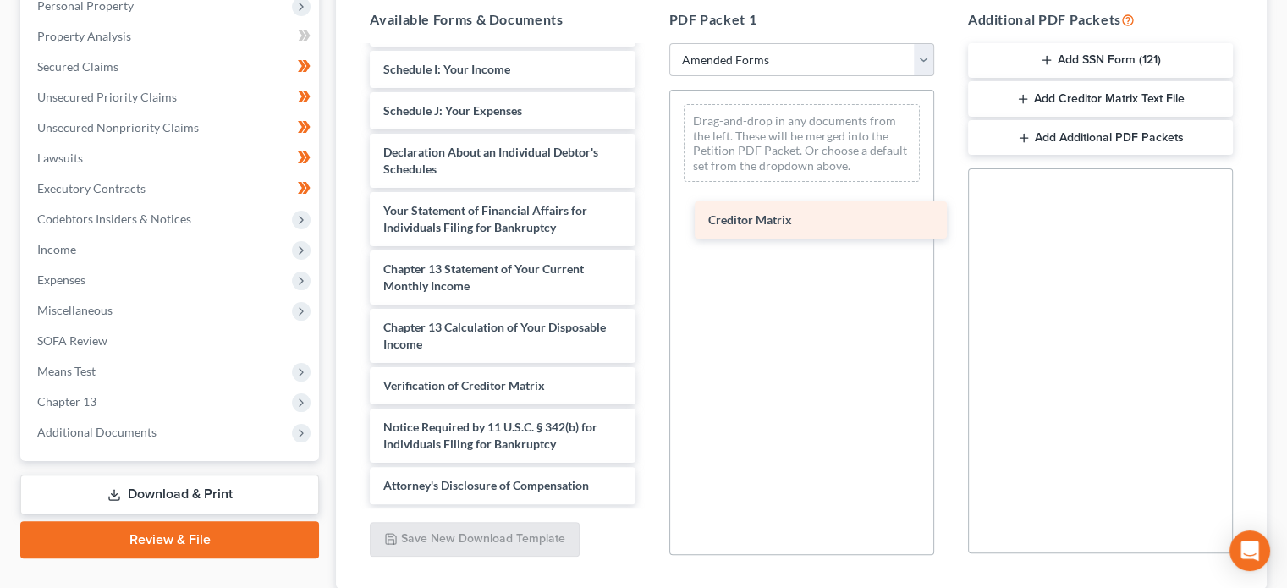
drag, startPoint x: 481, startPoint y: 344, endPoint x: 807, endPoint y: 219, distance: 349.9
click at [648, 219] on div "Creditor Matrix Voluntary Petition for Individuals Filing for Bankruptcy Summar…" at bounding box center [502, 69] width 292 height 870
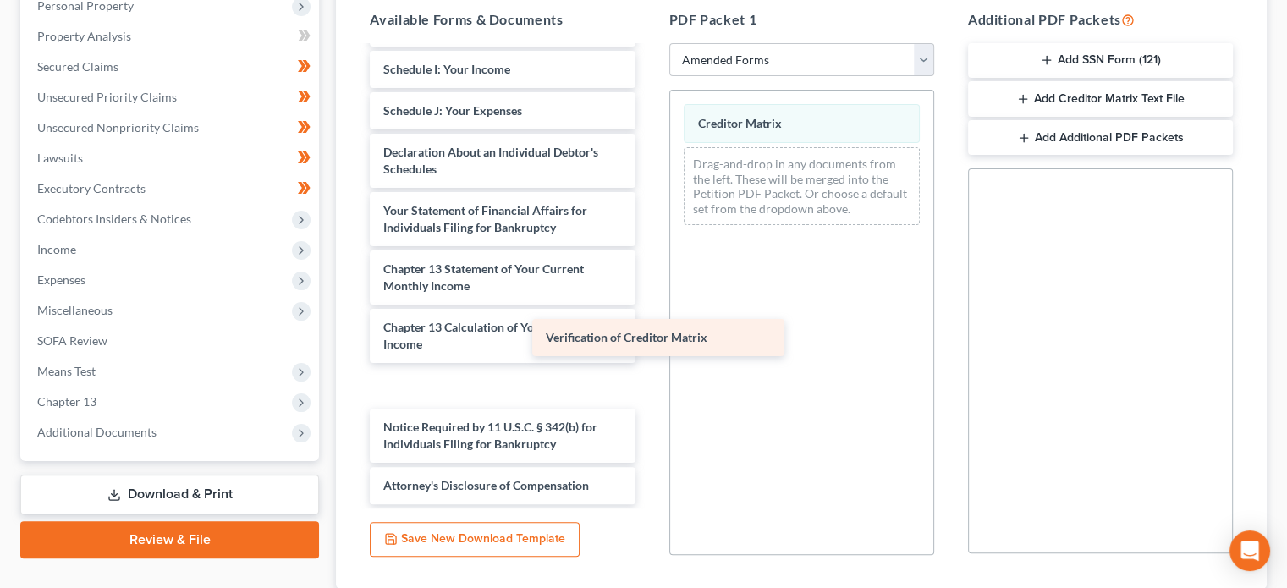
scroll to position [371, 0]
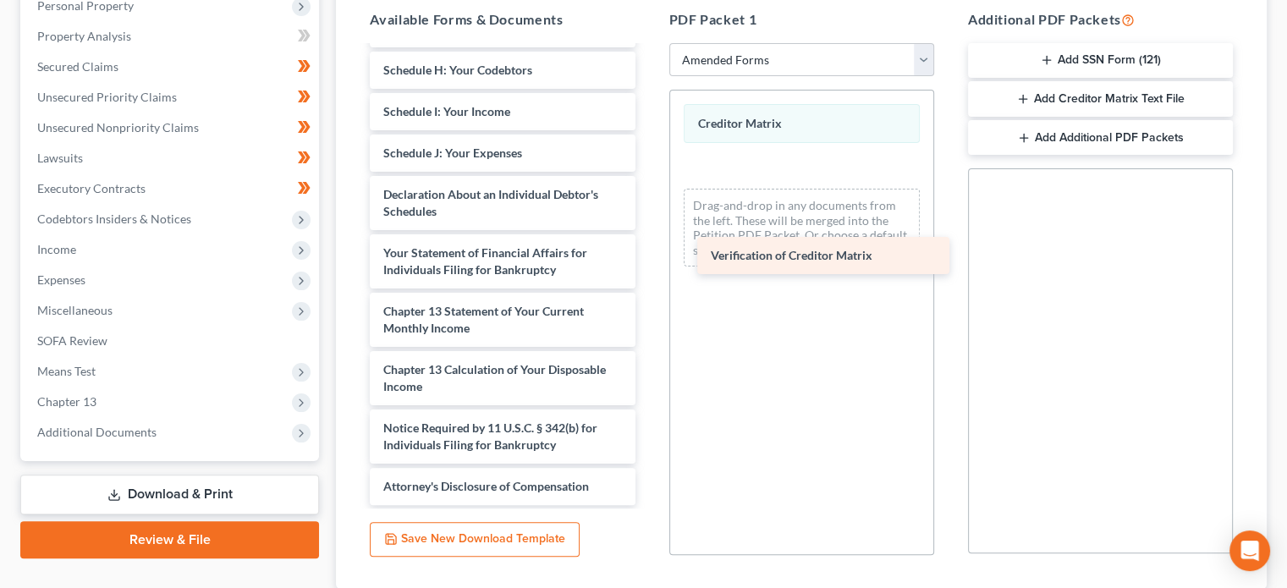
drag, startPoint x: 494, startPoint y: 392, endPoint x: 823, endPoint y: 262, distance: 353.3
click at [648, 262] on div "Verification of Creditor Matrix Voluntary Petition for Individuals Filing for B…" at bounding box center [502, 91] width 292 height 829
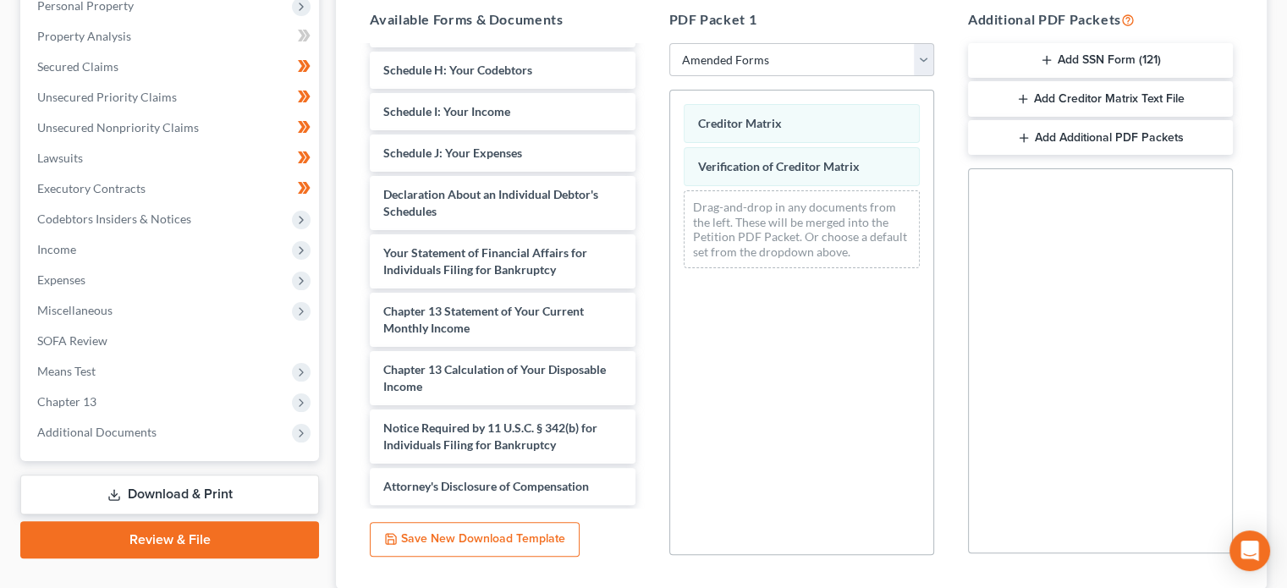
scroll to position [455, 0]
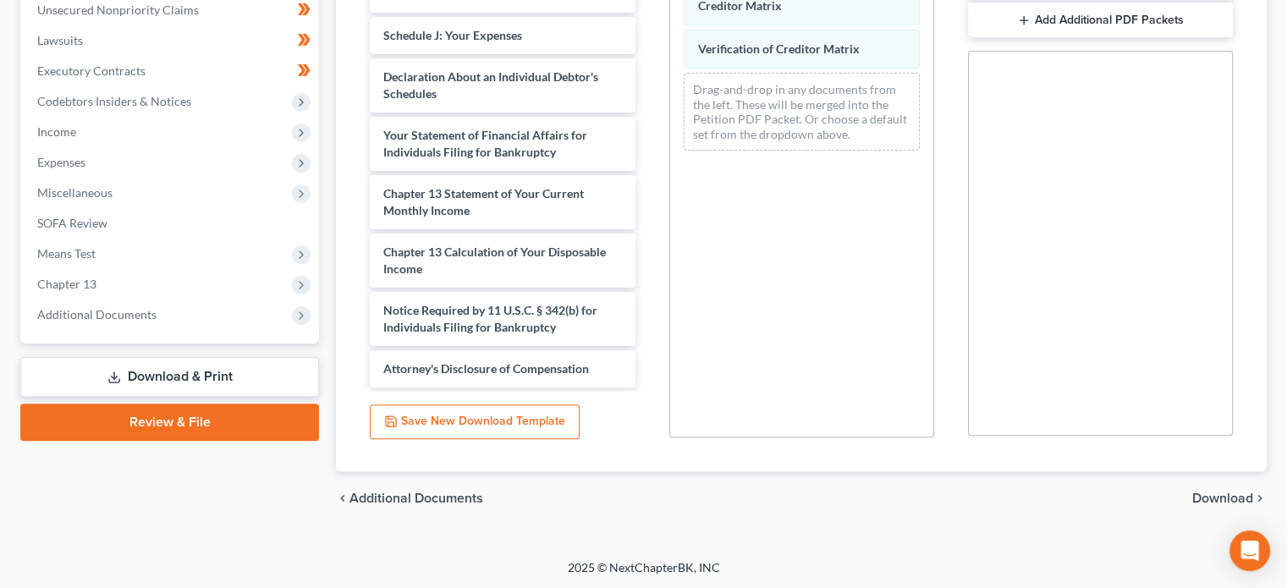
click at [1222, 497] on span "Download" at bounding box center [1223, 499] width 61 height 14
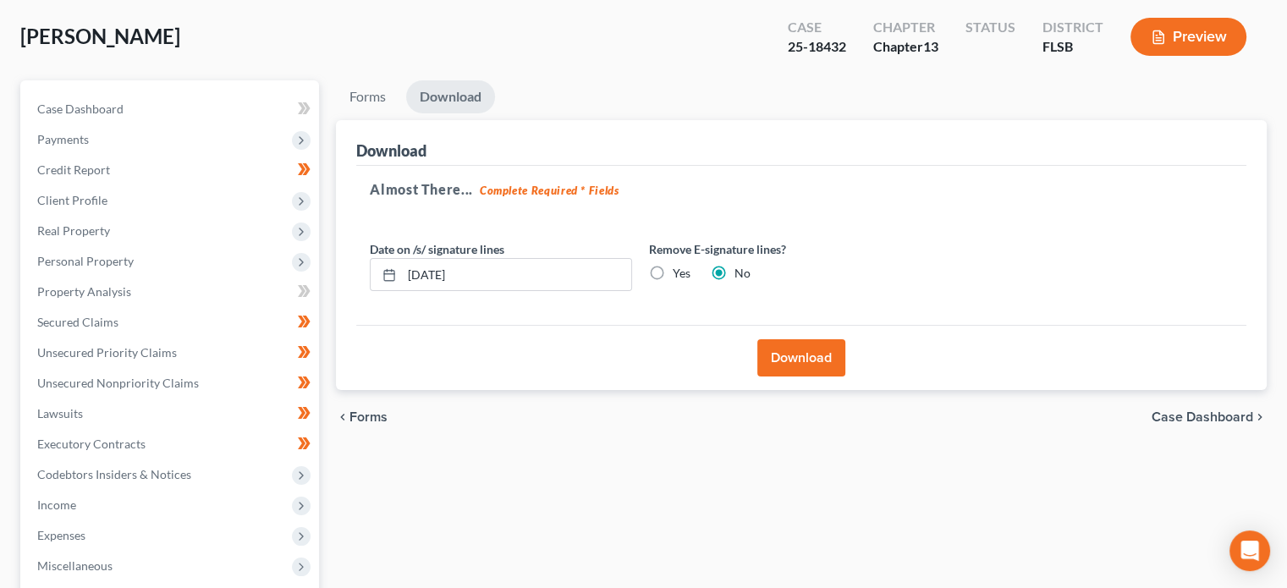
scroll to position [80, 0]
click at [812, 355] on button "Download" at bounding box center [801, 359] width 88 height 37
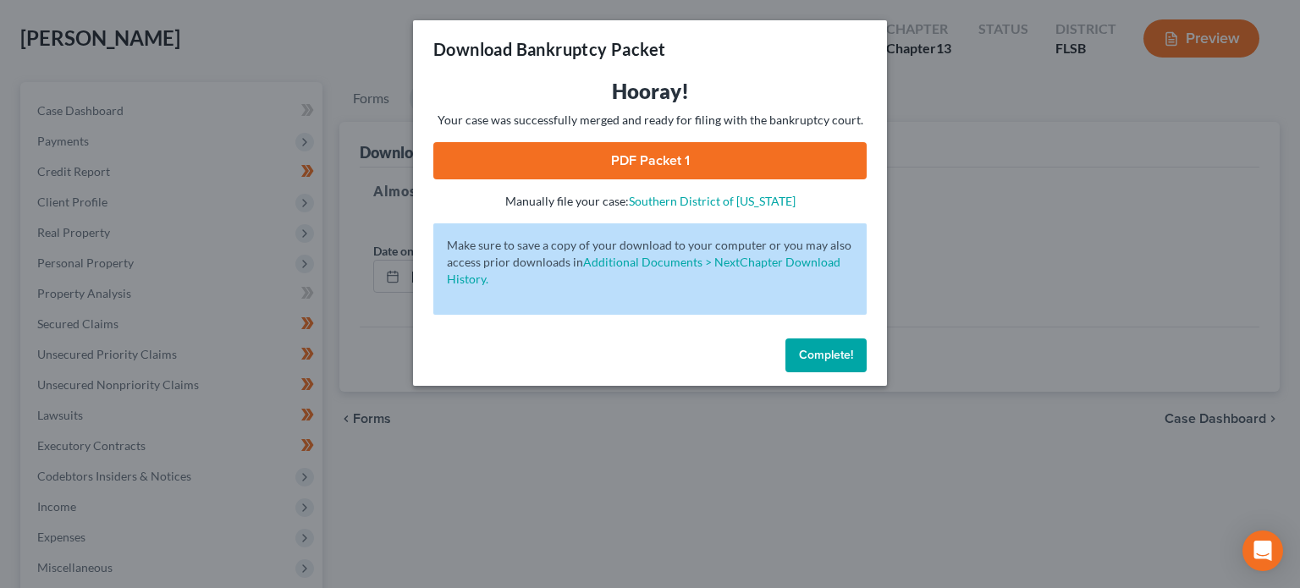
click at [689, 163] on link "PDF Packet 1" at bounding box center [649, 160] width 433 height 37
click at [823, 352] on span "Complete!" at bounding box center [826, 355] width 54 height 14
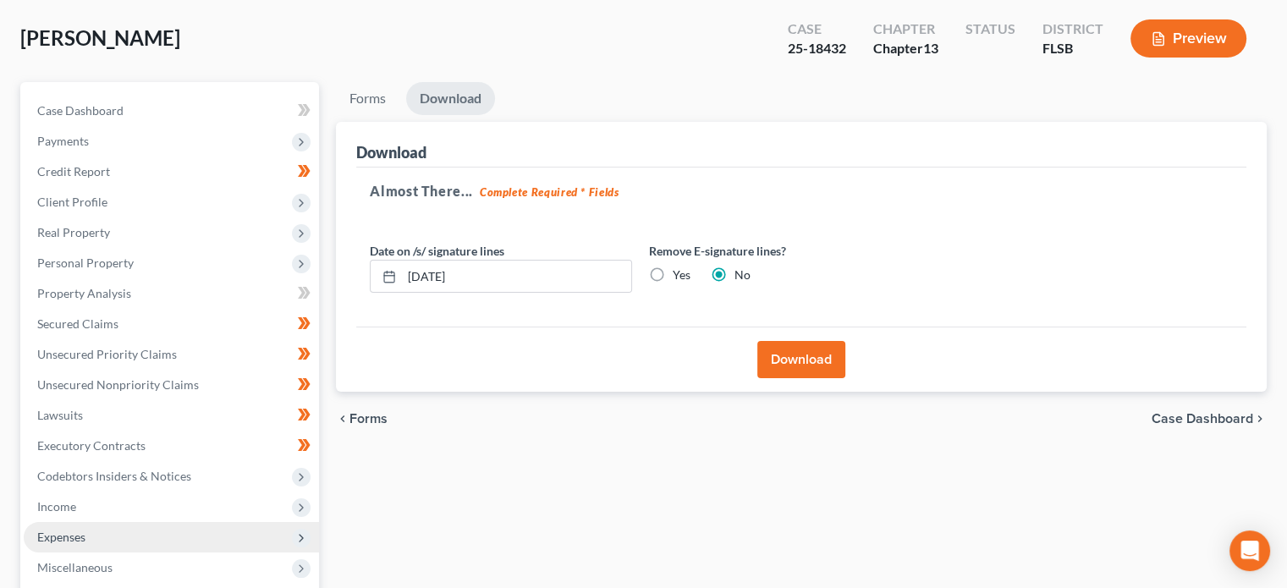
click at [74, 536] on span "Expenses" at bounding box center [61, 537] width 48 height 14
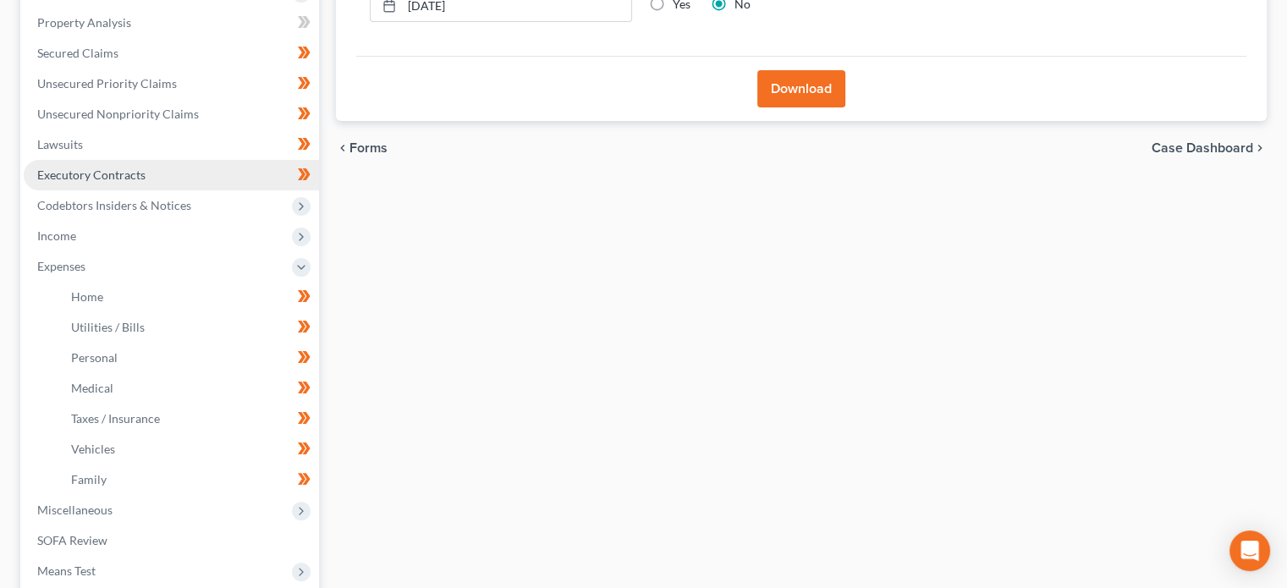
scroll to position [409, 0]
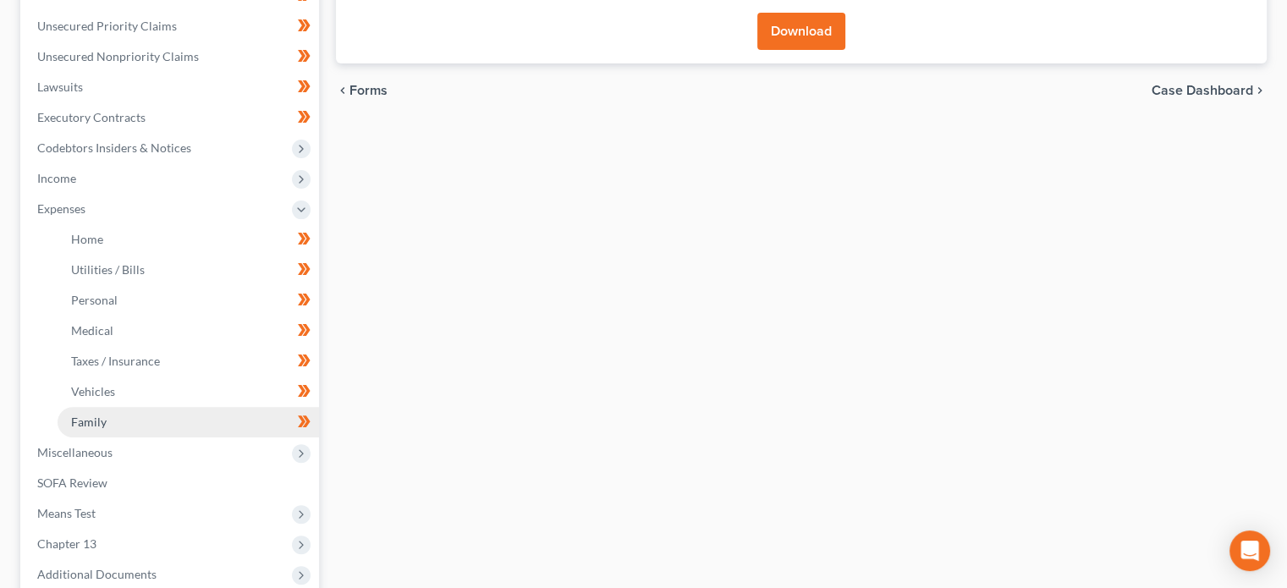
click at [200, 419] on link "Family" at bounding box center [189, 422] width 262 height 30
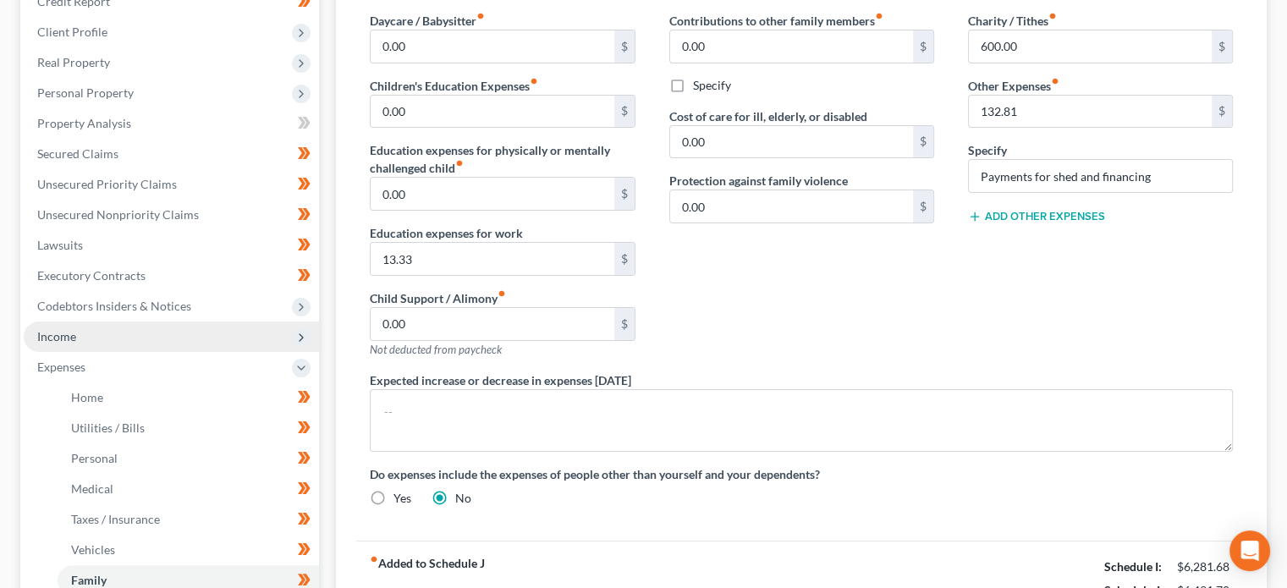
scroll to position [250, 0]
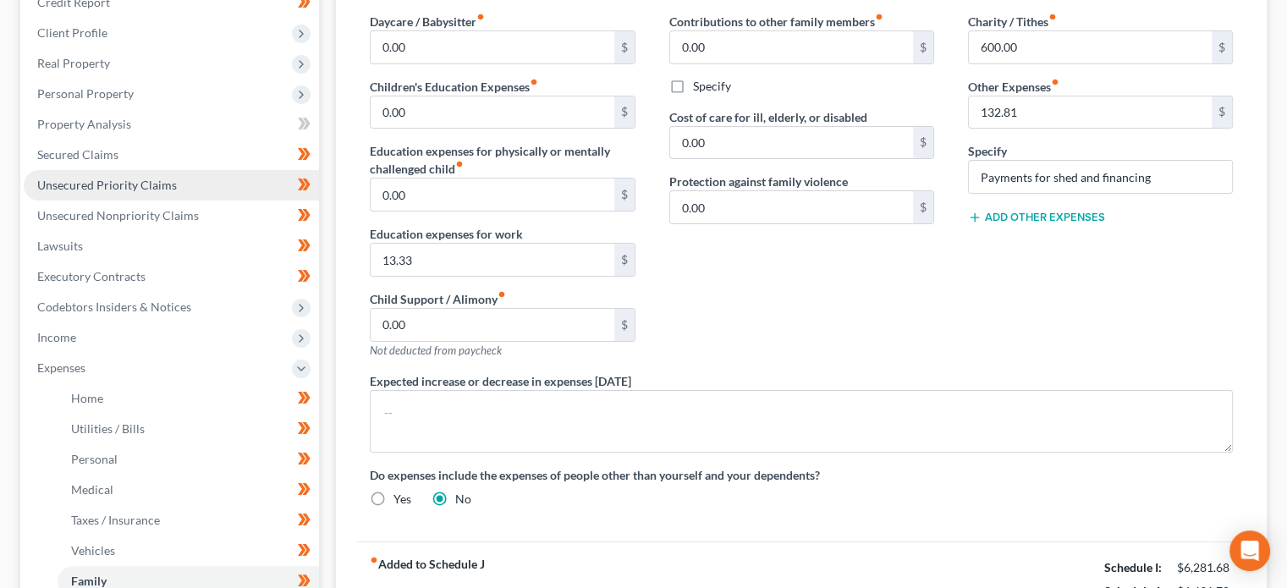
click at [114, 189] on span "Unsecured Priority Claims" at bounding box center [107, 185] width 140 height 14
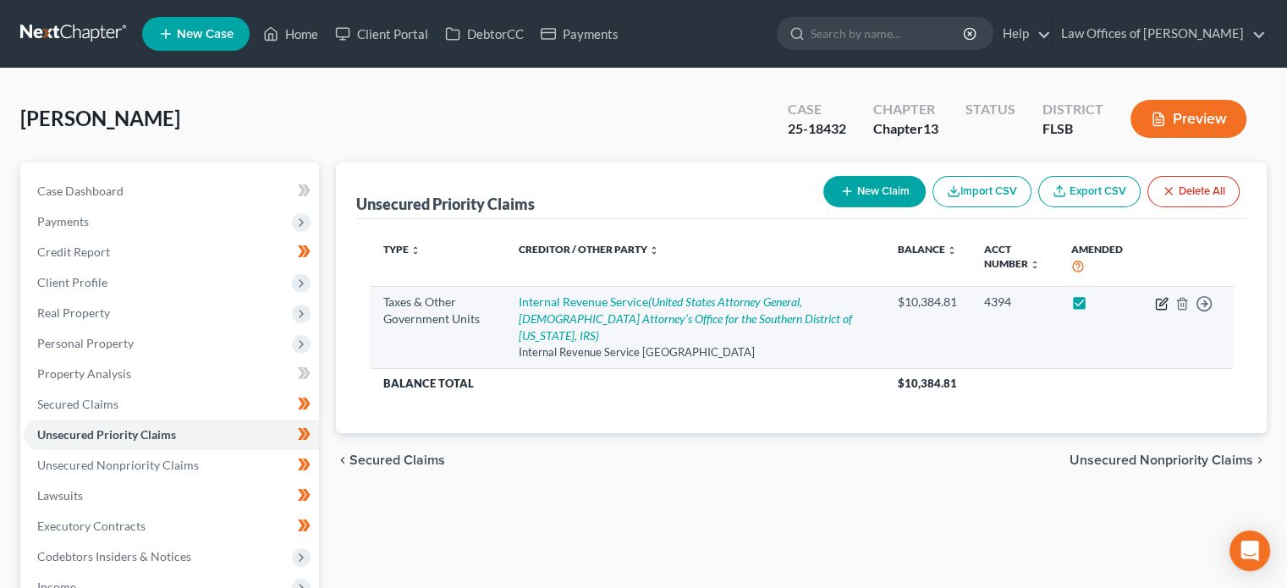
click at [1155, 304] on icon "button" at bounding box center [1162, 304] width 14 height 14
select select "0"
select select "45"
select select "0"
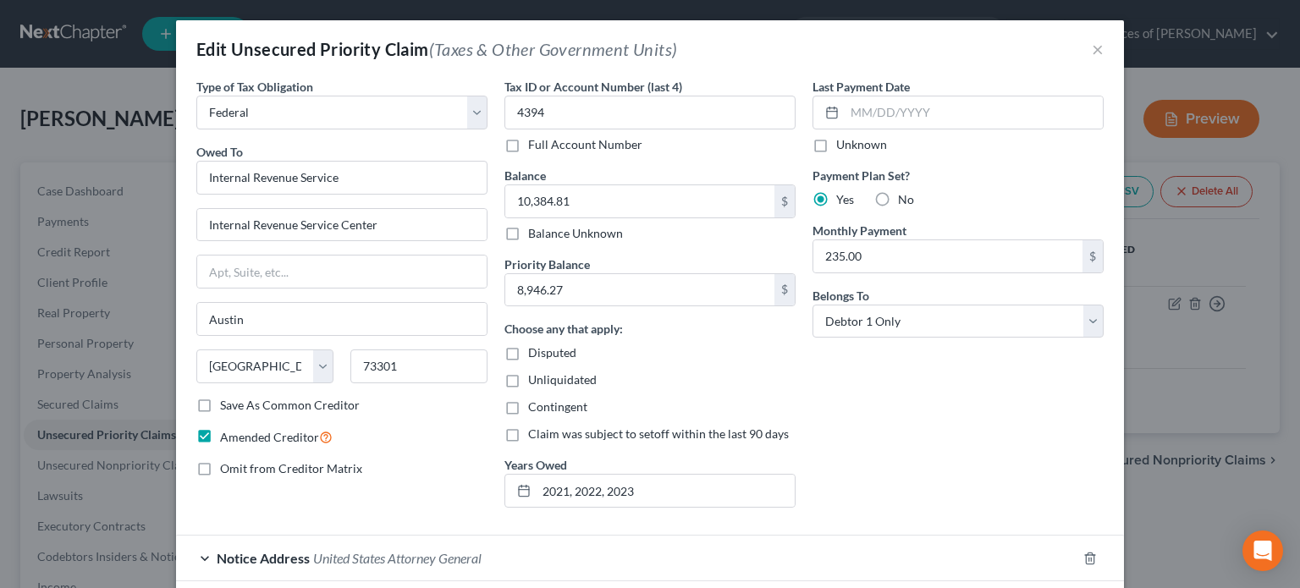
click at [1083, 55] on div "Edit Unsecured Priority Claim (Taxes & Other Government Units) ×" at bounding box center [650, 49] width 948 height 58
click at [1095, 43] on button "×" at bounding box center [1098, 49] width 12 height 20
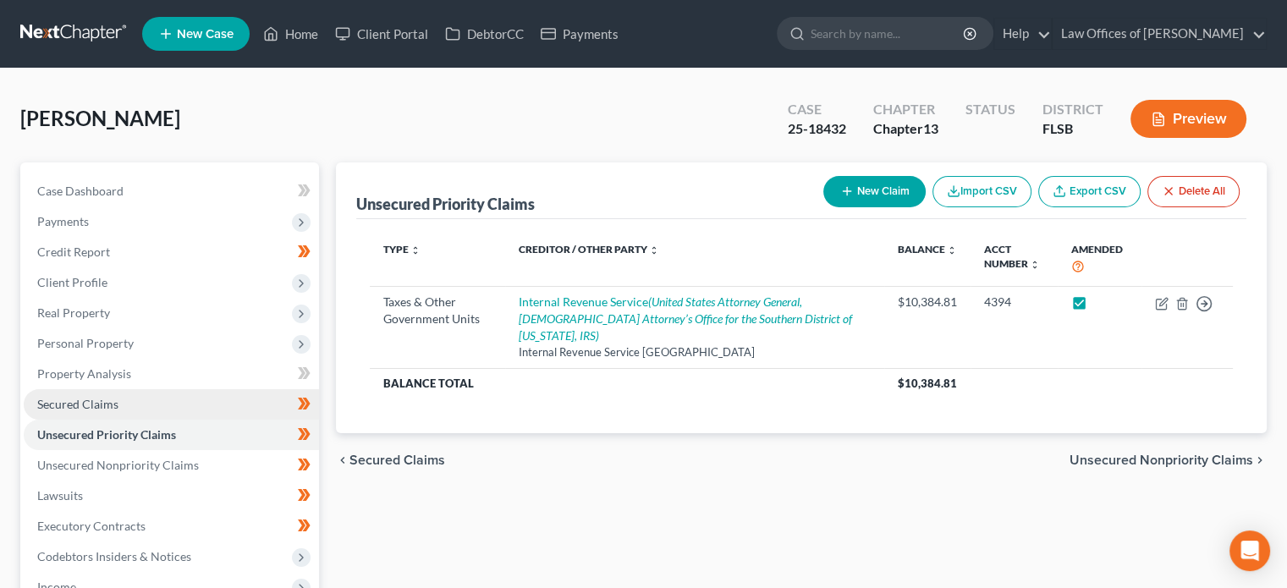
click at [124, 399] on link "Secured Claims" at bounding box center [171, 404] width 295 height 30
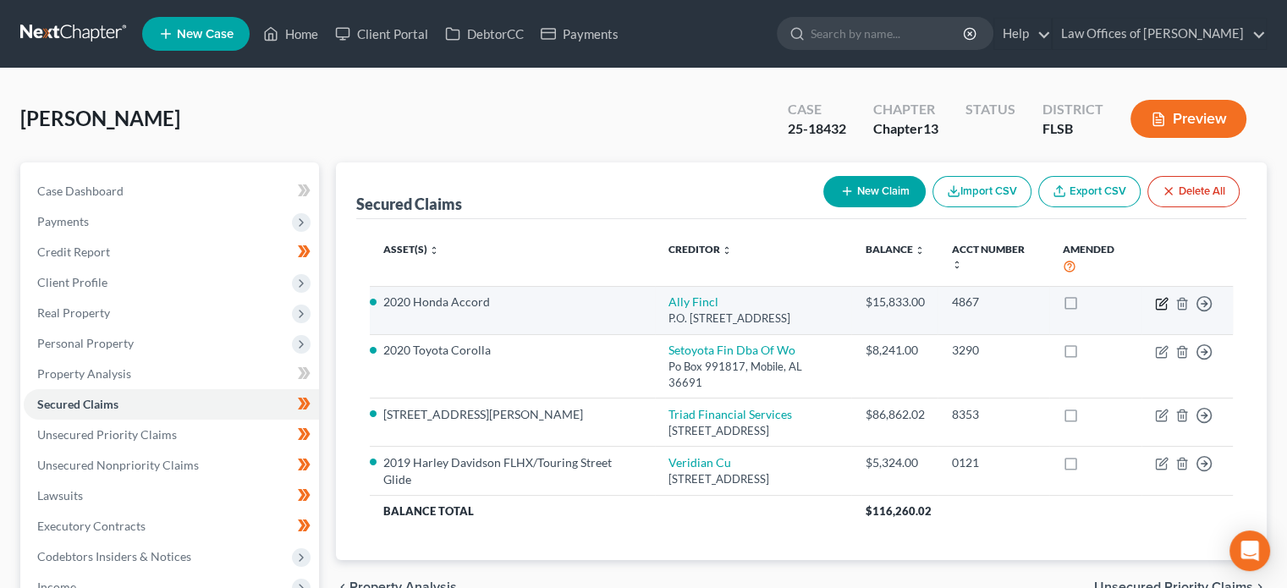
click at [1161, 304] on icon "button" at bounding box center [1164, 302] width 8 height 8
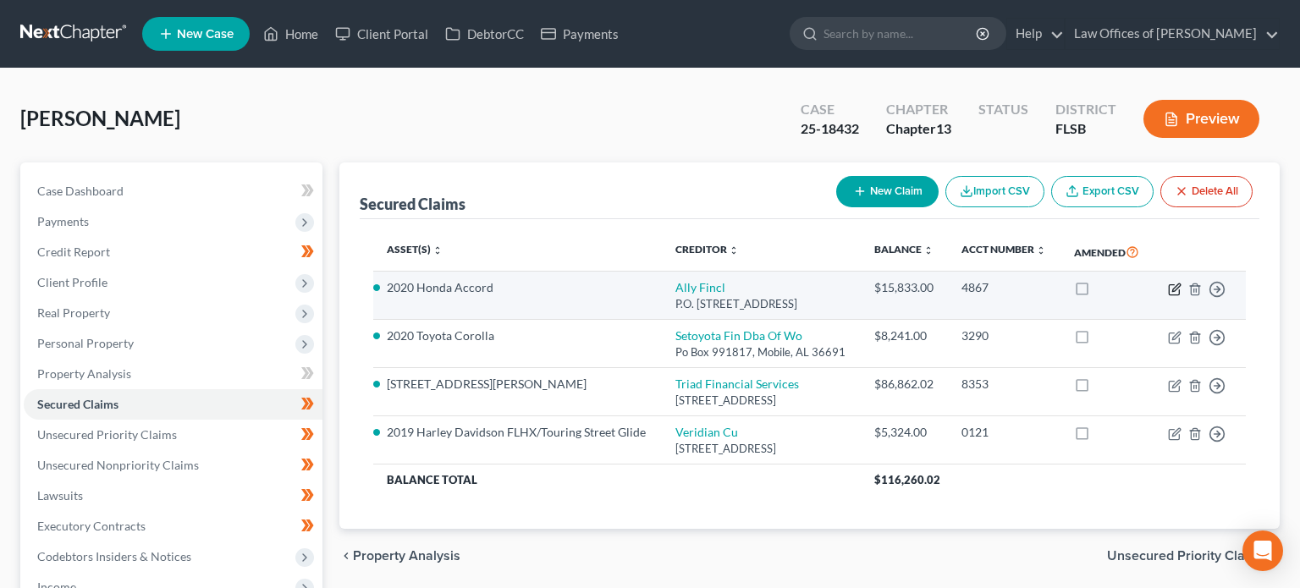
select select "24"
select select "2"
select select "0"
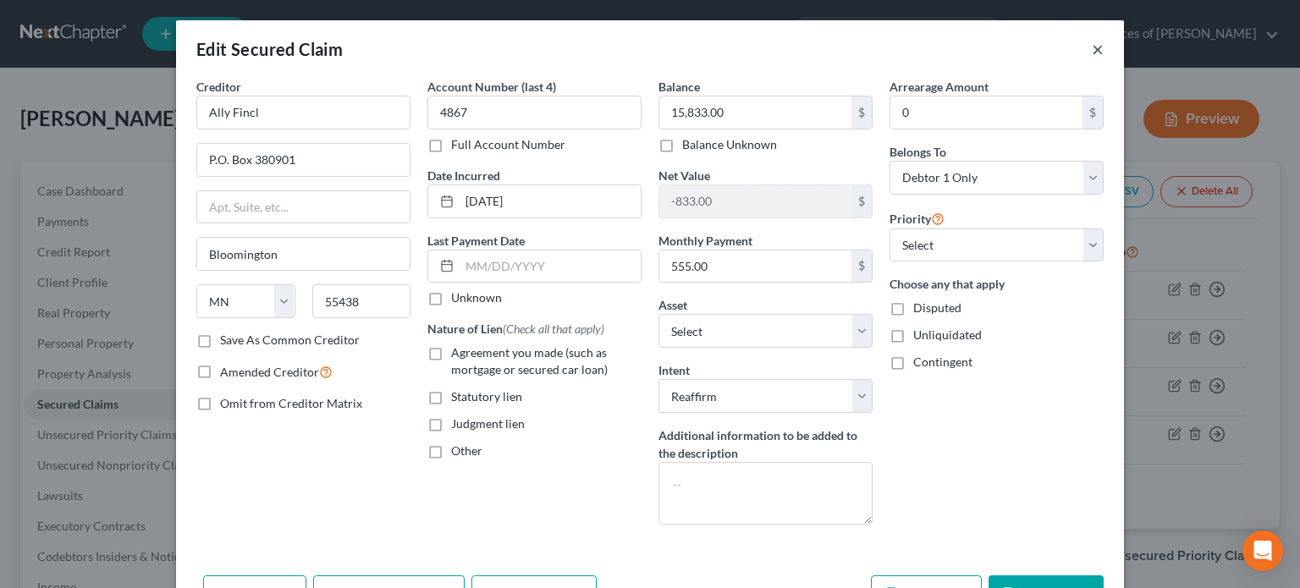
click at [1093, 50] on button "×" at bounding box center [1098, 49] width 12 height 20
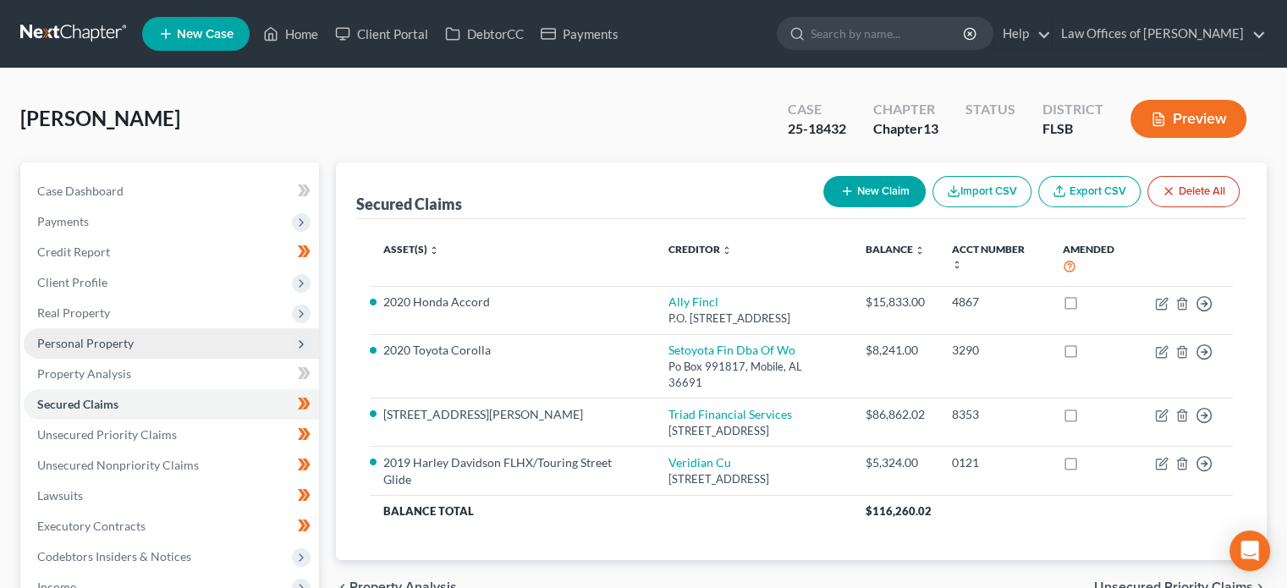
click at [118, 339] on span "Personal Property" at bounding box center [85, 343] width 96 height 14
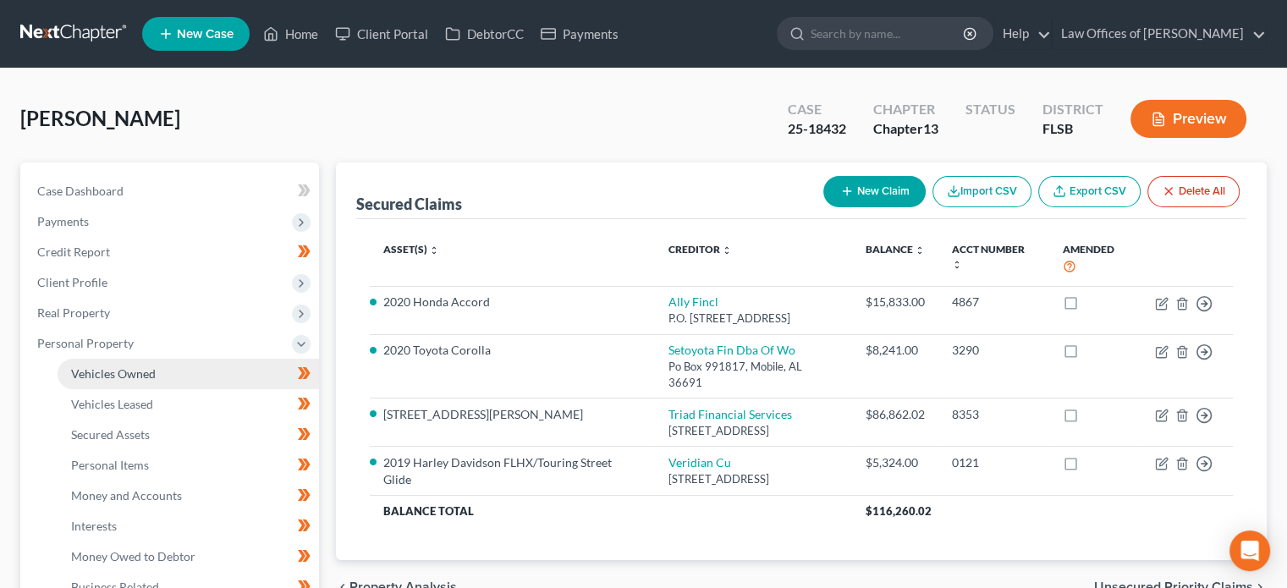
click at [126, 372] on span "Vehicles Owned" at bounding box center [113, 373] width 85 height 14
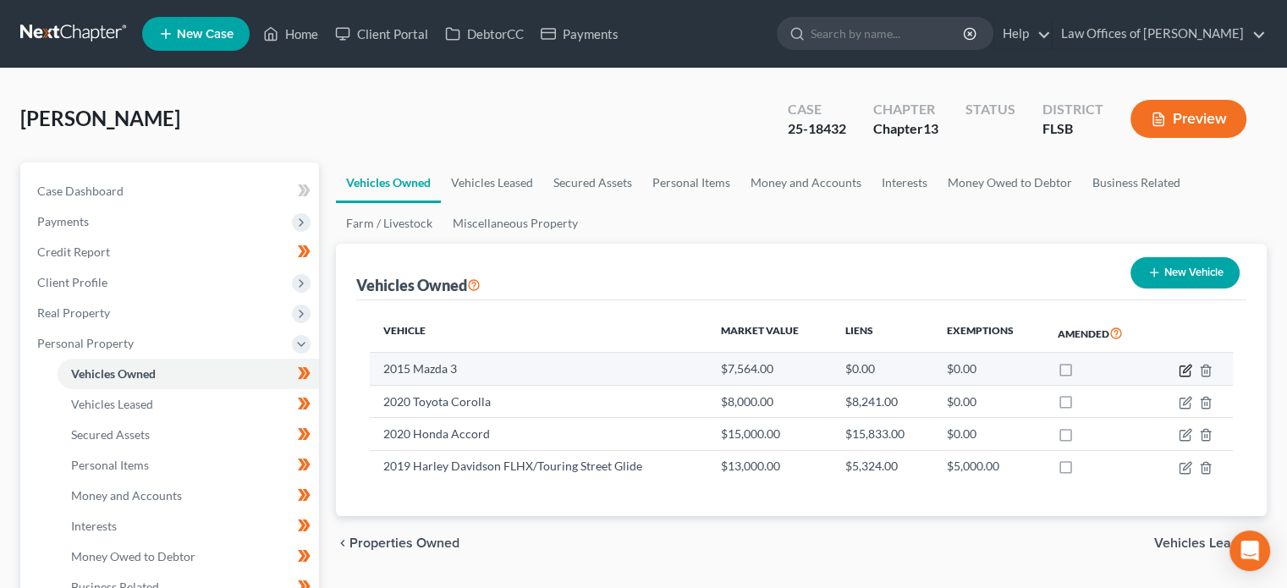
click at [1182, 366] on icon "button" at bounding box center [1185, 371] width 10 height 10
select select "0"
select select "11"
select select "3"
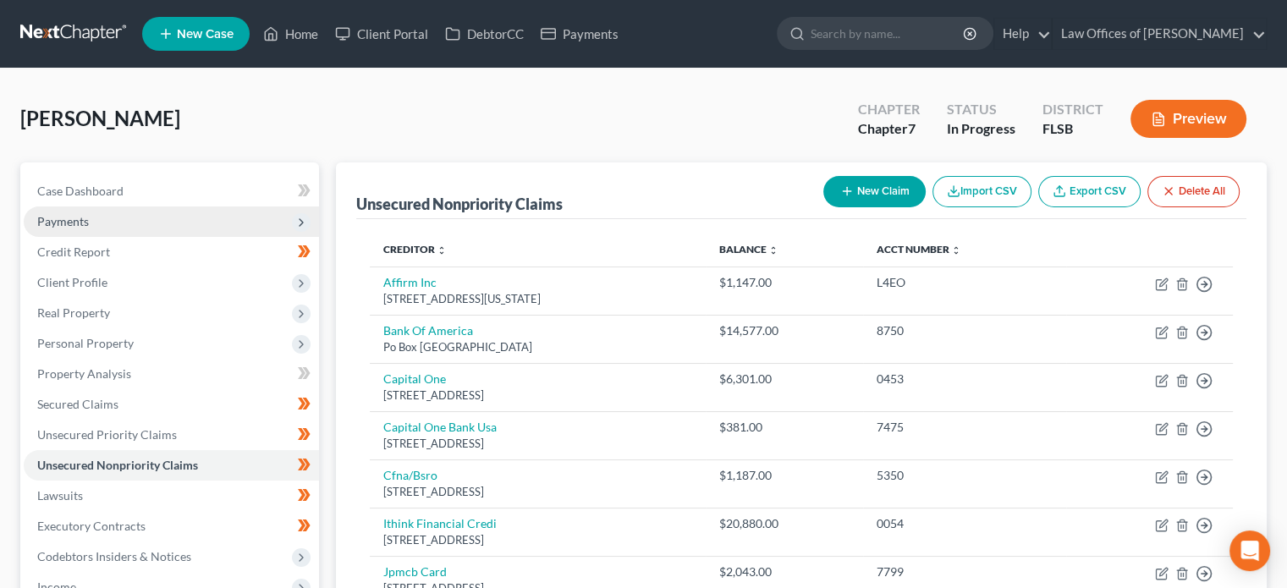
click at [127, 226] on span "Payments" at bounding box center [171, 222] width 295 height 30
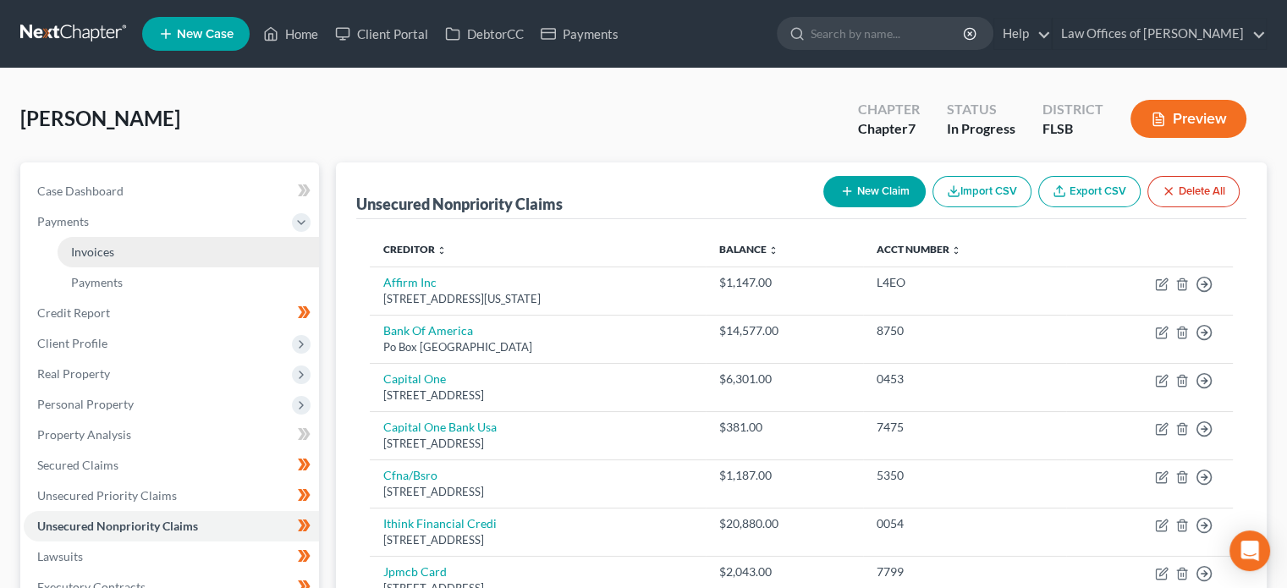
click at [115, 258] on link "Invoices" at bounding box center [189, 252] width 262 height 30
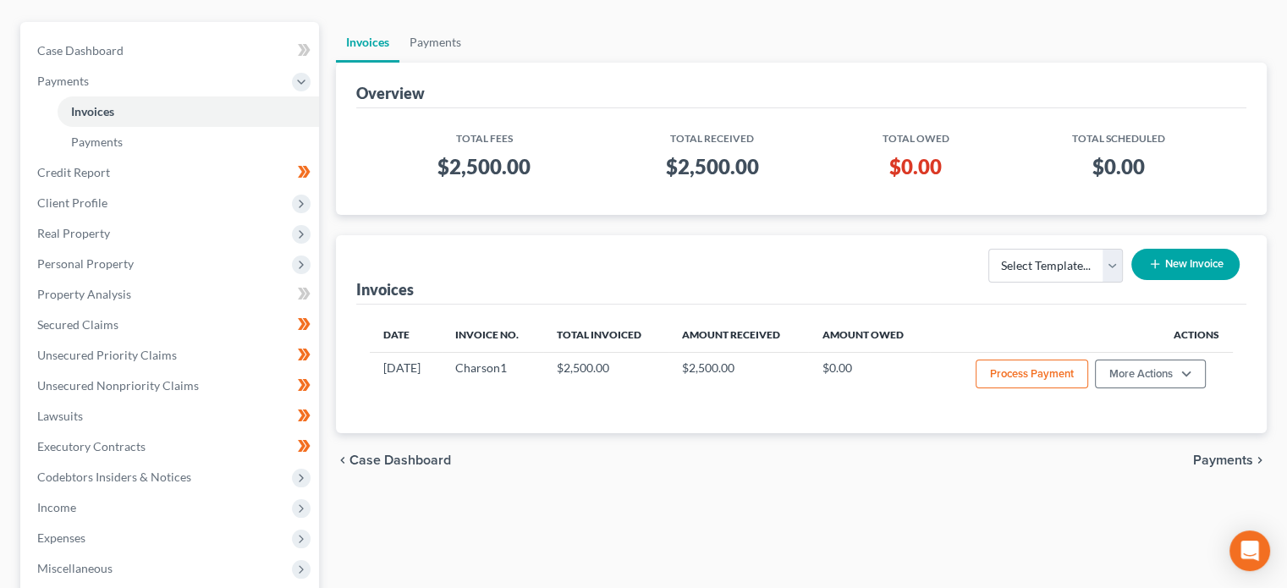
scroll to position [139, 0]
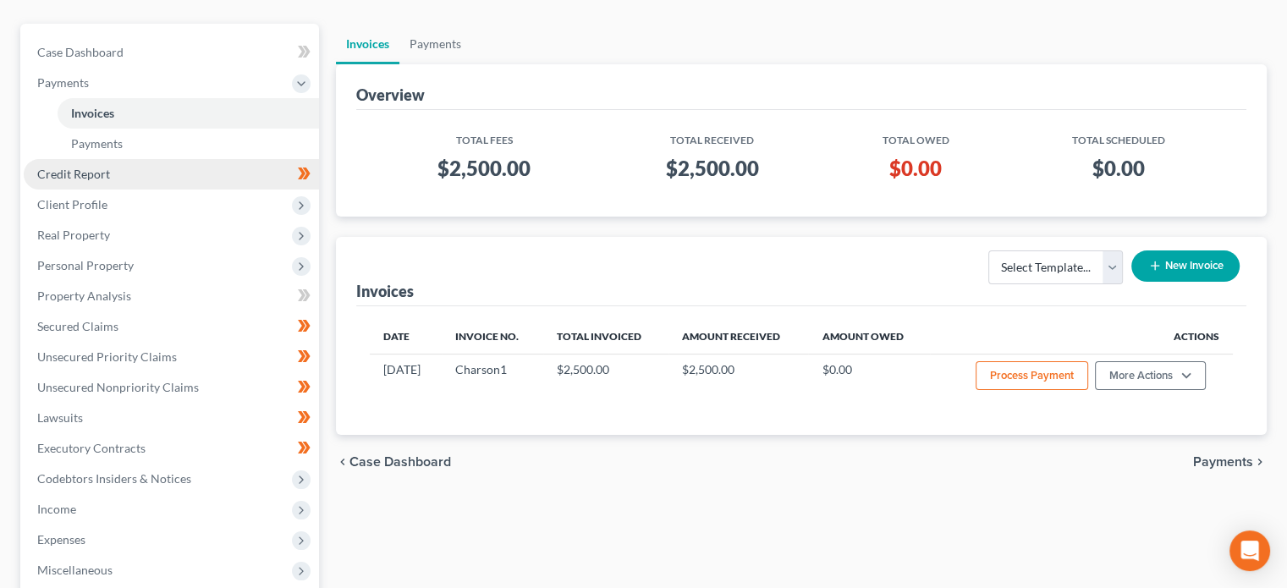
click at [240, 172] on link "Credit Report" at bounding box center [171, 174] width 295 height 30
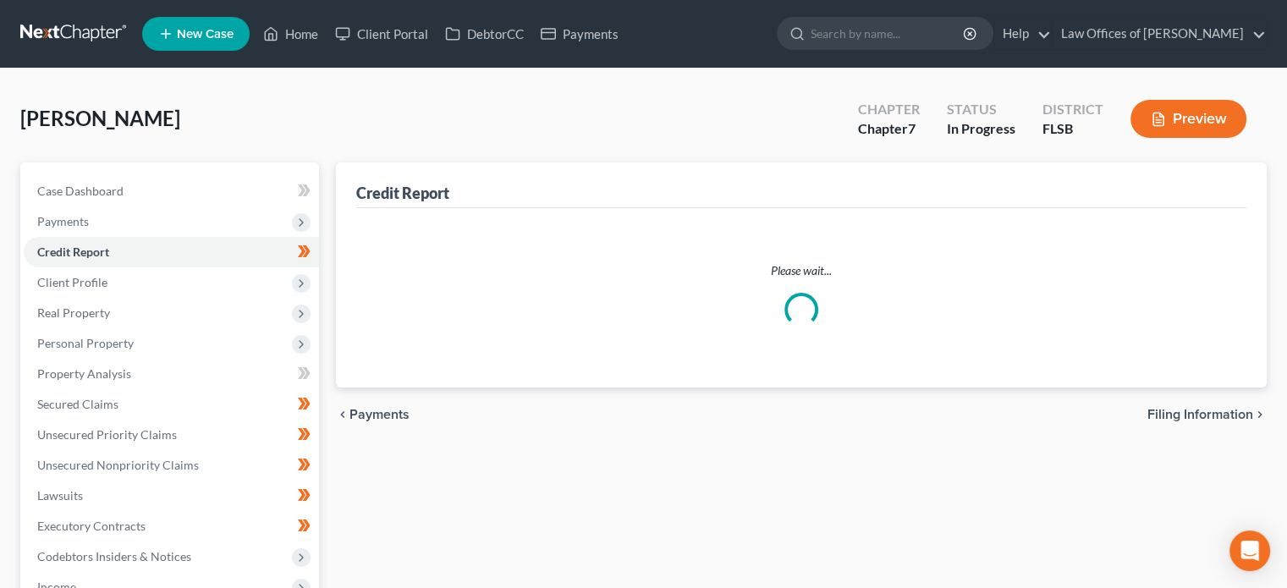
click at [159, 135] on div "[PERSON_NAME] Upgraded Chapter Chapter 7 Status In [GEOGRAPHIC_DATA] [GEOGRAPHI…" at bounding box center [643, 126] width 1247 height 74
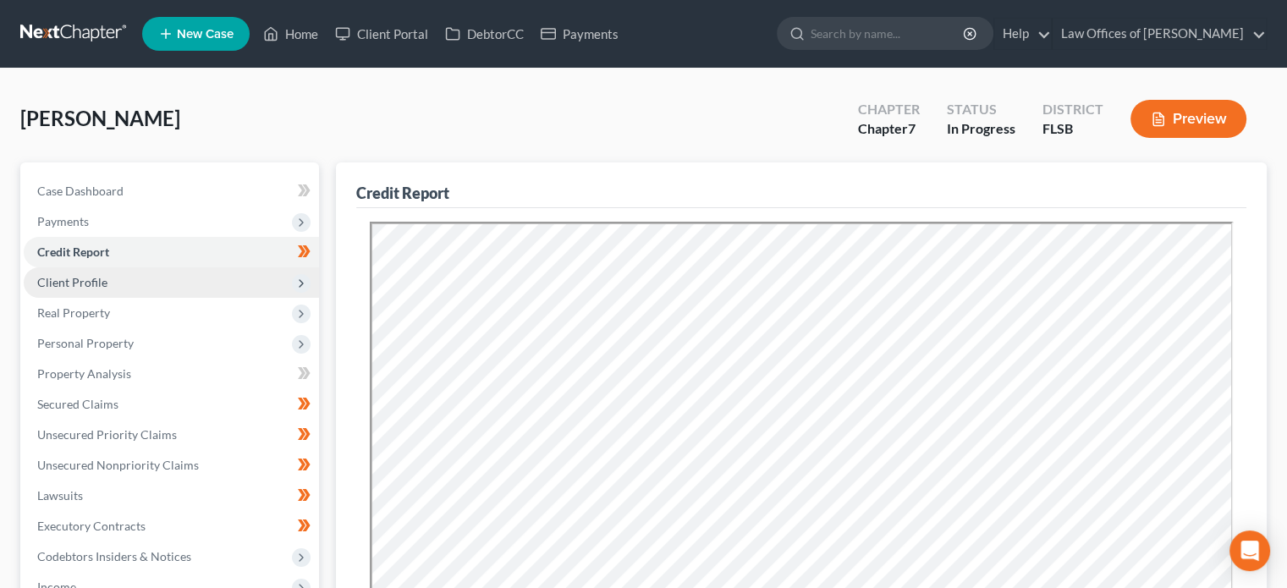
click at [146, 282] on span "Client Profile" at bounding box center [171, 282] width 295 height 30
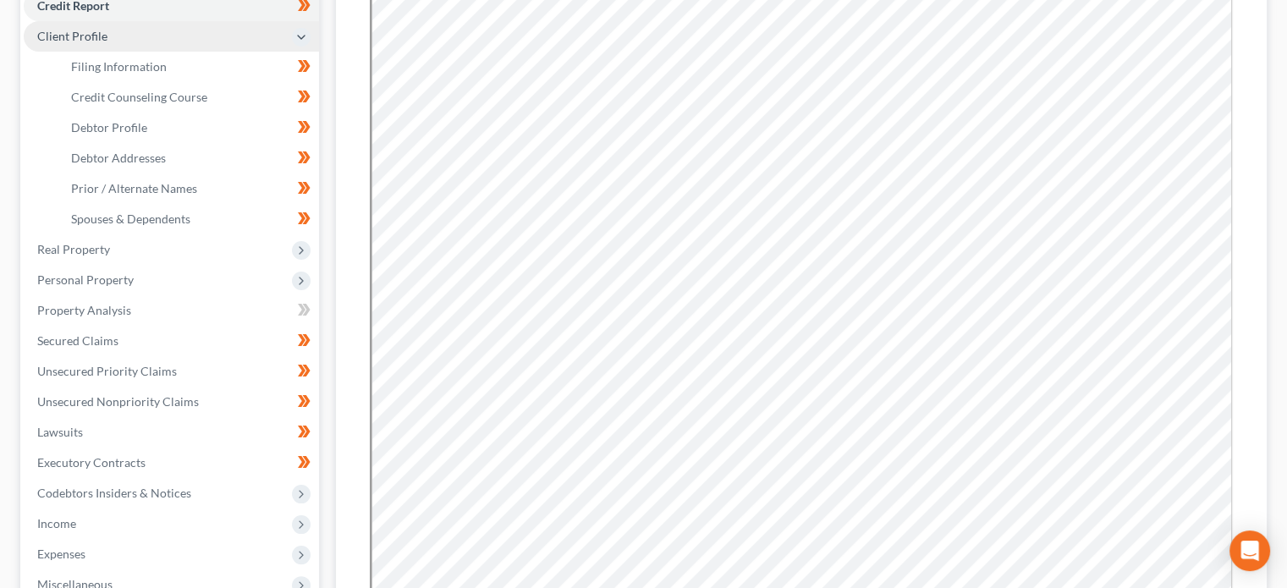
scroll to position [250, 0]
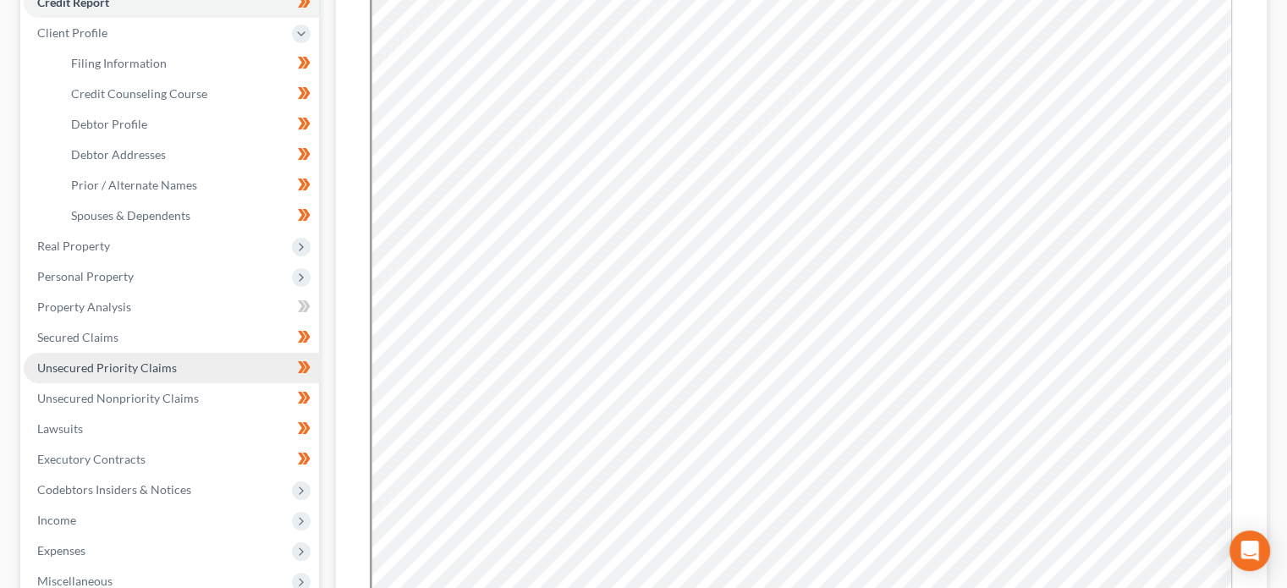
click at [173, 369] on span "Unsecured Priority Claims" at bounding box center [107, 368] width 140 height 14
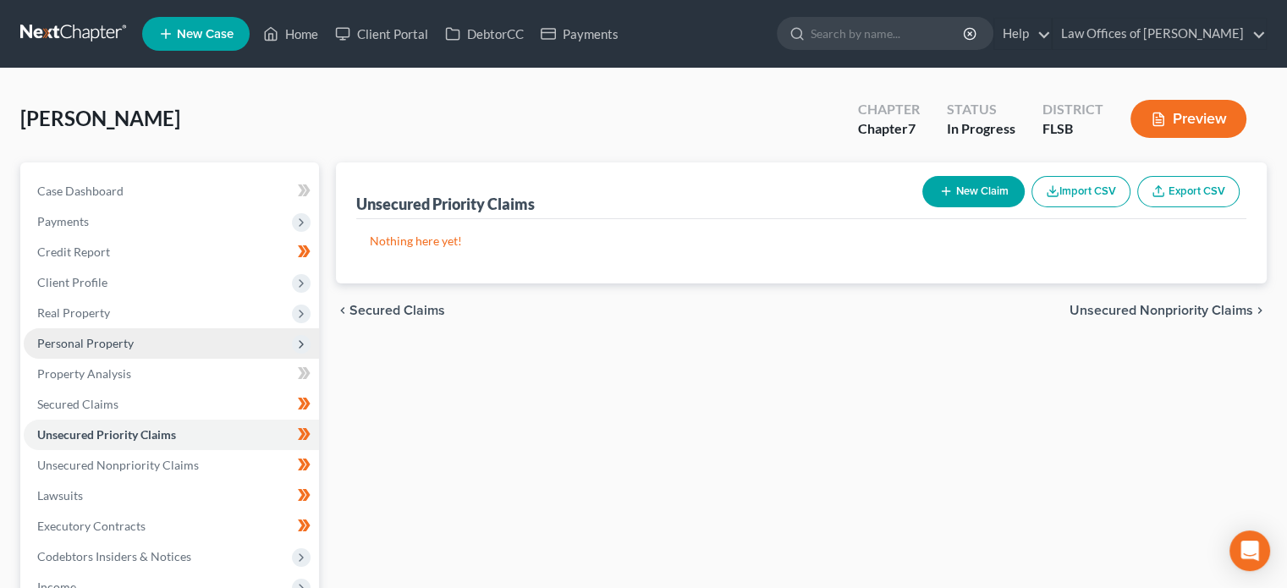
click at [172, 344] on span "Personal Property" at bounding box center [171, 343] width 295 height 30
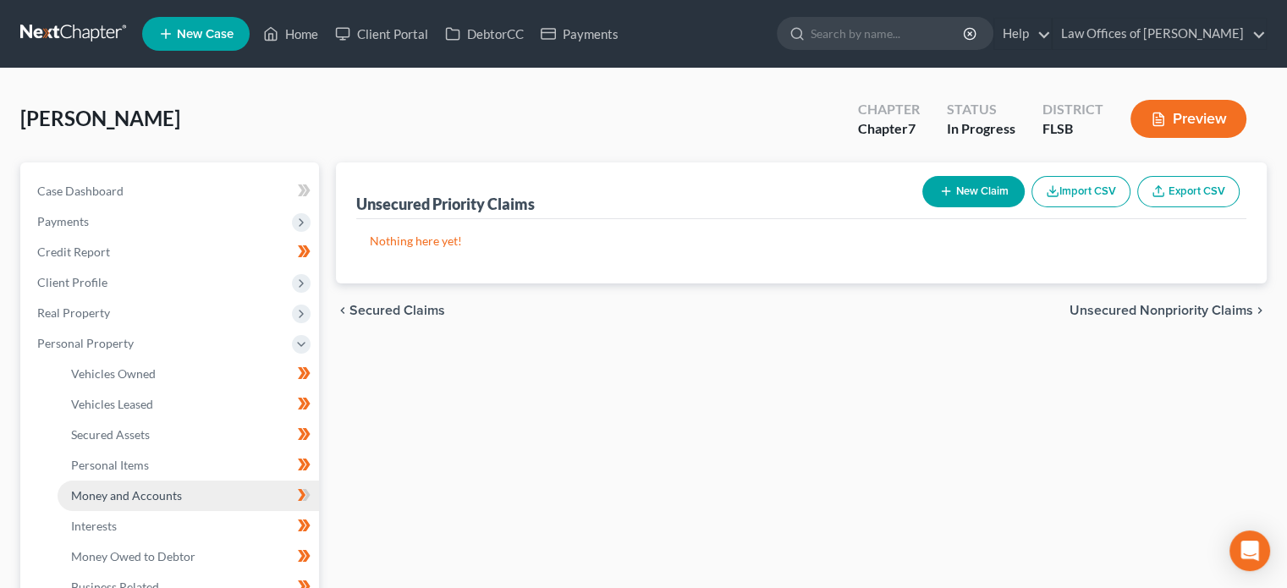
click at [155, 498] on span "Money and Accounts" at bounding box center [126, 495] width 111 height 14
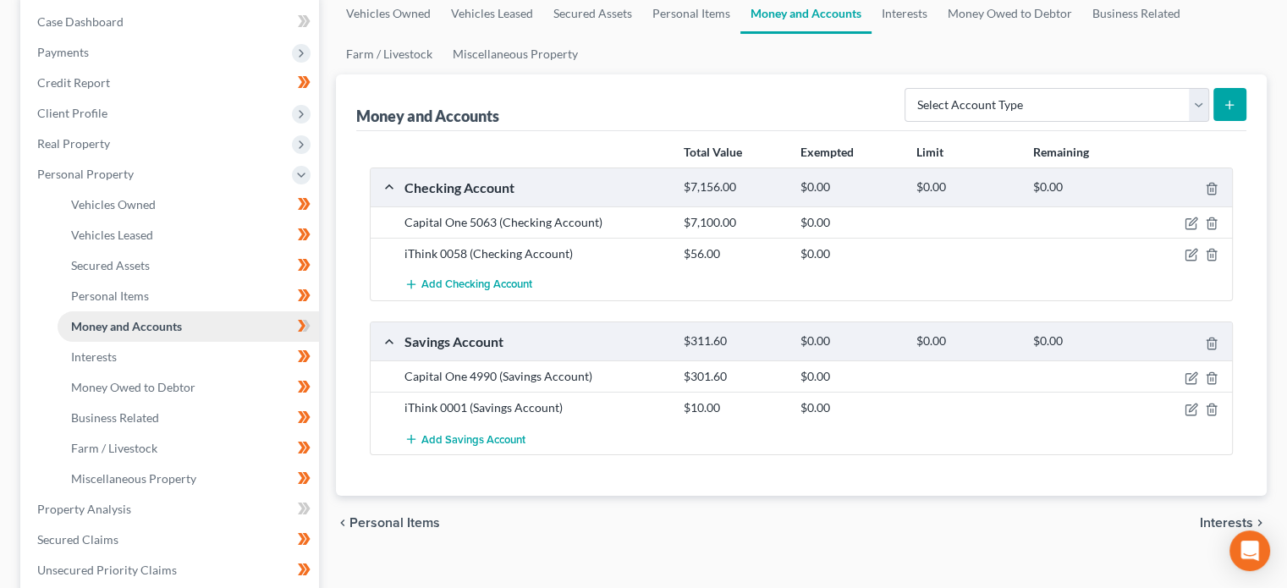
scroll to position [174, 0]
